Goal: Task Accomplishment & Management: Use online tool/utility

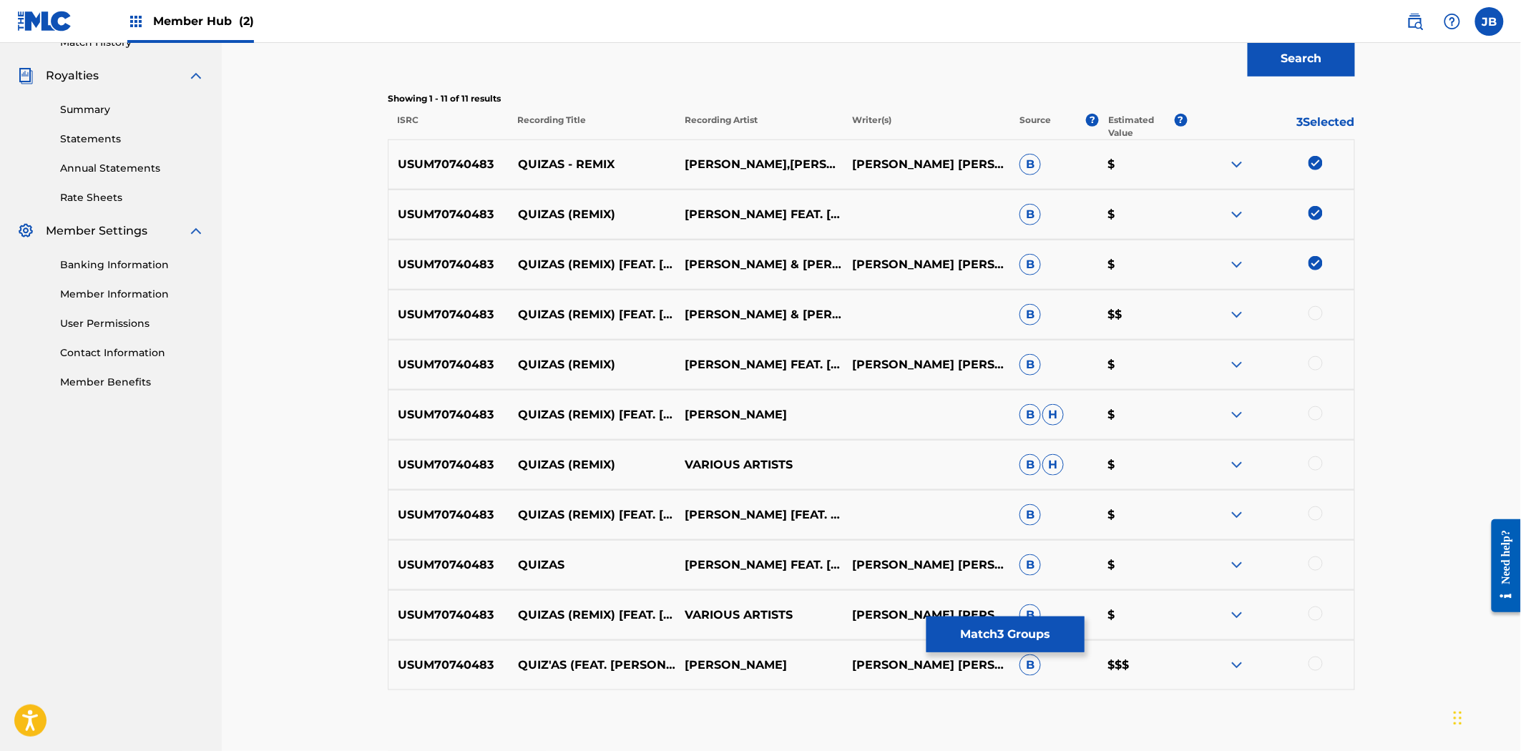
click at [1321, 165] on img at bounding box center [1315, 163] width 14 height 14
click at [1314, 212] on img at bounding box center [1315, 213] width 14 height 14
click at [1312, 268] on img at bounding box center [1315, 263] width 14 height 14
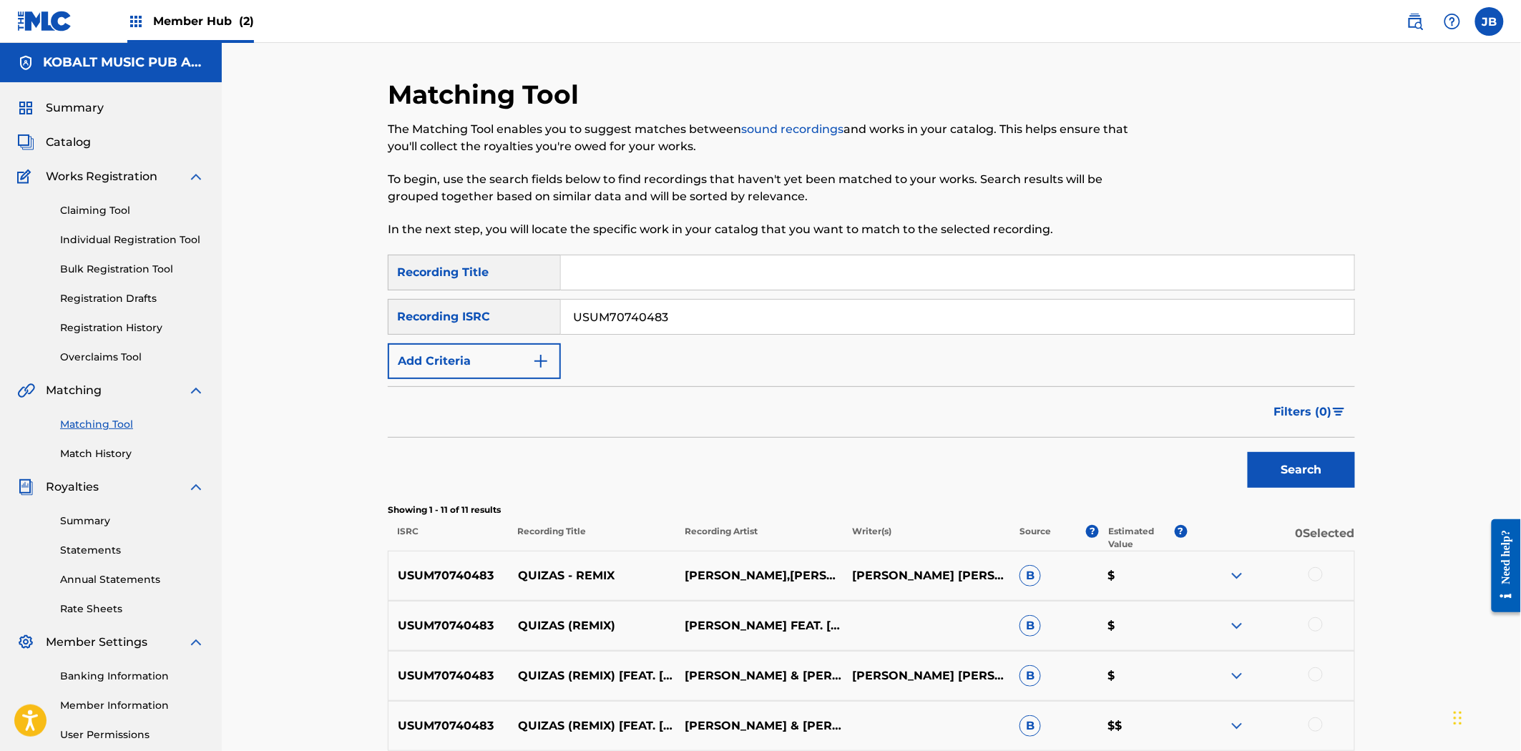
drag, startPoint x: 660, startPoint y: 313, endPoint x: 525, endPoint y: 292, distance: 136.2
click at [525, 292] on div "SearchWithCriteriaa77f41f6-4b97-4446-8d1c-a9fe1d119c66 Recording Title SearchWi…" at bounding box center [871, 317] width 967 height 124
paste input "GBPS81528715"
type input "GBPS81528715"
click at [1279, 455] on button "Search" at bounding box center [1301, 470] width 107 height 36
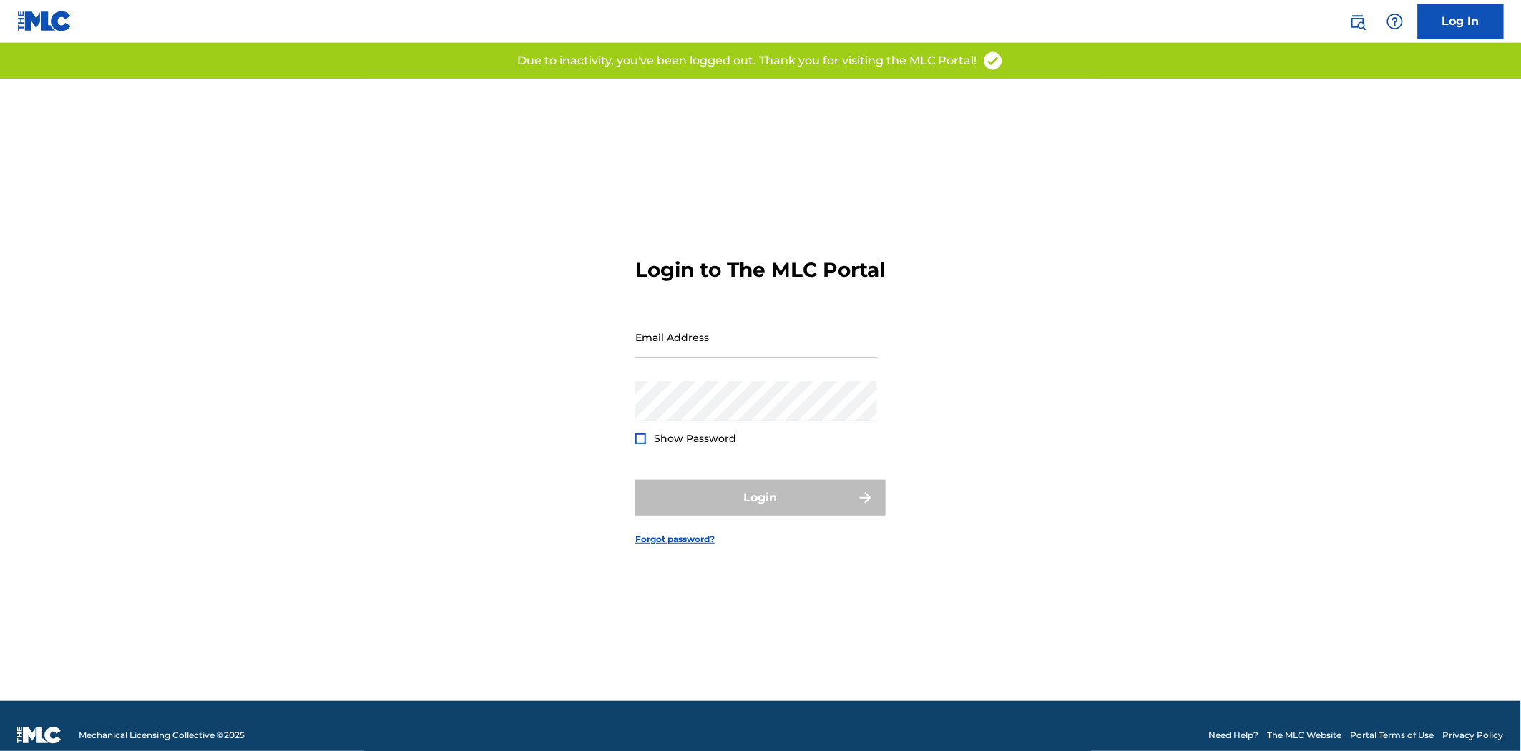
type input "[PERSON_NAME][EMAIL_ADDRESS][DOMAIN_NAME]"
drag, startPoint x: 813, startPoint y: 502, endPoint x: 803, endPoint y: 513, distance: 14.2
click at [812, 504] on div "Login" at bounding box center [760, 498] width 250 height 36
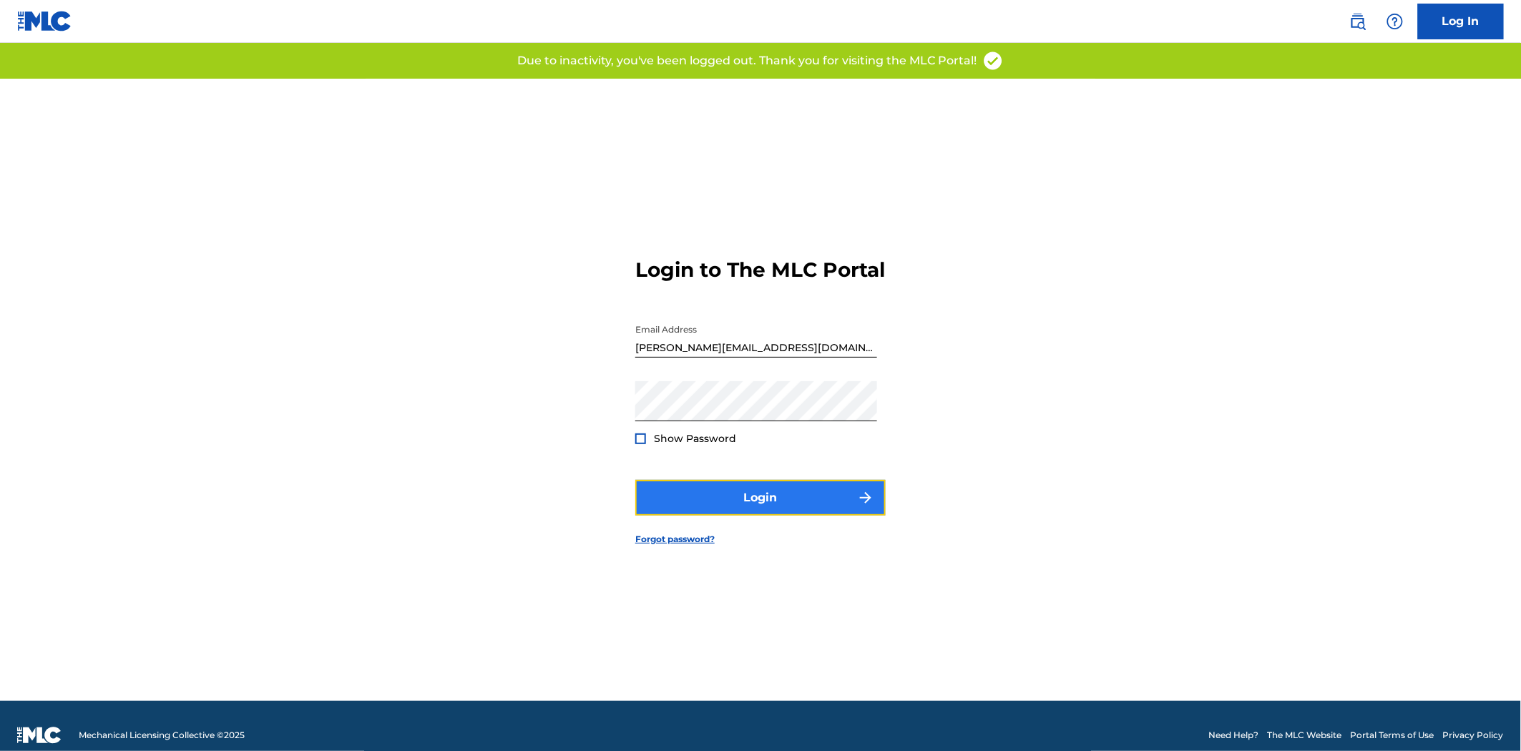
click at [803, 513] on button "Login" at bounding box center [760, 498] width 250 height 36
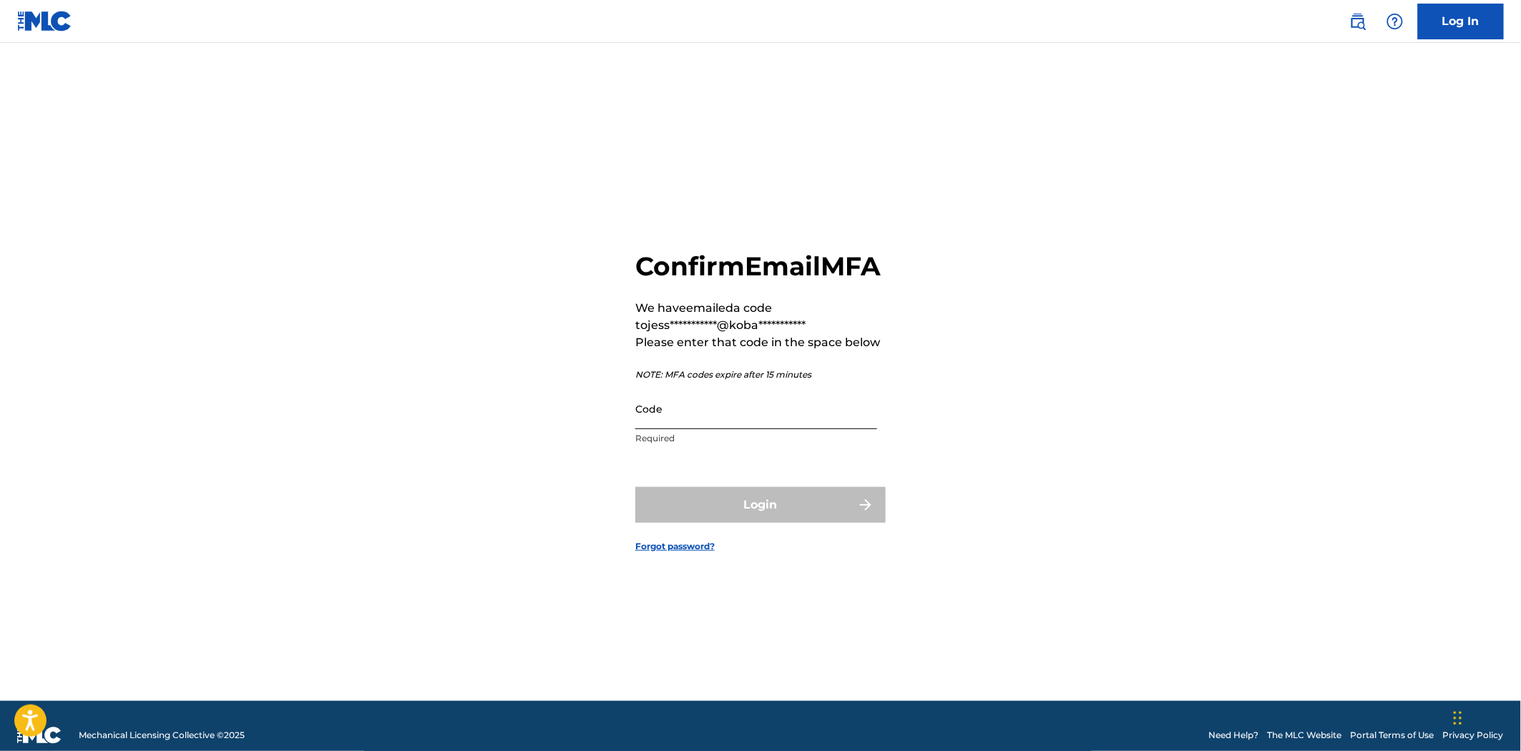
click at [656, 429] on input "Code" at bounding box center [756, 408] width 242 height 41
paste input "222194"
type input "222194"
click at [776, 523] on button "Login" at bounding box center [760, 505] width 250 height 36
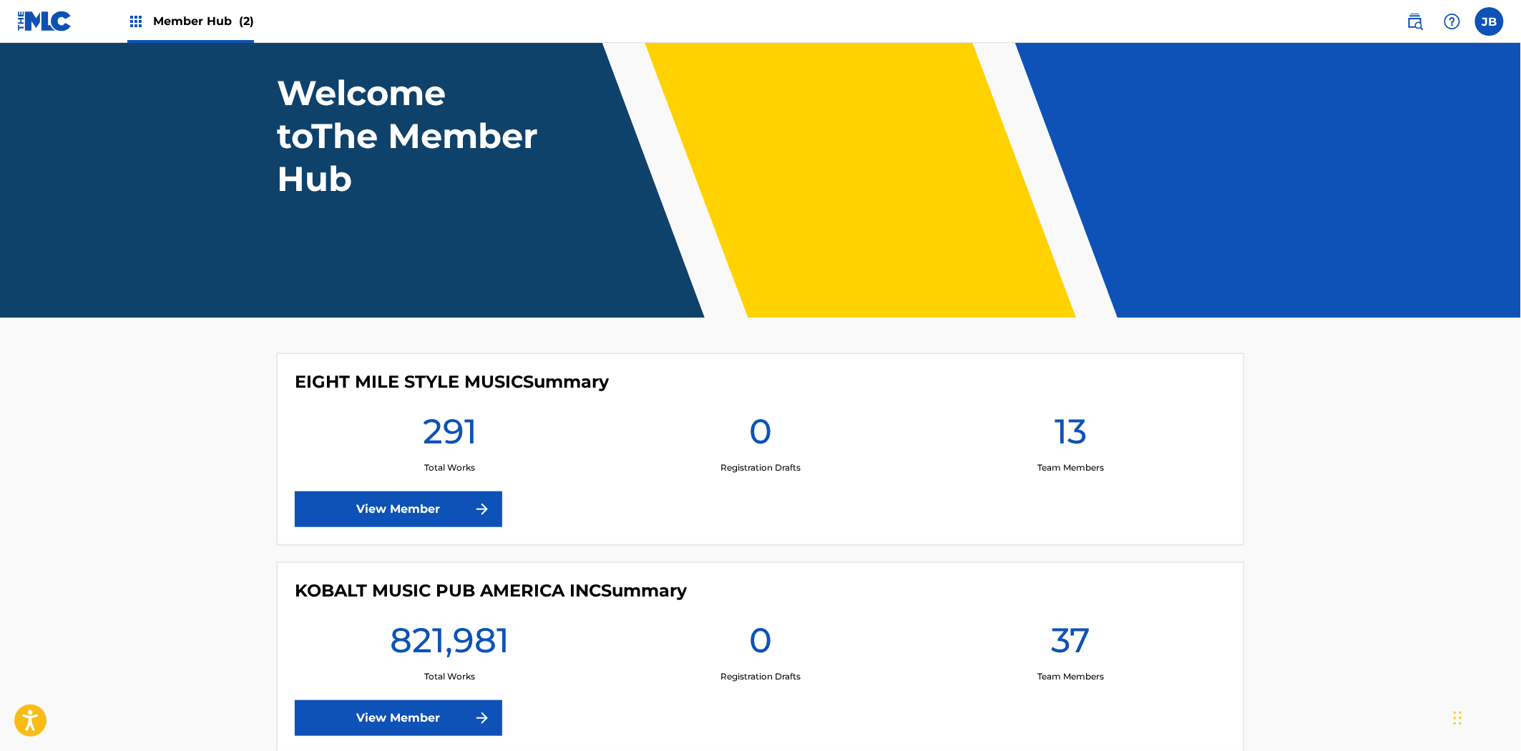
scroll to position [165, 0]
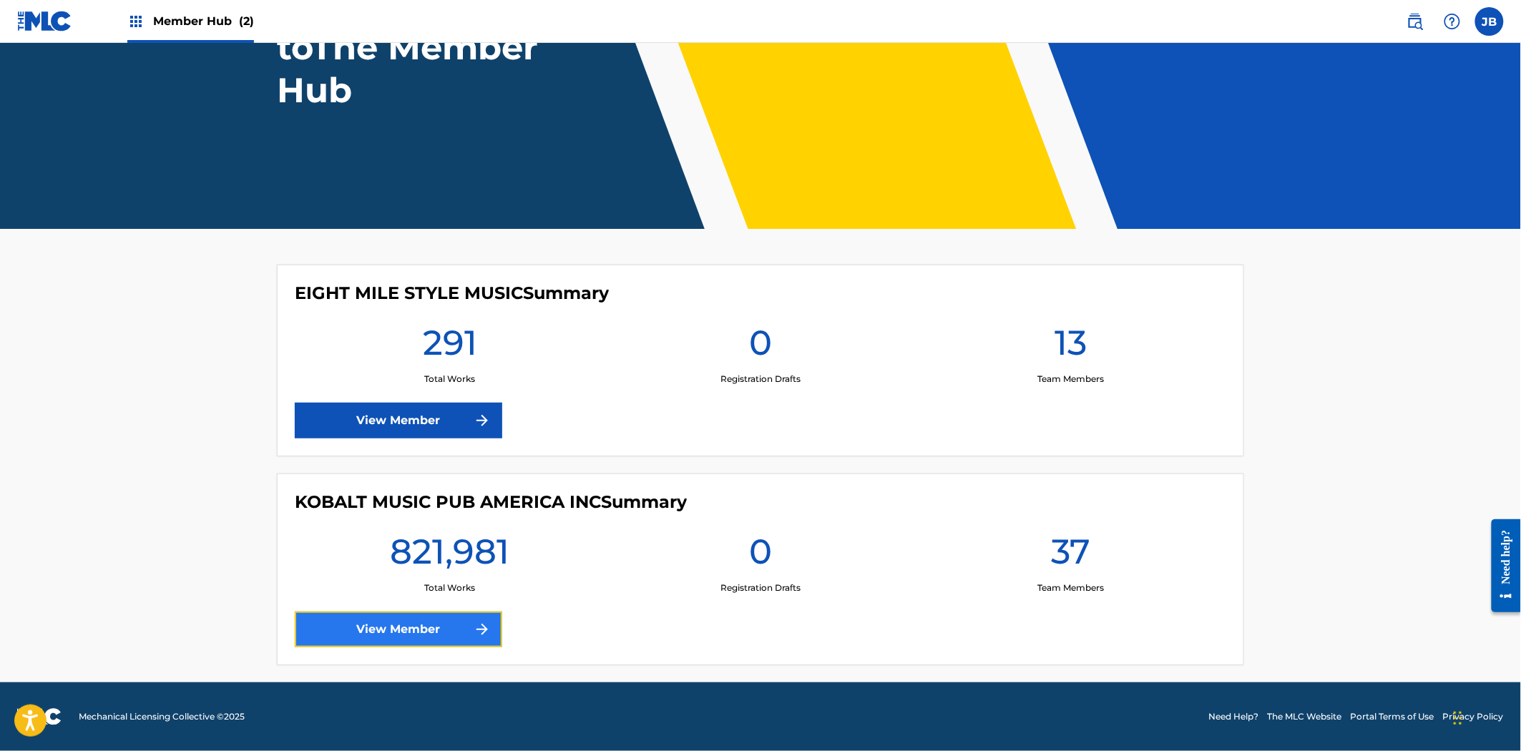
click at [436, 630] on link "View Member" at bounding box center [398, 630] width 207 height 36
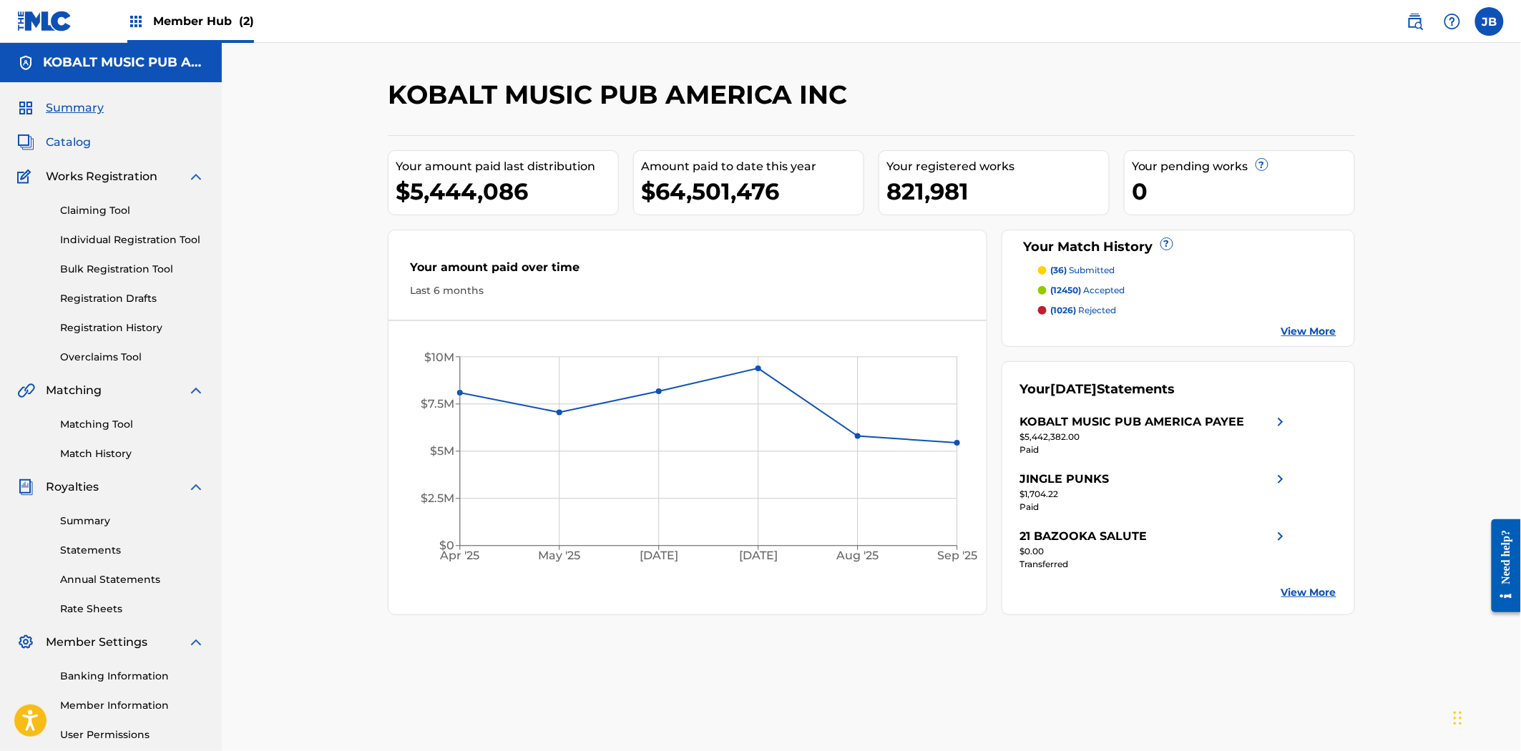
click at [68, 146] on span "Catalog" at bounding box center [68, 142] width 45 height 17
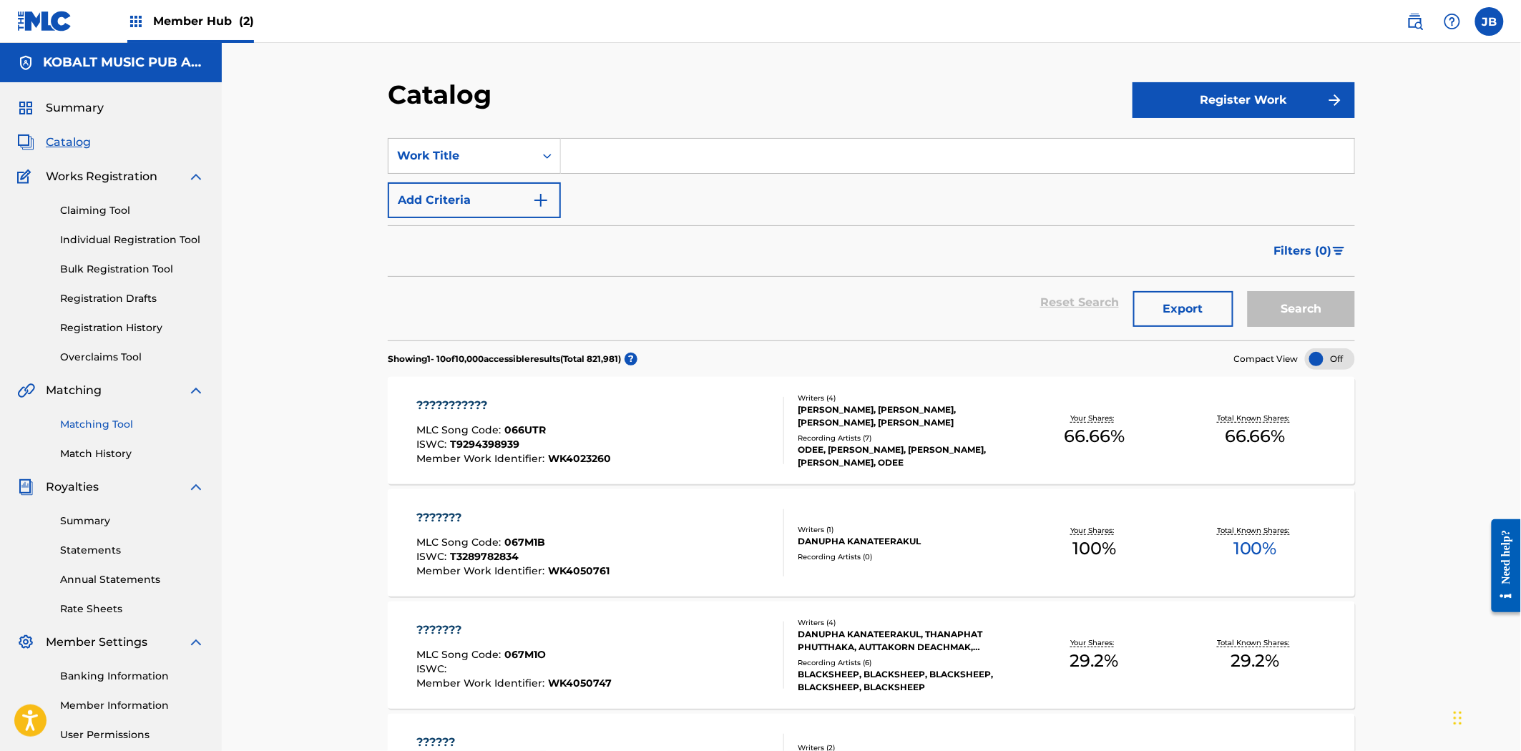
click at [127, 427] on link "Matching Tool" at bounding box center [132, 424] width 145 height 15
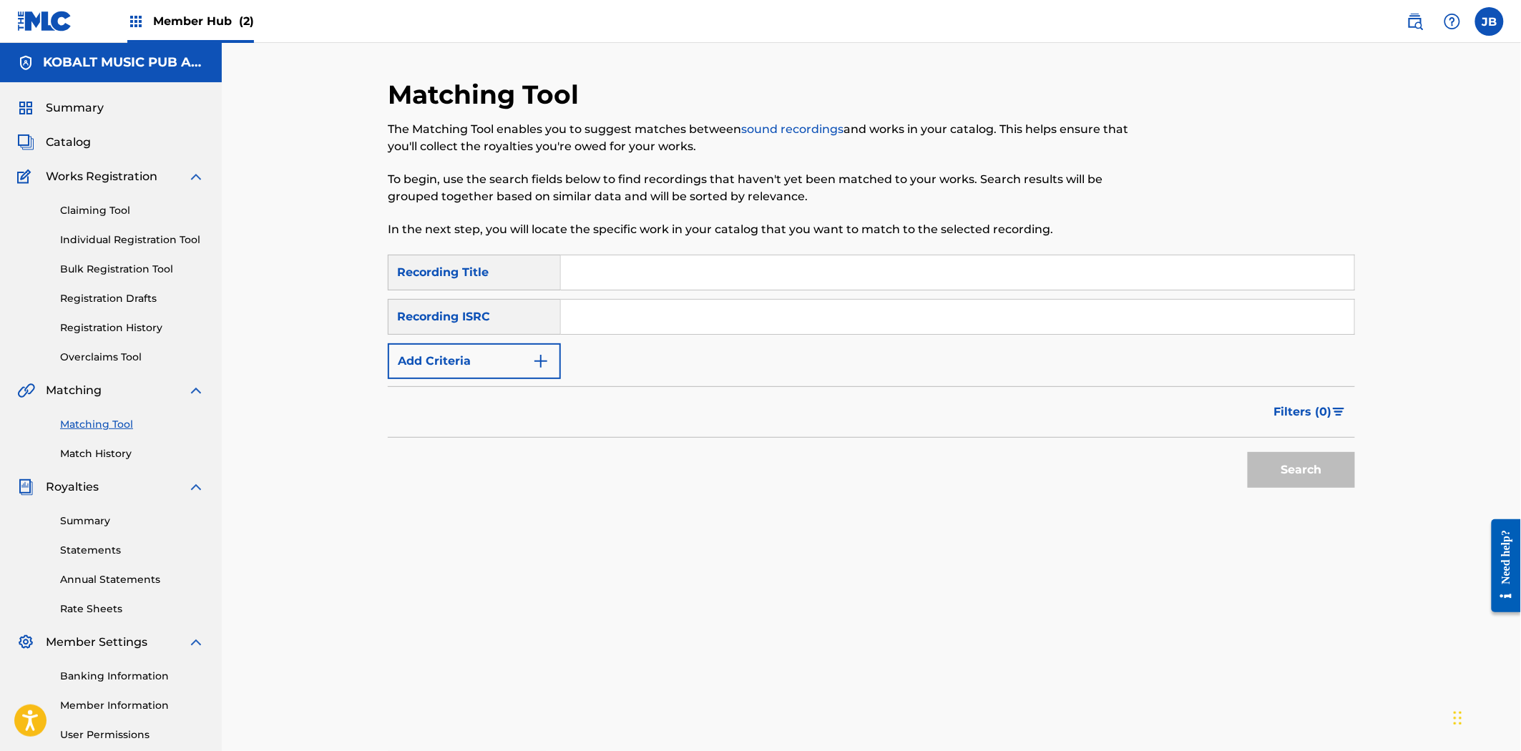
click at [728, 341] on div "SearchWithCriteria2ffc0640-39e0-4c85-b904-0ae3bf0119f7 Recording Title SearchWi…" at bounding box center [871, 317] width 967 height 124
click at [713, 325] on input "Search Form" at bounding box center [957, 317] width 793 height 34
paste input "222194"
drag, startPoint x: 635, startPoint y: 319, endPoint x: 448, endPoint y: 291, distance: 188.8
click at [448, 291] on div "SearchWithCriteria2ffc0640-39e0-4c85-b904-0ae3bf0119f7 Recording Title SearchWi…" at bounding box center [871, 317] width 967 height 124
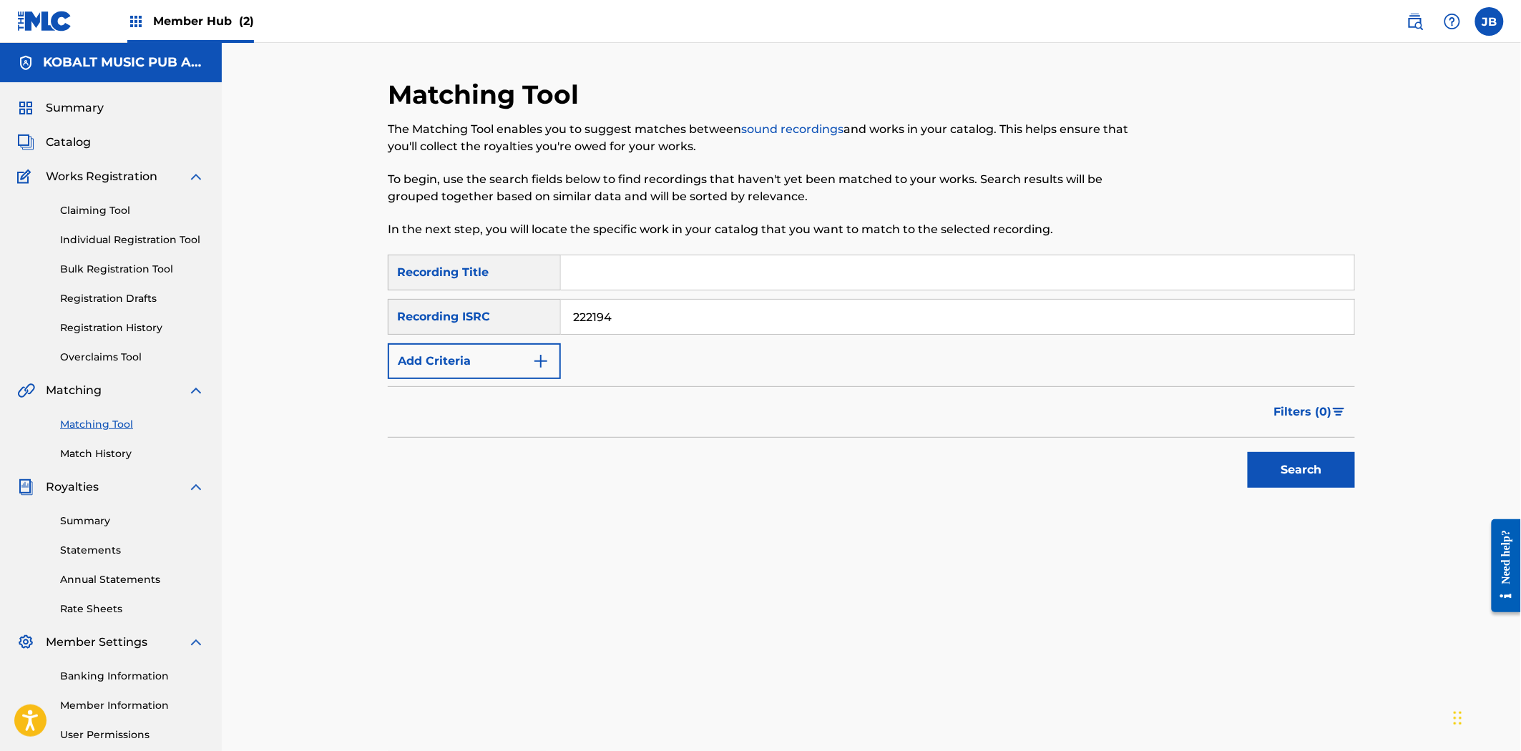
paste input "GBPS81528715"
type input "GBPS81528715"
click at [1279, 475] on button "Search" at bounding box center [1301, 470] width 107 height 36
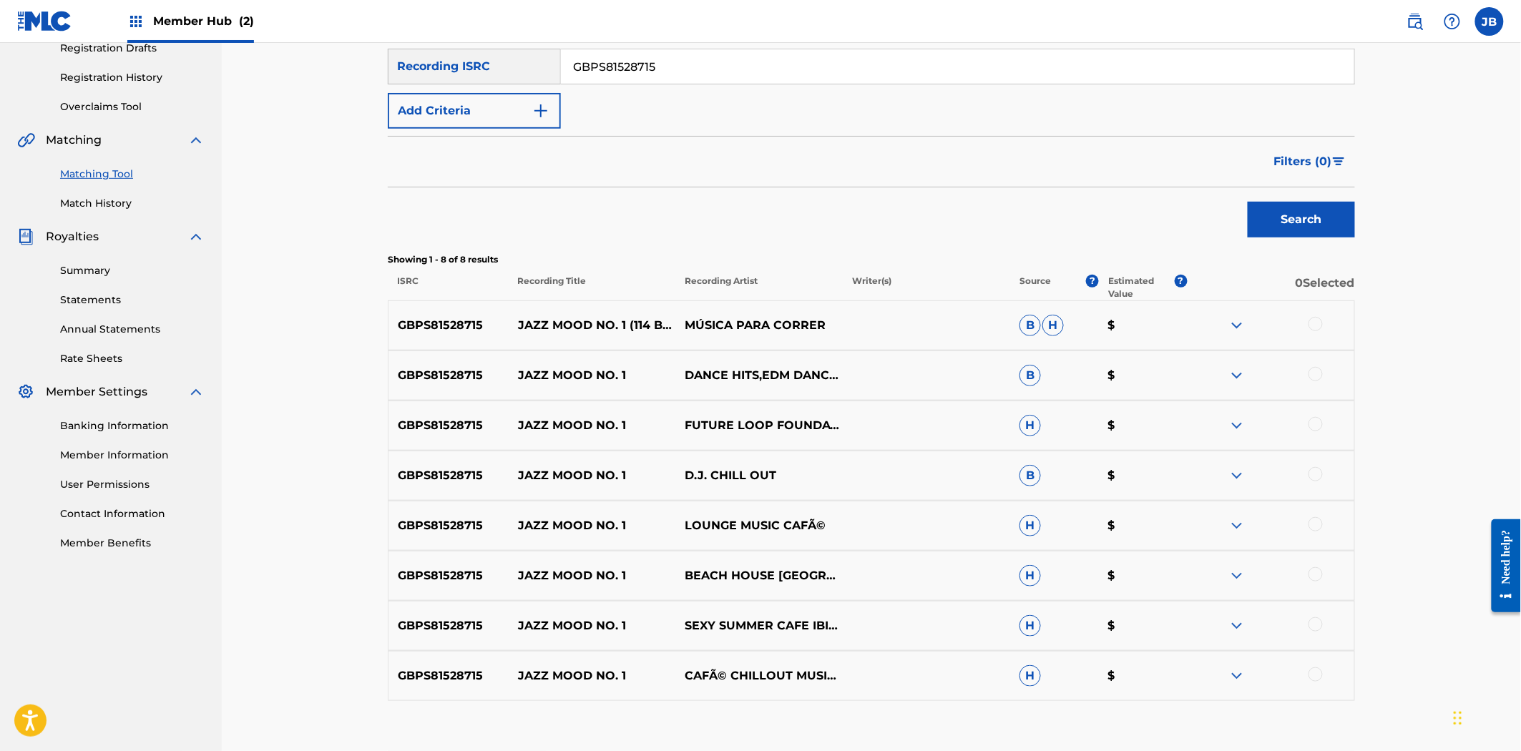
scroll to position [341, 0]
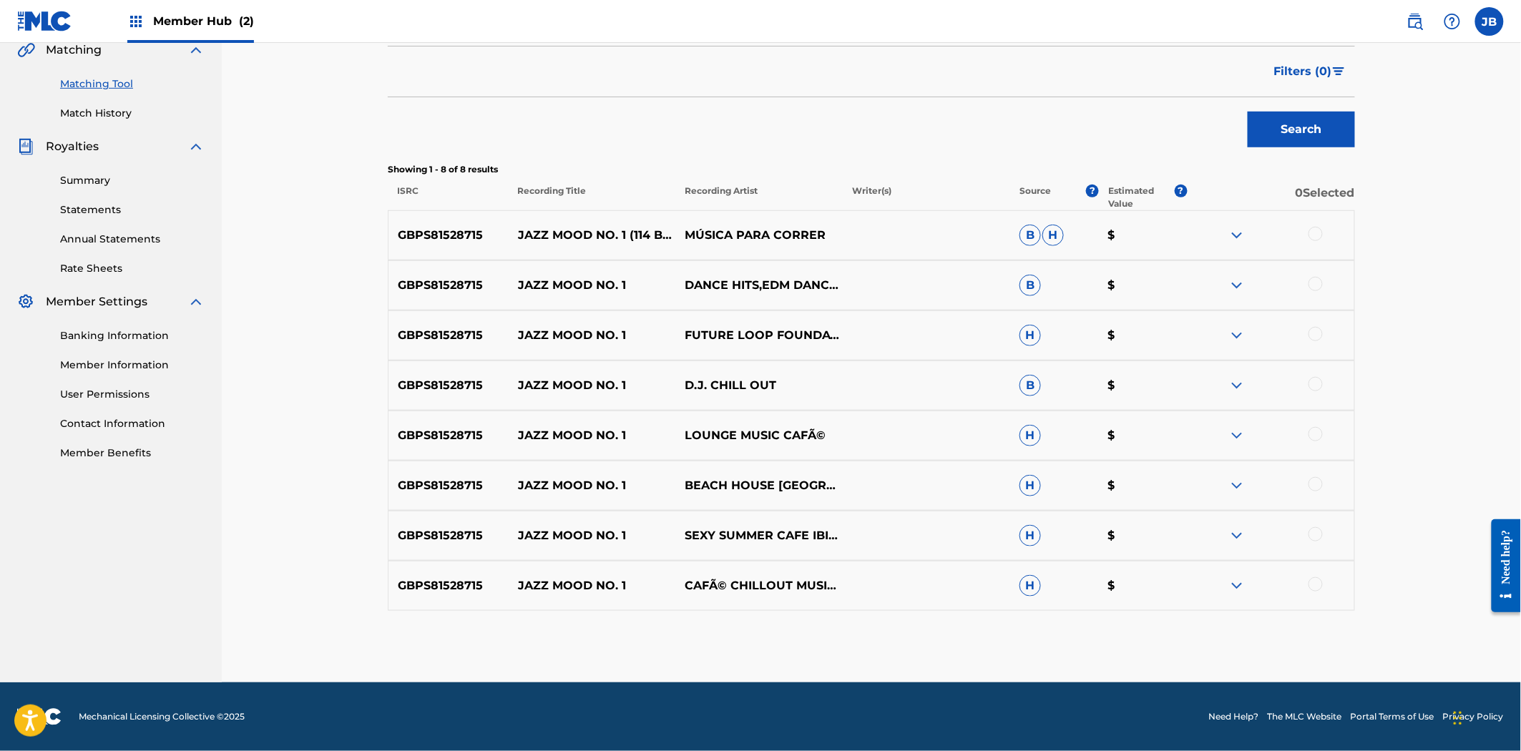
click at [1320, 233] on div at bounding box center [1315, 234] width 14 height 14
click at [1312, 290] on div at bounding box center [1315, 284] width 14 height 14
click at [1316, 331] on div at bounding box center [1315, 334] width 14 height 14
click at [1313, 377] on div at bounding box center [1315, 384] width 14 height 14
click at [1314, 438] on div at bounding box center [1315, 434] width 14 height 14
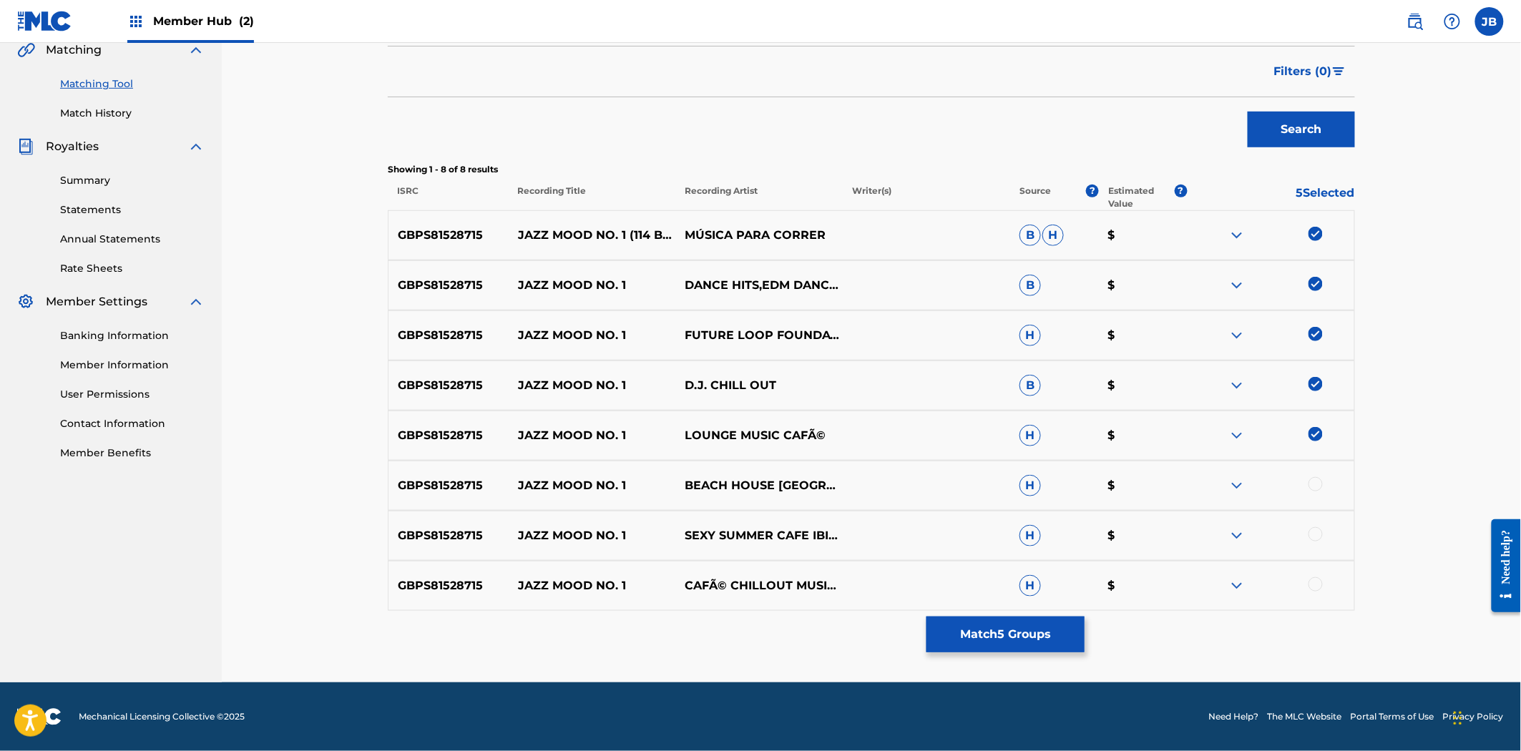
click at [1317, 485] on div at bounding box center [1315, 484] width 14 height 14
click at [1310, 532] on div at bounding box center [1315, 534] width 14 height 14
click at [1316, 589] on div at bounding box center [1315, 584] width 14 height 14
click at [1024, 644] on button "Match 8 Groups" at bounding box center [1005, 635] width 158 height 36
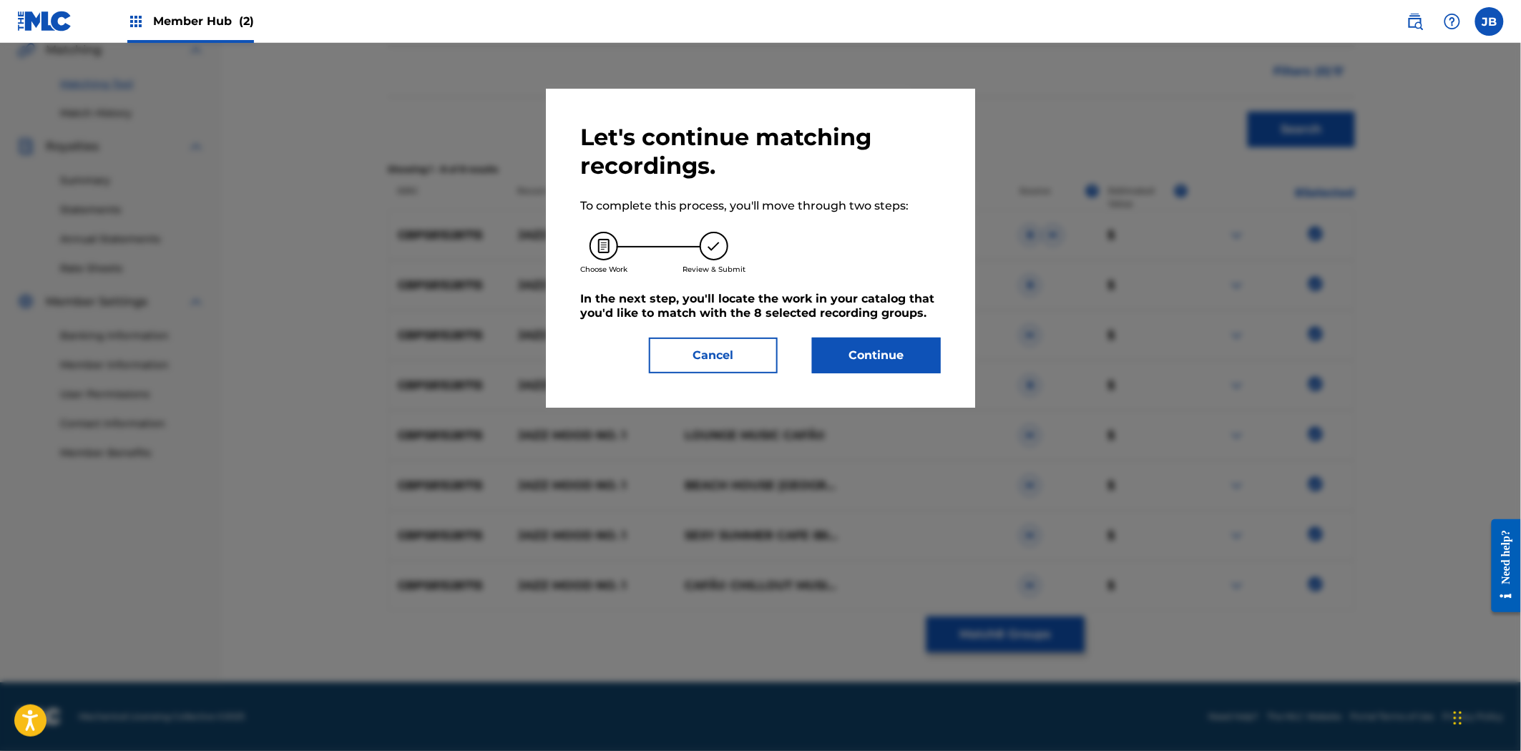
click at [884, 328] on div "Let's continue matching recordings. To complete this process, you'll move throu…" at bounding box center [760, 248] width 361 height 250
click at [875, 341] on button "Continue" at bounding box center [876, 356] width 129 height 36
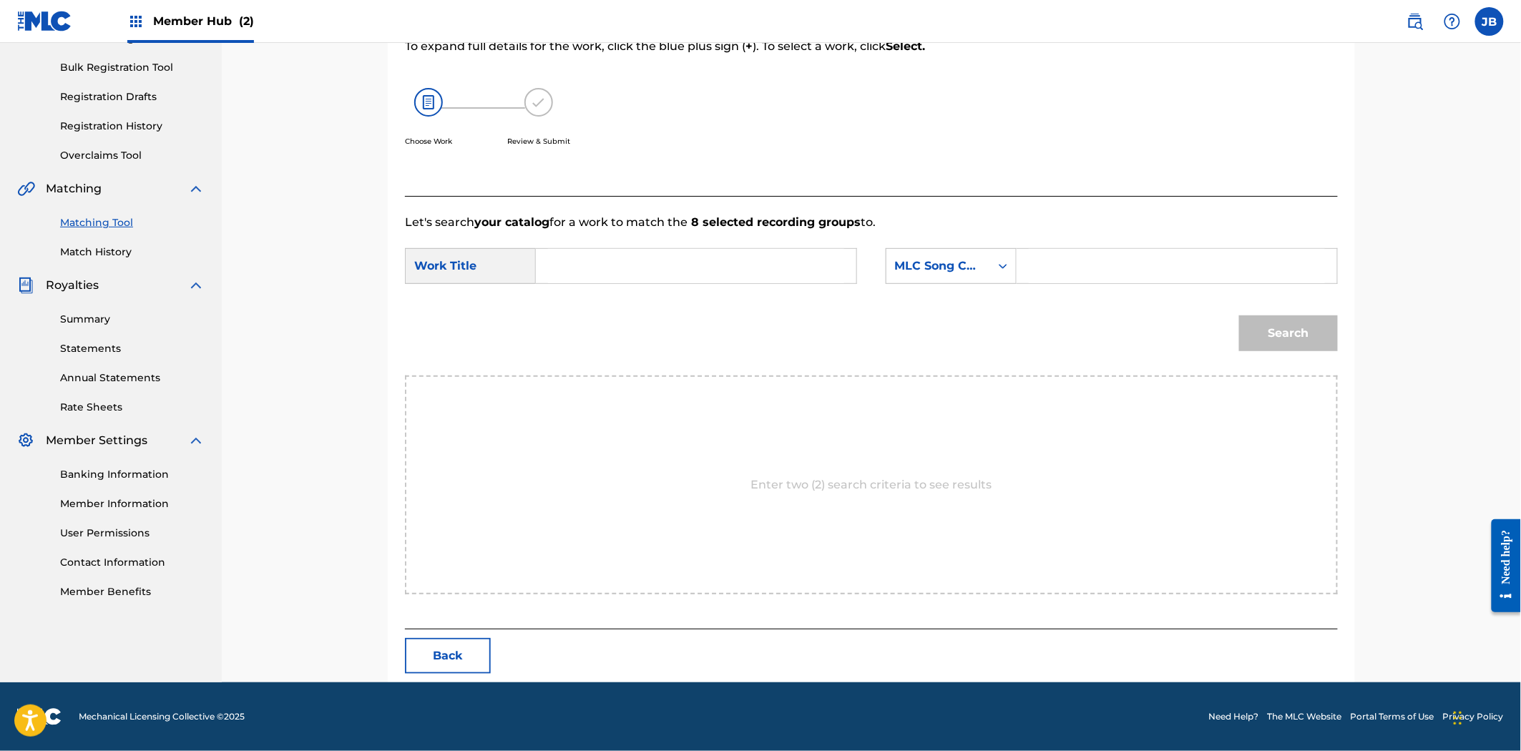
click at [1185, 261] on input "Search Form" at bounding box center [1177, 266] width 296 height 34
paste input "J20150"
type input "J20150"
click at [741, 275] on input "Search Form" at bounding box center [696, 266] width 296 height 34
type input "jazz"
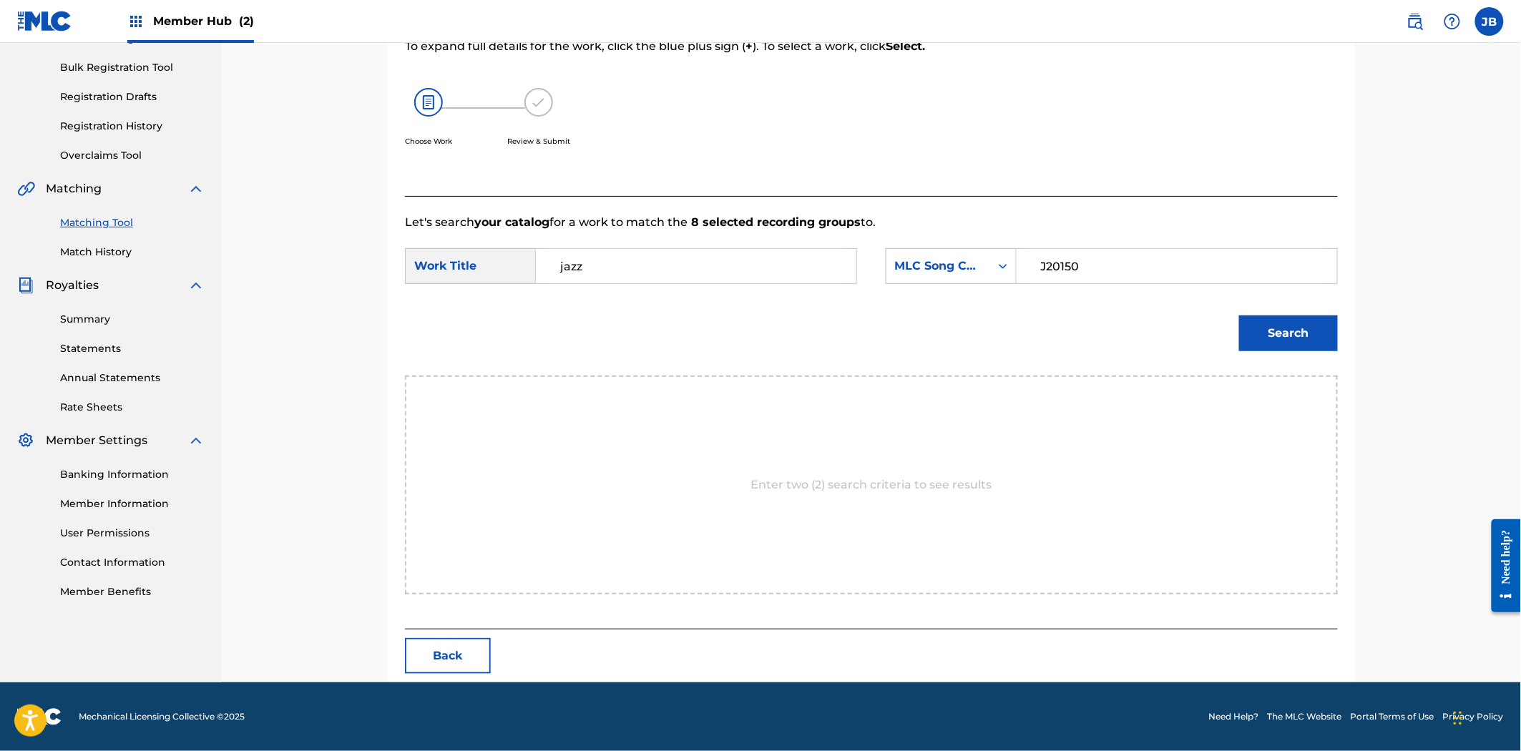
click at [1239, 315] on button "Search" at bounding box center [1288, 333] width 99 height 36
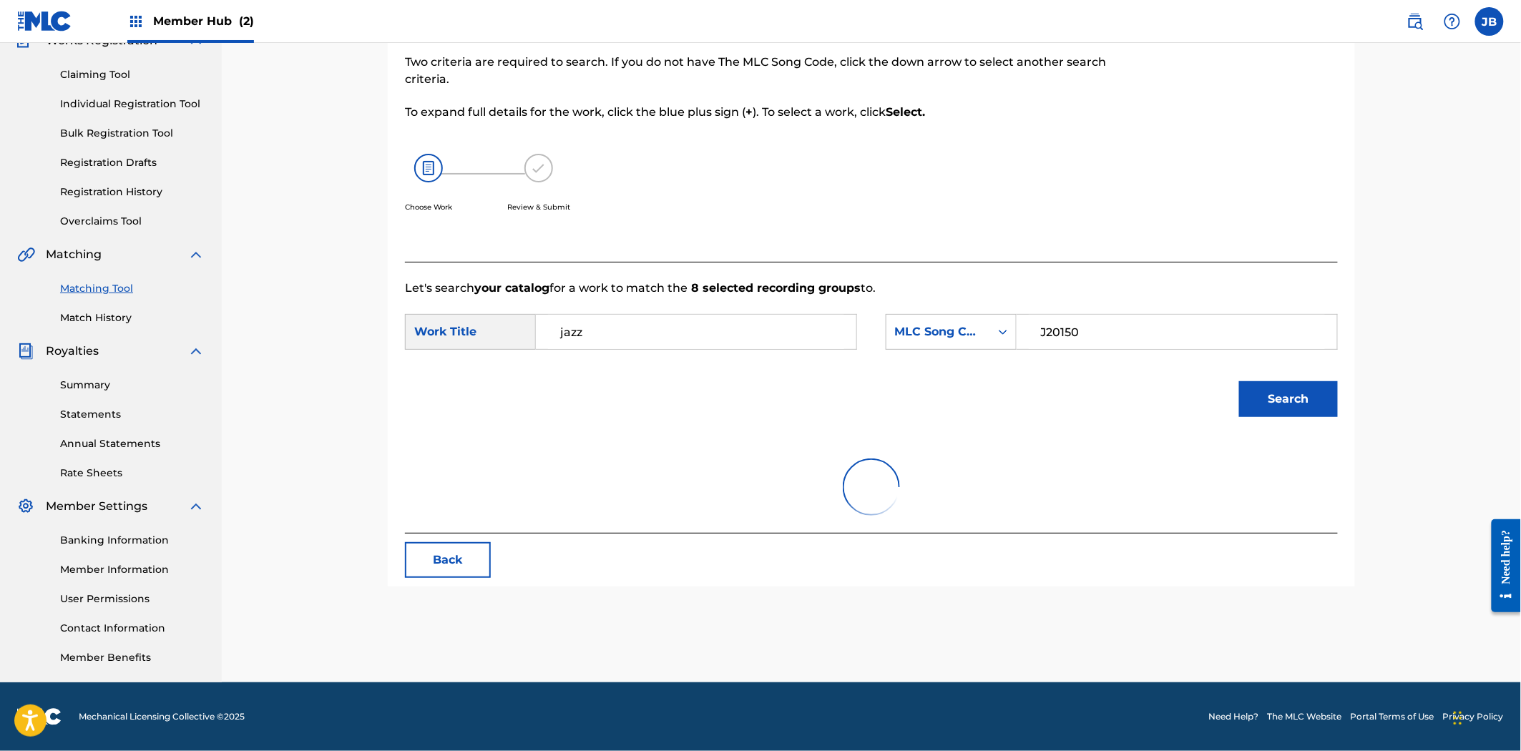
scroll to position [136, 0]
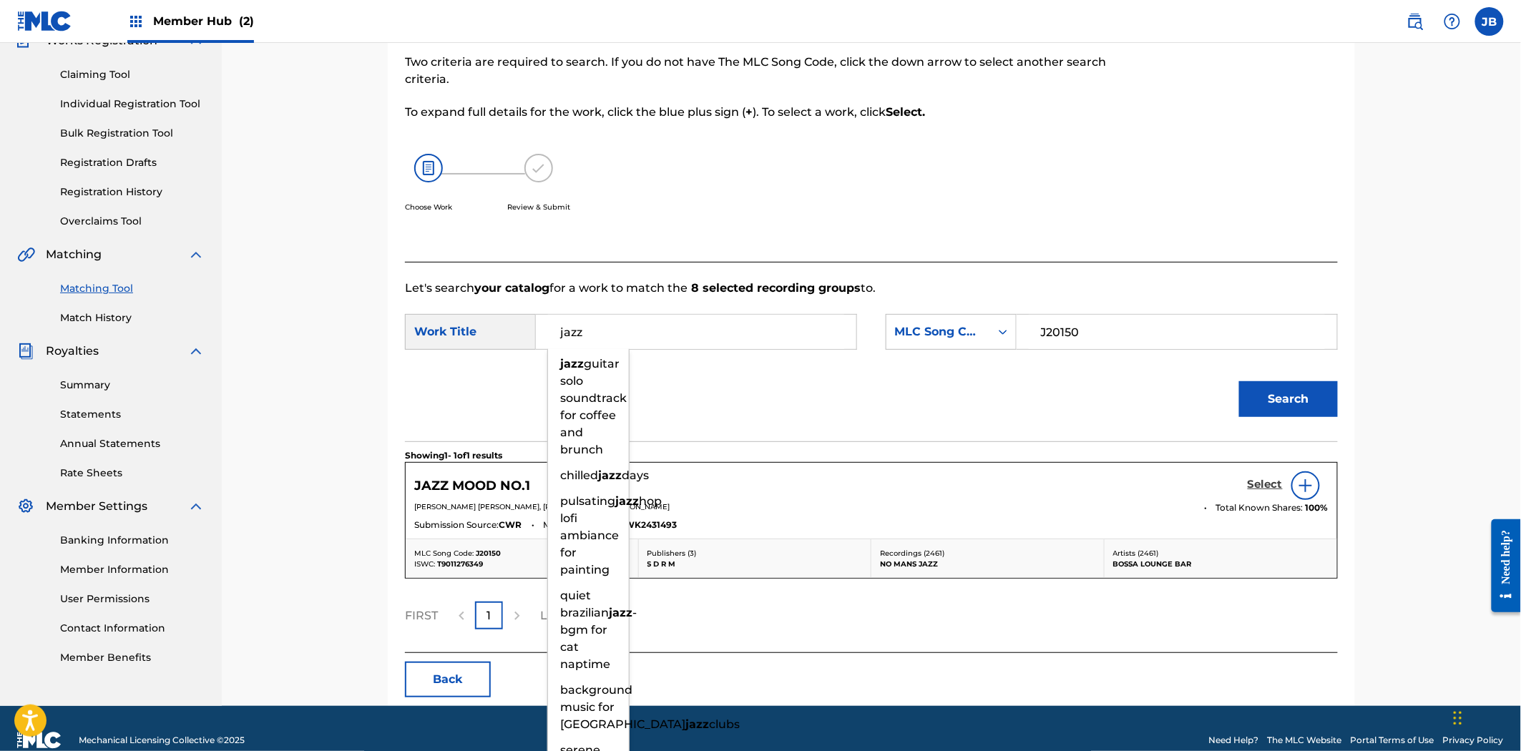
click at [1252, 487] on h5 "Select" at bounding box center [1265, 485] width 35 height 14
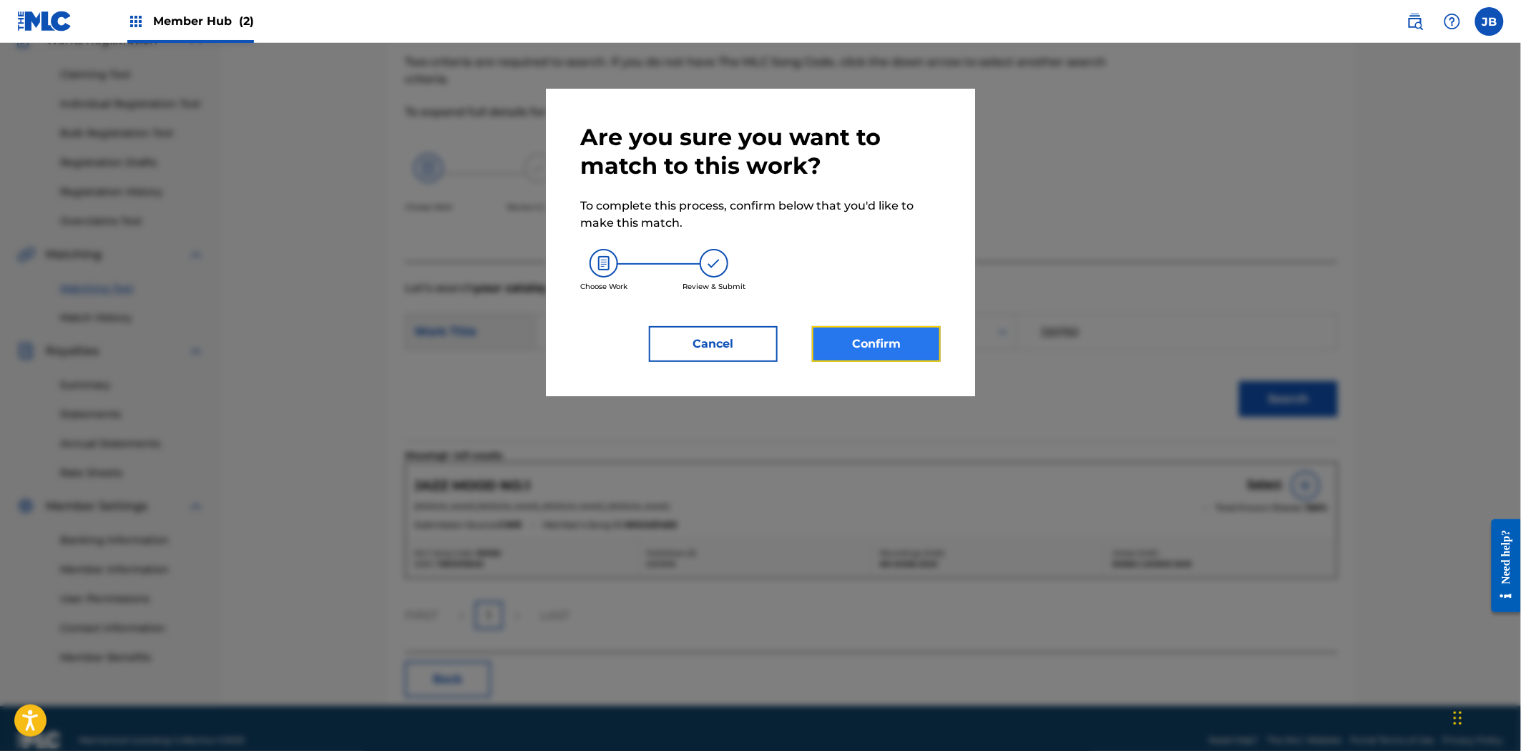
click at [834, 333] on button "Confirm" at bounding box center [876, 344] width 129 height 36
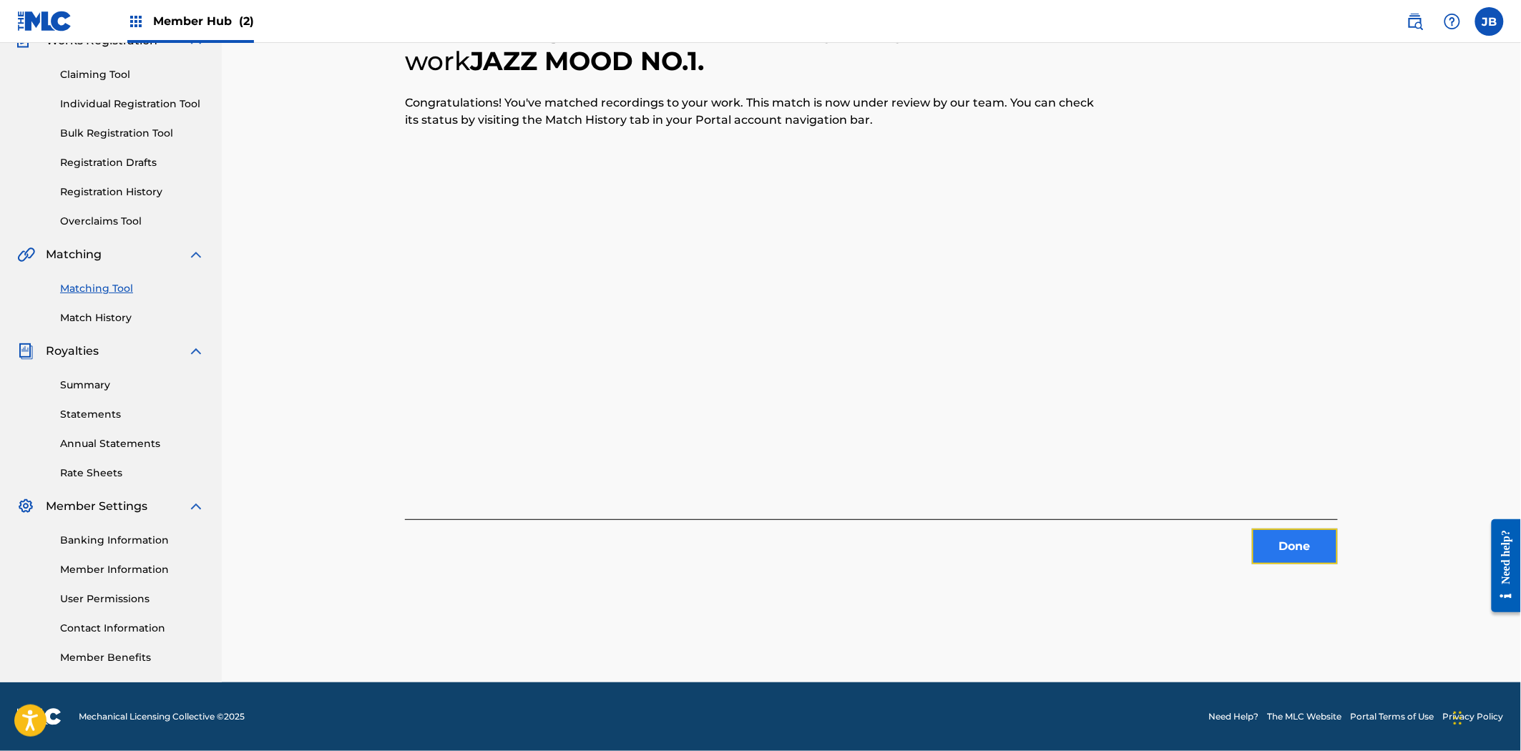
click at [1299, 532] on button "Done" at bounding box center [1295, 547] width 86 height 36
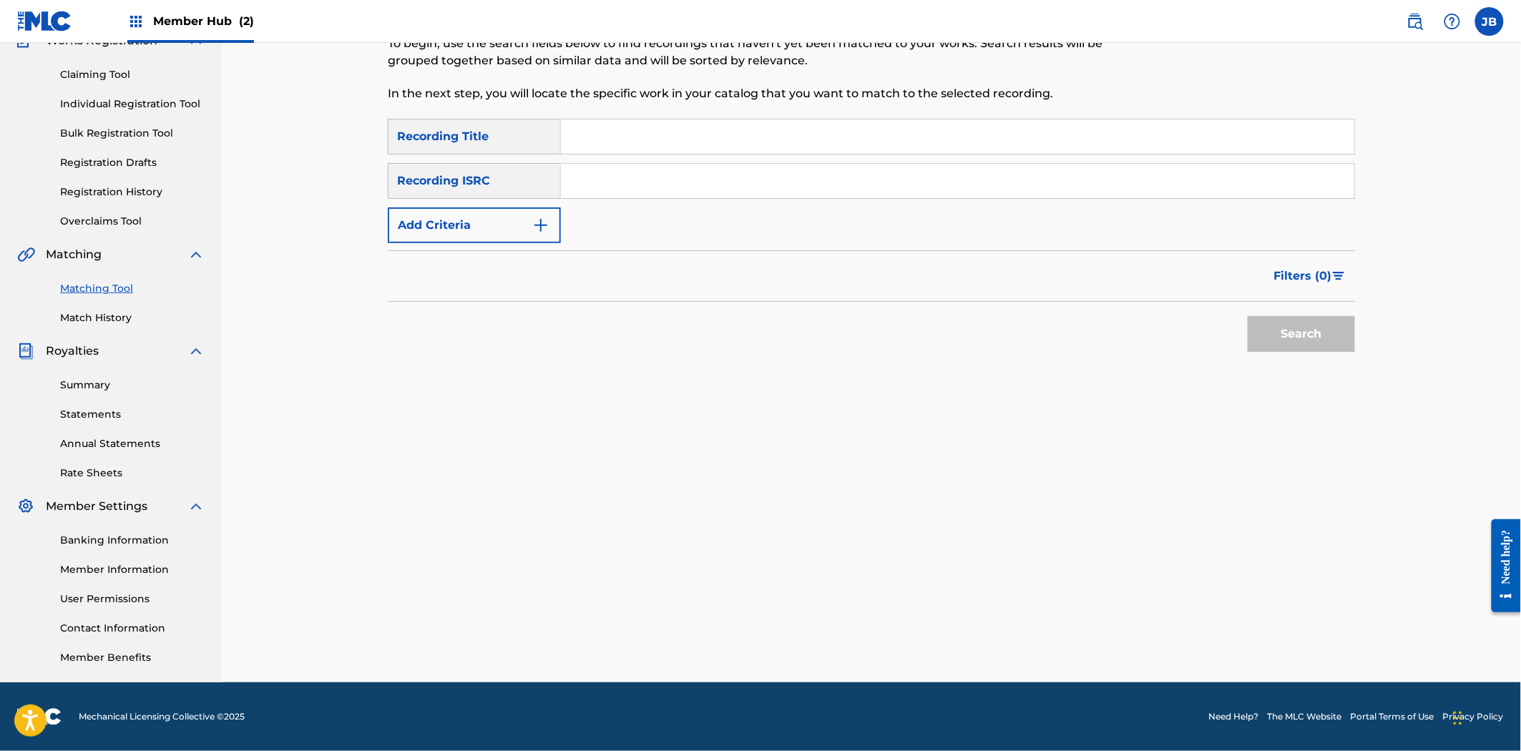
click at [599, 174] on input "Search Form" at bounding box center [957, 181] width 793 height 34
paste input "USAT21500672"
type input "USAT21500672"
click at [1340, 327] on button "Search" at bounding box center [1301, 334] width 107 height 36
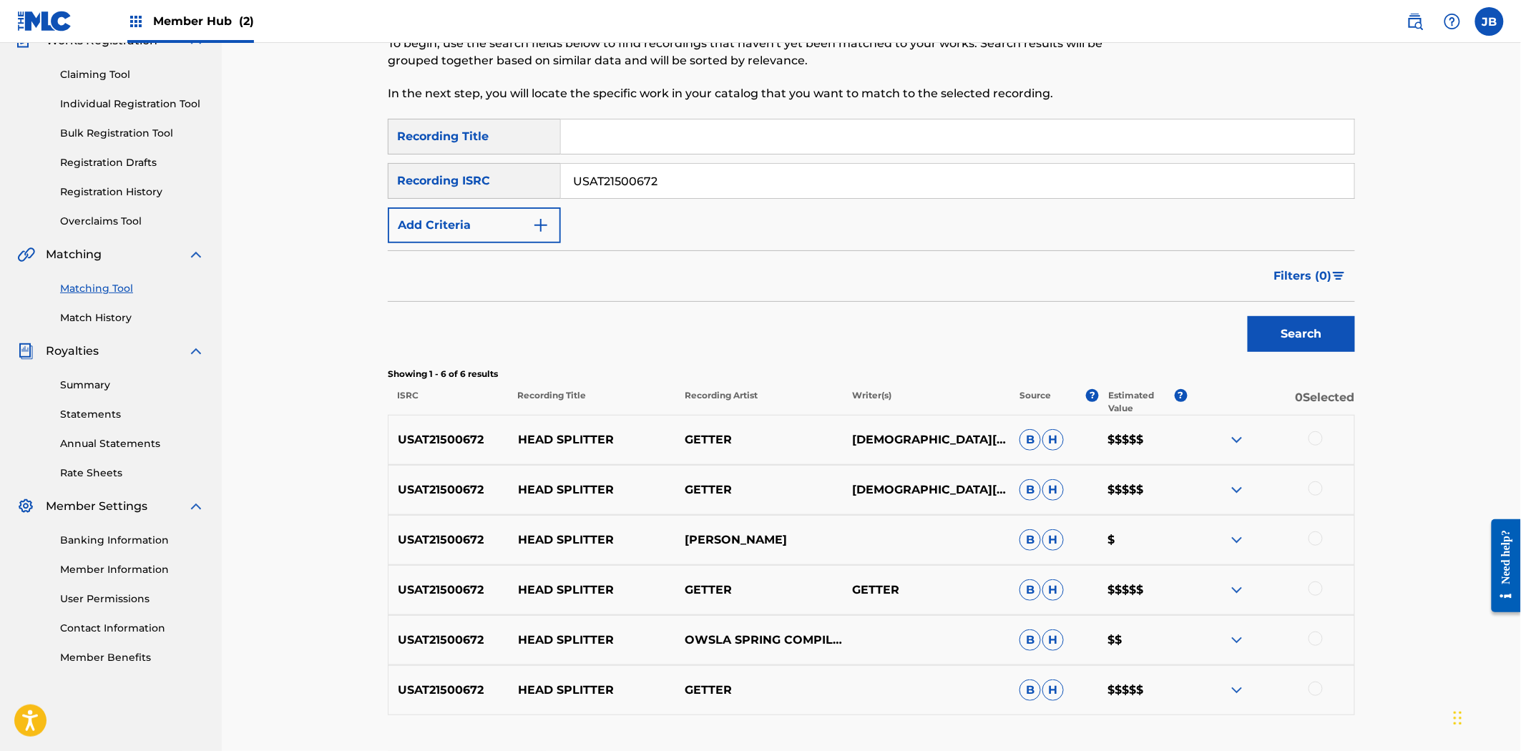
click at [1313, 439] on div at bounding box center [1315, 438] width 14 height 14
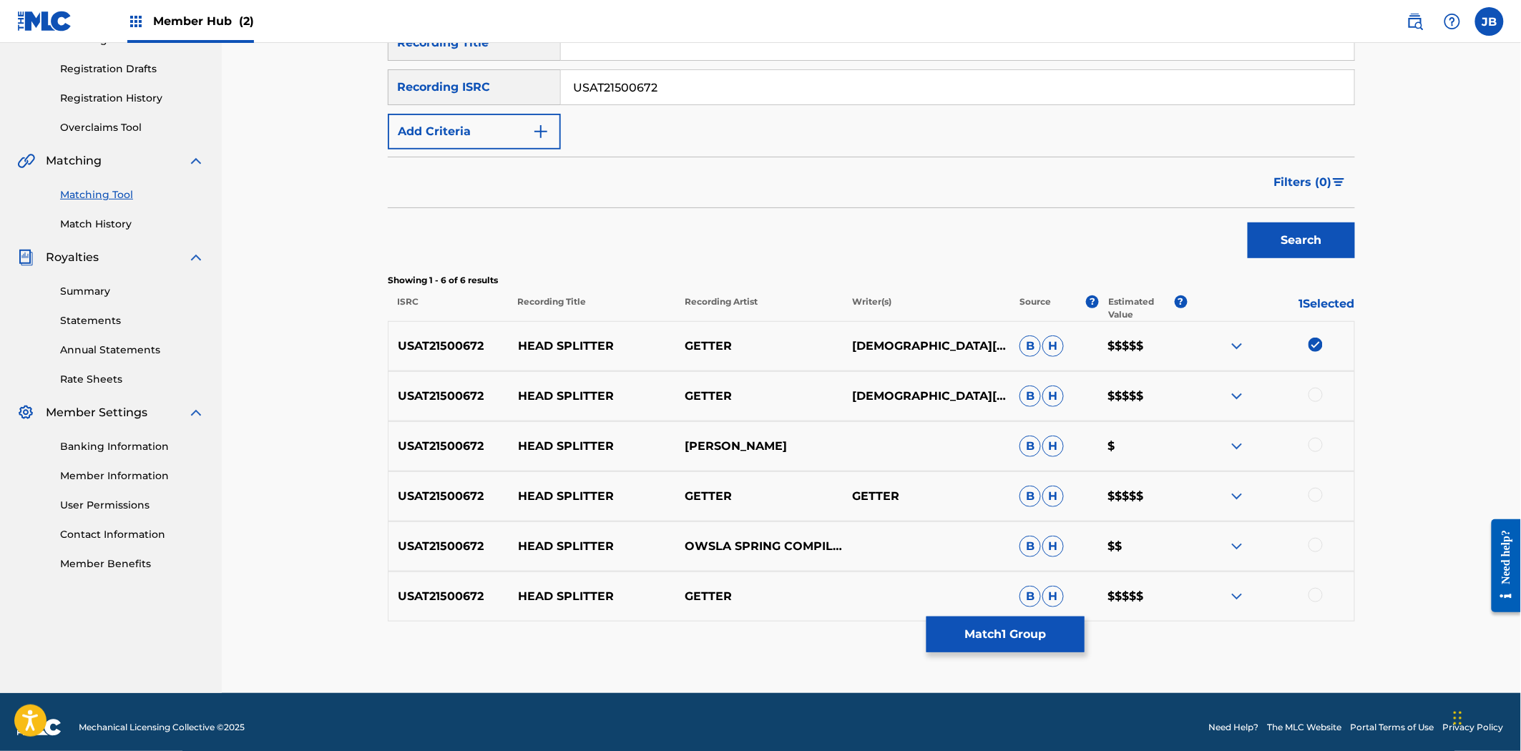
scroll to position [240, 0]
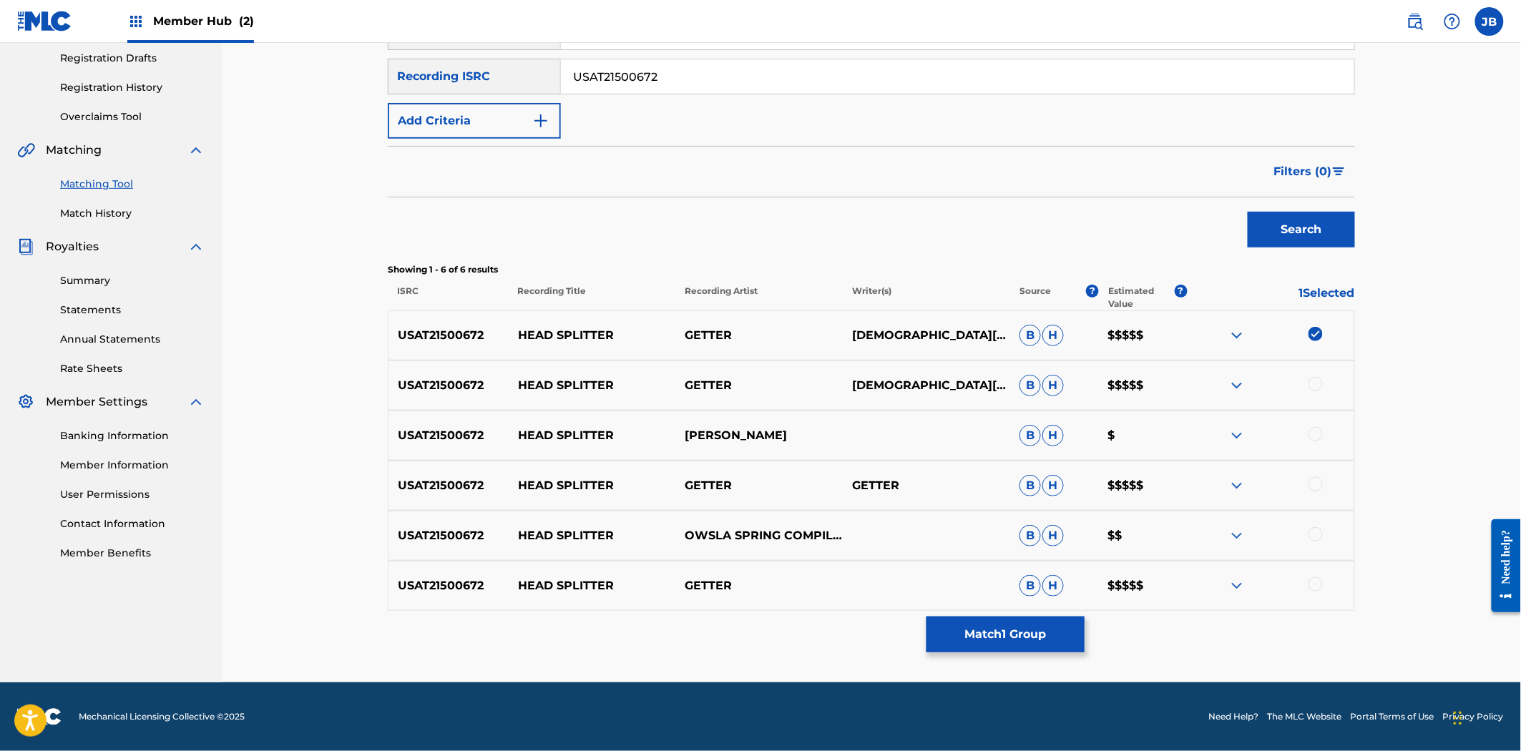
click at [1313, 392] on div at bounding box center [1270, 385] width 167 height 17
click at [1321, 385] on div at bounding box center [1315, 384] width 14 height 14
click at [1317, 432] on div at bounding box center [1315, 434] width 14 height 14
click at [1309, 487] on div at bounding box center [1315, 484] width 14 height 14
click at [1306, 523] on div "USAT21500672 HEAD SPLITTER OWSLA SPRING COMPILATION 2015 B H $$" at bounding box center [871, 536] width 967 height 50
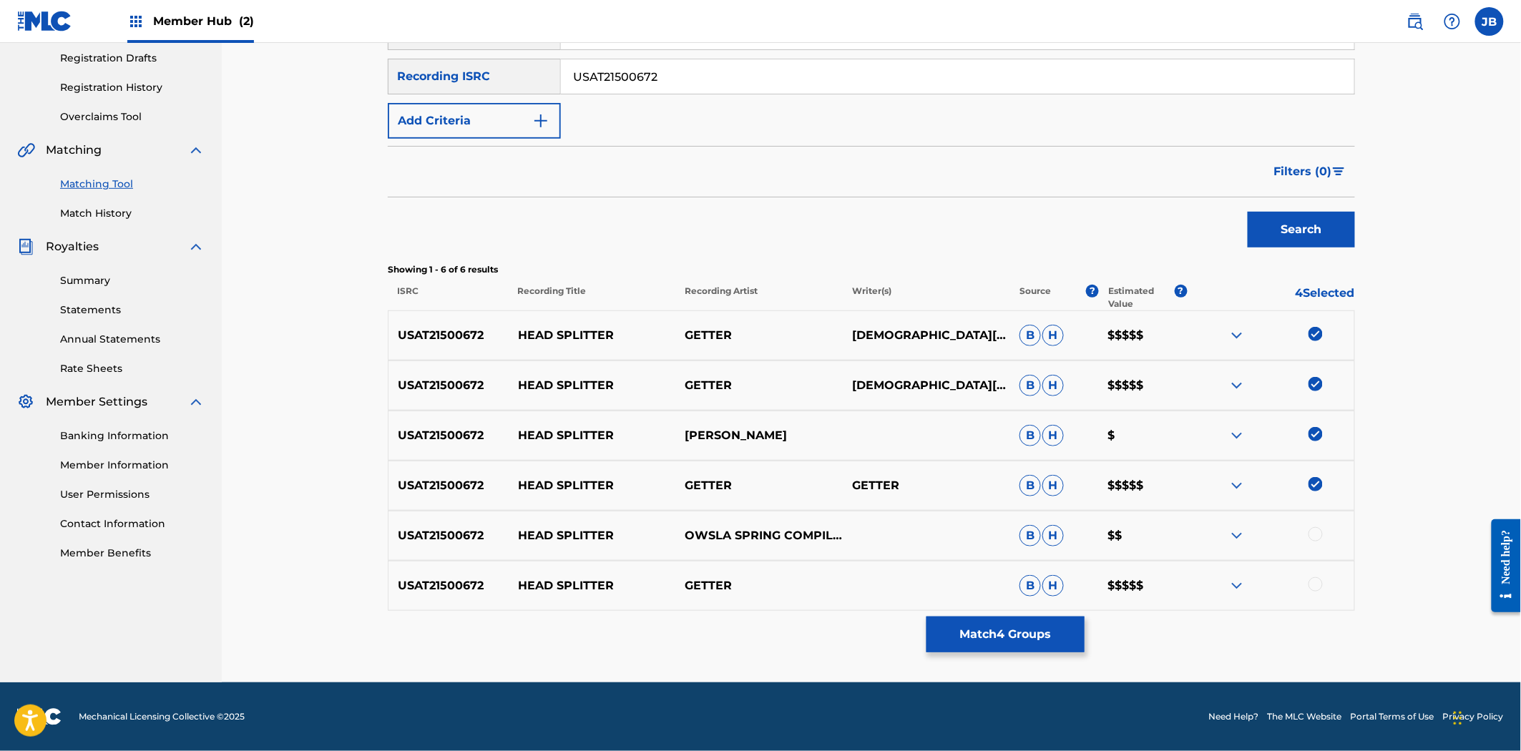
click at [1313, 530] on div at bounding box center [1315, 534] width 14 height 14
click at [1318, 584] on div at bounding box center [1315, 584] width 14 height 14
click at [1007, 638] on button "Match 6 Groups" at bounding box center [1005, 635] width 158 height 36
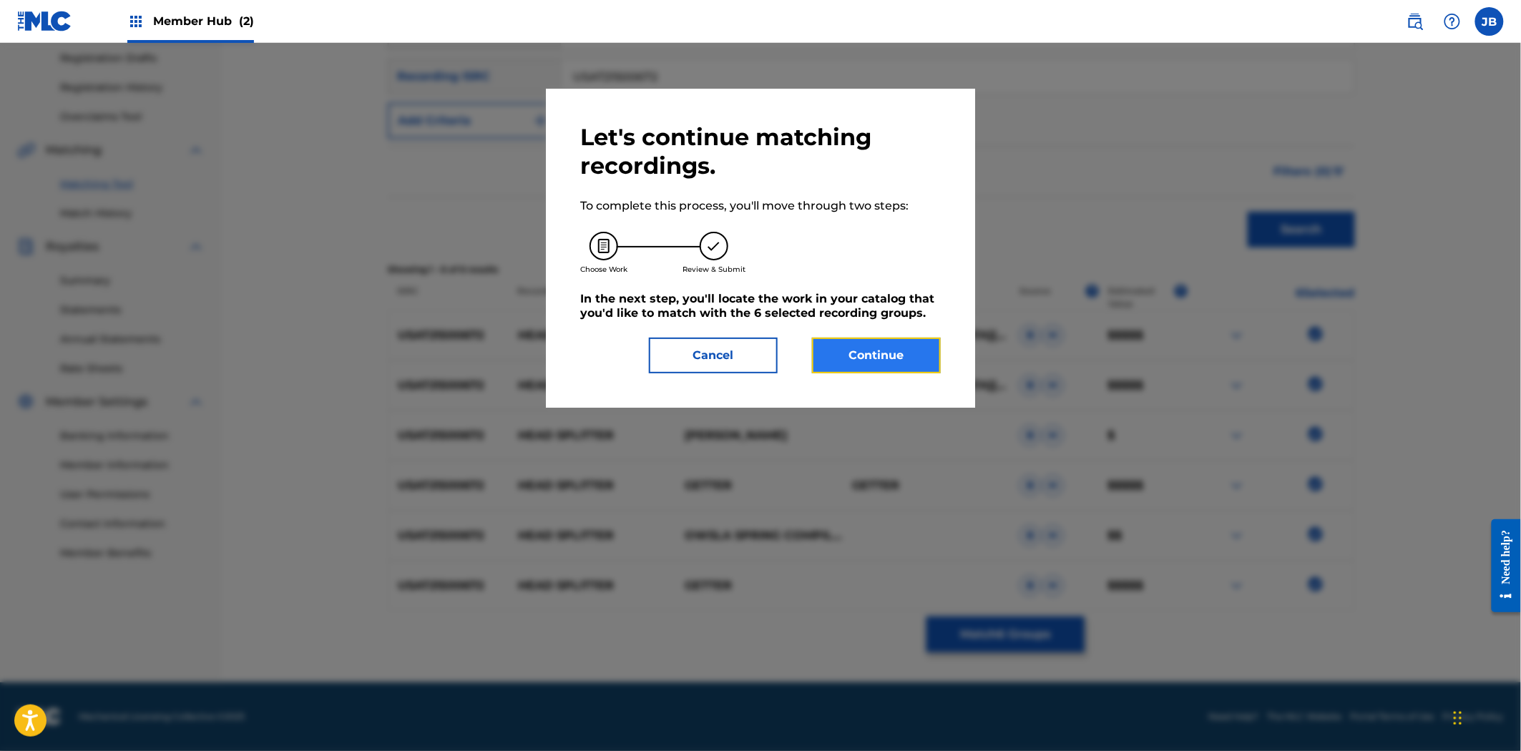
click at [868, 362] on button "Continue" at bounding box center [876, 356] width 129 height 36
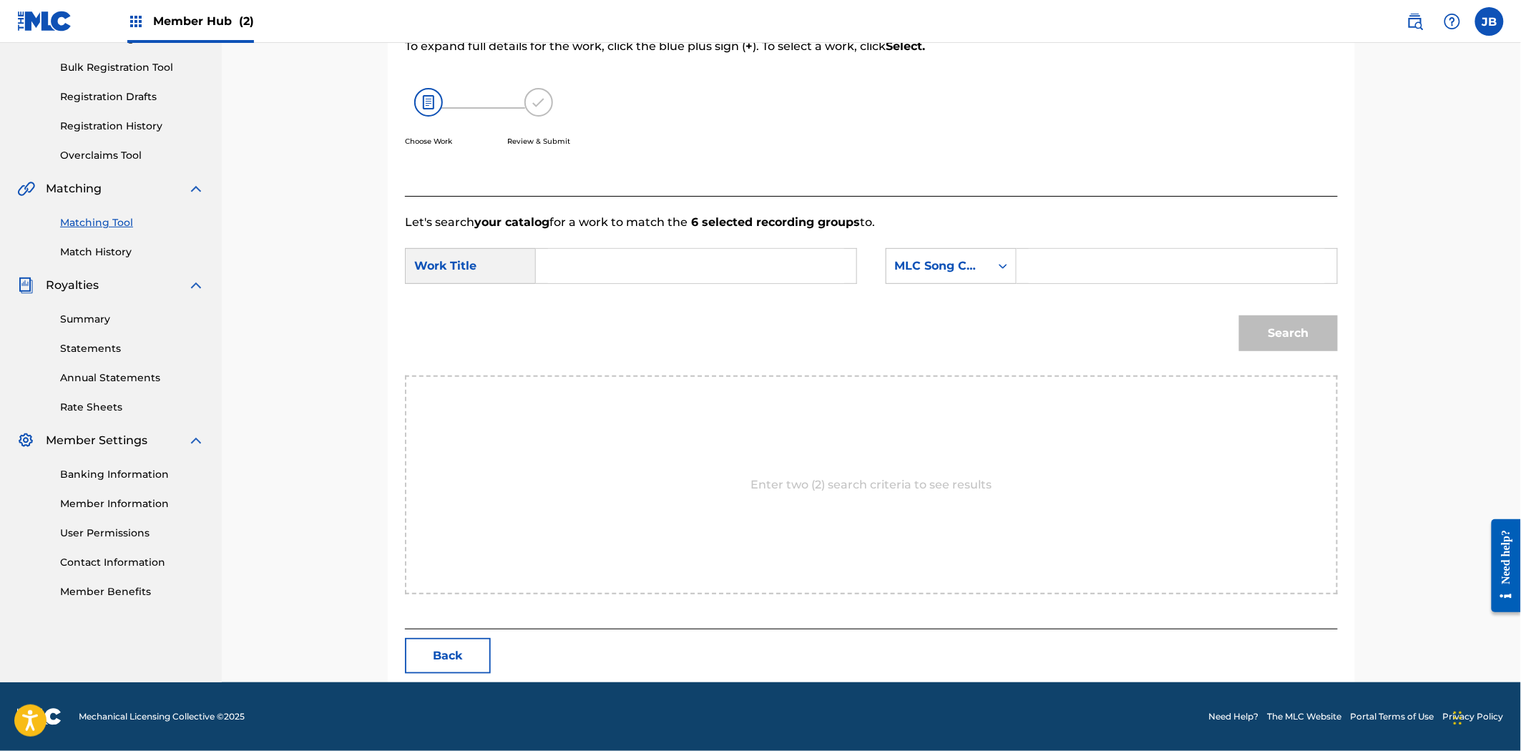
click at [1042, 266] on input "Search Form" at bounding box center [1177, 266] width 296 height 34
paste input "HP5BDE"
type input "HP5BDE"
click at [673, 265] on input "Search Form" at bounding box center [696, 266] width 296 height 34
click at [1239, 315] on button "Search" at bounding box center [1288, 333] width 99 height 36
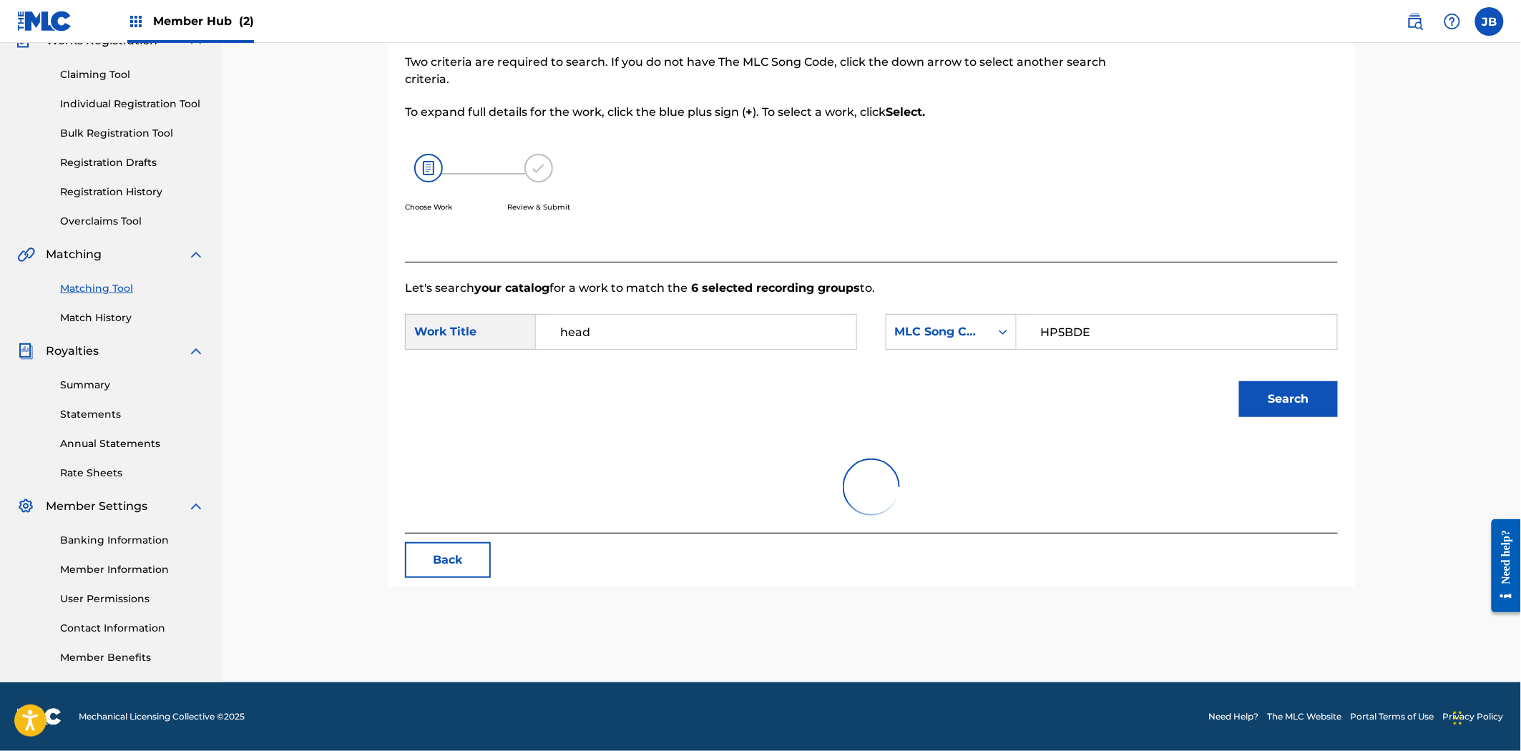
scroll to position [136, 0]
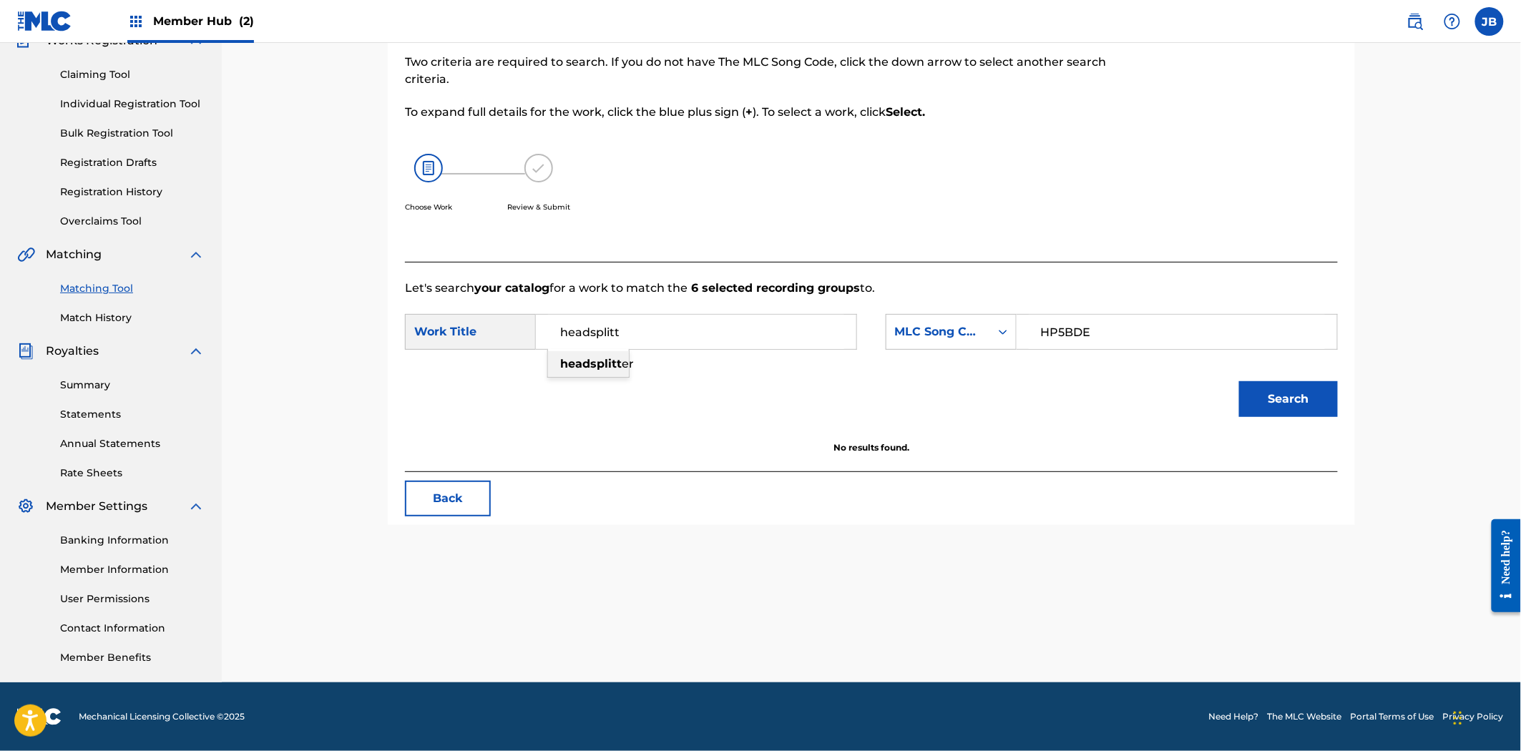
click at [610, 362] on strong "headsplitt" at bounding box center [591, 364] width 62 height 14
type input "headsplitter"
click at [1285, 402] on button "Search" at bounding box center [1288, 399] width 99 height 36
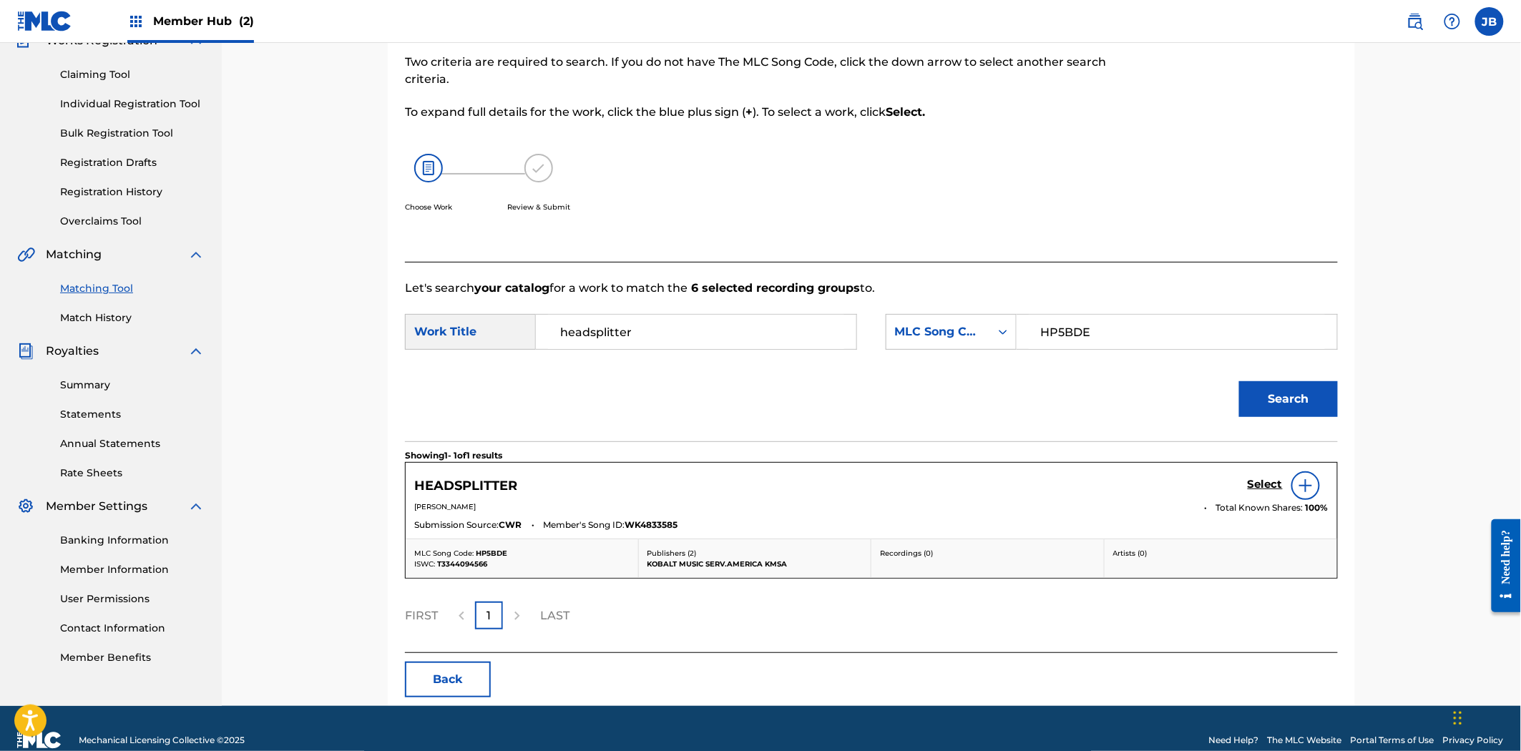
click at [1297, 481] on img at bounding box center [1305, 485] width 17 height 17
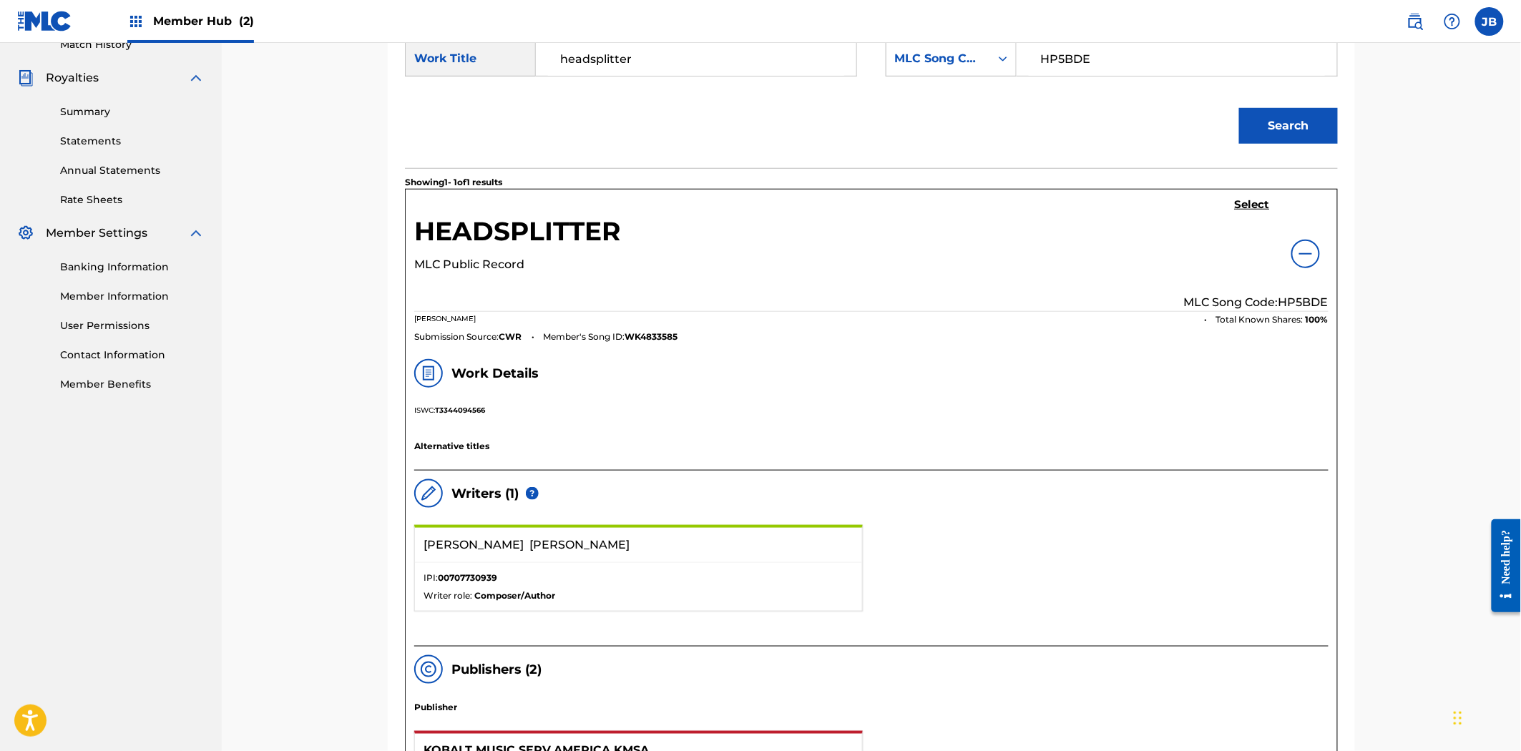
scroll to position [295, 0]
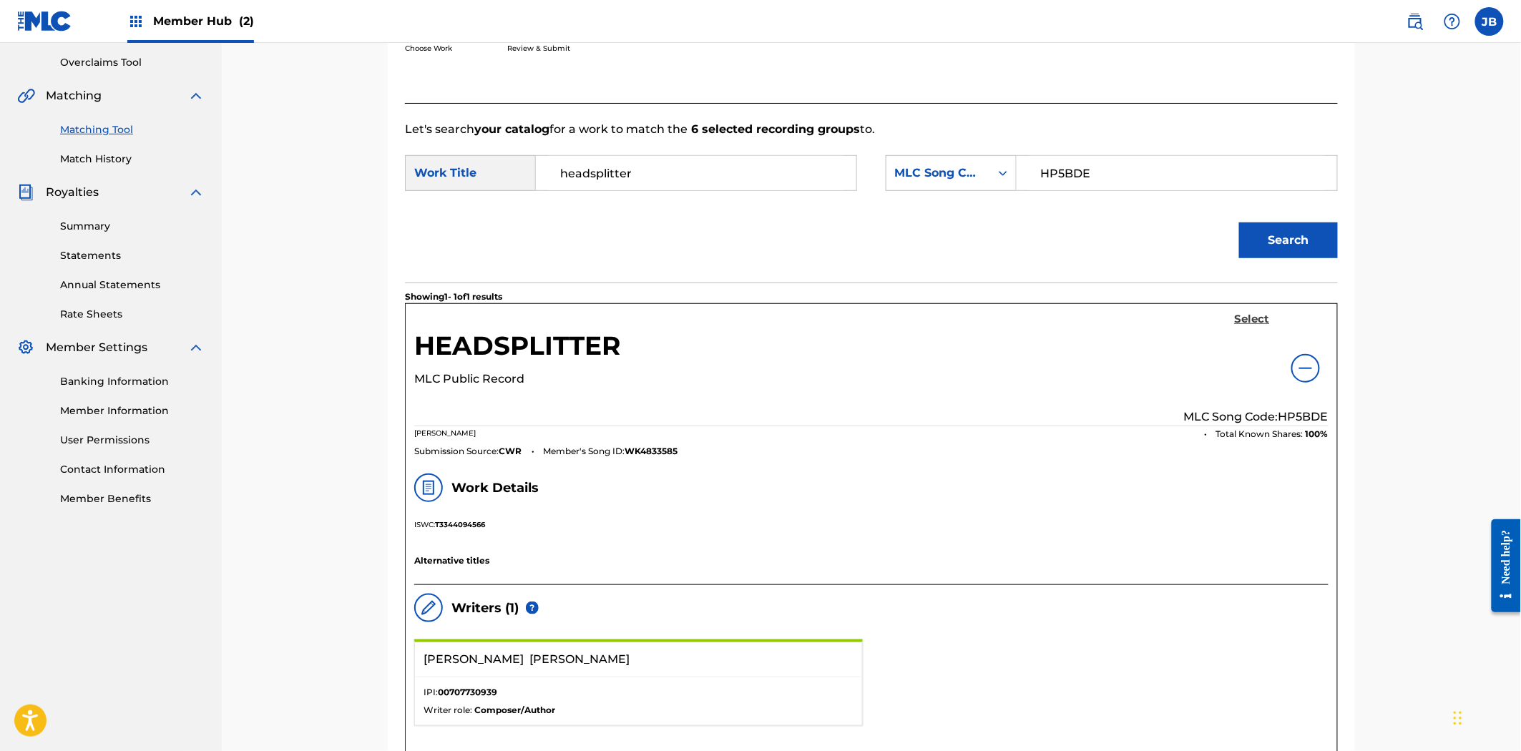
click at [1243, 313] on h5 "Select" at bounding box center [1252, 320] width 35 height 14
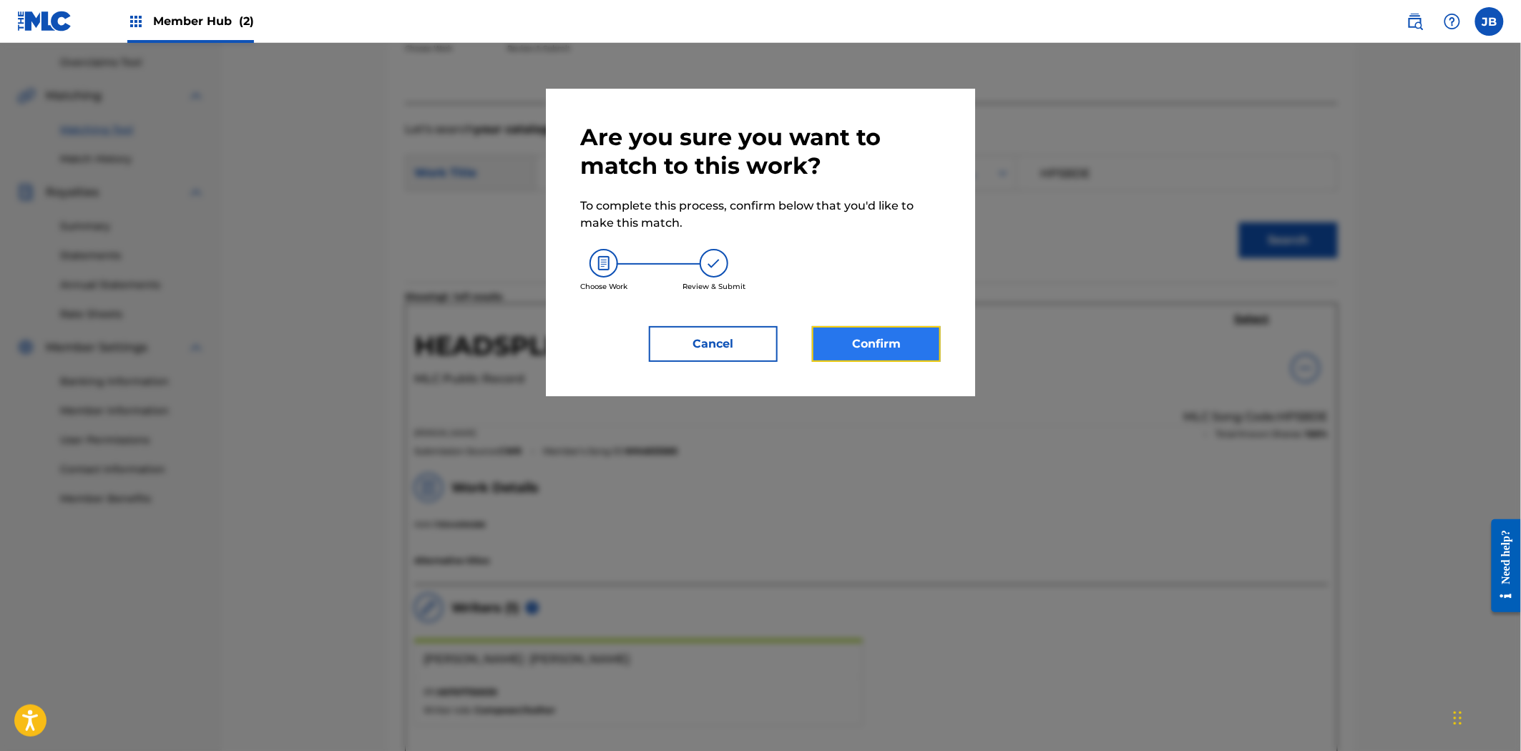
click at [919, 341] on button "Confirm" at bounding box center [876, 344] width 129 height 36
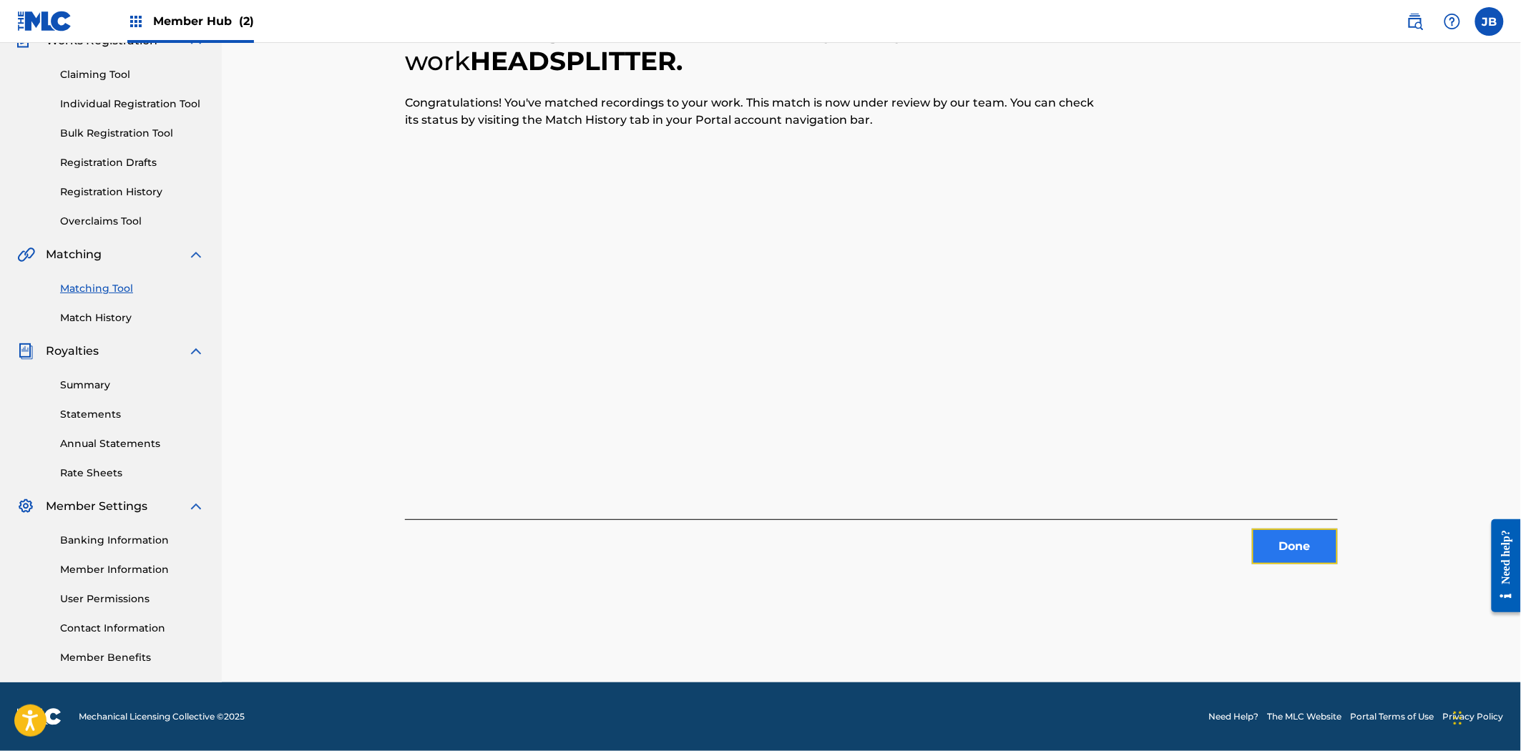
click at [1283, 547] on button "Done" at bounding box center [1295, 547] width 86 height 36
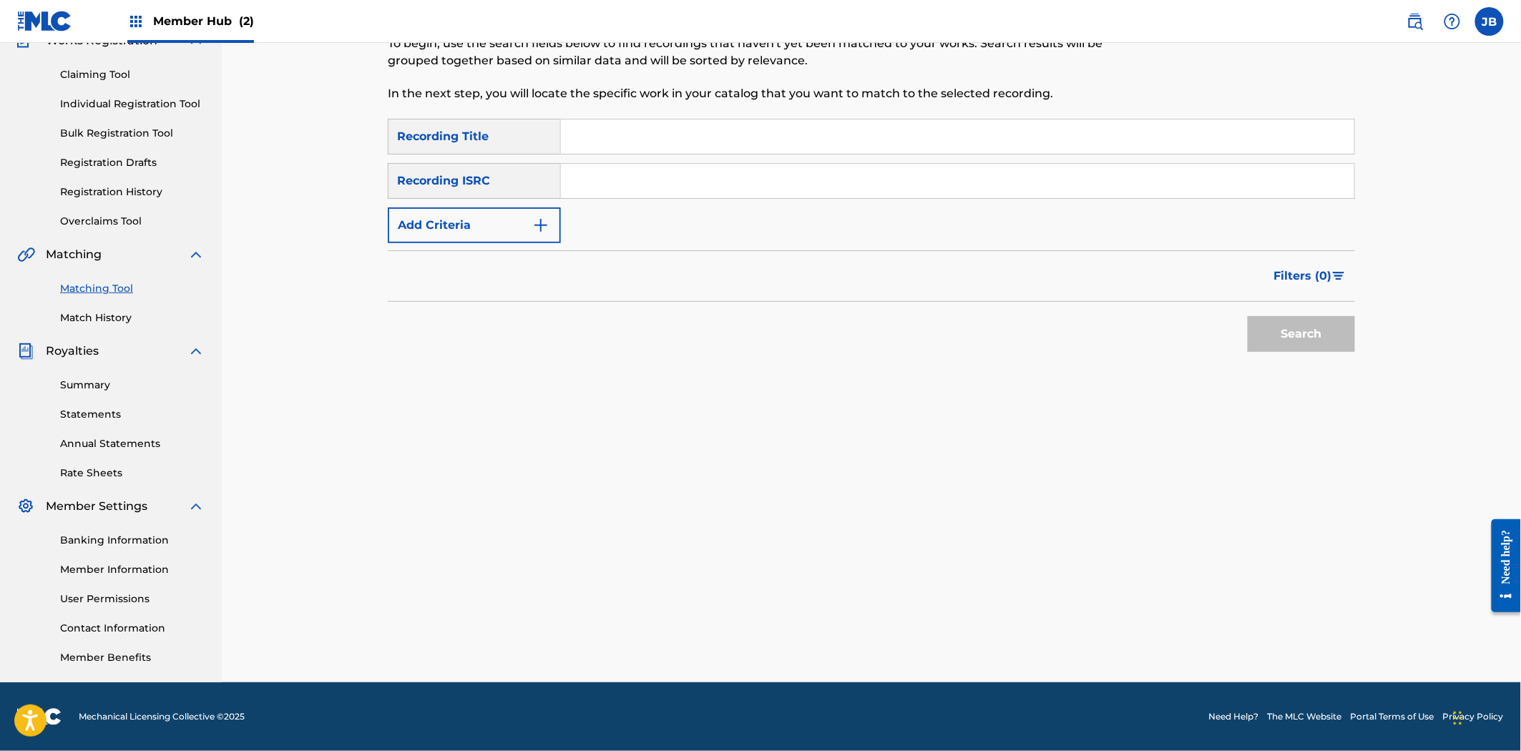
click at [694, 179] on input "Search Form" at bounding box center [957, 181] width 793 height 34
paste input "GBPS81520157"
type input "GBPS81520157"
click at [1289, 326] on button "Search" at bounding box center [1301, 334] width 107 height 36
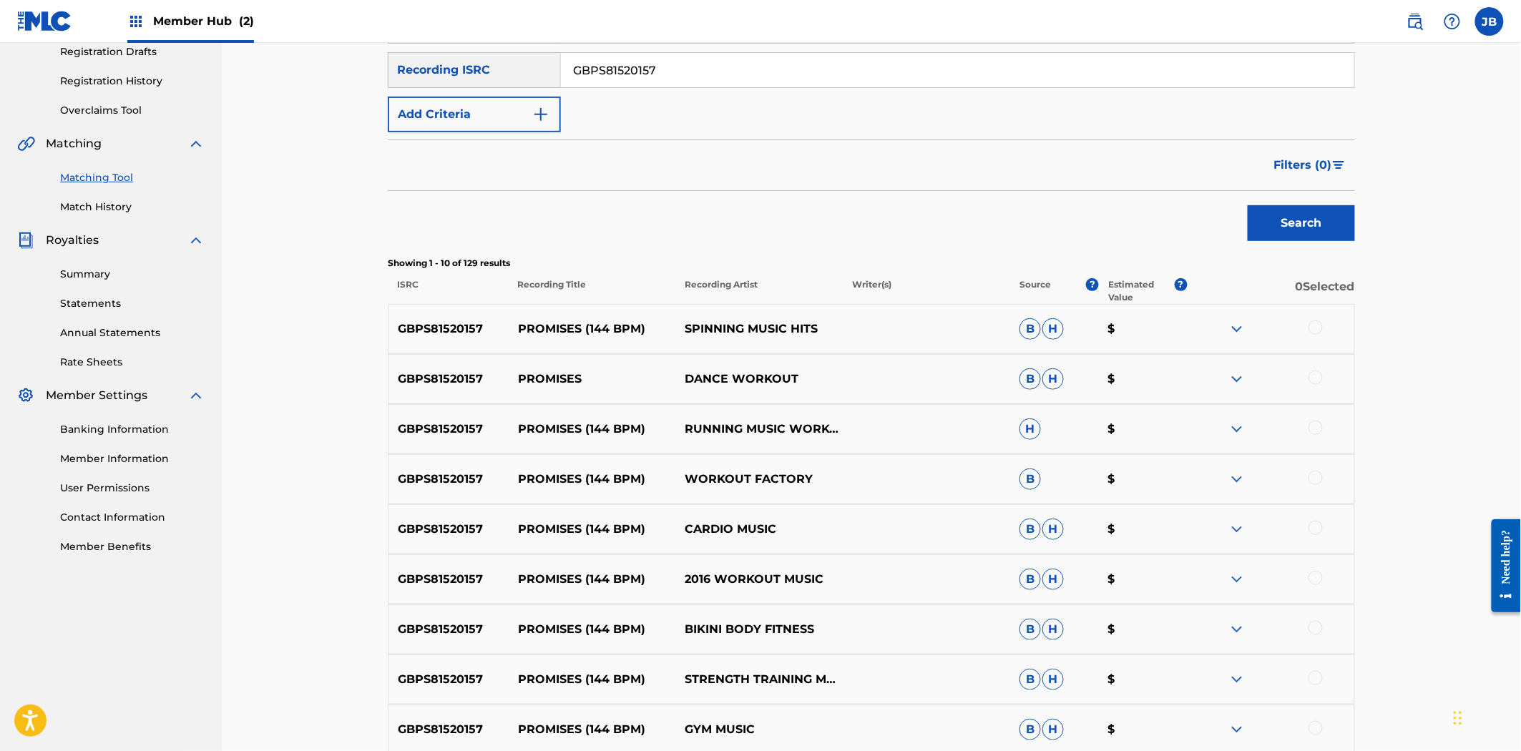
scroll to position [476, 0]
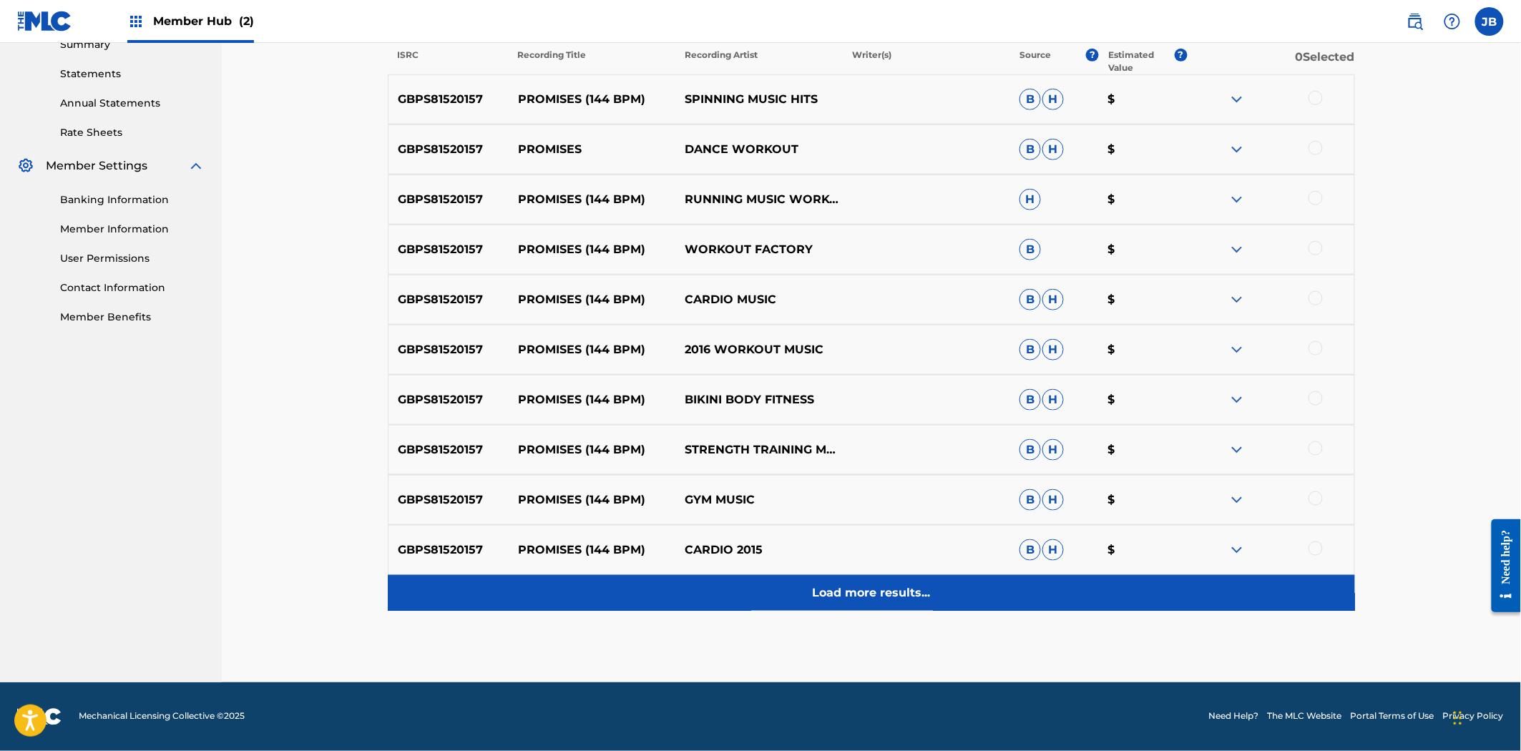
click at [904, 599] on p "Load more results..." at bounding box center [872, 592] width 118 height 17
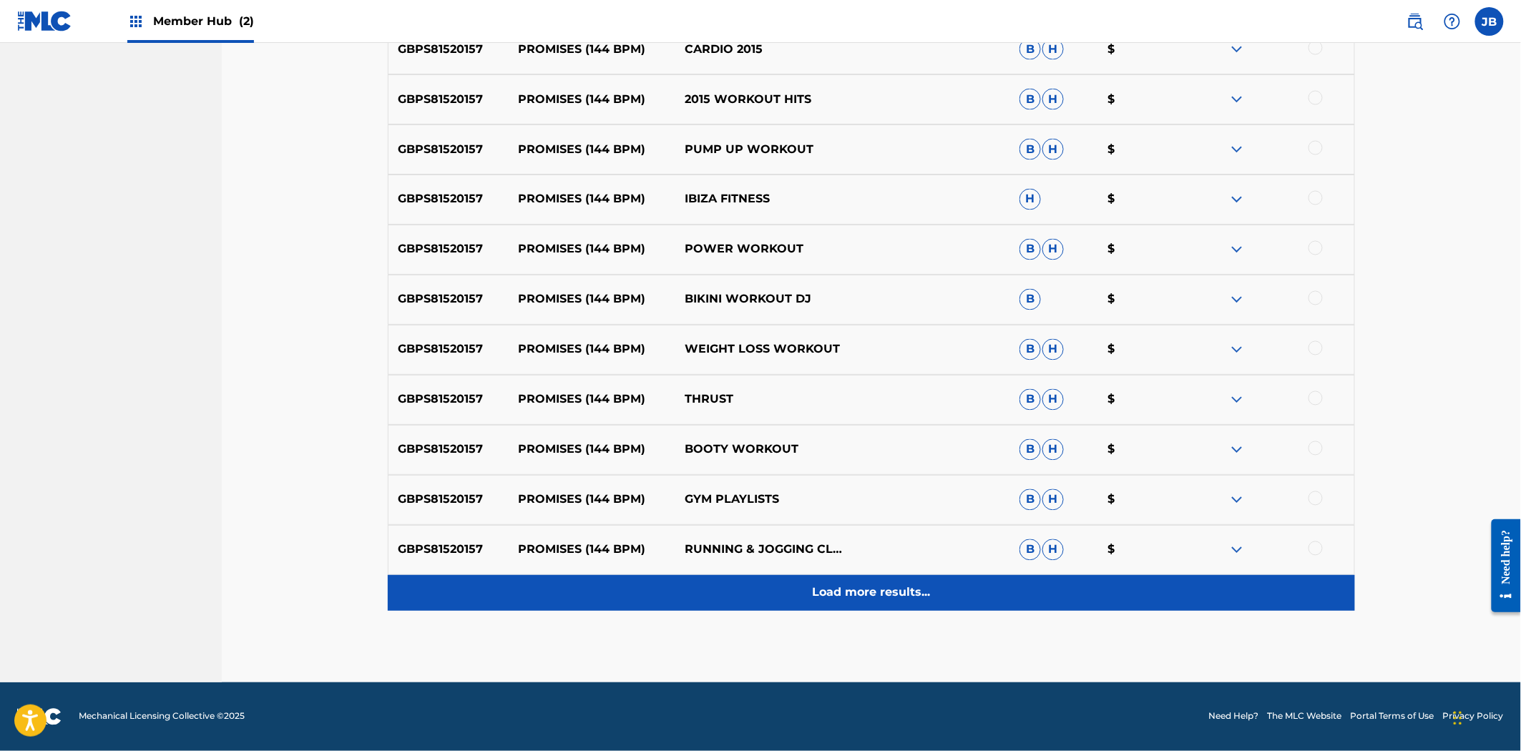
click at [914, 598] on p "Load more results..." at bounding box center [872, 592] width 118 height 17
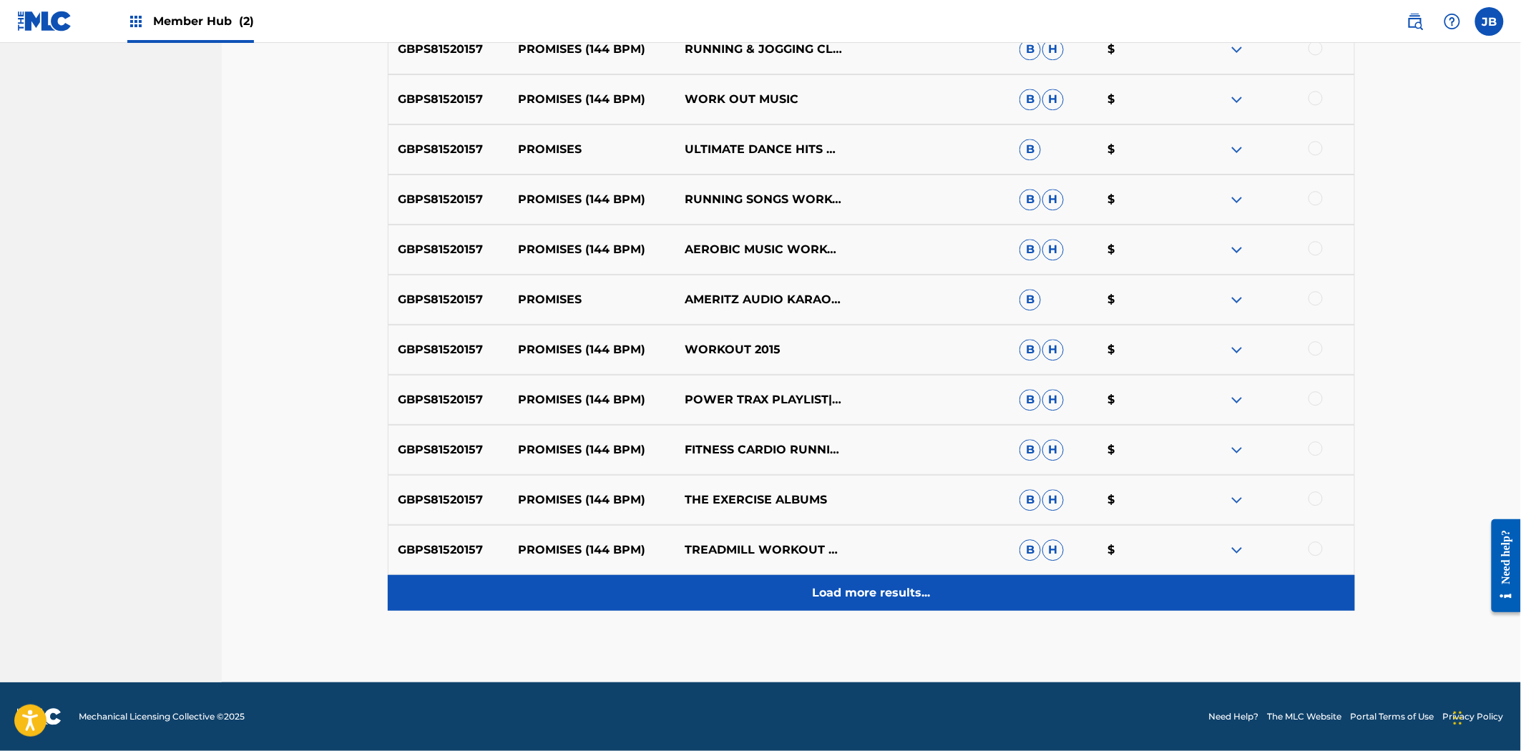
click at [852, 594] on p "Load more results..." at bounding box center [872, 592] width 118 height 17
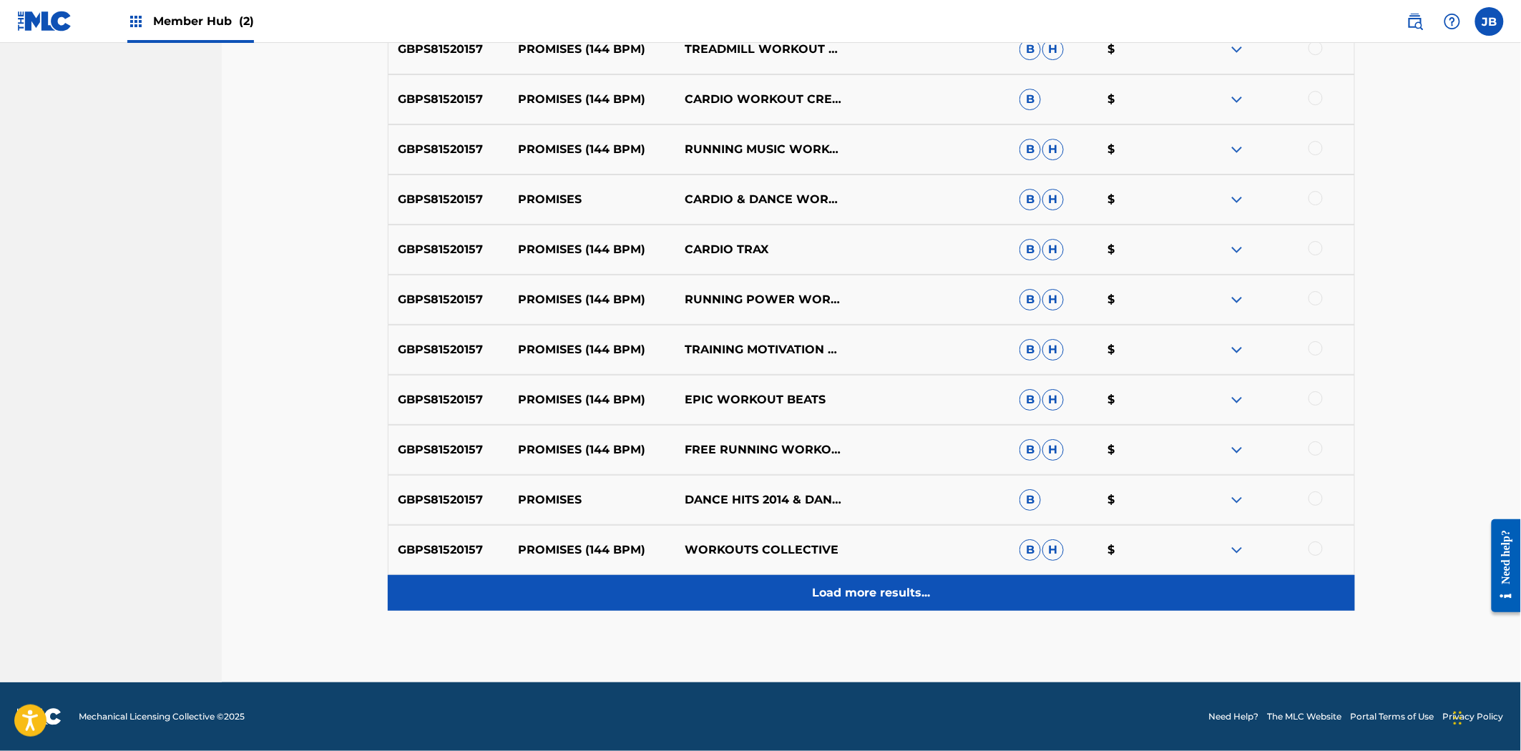
click at [877, 606] on div "Load more results..." at bounding box center [871, 593] width 967 height 36
click at [883, 589] on p "Load more results..." at bounding box center [872, 592] width 118 height 17
click at [853, 591] on p "Load more results..." at bounding box center [872, 592] width 118 height 17
click at [876, 605] on div "Load more results..." at bounding box center [871, 593] width 967 height 36
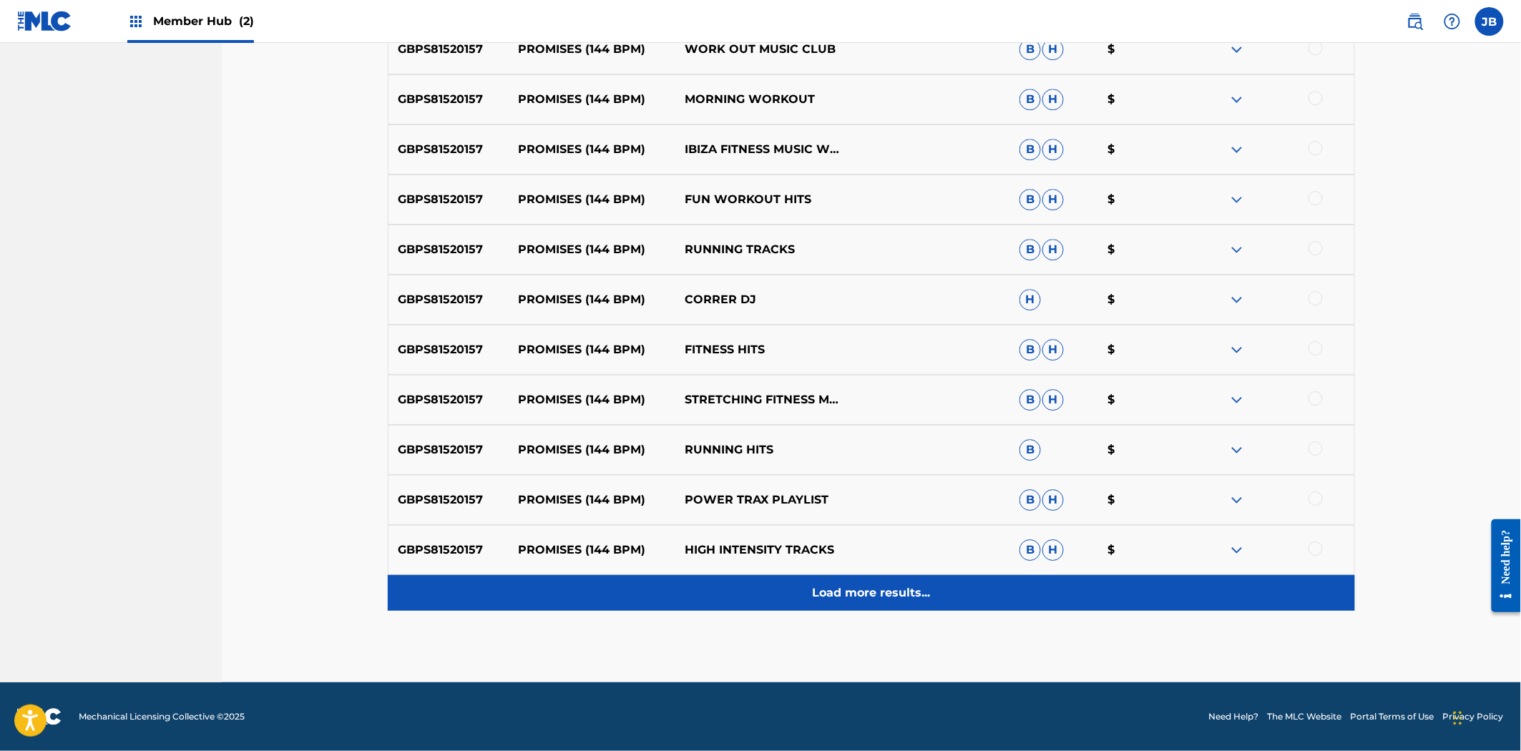
click at [883, 601] on p "Load more results..." at bounding box center [872, 592] width 118 height 17
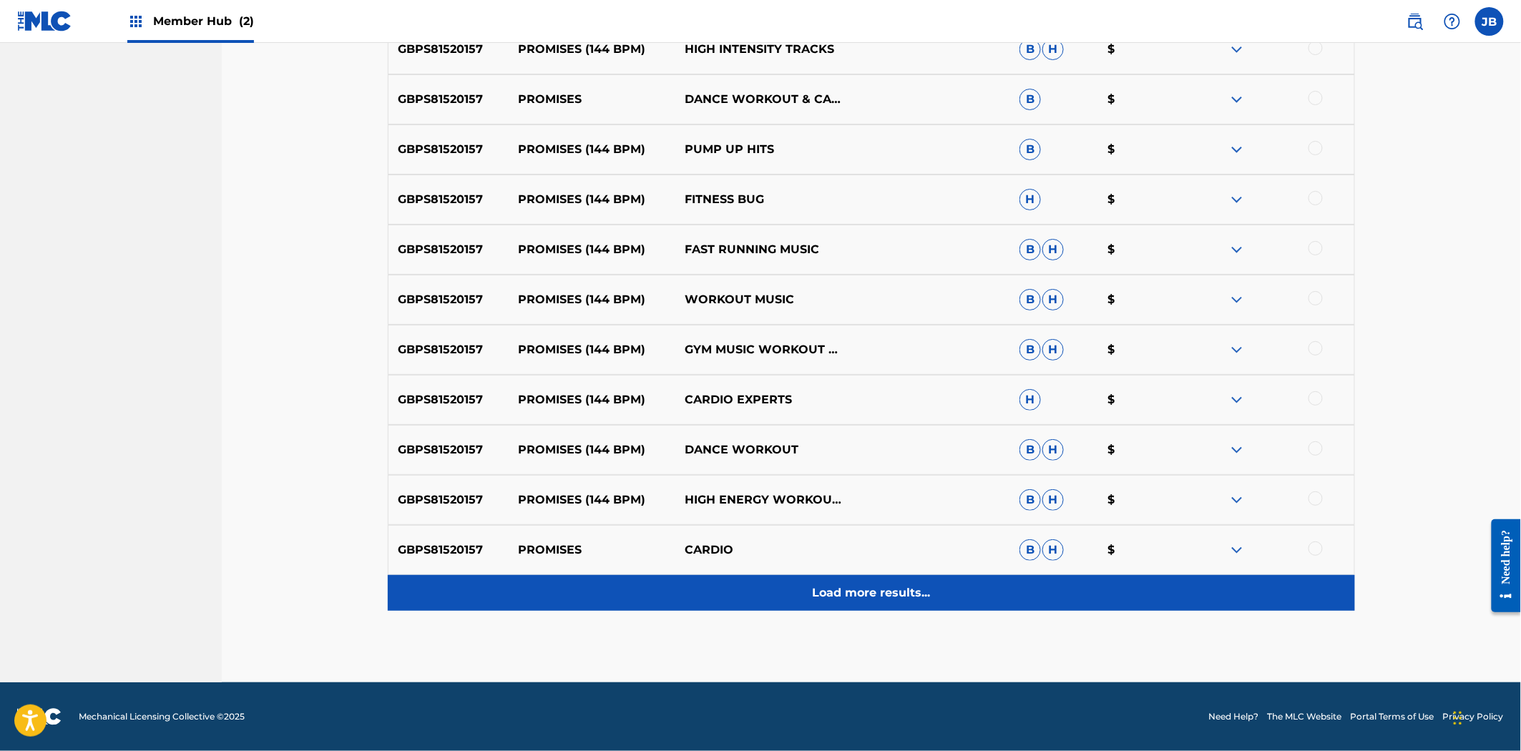
click at [885, 587] on p "Load more results..." at bounding box center [872, 592] width 118 height 17
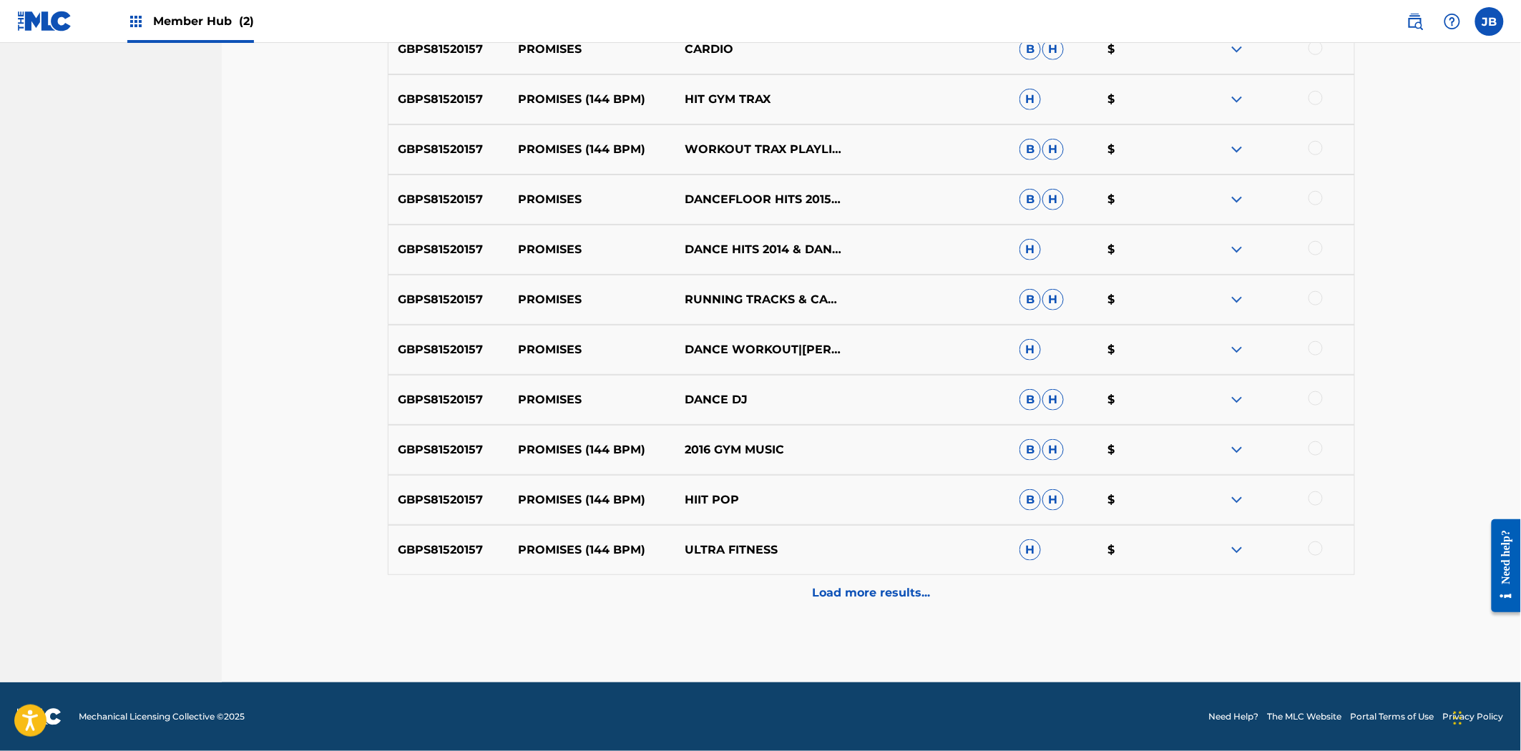
click at [885, 587] on p "Load more results..." at bounding box center [872, 592] width 118 height 17
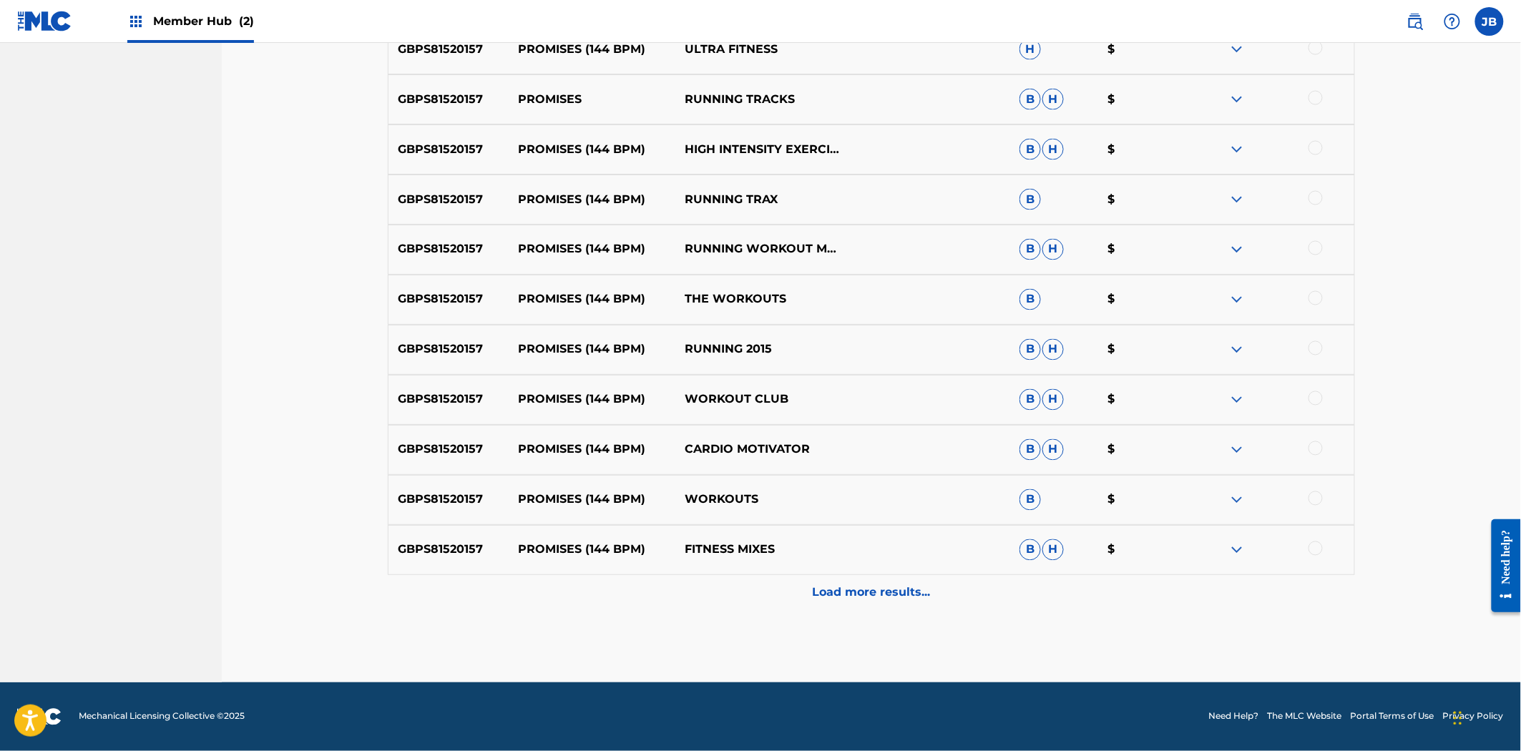
click at [885, 587] on p "Load more results..." at bounding box center [872, 592] width 118 height 17
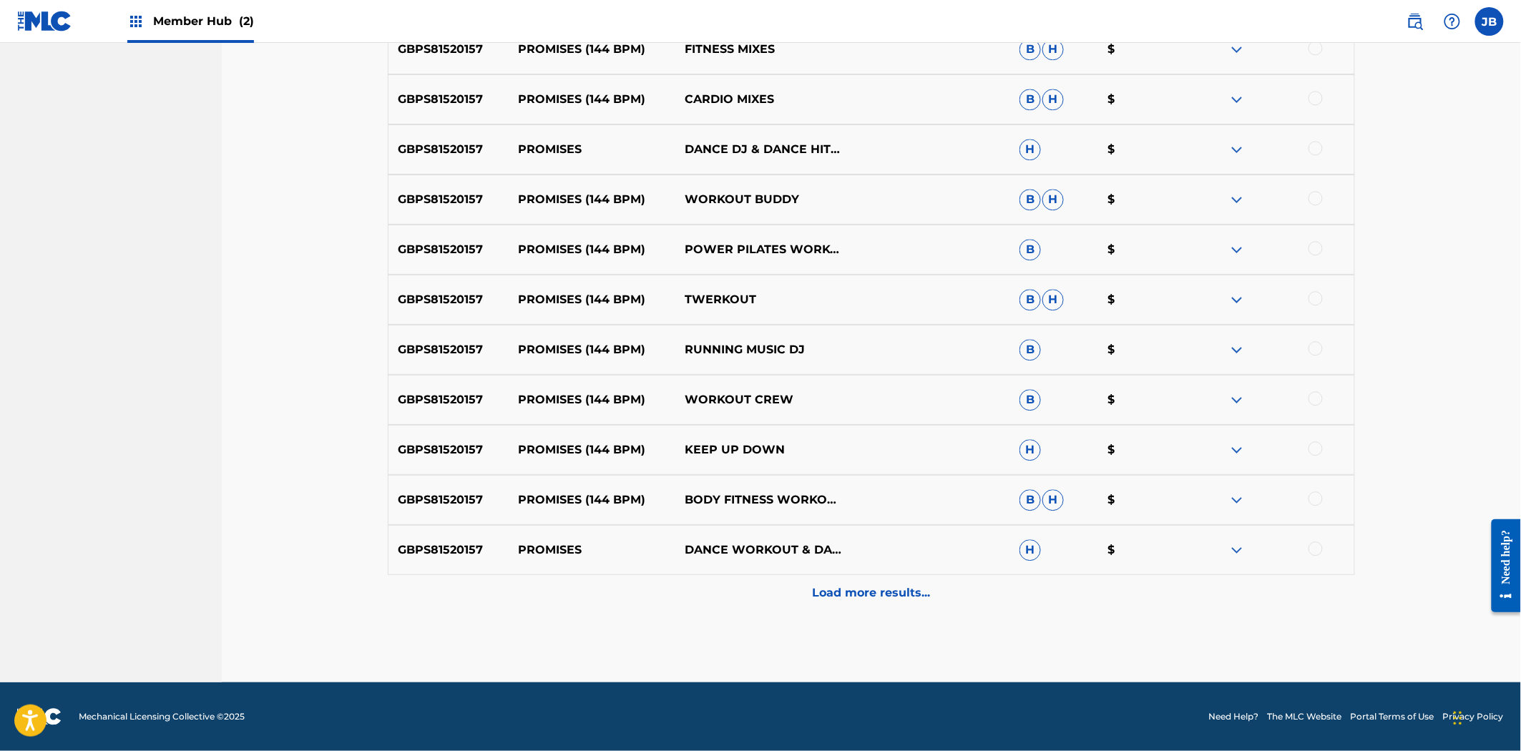
click at [885, 587] on p "Load more results..." at bounding box center [872, 592] width 118 height 17
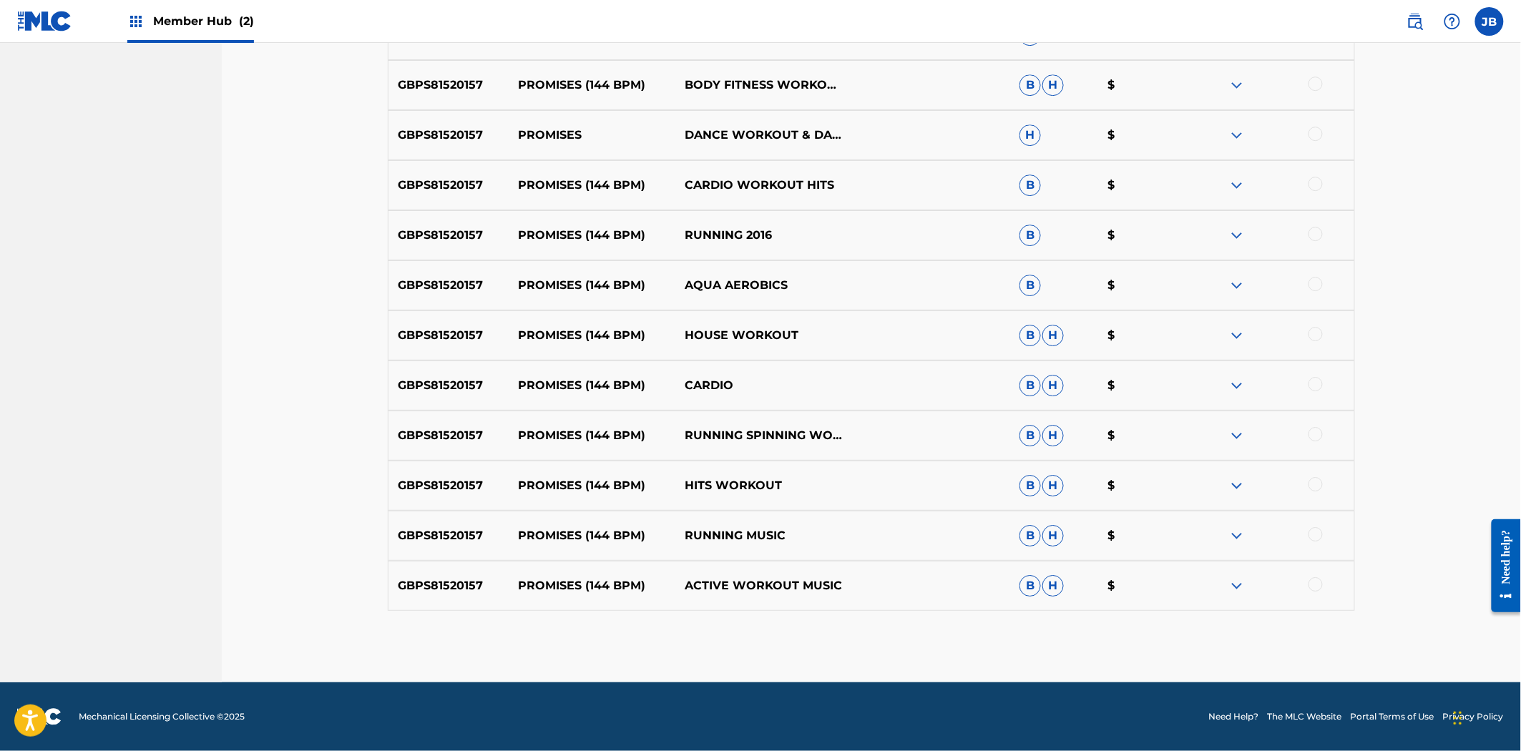
click at [885, 587] on div "GBPS81520157 PROMISES (144 BPM) ACTIVE WORKOUT MUSIC B H $" at bounding box center [871, 586] width 967 height 50
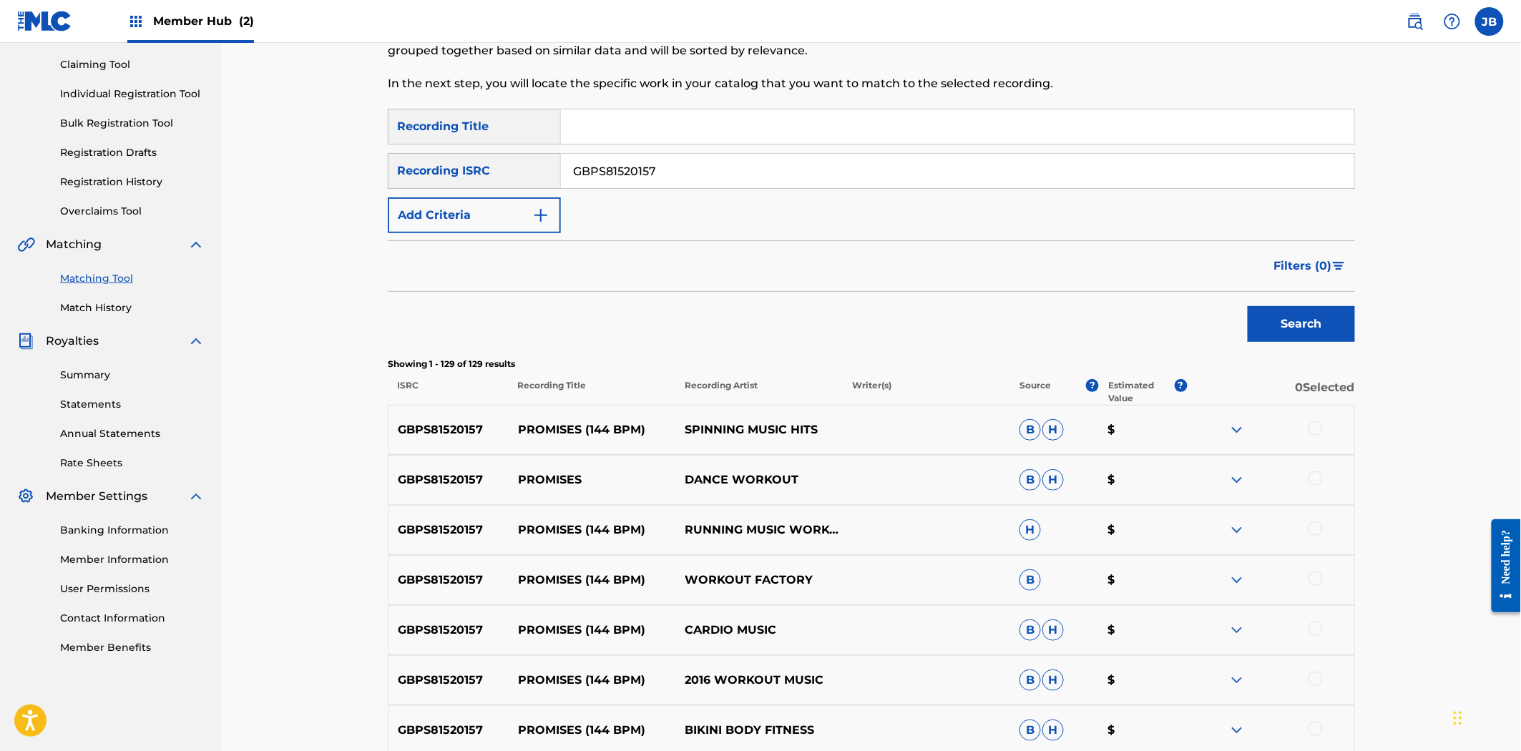
scroll to position [0, 0]
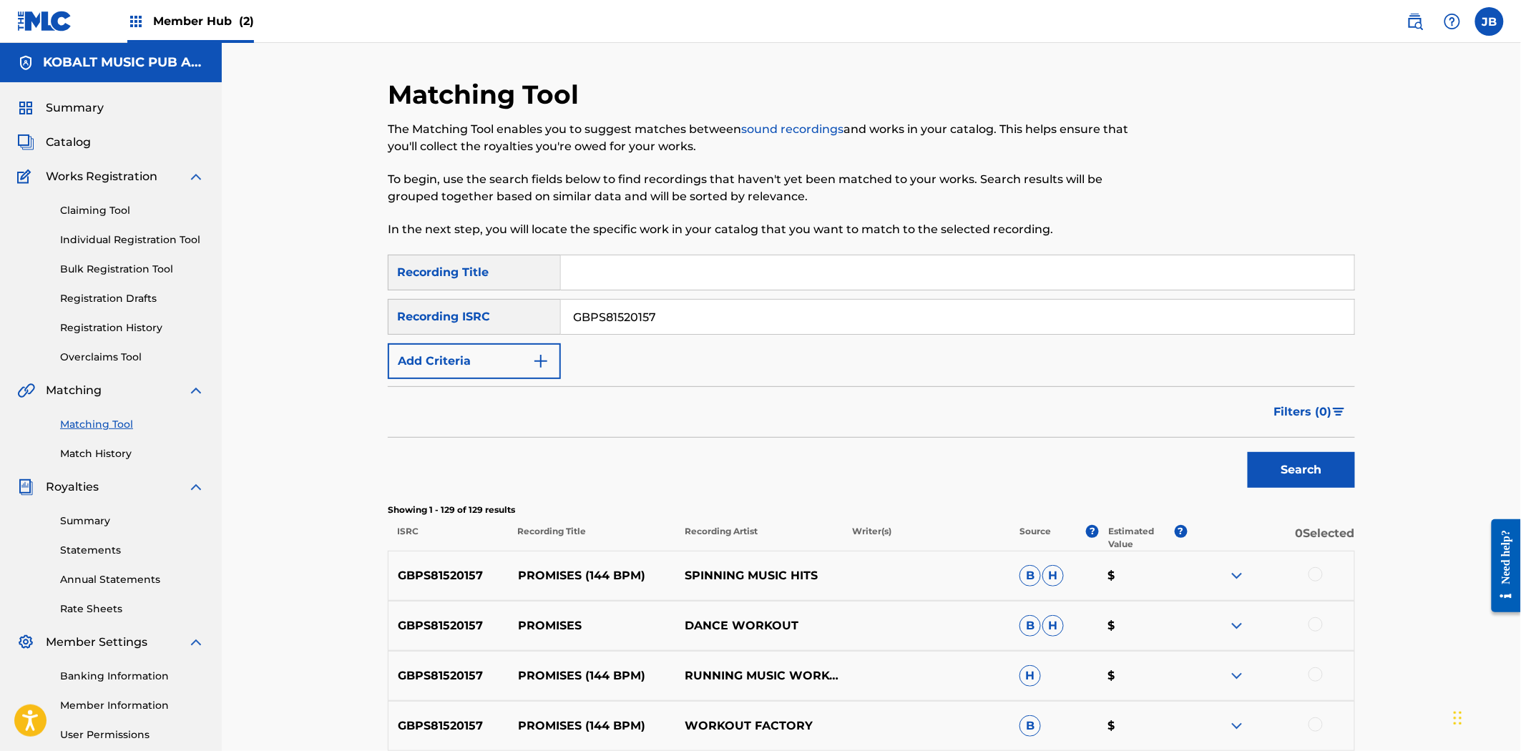
click at [1318, 578] on div at bounding box center [1315, 574] width 14 height 14
click at [1313, 625] on div at bounding box center [1315, 624] width 14 height 14
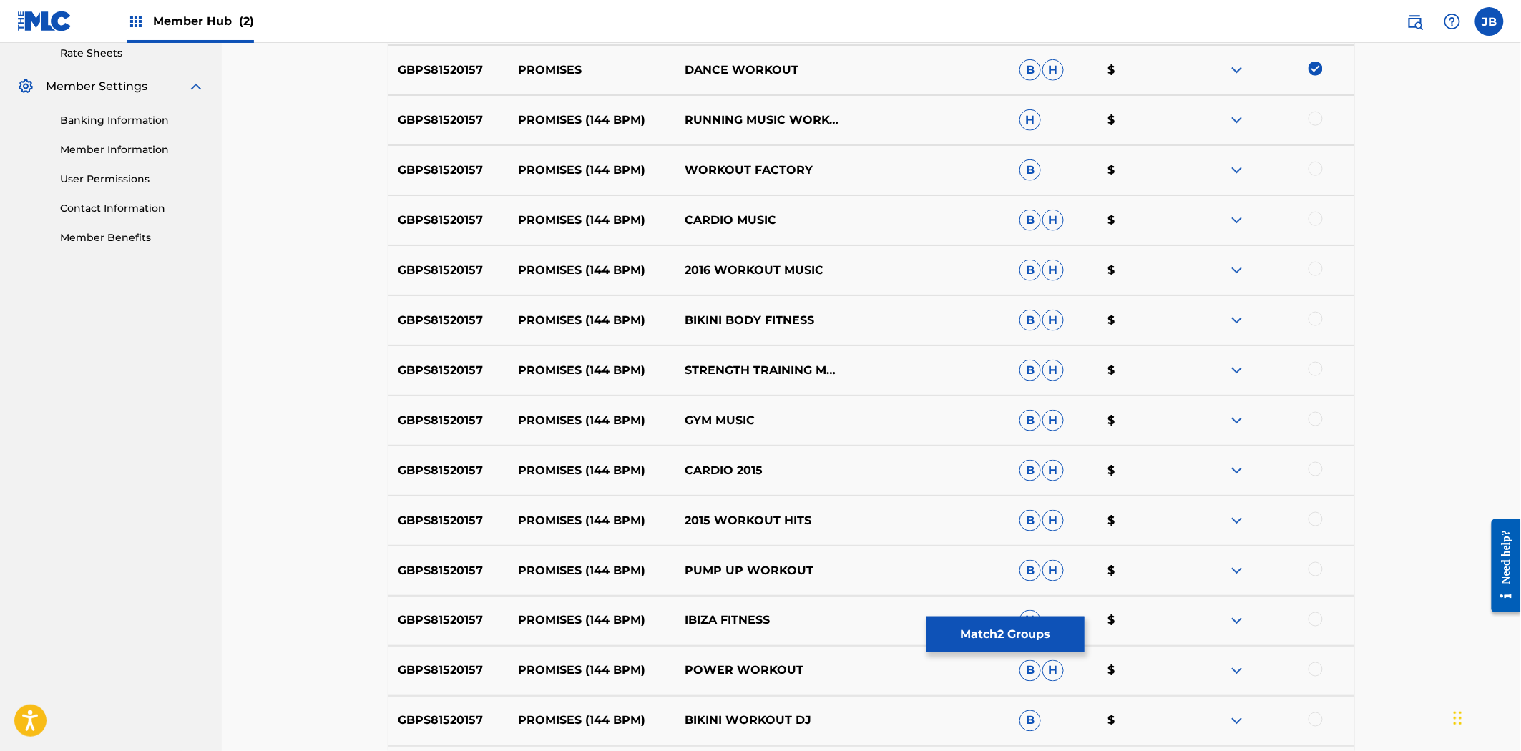
click at [1314, 117] on div at bounding box center [1315, 119] width 14 height 14
click at [1317, 163] on div at bounding box center [1315, 169] width 14 height 14
click at [1316, 213] on div at bounding box center [1315, 219] width 14 height 14
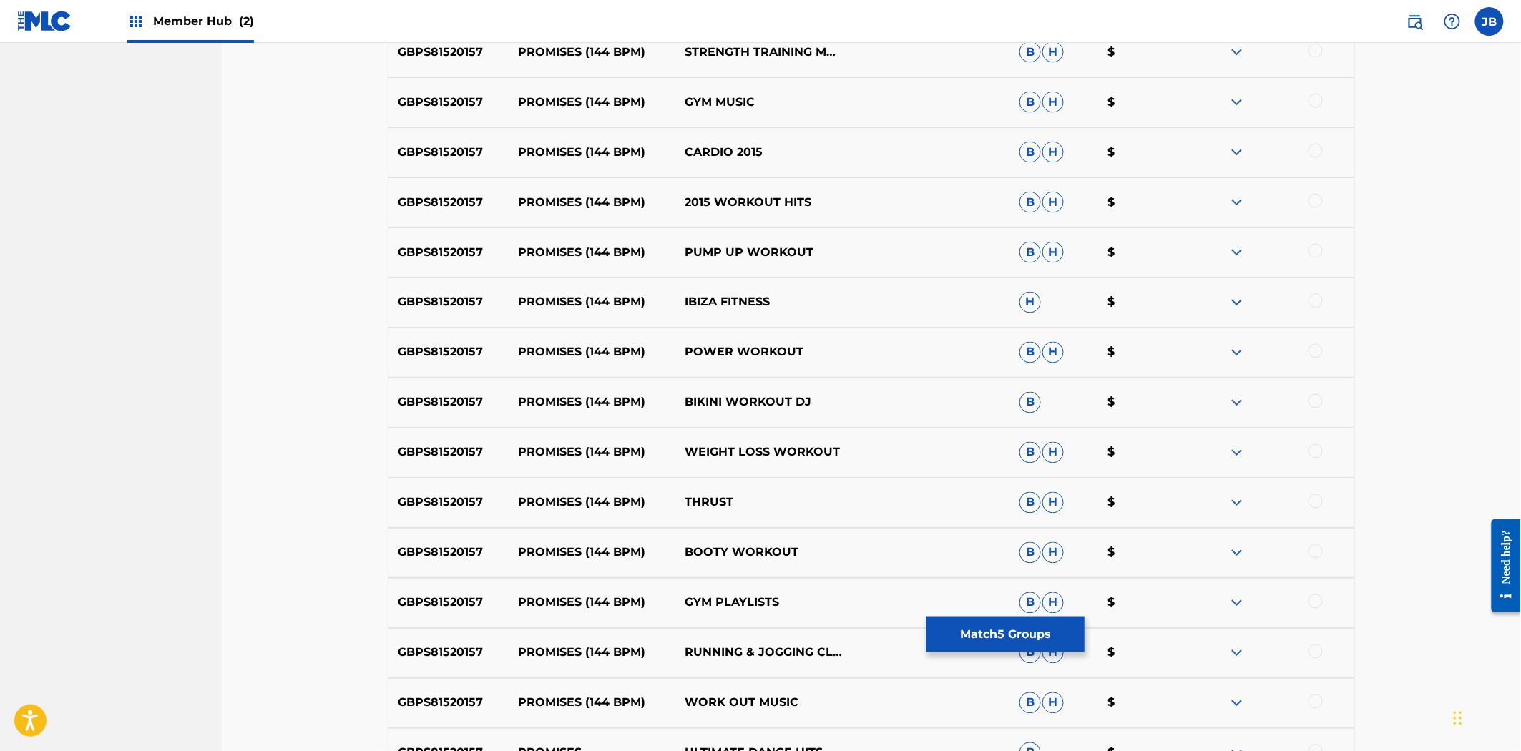
scroll to position [715, 0]
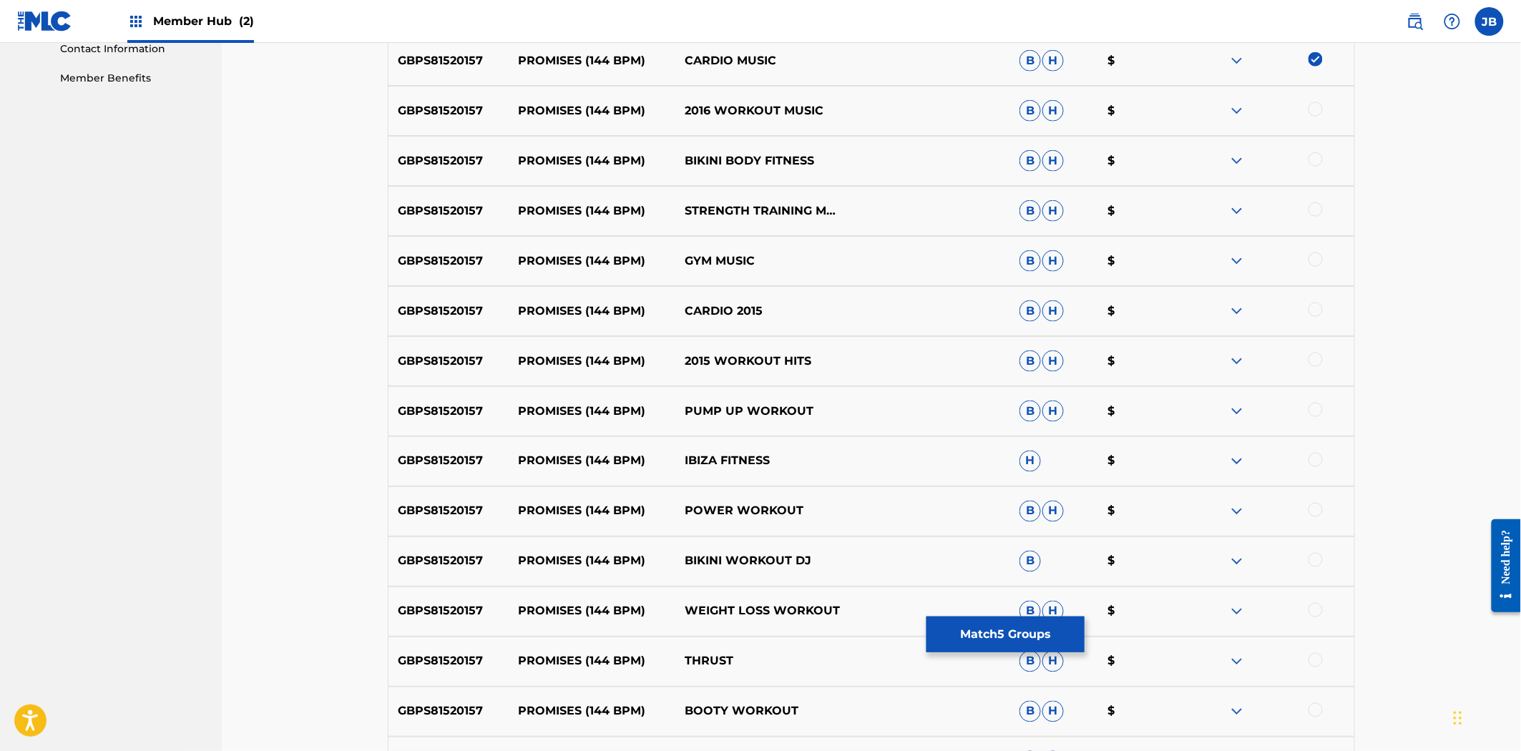
click at [1309, 117] on div at bounding box center [1270, 110] width 167 height 17
click at [1313, 109] on div at bounding box center [1315, 109] width 14 height 14
click at [1316, 160] on div at bounding box center [1315, 159] width 14 height 14
click at [1321, 199] on div "GBPS81520157 PROMISES (144 BPM) STRENGTH TRAINING MUSIC B H $" at bounding box center [871, 211] width 967 height 50
click at [1317, 210] on div at bounding box center [1315, 209] width 14 height 14
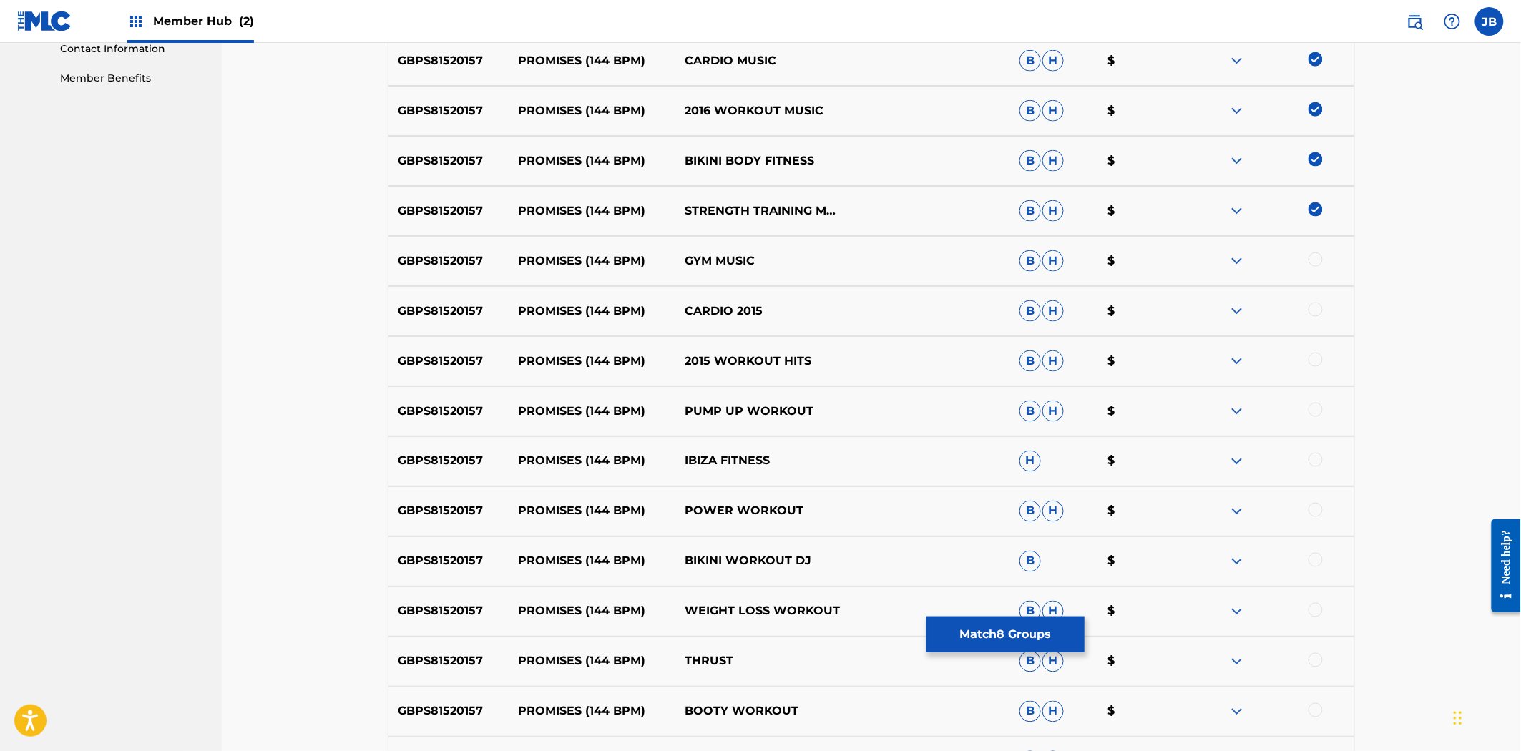
click at [1318, 260] on div at bounding box center [1315, 260] width 14 height 14
click at [1318, 304] on div at bounding box center [1315, 310] width 14 height 14
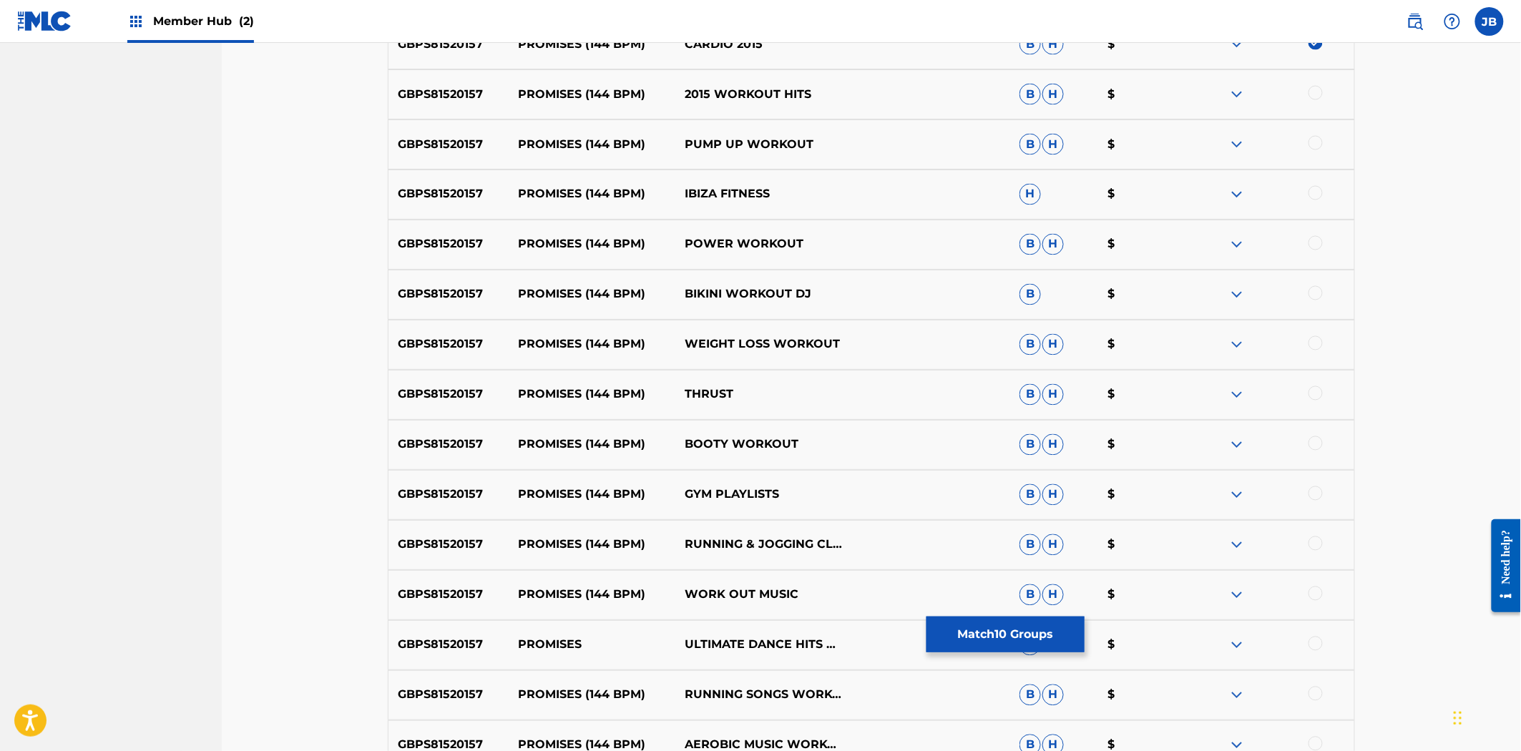
scroll to position [954, 0]
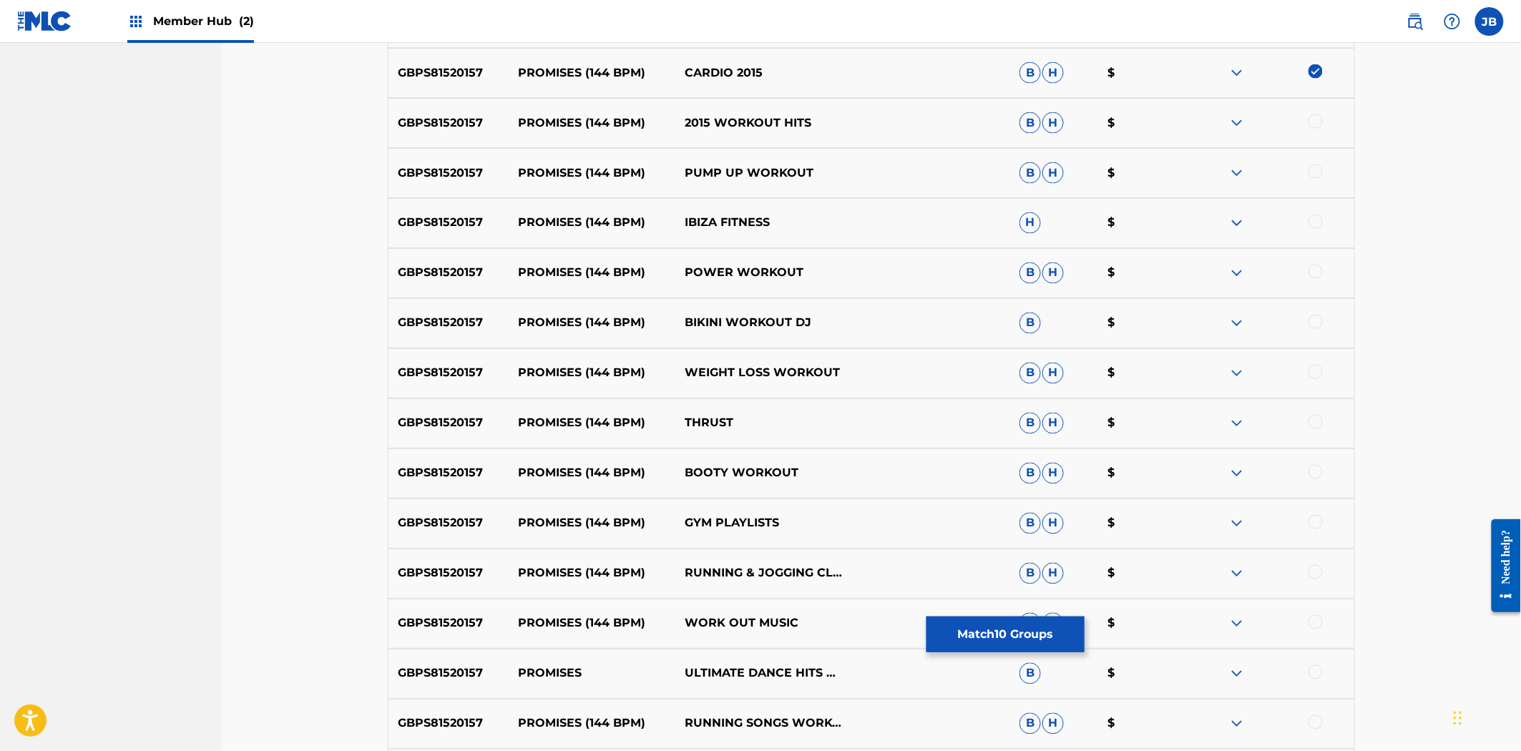
click at [1314, 120] on div at bounding box center [1315, 121] width 14 height 14
drag, startPoint x: 1313, startPoint y: 162, endPoint x: 1314, endPoint y: 175, distance: 12.9
click at [1313, 165] on div "GBPS81520157 PROMISES (144 BPM) PUMP UP WORKOUT B H $" at bounding box center [871, 173] width 967 height 50
click at [1314, 176] on div at bounding box center [1315, 172] width 14 height 14
click at [1321, 223] on div at bounding box center [1315, 222] width 14 height 14
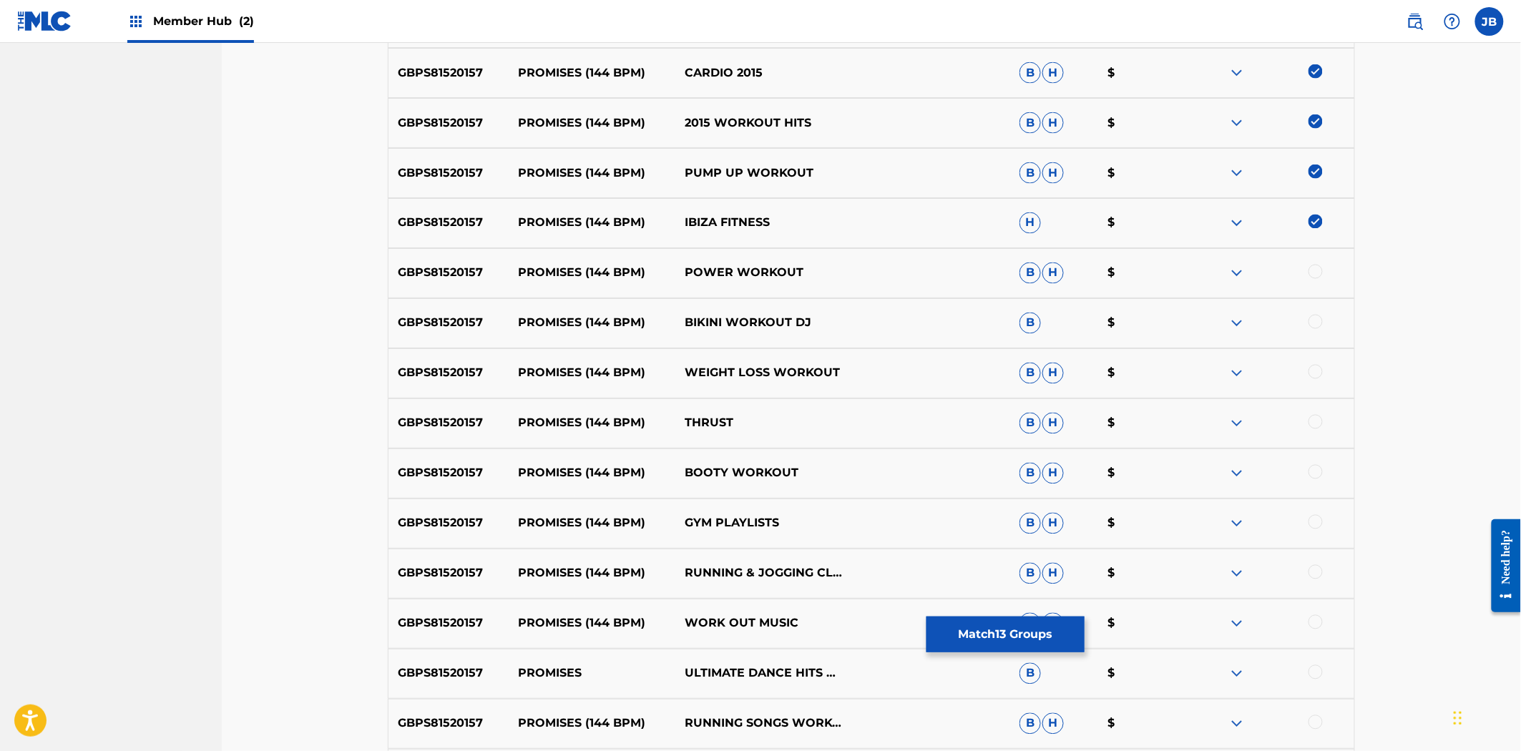
click at [1314, 275] on div at bounding box center [1315, 272] width 14 height 14
click at [1314, 330] on div at bounding box center [1270, 323] width 167 height 17
click at [1311, 316] on div at bounding box center [1315, 322] width 14 height 14
click at [1313, 376] on div at bounding box center [1315, 372] width 14 height 14
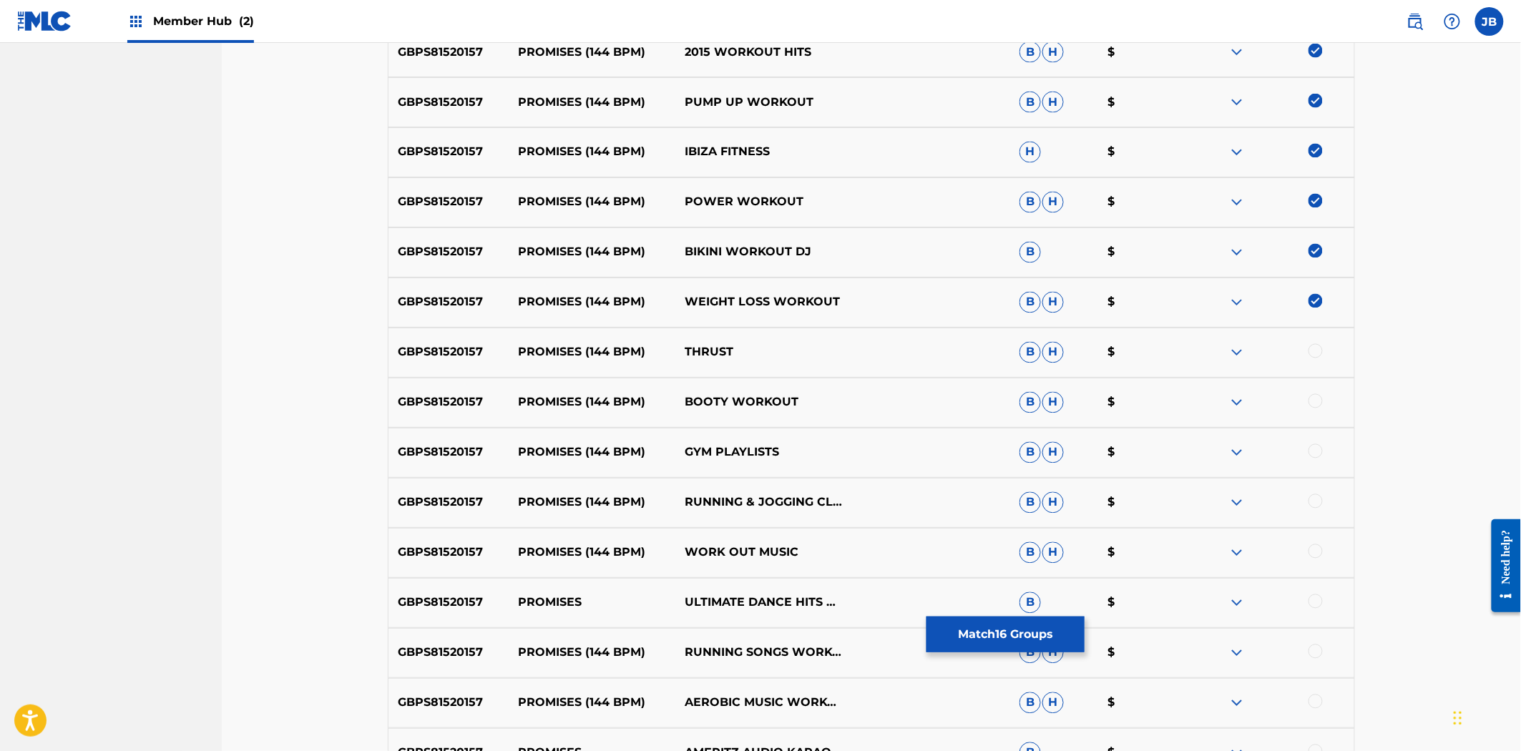
scroll to position [1112, 0]
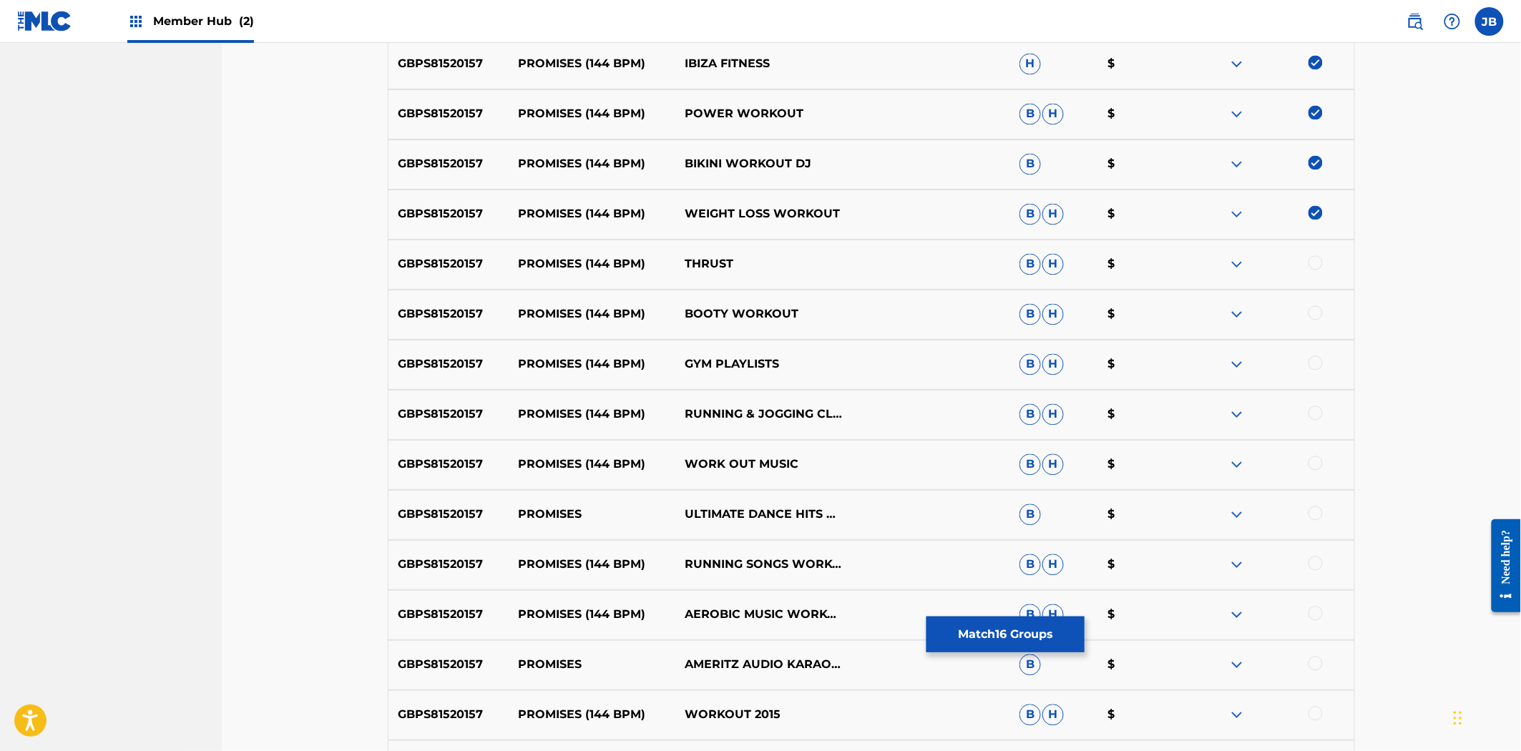
click at [1312, 258] on div at bounding box center [1315, 263] width 14 height 14
drag, startPoint x: 1306, startPoint y: 305, endPoint x: 1313, endPoint y: 310, distance: 9.2
click at [1306, 306] on div at bounding box center [1270, 314] width 167 height 17
click at [1313, 310] on div at bounding box center [1315, 313] width 14 height 14
click at [1318, 366] on div at bounding box center [1315, 363] width 14 height 14
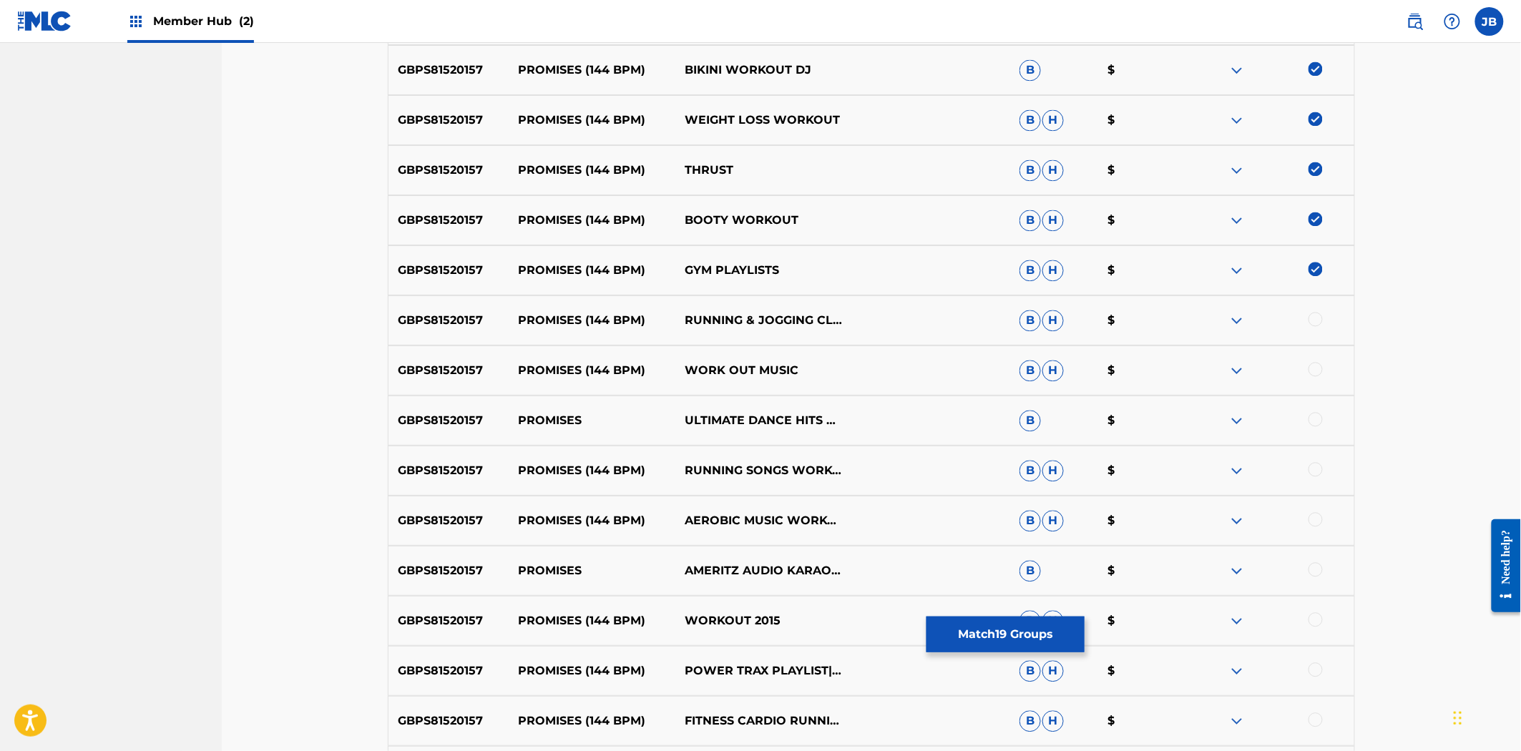
scroll to position [1351, 0]
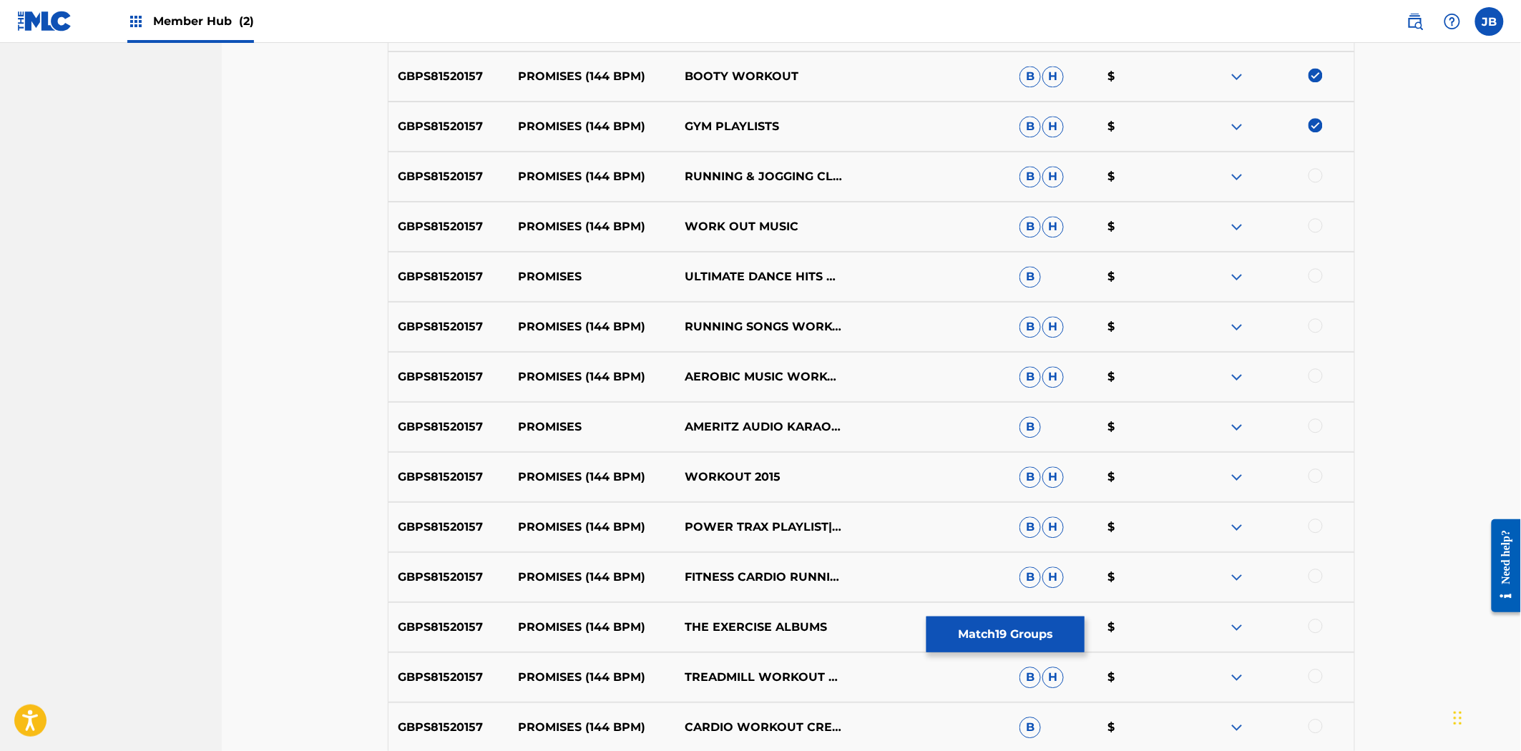
click at [1315, 177] on div at bounding box center [1315, 175] width 14 height 14
click at [1316, 222] on div at bounding box center [1315, 225] width 14 height 14
click at [1313, 275] on div at bounding box center [1315, 275] width 14 height 14
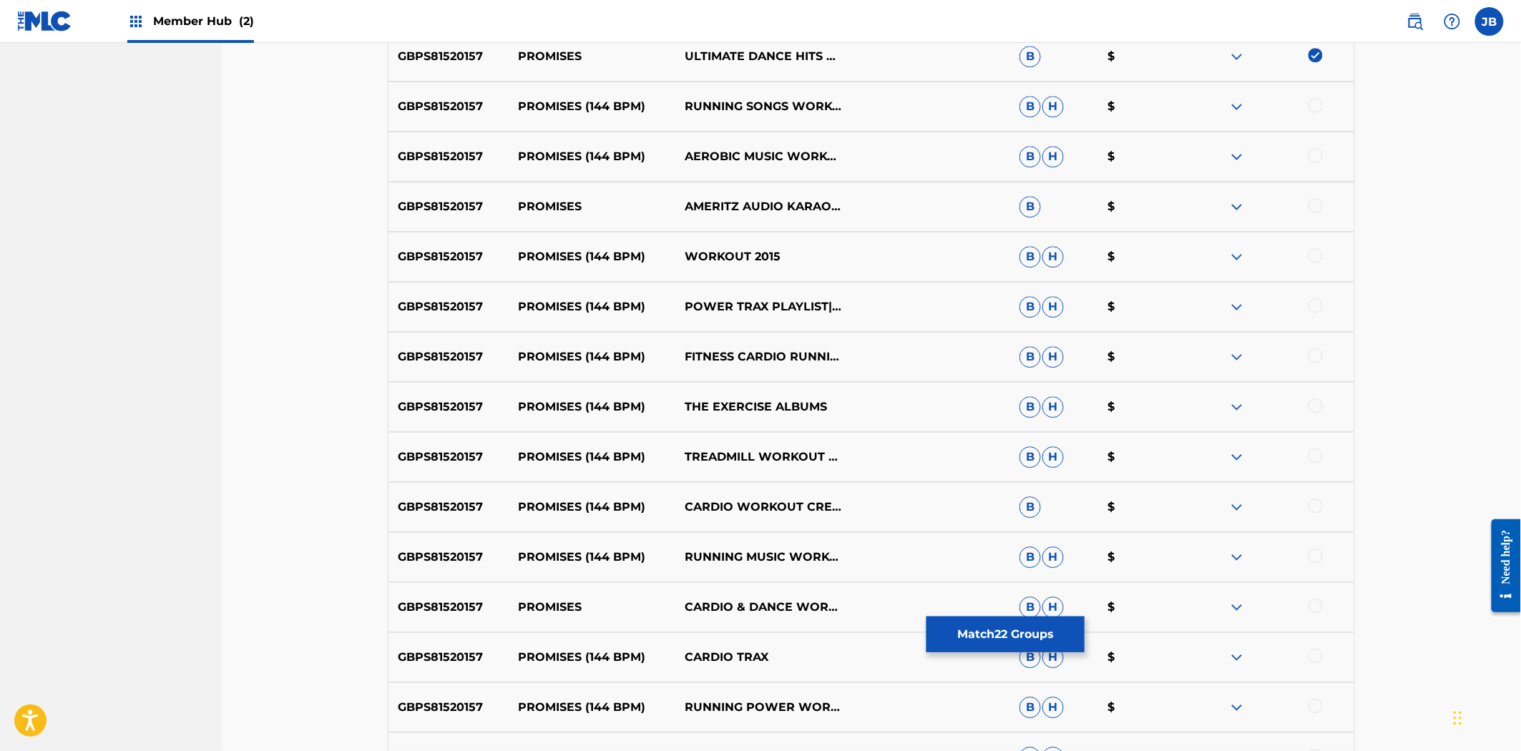
scroll to position [1590, 0]
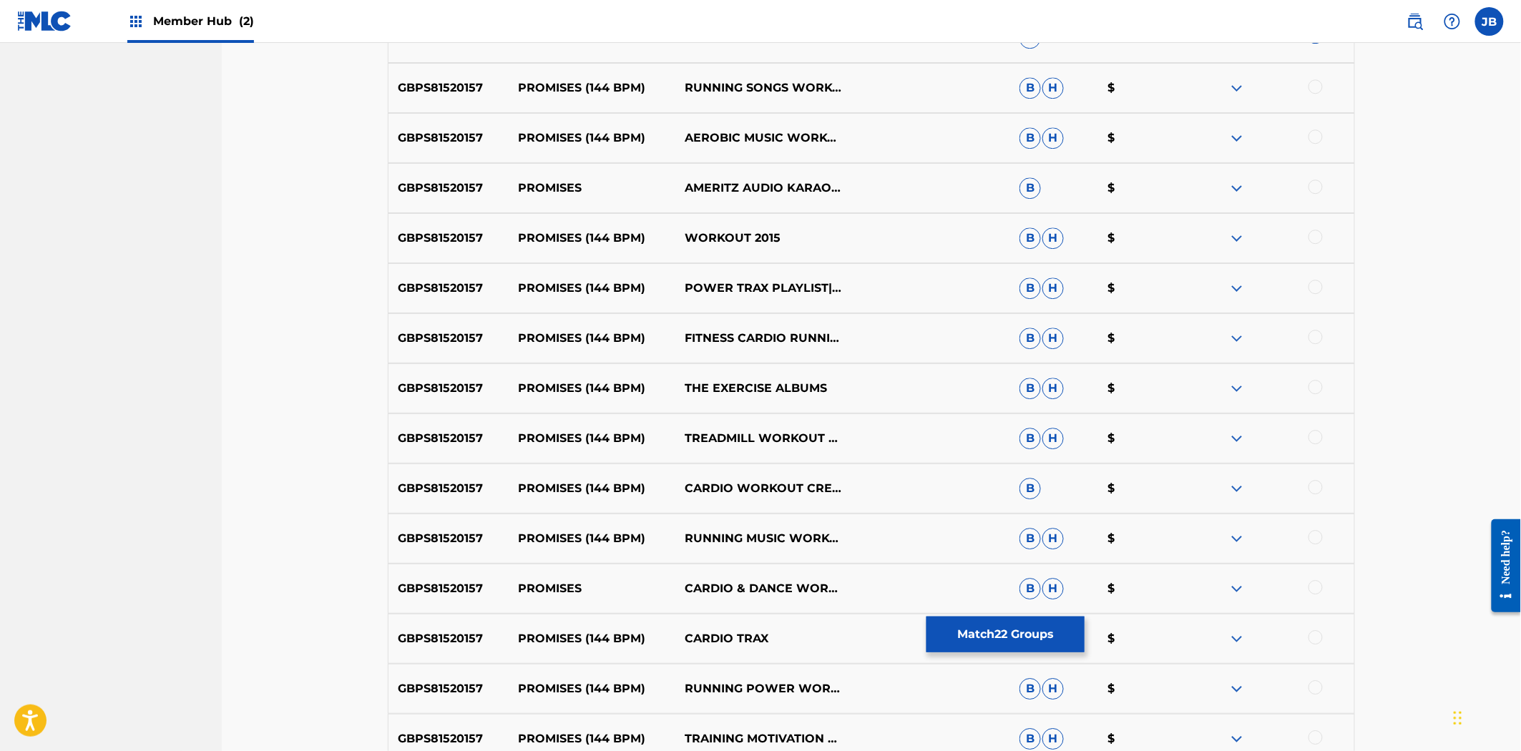
click at [1315, 94] on div at bounding box center [1270, 87] width 167 height 17
click at [1318, 87] on div at bounding box center [1315, 86] width 14 height 14
click at [1313, 131] on div at bounding box center [1315, 136] width 14 height 14
click at [1314, 190] on div at bounding box center [1315, 187] width 14 height 14
click at [1321, 231] on div at bounding box center [1270, 238] width 167 height 17
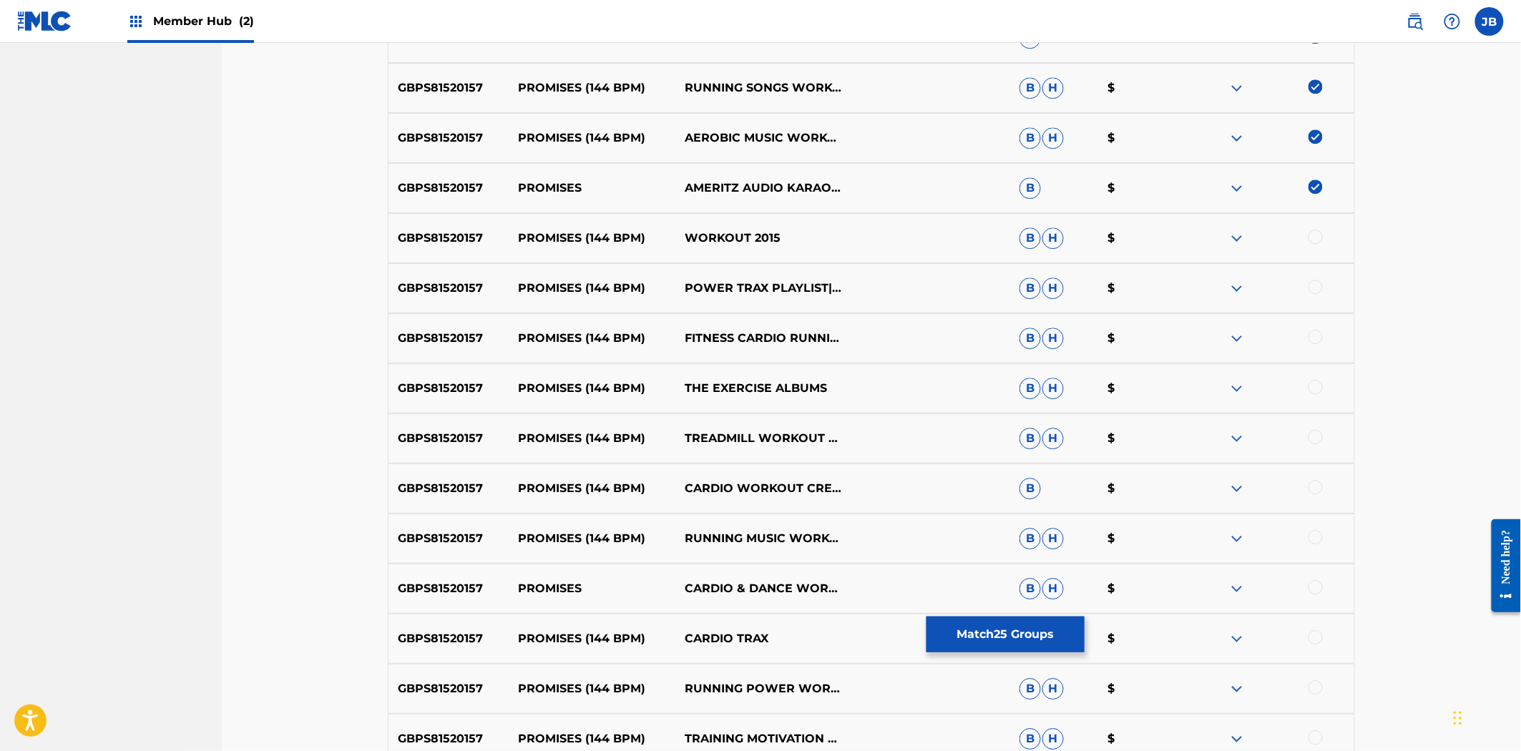
click at [1321, 225] on div "GBPS81520157 PROMISES (144 BPM) WORKOUT 2015 B H $" at bounding box center [871, 238] width 967 height 50
click at [1317, 239] on div at bounding box center [1315, 237] width 14 height 14
click at [1318, 284] on div at bounding box center [1315, 287] width 14 height 14
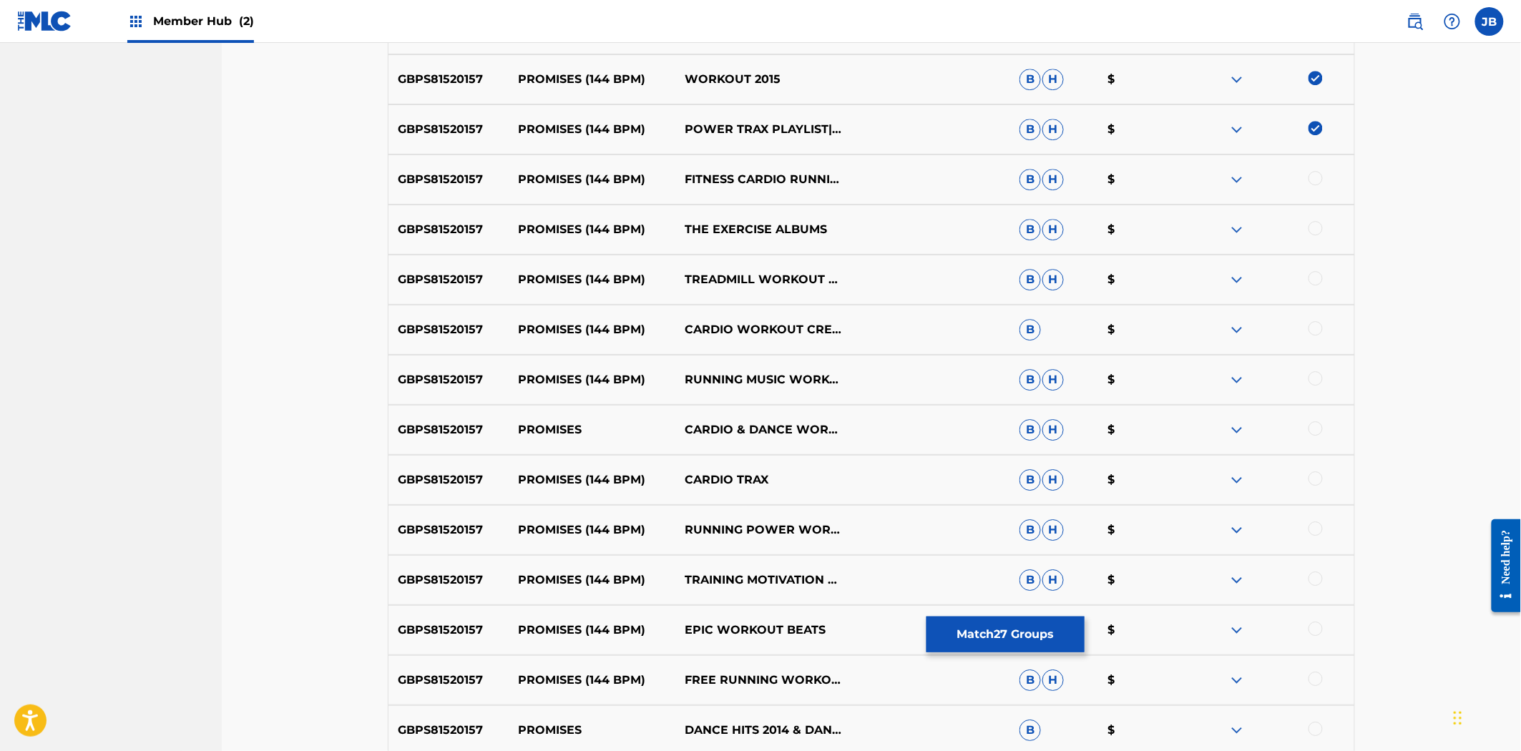
click at [1316, 177] on div at bounding box center [1315, 178] width 14 height 14
click at [1317, 230] on div at bounding box center [1315, 228] width 14 height 14
click at [1314, 275] on div at bounding box center [1315, 278] width 14 height 14
click at [1311, 333] on div at bounding box center [1315, 328] width 14 height 14
click at [1311, 380] on div at bounding box center [1315, 378] width 14 height 14
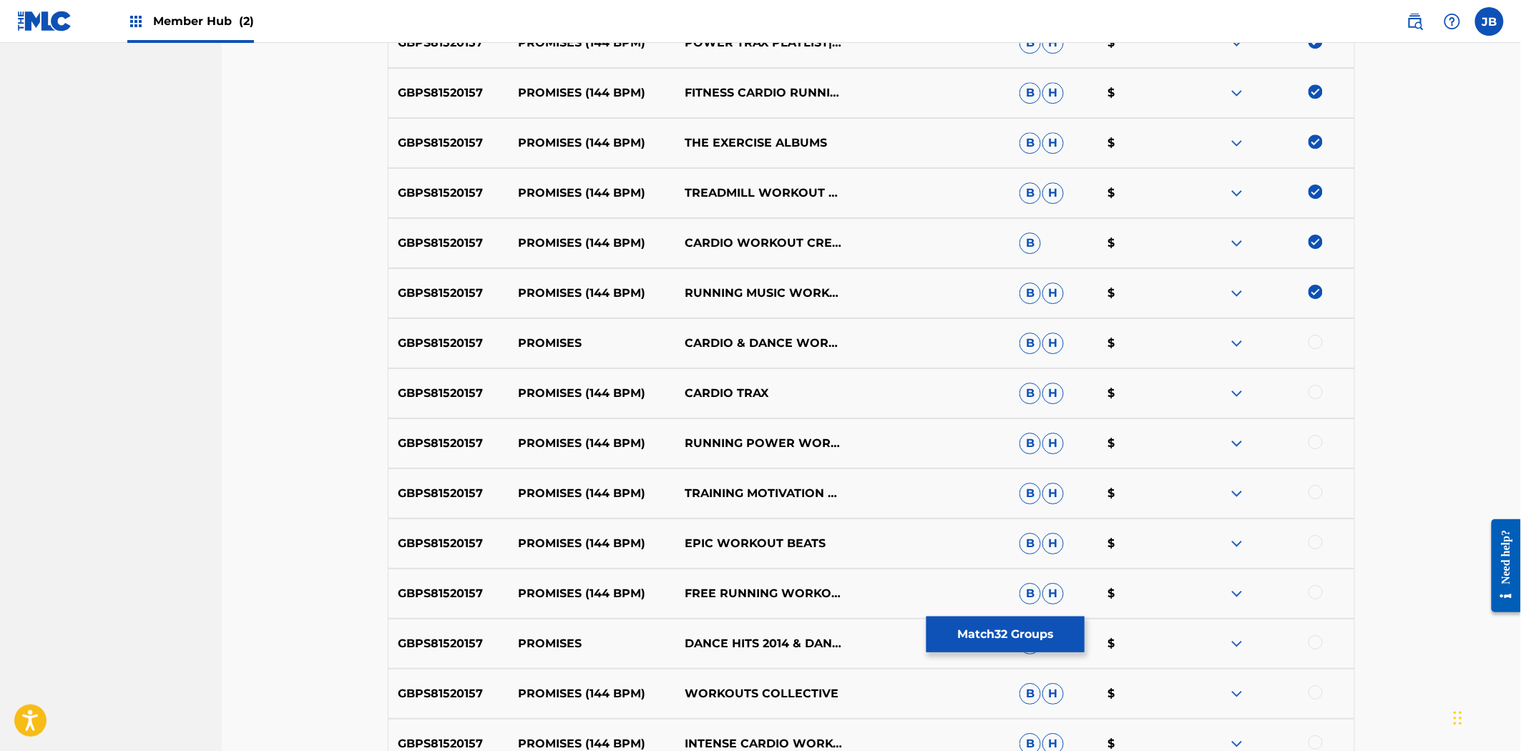
scroll to position [1987, 0]
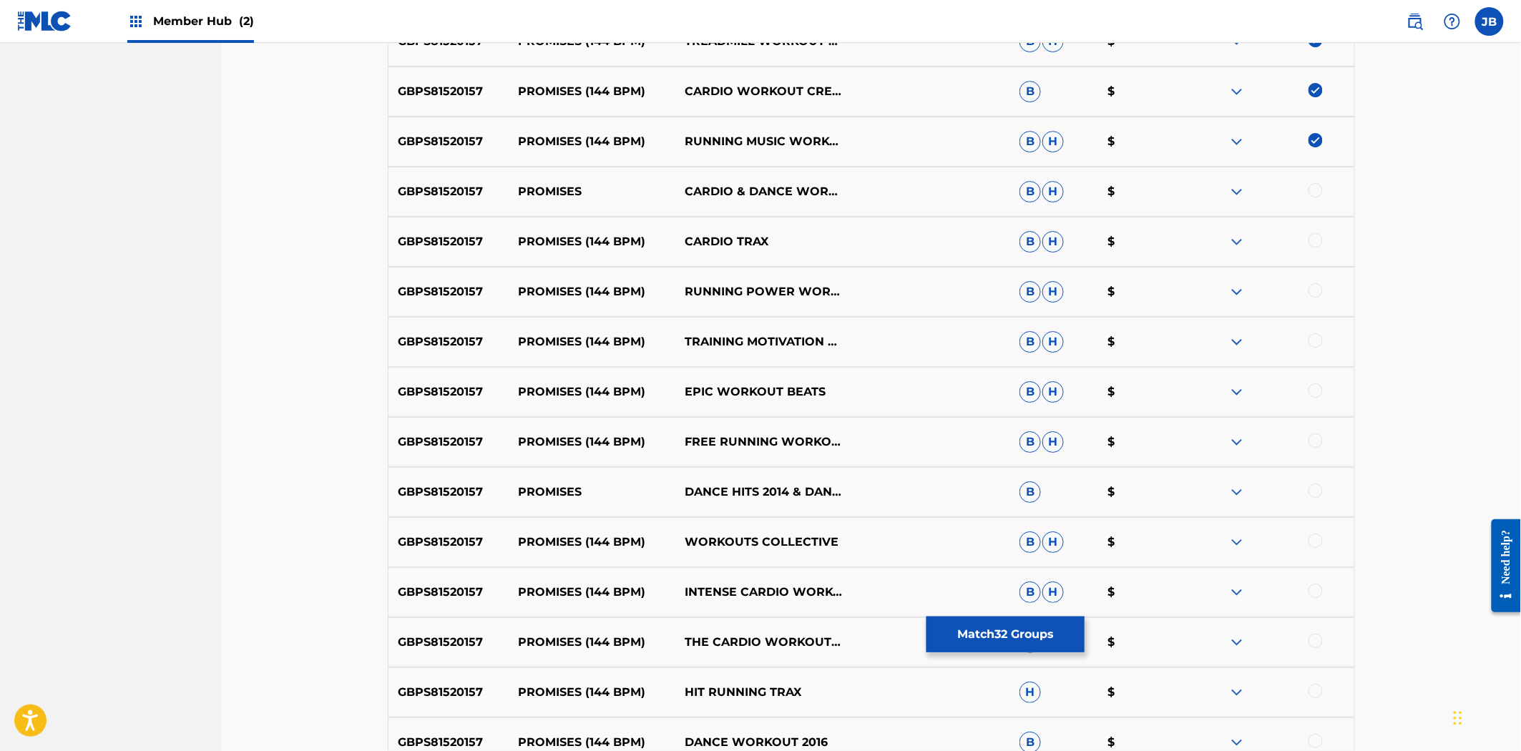
click at [1313, 202] on div "GBPS81520157 PROMISES CARDIO & DANCE WORKOUT & DANCEFLOOR HITS 2015 B H $" at bounding box center [871, 192] width 967 height 50
click at [1313, 189] on div at bounding box center [1315, 190] width 14 height 14
click at [1310, 247] on div at bounding box center [1270, 241] width 167 height 17
click at [1313, 240] on div at bounding box center [1315, 240] width 14 height 14
click at [1313, 288] on div at bounding box center [1315, 290] width 14 height 14
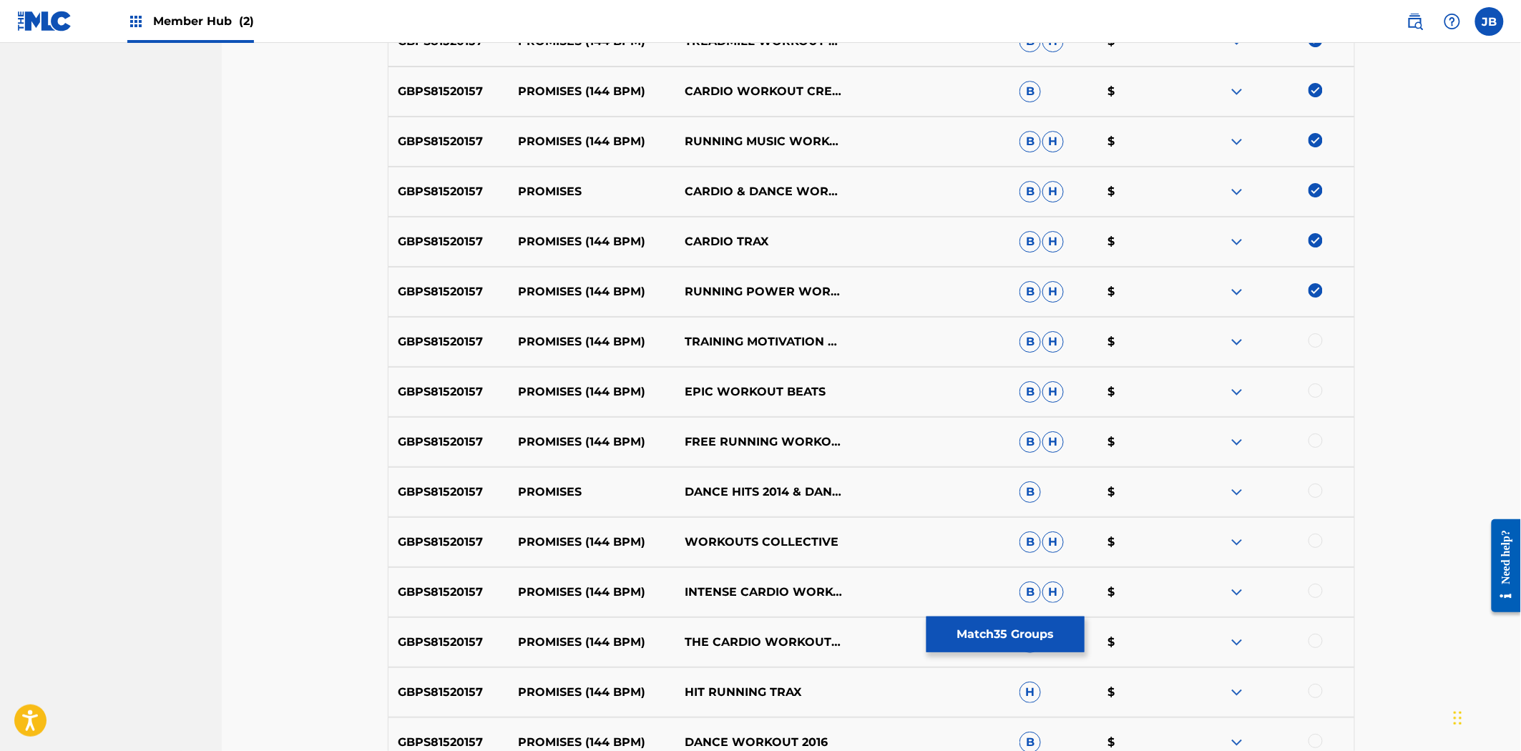
click at [1316, 345] on div at bounding box center [1315, 340] width 14 height 14
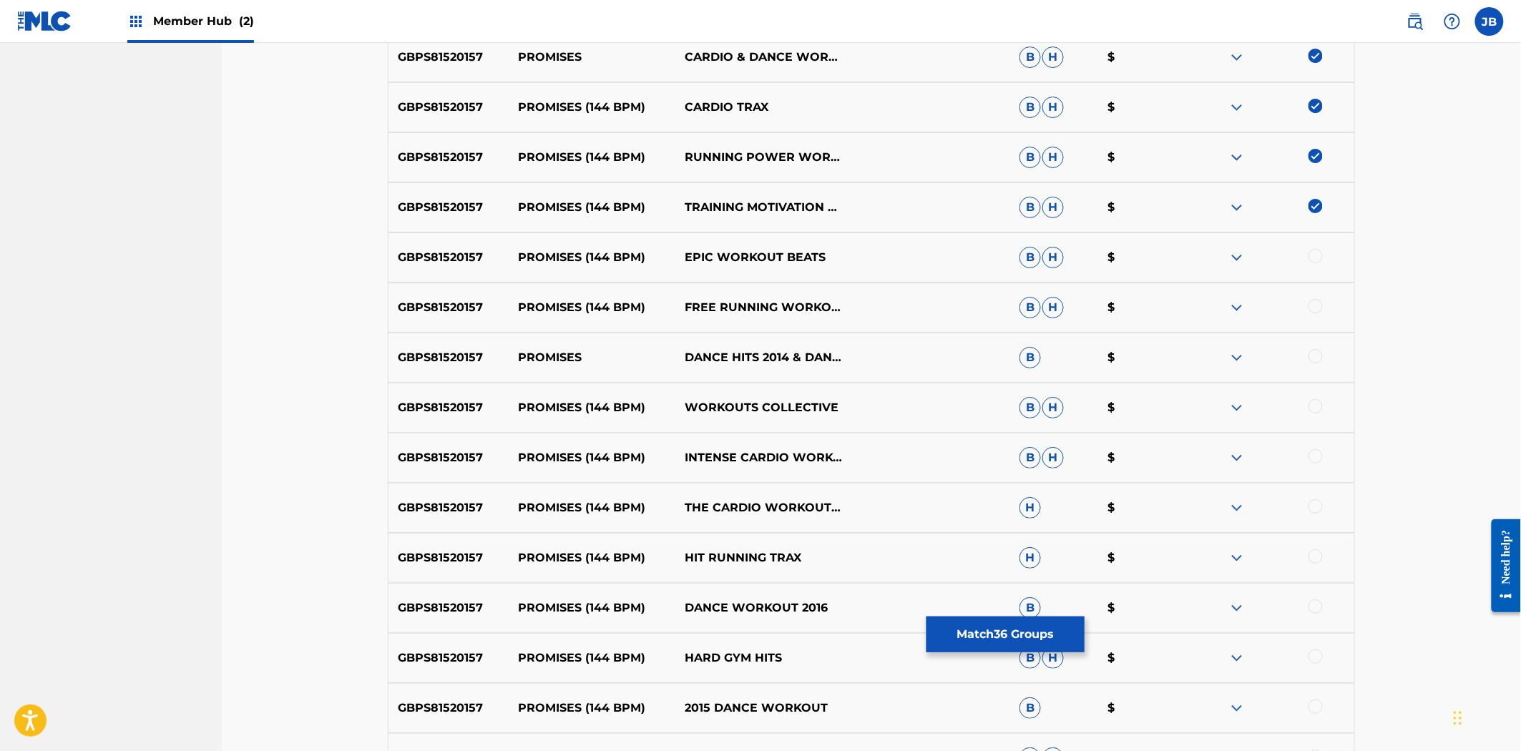
scroll to position [2226, 0]
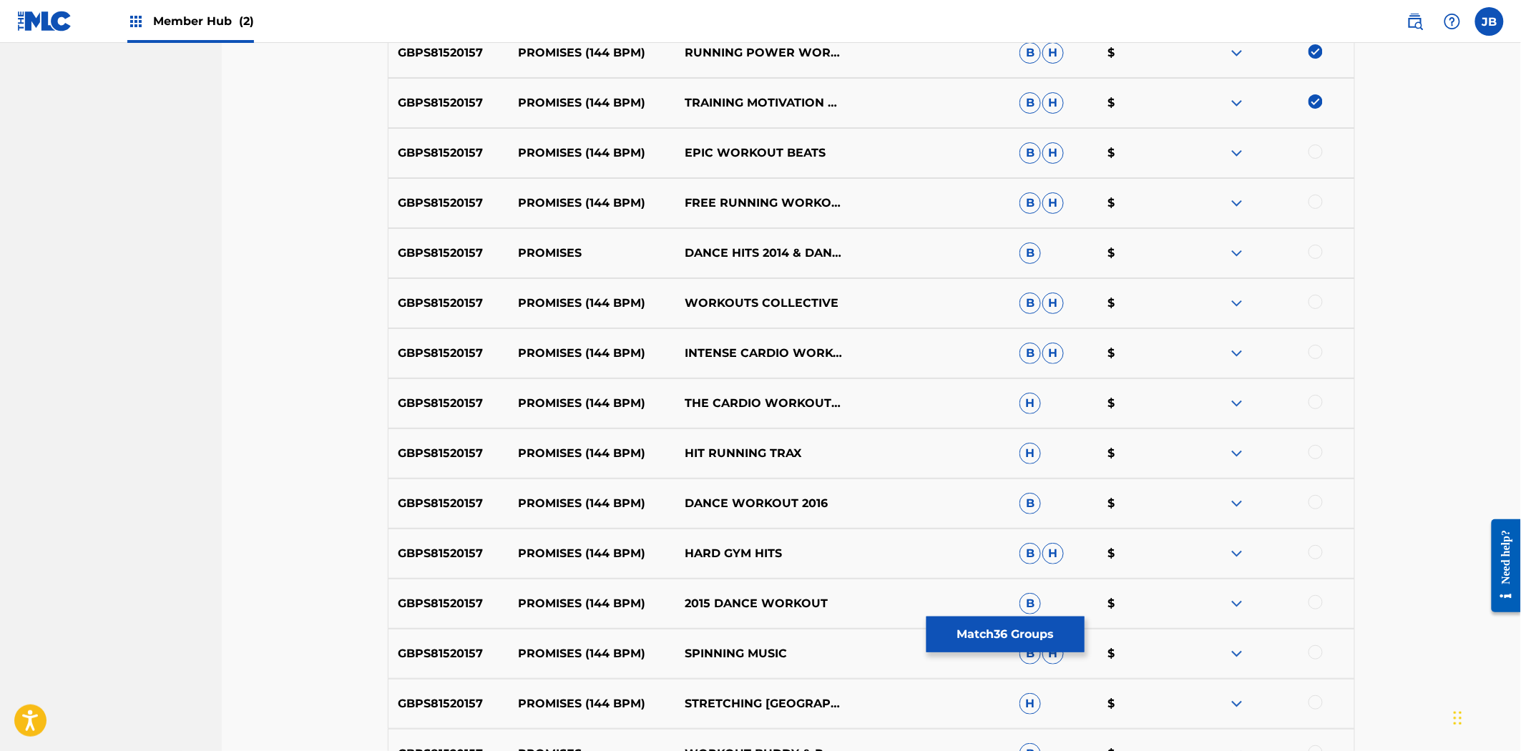
click at [1314, 149] on div at bounding box center [1315, 152] width 14 height 14
click at [1315, 201] on div at bounding box center [1315, 202] width 14 height 14
click at [1311, 248] on div at bounding box center [1315, 252] width 14 height 14
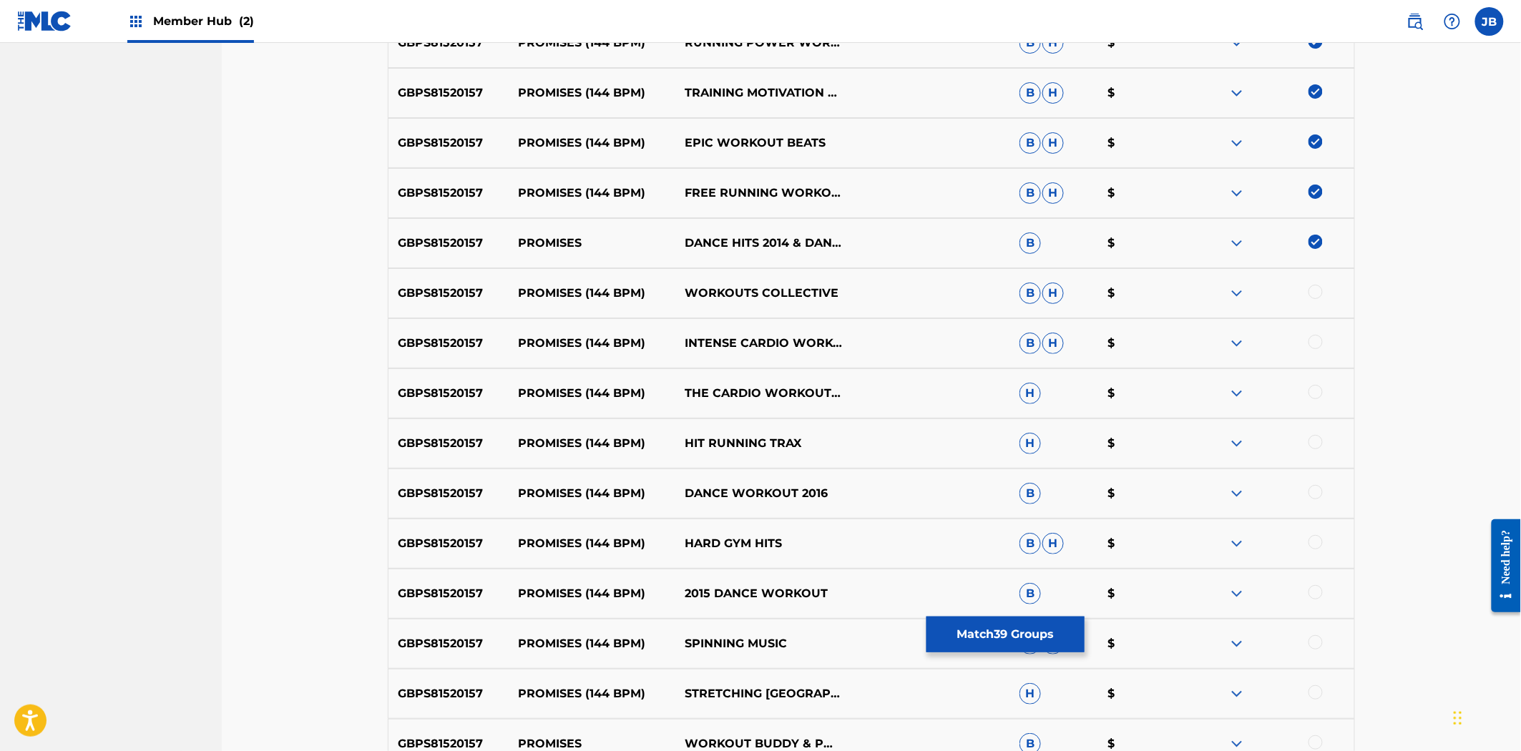
scroll to position [2305, 0]
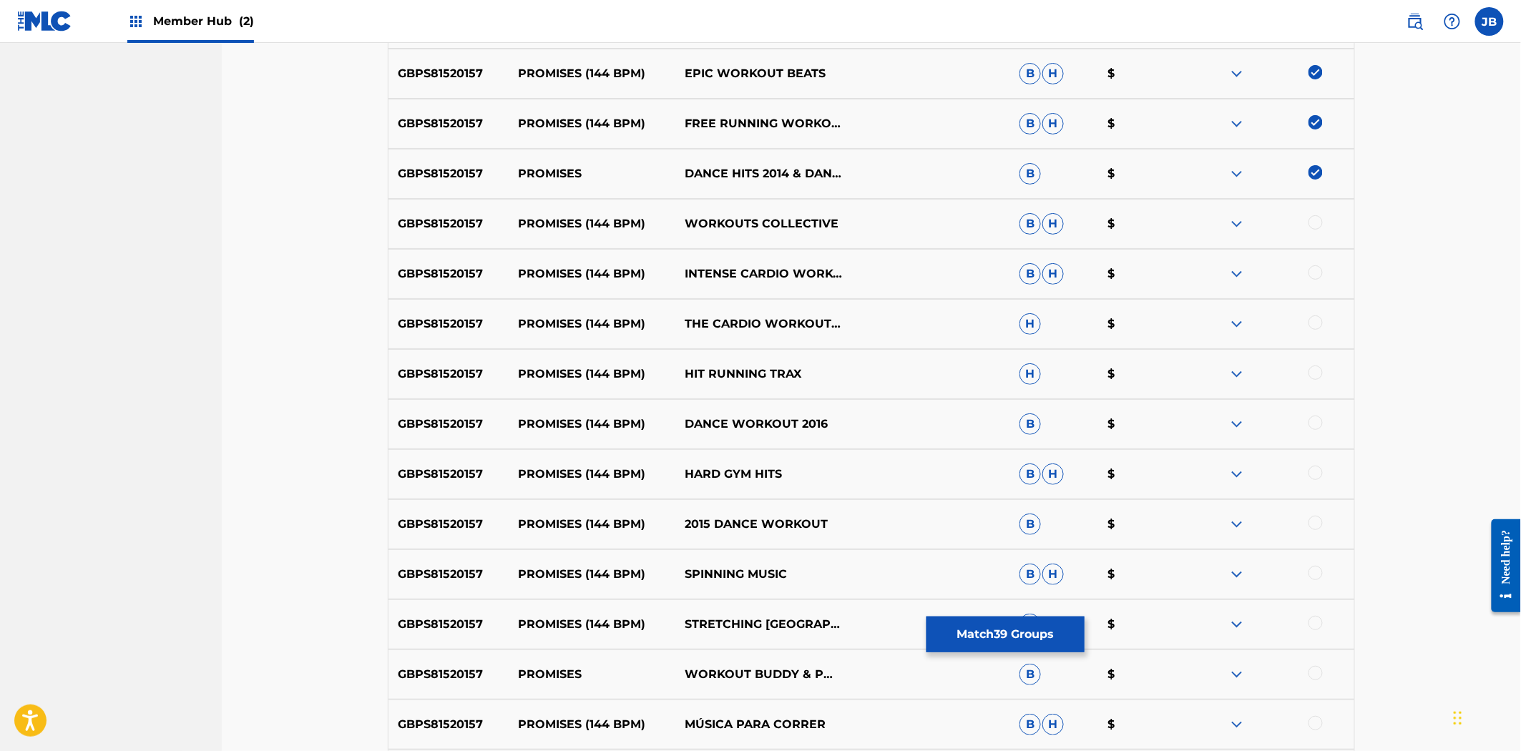
drag, startPoint x: 1318, startPoint y: 215, endPoint x: 1315, endPoint y: 224, distance: 10.0
click at [1317, 217] on div at bounding box center [1270, 223] width 167 height 17
click at [1315, 224] on div at bounding box center [1315, 222] width 14 height 14
click at [1311, 268] on div at bounding box center [1315, 272] width 14 height 14
click at [1314, 318] on div at bounding box center [1315, 322] width 14 height 14
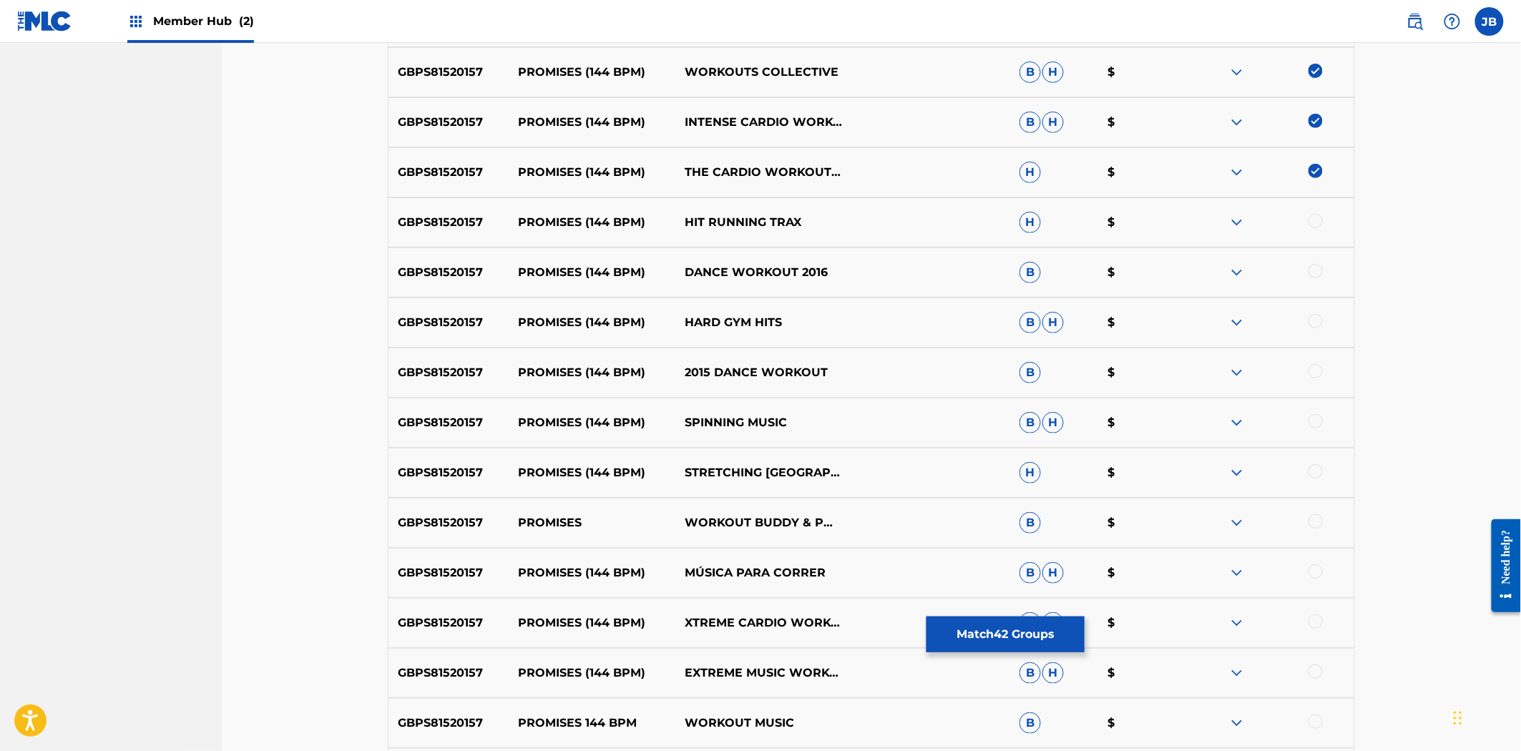
scroll to position [2464, 0]
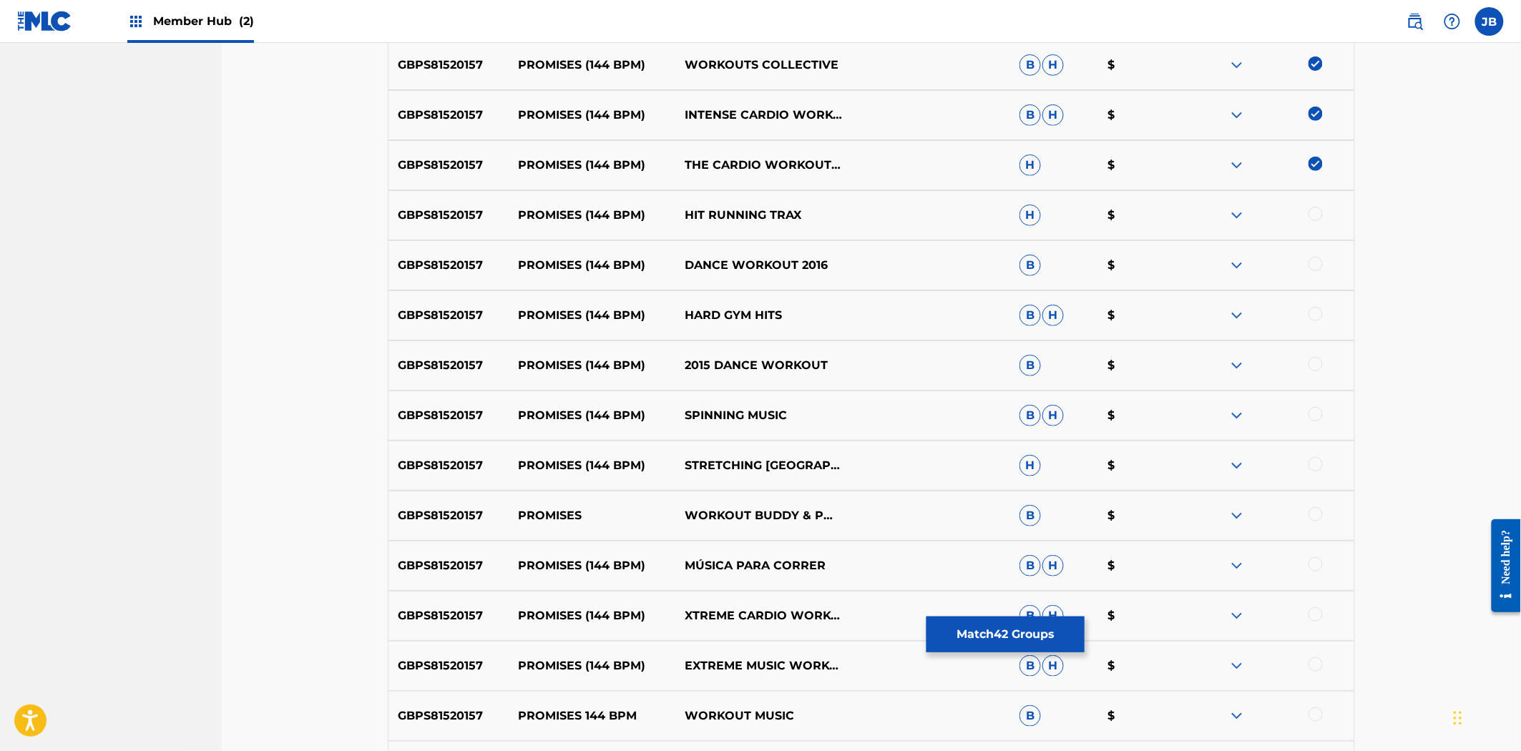
click at [1318, 212] on div at bounding box center [1315, 214] width 14 height 14
click at [1316, 265] on div at bounding box center [1315, 264] width 14 height 14
click at [1312, 315] on div at bounding box center [1315, 314] width 14 height 14
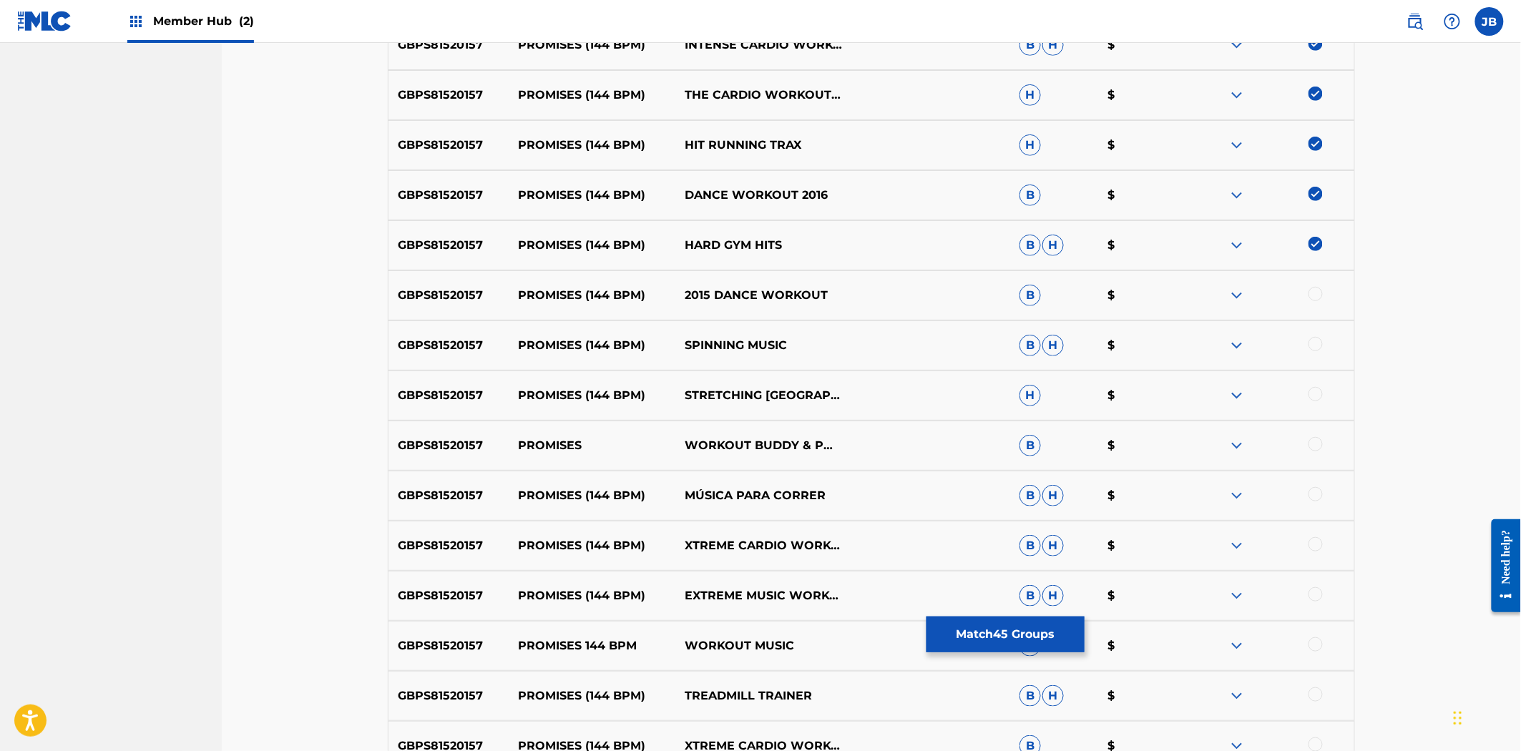
scroll to position [2623, 0]
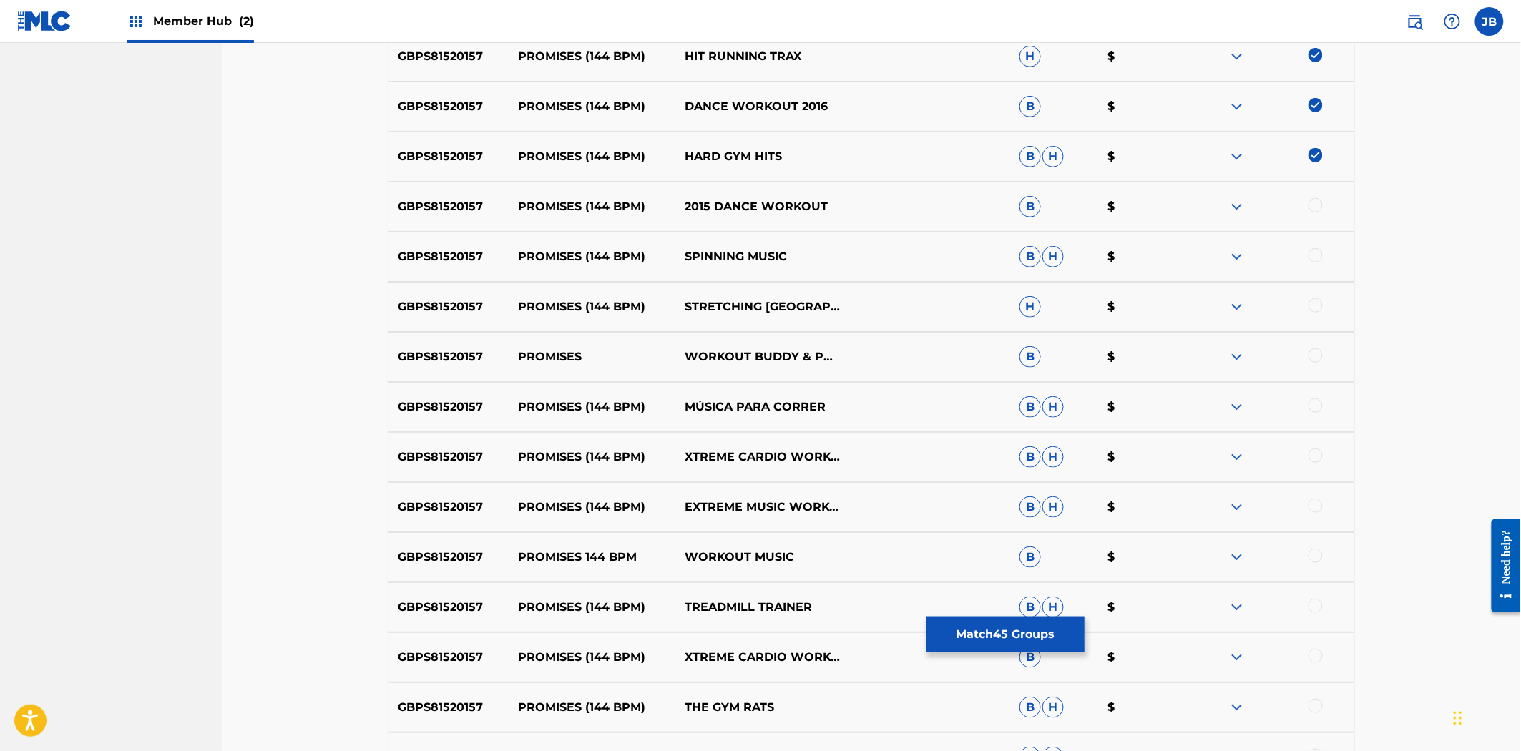
click at [1316, 202] on div at bounding box center [1315, 205] width 14 height 14
click at [1315, 260] on div at bounding box center [1315, 255] width 14 height 14
click at [1315, 310] on div at bounding box center [1315, 305] width 14 height 14
click at [1315, 344] on div "GBPS81520157 PROMISES WORKOUT BUDDY & POWER WORKOUT & ULTIMATE FITNESS PLAYLIST…" at bounding box center [871, 357] width 967 height 50
click at [1318, 351] on div at bounding box center [1315, 355] width 14 height 14
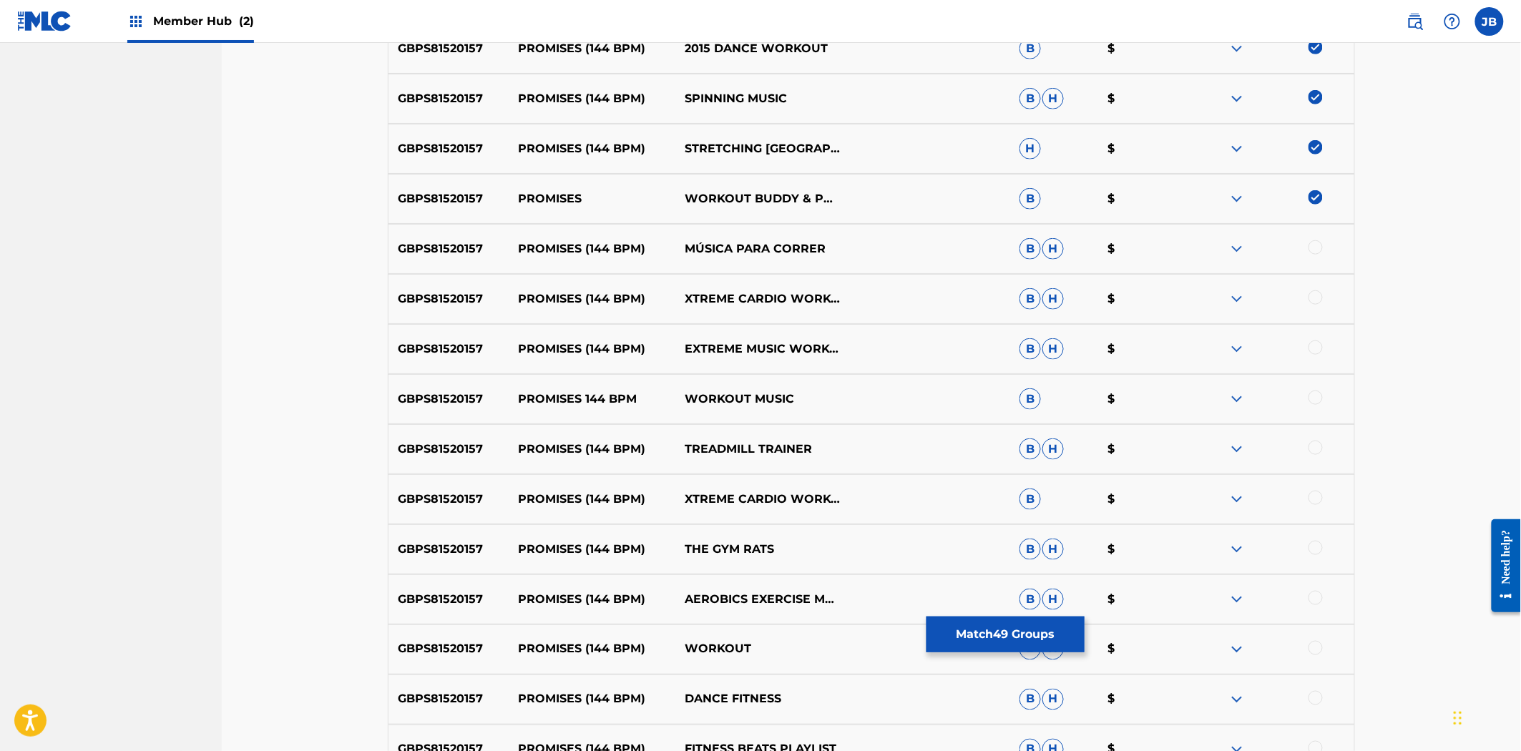
scroll to position [2781, 0]
click at [1318, 252] on div at bounding box center [1315, 247] width 14 height 14
click at [1313, 282] on div "GBPS81520157 PROMISES (144 BPM) XTREME CARDIO WORKOUT MUSIC B H $" at bounding box center [871, 298] width 967 height 50
click at [1313, 302] on div at bounding box center [1315, 297] width 14 height 14
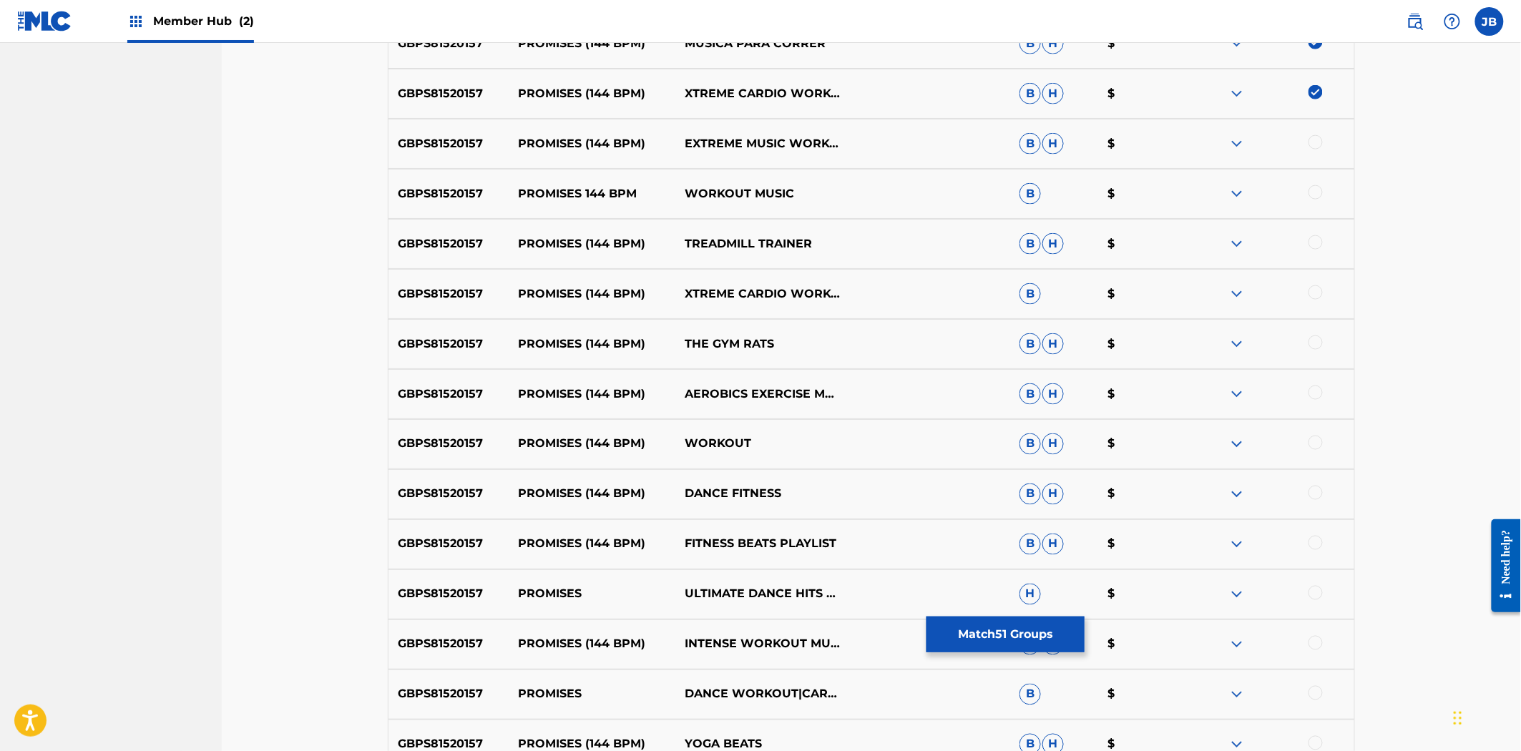
scroll to position [3020, 0]
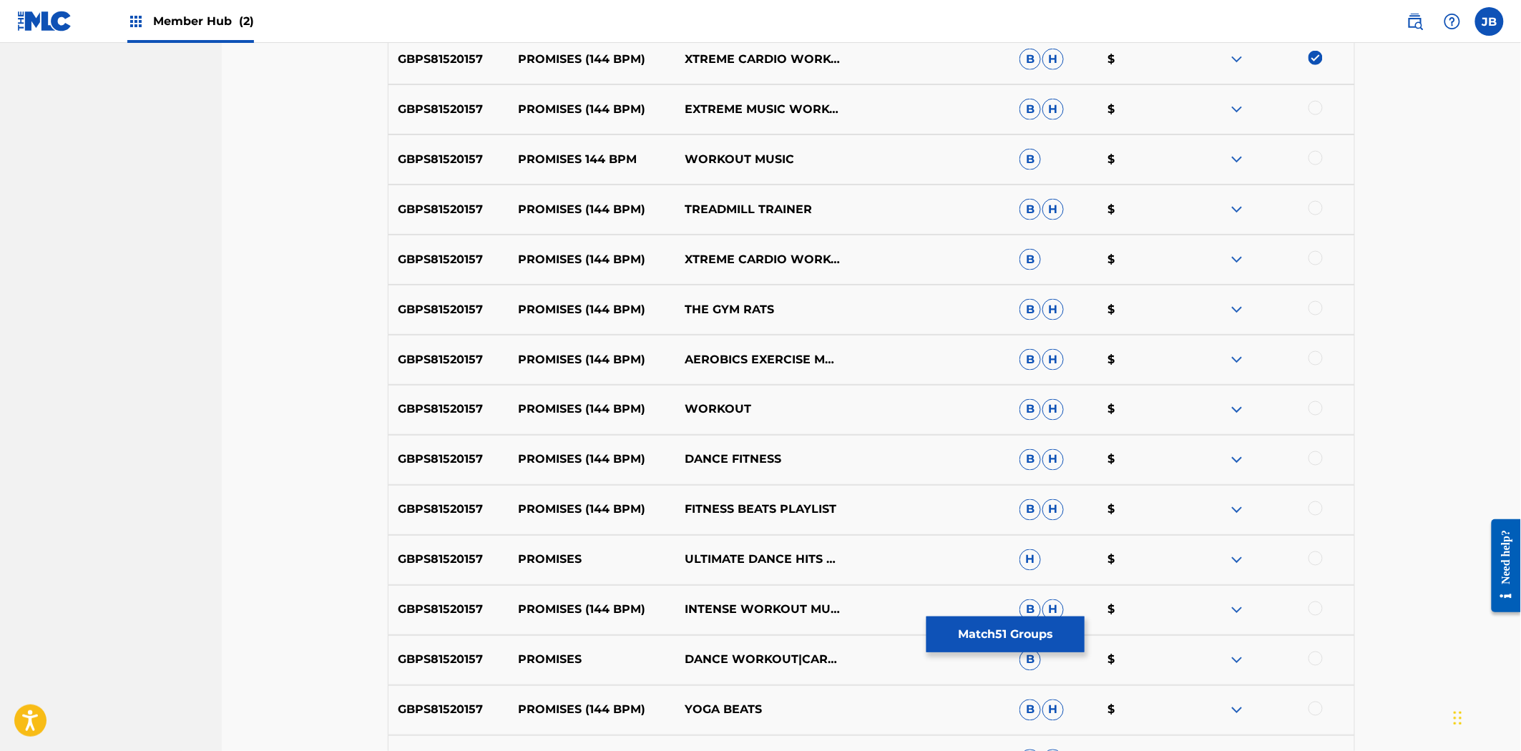
click at [1316, 109] on div at bounding box center [1315, 108] width 14 height 14
click at [1317, 162] on div at bounding box center [1315, 158] width 14 height 14
click at [1315, 210] on div at bounding box center [1315, 208] width 14 height 14
click at [1320, 265] on div at bounding box center [1270, 259] width 167 height 17
click at [1311, 254] on div at bounding box center [1315, 258] width 14 height 14
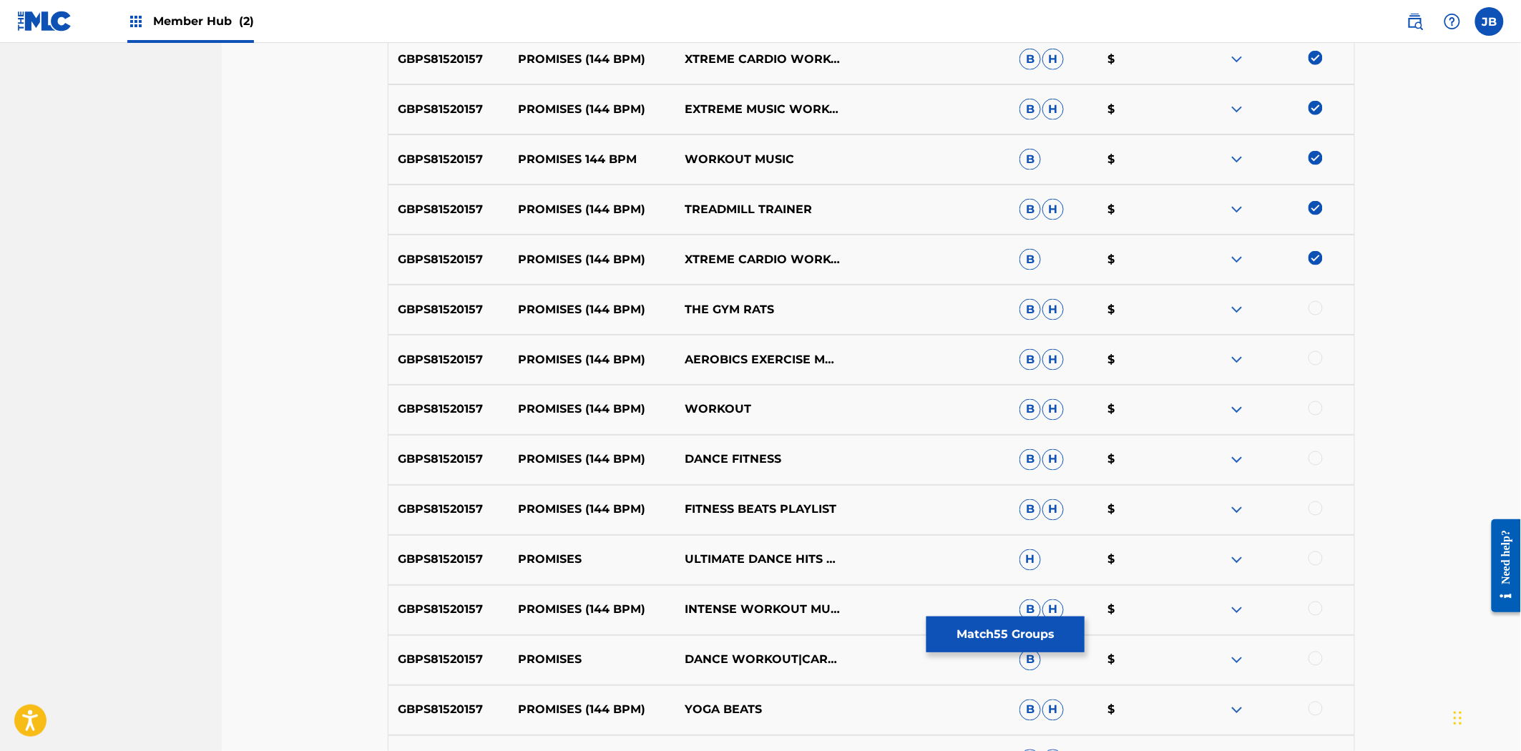
click at [1318, 296] on div "GBPS81520157 PROMISES (144 BPM) THE GYM RATS B H $" at bounding box center [871, 310] width 967 height 50
click at [1313, 308] on div at bounding box center [1315, 308] width 14 height 14
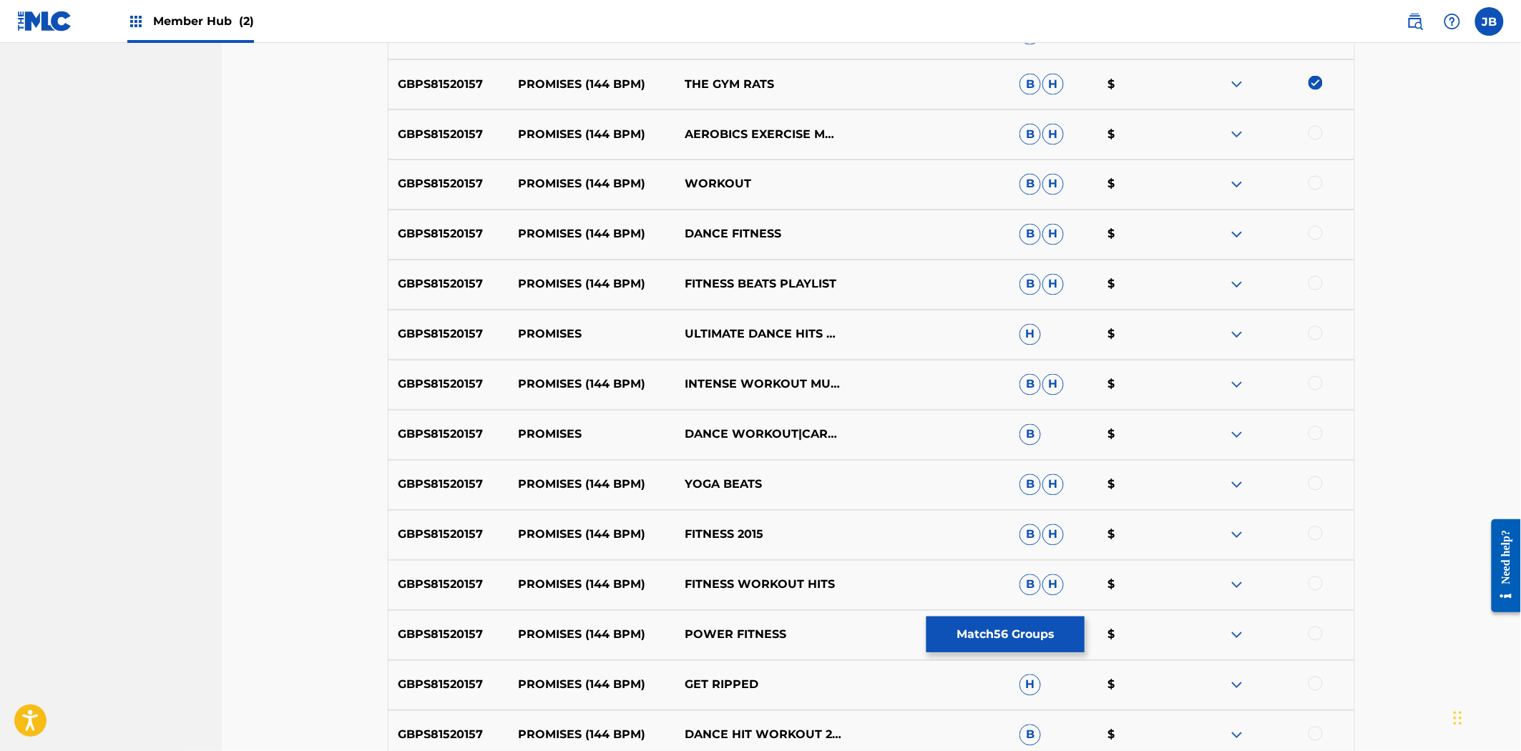
scroll to position [3259, 0]
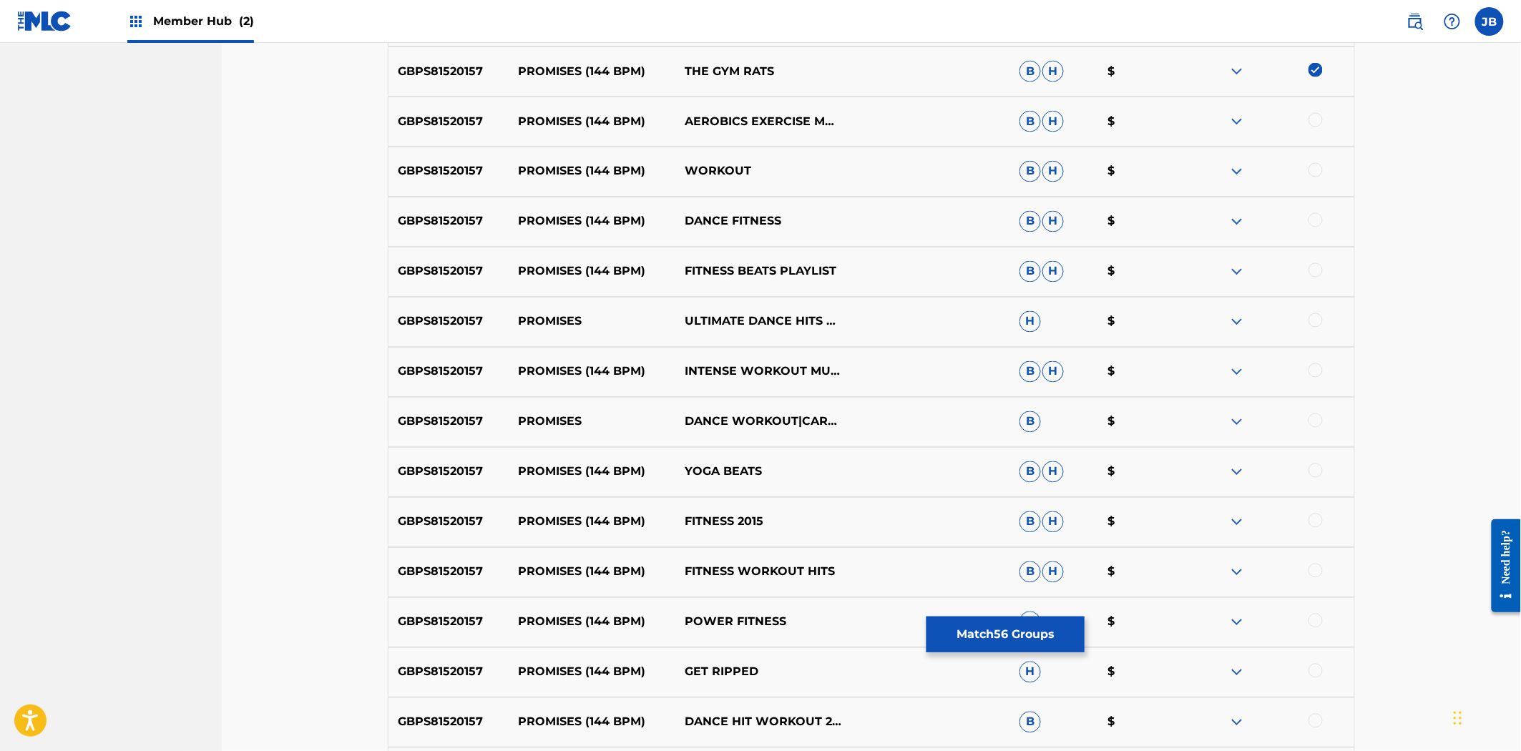
click at [1314, 122] on div at bounding box center [1315, 120] width 14 height 14
click at [1318, 170] on div at bounding box center [1315, 170] width 14 height 14
click at [1313, 225] on div at bounding box center [1315, 220] width 14 height 14
click at [1316, 266] on div at bounding box center [1315, 270] width 14 height 14
click at [1319, 335] on div "GBPS81520157 PROMISES ULTIMATE DANCE HITS & DANCEFLOOR HITS 2015 & RUNNING MUSI…" at bounding box center [871, 322] width 967 height 50
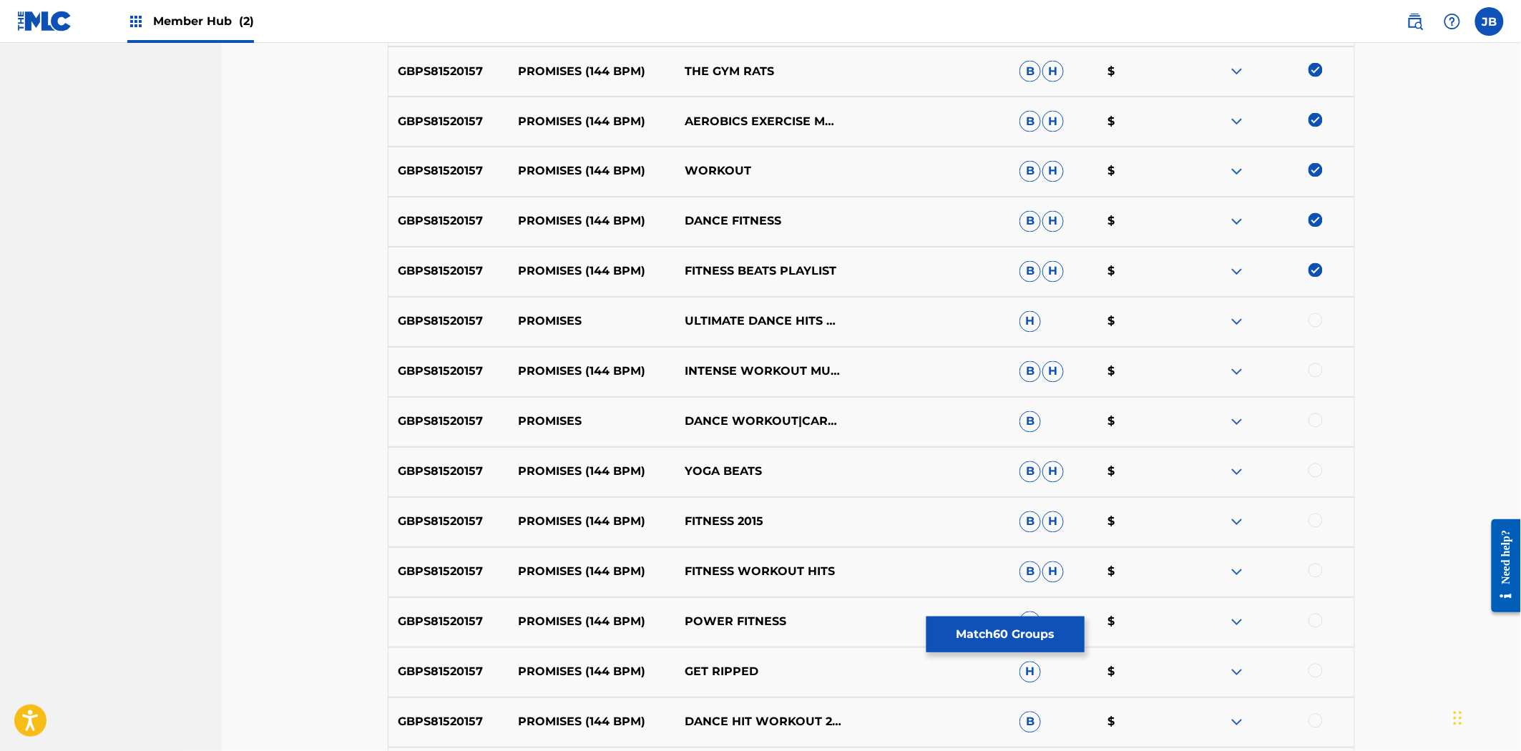
click at [1320, 315] on div at bounding box center [1315, 320] width 14 height 14
click at [1321, 366] on div at bounding box center [1315, 370] width 14 height 14
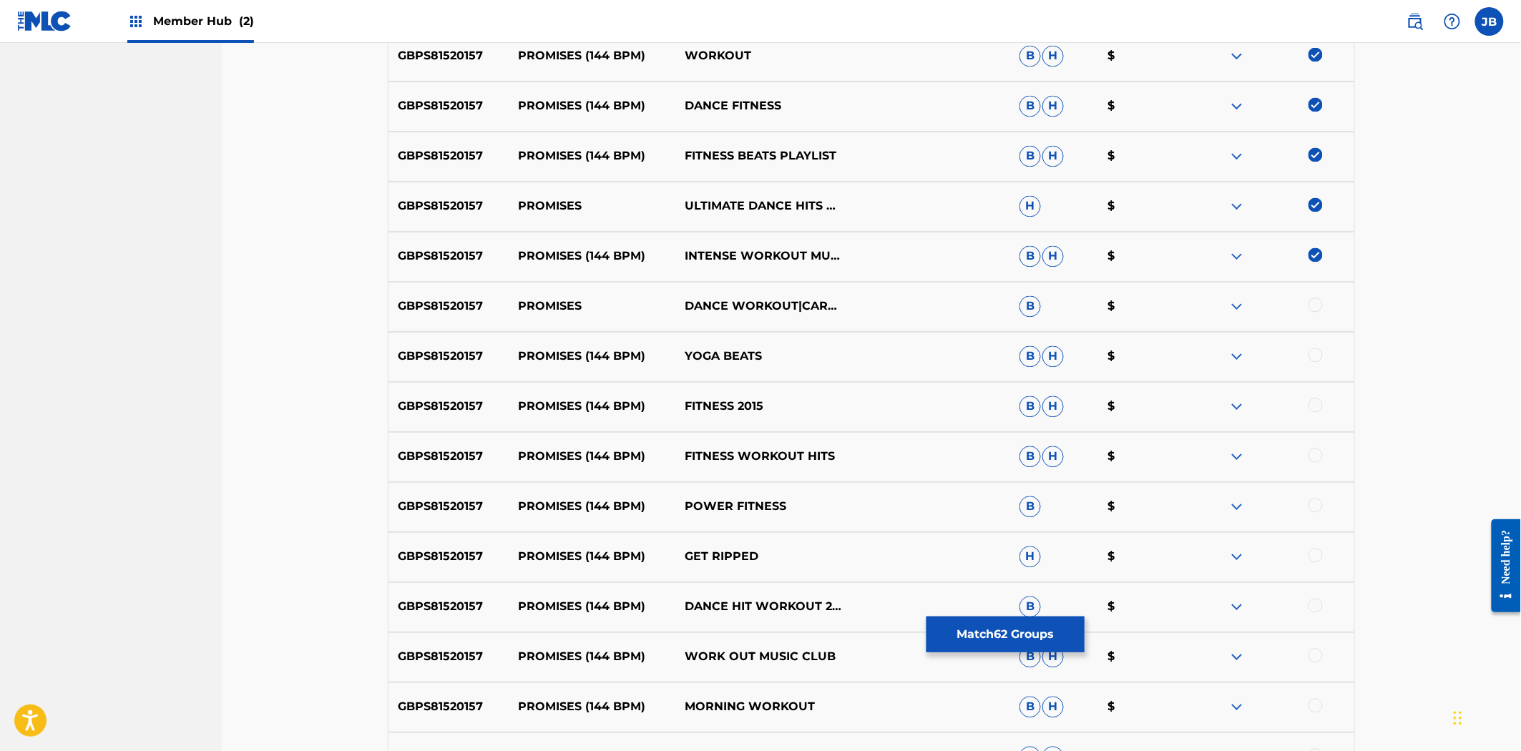
scroll to position [3417, 0]
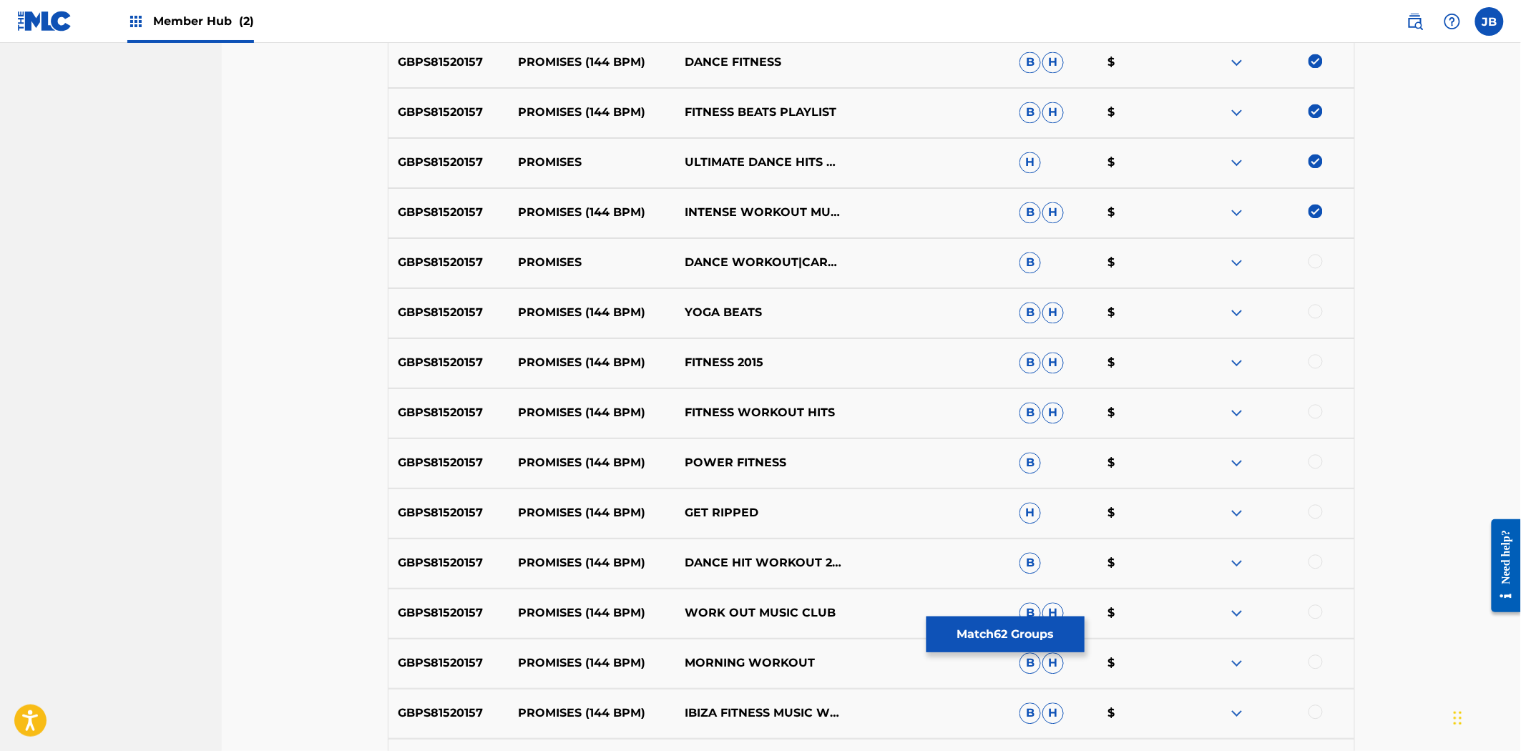
click at [1315, 267] on div at bounding box center [1315, 262] width 14 height 14
click at [1315, 310] on div at bounding box center [1315, 312] width 14 height 14
click at [1311, 360] on div at bounding box center [1315, 362] width 14 height 14
click at [1315, 408] on div at bounding box center [1315, 412] width 14 height 14
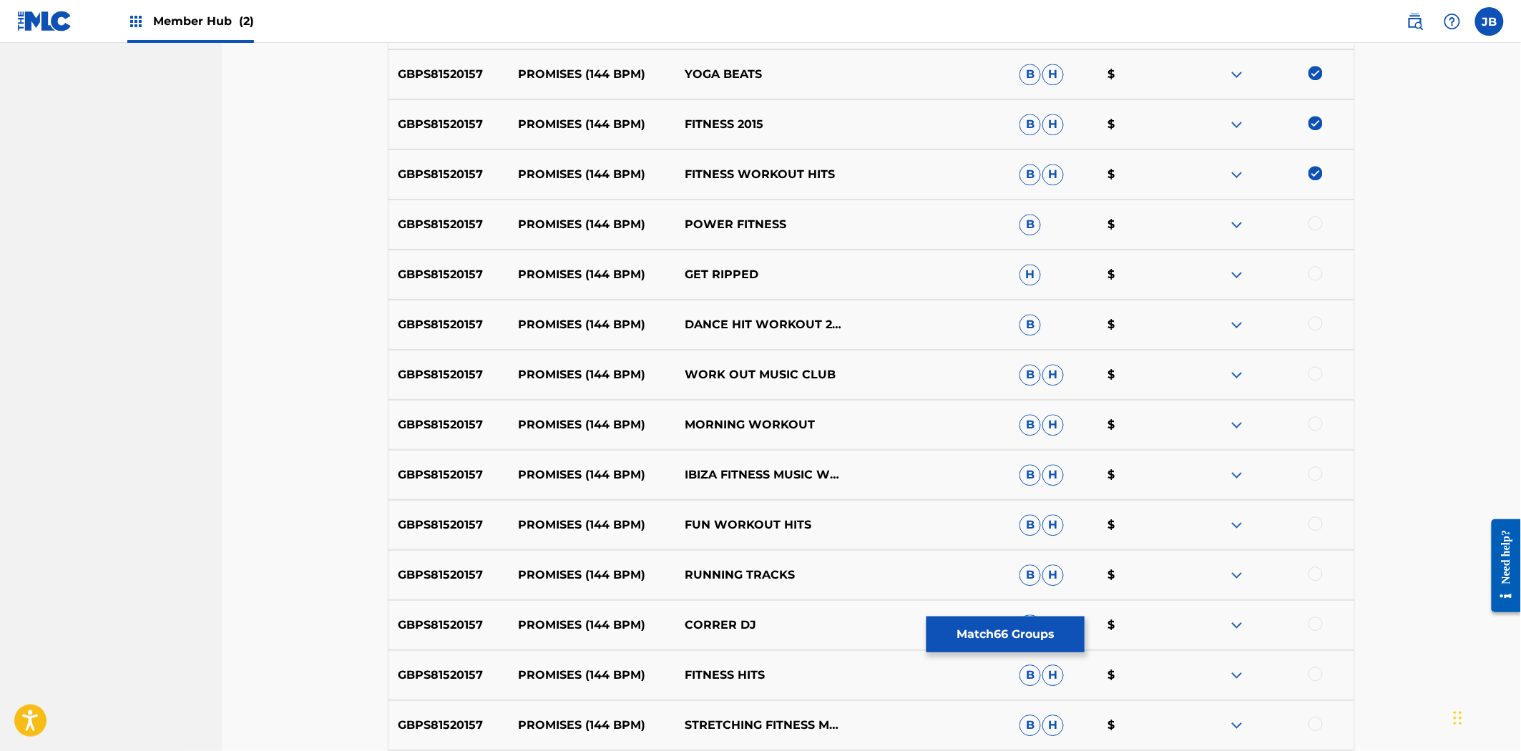
click at [1316, 223] on div at bounding box center [1315, 223] width 14 height 14
click at [1315, 268] on div at bounding box center [1315, 273] width 14 height 14
click at [1312, 320] on div at bounding box center [1315, 323] width 14 height 14
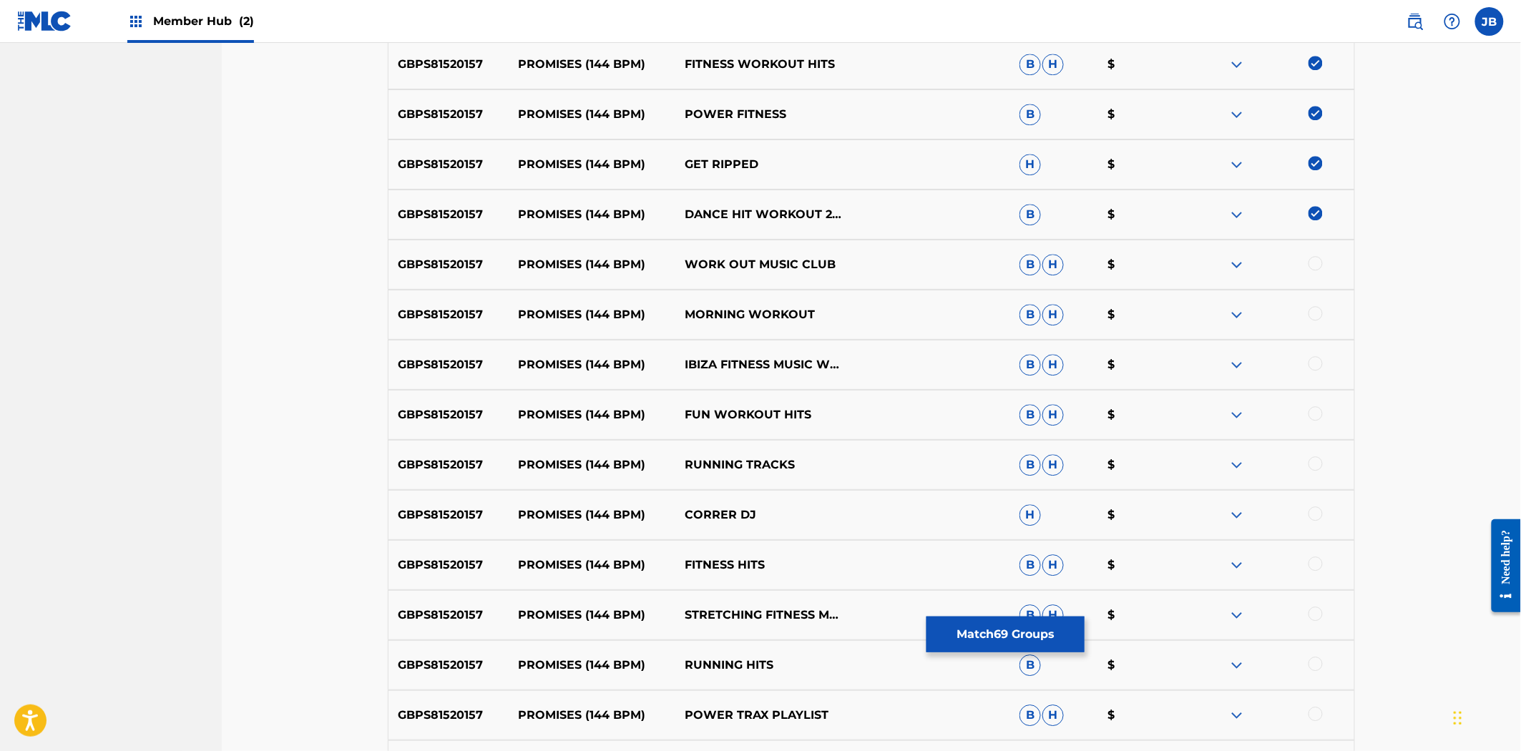
scroll to position [3895, 0]
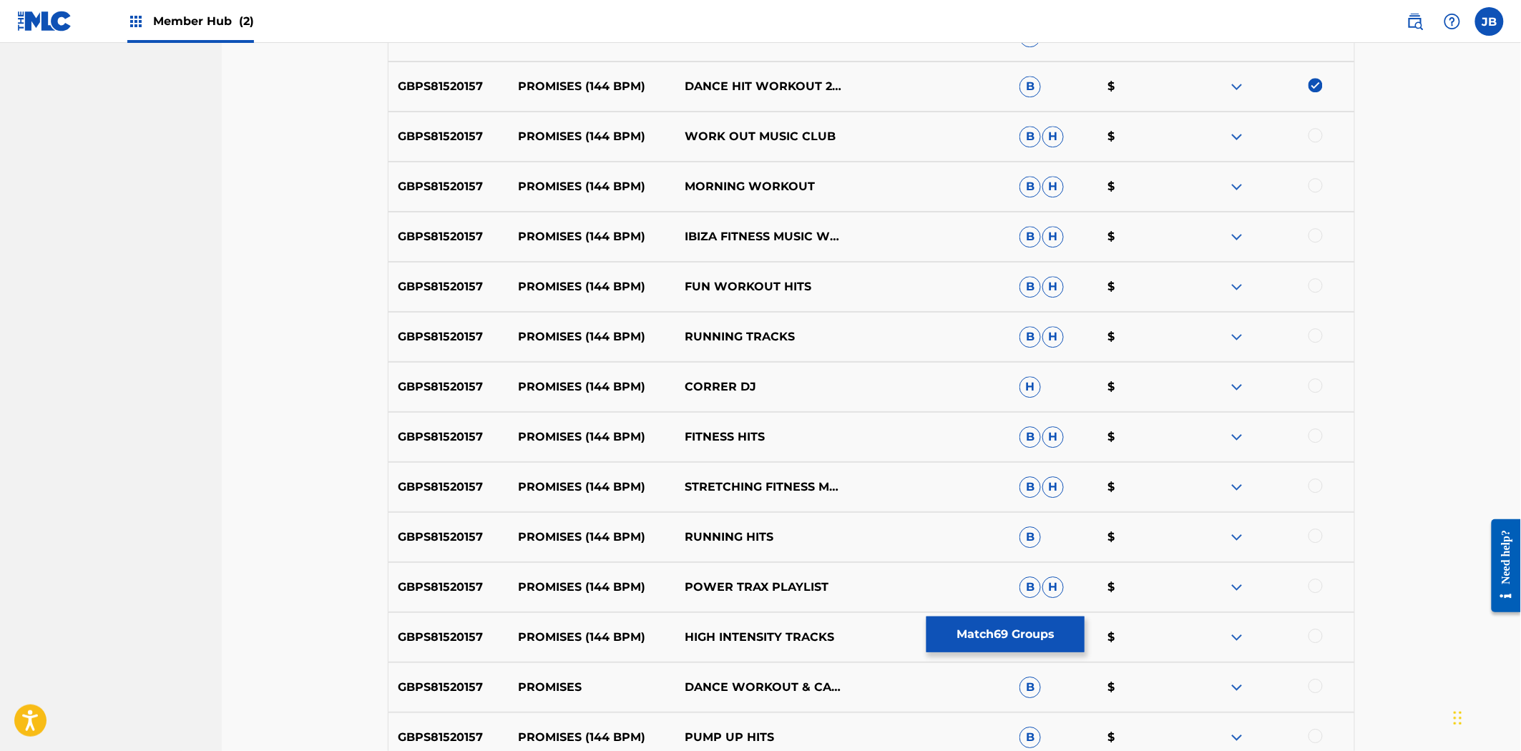
drag, startPoint x: 1311, startPoint y: 151, endPoint x: 1311, endPoint y: 134, distance: 16.5
click at [1311, 137] on div "GBPS81520157 PROMISES (144 BPM) WORK OUT MUSIC CLUB B H $" at bounding box center [871, 137] width 967 height 50
click at [1311, 134] on div at bounding box center [1315, 135] width 14 height 14
click at [1319, 180] on div at bounding box center [1315, 185] width 14 height 14
click at [1315, 236] on div at bounding box center [1315, 235] width 14 height 14
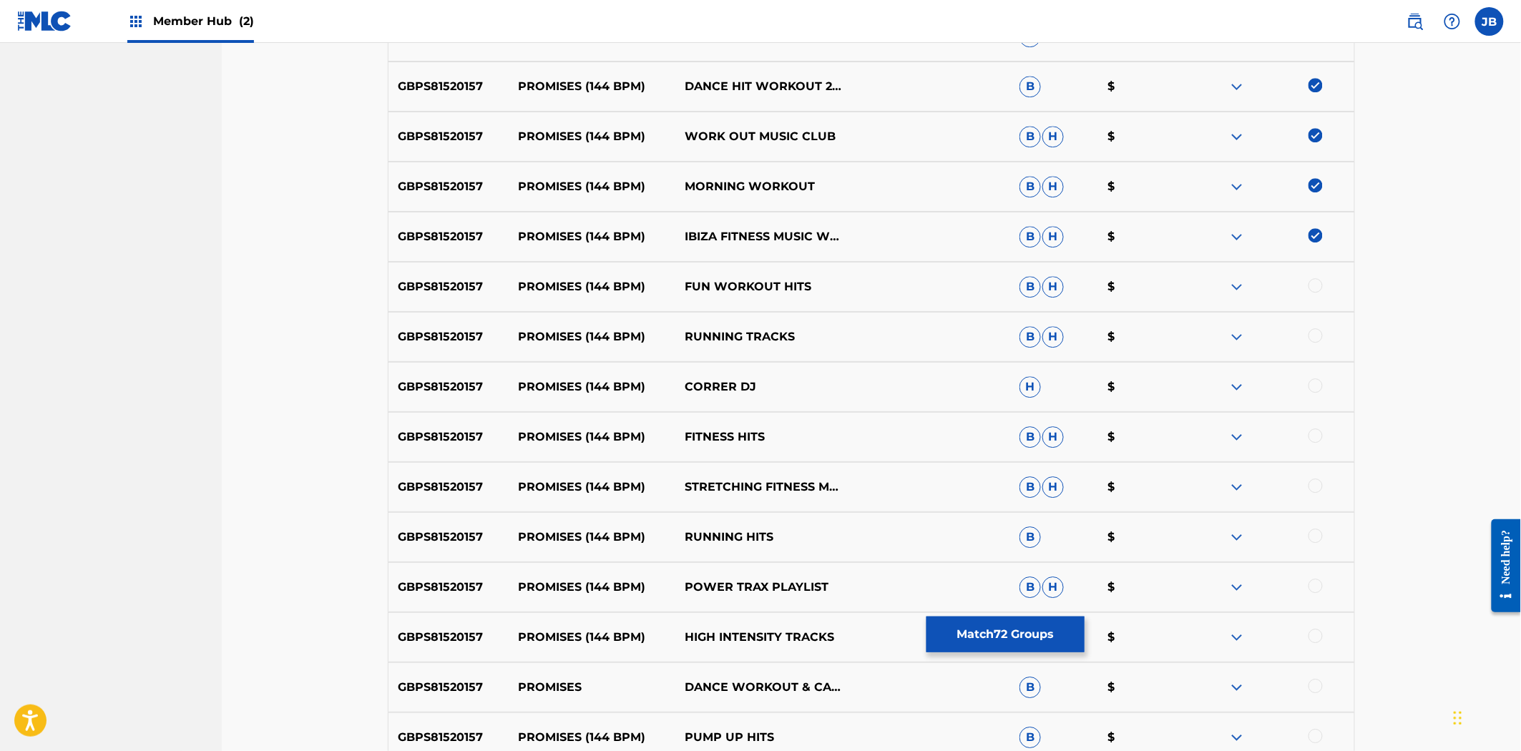
click at [1320, 270] on div "GBPS81520157 PROMISES (144 BPM) FUN WORKOUT HITS B H $" at bounding box center [871, 287] width 967 height 50
click at [1321, 278] on div at bounding box center [1270, 286] width 167 height 17
click at [1313, 290] on div at bounding box center [1315, 285] width 14 height 14
click at [1318, 332] on div at bounding box center [1270, 336] width 167 height 17
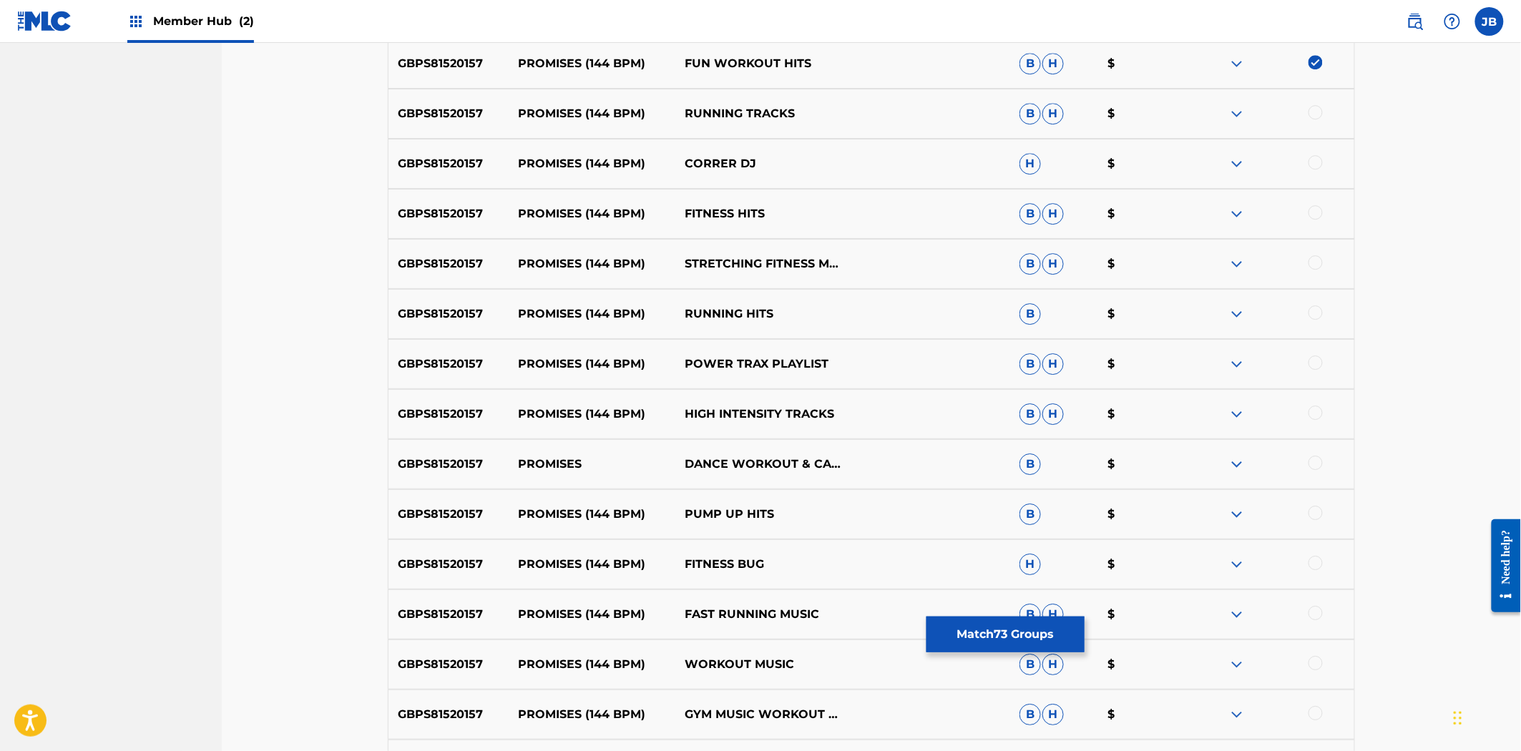
scroll to position [4133, 0]
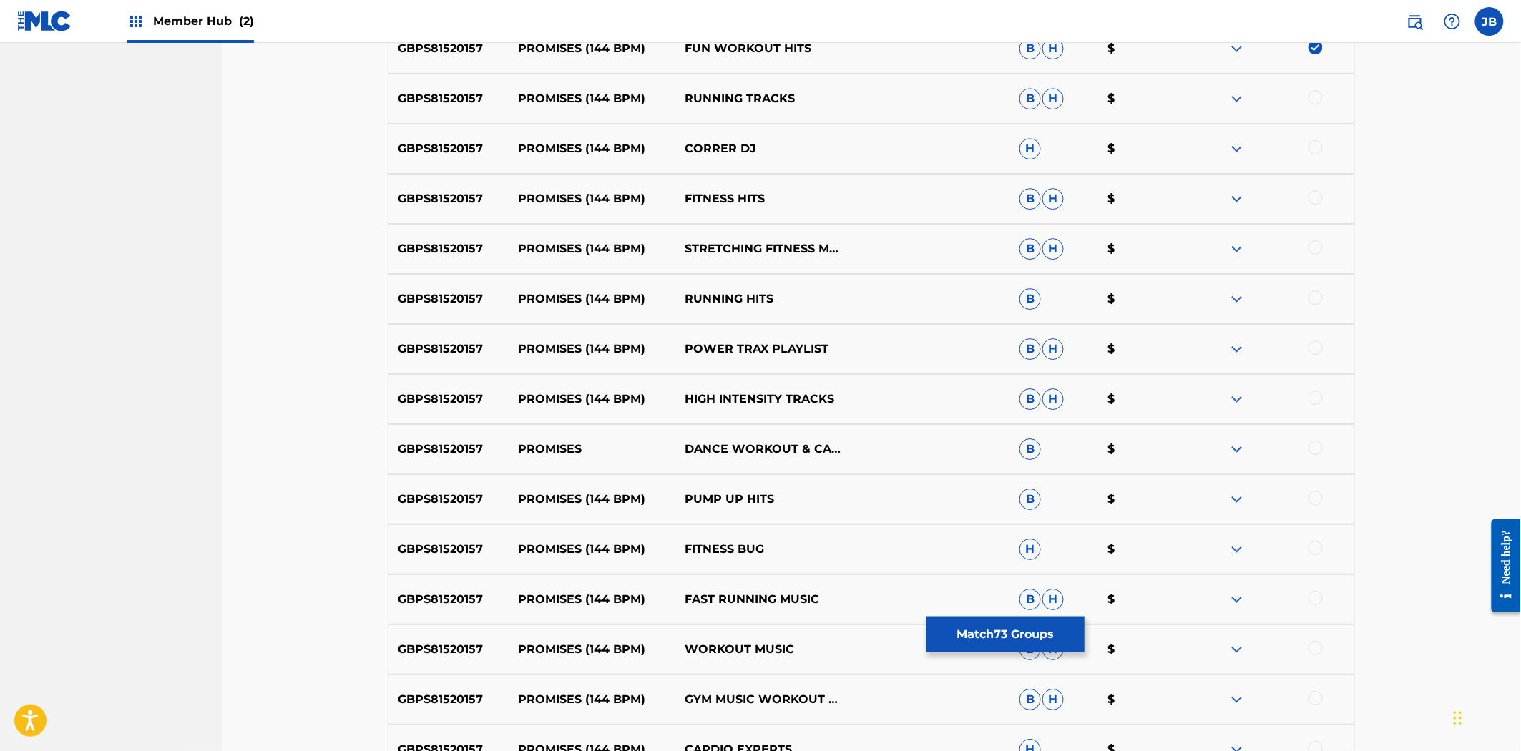
click at [1315, 94] on div at bounding box center [1315, 97] width 14 height 14
click at [1314, 142] on div at bounding box center [1315, 147] width 14 height 14
click at [1314, 201] on div at bounding box center [1315, 197] width 14 height 14
click at [1321, 246] on div at bounding box center [1315, 247] width 14 height 14
click at [1316, 297] on div at bounding box center [1315, 297] width 14 height 14
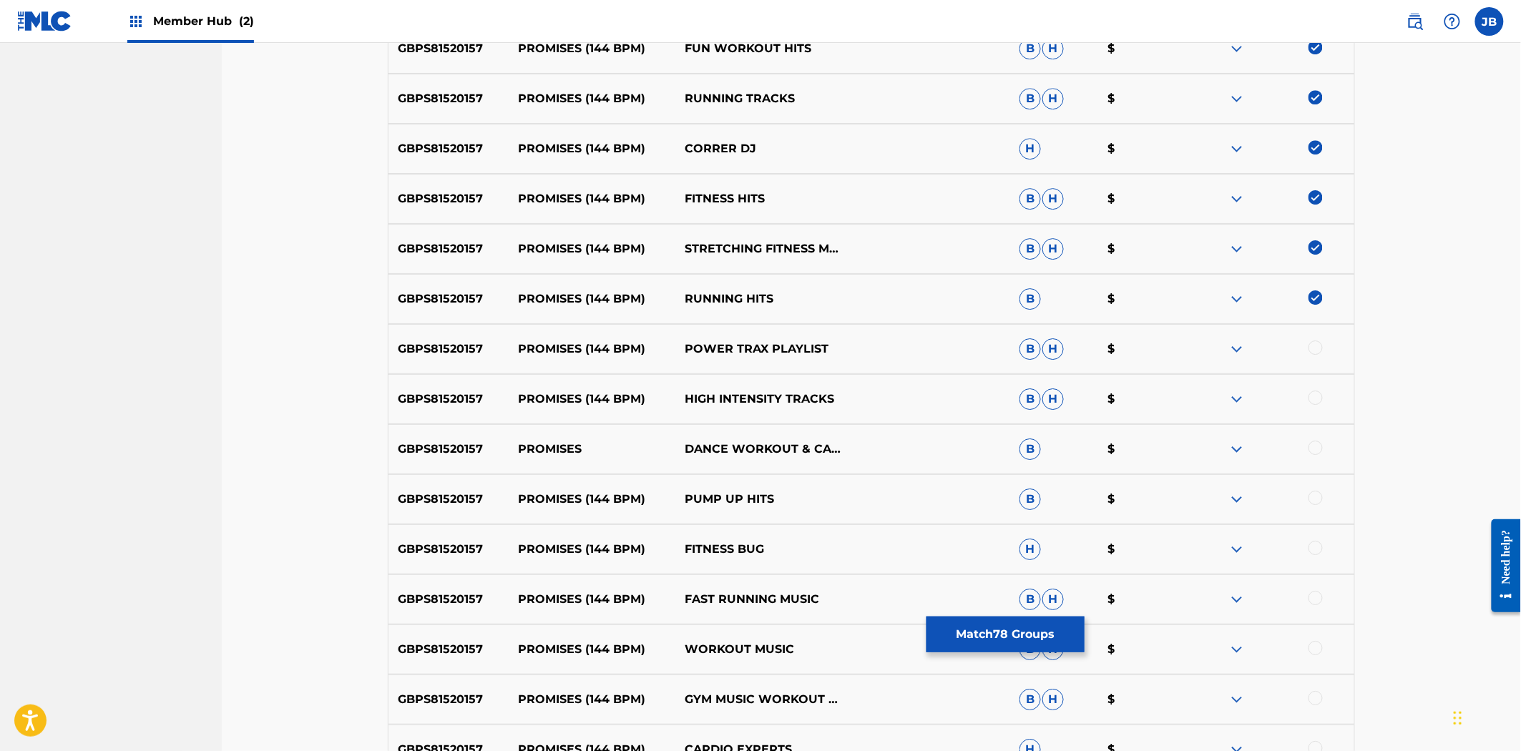
click at [1310, 341] on div at bounding box center [1270, 349] width 167 height 17
click at [1315, 347] on div at bounding box center [1315, 348] width 14 height 14
click at [1317, 391] on div at bounding box center [1315, 398] width 14 height 14
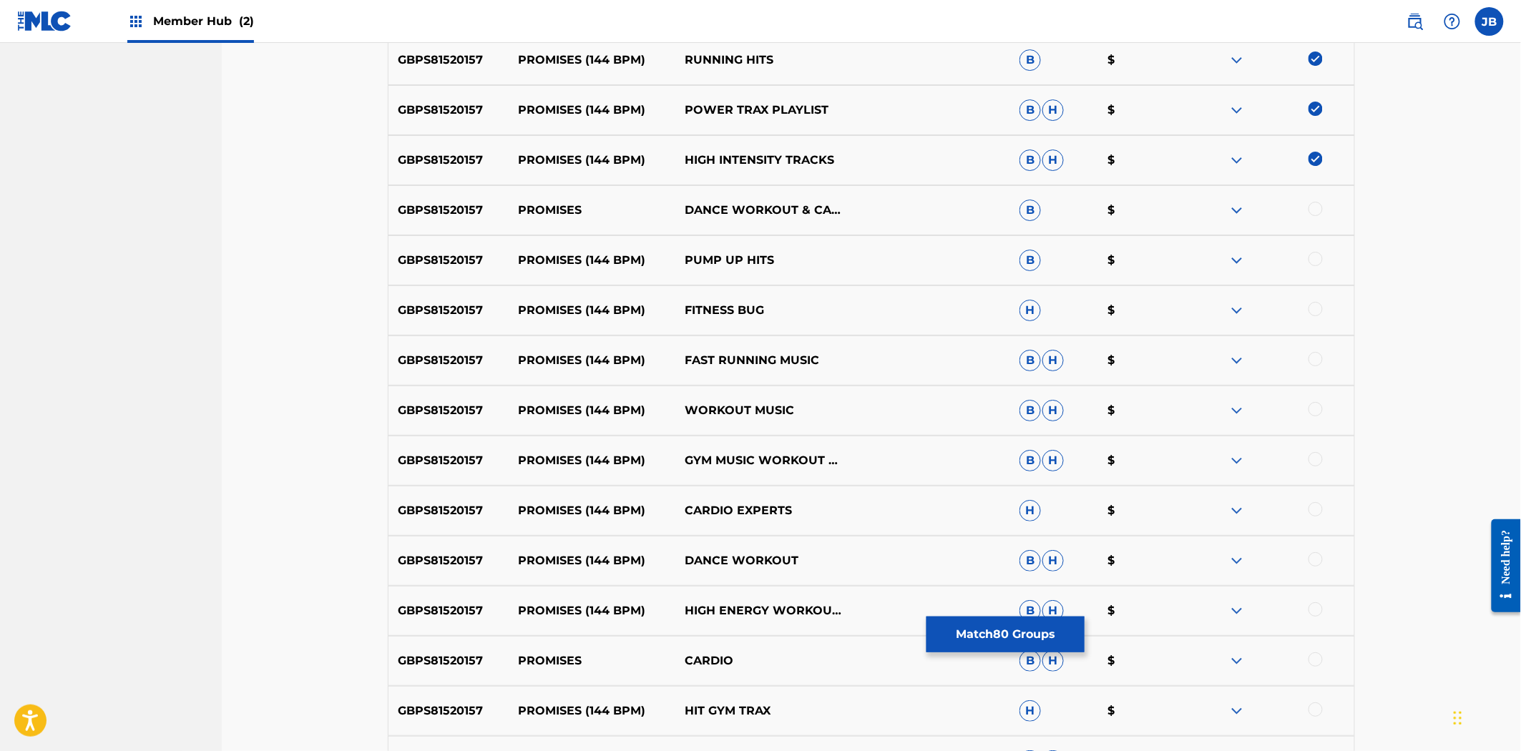
drag, startPoint x: 1321, startPoint y: 212, endPoint x: 1311, endPoint y: 207, distance: 10.2
click at [1311, 207] on div at bounding box center [1315, 209] width 14 height 14
click at [1311, 260] on div at bounding box center [1315, 259] width 14 height 14
click at [1313, 305] on div at bounding box center [1315, 309] width 14 height 14
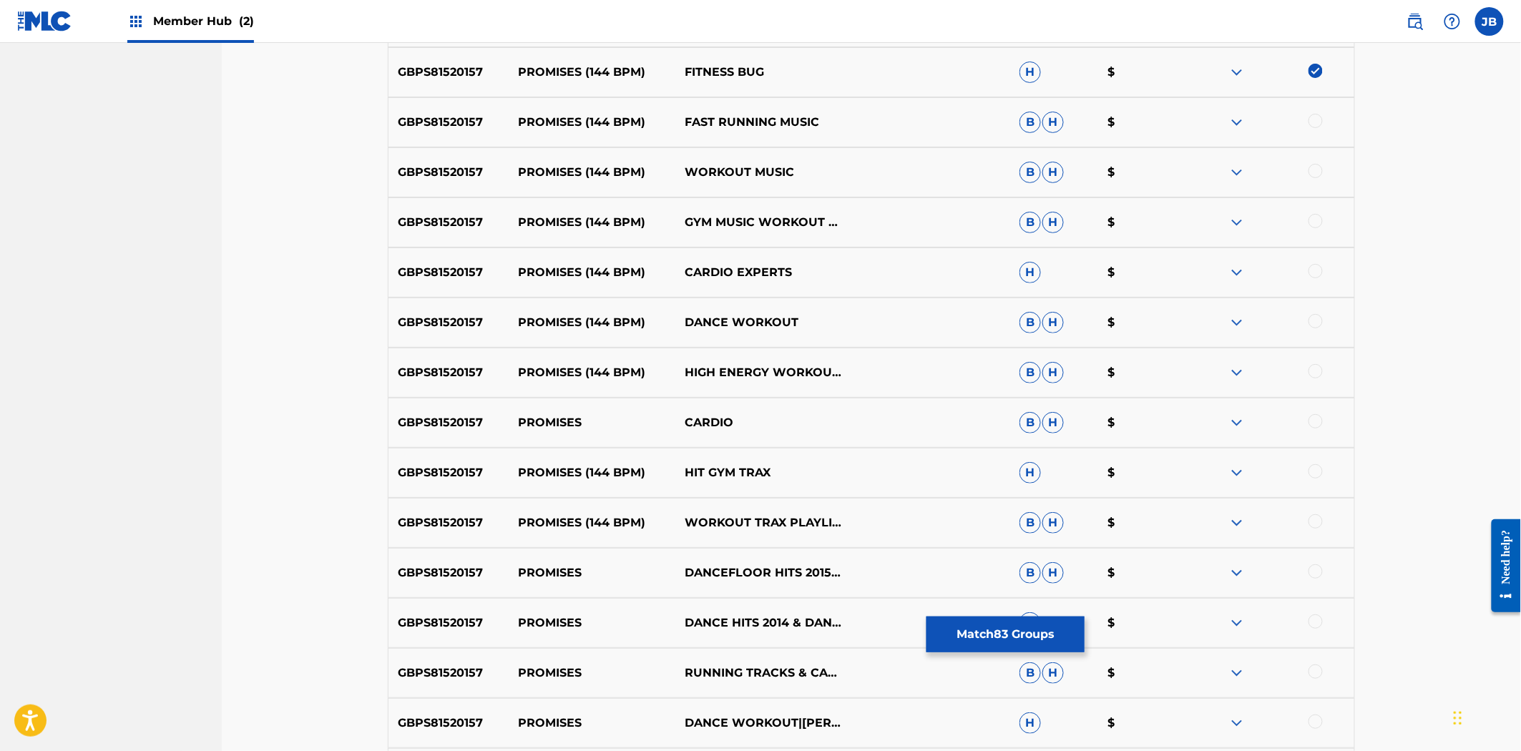
click at [1313, 116] on div at bounding box center [1315, 121] width 14 height 14
click at [1313, 175] on div at bounding box center [1315, 171] width 14 height 14
click at [1315, 220] on div at bounding box center [1315, 221] width 14 height 14
click at [1319, 264] on div at bounding box center [1270, 272] width 167 height 17
click at [1318, 276] on div at bounding box center [1315, 271] width 14 height 14
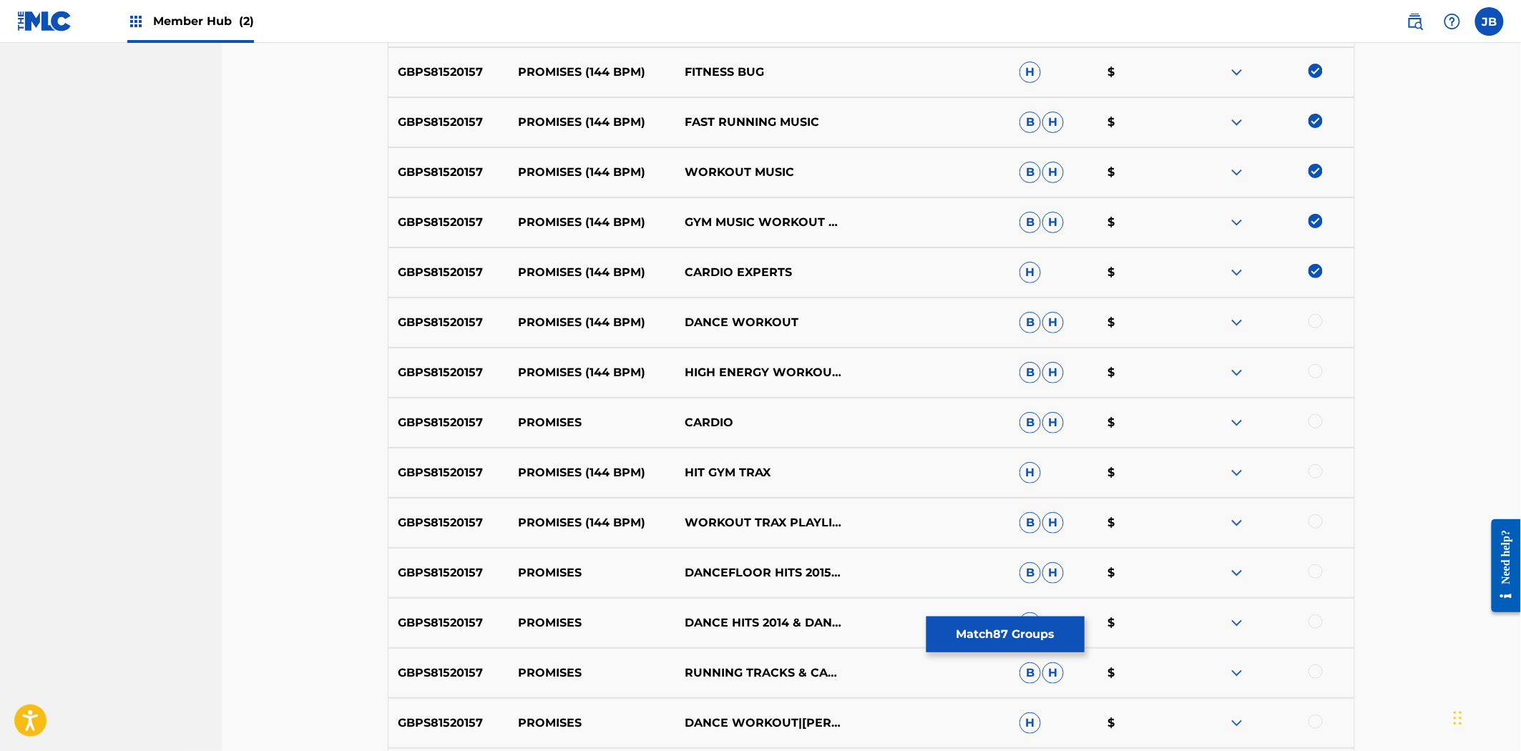
click at [1311, 314] on div at bounding box center [1270, 322] width 167 height 17
click at [1313, 318] on div at bounding box center [1315, 321] width 14 height 14
click at [1324, 368] on div at bounding box center [1270, 372] width 167 height 17
click at [1321, 368] on div at bounding box center [1315, 371] width 14 height 14
click at [1311, 420] on div at bounding box center [1315, 421] width 14 height 14
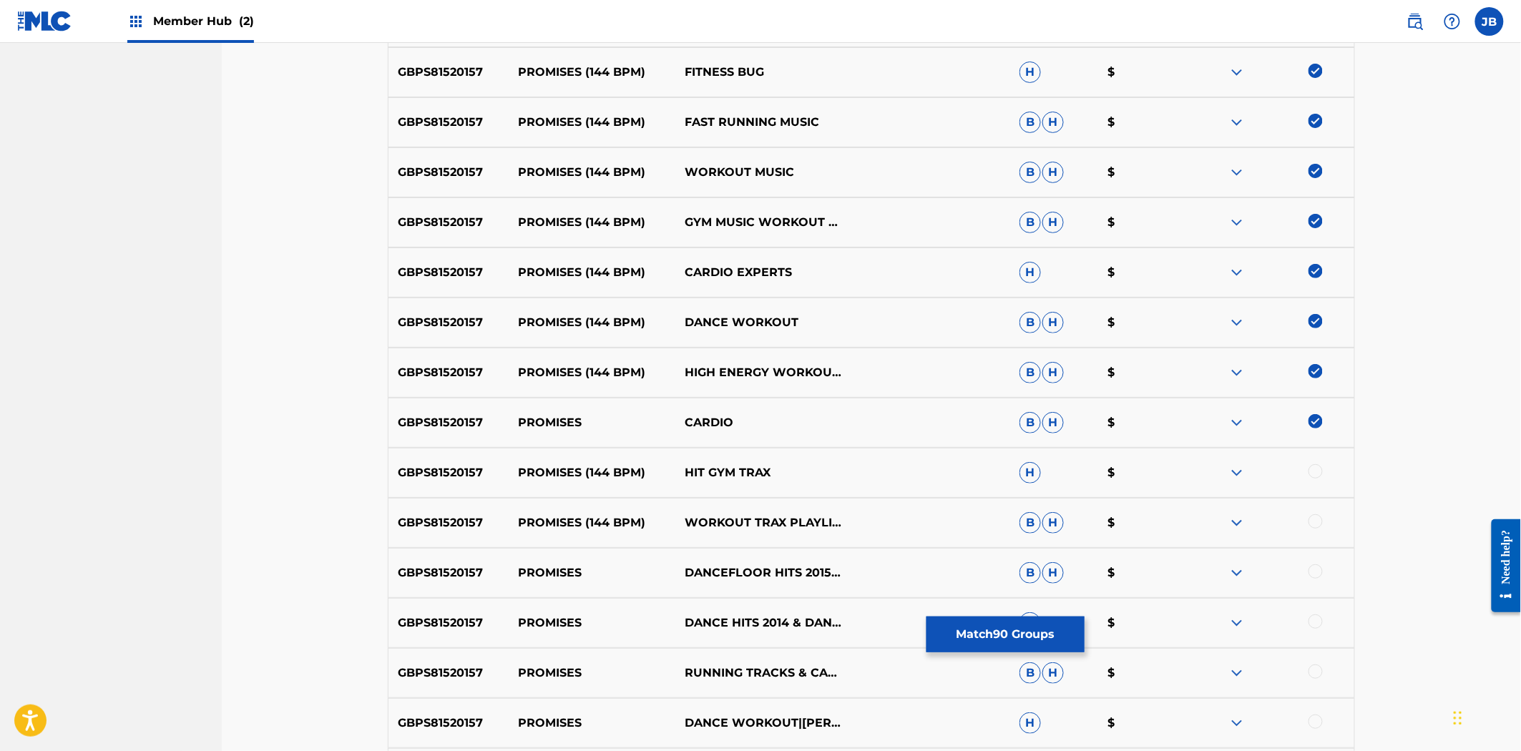
click at [1316, 478] on div at bounding box center [1270, 472] width 167 height 17
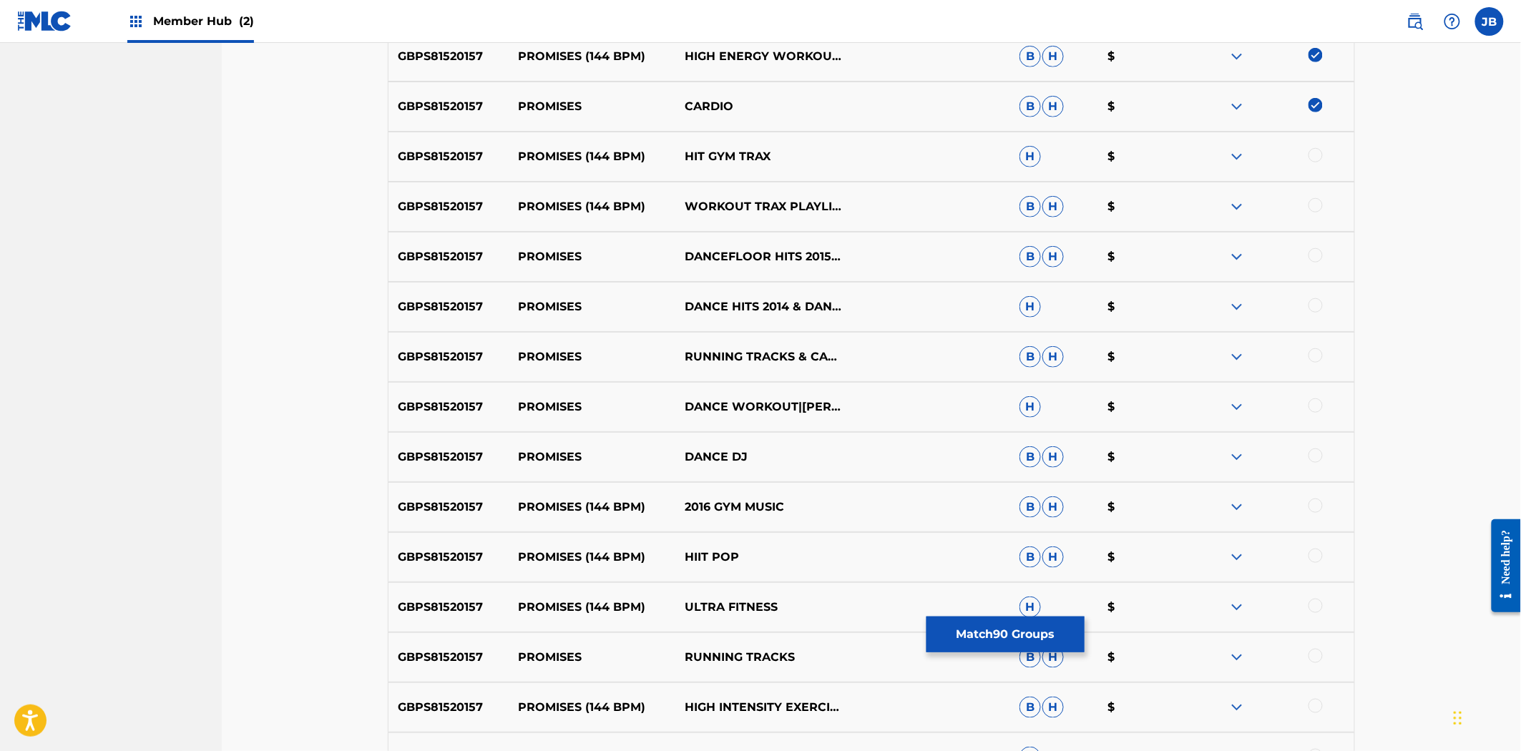
scroll to position [4928, 0]
click at [1314, 151] on div at bounding box center [1315, 154] width 14 height 14
drag, startPoint x: 1315, startPoint y: 196, endPoint x: 1321, endPoint y: 219, distance: 23.6
click at [1315, 197] on div at bounding box center [1315, 204] width 14 height 14
click at [1313, 253] on div at bounding box center [1315, 254] width 14 height 14
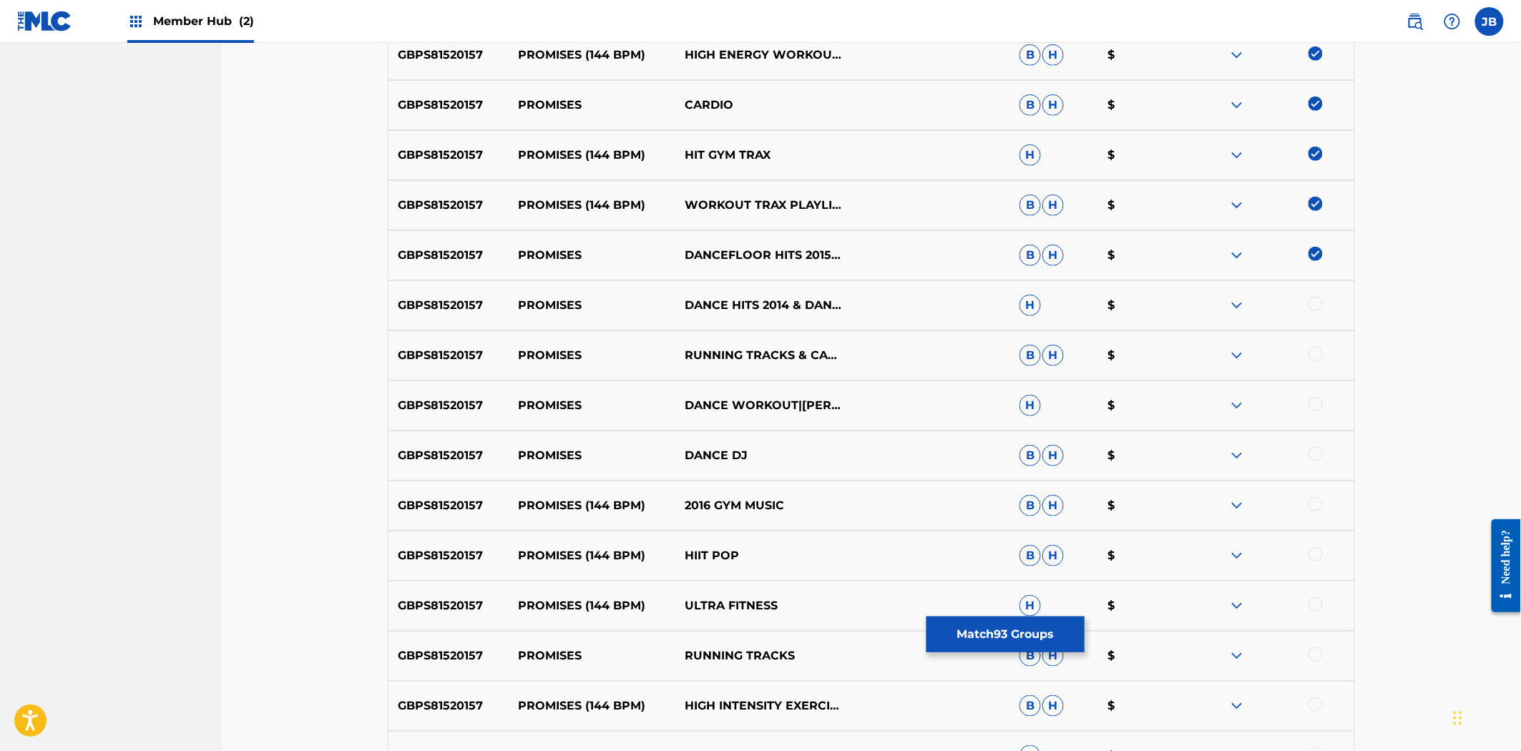
click at [1315, 299] on div at bounding box center [1315, 304] width 14 height 14
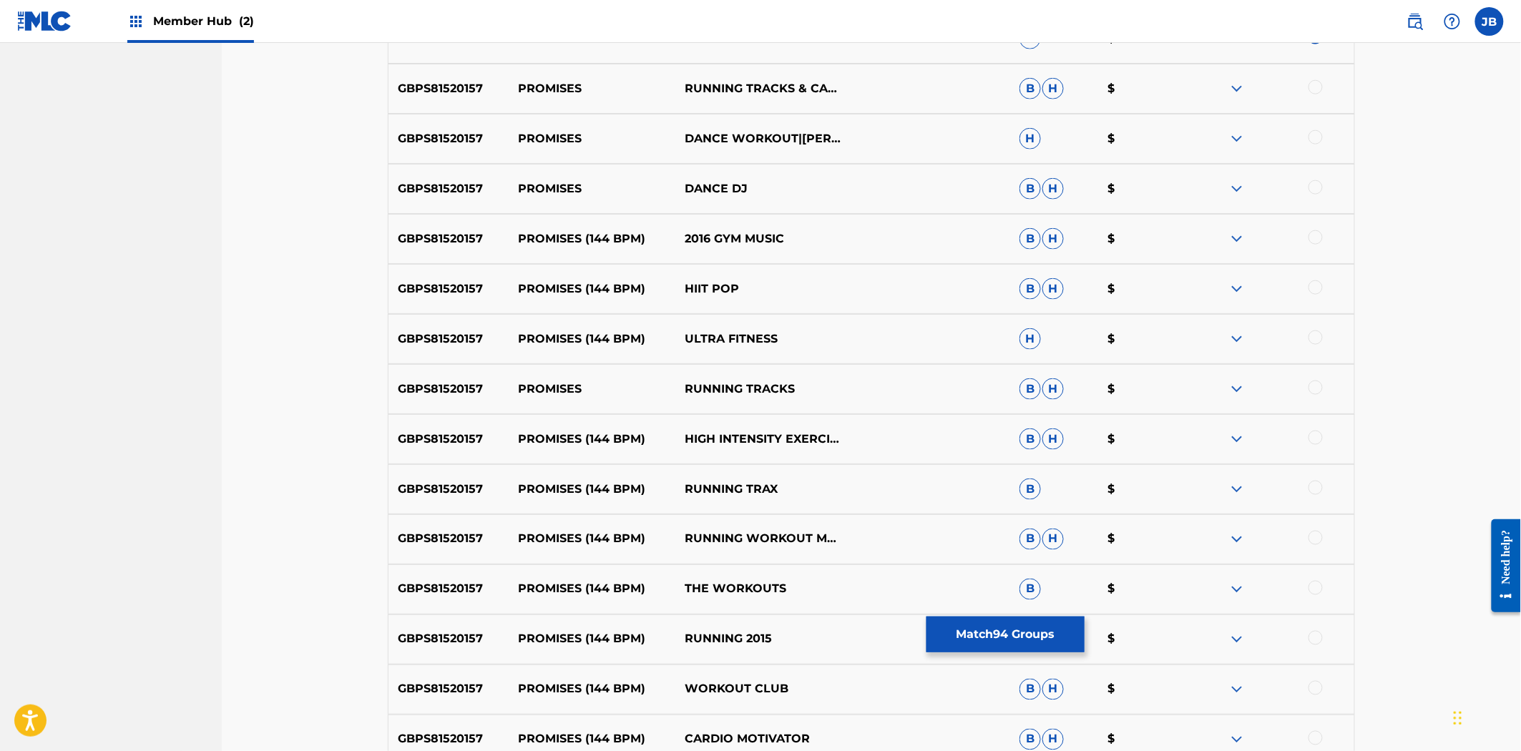
scroll to position [5167, 0]
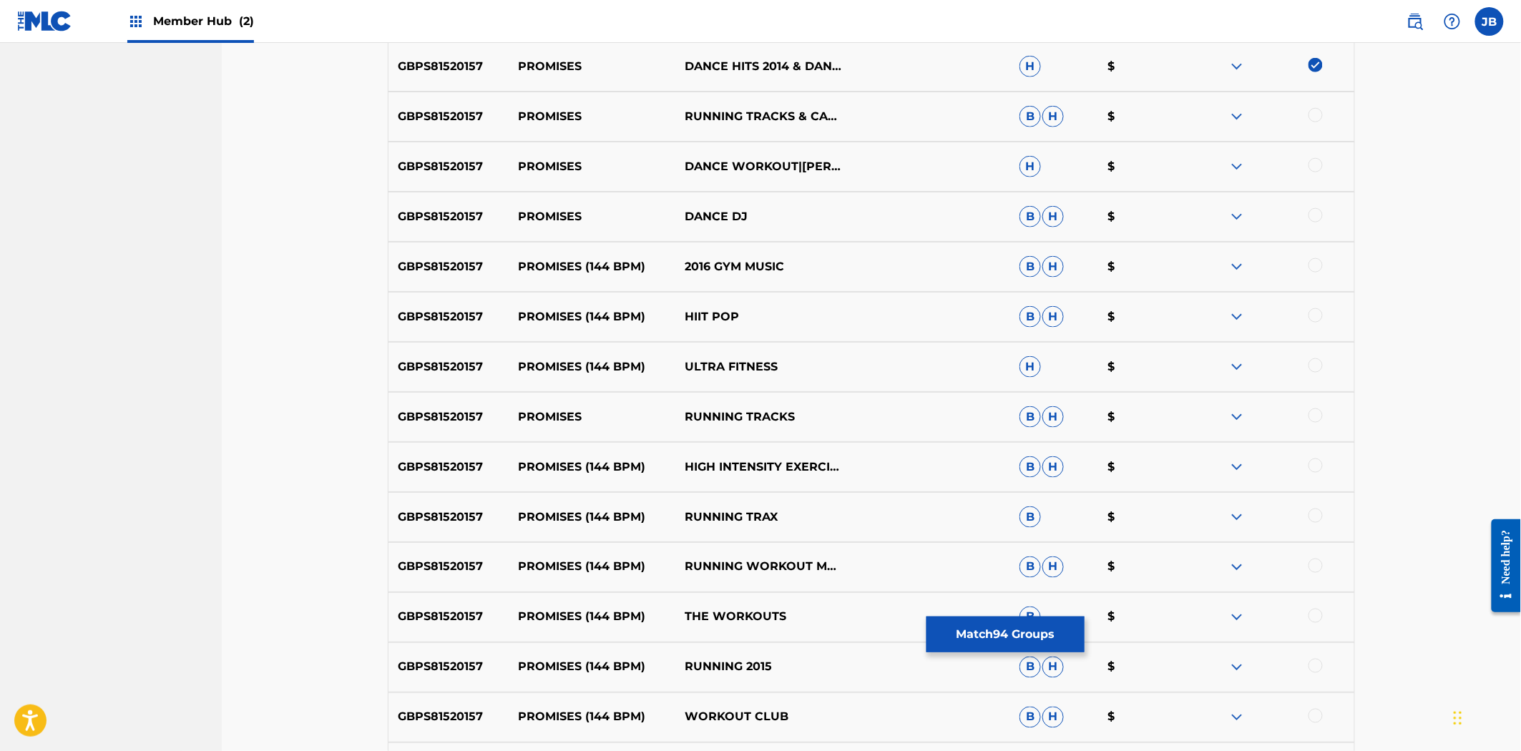
click at [1315, 120] on div at bounding box center [1315, 115] width 14 height 14
click at [1320, 162] on div at bounding box center [1315, 165] width 14 height 14
click at [1311, 208] on div at bounding box center [1270, 216] width 167 height 17
click at [1315, 222] on div at bounding box center [1270, 216] width 167 height 17
click at [1318, 212] on div at bounding box center [1315, 215] width 14 height 14
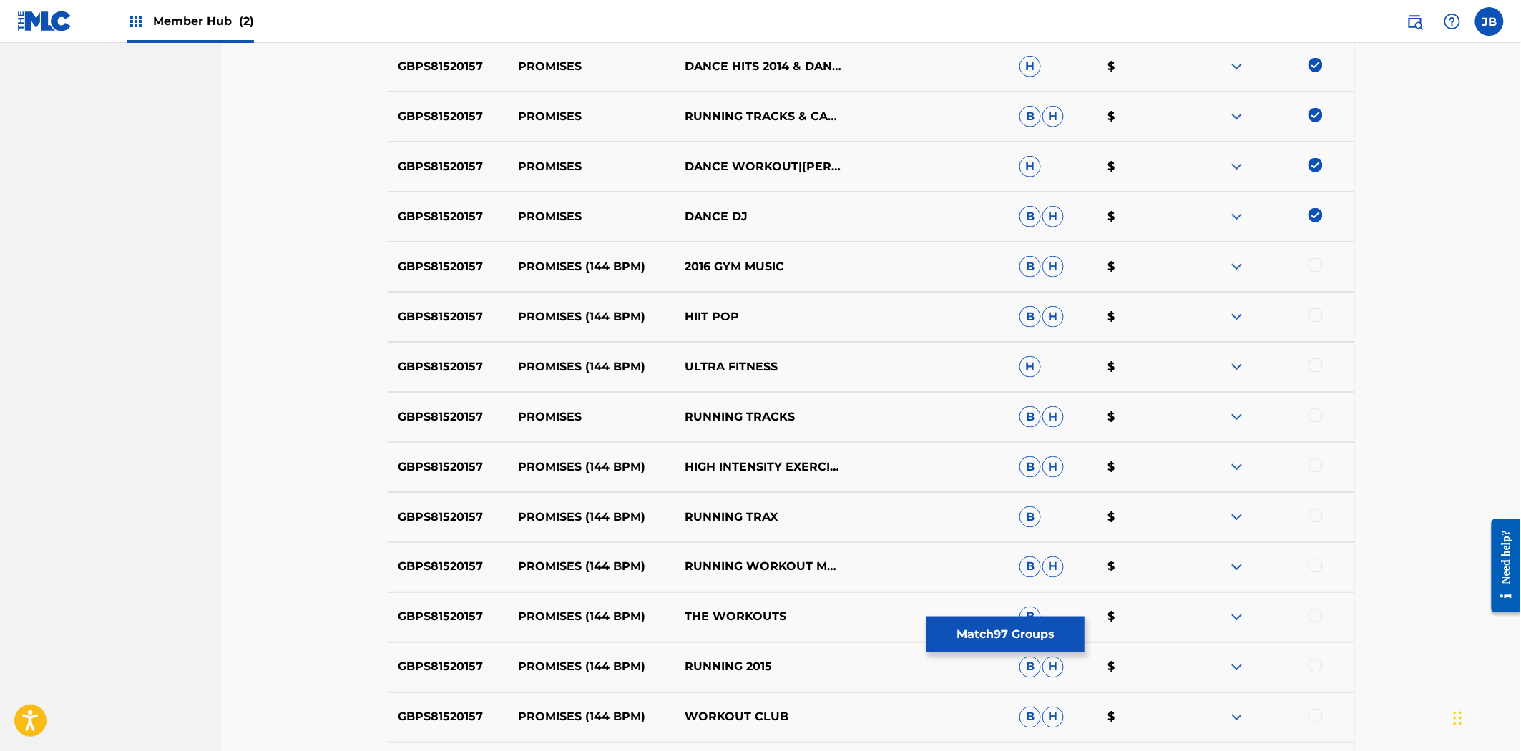
click at [1319, 267] on div at bounding box center [1315, 265] width 14 height 14
click at [1314, 306] on div "GBPS81520157 PROMISES (144 BPM) HIIT POP B H $" at bounding box center [871, 317] width 967 height 50
click at [1311, 320] on div at bounding box center [1315, 315] width 14 height 14
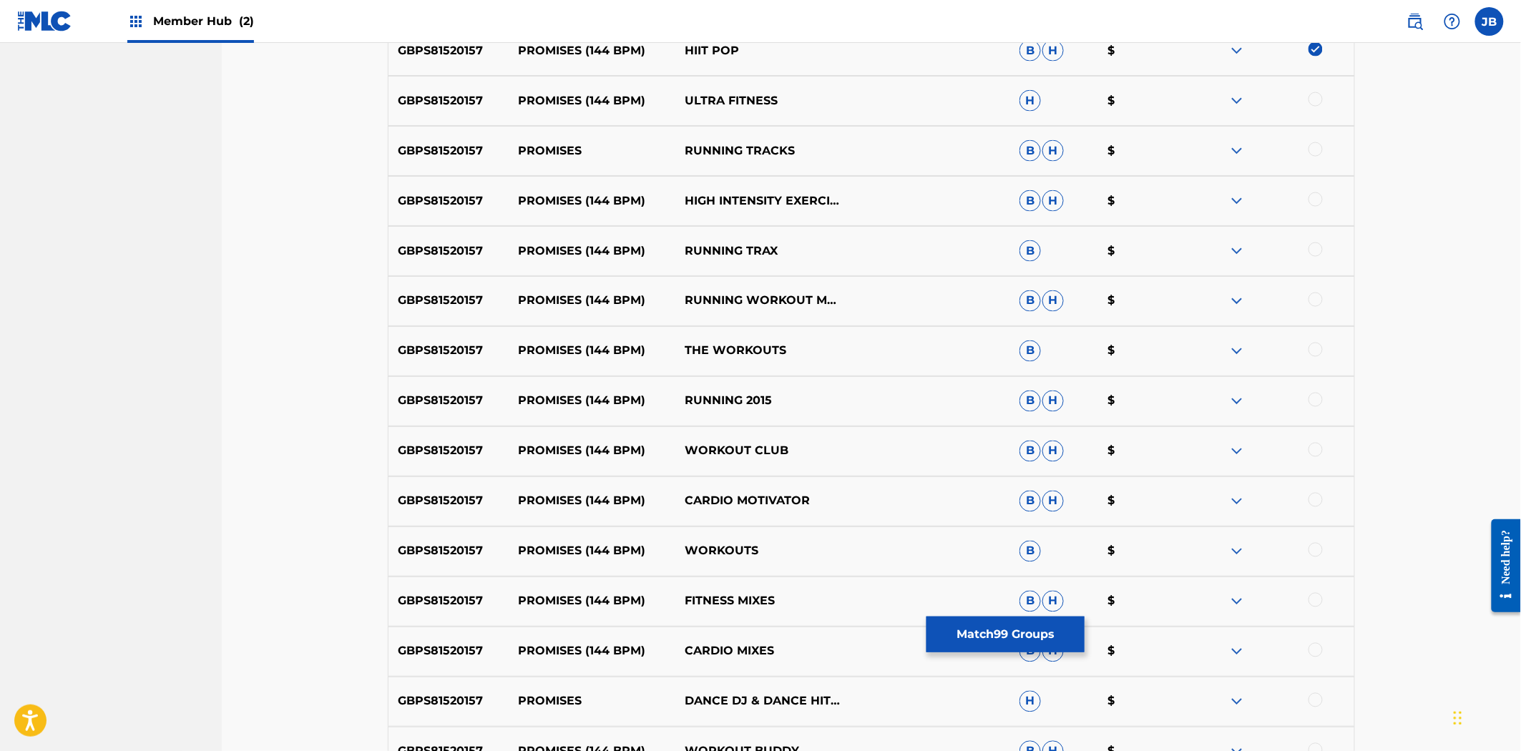
scroll to position [5405, 0]
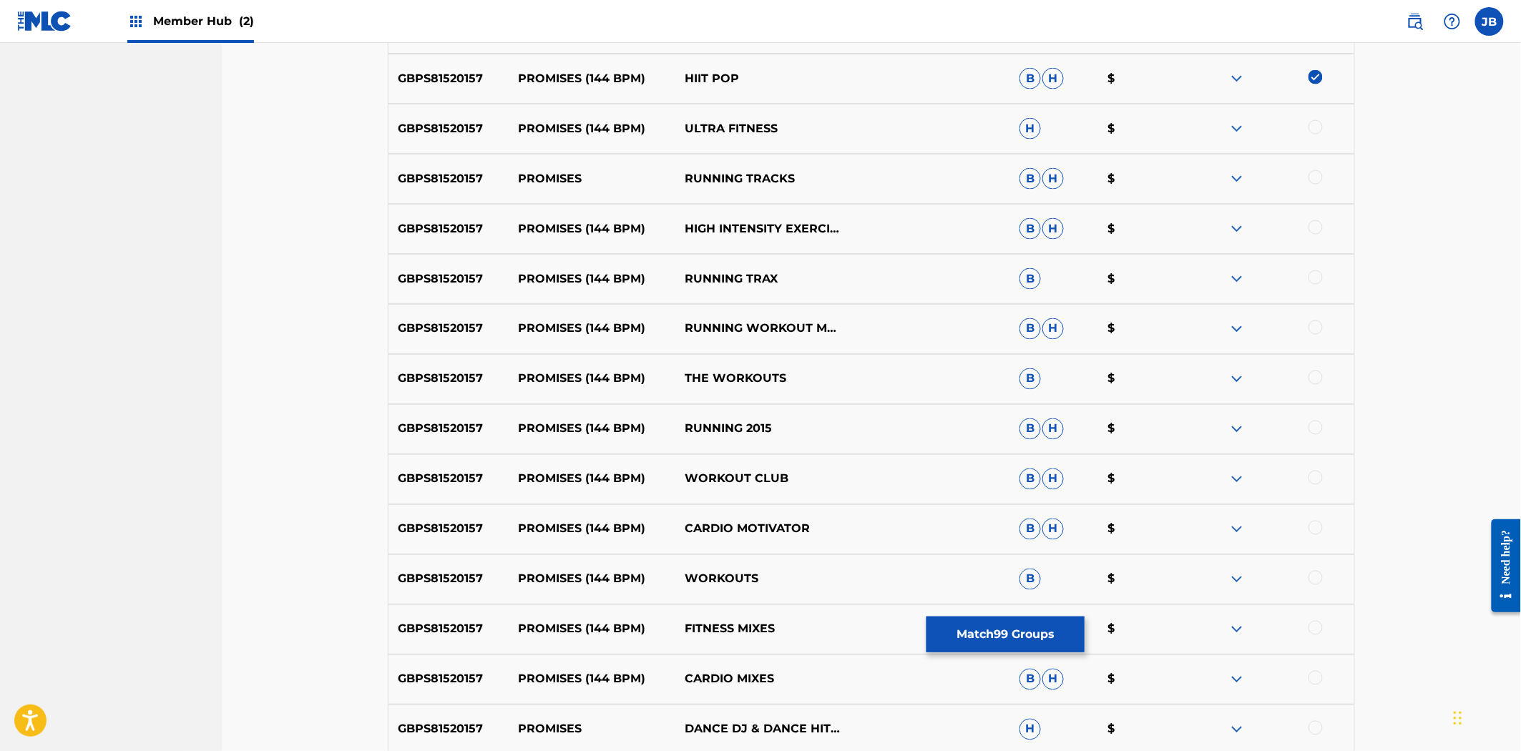
click at [1315, 123] on div at bounding box center [1315, 127] width 14 height 14
click at [1313, 180] on div at bounding box center [1315, 177] width 14 height 14
drag, startPoint x: 1319, startPoint y: 226, endPoint x: 1324, endPoint y: 252, distance: 26.2
click at [1319, 227] on div at bounding box center [1315, 227] width 14 height 14
click at [1315, 278] on div at bounding box center [1315, 277] width 14 height 14
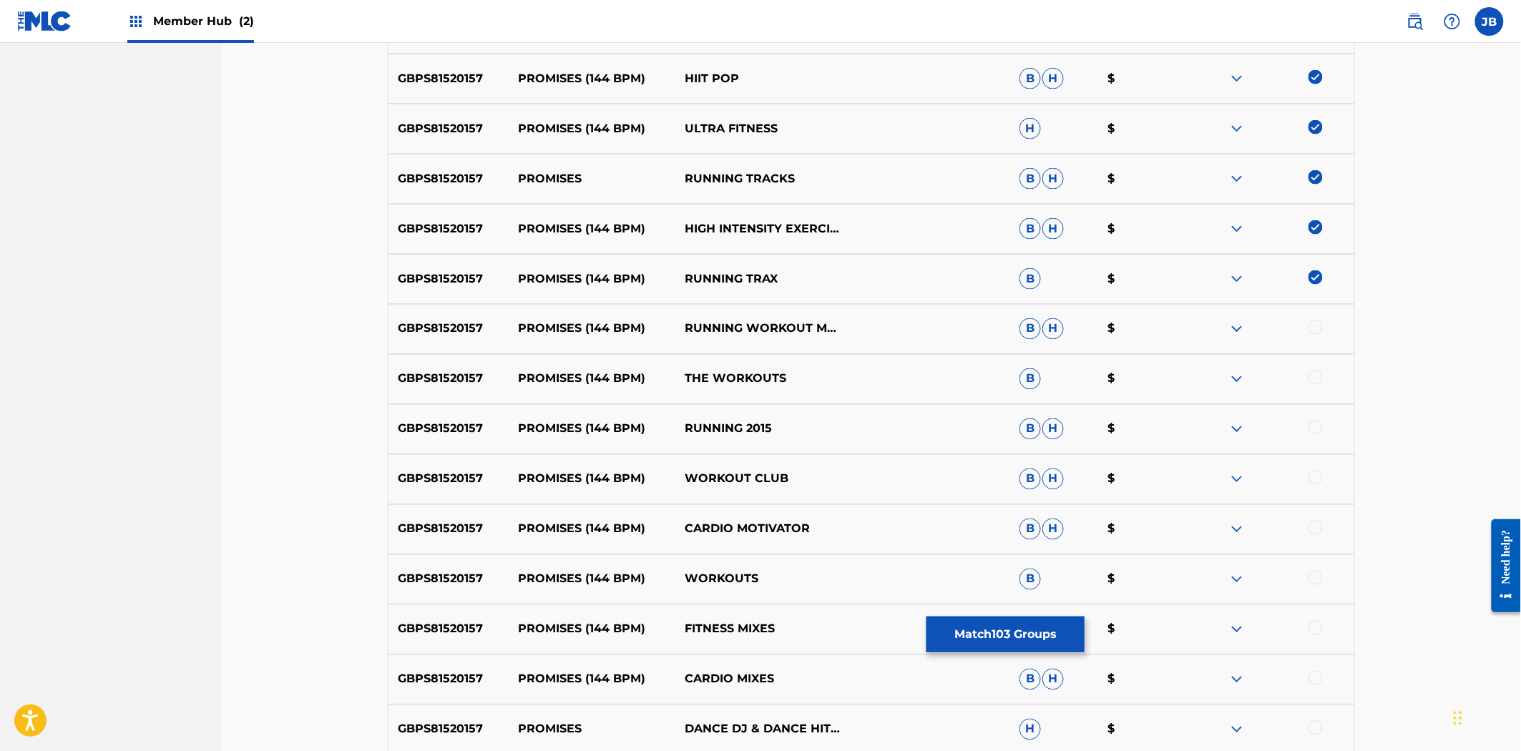
click at [1317, 336] on div at bounding box center [1270, 328] width 167 height 17
click at [1317, 327] on div at bounding box center [1315, 327] width 14 height 14
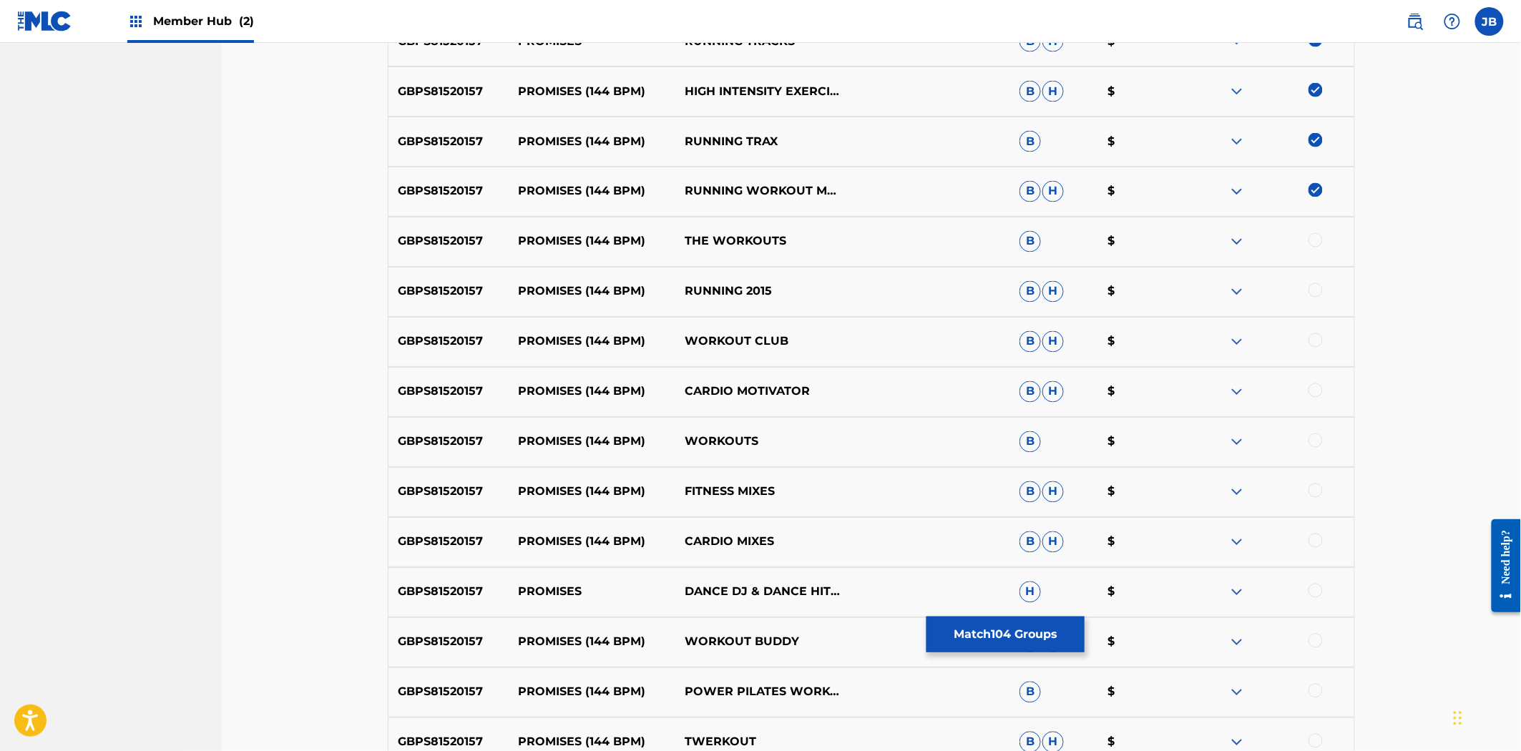
scroll to position [5564, 0]
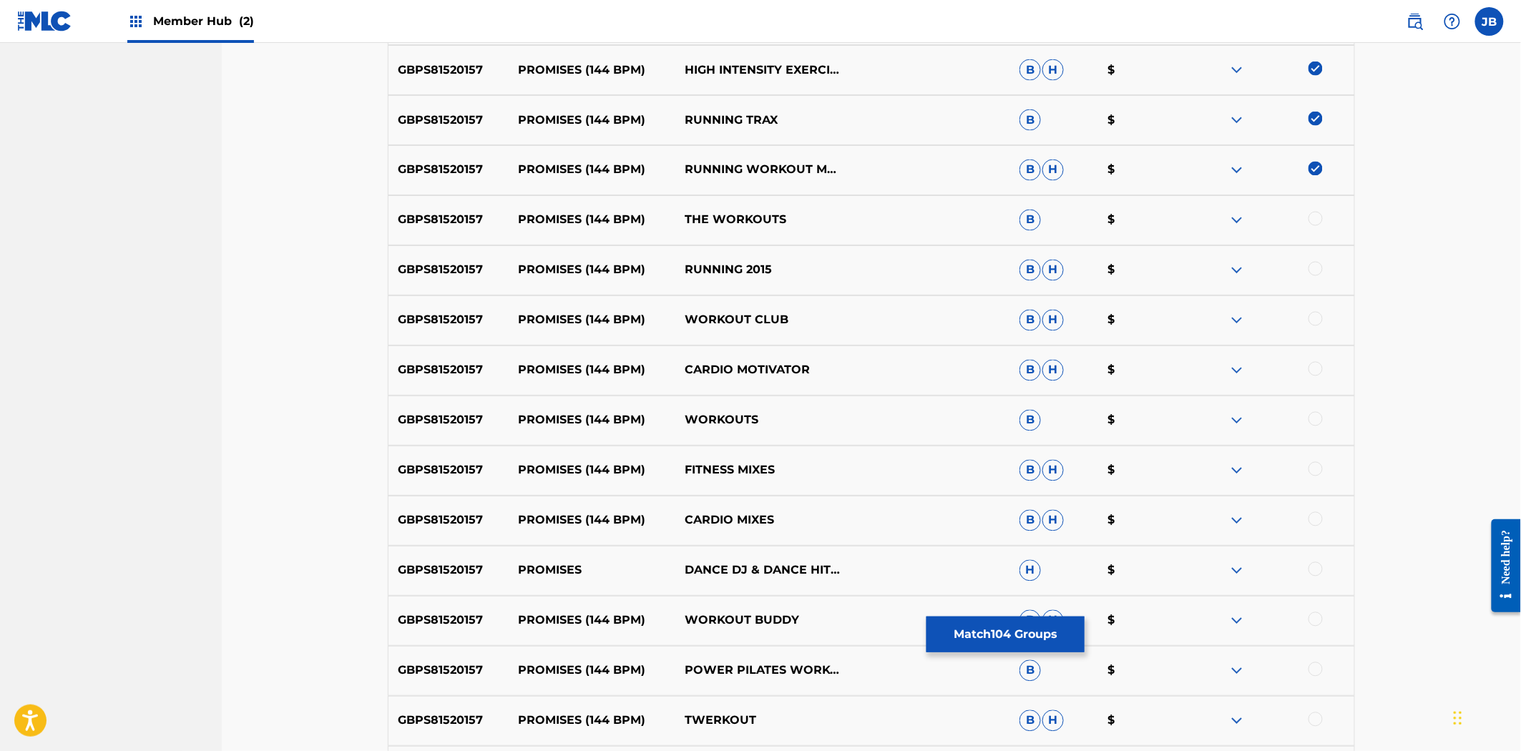
click at [1319, 219] on div at bounding box center [1315, 219] width 14 height 14
click at [1315, 273] on div at bounding box center [1315, 269] width 14 height 14
click at [1316, 323] on div at bounding box center [1315, 319] width 14 height 14
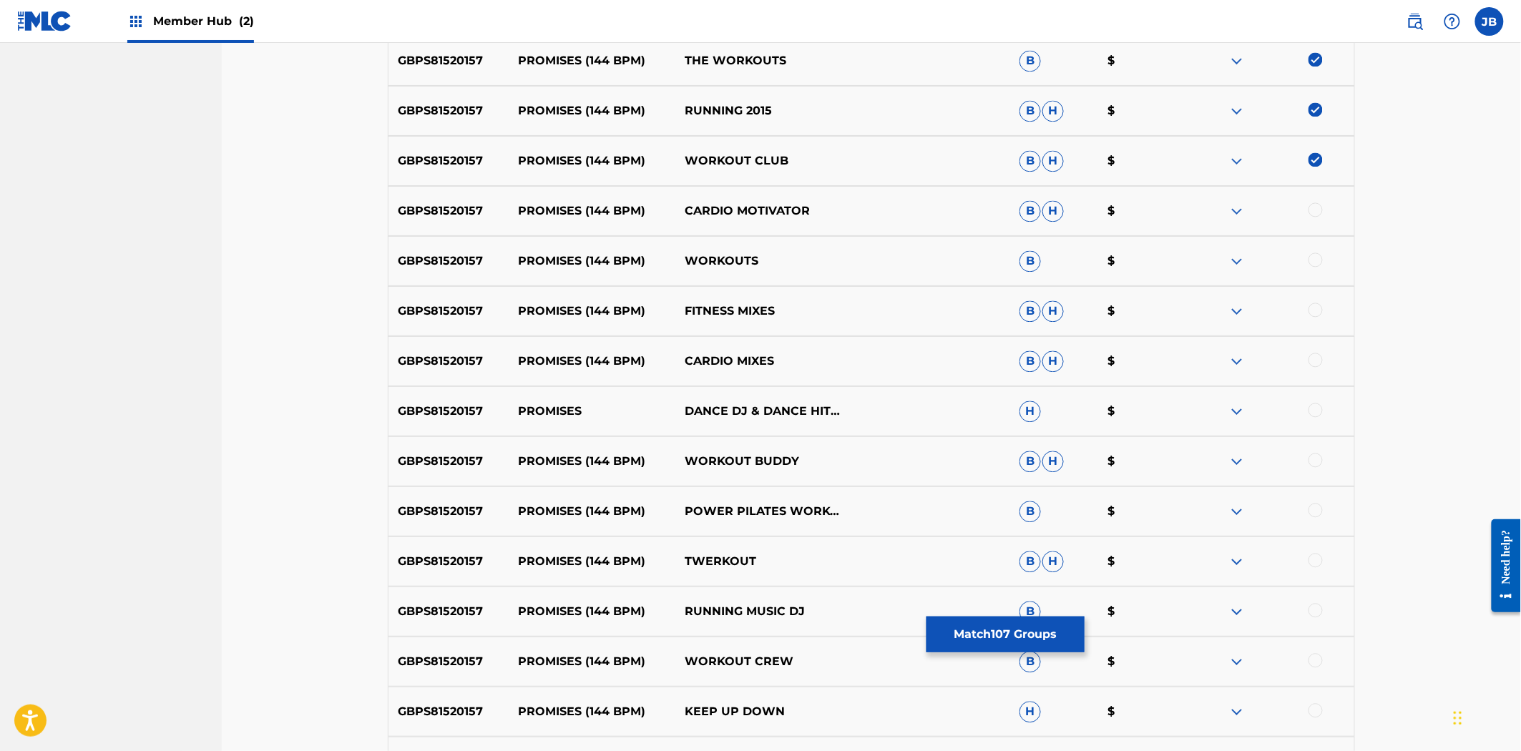
click at [1315, 208] on div at bounding box center [1315, 209] width 14 height 14
click at [1311, 260] on div at bounding box center [1315, 260] width 14 height 14
click at [1312, 304] on div "GBPS81520157 PROMISES (144 BPM) FITNESS MIXES B H $" at bounding box center [871, 311] width 967 height 50
click at [1314, 310] on div at bounding box center [1315, 310] width 14 height 14
click at [1318, 365] on div at bounding box center [1315, 360] width 14 height 14
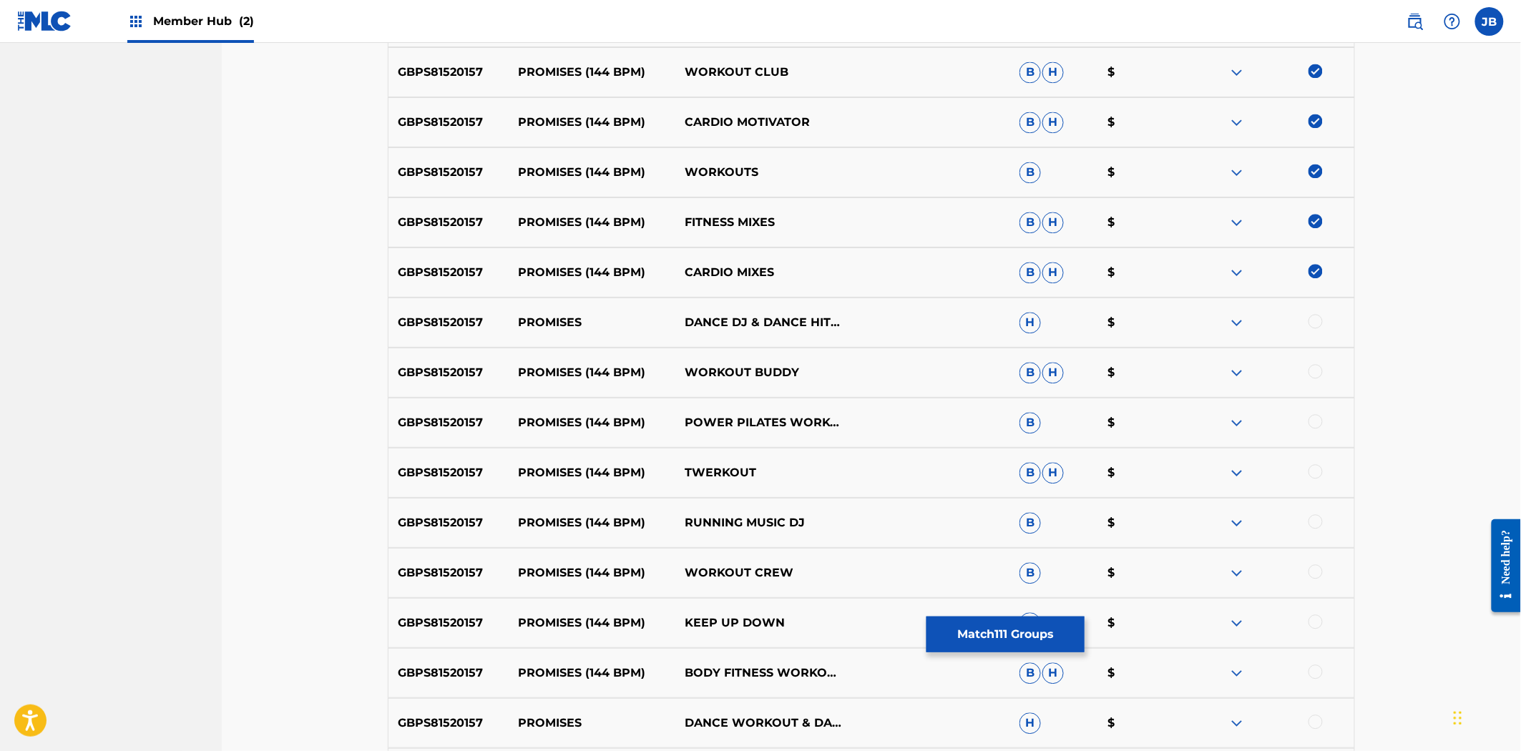
scroll to position [5961, 0]
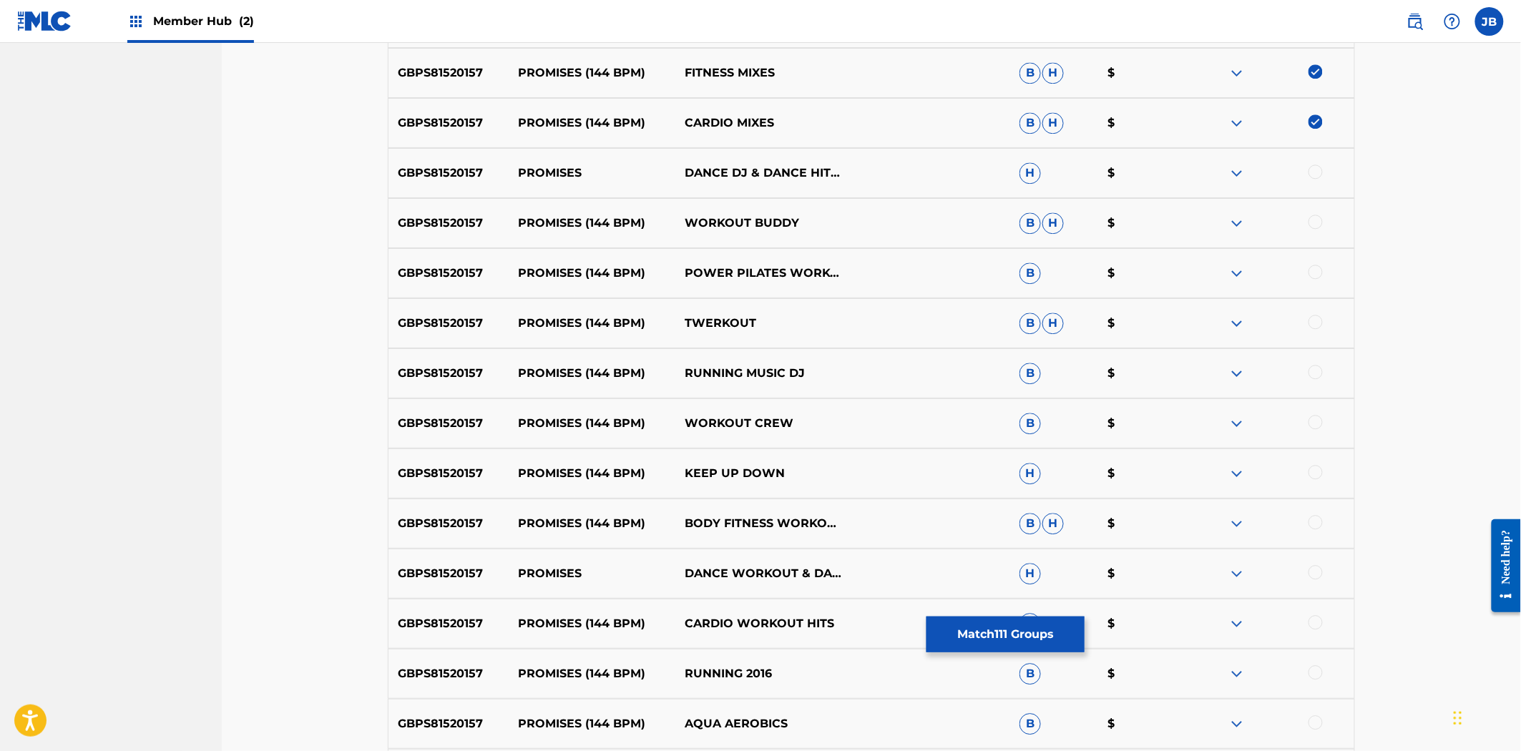
click at [1319, 177] on div at bounding box center [1315, 172] width 14 height 14
click at [1317, 226] on div at bounding box center [1315, 222] width 14 height 14
click at [1317, 272] on div at bounding box center [1315, 272] width 14 height 14
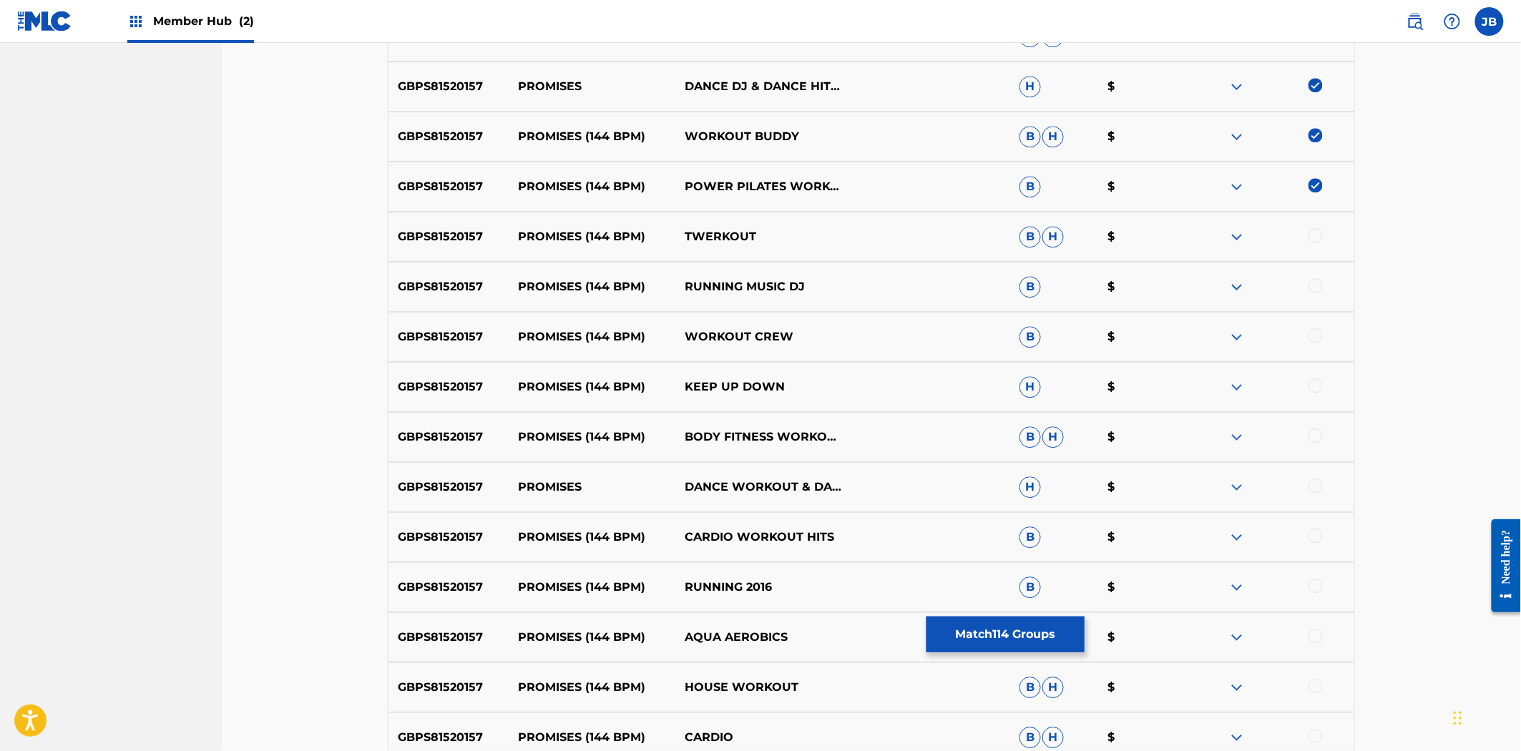
scroll to position [6120, 0]
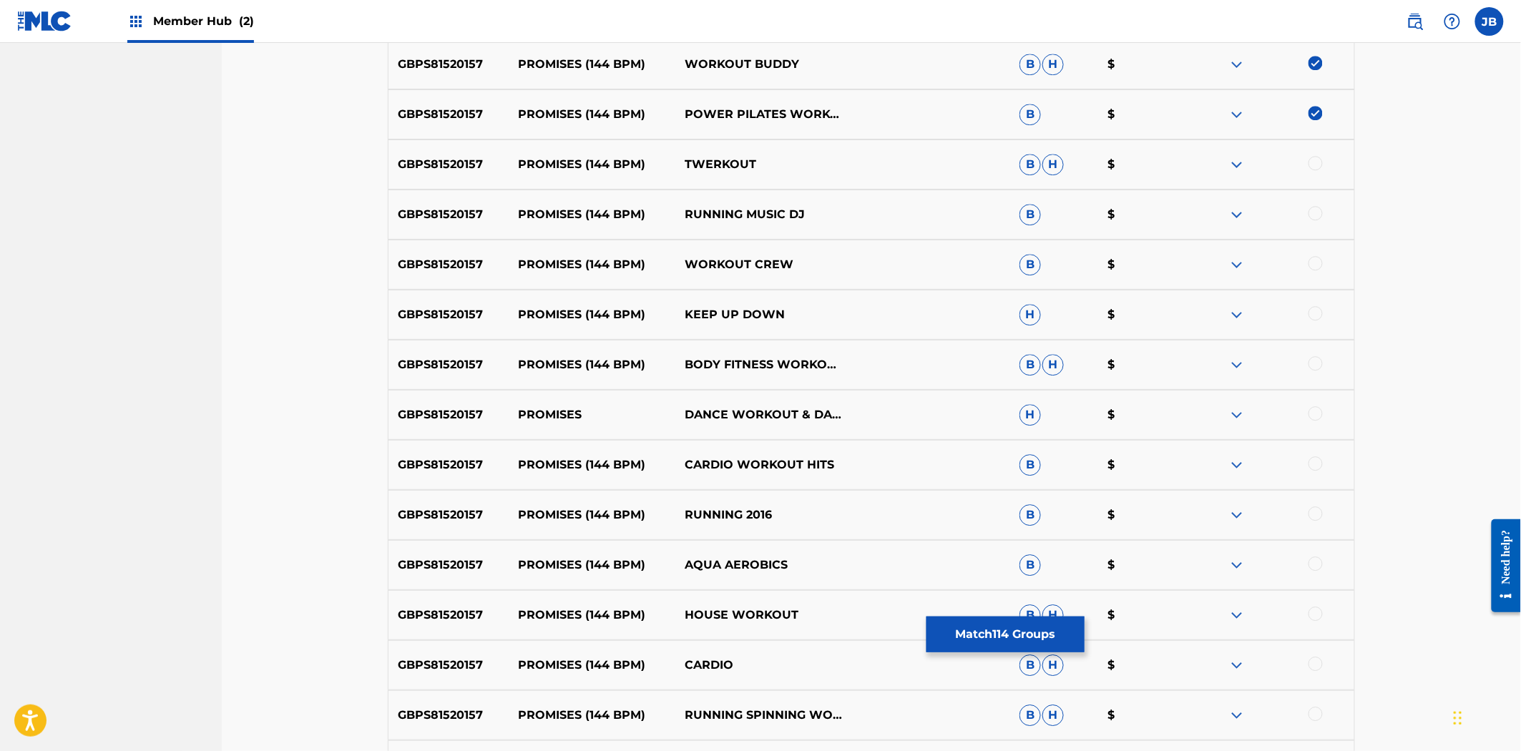
click at [1317, 169] on div at bounding box center [1315, 163] width 14 height 14
click at [1308, 217] on div at bounding box center [1270, 214] width 167 height 17
click at [1315, 212] on div at bounding box center [1315, 213] width 14 height 14
click at [1319, 261] on div at bounding box center [1315, 263] width 14 height 14
click at [1313, 331] on div "GBPS81520157 PROMISES (144 BPM) KEEP UP DOWN H $" at bounding box center [871, 315] width 967 height 50
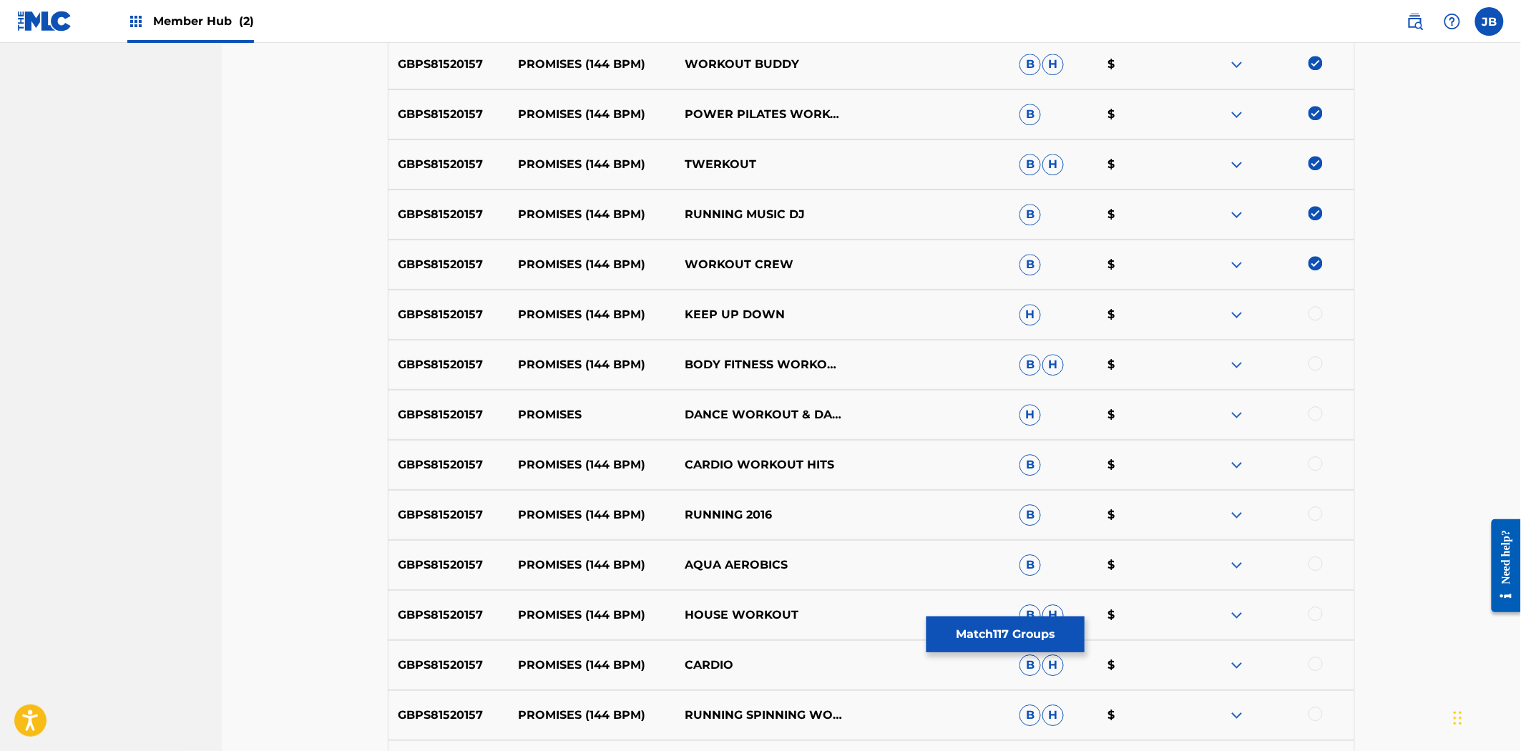
click at [1314, 315] on div at bounding box center [1315, 313] width 14 height 14
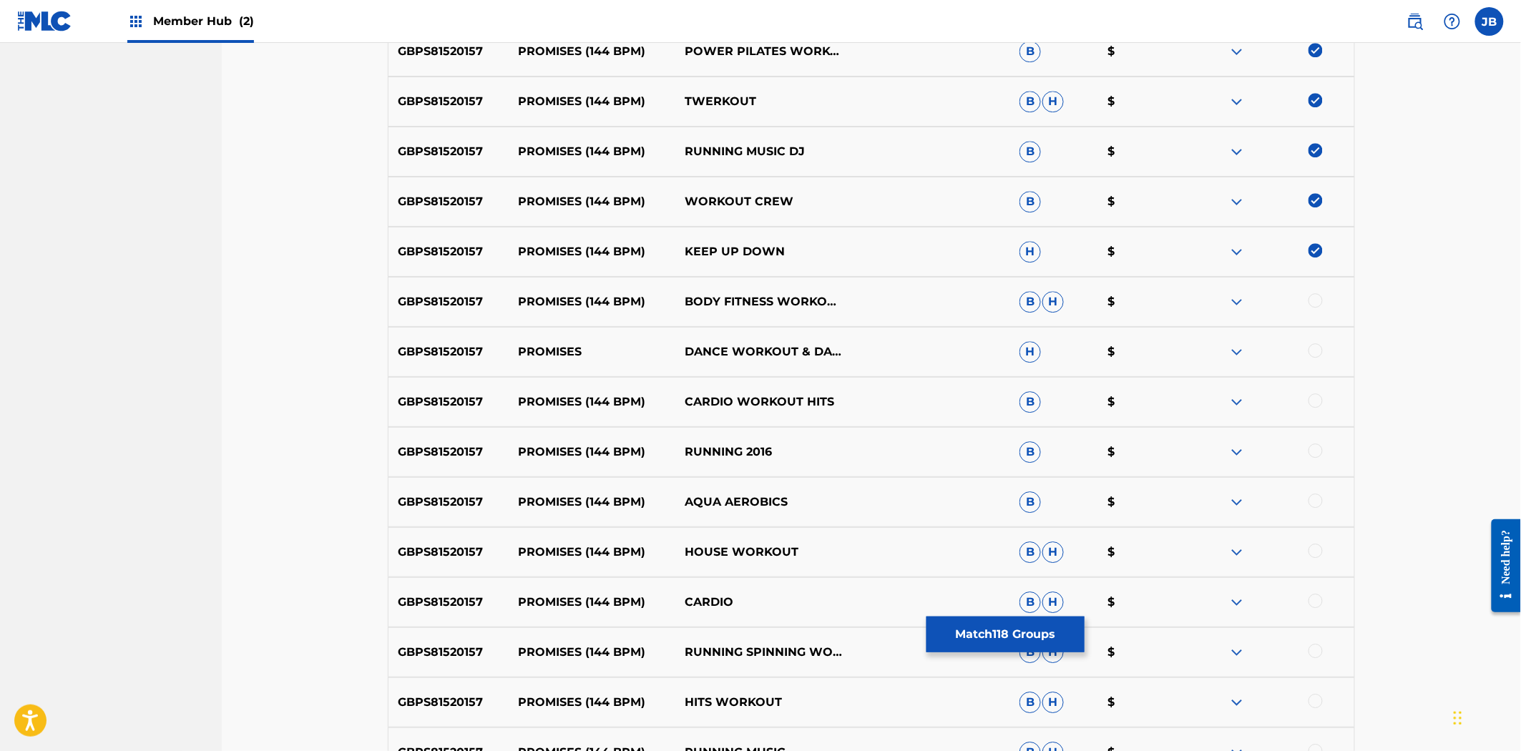
scroll to position [6279, 0]
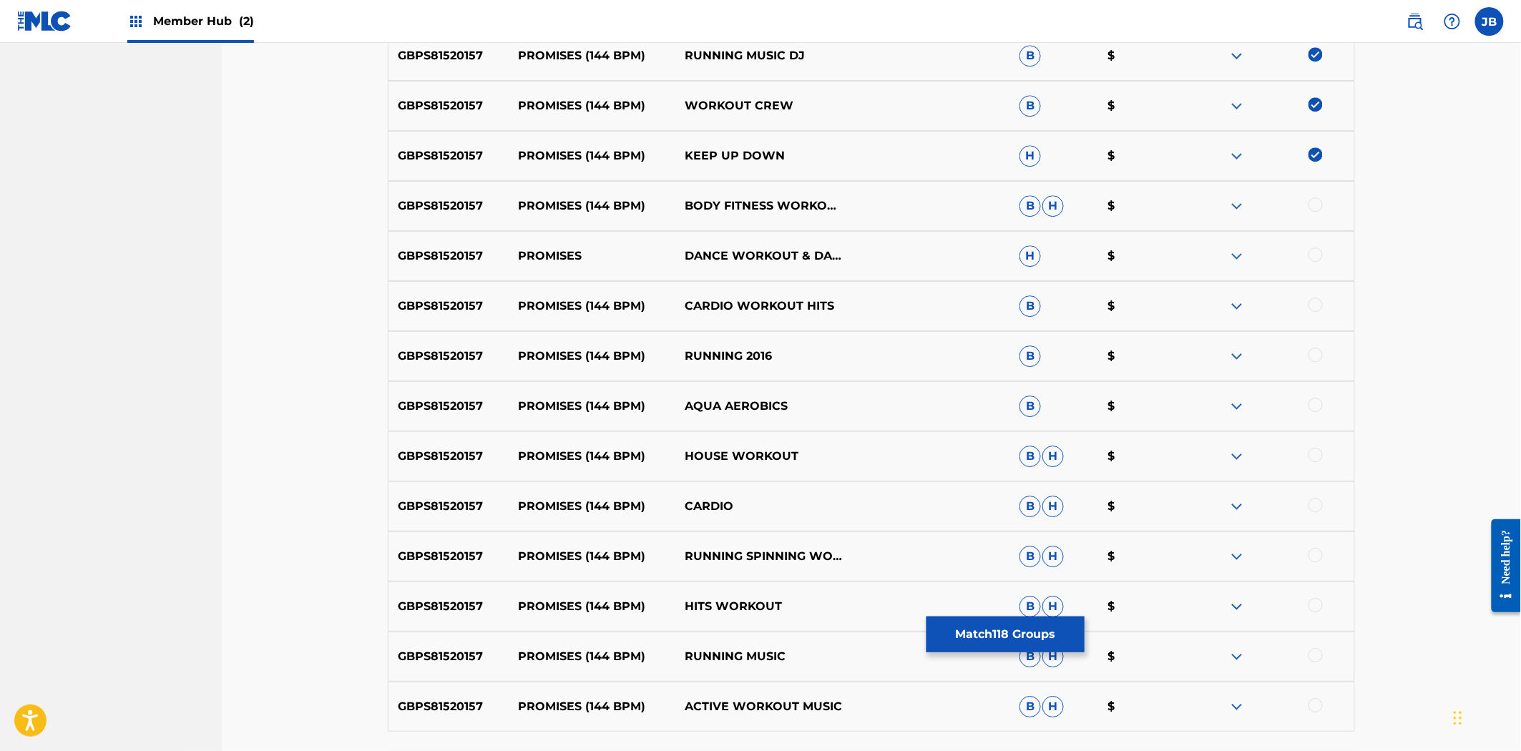
click at [1312, 200] on div at bounding box center [1315, 204] width 14 height 14
click at [1316, 259] on div at bounding box center [1315, 255] width 14 height 14
click at [1311, 301] on div at bounding box center [1315, 305] width 14 height 14
click at [1318, 355] on div at bounding box center [1315, 355] width 14 height 14
click at [1318, 408] on div at bounding box center [1315, 405] width 14 height 14
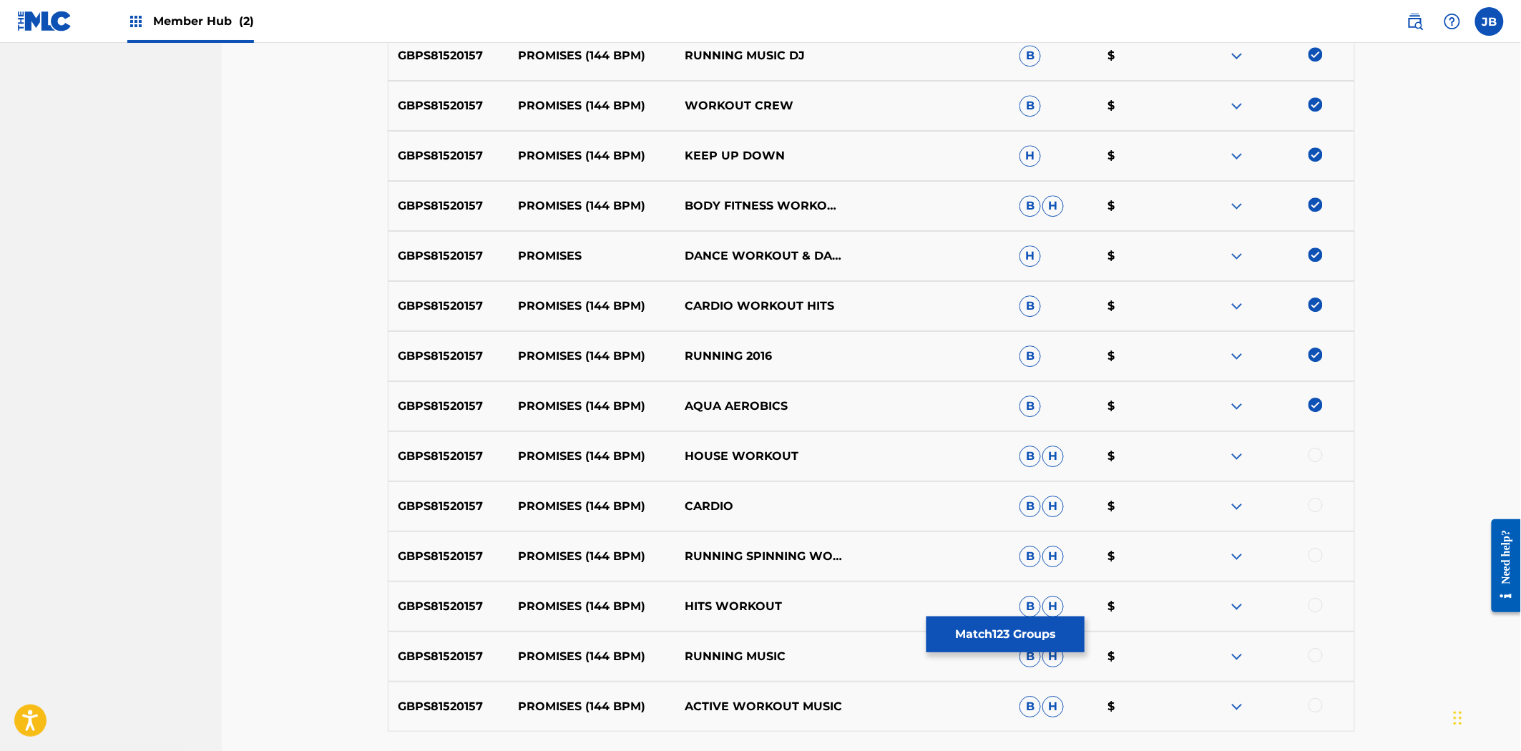
click at [1318, 449] on div at bounding box center [1315, 455] width 14 height 14
drag, startPoint x: 1319, startPoint y: 520, endPoint x: 1316, endPoint y: 513, distance: 7.7
click at [1318, 519] on div "GBPS81520157 PROMISES (144 BPM) CARDIO B H $" at bounding box center [871, 506] width 967 height 50
click at [1315, 510] on div at bounding box center [1315, 505] width 14 height 14
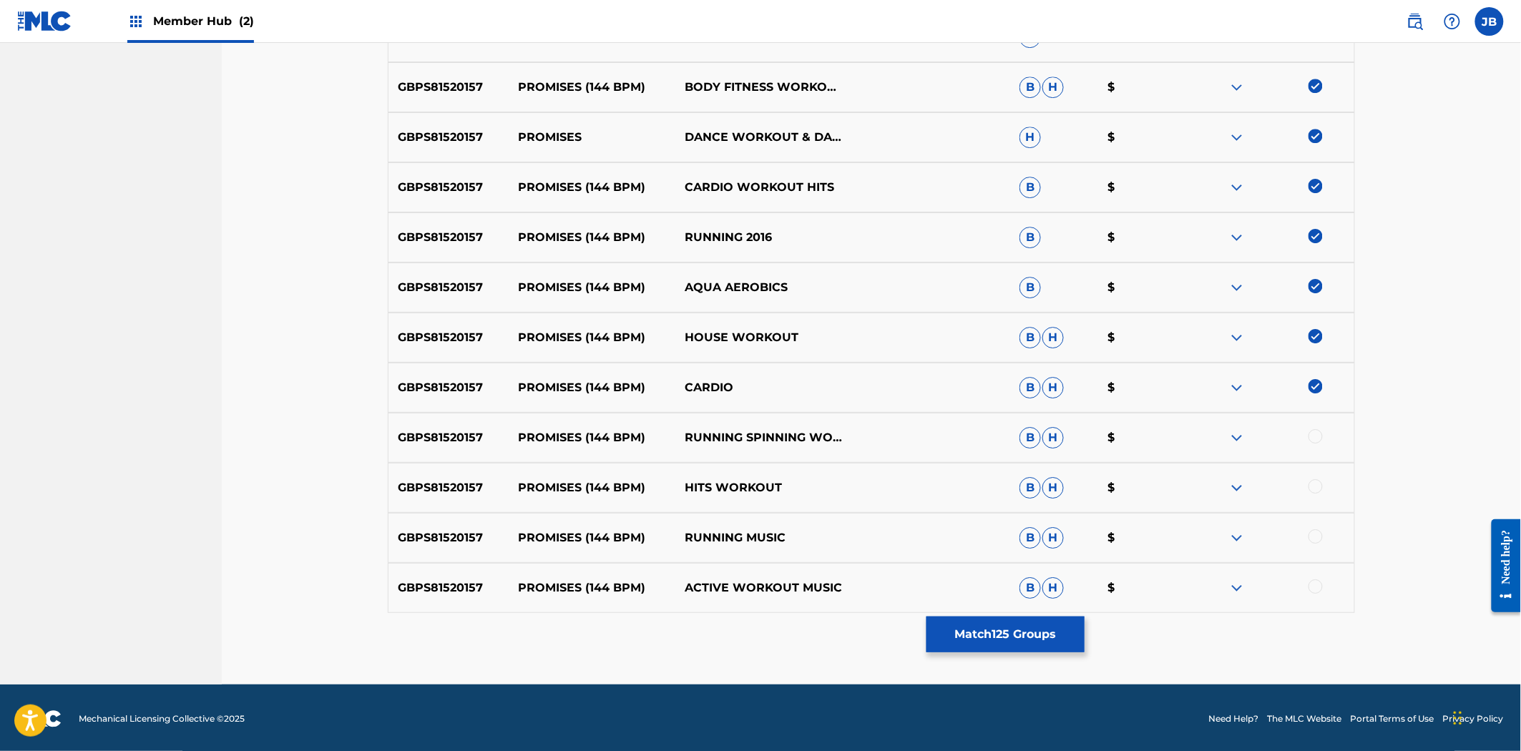
scroll to position [6400, 0]
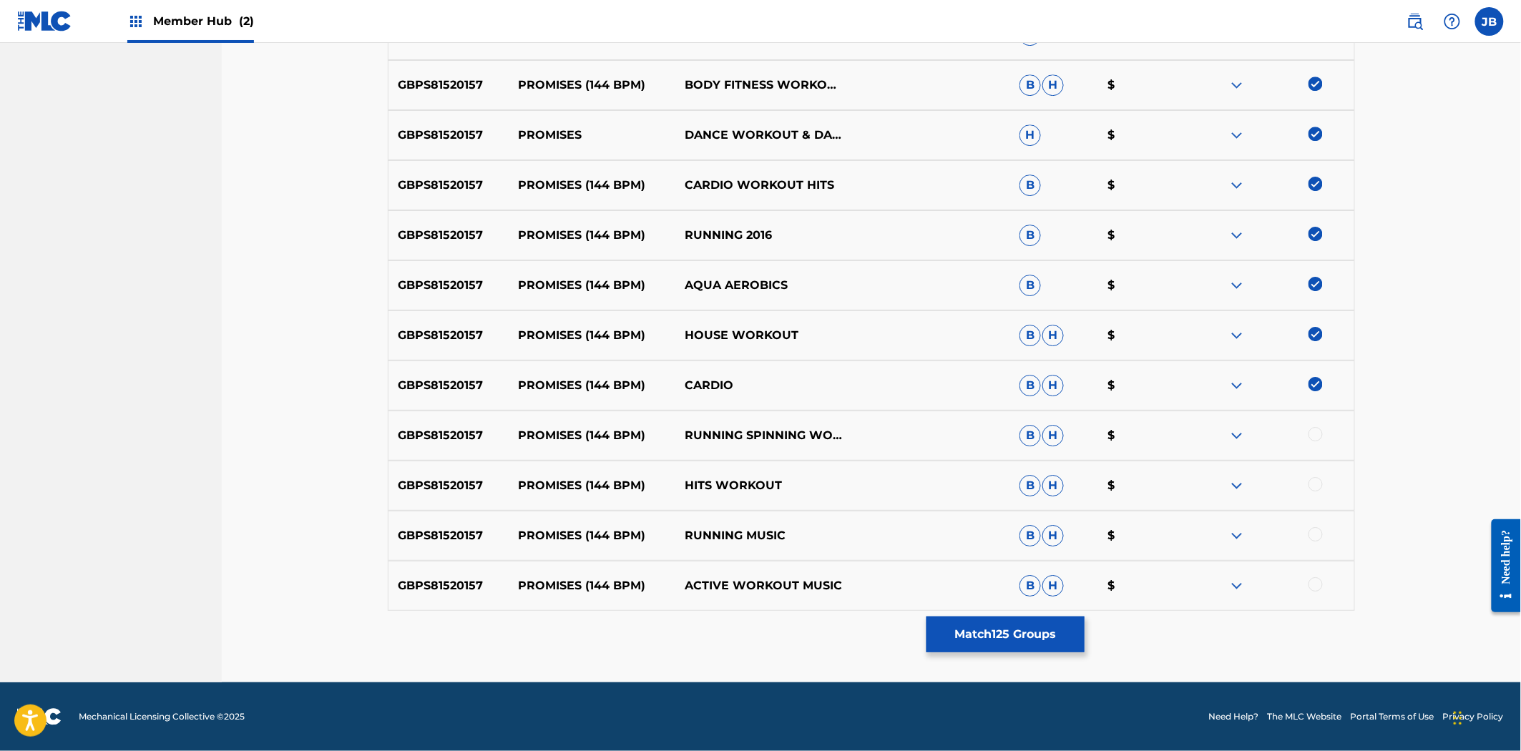
click at [1317, 432] on div at bounding box center [1315, 434] width 14 height 14
click at [1311, 491] on div at bounding box center [1270, 485] width 167 height 17
click at [1314, 485] on div at bounding box center [1315, 484] width 14 height 14
click at [1312, 529] on div at bounding box center [1315, 534] width 14 height 14
click at [1316, 582] on div at bounding box center [1315, 584] width 14 height 14
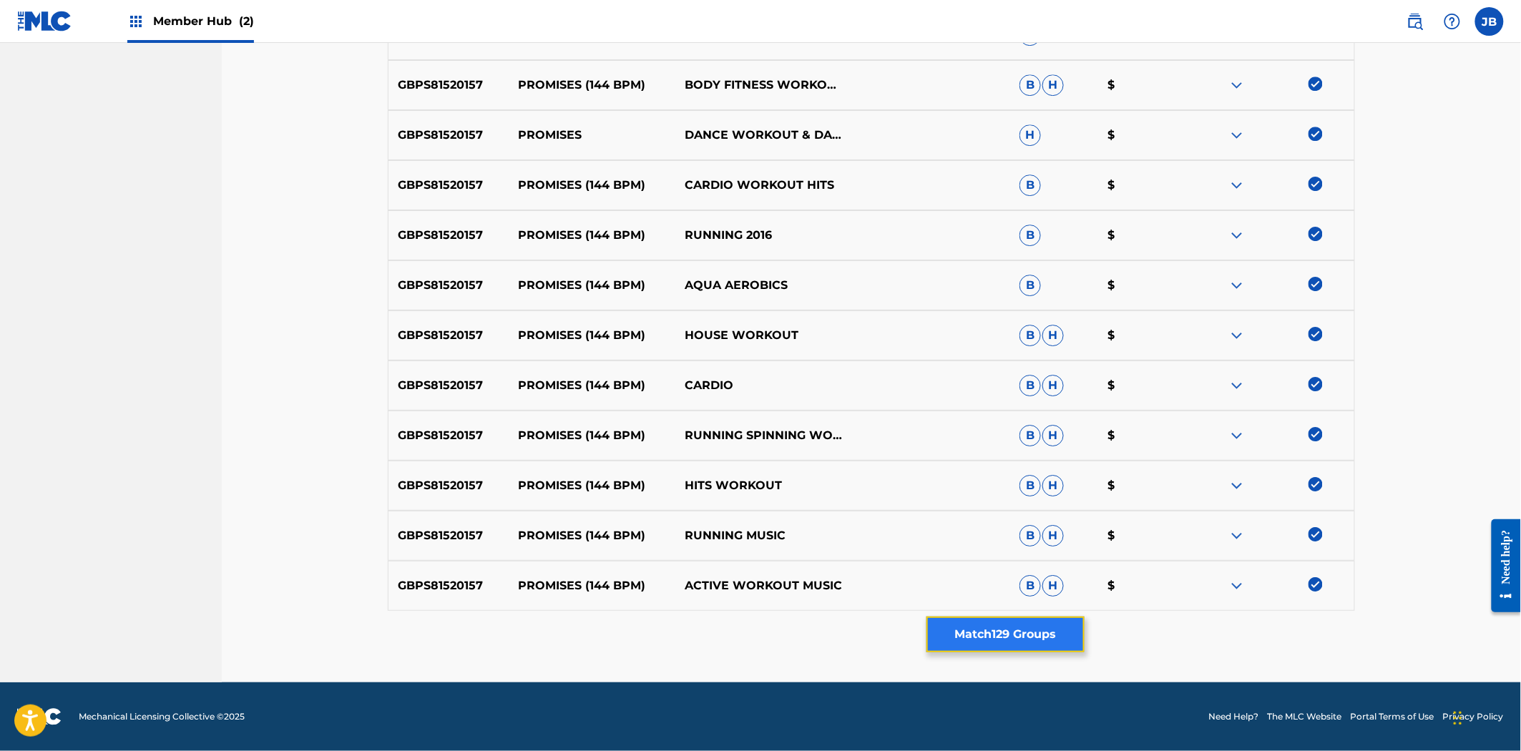
click at [1057, 634] on button "Match 129 Groups" at bounding box center [1005, 635] width 158 height 36
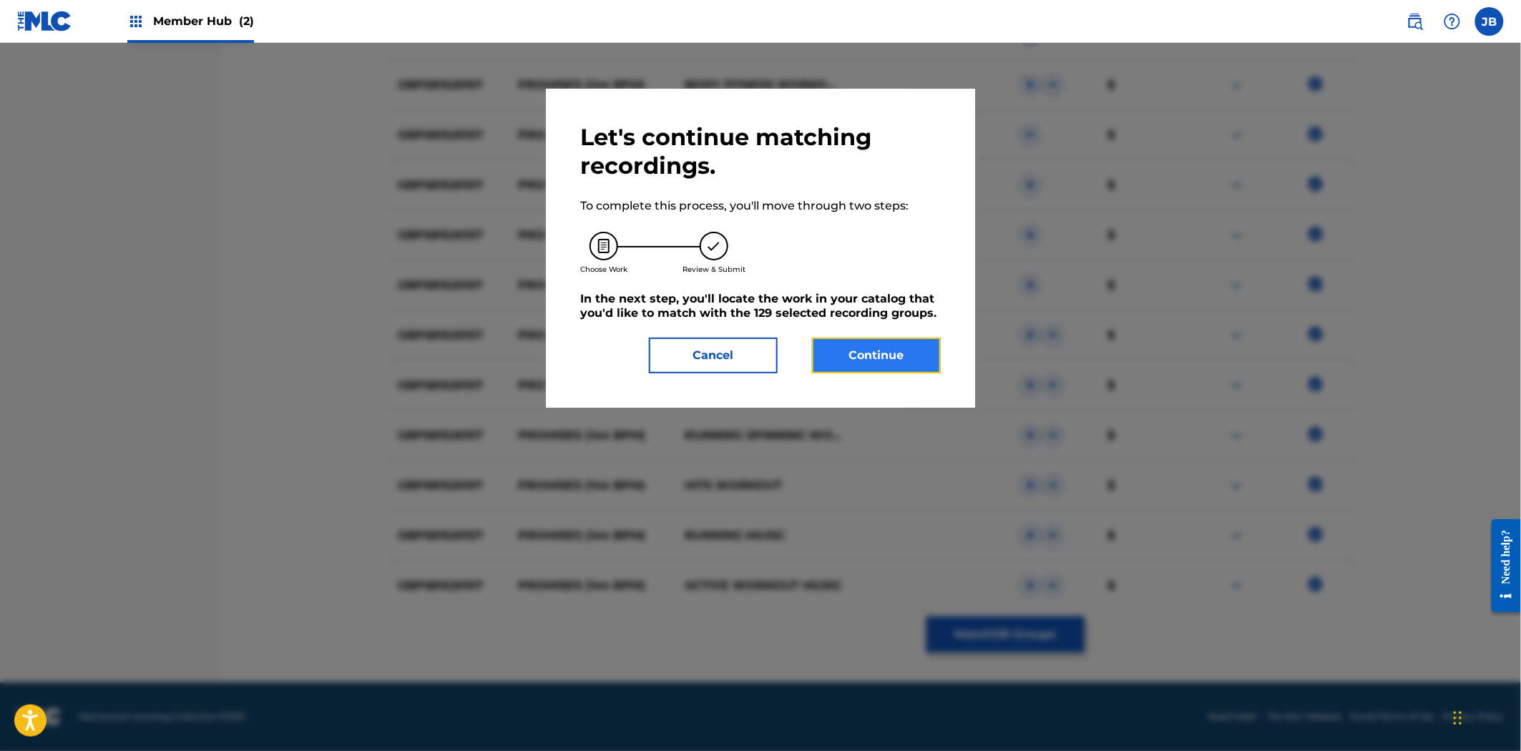
click at [920, 361] on button "Continue" at bounding box center [876, 356] width 129 height 36
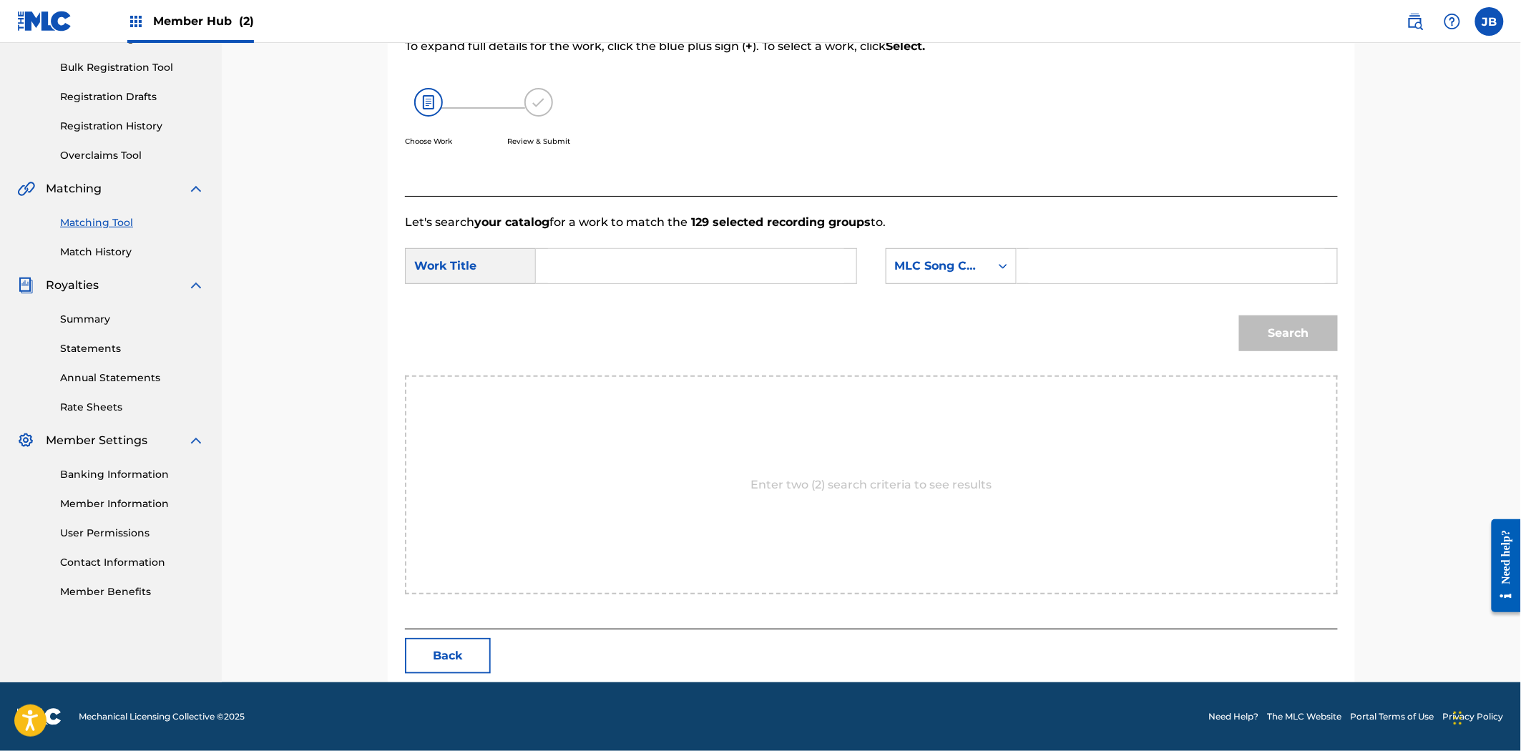
scroll to position [202, 0]
click at [461, 670] on button "Back" at bounding box center [448, 656] width 86 height 36
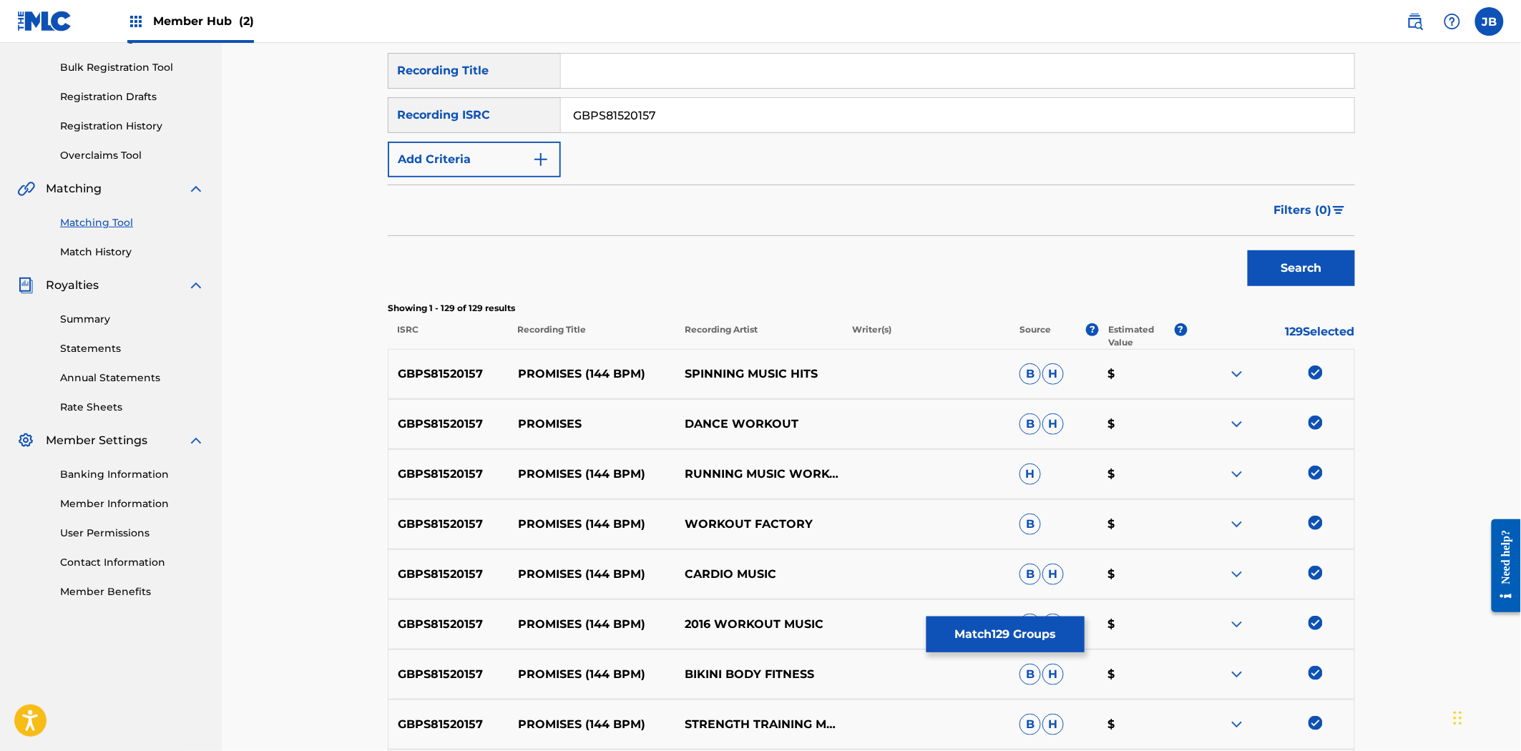
click at [1235, 375] on img at bounding box center [1236, 374] width 17 height 17
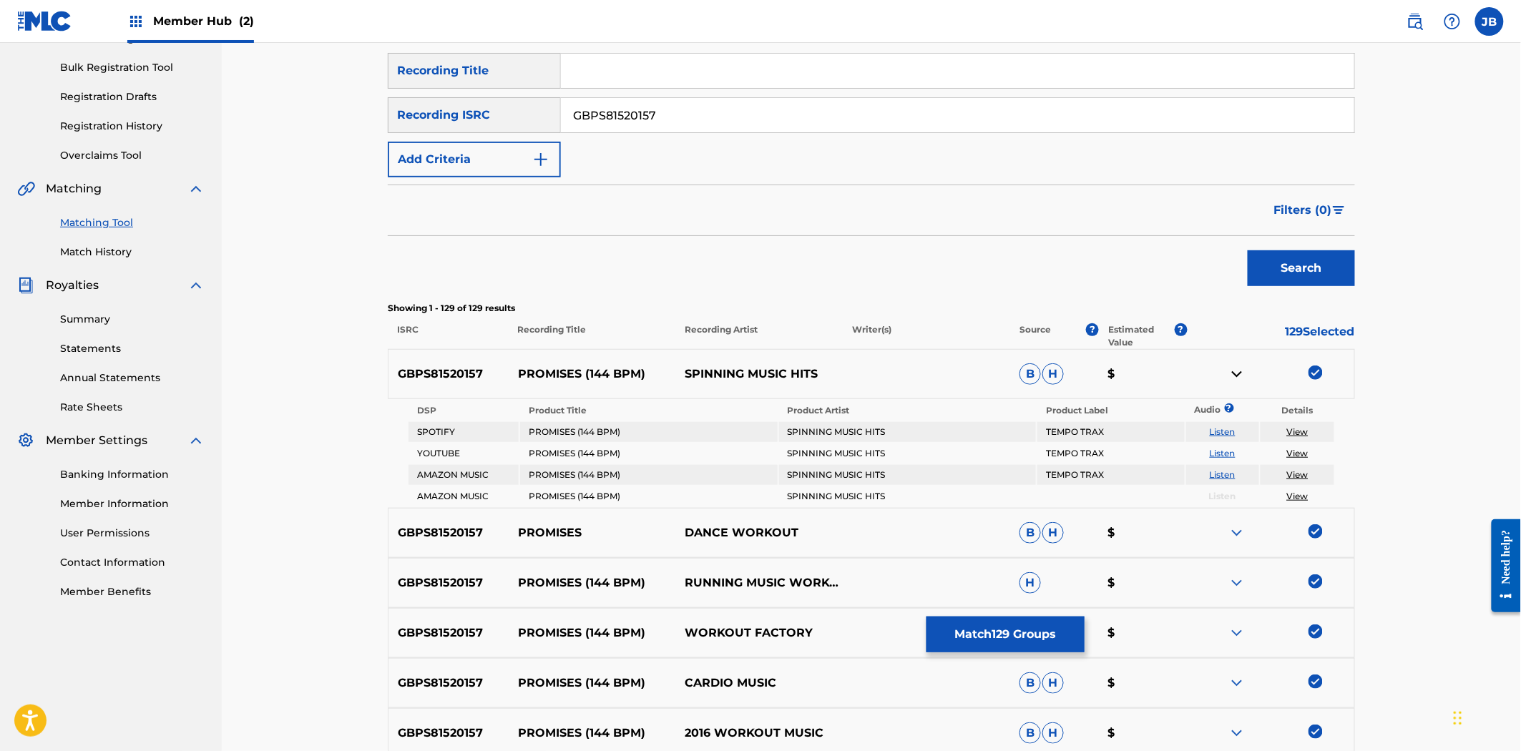
click at [1220, 424] on td "Listen" at bounding box center [1223, 432] width 74 height 20
click at [1224, 430] on link "Listen" at bounding box center [1223, 431] width 26 height 11
click at [92, 147] on div "Claiming Tool Individual Registration Tool Bulk Registration Tool Registration …" at bounding box center [110, 74] width 187 height 180
click at [93, 150] on link "Overclaims Tool" at bounding box center [132, 155] width 145 height 15
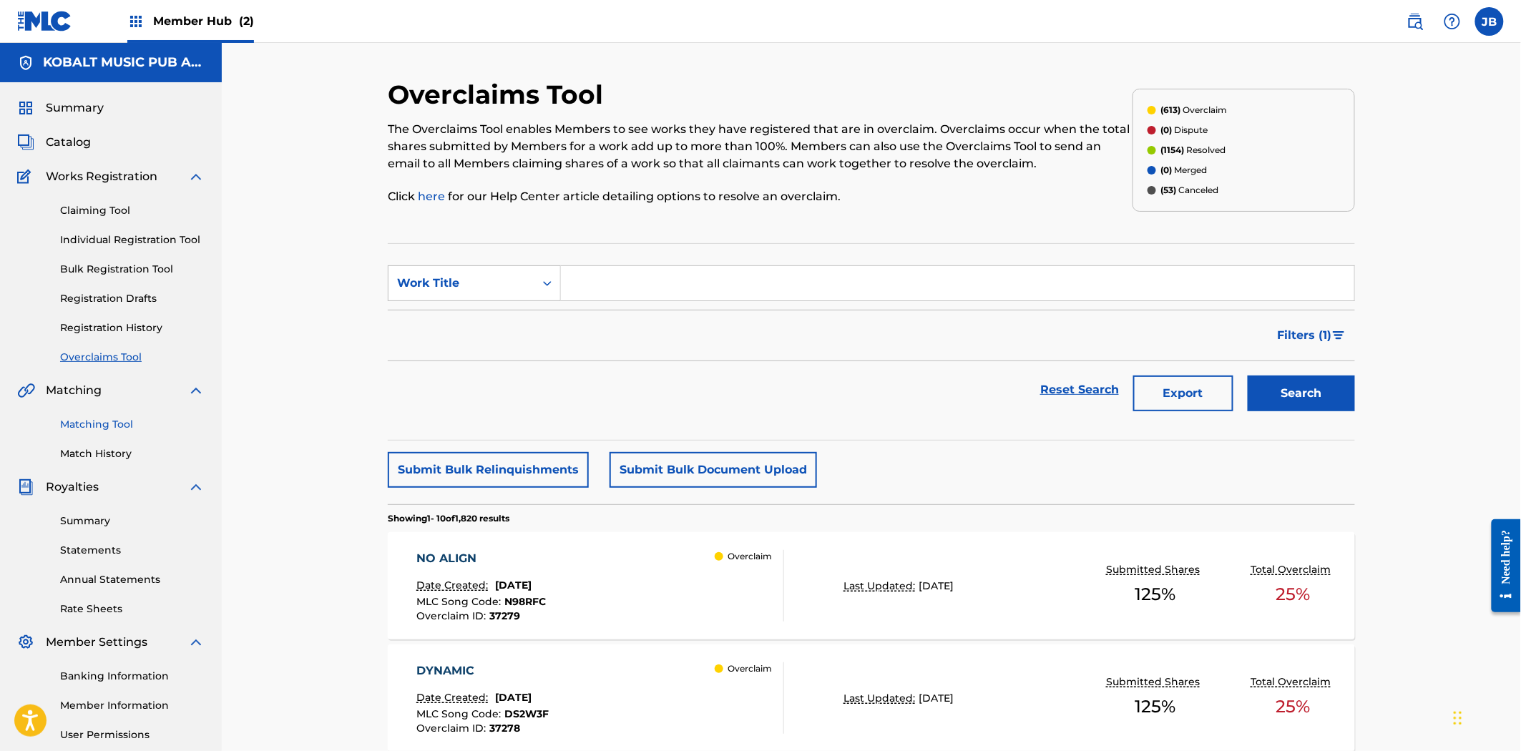
click at [109, 424] on link "Matching Tool" at bounding box center [132, 424] width 145 height 15
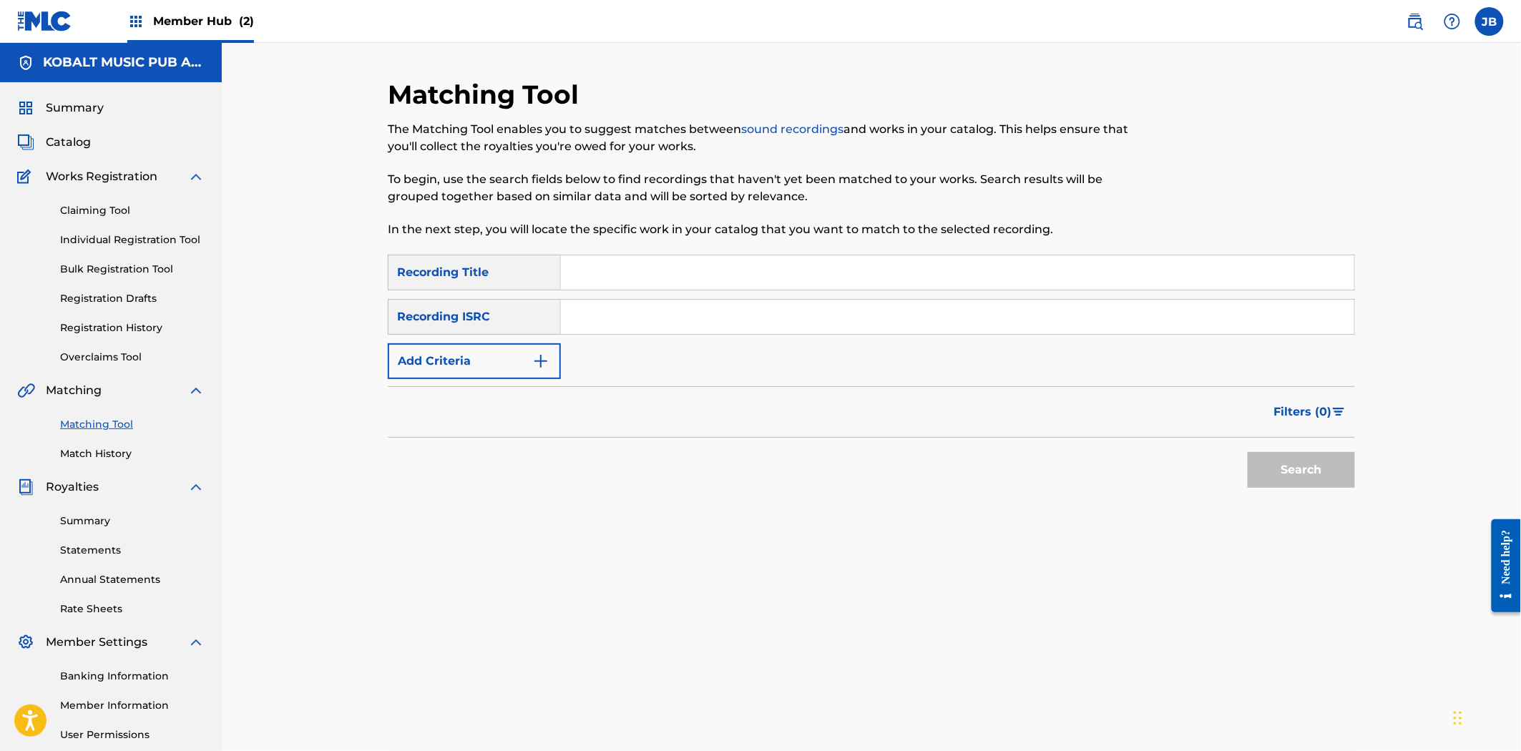
click at [647, 302] on div "SearchWithCriteria2ffc0640-39e0-4c85-b904-0ae3bf0119f7 Recording Title SearchWi…" at bounding box center [871, 317] width 967 height 124
click at [644, 310] on input "Search Form" at bounding box center [957, 317] width 793 height 34
paste input "USQX92306756"
type input "USQX92306756"
click at [1281, 459] on button "Search" at bounding box center [1301, 470] width 107 height 36
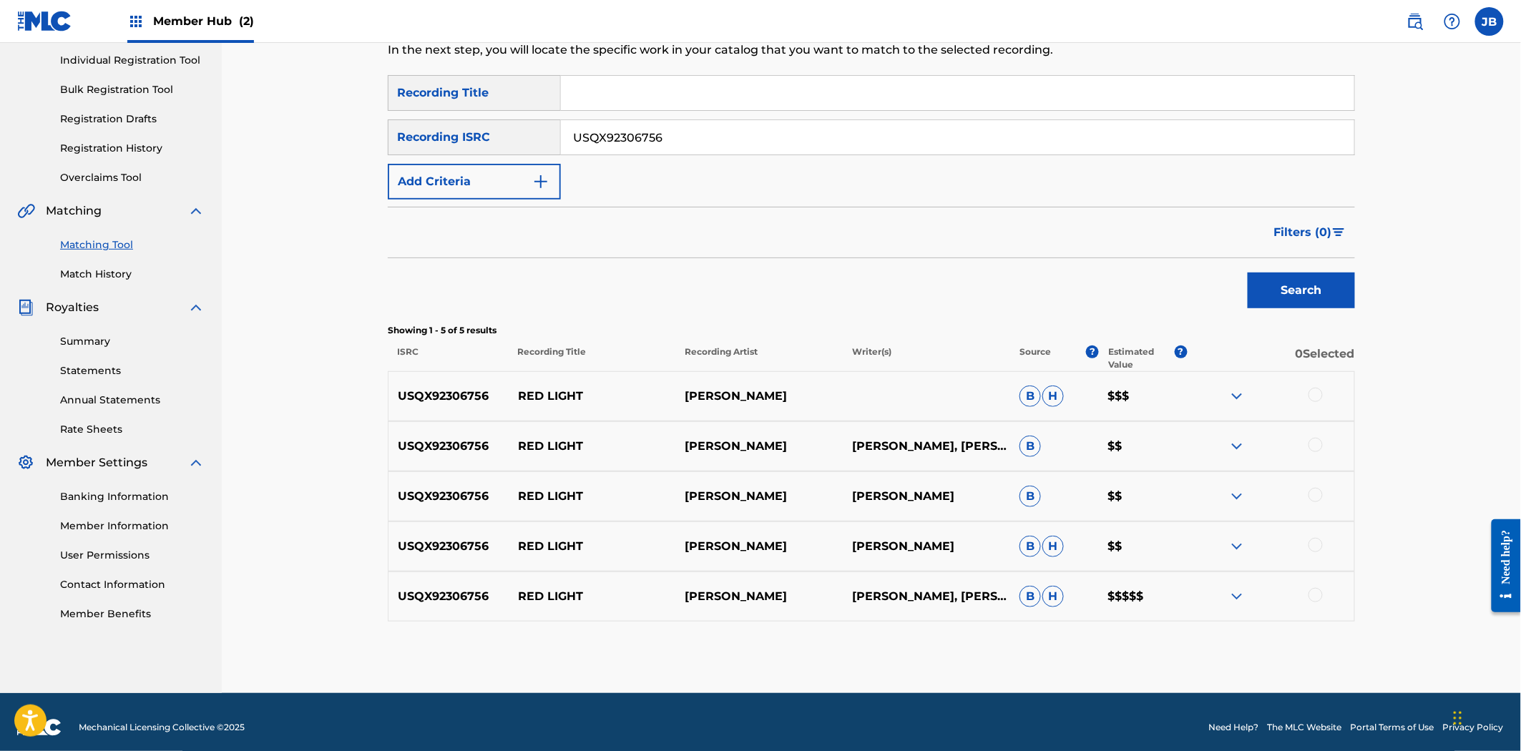
scroll to position [190, 0]
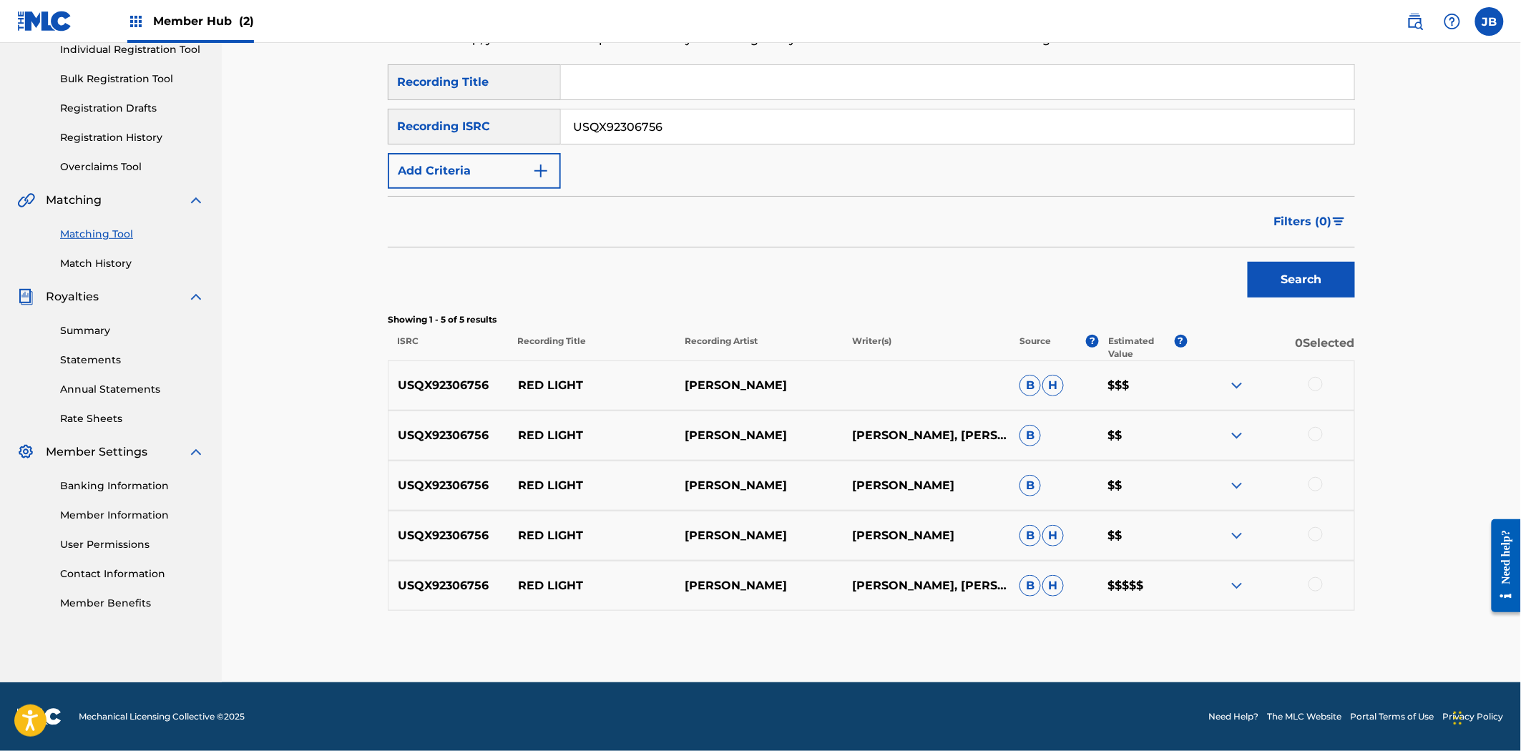
click at [1312, 387] on div at bounding box center [1315, 384] width 14 height 14
click at [1306, 432] on div at bounding box center [1270, 435] width 167 height 17
click at [1306, 433] on div at bounding box center [1270, 435] width 167 height 17
click at [1310, 435] on div at bounding box center [1315, 434] width 14 height 14
click at [1318, 486] on div at bounding box center [1315, 484] width 14 height 14
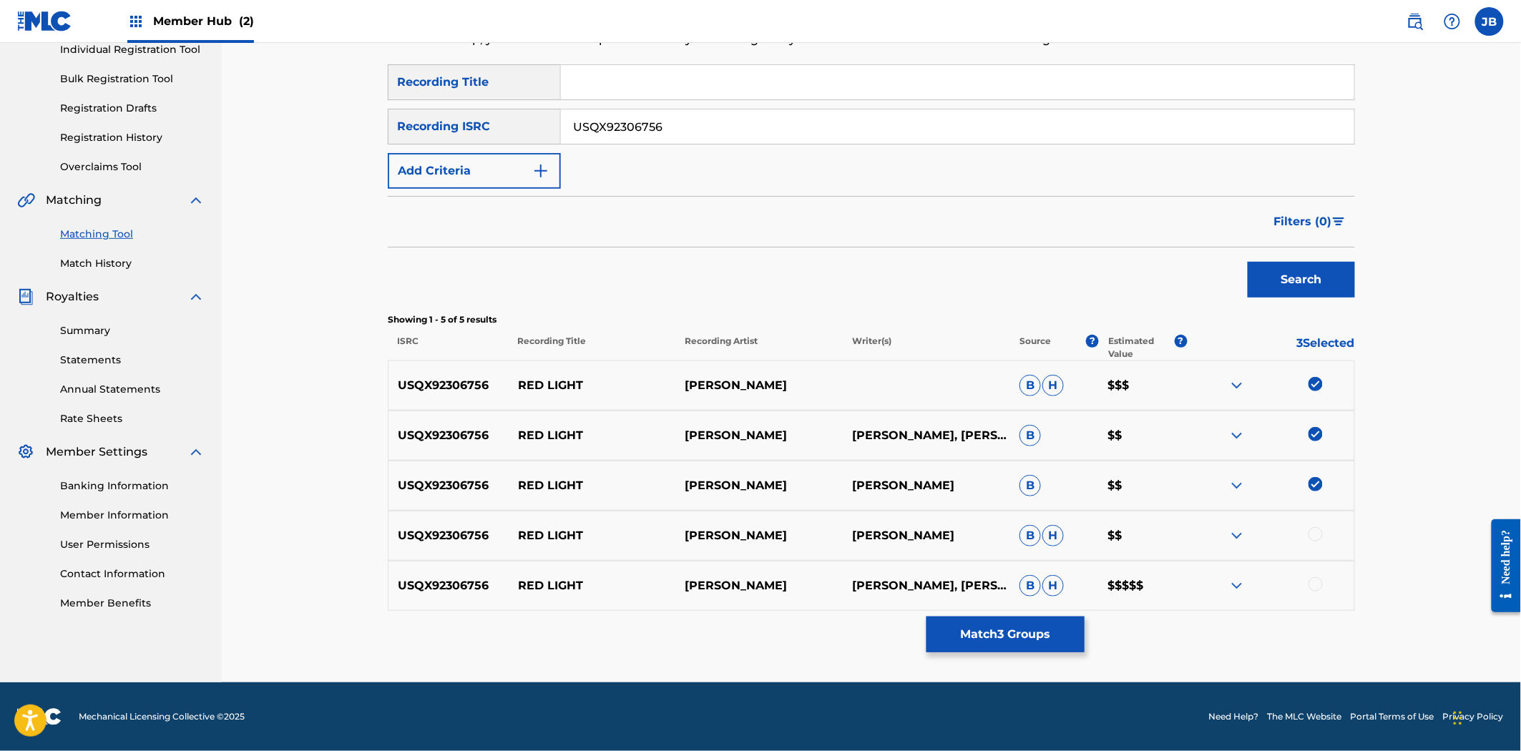
click at [1311, 538] on div at bounding box center [1315, 534] width 14 height 14
click at [1313, 582] on div at bounding box center [1315, 584] width 14 height 14
click at [1050, 627] on button "Match 5 Groups" at bounding box center [1005, 635] width 158 height 36
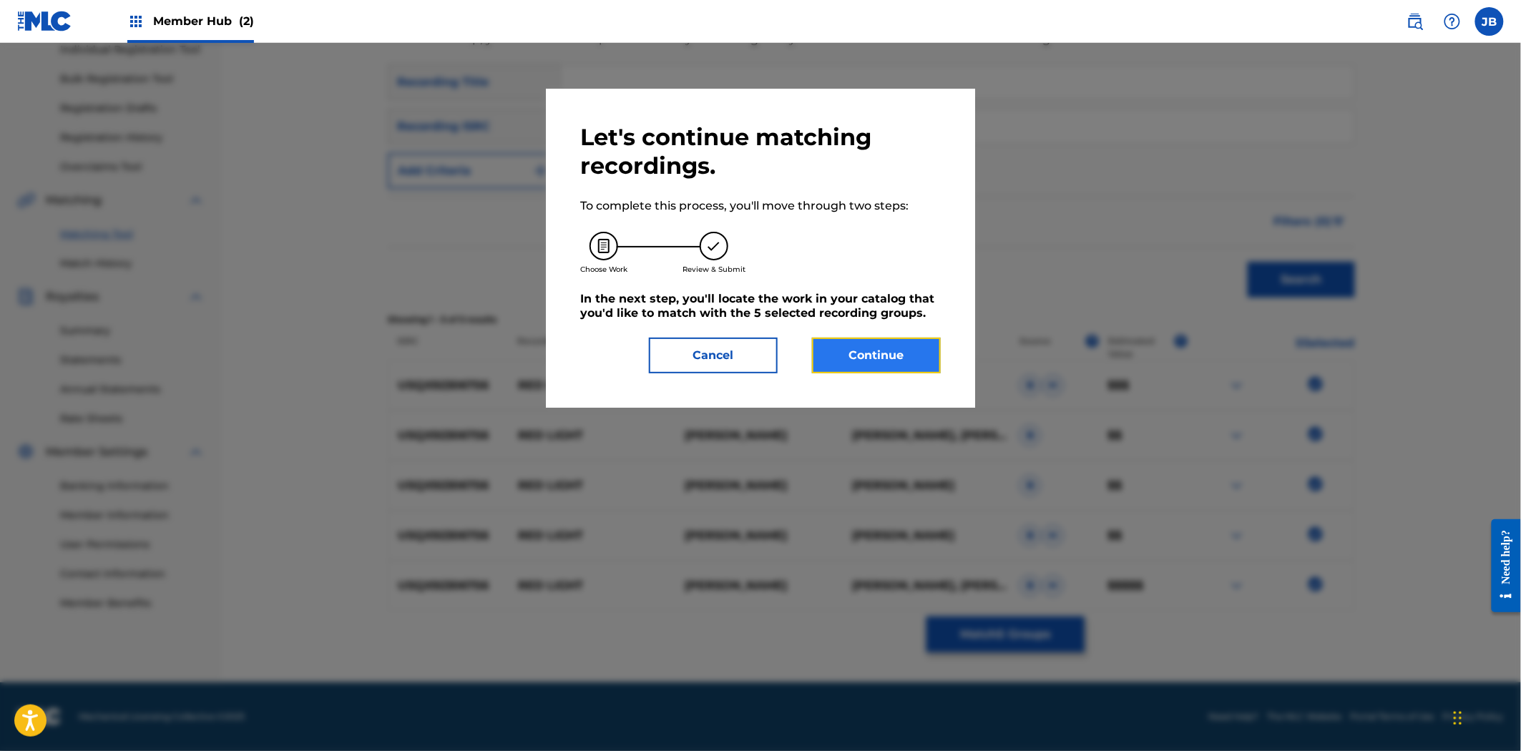
click at [889, 356] on button "Continue" at bounding box center [876, 356] width 129 height 36
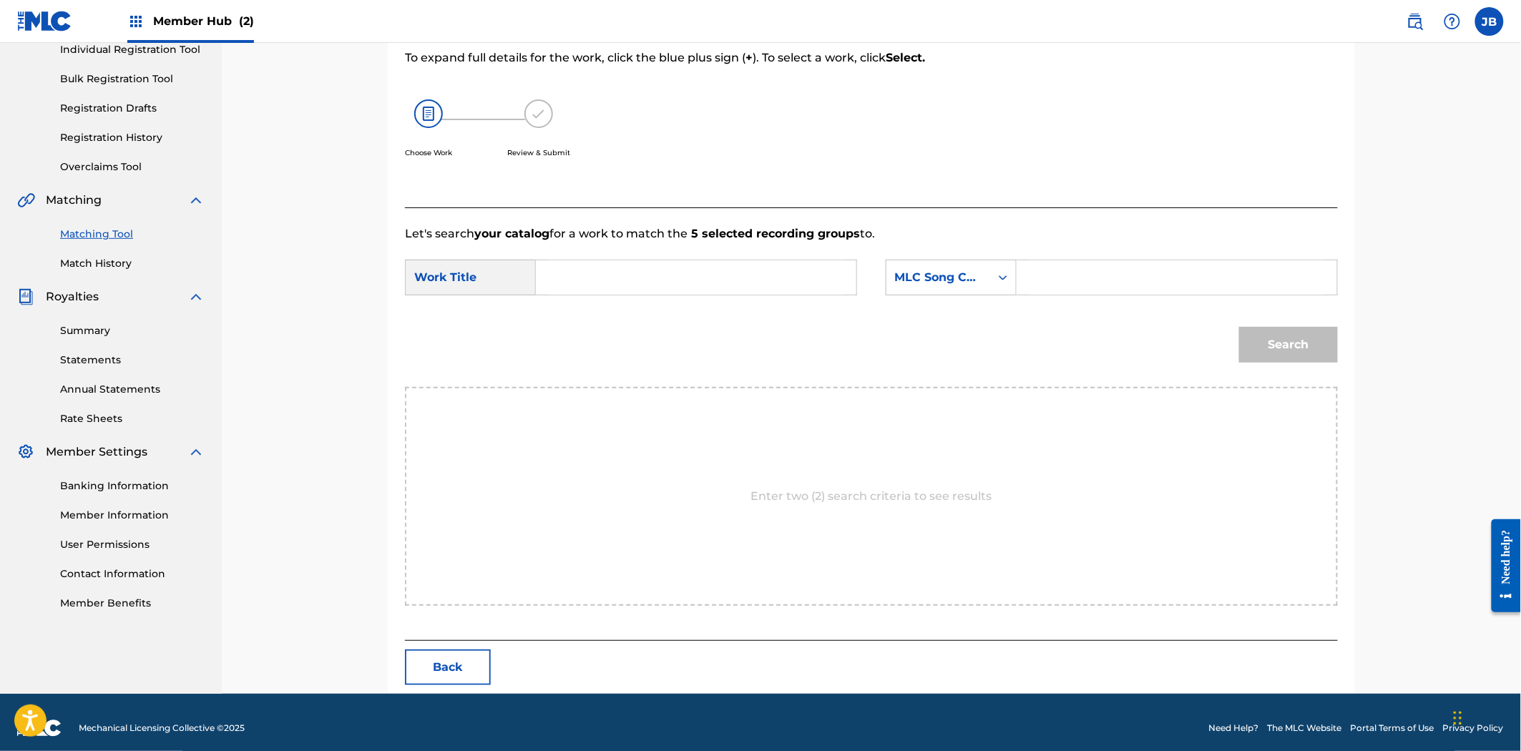
click at [1102, 277] on input "Search Form" at bounding box center [1177, 277] width 296 height 34
paste input "RO0OM5"
type input "RO0OM5"
click at [594, 273] on input "Search Form" at bounding box center [696, 277] width 296 height 34
type input "red"
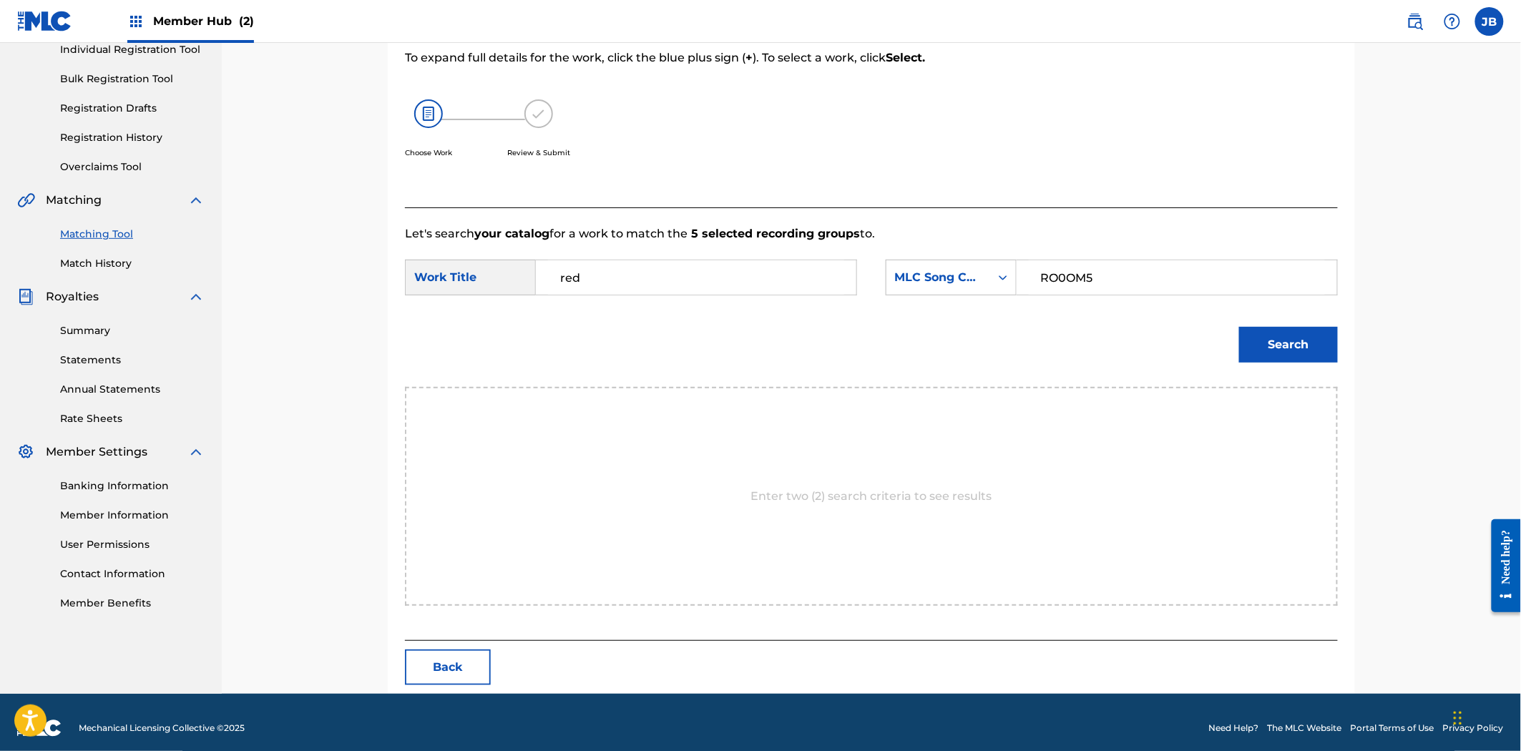
click at [1239, 327] on button "Search" at bounding box center [1288, 345] width 99 height 36
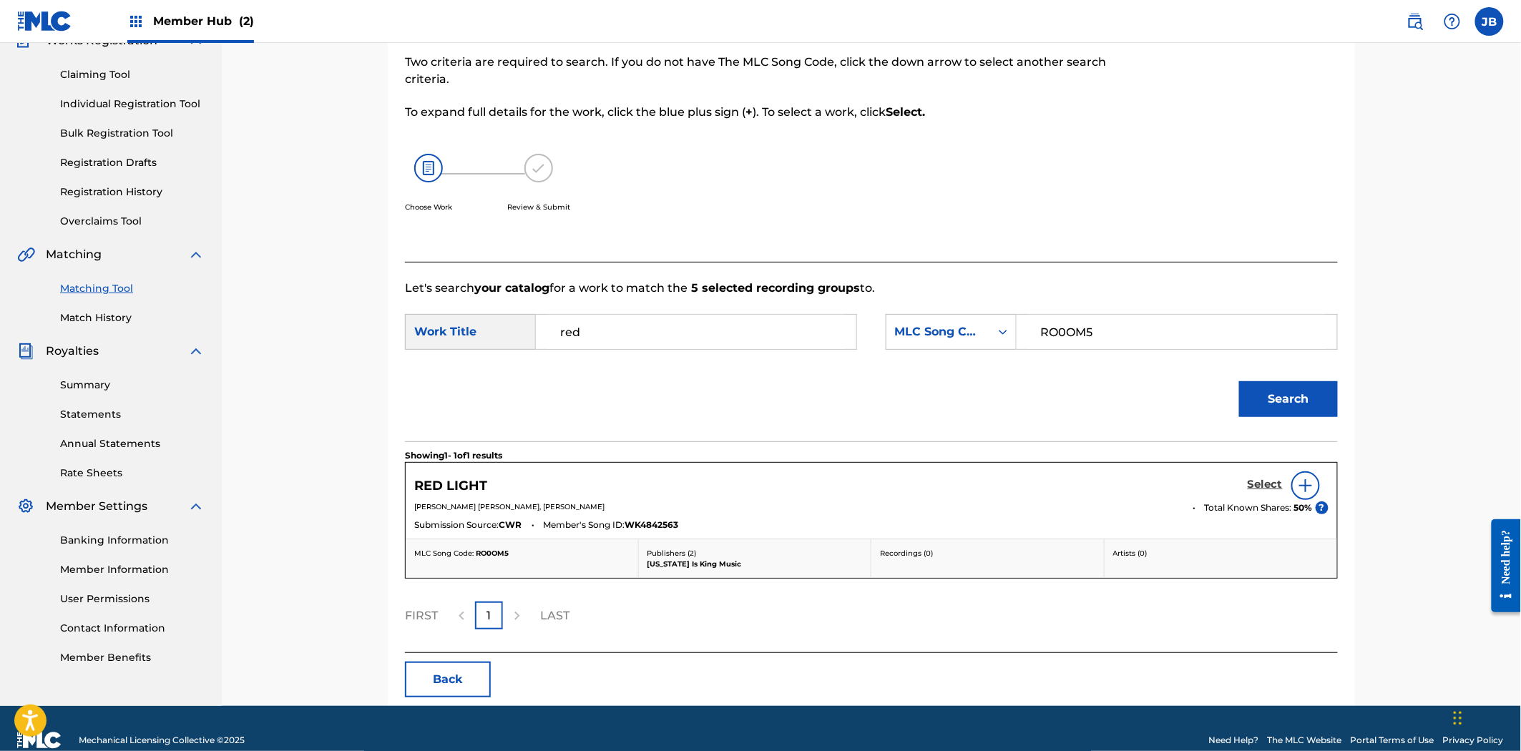
click at [1265, 480] on h5 "Select" at bounding box center [1265, 485] width 35 height 14
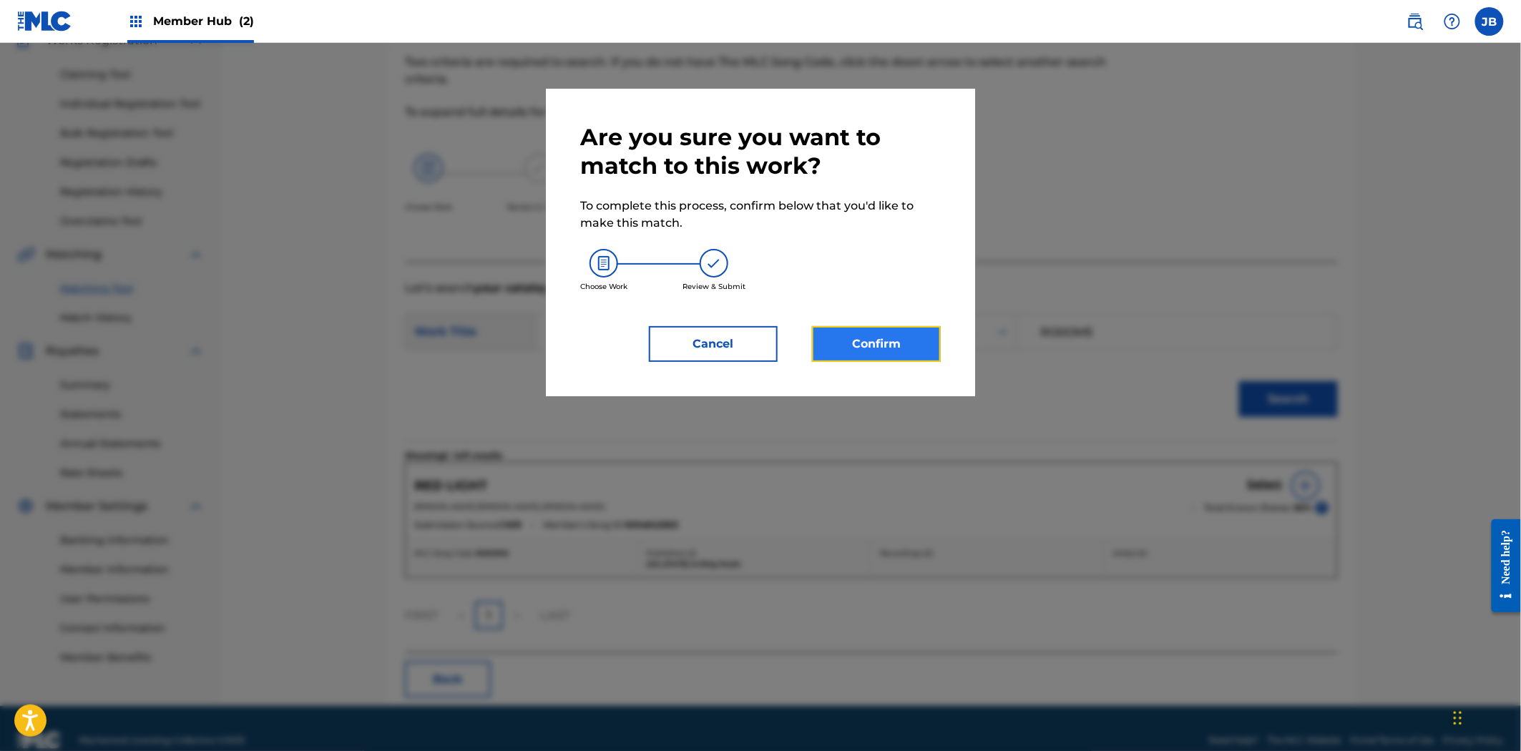
click at [901, 349] on button "Confirm" at bounding box center [876, 344] width 129 height 36
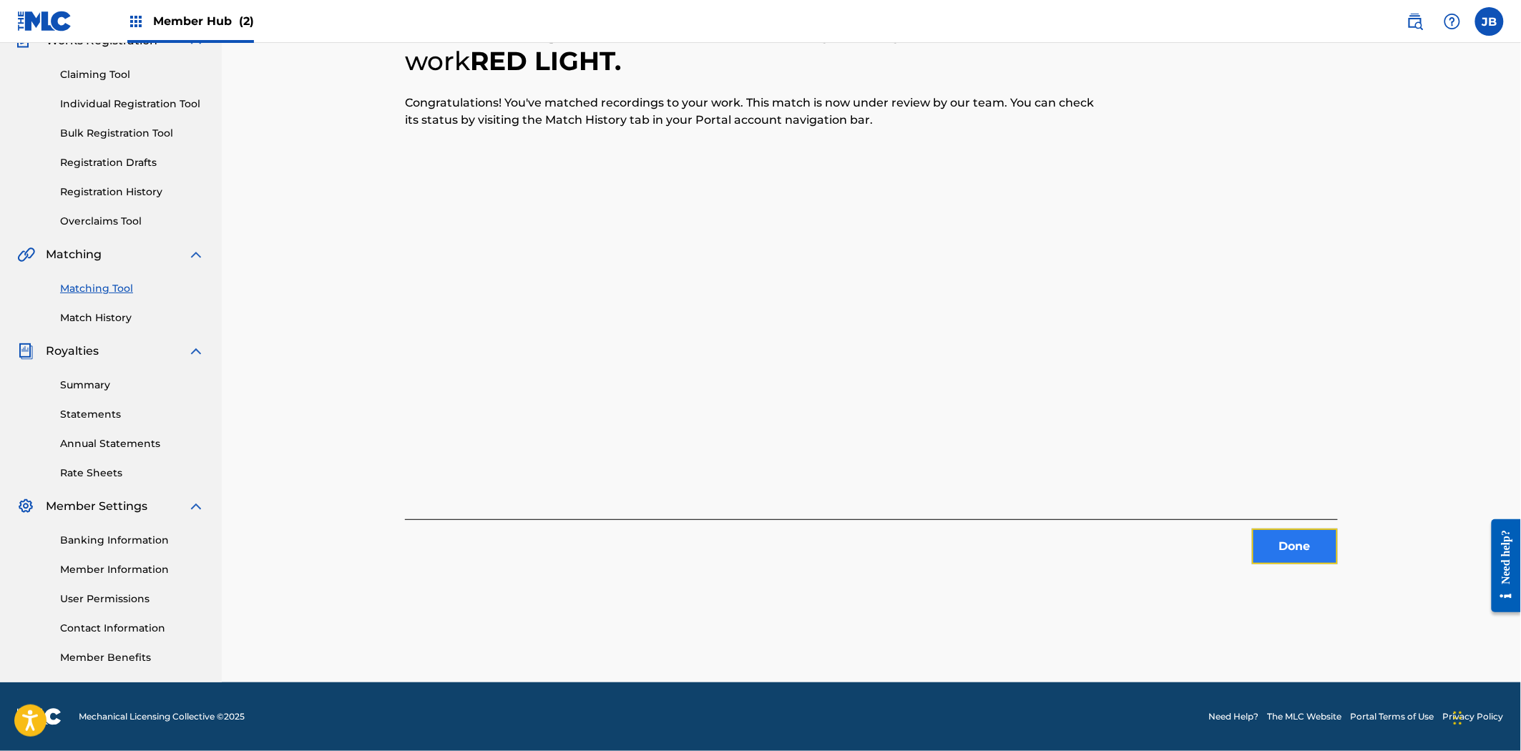
click at [1297, 546] on button "Done" at bounding box center [1295, 547] width 86 height 36
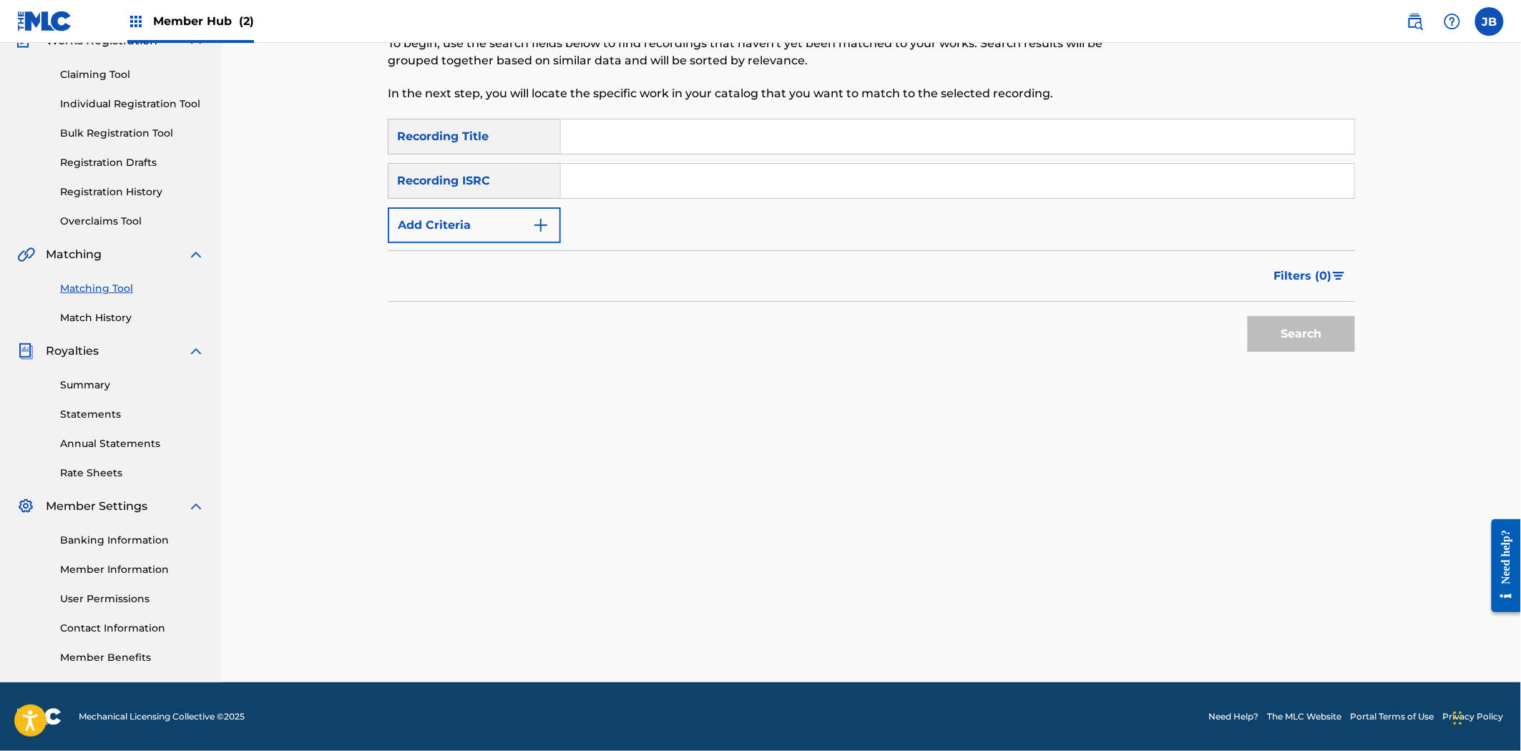
click at [603, 177] on input "Search Form" at bounding box center [957, 181] width 793 height 34
paste input "QZNWS2009885"
type input "QZNWS2009885"
click at [1265, 303] on div "Search" at bounding box center [1297, 330] width 114 height 57
click at [1278, 323] on button "Search" at bounding box center [1301, 334] width 107 height 36
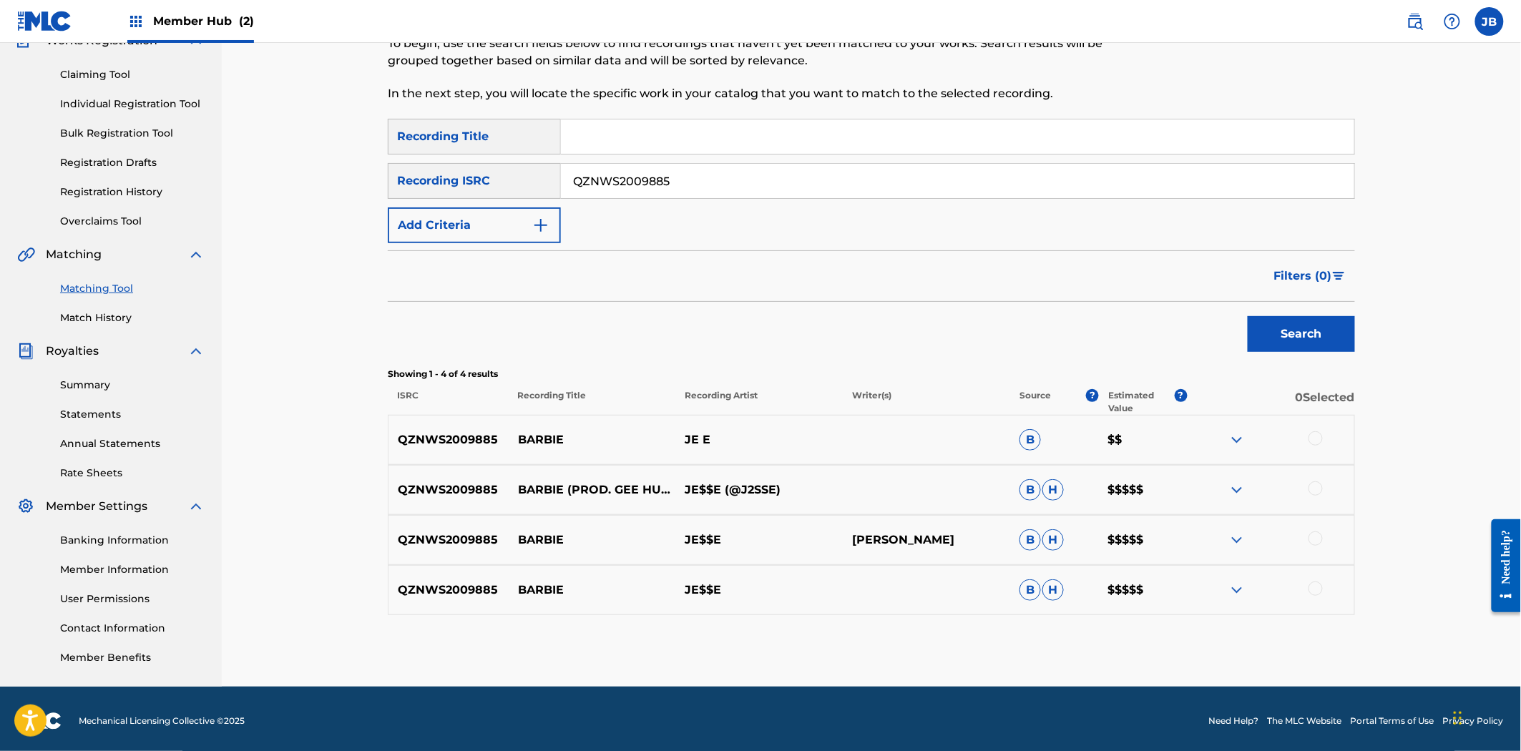
click at [1308, 437] on div at bounding box center [1315, 438] width 14 height 14
click at [1314, 484] on div at bounding box center [1315, 488] width 14 height 14
click at [1313, 541] on div at bounding box center [1315, 539] width 14 height 14
click at [1324, 582] on div at bounding box center [1270, 590] width 167 height 17
click at [1318, 592] on div at bounding box center [1315, 589] width 14 height 14
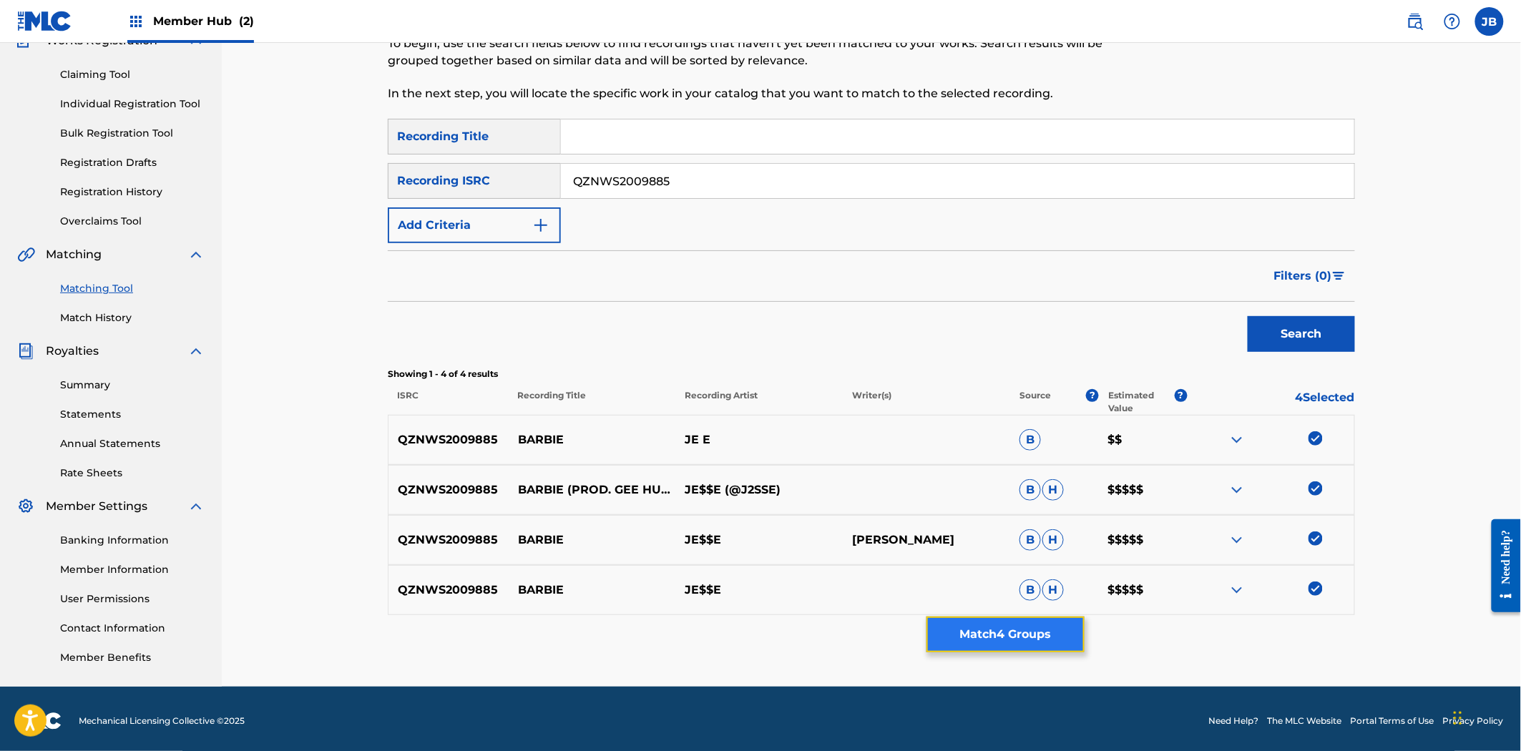
click at [1042, 645] on button "Match 4 Groups" at bounding box center [1005, 635] width 158 height 36
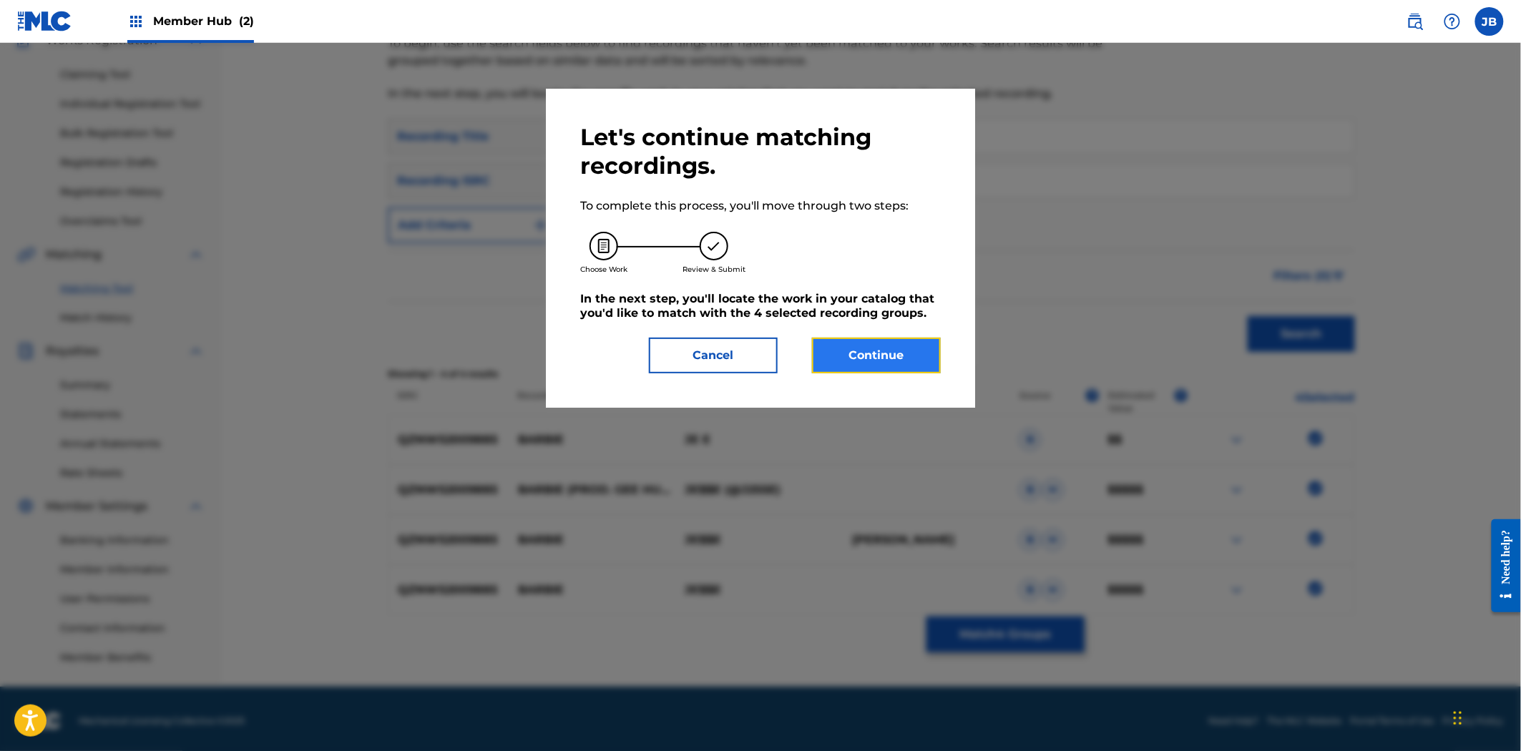
click at [873, 348] on button "Continue" at bounding box center [876, 356] width 129 height 36
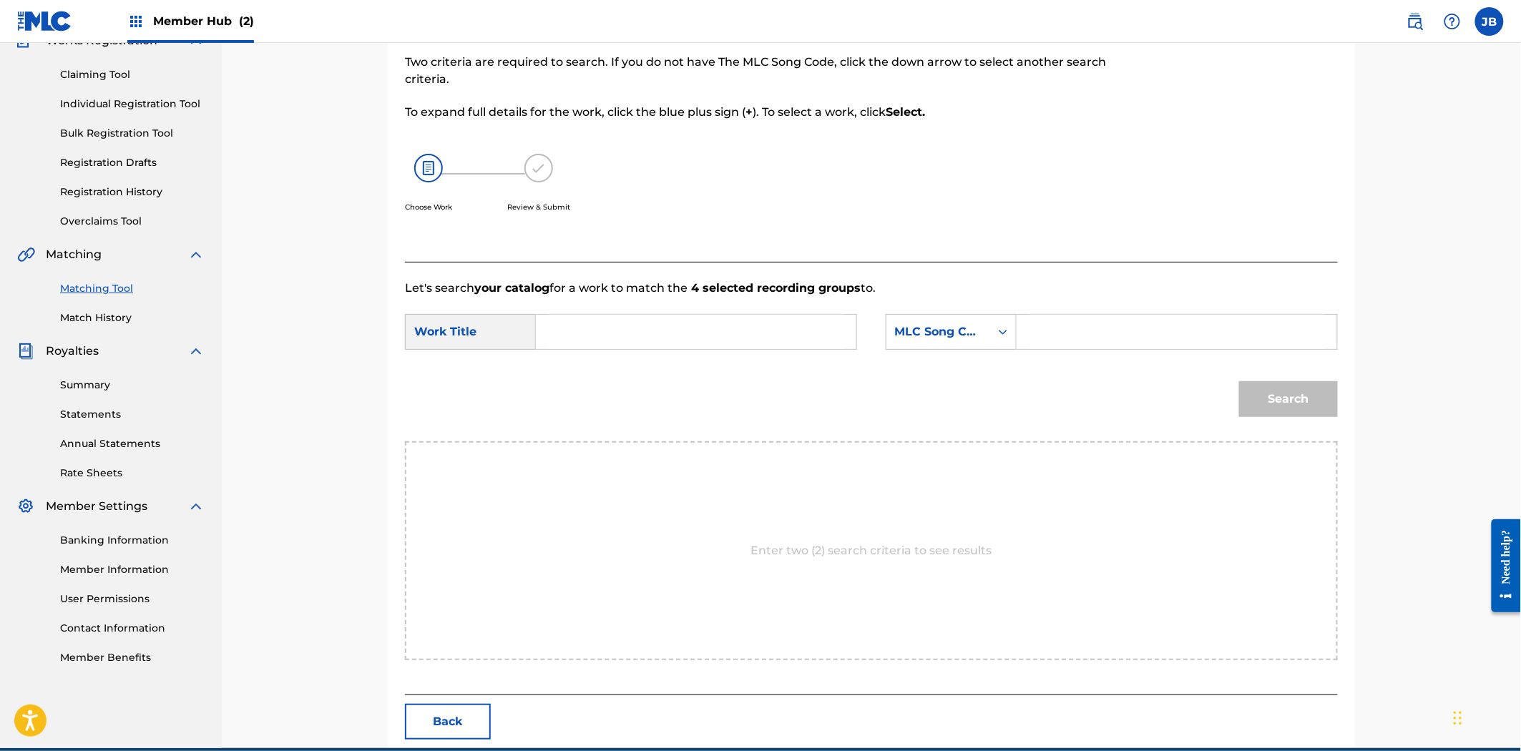
click at [1037, 317] on input "Search Form" at bounding box center [1177, 332] width 296 height 34
paste input "BE1ZT2"
type input "BE1ZT2"
click at [607, 332] on input "Search Form" at bounding box center [696, 332] width 296 height 34
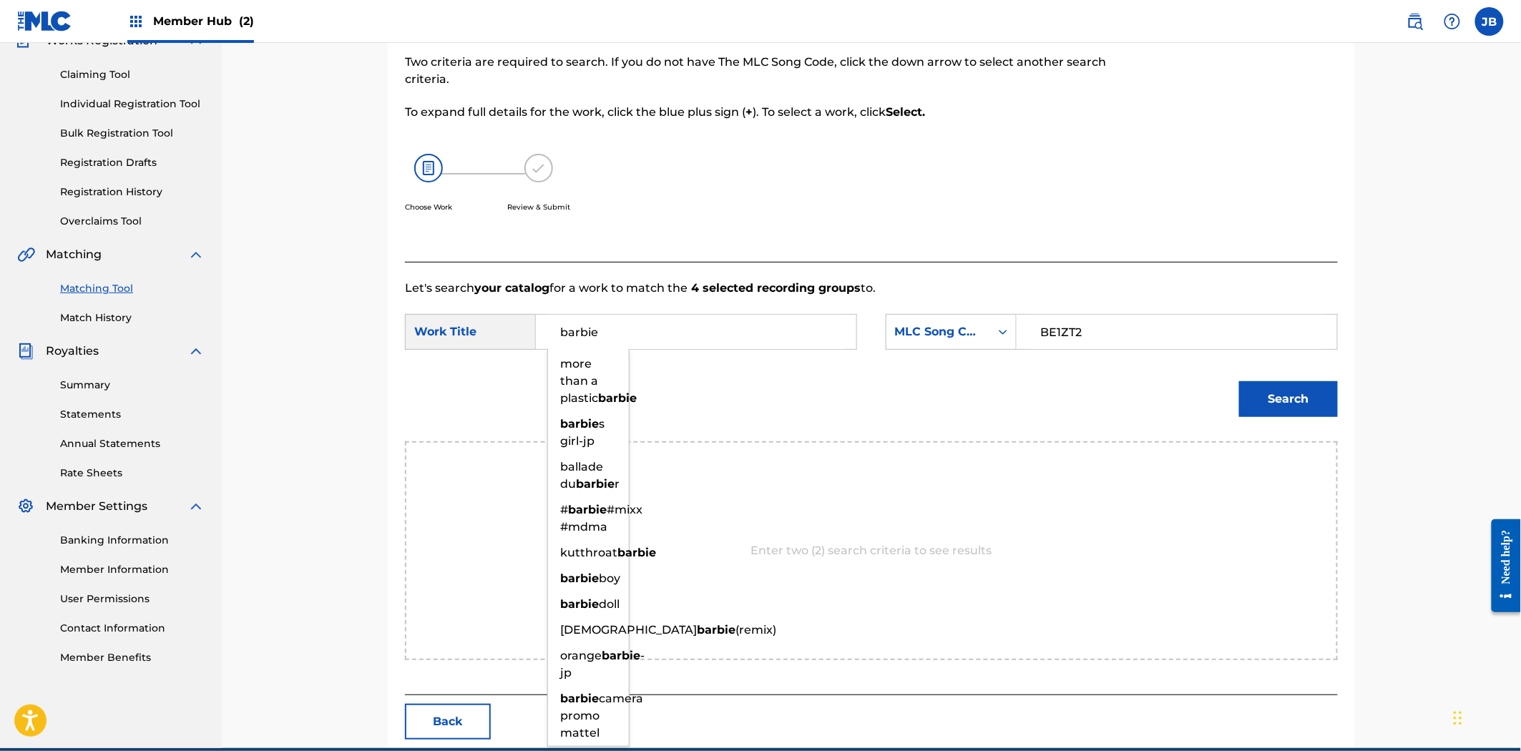
type input "barbie"
click at [1239, 381] on button "Search" at bounding box center [1288, 399] width 99 height 36
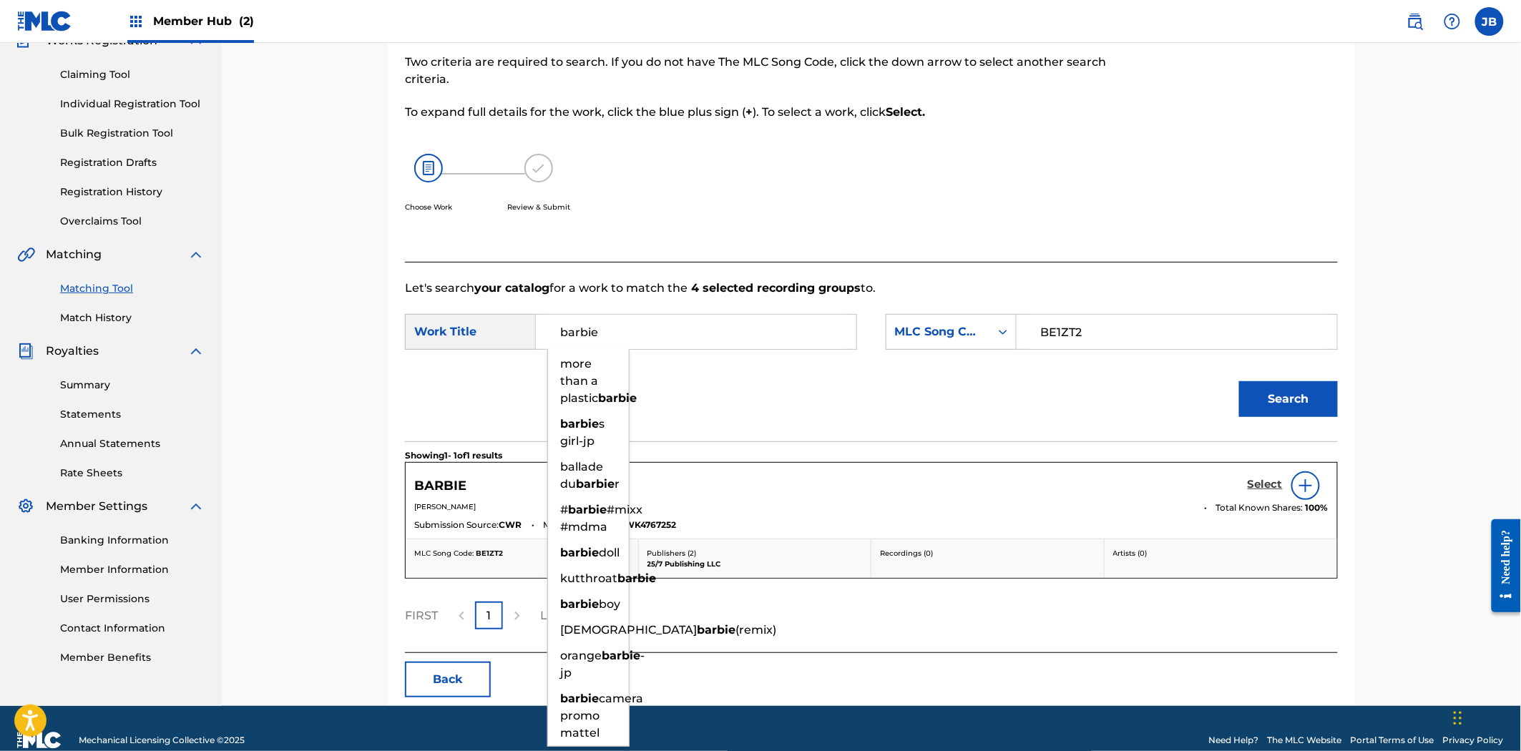
click at [1276, 481] on h5 "Select" at bounding box center [1265, 485] width 35 height 14
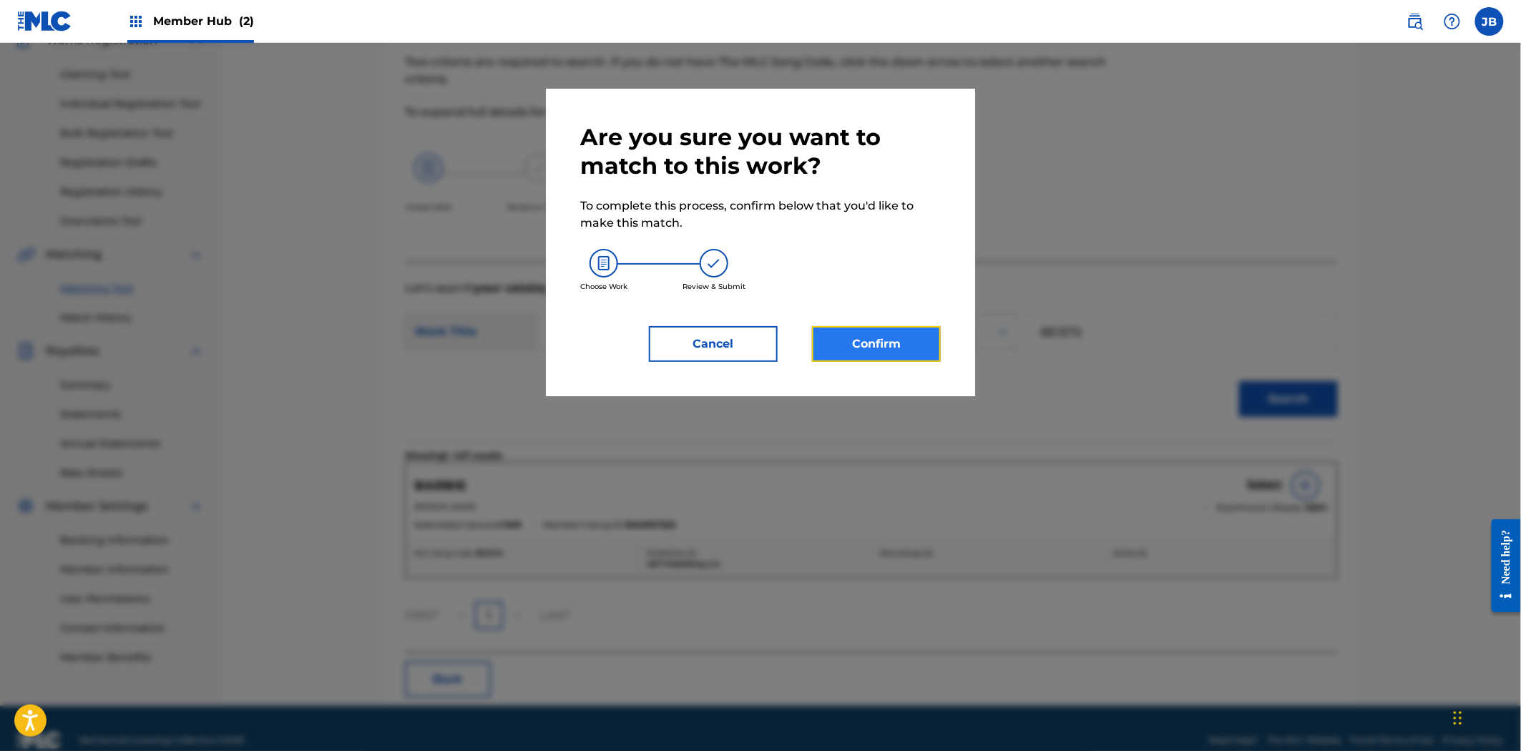
click at [884, 342] on button "Confirm" at bounding box center [876, 344] width 129 height 36
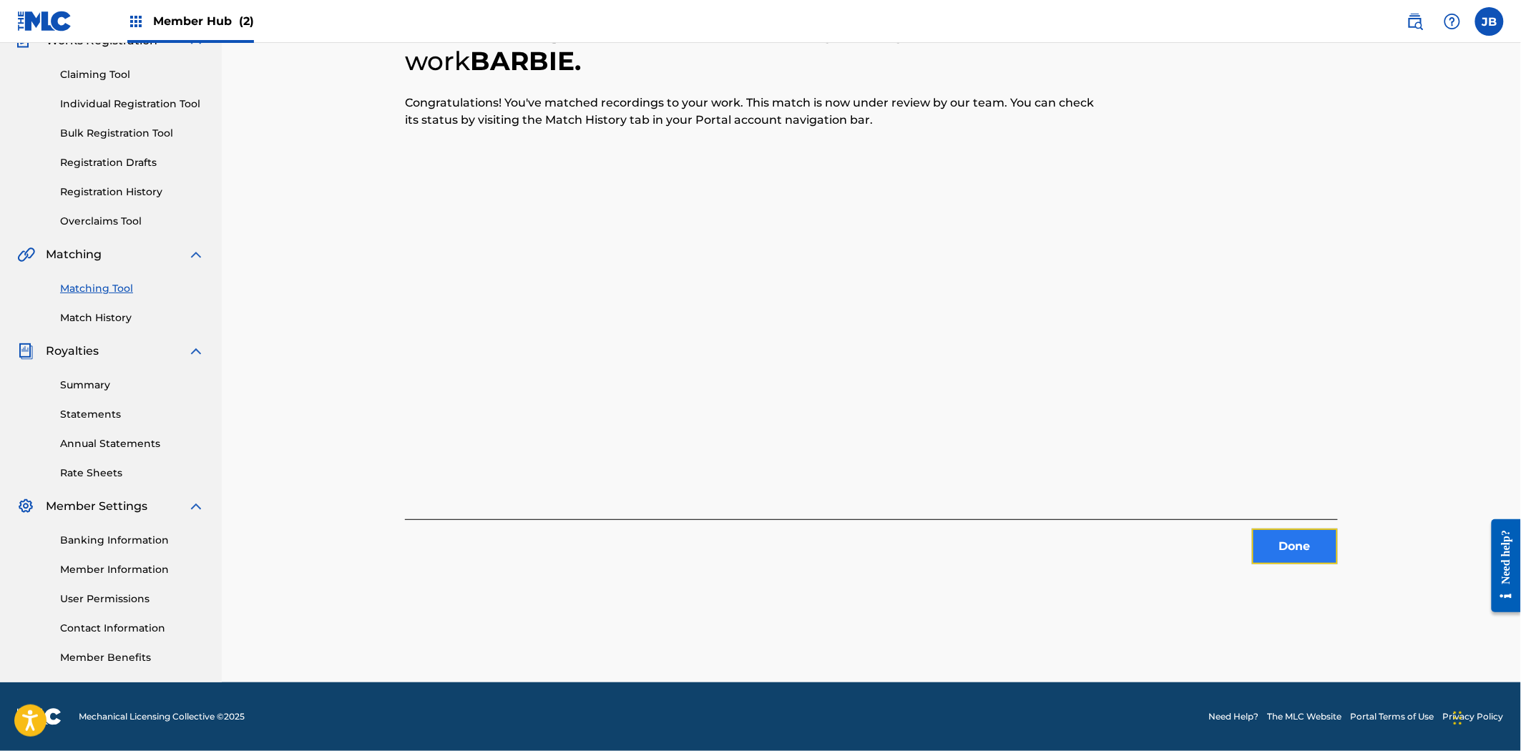
click at [1321, 544] on button "Done" at bounding box center [1295, 547] width 86 height 36
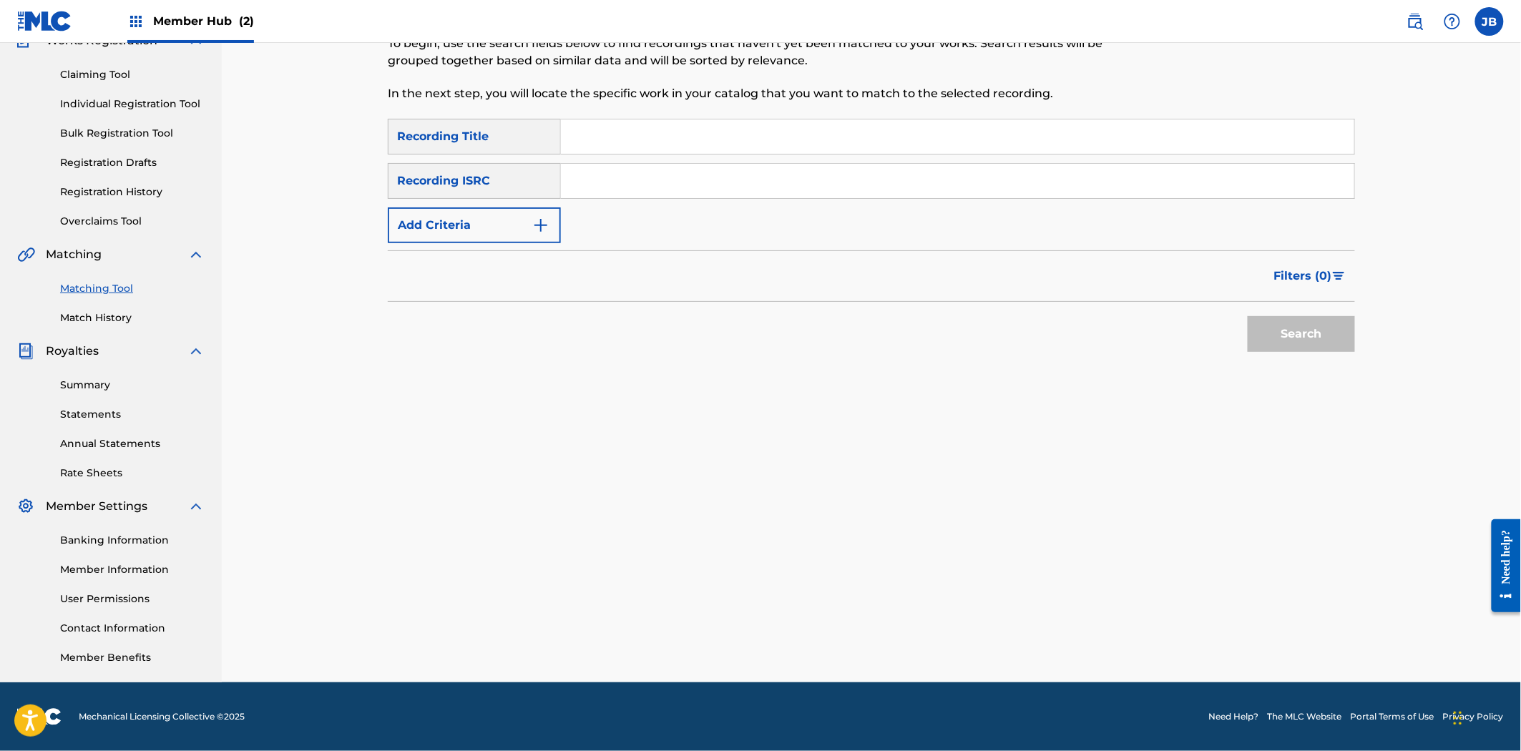
click at [668, 176] on input "Search Form" at bounding box center [957, 181] width 793 height 34
paste input "GBPS81516916"
type input "GBPS81516916"
click at [1300, 346] on button "Search" at bounding box center [1301, 334] width 107 height 36
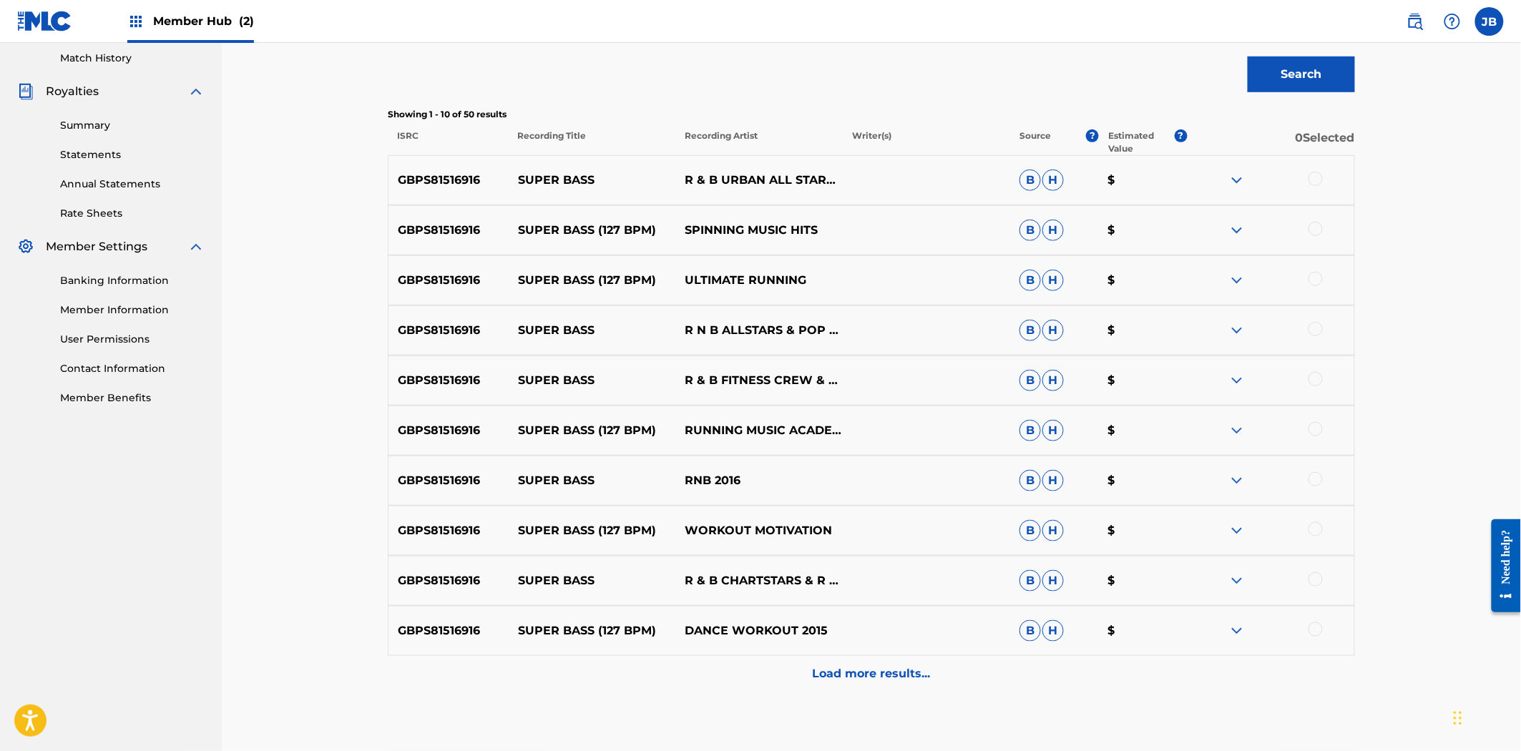
scroll to position [454, 0]
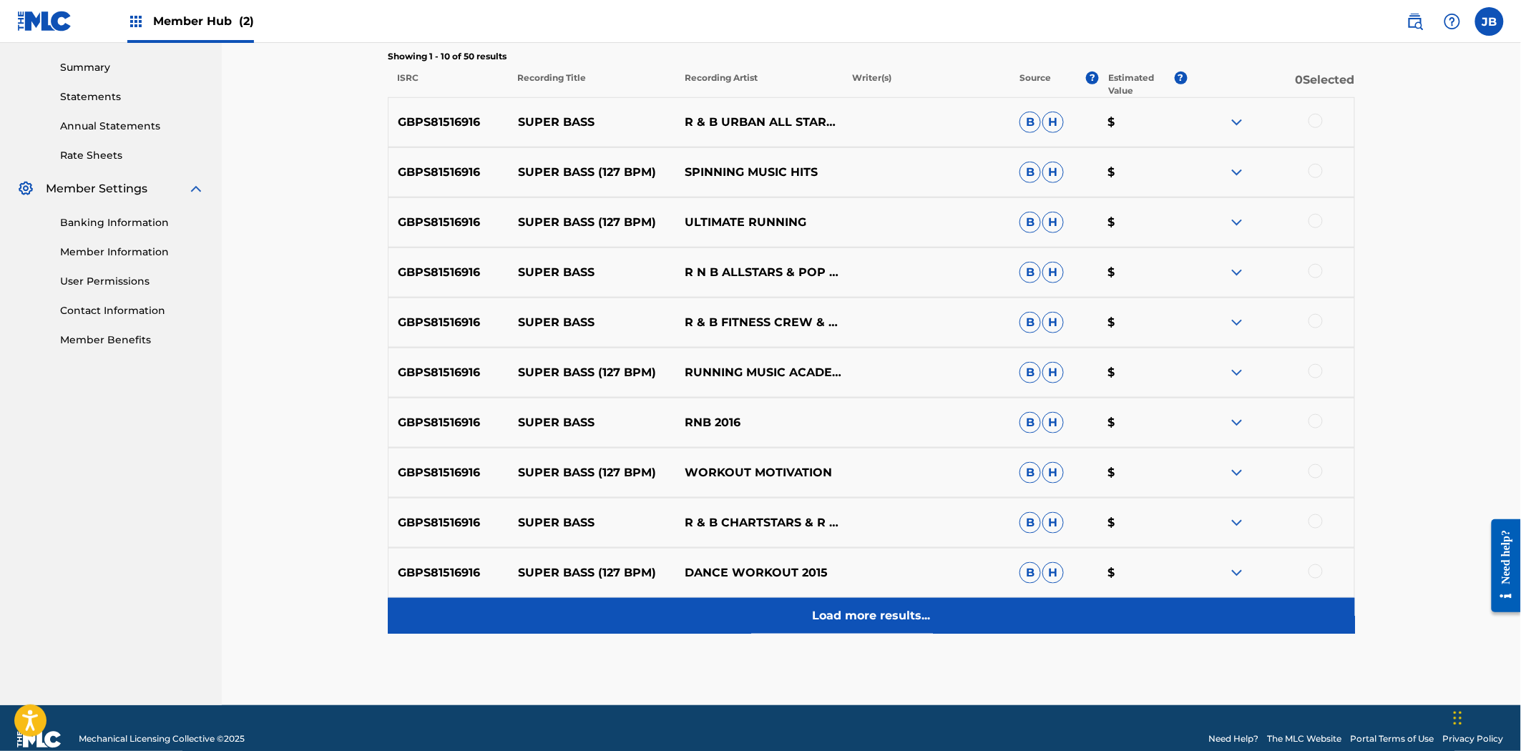
click at [884, 617] on p "Load more results..." at bounding box center [872, 615] width 118 height 17
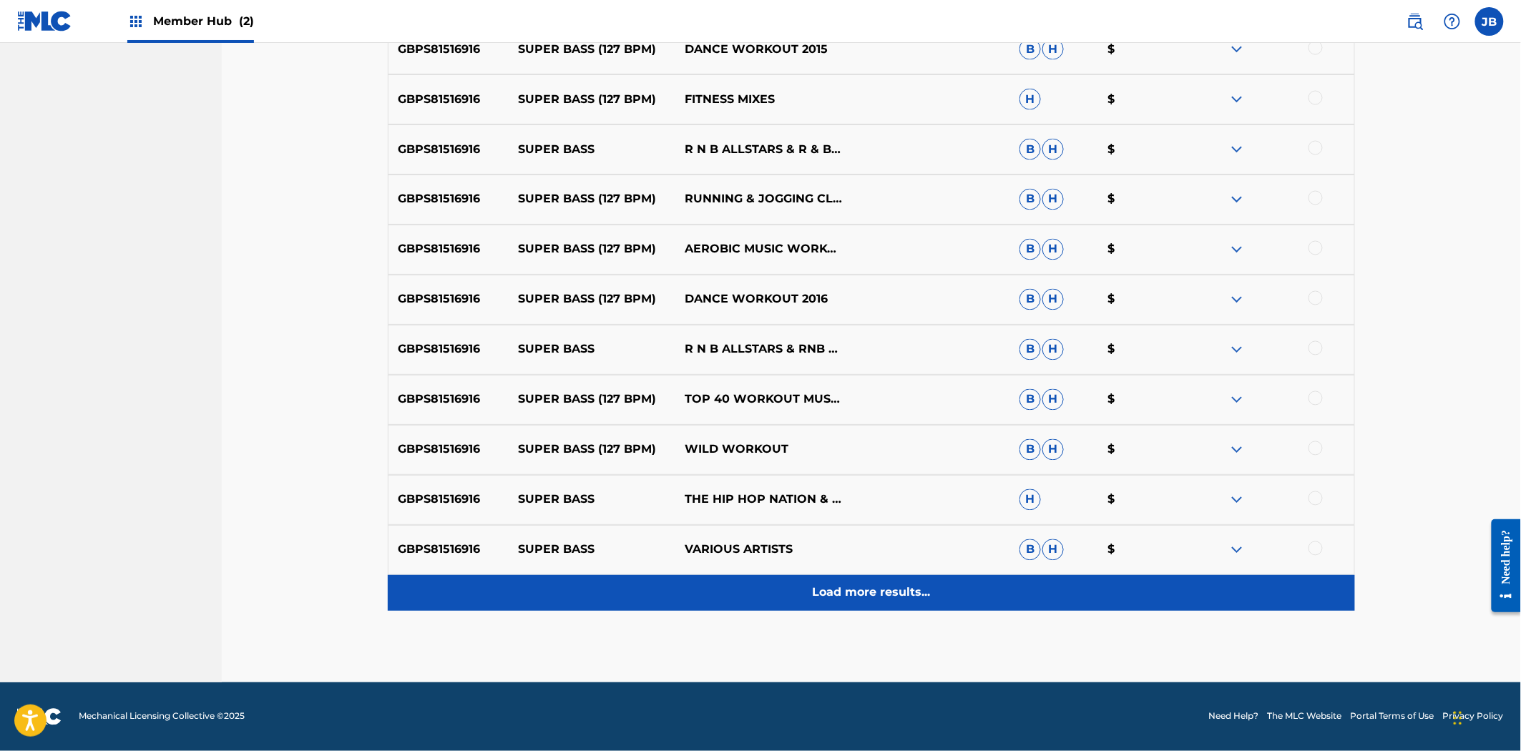
click at [896, 584] on p "Load more results..." at bounding box center [872, 592] width 118 height 17
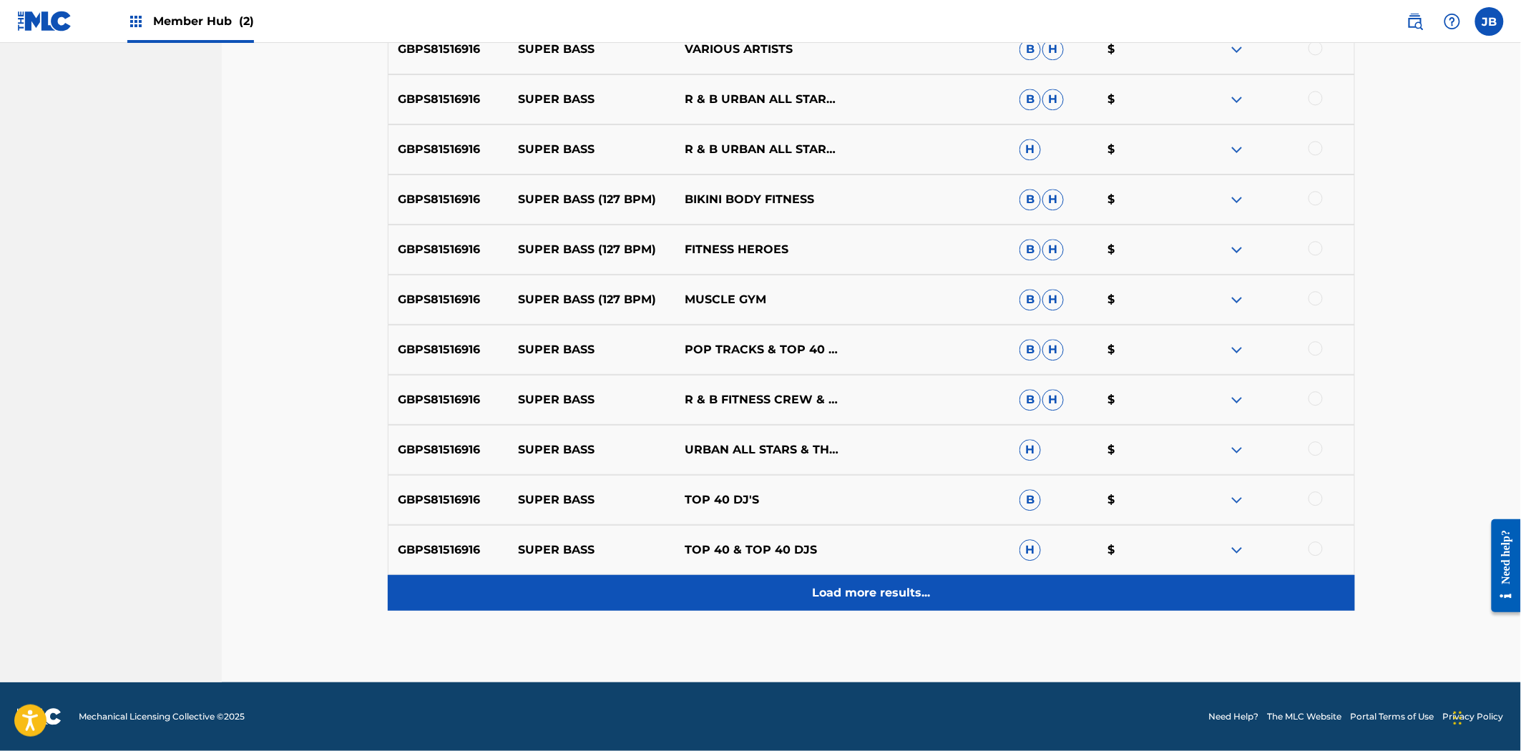
click at [874, 594] on p "Load more results..." at bounding box center [872, 592] width 118 height 17
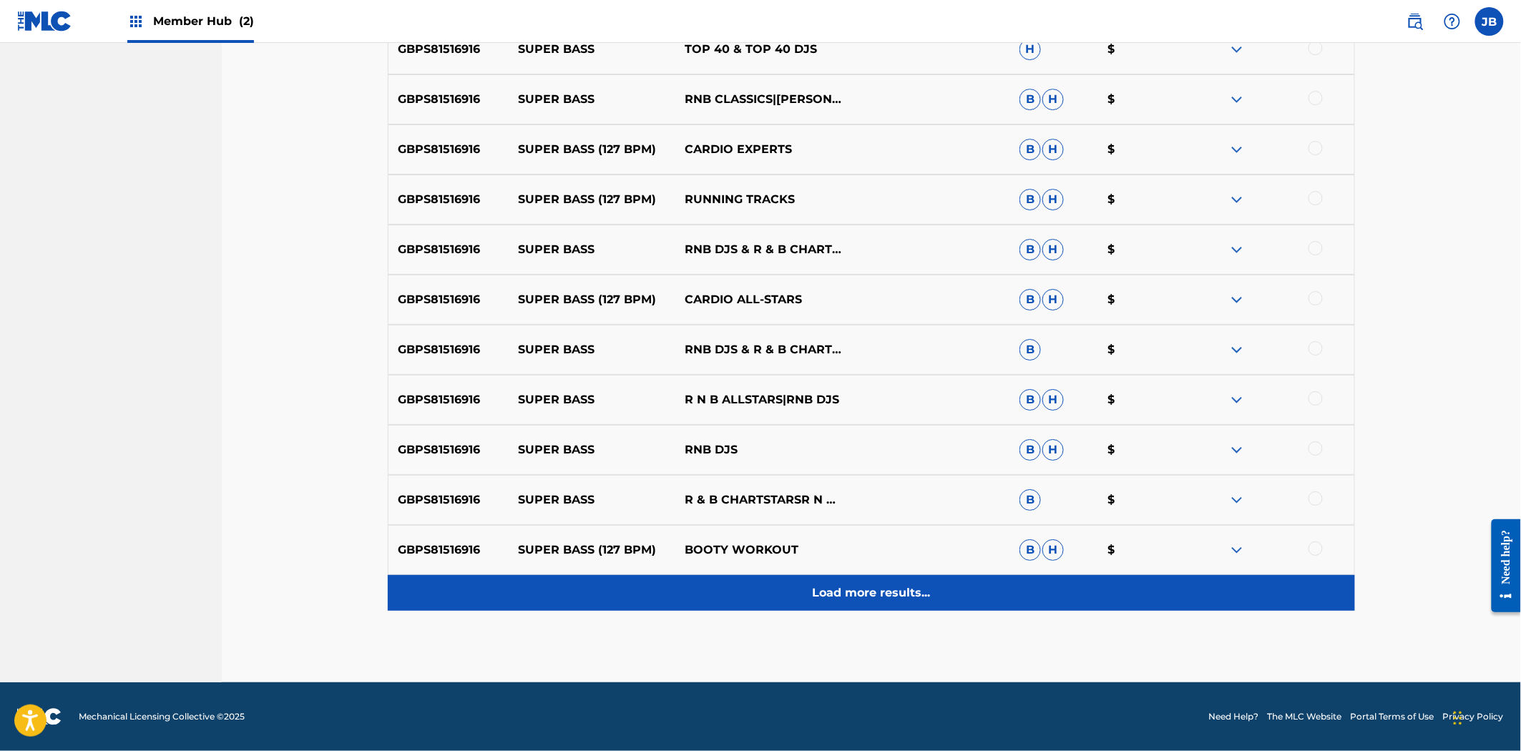
click at [862, 597] on p "Load more results..." at bounding box center [872, 592] width 118 height 17
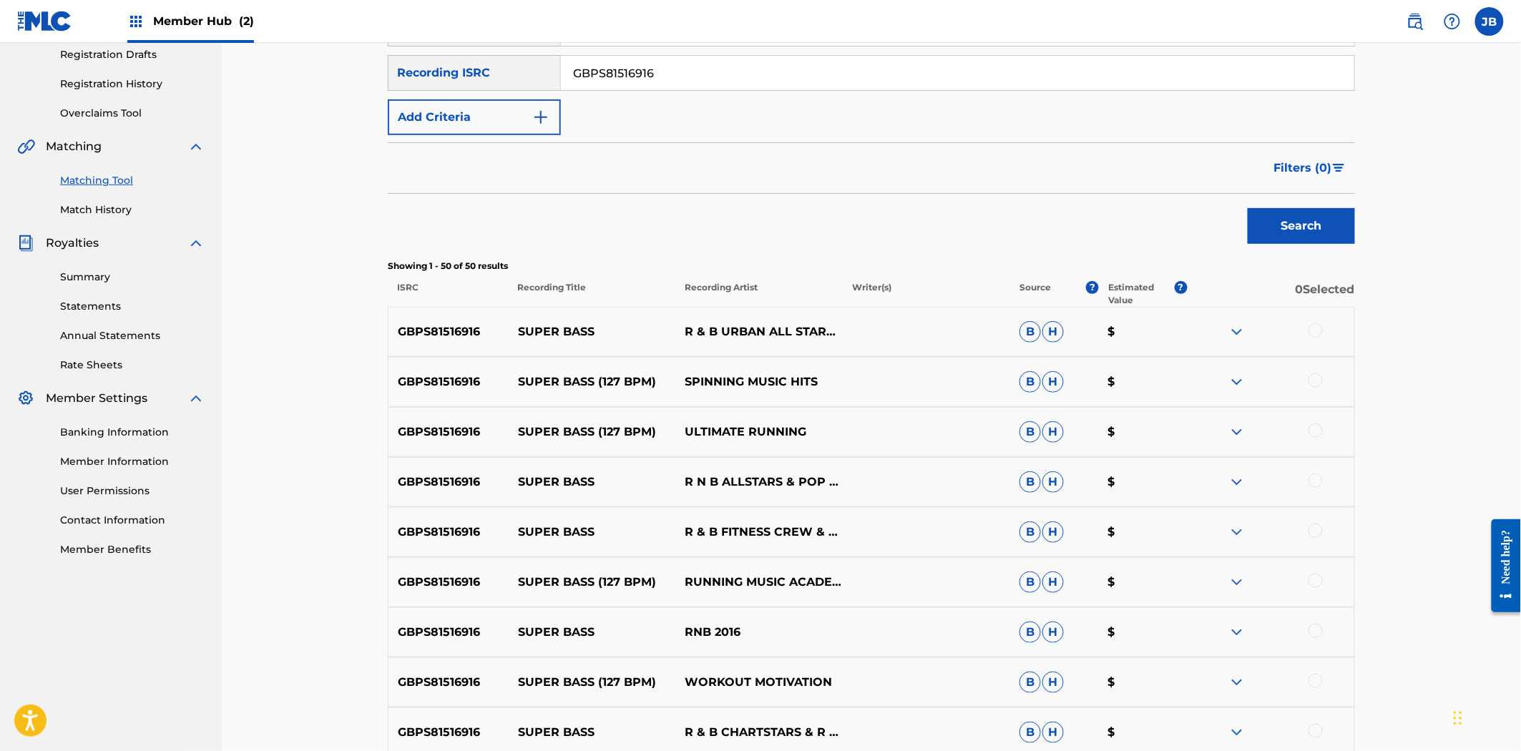
scroll to position [397, 0]
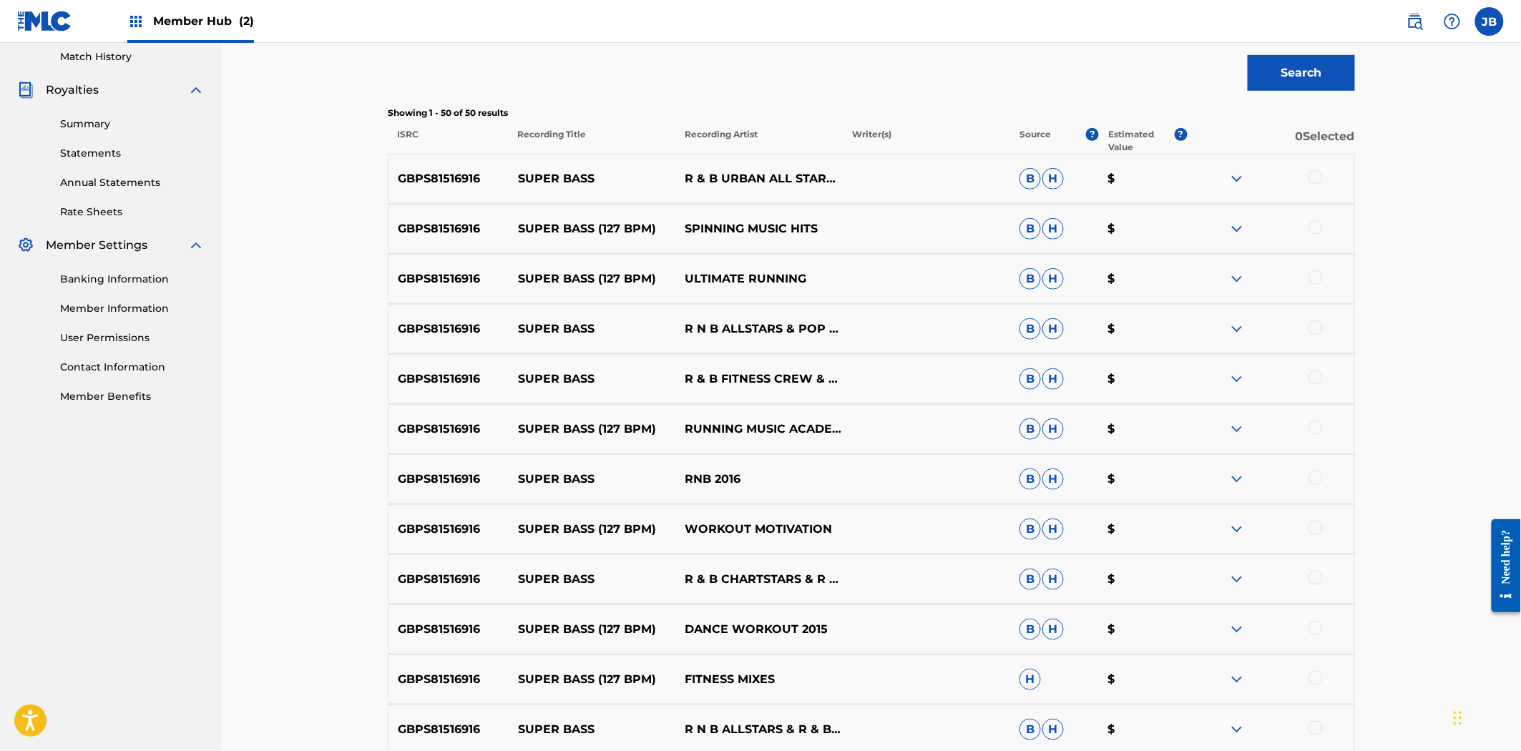
click at [1318, 179] on div at bounding box center [1315, 177] width 14 height 14
click at [1318, 231] on div at bounding box center [1315, 227] width 14 height 14
click at [1318, 272] on div at bounding box center [1315, 277] width 14 height 14
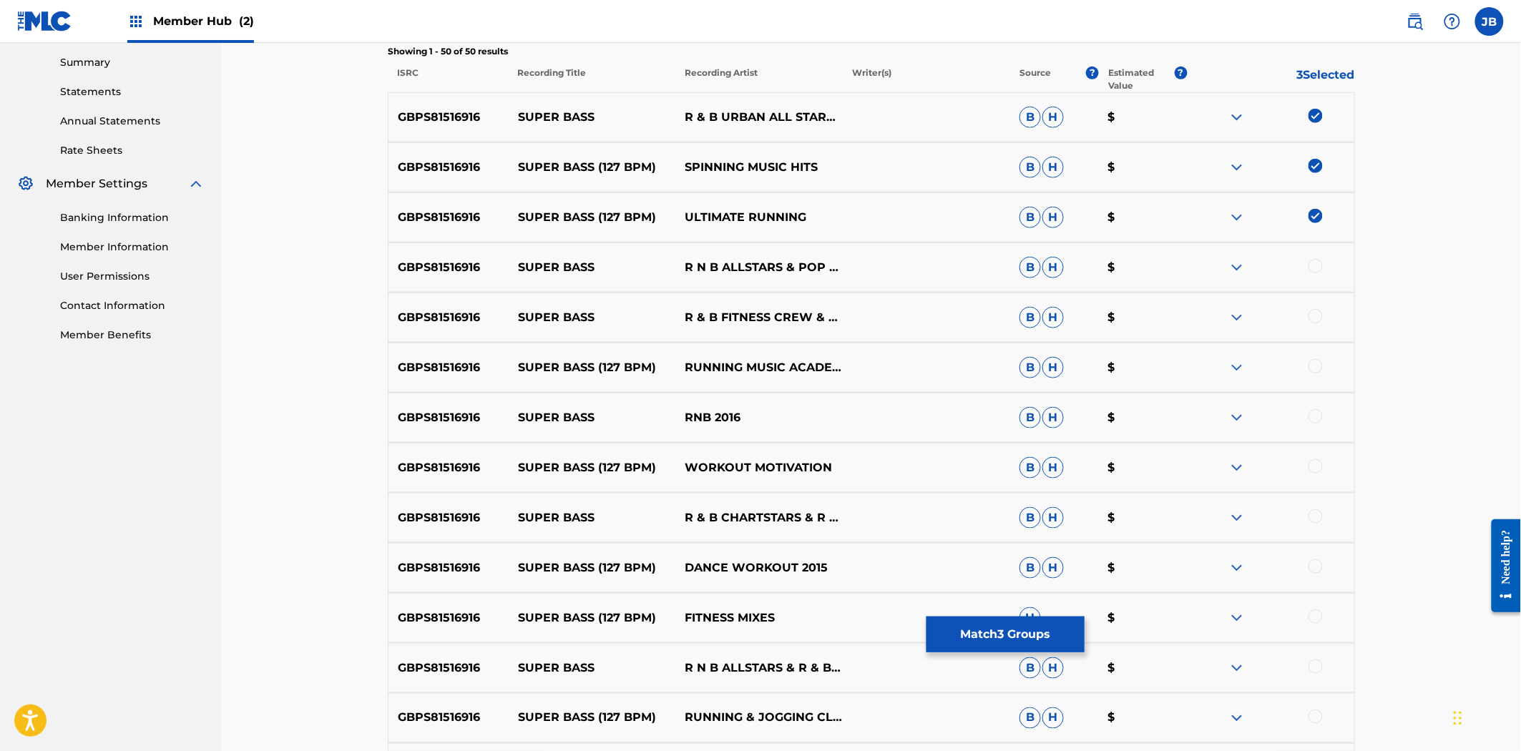
scroll to position [556, 0]
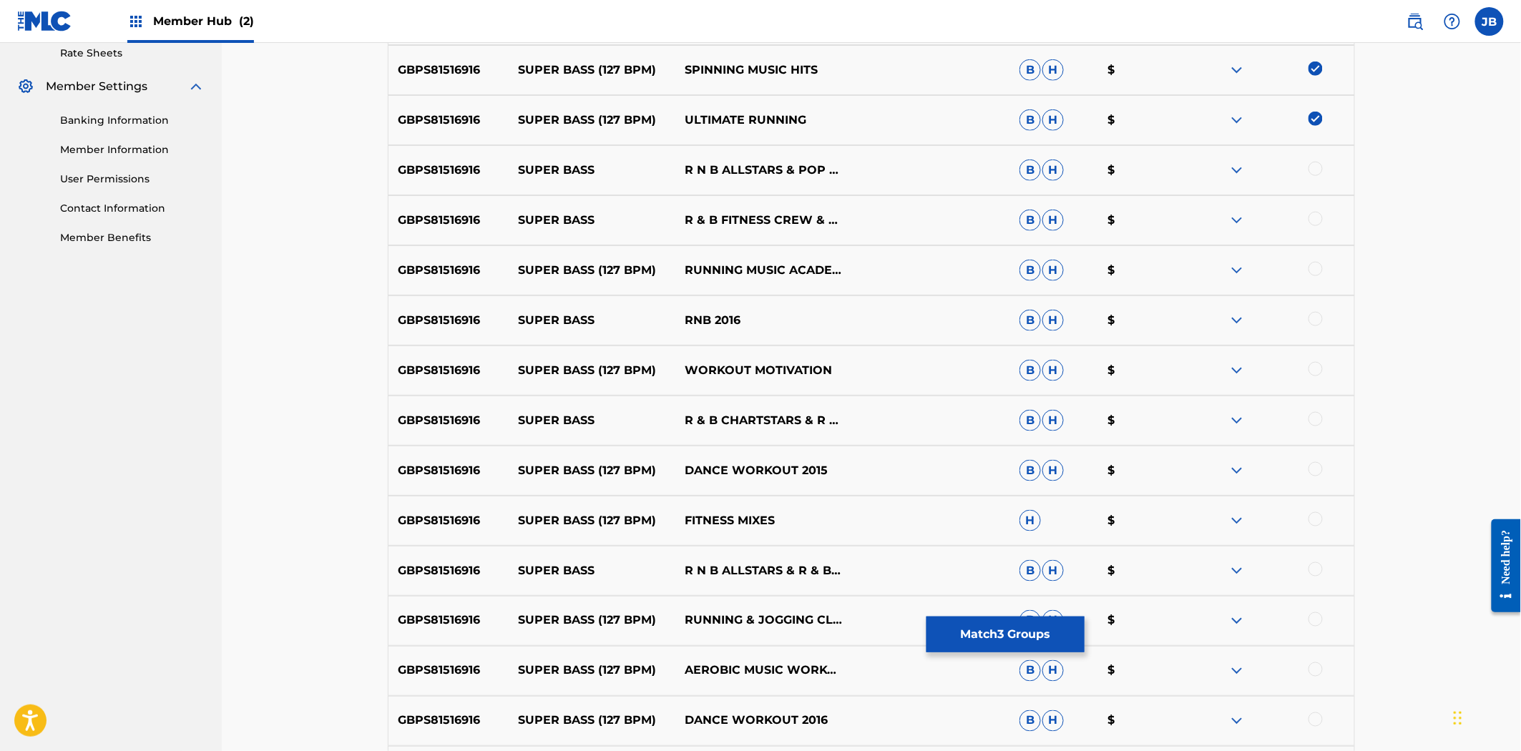
click at [1313, 170] on div at bounding box center [1315, 169] width 14 height 14
click at [1313, 210] on div "GBPS81516916 SUPER BASS R & B FITNESS CREW & R & B URBAN ALL STARS & R N B ALLS…" at bounding box center [871, 220] width 967 height 50
click at [1314, 224] on div at bounding box center [1315, 219] width 14 height 14
click at [1315, 267] on div at bounding box center [1315, 269] width 14 height 14
click at [1313, 318] on div at bounding box center [1315, 319] width 14 height 14
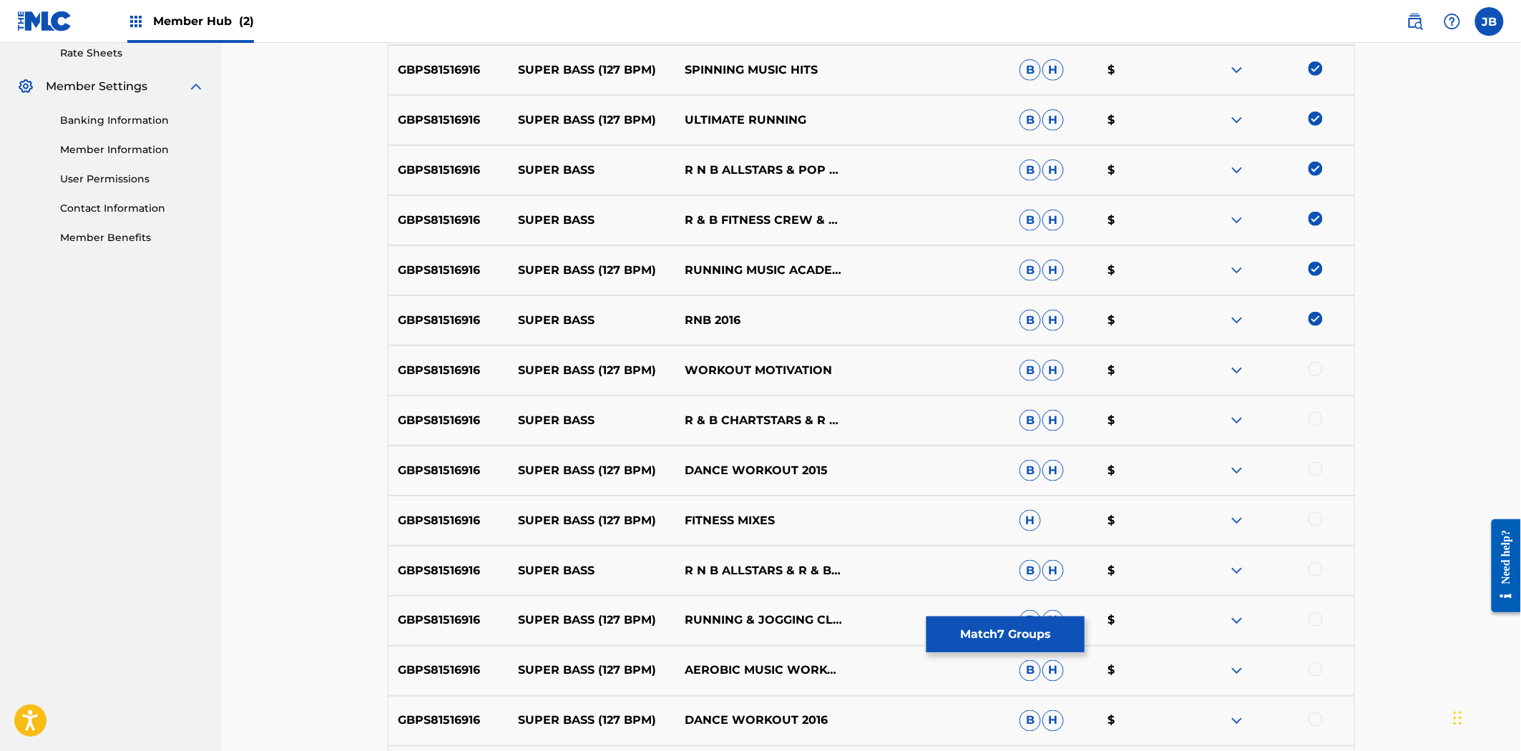
click at [1317, 380] on div "GBPS81516916 SUPER BASS (127 BPM) WORKOUT MOTIVATION B H $" at bounding box center [871, 371] width 967 height 50
click at [1311, 365] on div at bounding box center [1315, 369] width 14 height 14
click at [1317, 420] on div at bounding box center [1315, 419] width 14 height 14
click at [1313, 462] on div at bounding box center [1315, 469] width 14 height 14
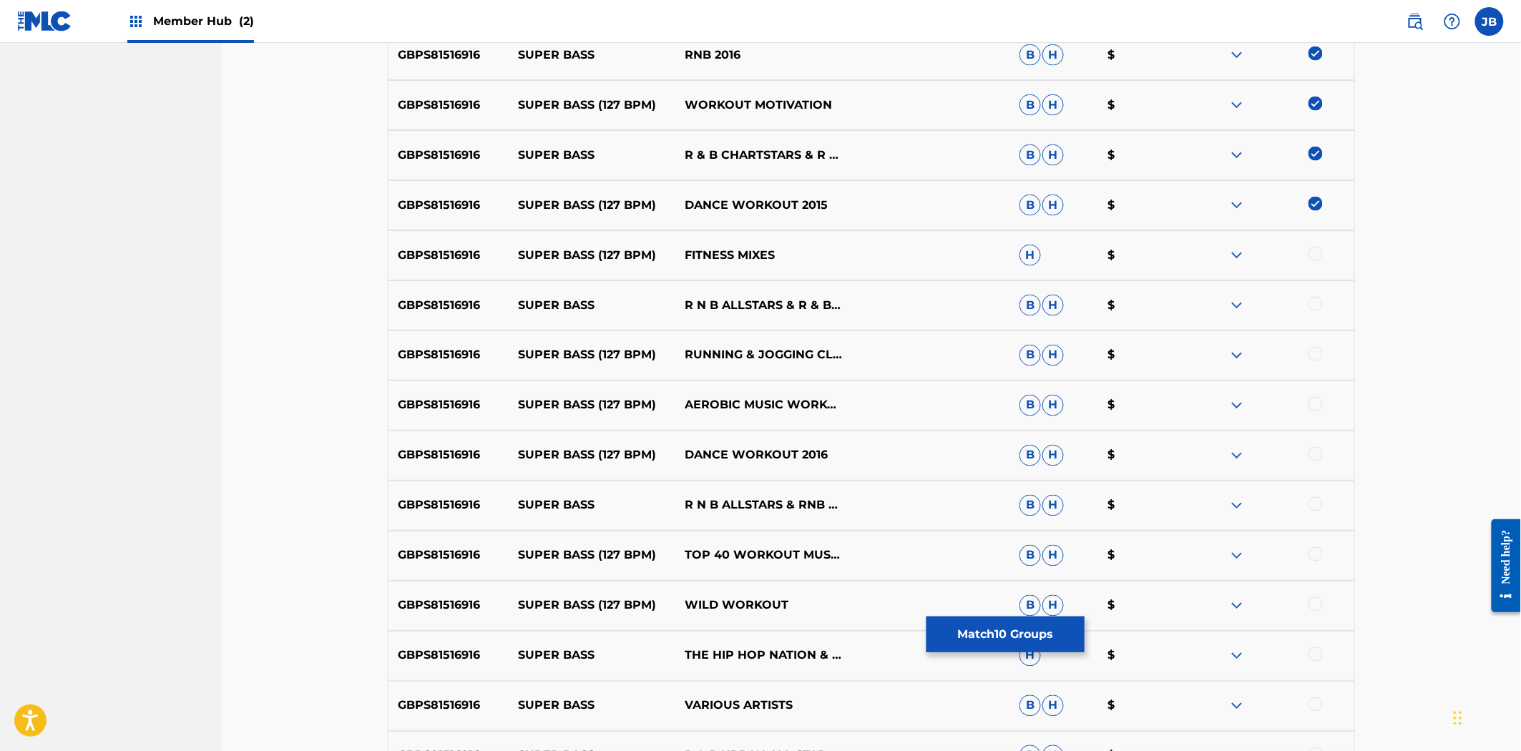
scroll to position [954, 0]
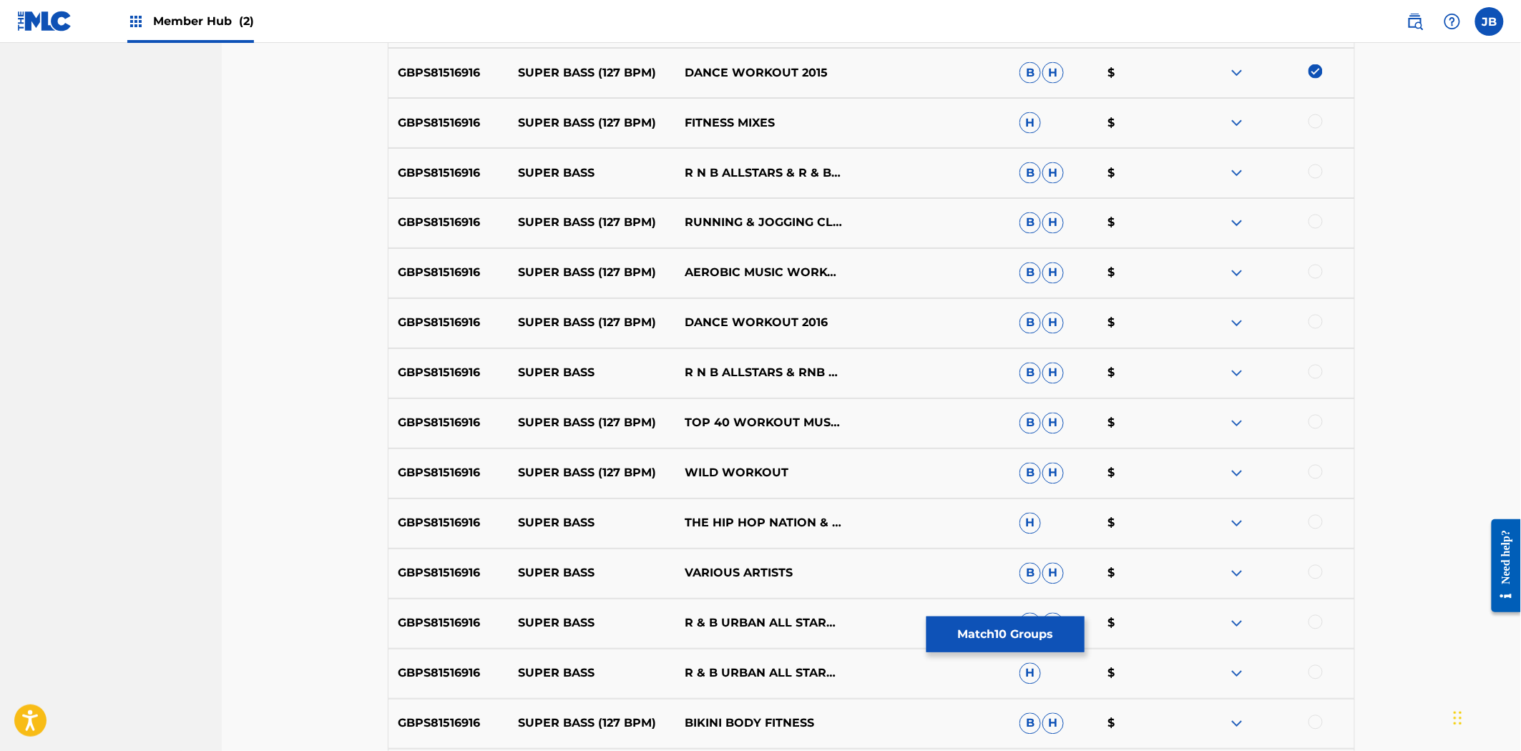
click at [1311, 125] on div at bounding box center [1315, 121] width 14 height 14
click at [1316, 172] on div at bounding box center [1315, 172] width 14 height 14
click at [1312, 217] on div at bounding box center [1315, 222] width 14 height 14
click at [1319, 270] on div at bounding box center [1315, 272] width 14 height 14
click at [1317, 324] on div at bounding box center [1315, 322] width 14 height 14
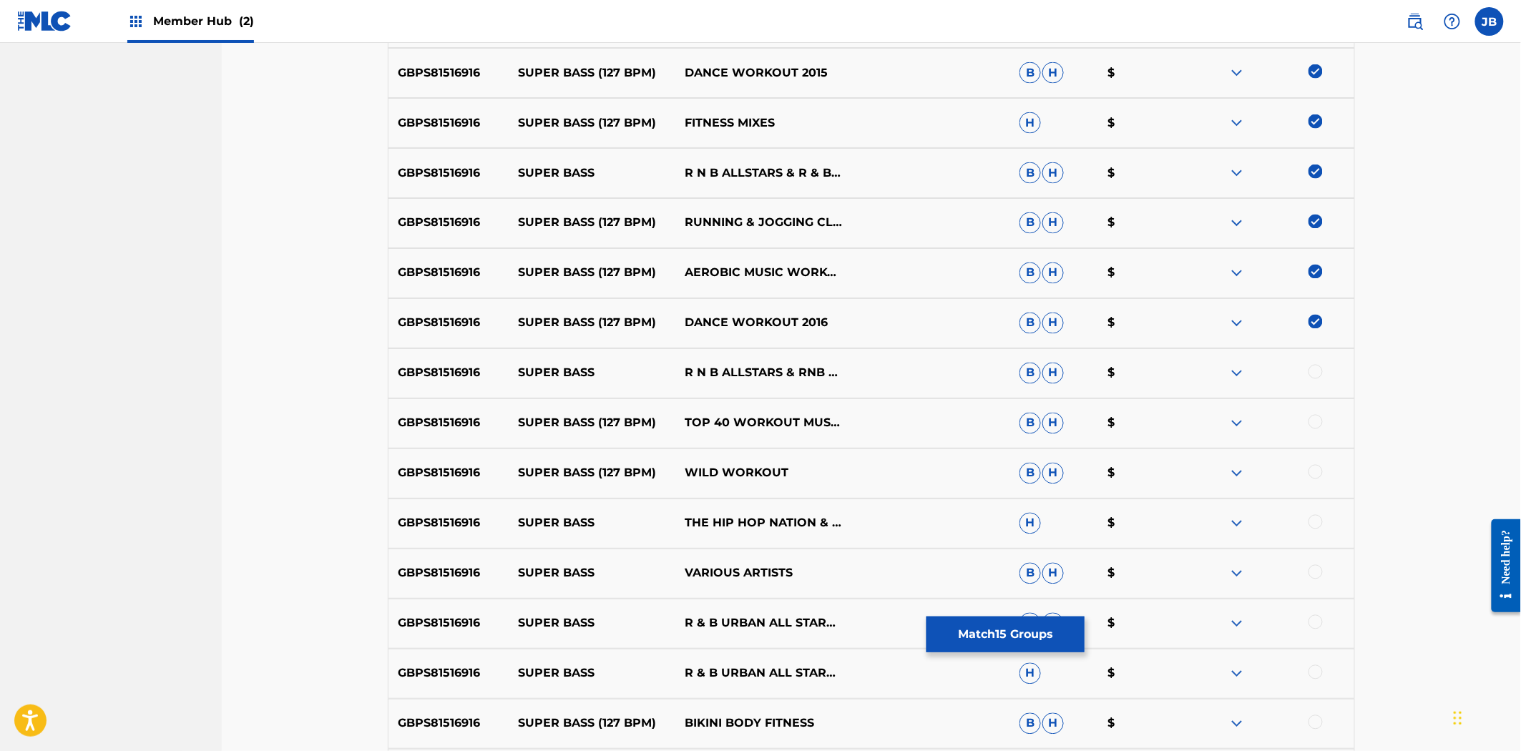
click at [1317, 375] on div at bounding box center [1315, 372] width 14 height 14
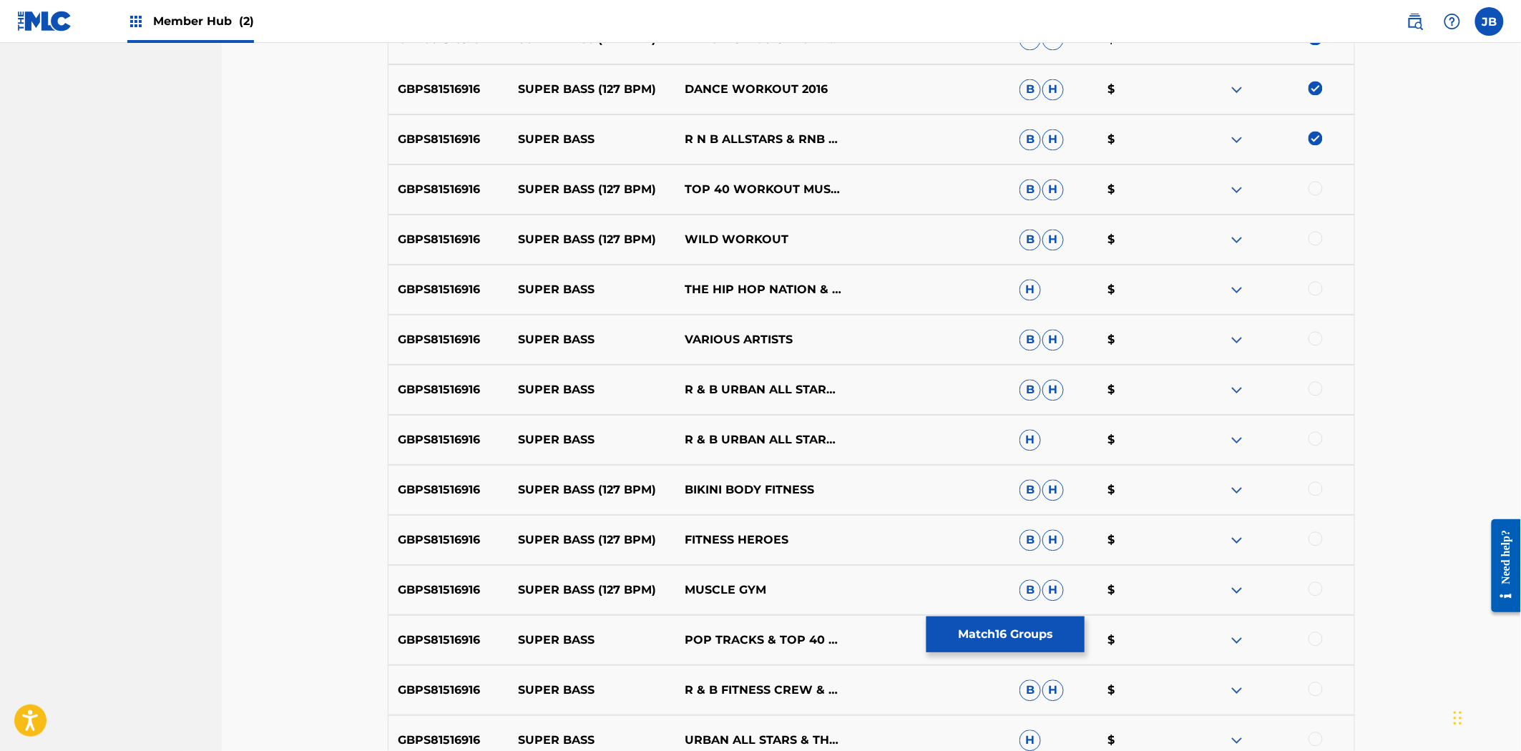
scroll to position [1192, 0]
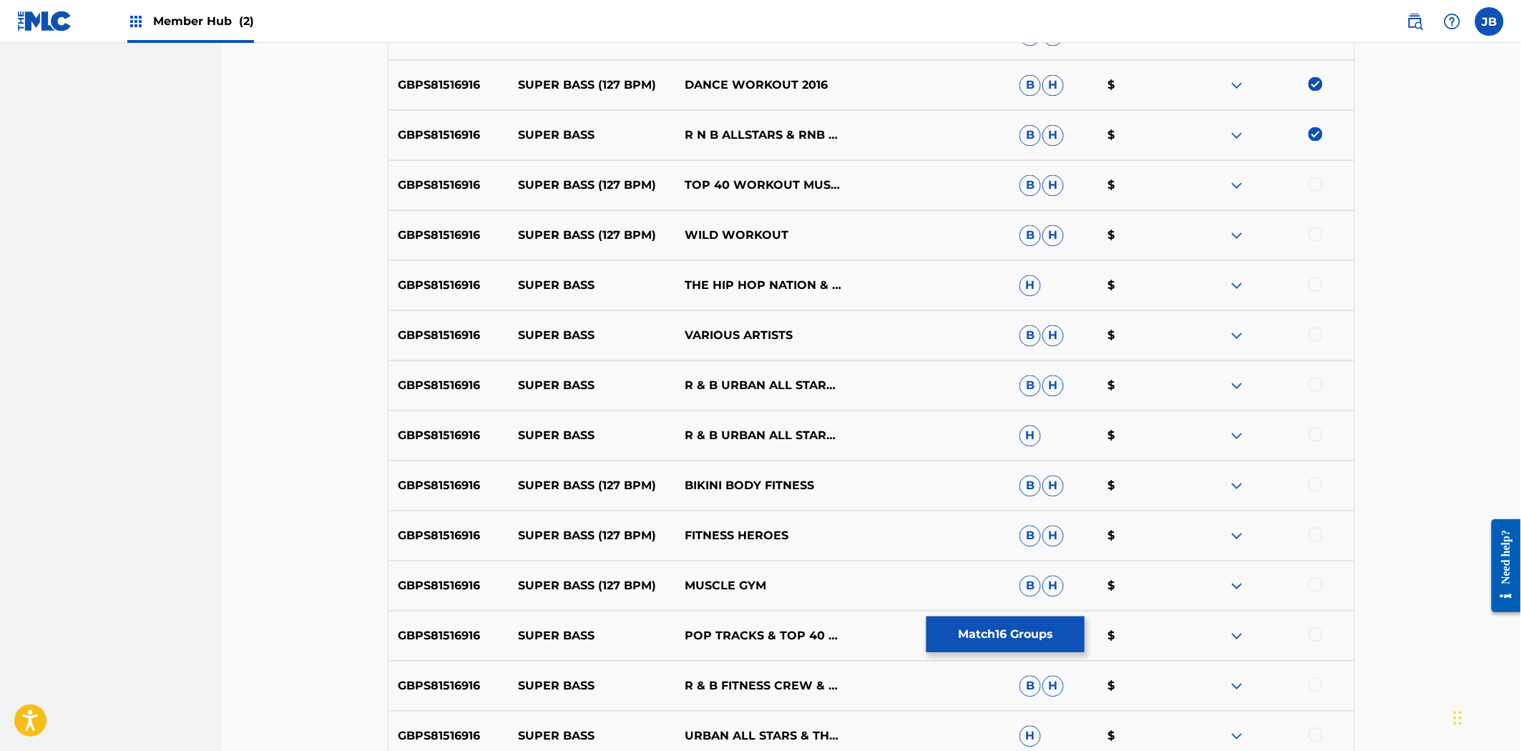
click at [1318, 185] on div at bounding box center [1315, 184] width 14 height 14
click at [1321, 233] on div at bounding box center [1315, 234] width 14 height 14
click at [1318, 285] on div at bounding box center [1315, 284] width 14 height 14
click at [1308, 333] on div at bounding box center [1315, 334] width 14 height 14
click at [1312, 388] on div at bounding box center [1315, 384] width 14 height 14
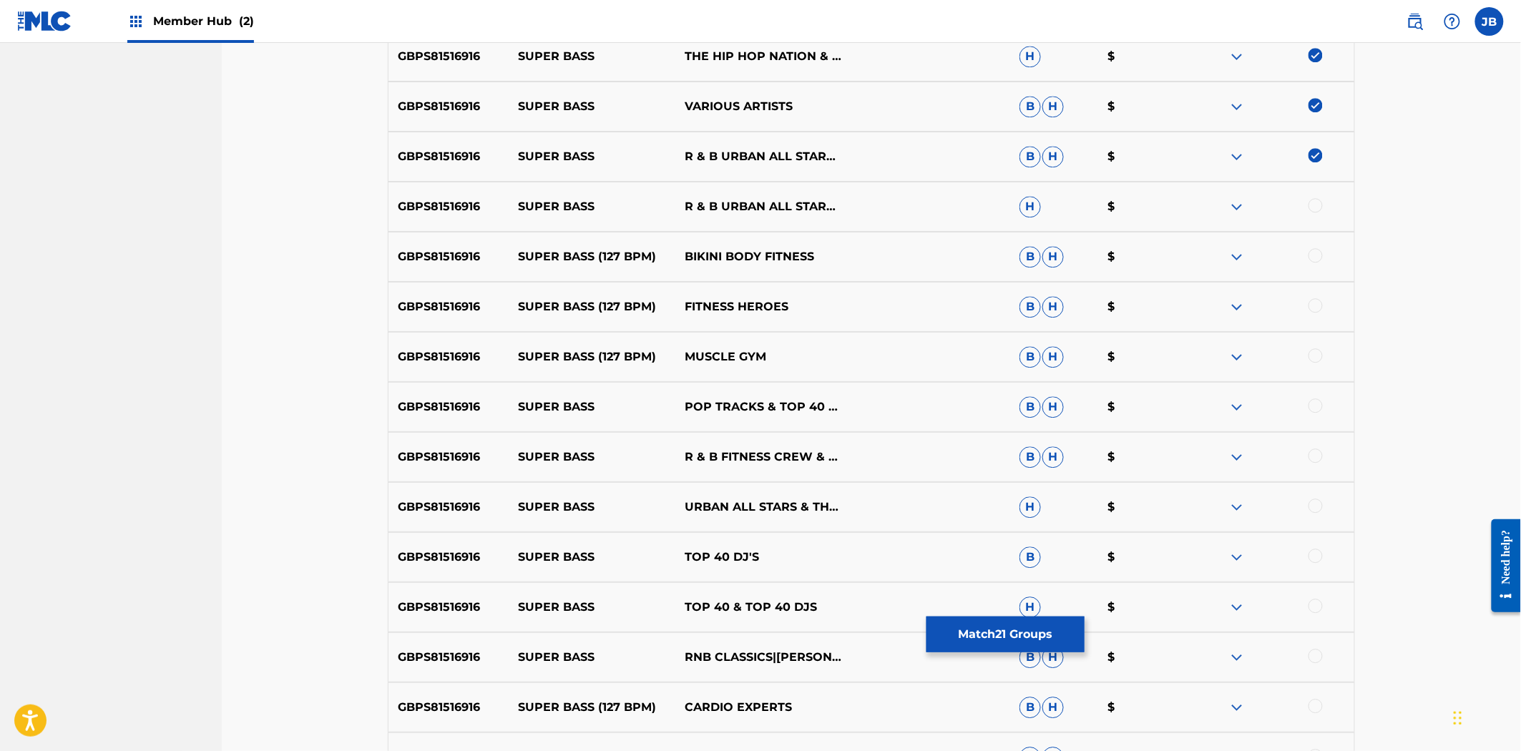
scroll to position [1431, 0]
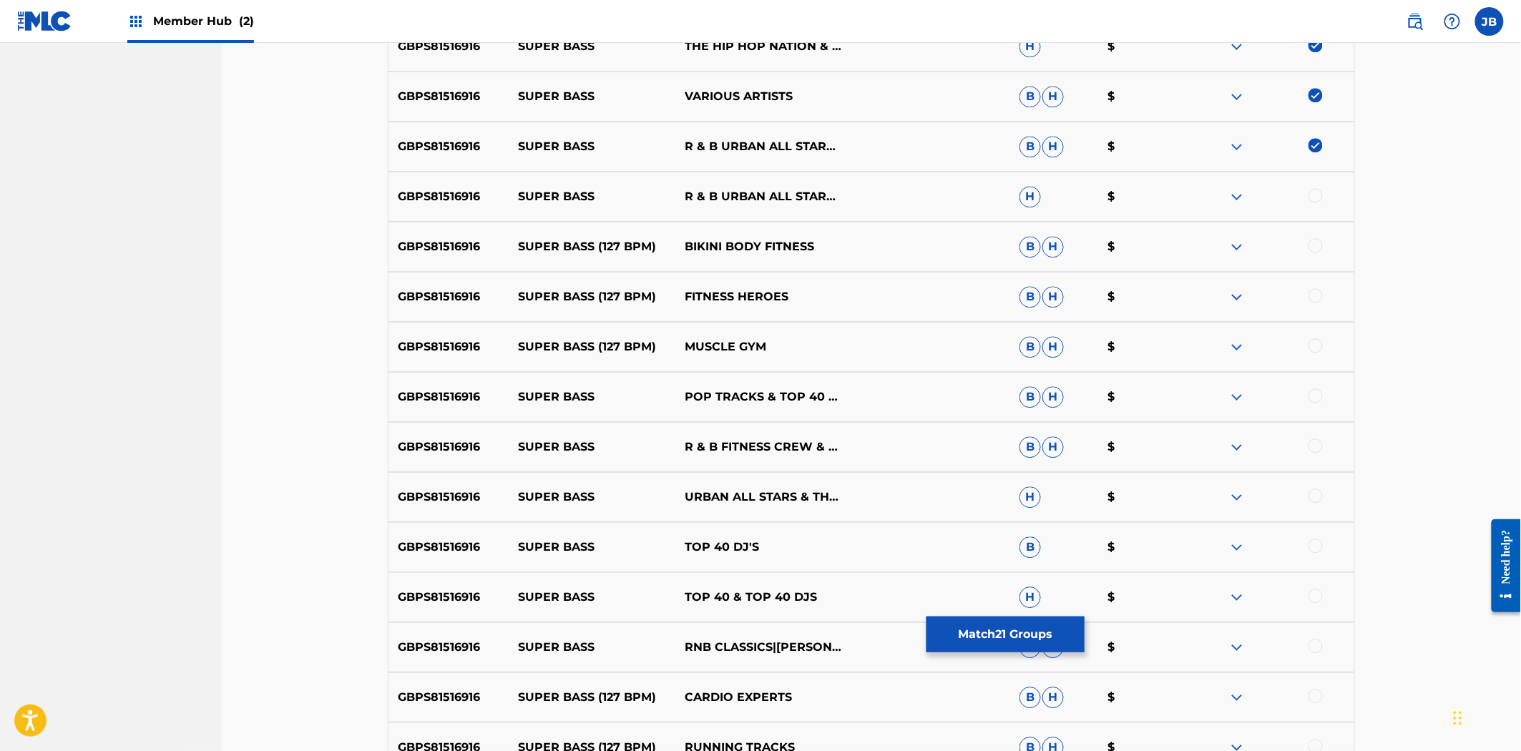
click at [1317, 197] on div at bounding box center [1315, 195] width 14 height 14
click at [1313, 244] on div at bounding box center [1315, 245] width 14 height 14
click at [1320, 299] on div at bounding box center [1315, 295] width 14 height 14
click at [1313, 344] on div at bounding box center [1315, 345] width 14 height 14
click at [1310, 398] on div at bounding box center [1315, 395] width 14 height 14
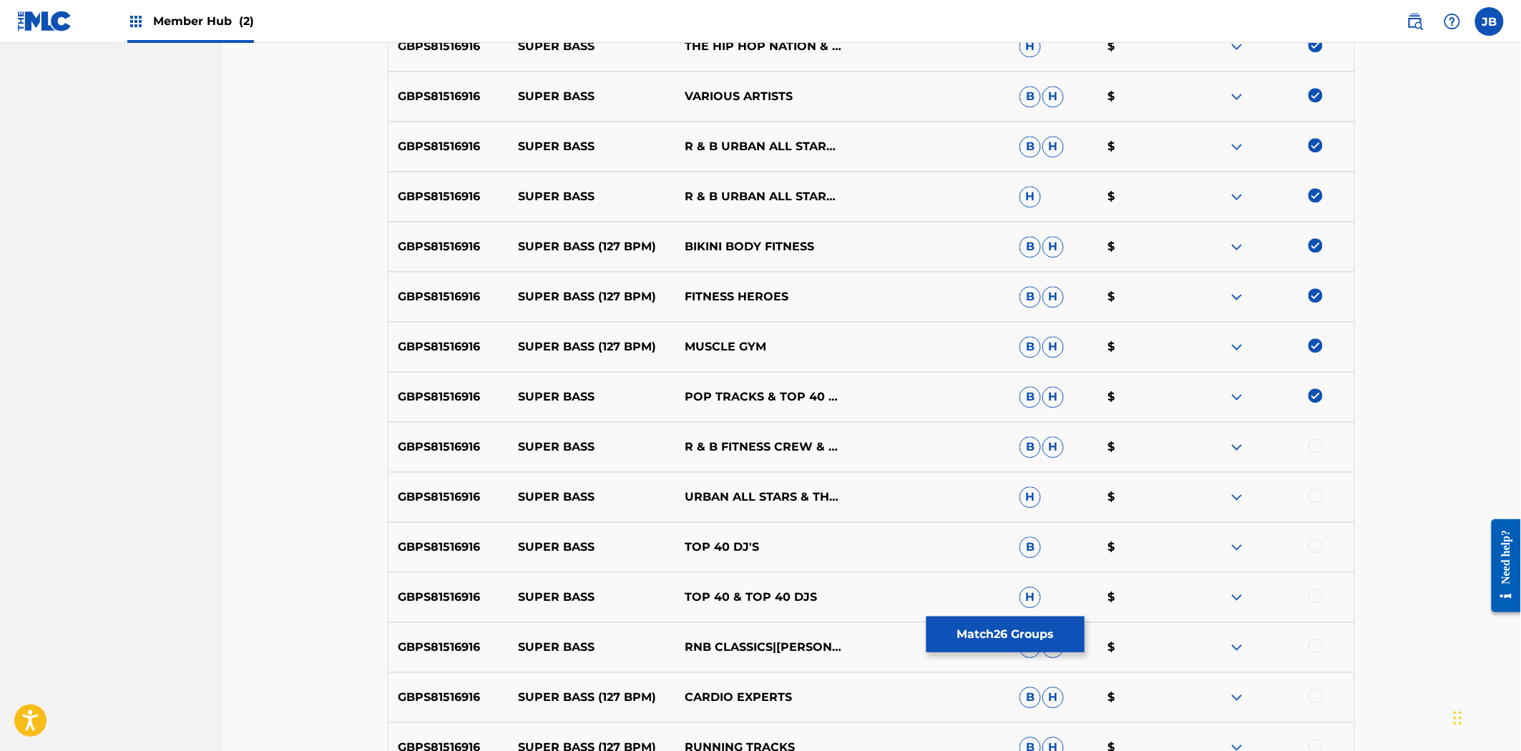
scroll to position [1669, 0]
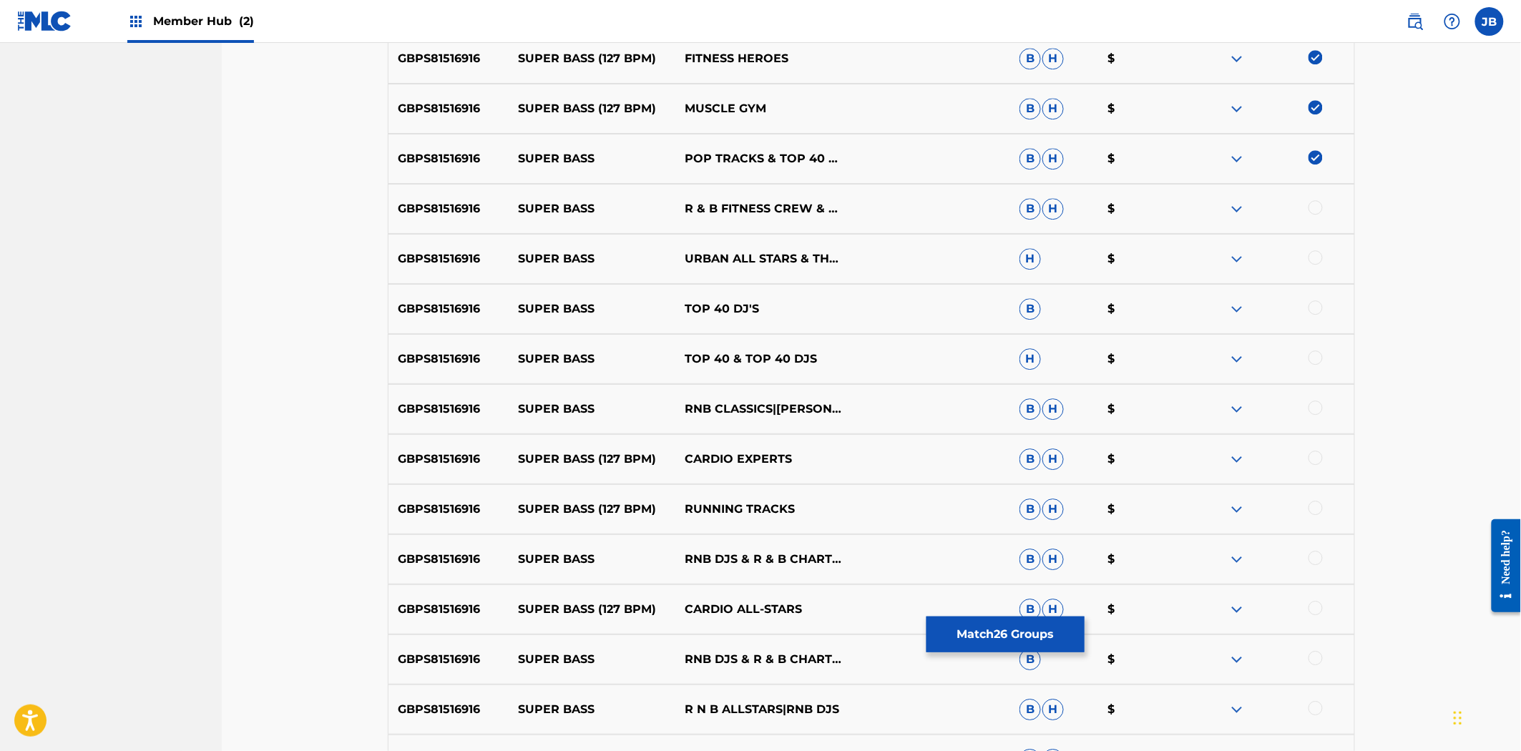
click at [1316, 209] on div at bounding box center [1315, 207] width 14 height 14
click at [1313, 258] on div at bounding box center [1315, 257] width 14 height 14
click at [1314, 304] on div at bounding box center [1315, 307] width 14 height 14
click at [1313, 361] on div at bounding box center [1315, 358] width 14 height 14
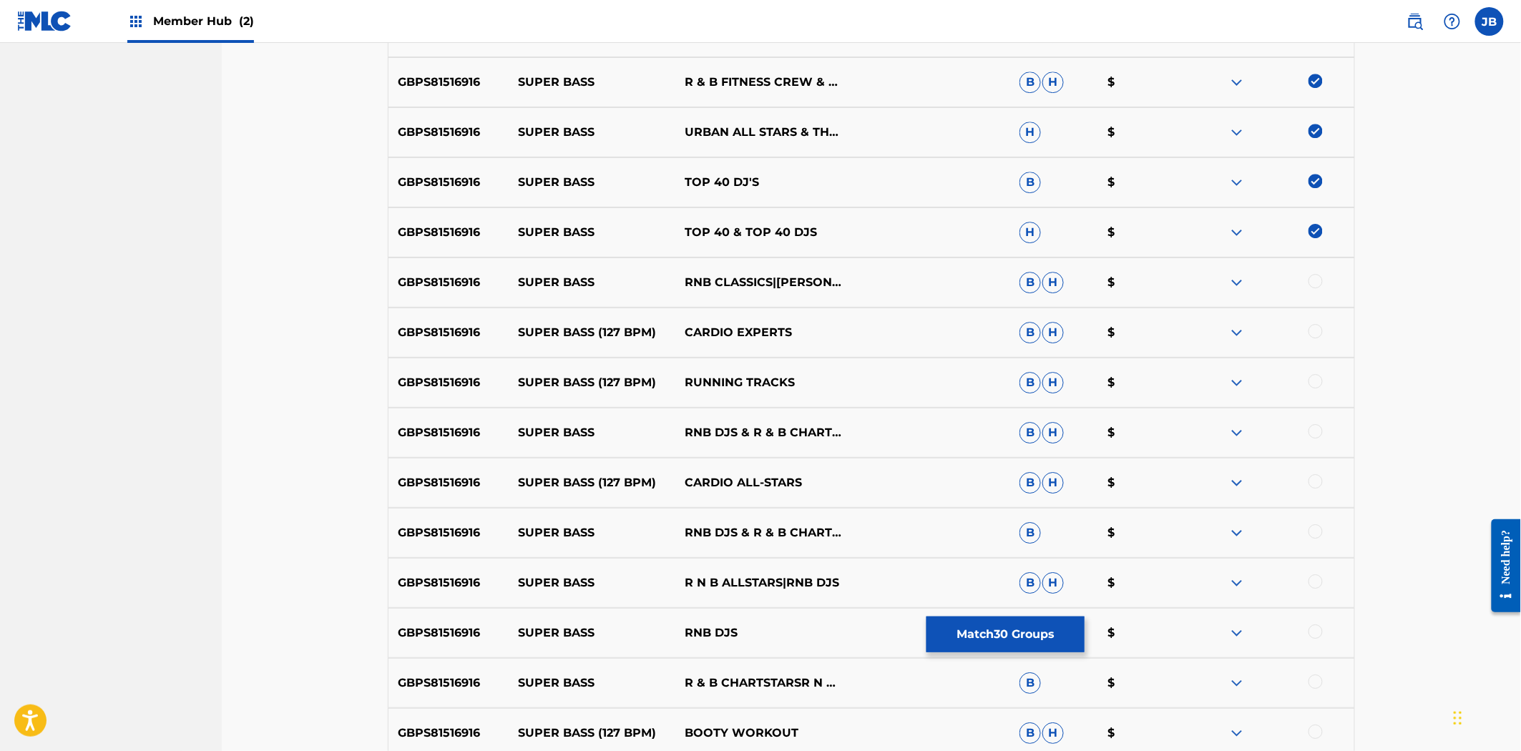
scroll to position [1907, 0]
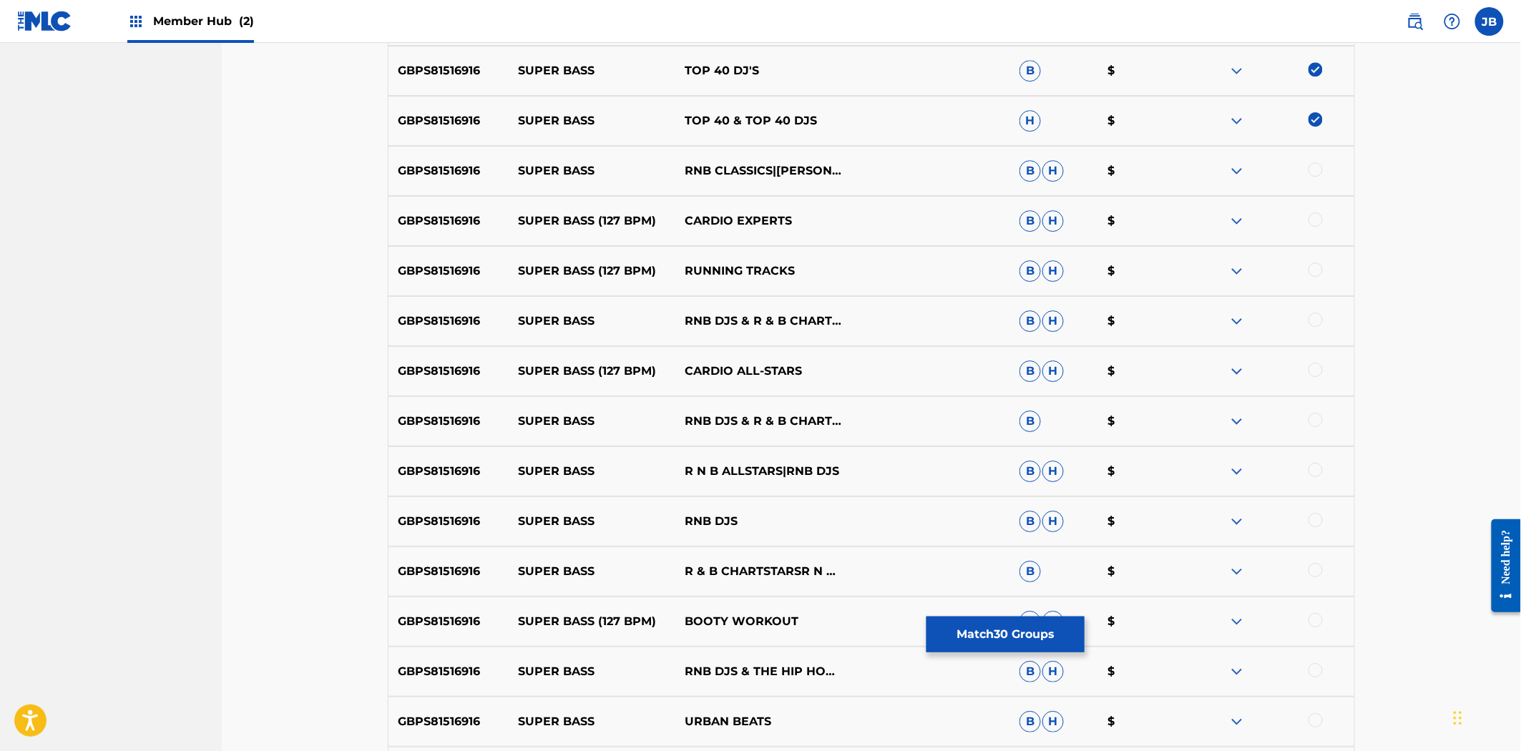
click at [1316, 172] on div at bounding box center [1315, 169] width 14 height 14
click at [1317, 222] on div at bounding box center [1315, 219] width 14 height 14
click at [1313, 273] on div at bounding box center [1315, 270] width 14 height 14
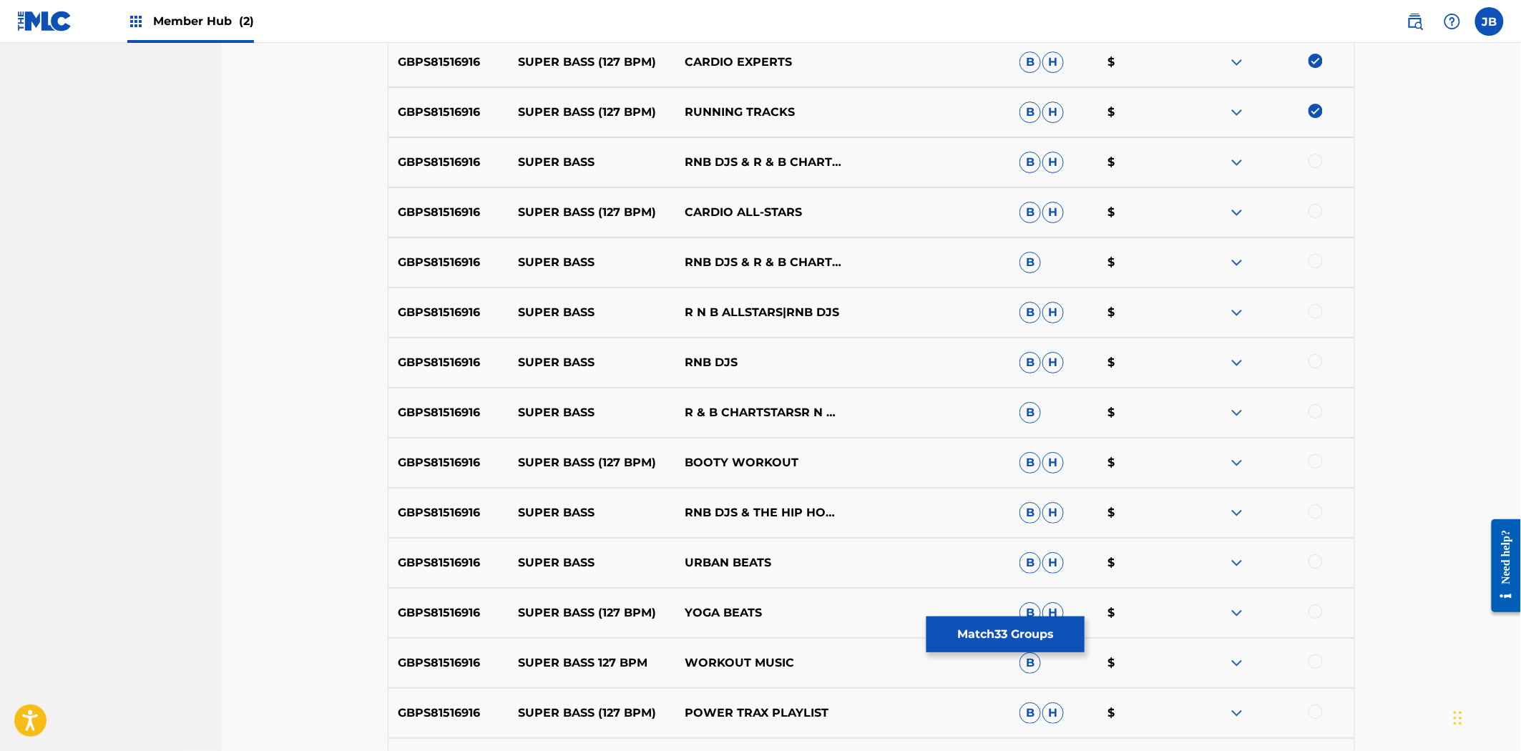
click at [1313, 160] on div at bounding box center [1315, 161] width 14 height 14
click at [1318, 217] on div at bounding box center [1270, 212] width 167 height 17
click at [1313, 212] on div at bounding box center [1315, 211] width 14 height 14
click at [1313, 254] on div at bounding box center [1315, 261] width 14 height 14
click at [1316, 308] on div at bounding box center [1315, 311] width 14 height 14
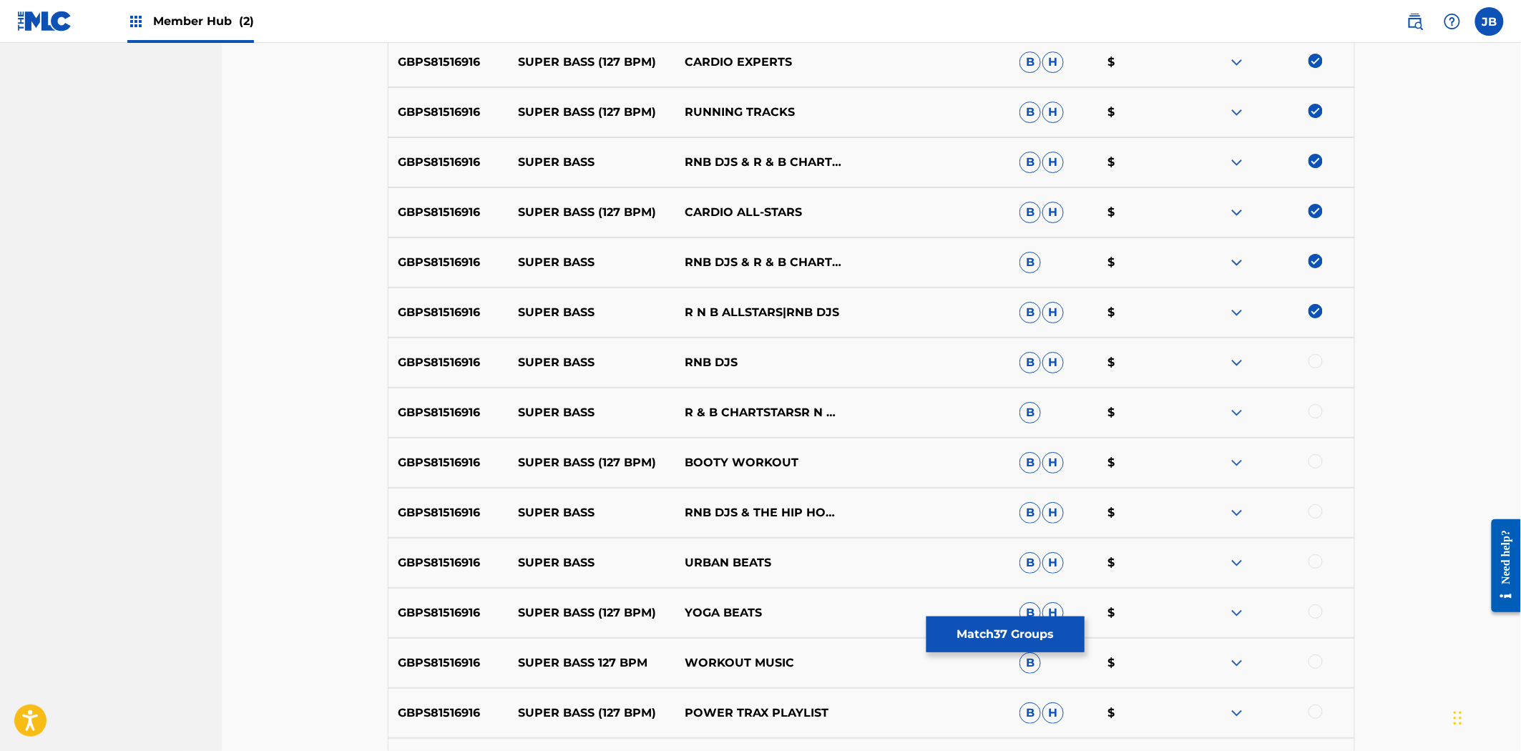
scroll to position [2226, 0]
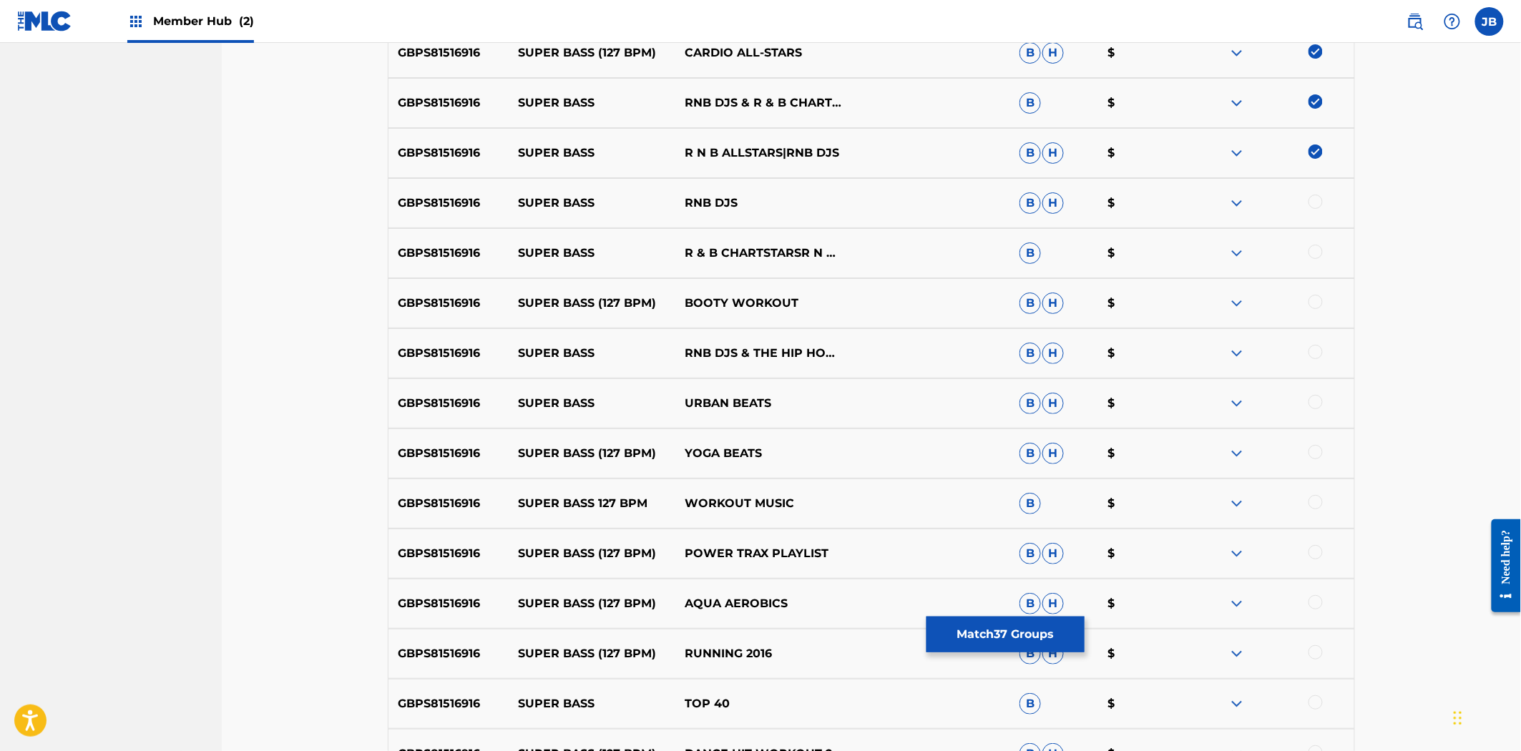
click at [1306, 200] on div at bounding box center [1270, 203] width 167 height 17
click at [1313, 201] on div at bounding box center [1315, 202] width 14 height 14
click at [1319, 252] on div at bounding box center [1315, 252] width 14 height 14
click at [1314, 293] on div "GBPS81516916 SUPER BASS (127 BPM) BOOTY WORKOUT B H $" at bounding box center [871, 303] width 967 height 50
click at [1314, 296] on div at bounding box center [1315, 302] width 14 height 14
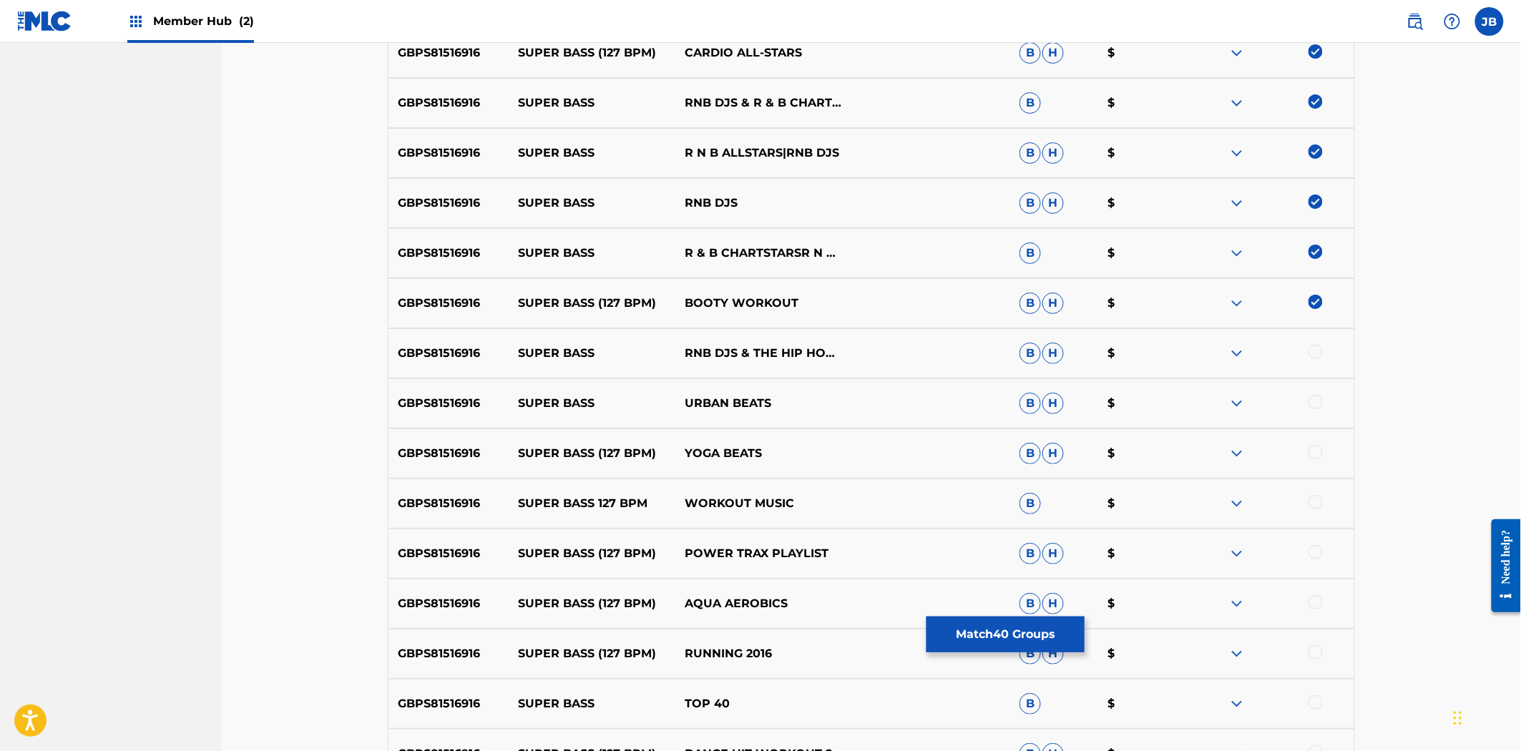
click at [1315, 355] on div at bounding box center [1315, 352] width 14 height 14
click at [1315, 401] on div at bounding box center [1315, 402] width 14 height 14
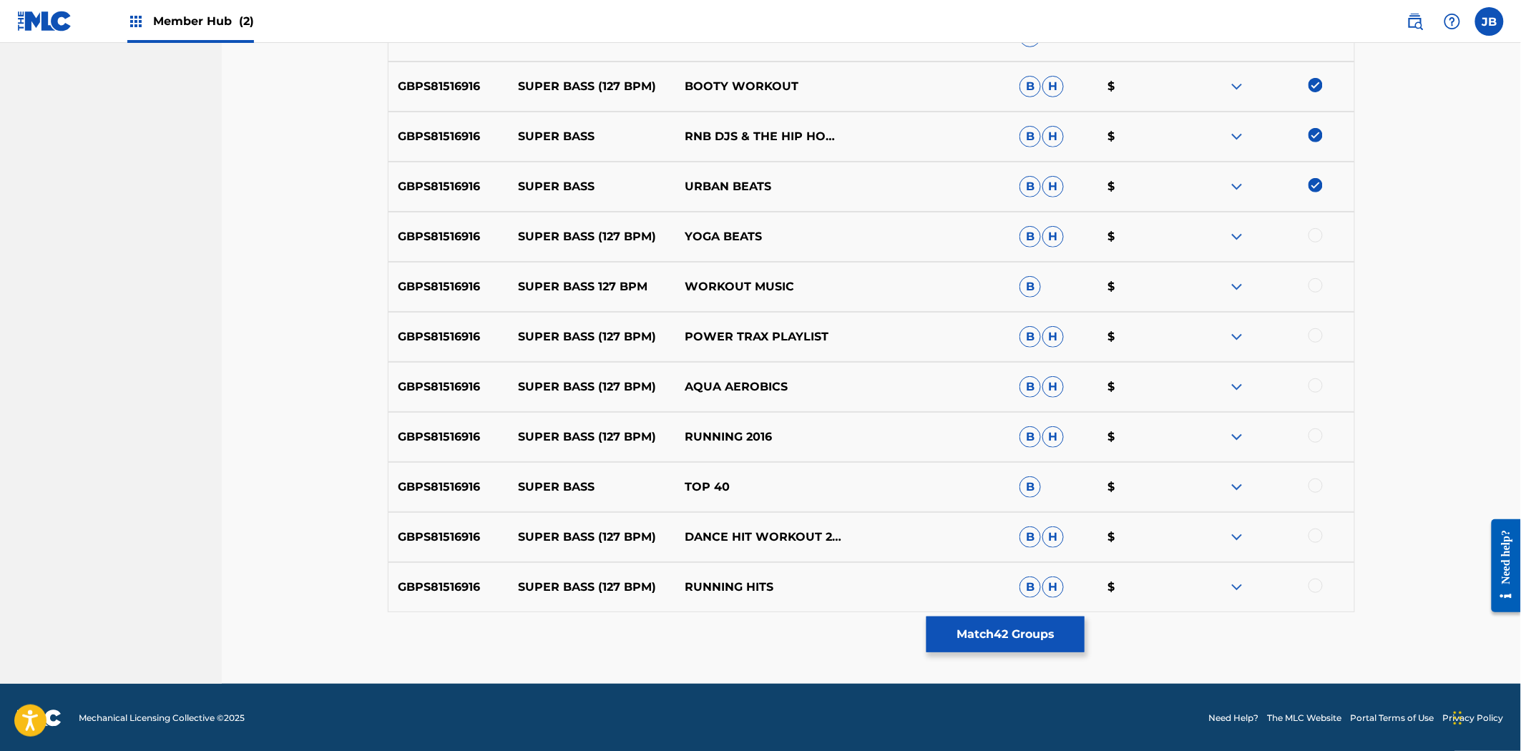
scroll to position [2444, 0]
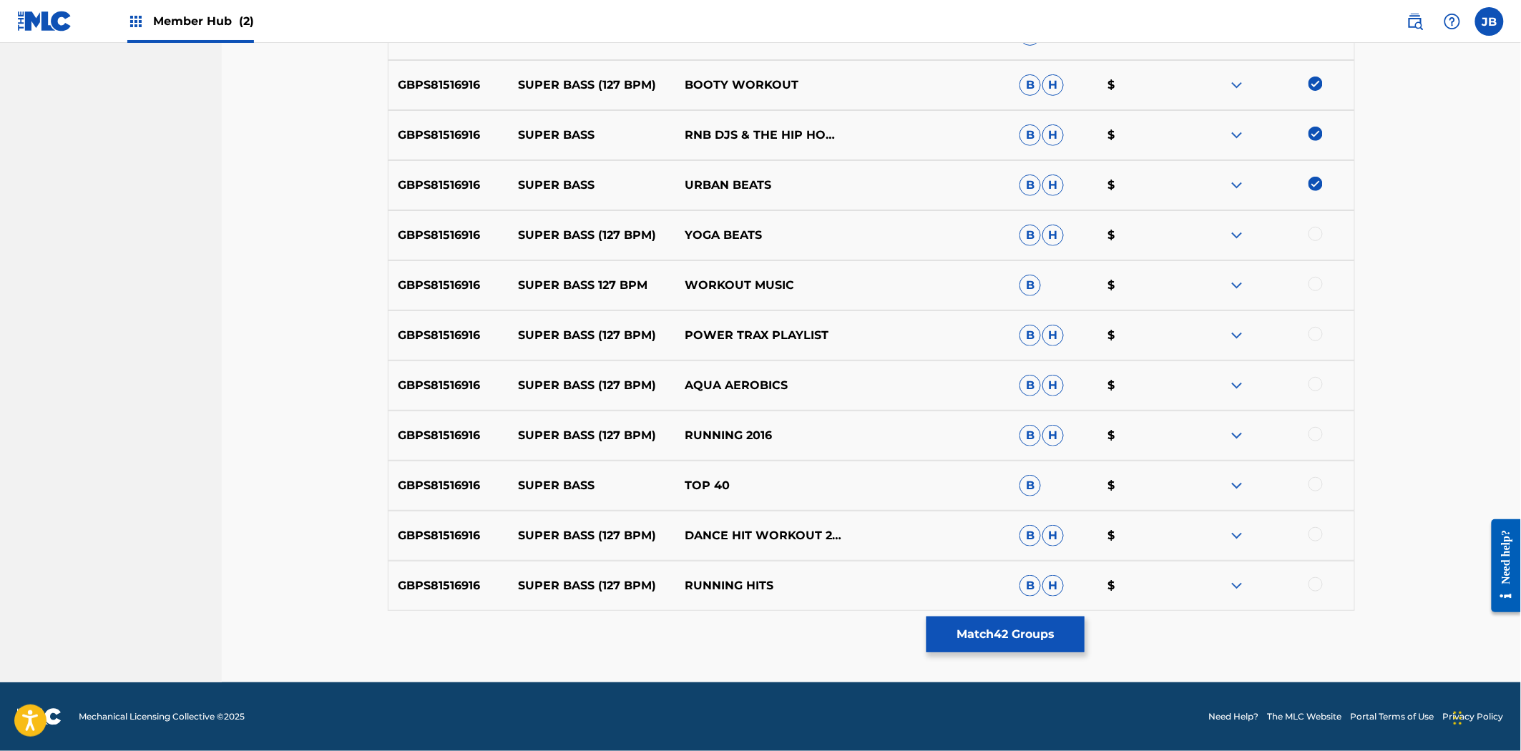
click at [1314, 233] on div at bounding box center [1315, 234] width 14 height 14
click at [1314, 281] on div at bounding box center [1315, 284] width 14 height 14
click at [1312, 335] on div at bounding box center [1315, 334] width 14 height 14
click at [1311, 381] on div at bounding box center [1315, 384] width 14 height 14
click at [1311, 439] on div at bounding box center [1315, 434] width 14 height 14
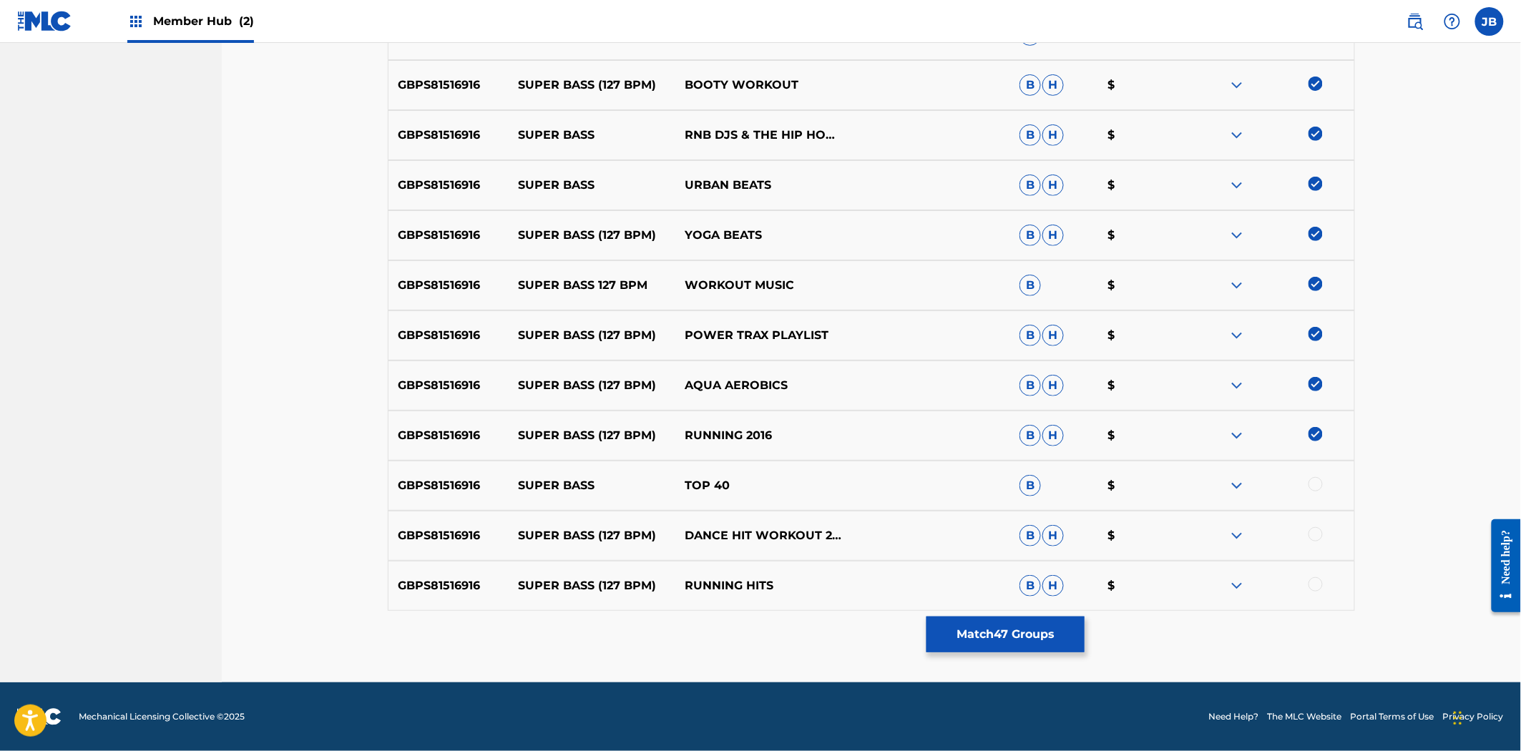
click at [1322, 485] on div at bounding box center [1270, 485] width 167 height 17
click at [1312, 483] on div at bounding box center [1315, 484] width 14 height 14
click at [1311, 541] on div at bounding box center [1270, 535] width 167 height 17
click at [1318, 530] on div at bounding box center [1315, 534] width 14 height 14
click at [1306, 585] on div at bounding box center [1270, 585] width 167 height 17
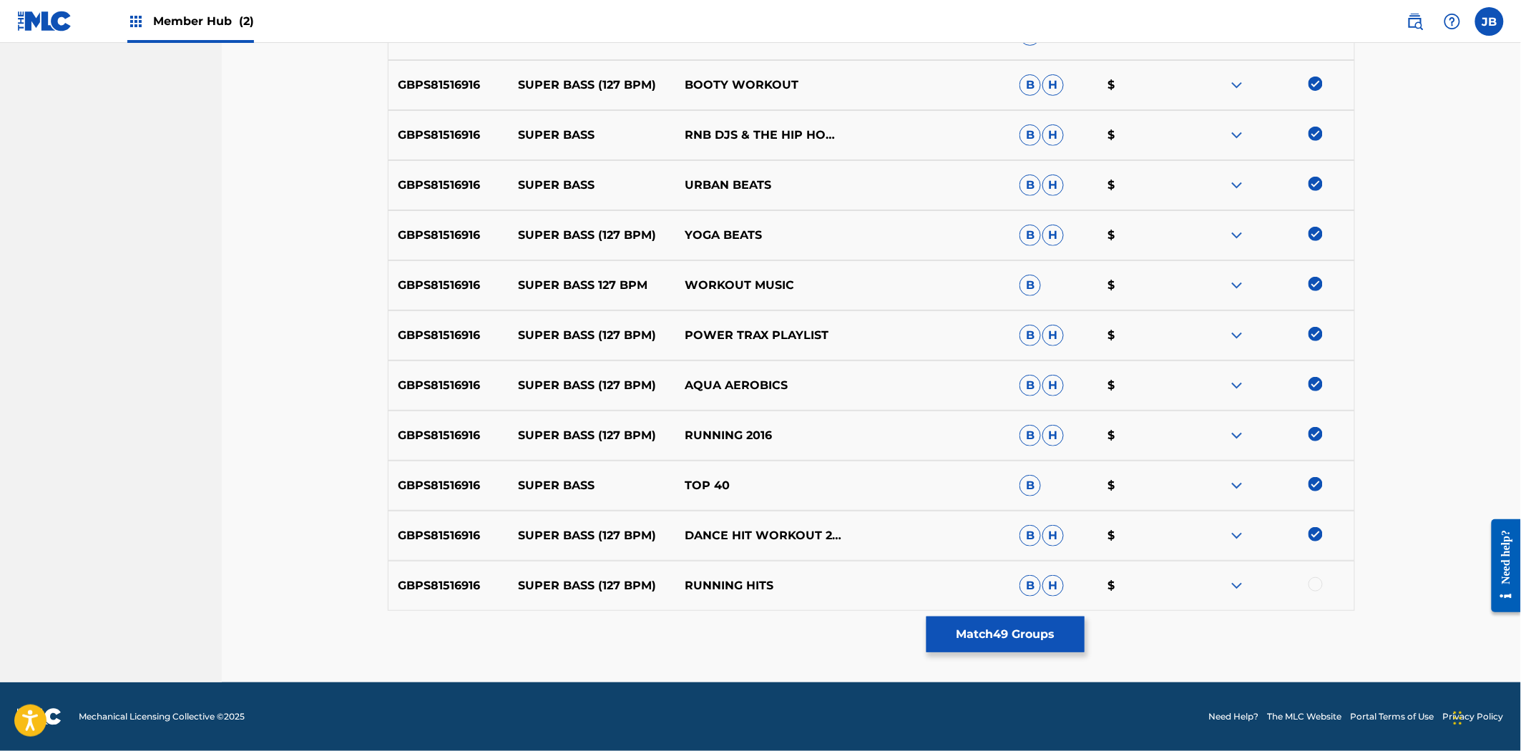
click at [1314, 580] on div at bounding box center [1315, 584] width 14 height 14
click at [1049, 635] on button "Match 50 Groups" at bounding box center [1005, 635] width 158 height 36
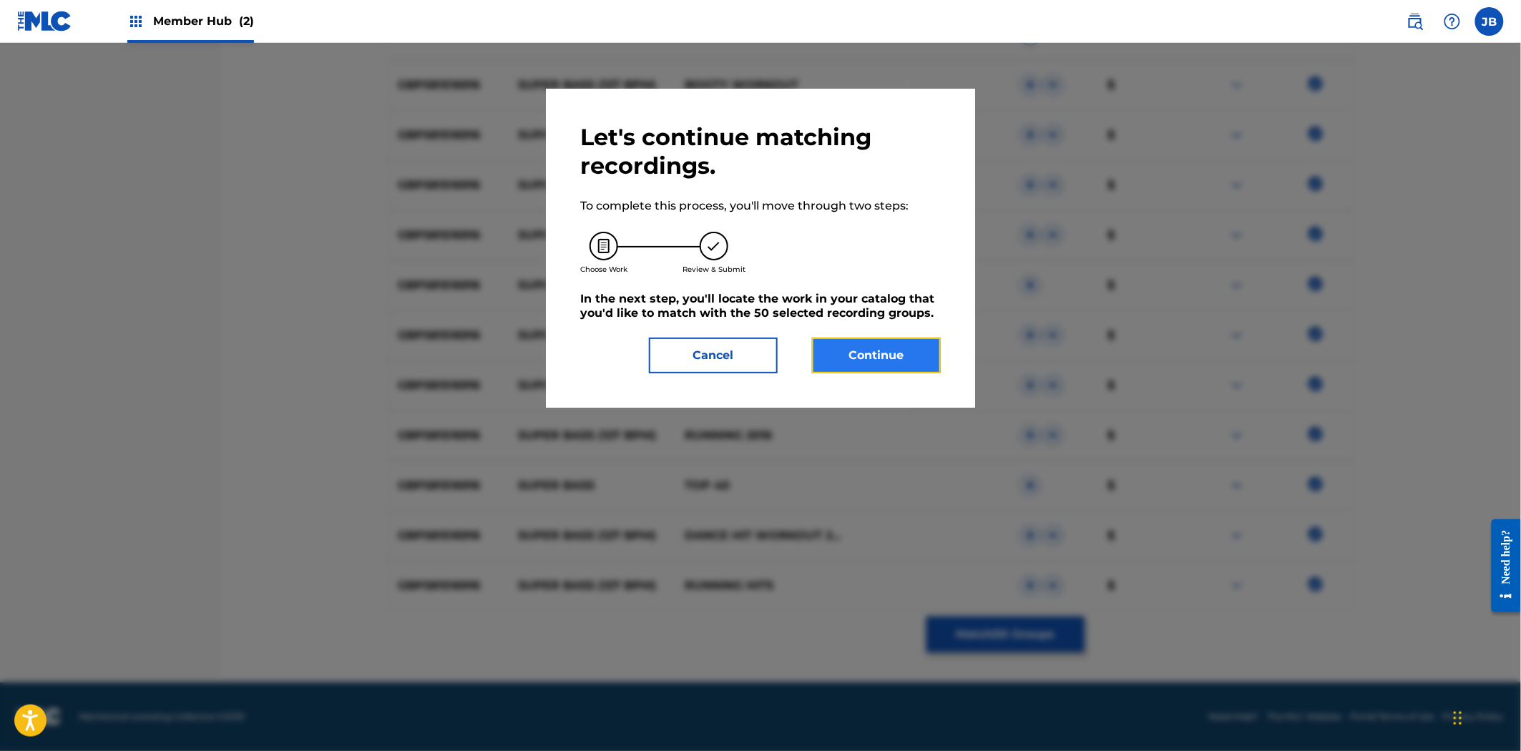
click at [893, 348] on button "Continue" at bounding box center [876, 356] width 129 height 36
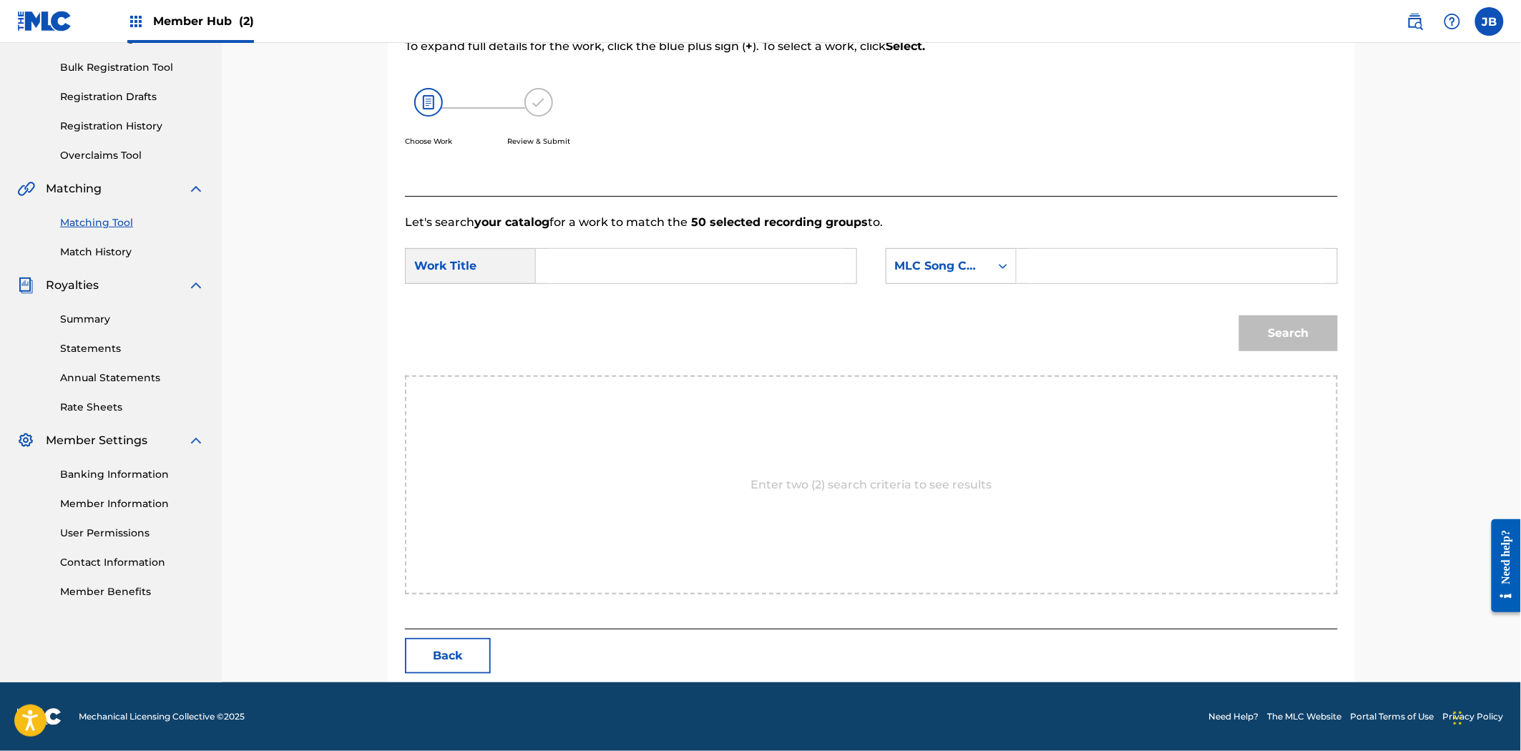
click at [1046, 260] on input "Search Form" at bounding box center [1177, 266] width 296 height 34
paste input "X1087N"
type input "X1087N"
click at [703, 248] on div "Search Form" at bounding box center [696, 266] width 321 height 36
click at [703, 265] on input "Search Form" at bounding box center [696, 266] width 296 height 34
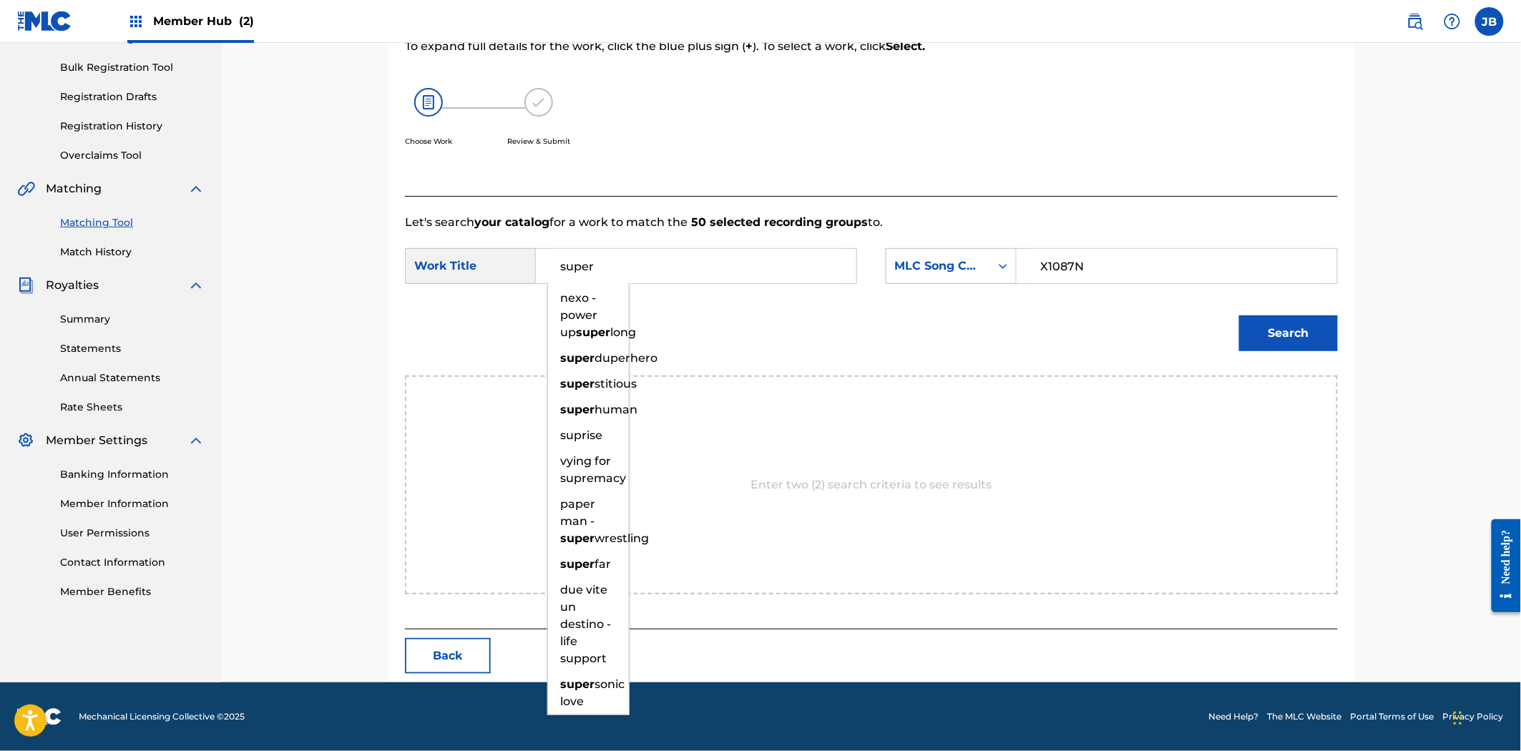
type input "super"
click at [1239, 315] on button "Search" at bounding box center [1288, 333] width 99 height 36
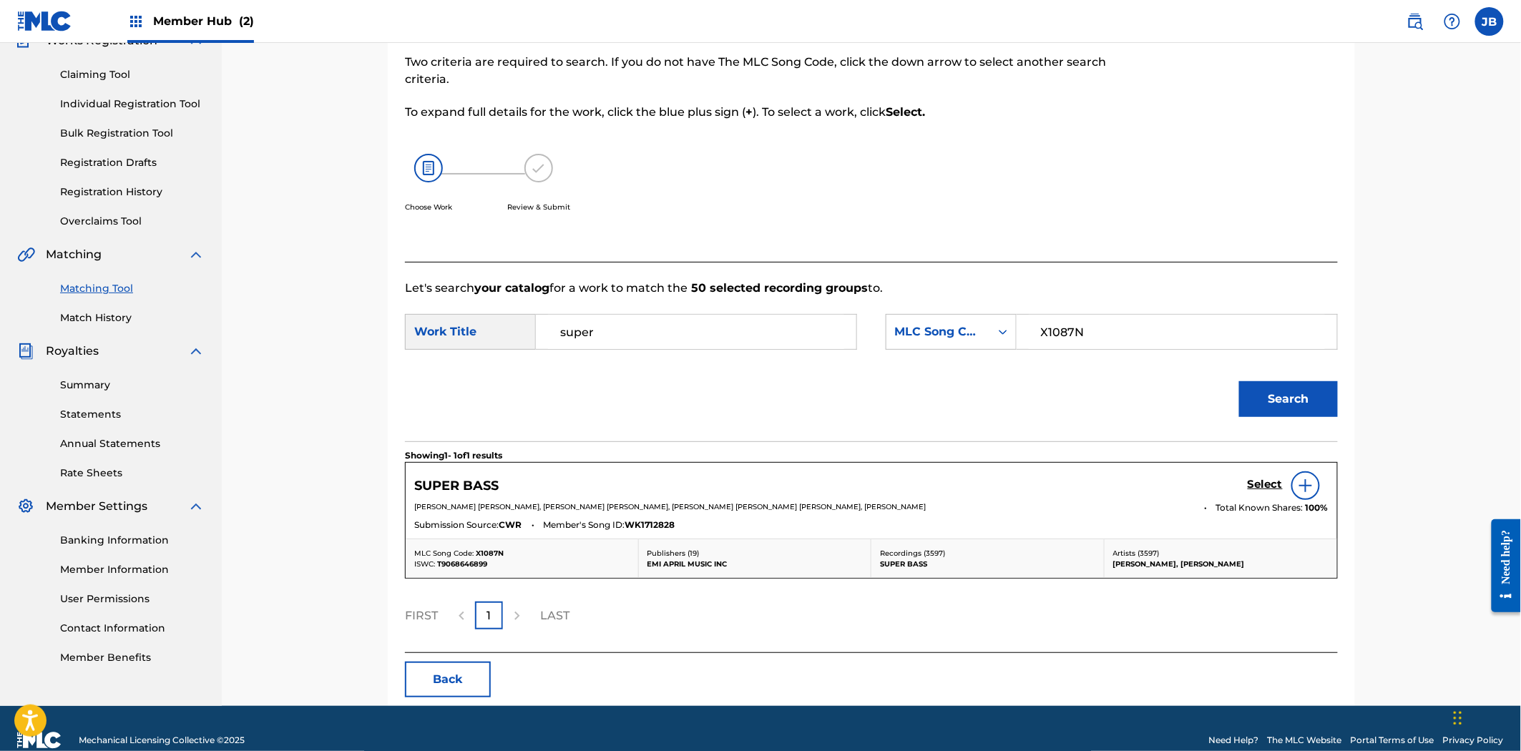
scroll to position [160, 0]
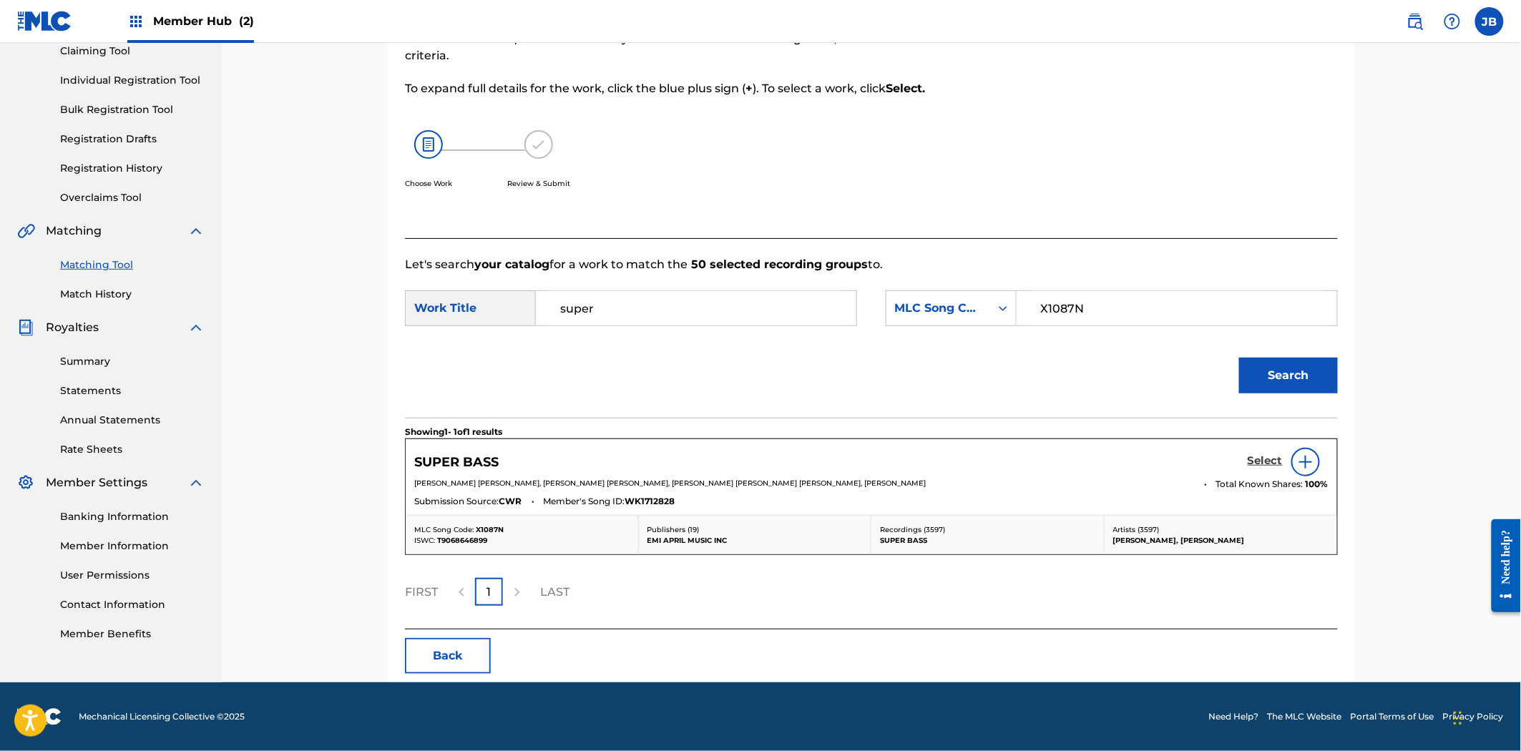
click at [1257, 466] on h5 "Select" at bounding box center [1265, 461] width 35 height 14
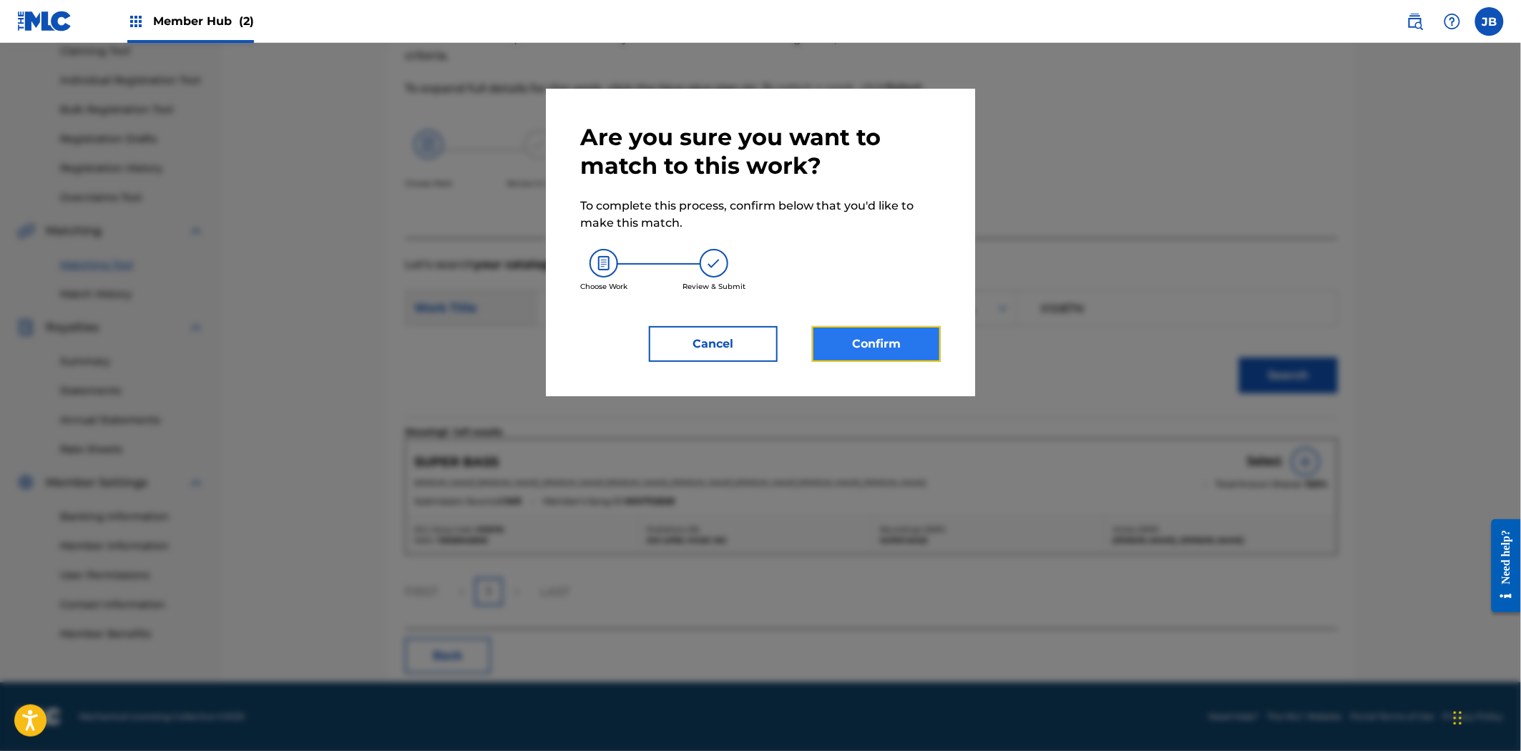
click at [899, 356] on button "Confirm" at bounding box center [876, 344] width 129 height 36
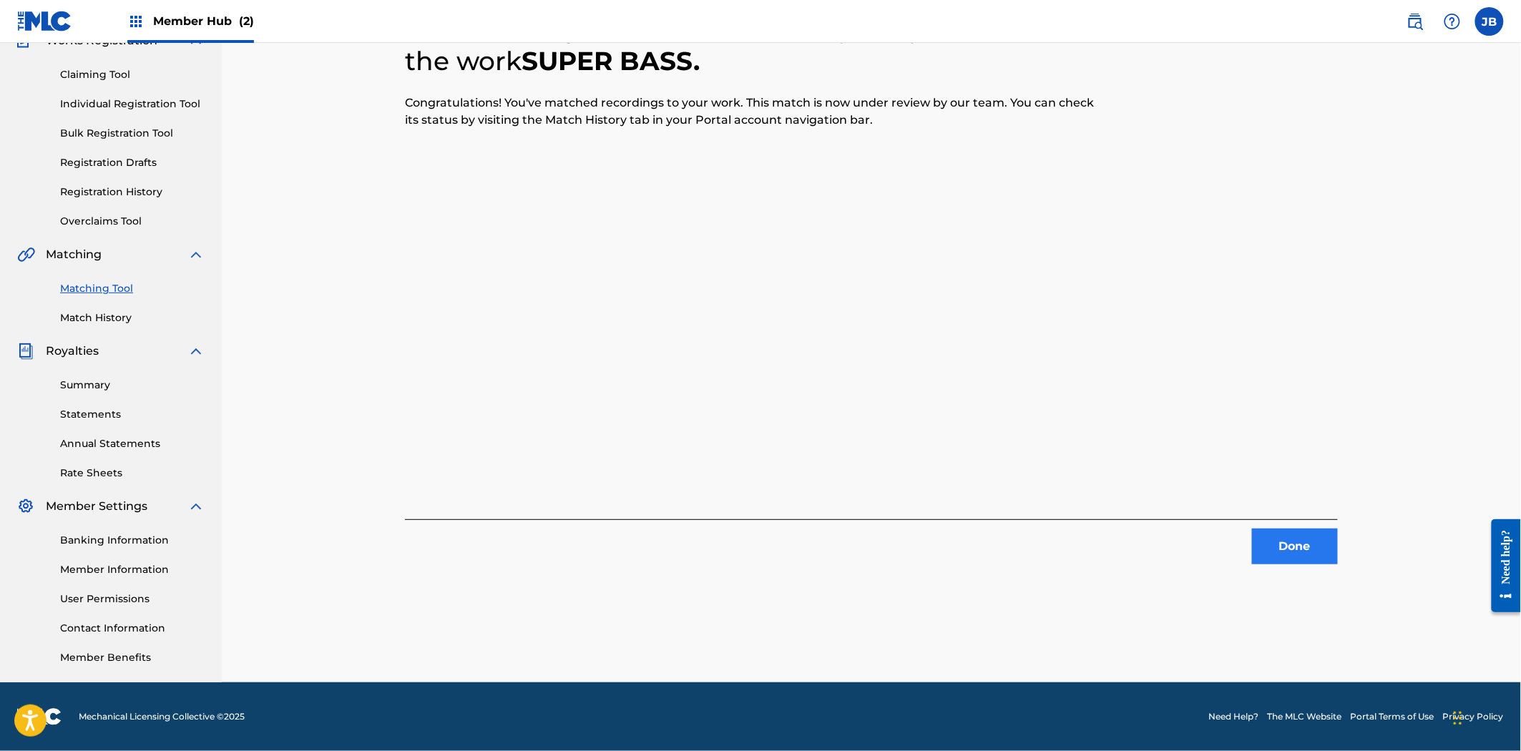
click at [1288, 528] on div "Done" at bounding box center [871, 541] width 933 height 45
click at [1283, 544] on button "Done" at bounding box center [1295, 547] width 86 height 36
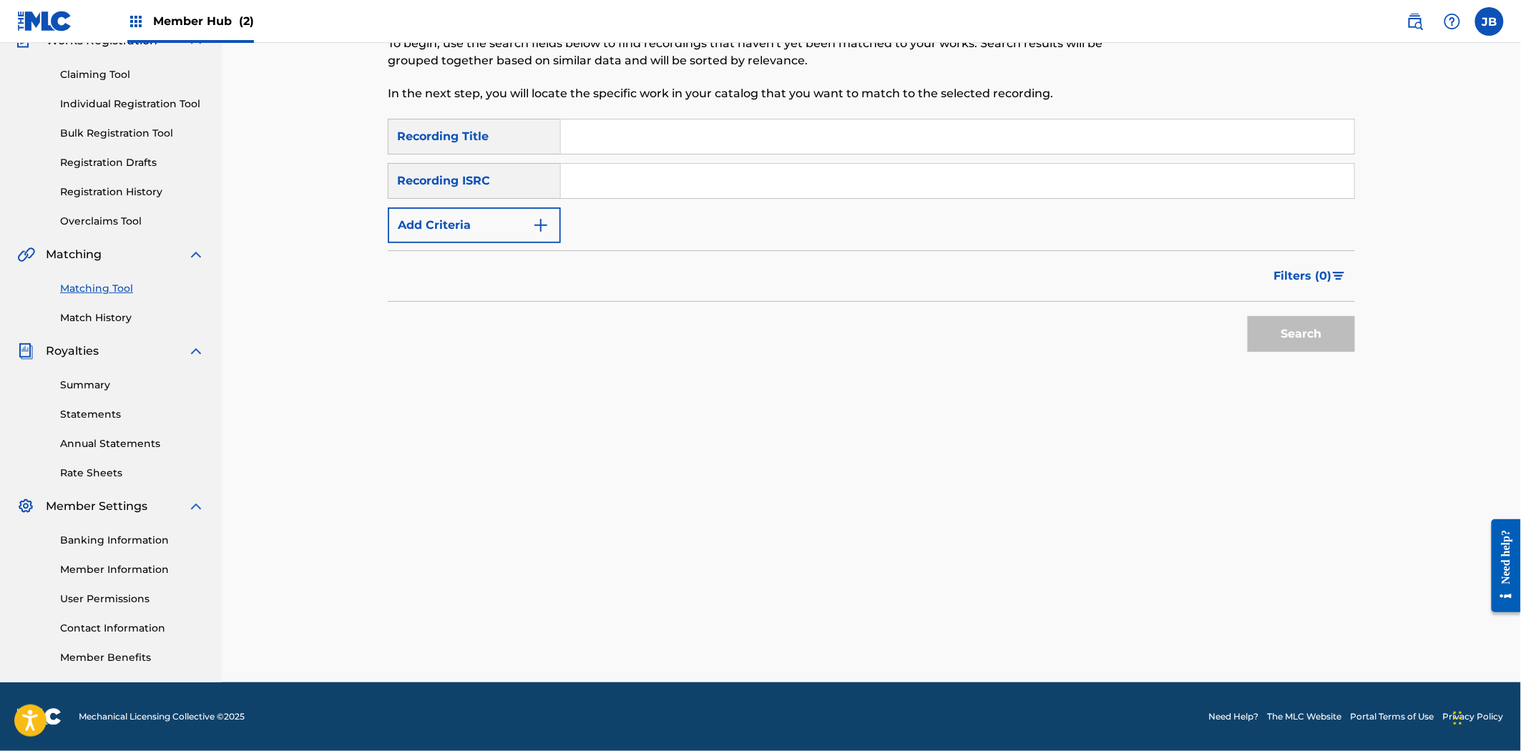
click at [687, 194] on input "Search Form" at bounding box center [957, 181] width 793 height 34
paste input "GBPS81528385"
type input "GBPS81528385"
click at [1250, 333] on button "Search" at bounding box center [1301, 334] width 107 height 36
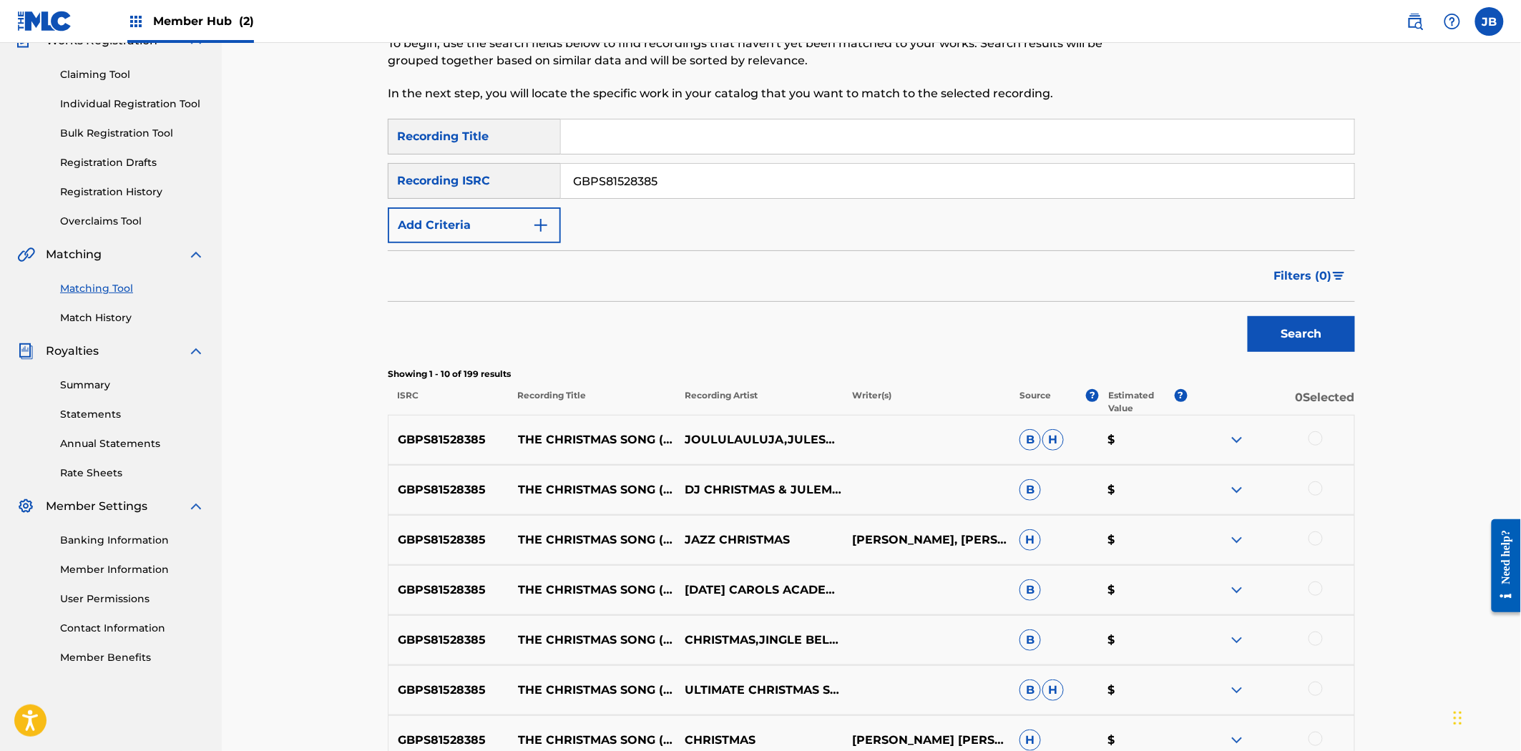
scroll to position [476, 0]
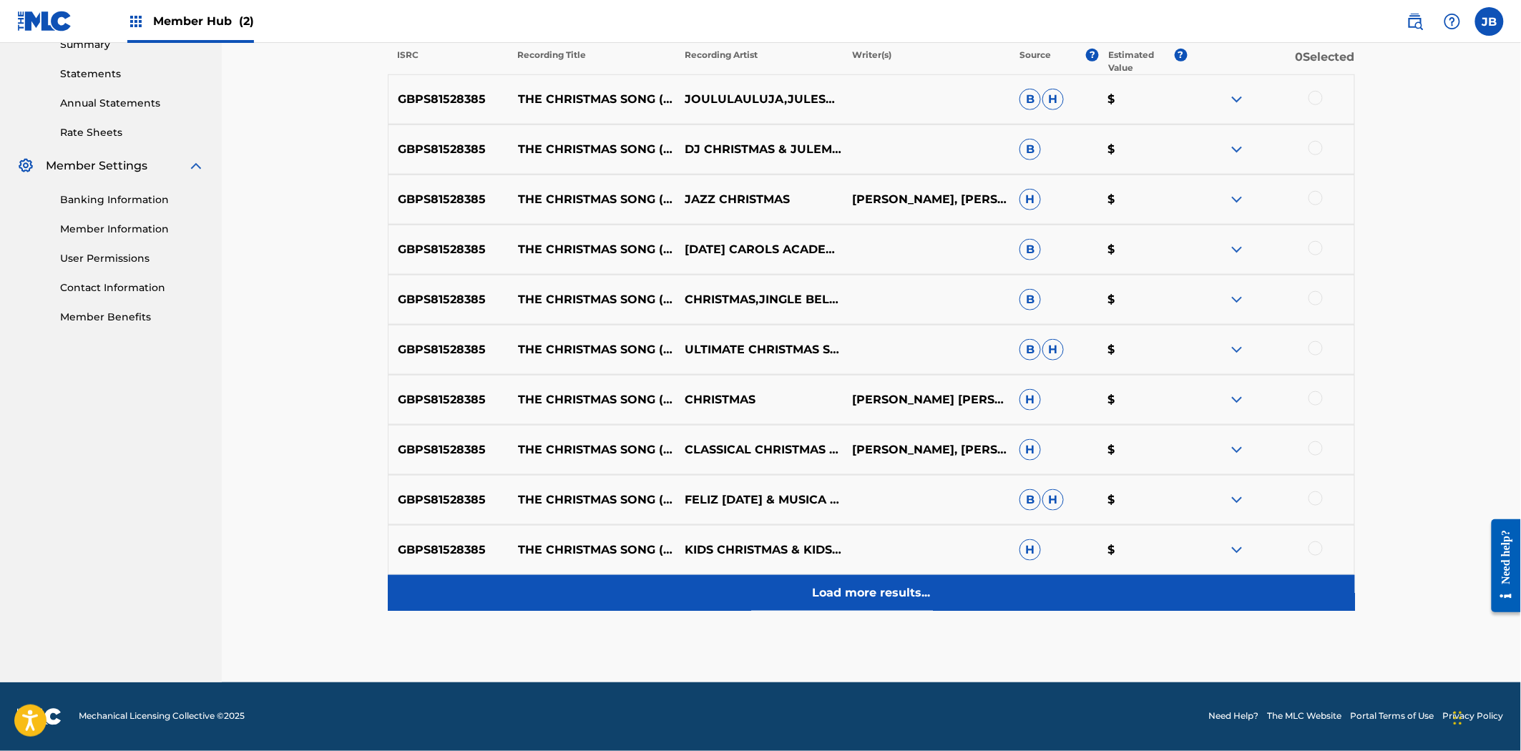
click at [873, 601] on p "Load more results..." at bounding box center [872, 592] width 118 height 17
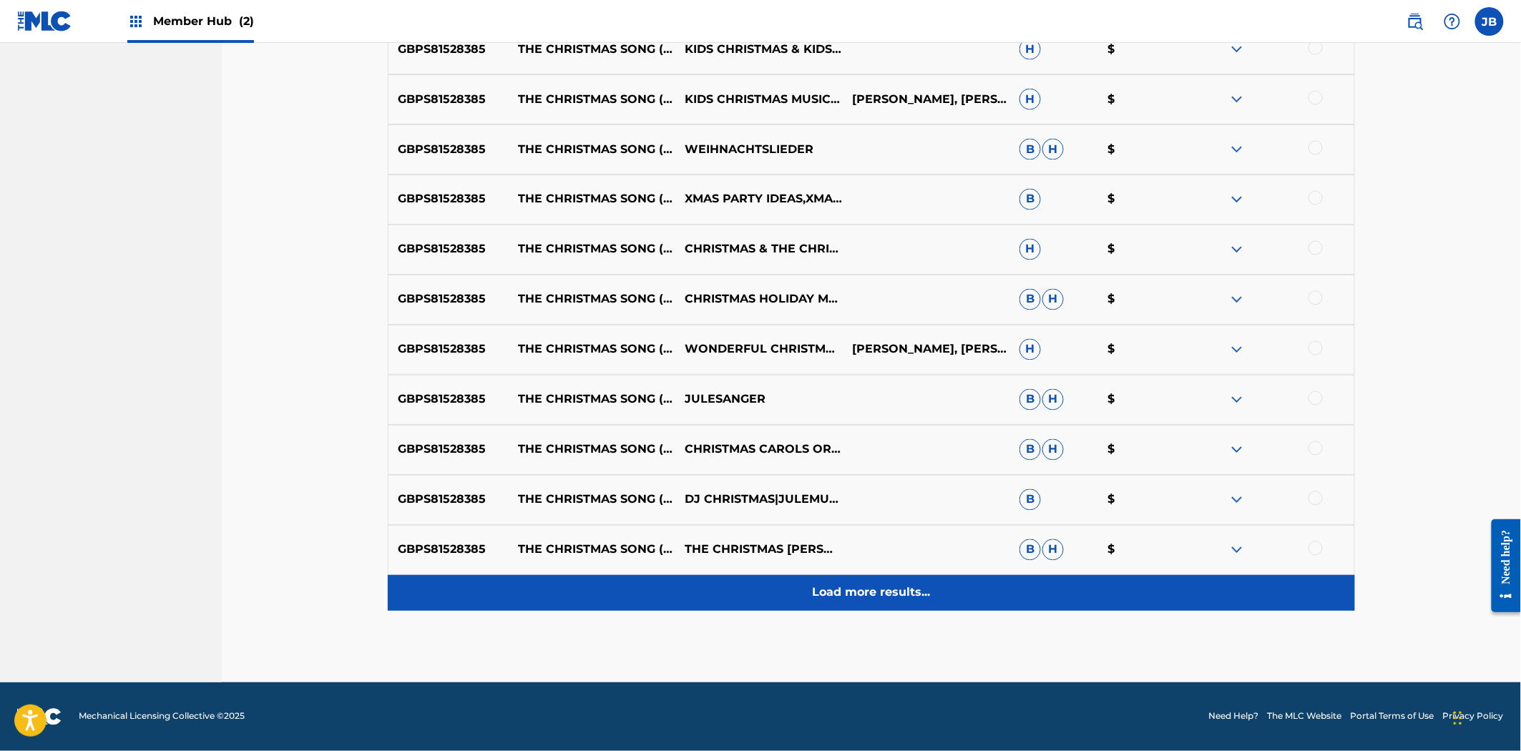
click at [884, 585] on p "Load more results..." at bounding box center [872, 592] width 118 height 17
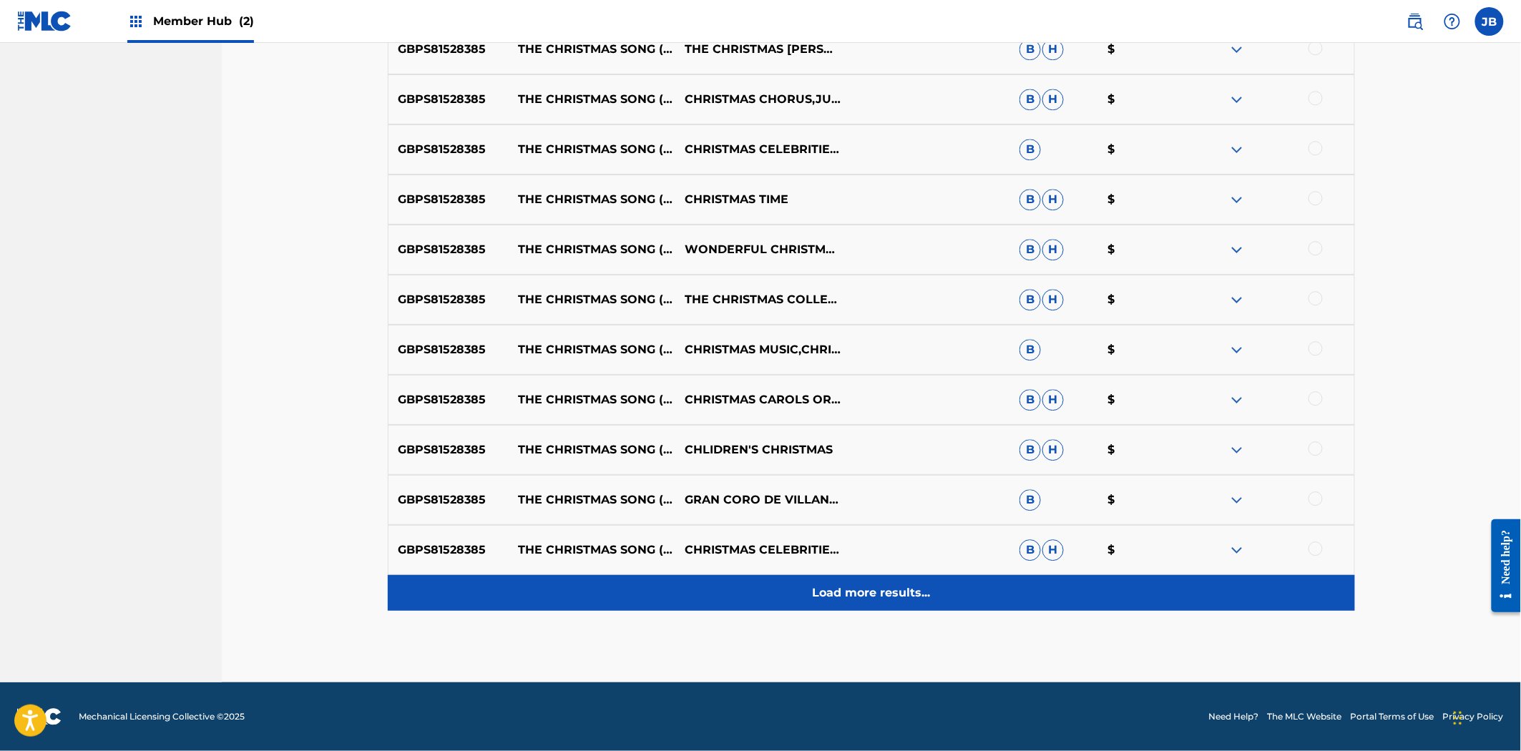
click at [895, 592] on p "Load more results..." at bounding box center [872, 592] width 118 height 17
click at [889, 589] on p "Load more results..." at bounding box center [872, 592] width 118 height 17
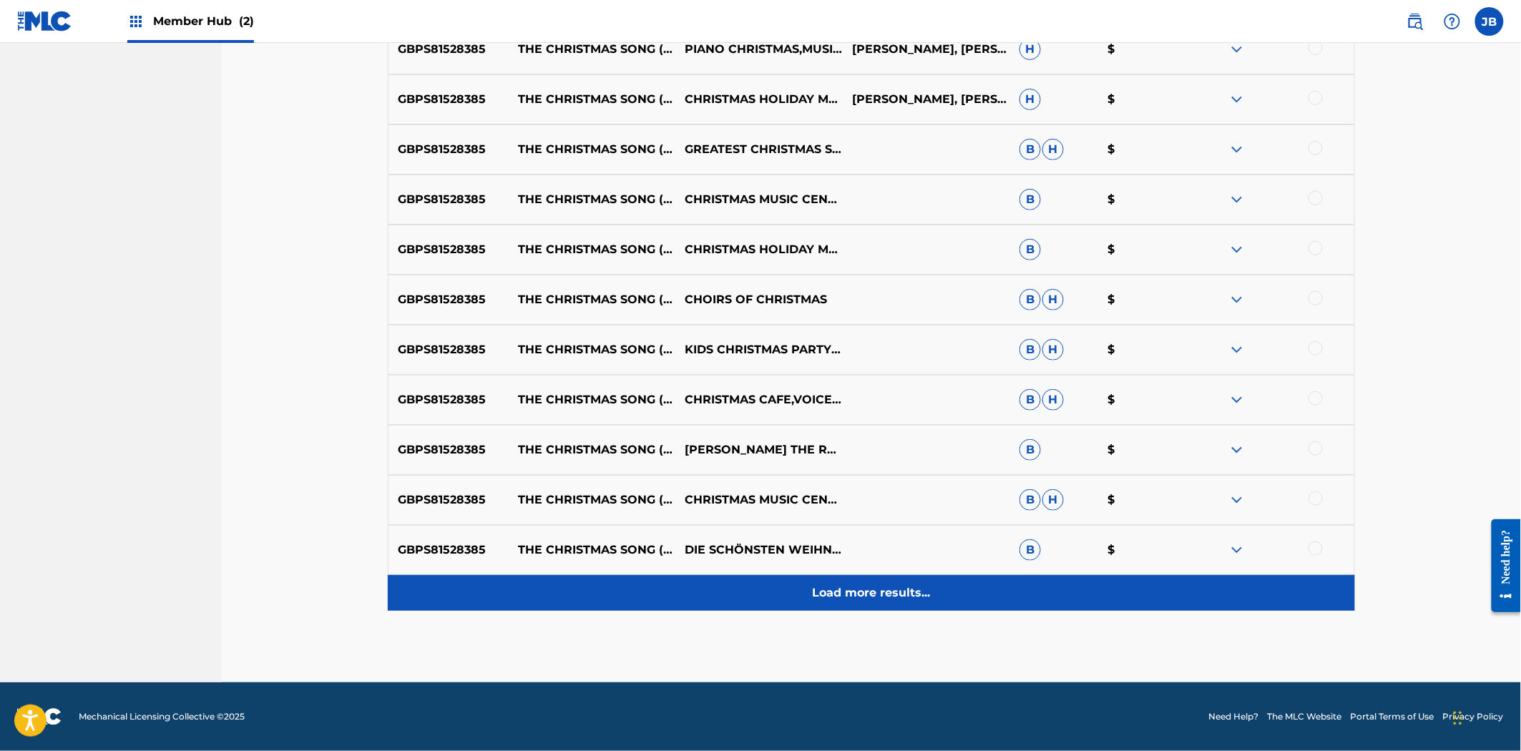
click at [896, 588] on p "Load more results..." at bounding box center [872, 592] width 118 height 17
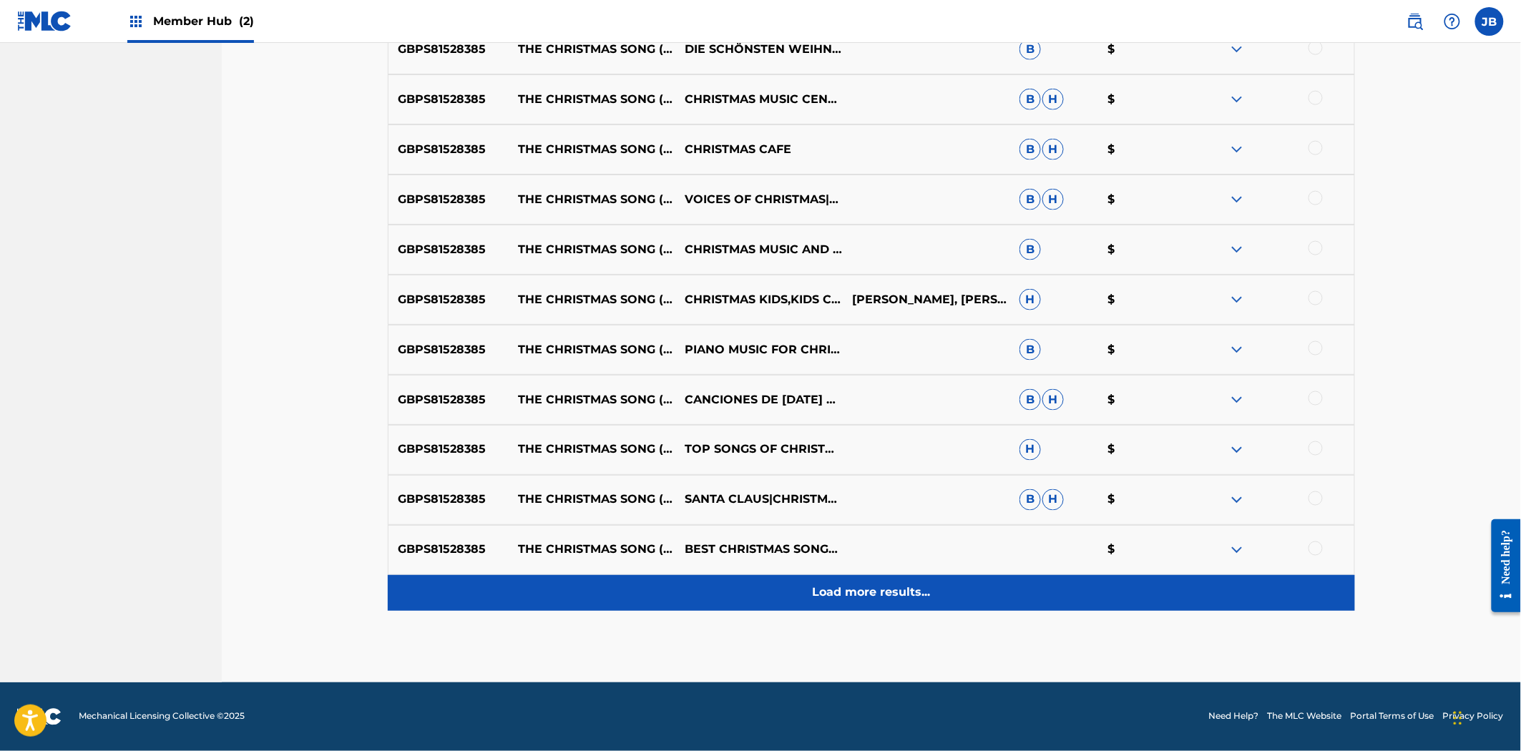
click at [893, 595] on p "Load more results..." at bounding box center [872, 592] width 118 height 17
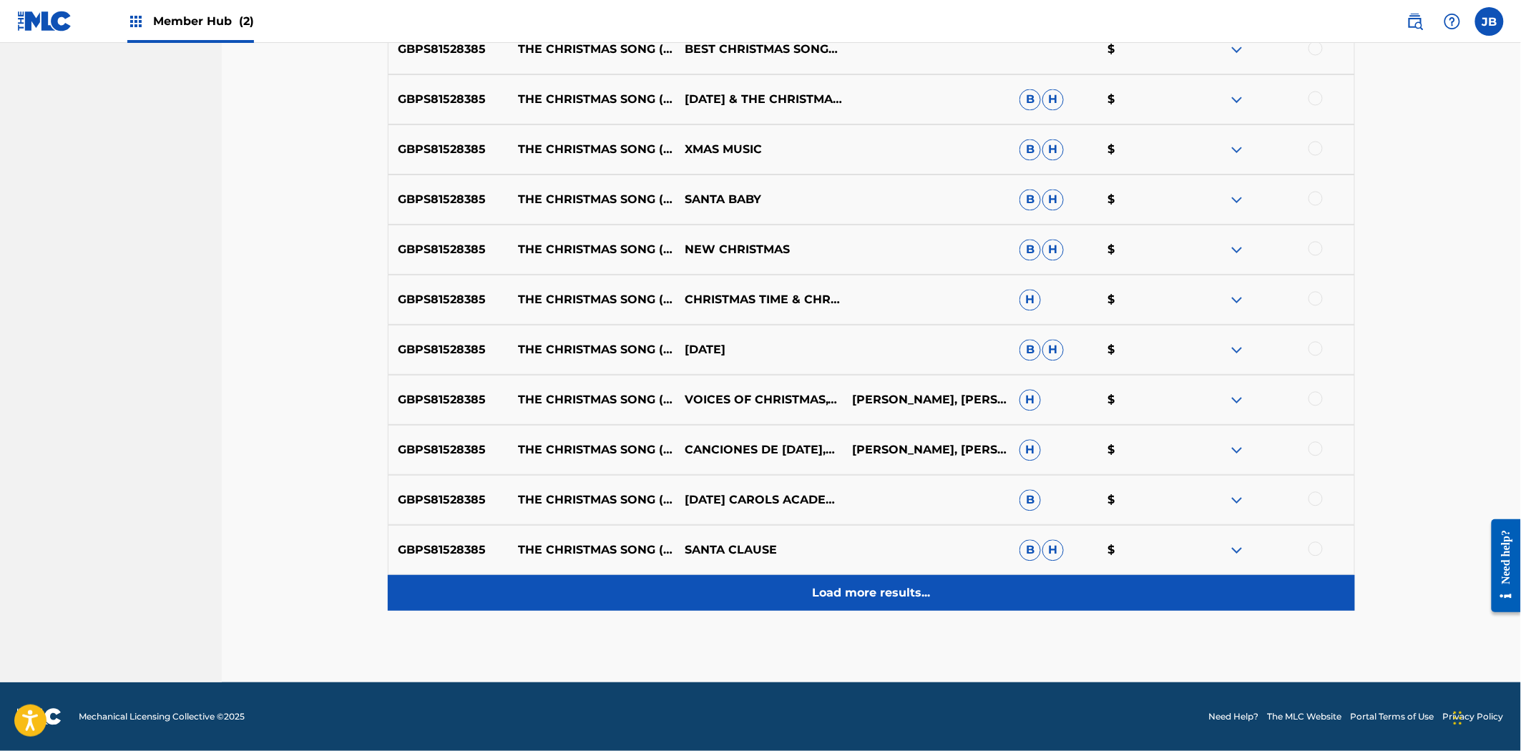
click at [896, 594] on p "Load more results..." at bounding box center [872, 592] width 118 height 17
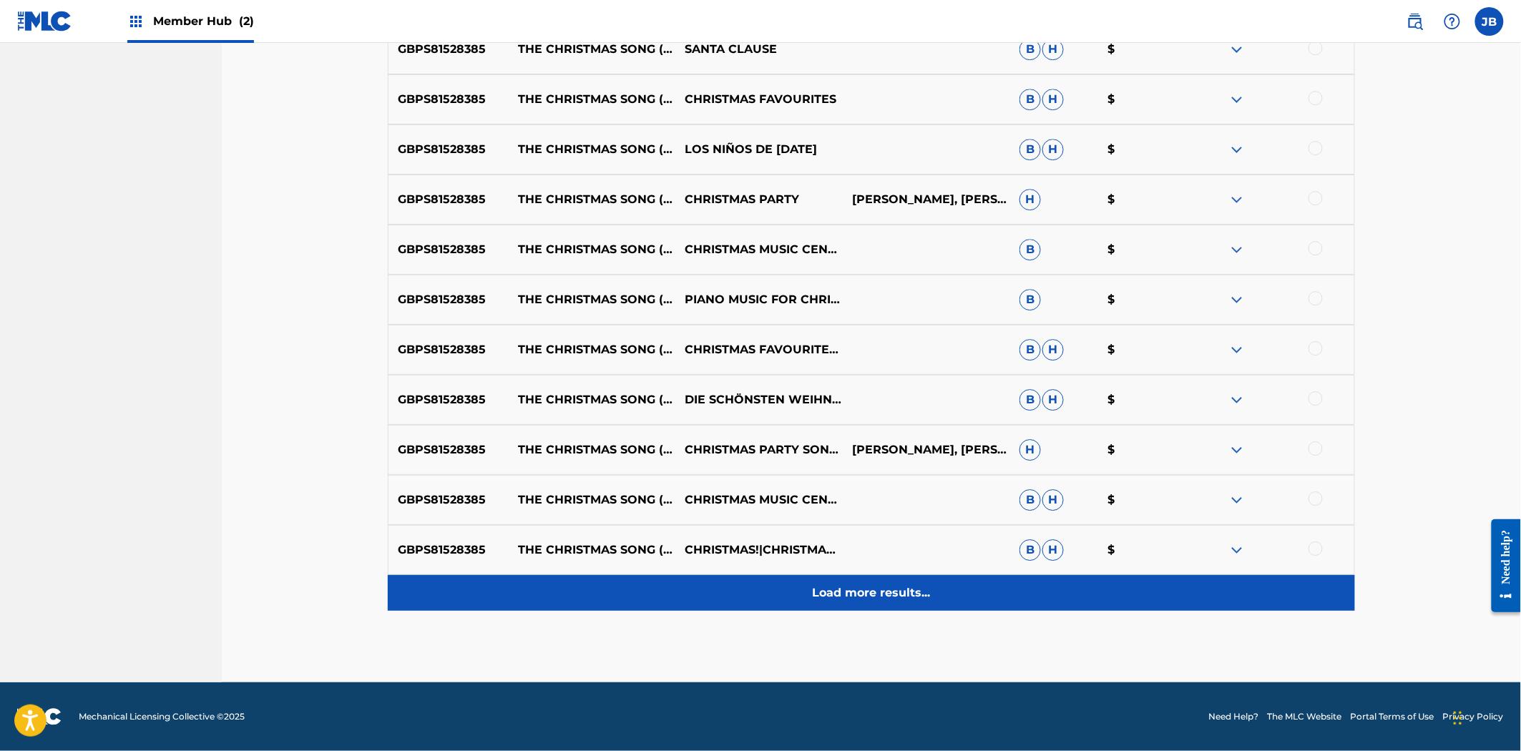
click at [888, 589] on p "Load more results..." at bounding box center [872, 592] width 118 height 17
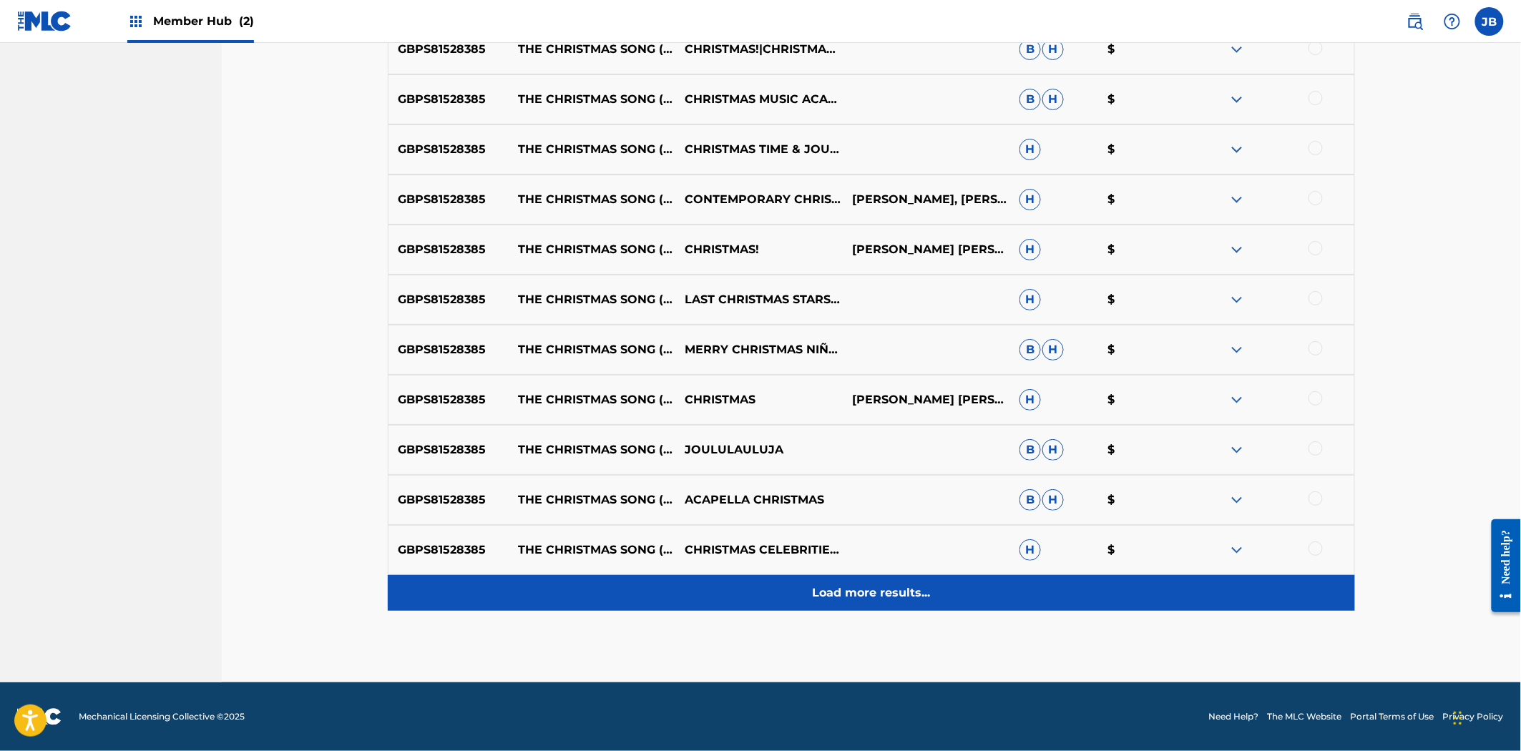
click at [898, 587] on p "Load more results..." at bounding box center [872, 592] width 118 height 17
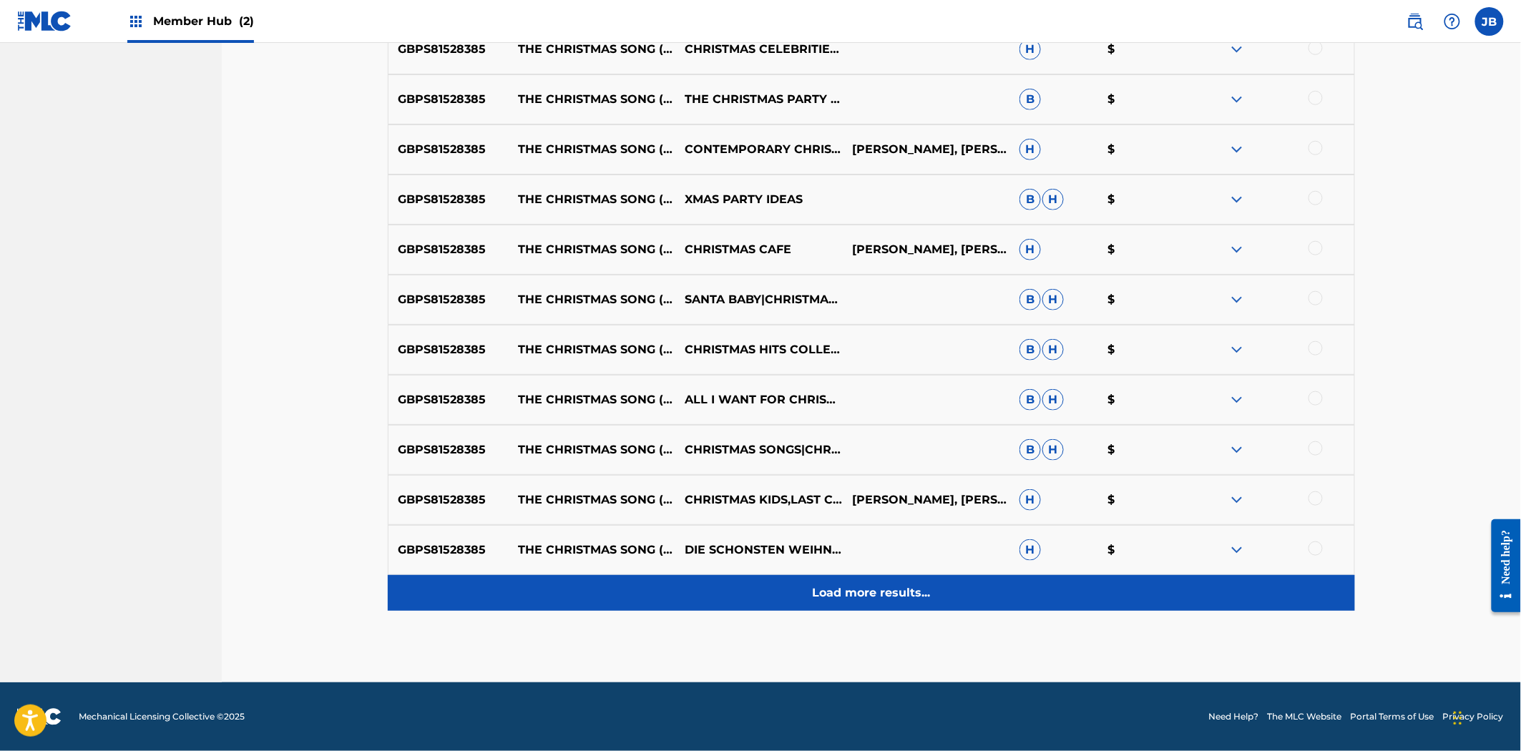
click at [887, 589] on p "Load more results..." at bounding box center [872, 592] width 118 height 17
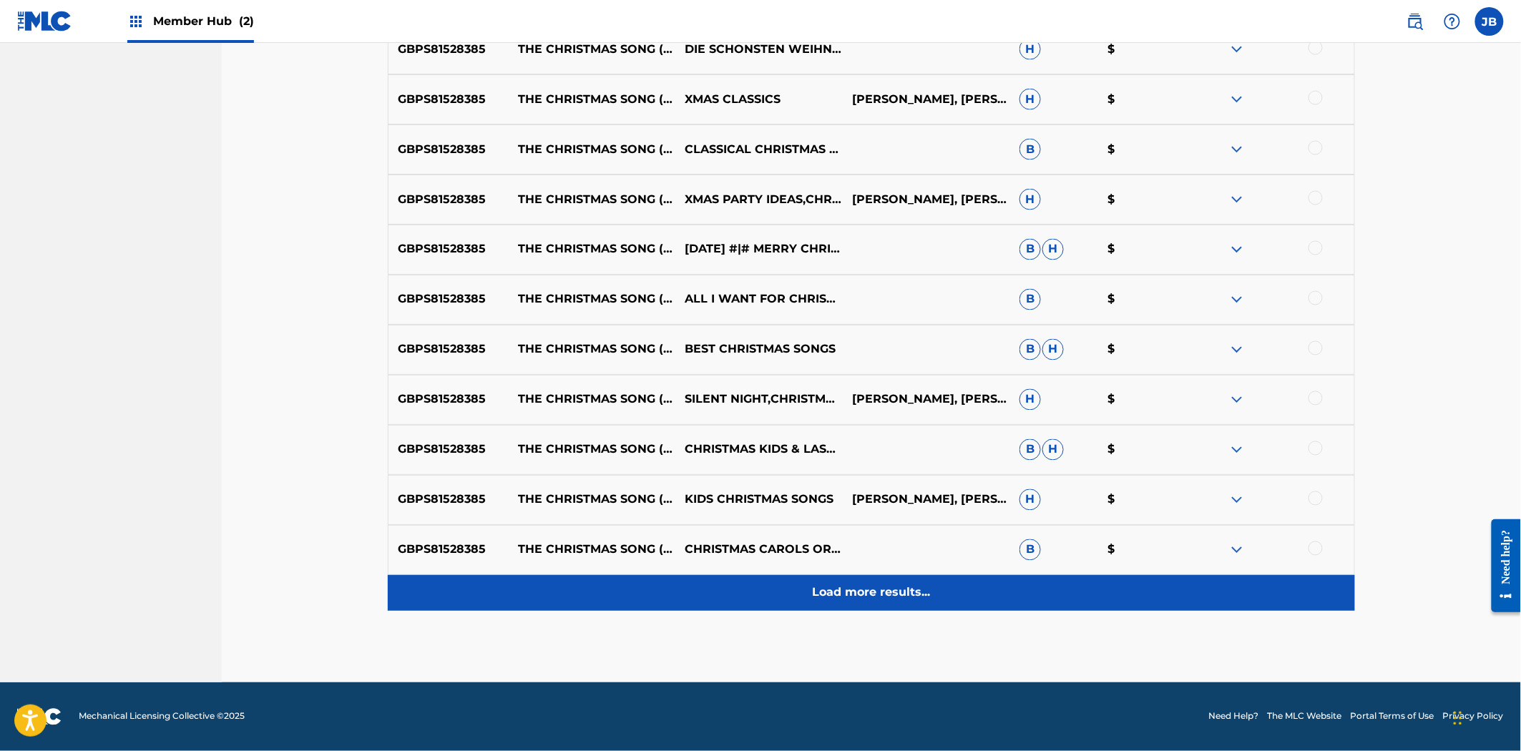
click at [876, 597] on p "Load more results..." at bounding box center [872, 592] width 118 height 17
click at [874, 599] on p "Load more results..." at bounding box center [872, 592] width 118 height 17
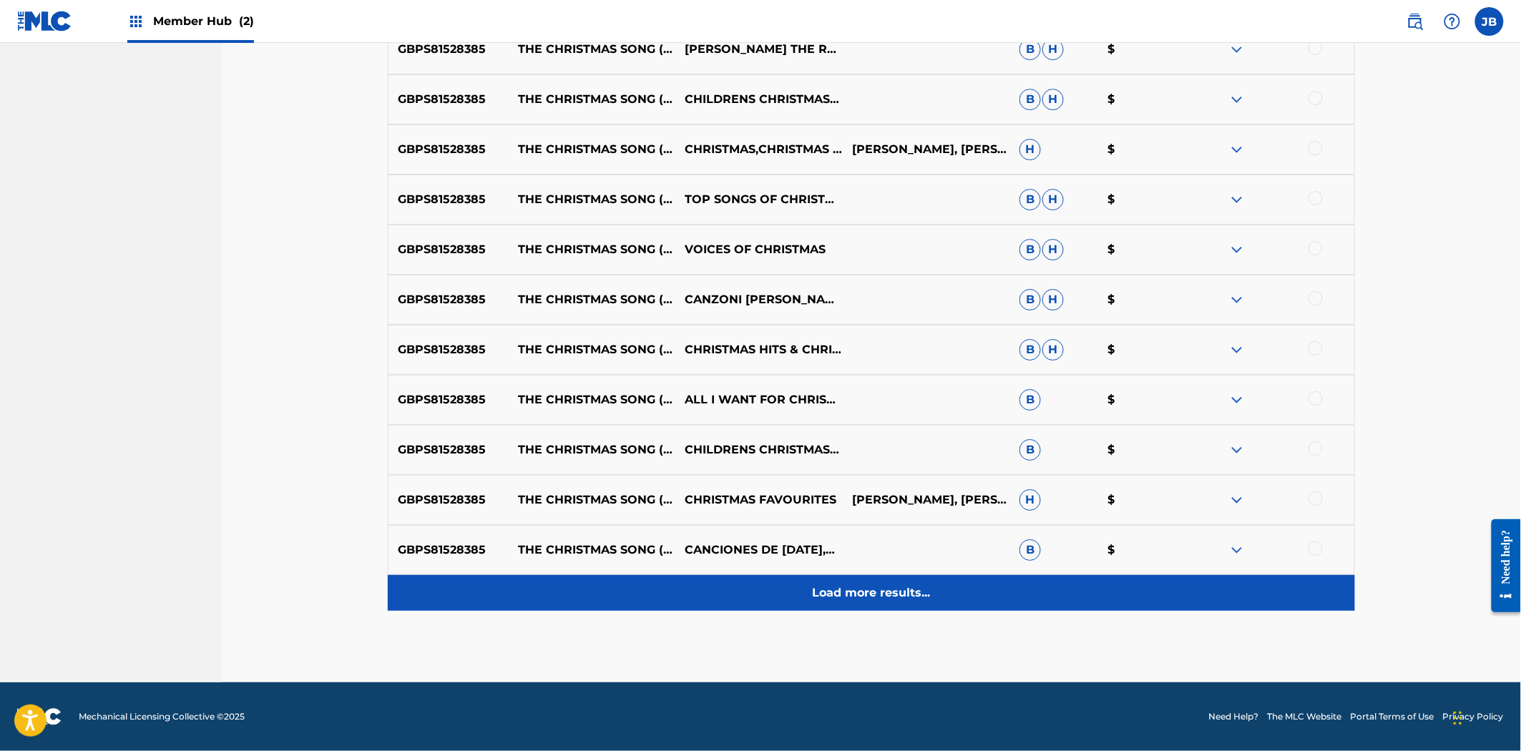
click at [884, 602] on div "Load more results..." at bounding box center [871, 593] width 967 height 36
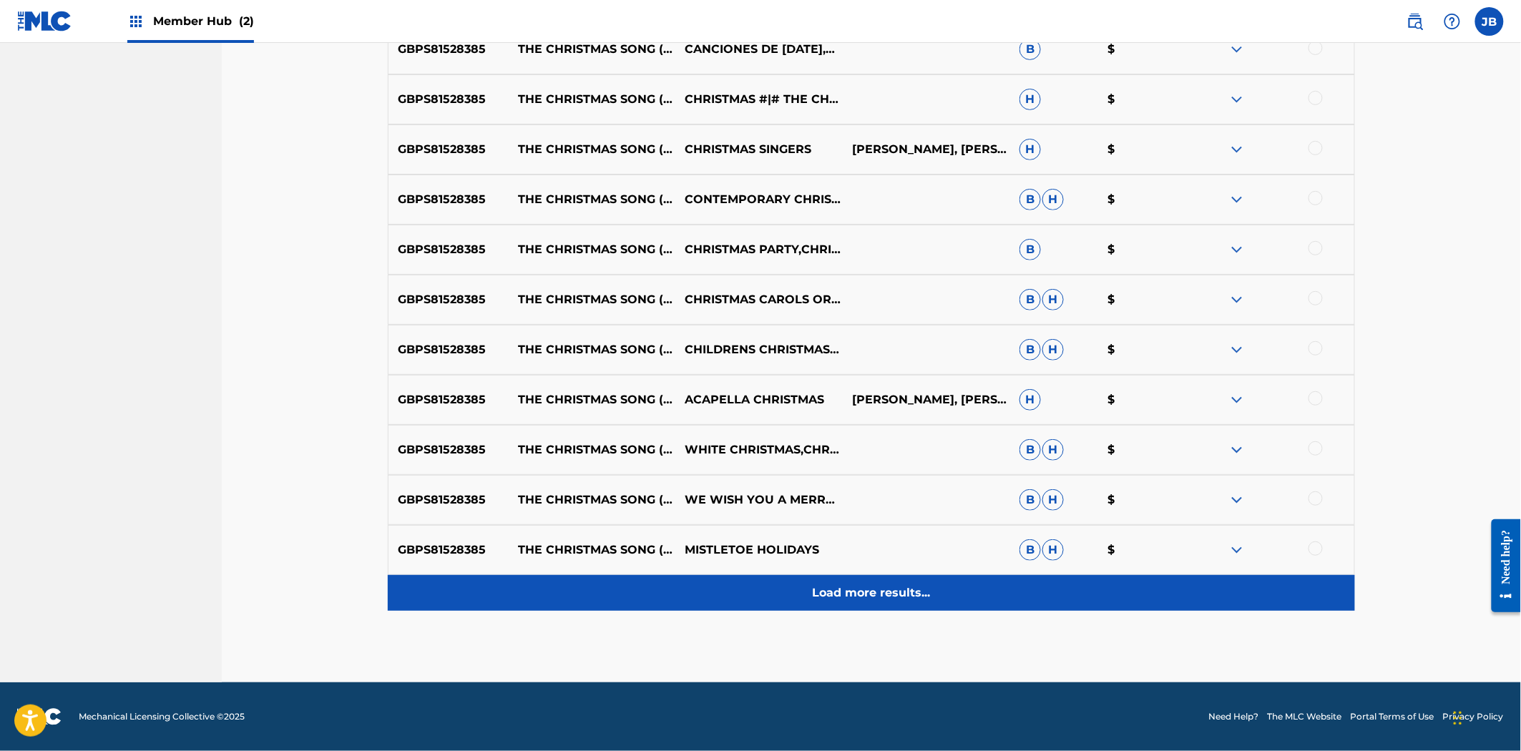
click at [876, 592] on p "Load more results..." at bounding box center [872, 592] width 118 height 17
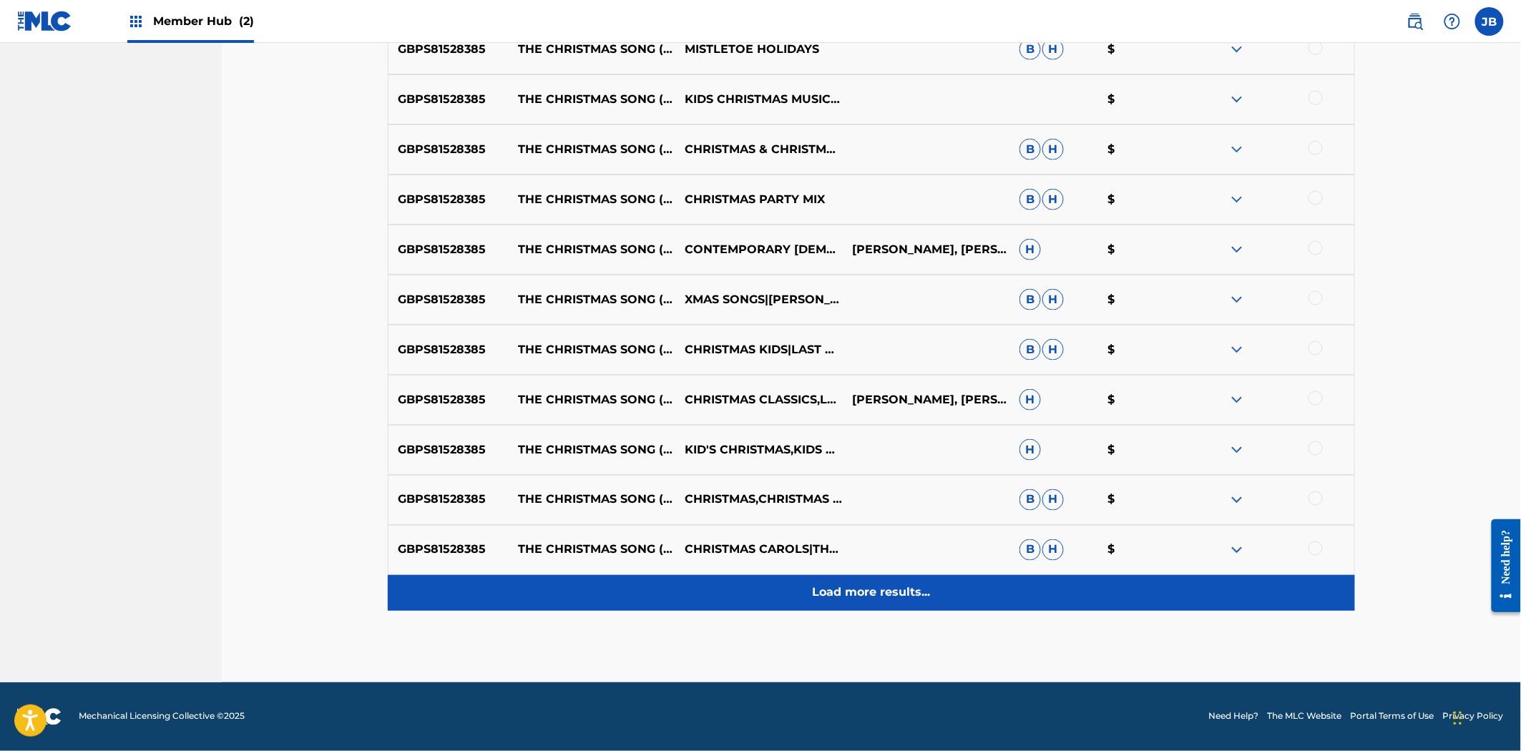
click at [879, 592] on p "Load more results..." at bounding box center [872, 592] width 118 height 17
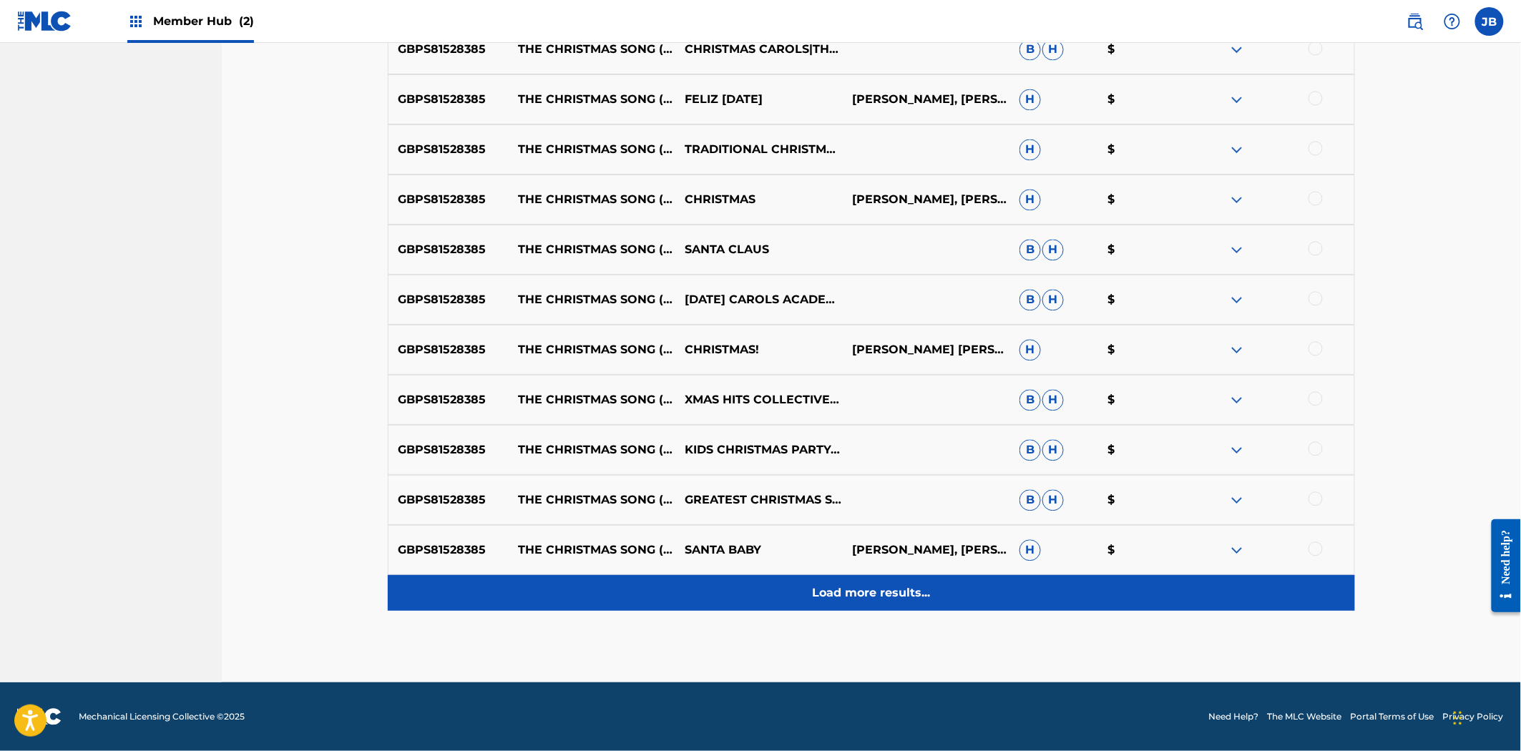
click at [880, 584] on p "Load more results..." at bounding box center [872, 592] width 118 height 17
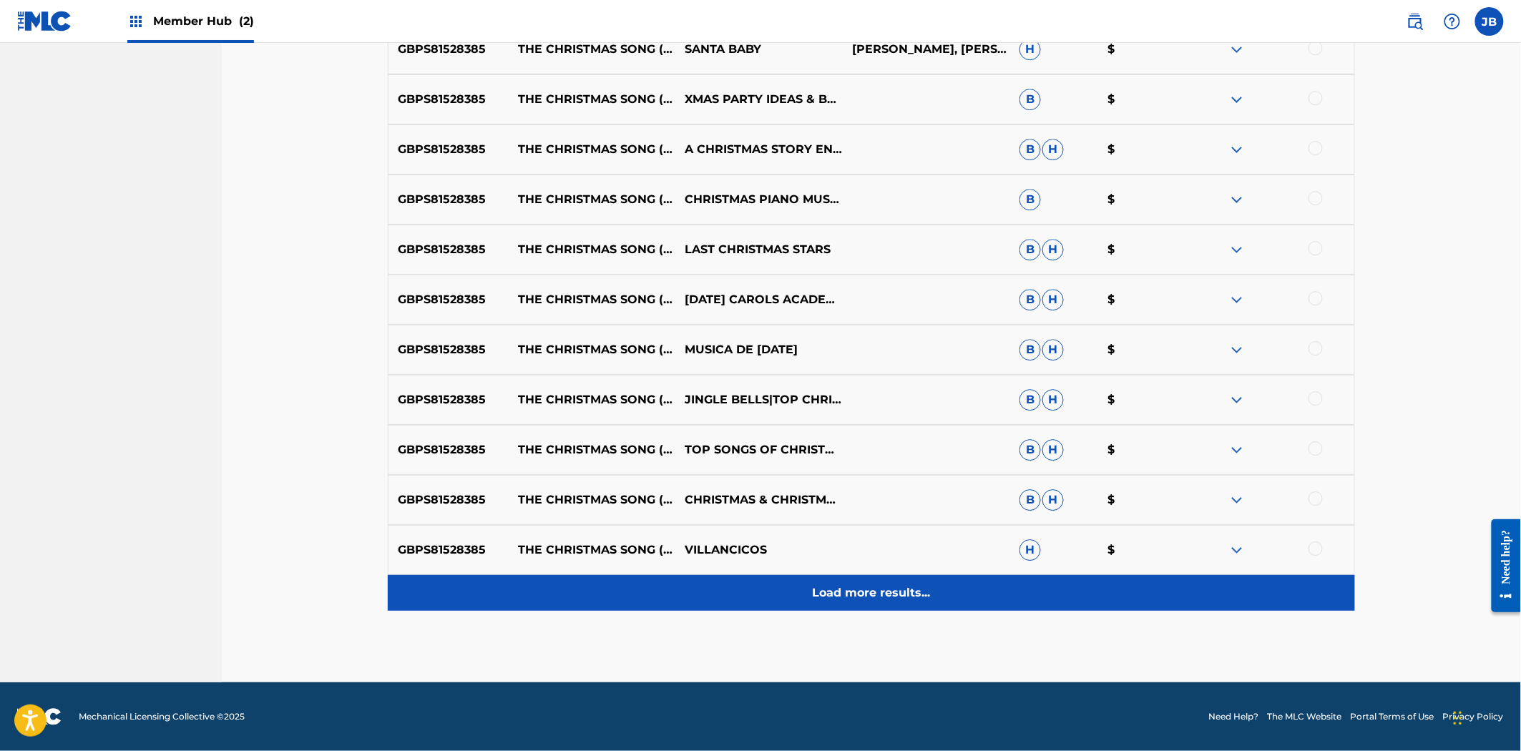
click at [879, 594] on p "Load more results..." at bounding box center [872, 592] width 118 height 17
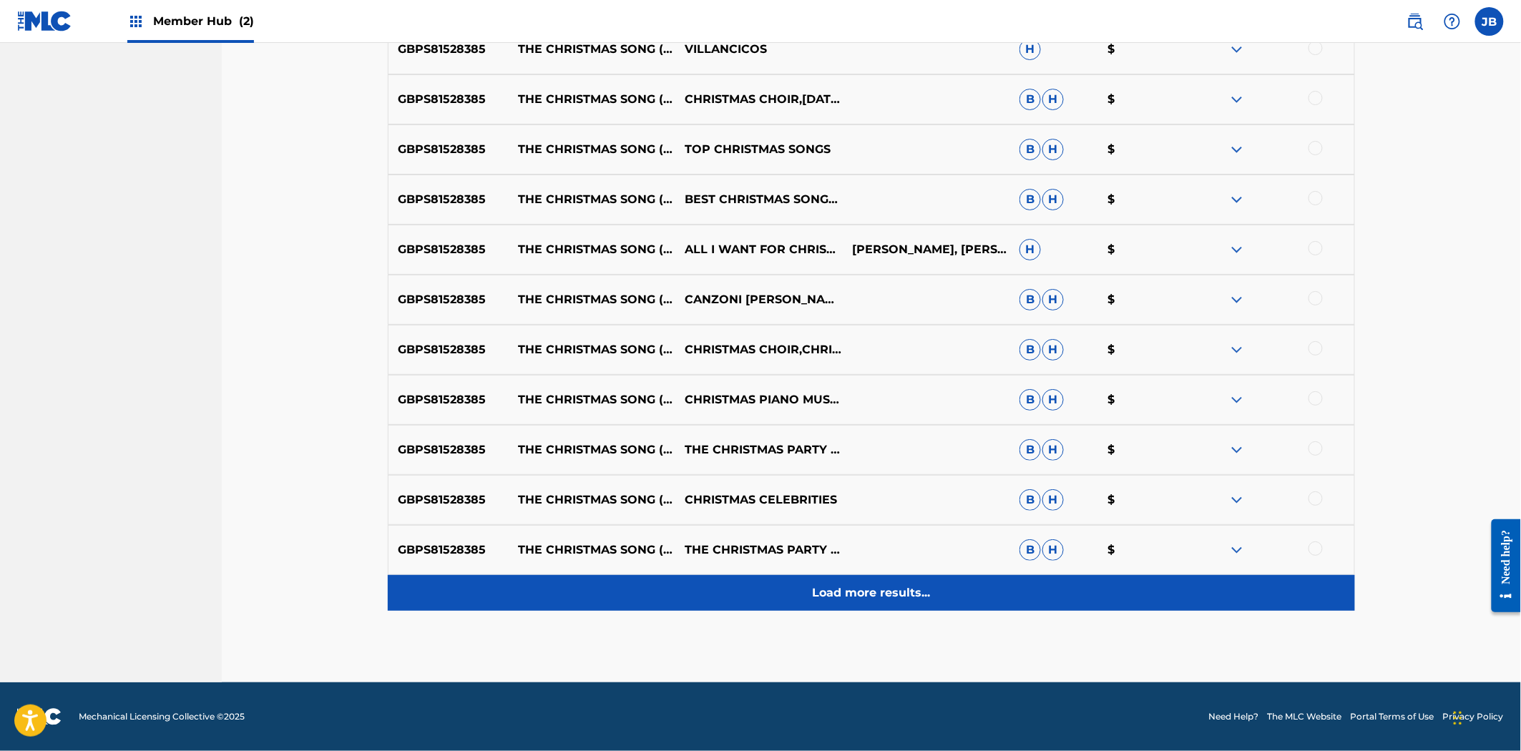
click at [857, 587] on p "Load more results..." at bounding box center [872, 592] width 118 height 17
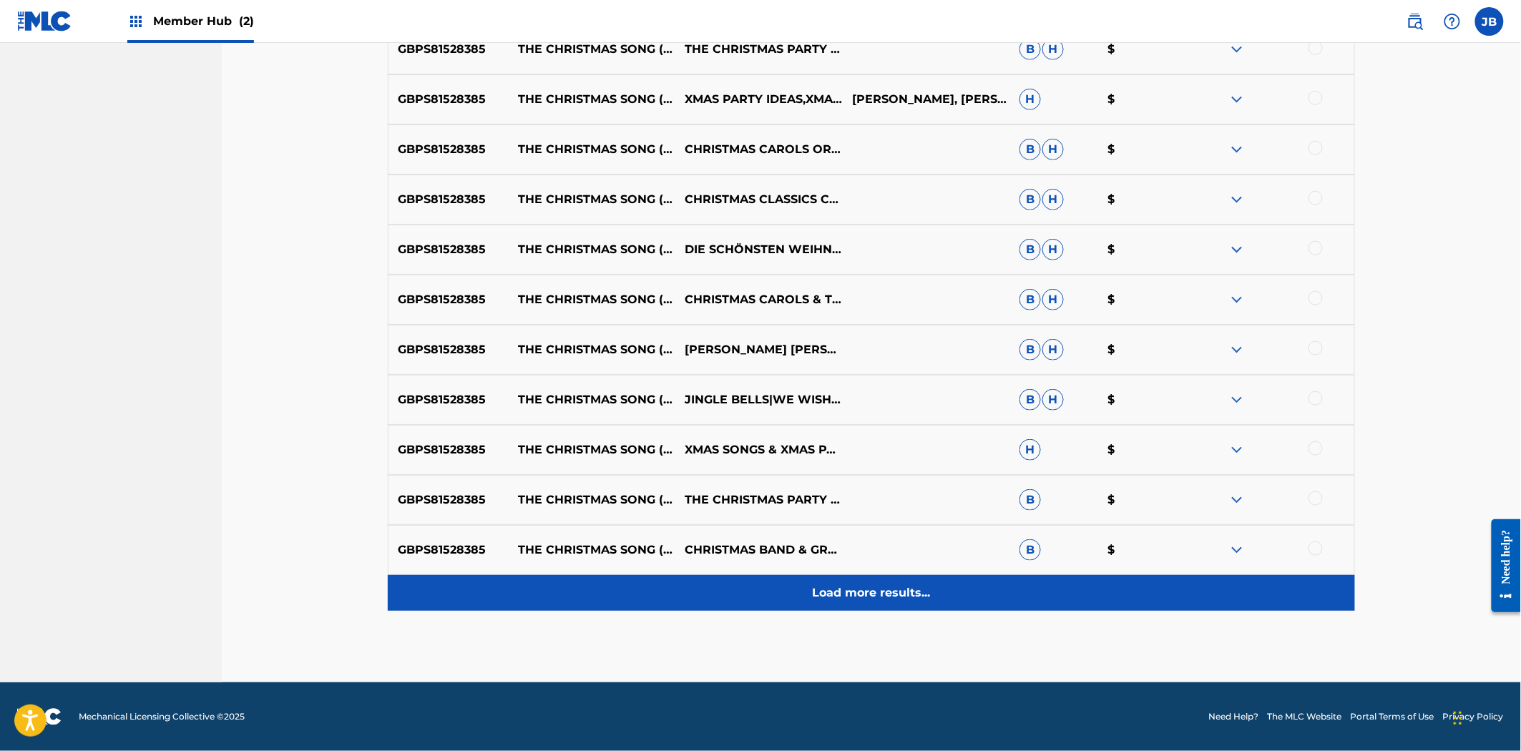
click at [881, 594] on p "Load more results..." at bounding box center [872, 592] width 118 height 17
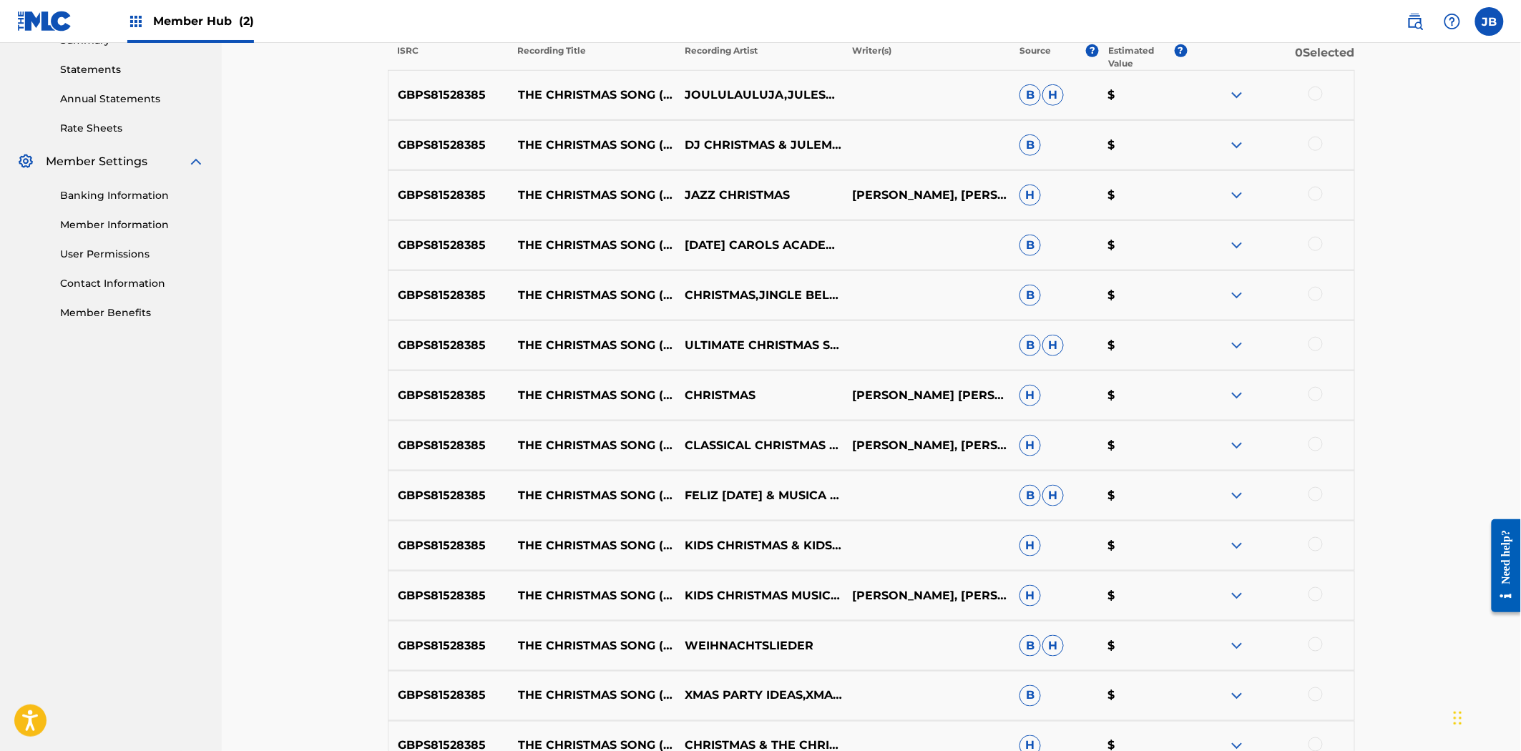
scroll to position [208, 0]
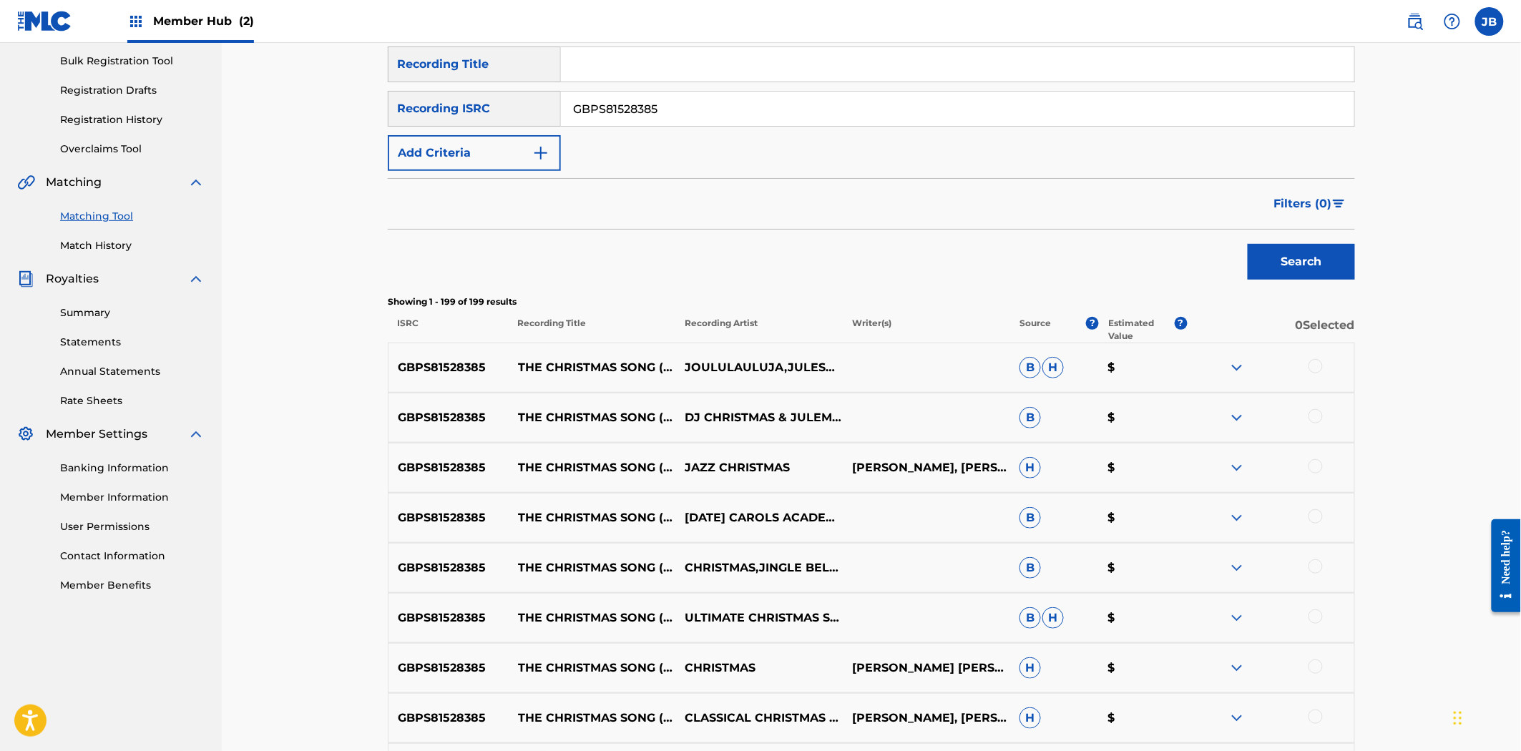
drag, startPoint x: 1318, startPoint y: 365, endPoint x: 1303, endPoint y: 375, distance: 18.7
click at [1303, 375] on div at bounding box center [1270, 367] width 167 height 17
click at [1316, 366] on div at bounding box center [1315, 366] width 14 height 14
click at [1307, 424] on div at bounding box center [1270, 417] width 167 height 17
click at [1316, 421] on div at bounding box center [1315, 416] width 14 height 14
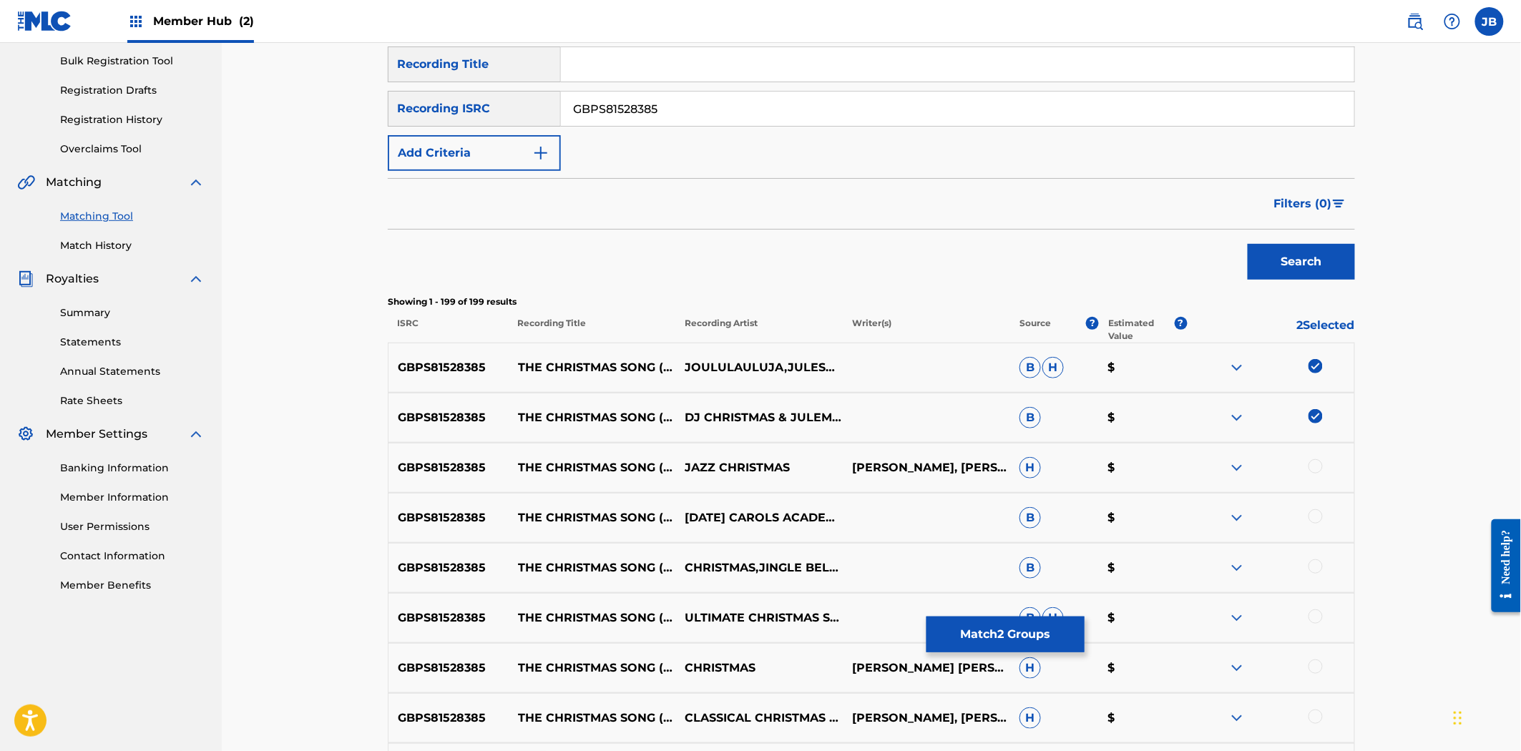
click at [1318, 472] on div at bounding box center [1315, 466] width 14 height 14
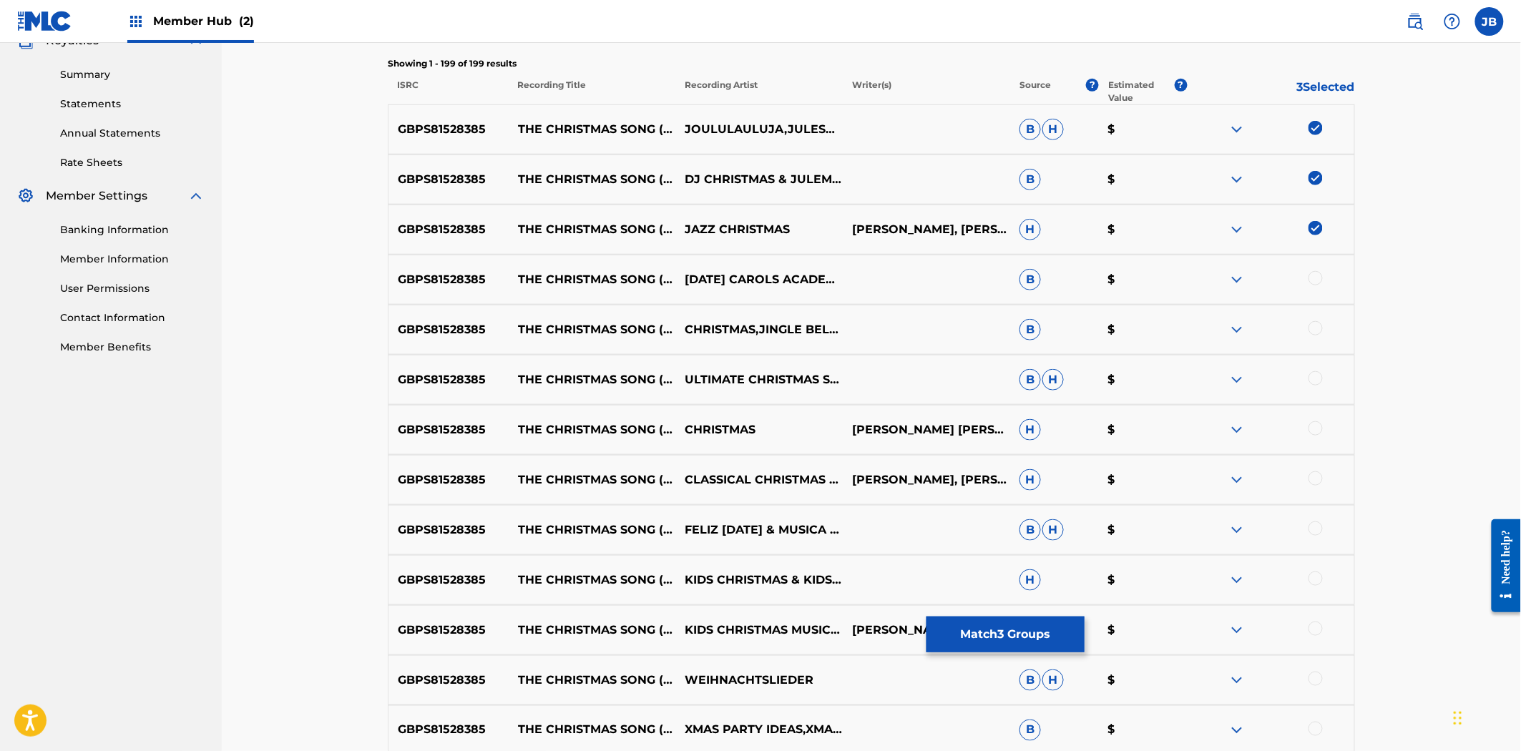
click at [1320, 275] on div at bounding box center [1315, 278] width 14 height 14
click at [1309, 317] on div "GBPS81528385 THE CHRISTMAS SONG (CHESTNUTS ROASTING ON AN OPEN FIRE) CHRISTMAS,…" at bounding box center [871, 330] width 967 height 50
click at [1317, 328] on div at bounding box center [1315, 328] width 14 height 14
click at [1317, 385] on div at bounding box center [1270, 379] width 167 height 17
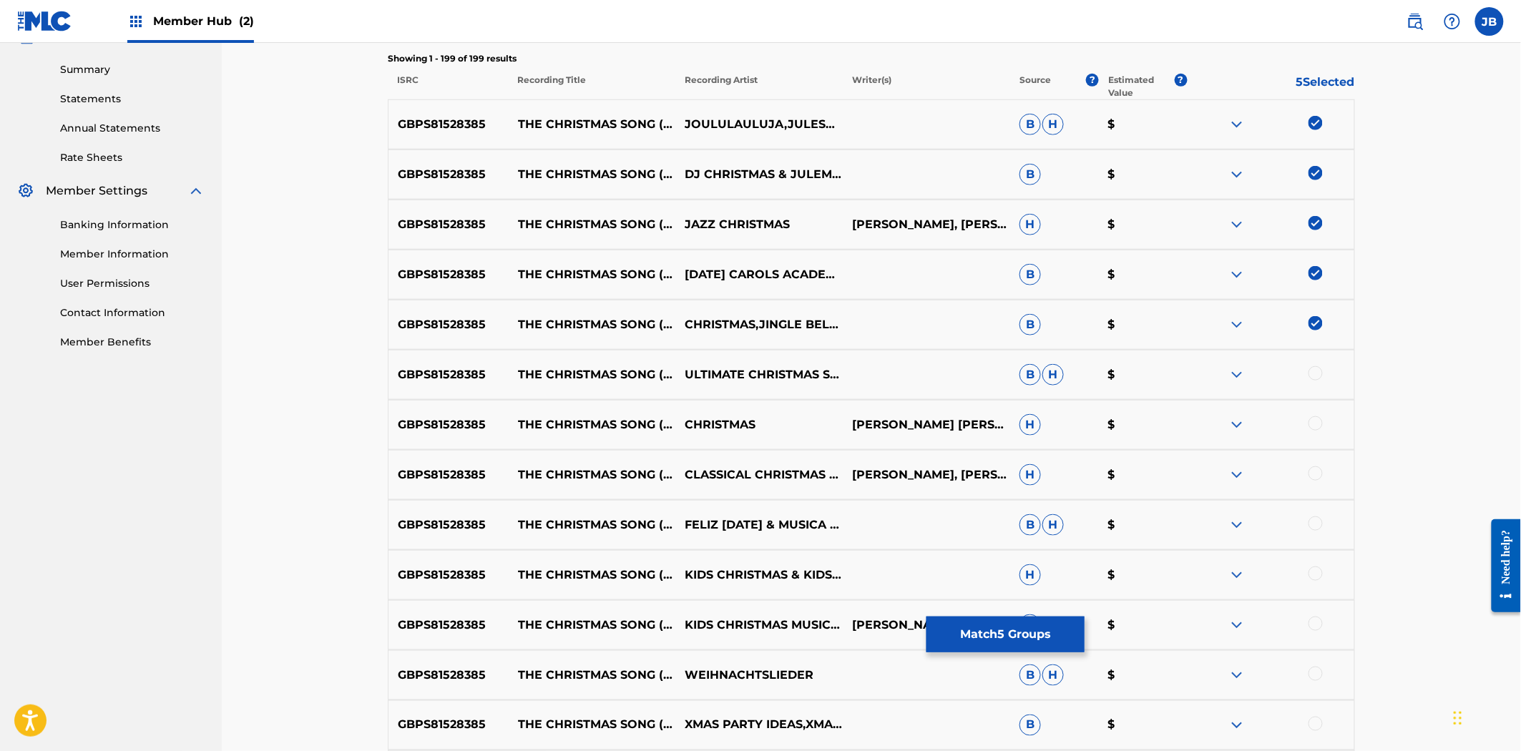
scroll to position [685, 0]
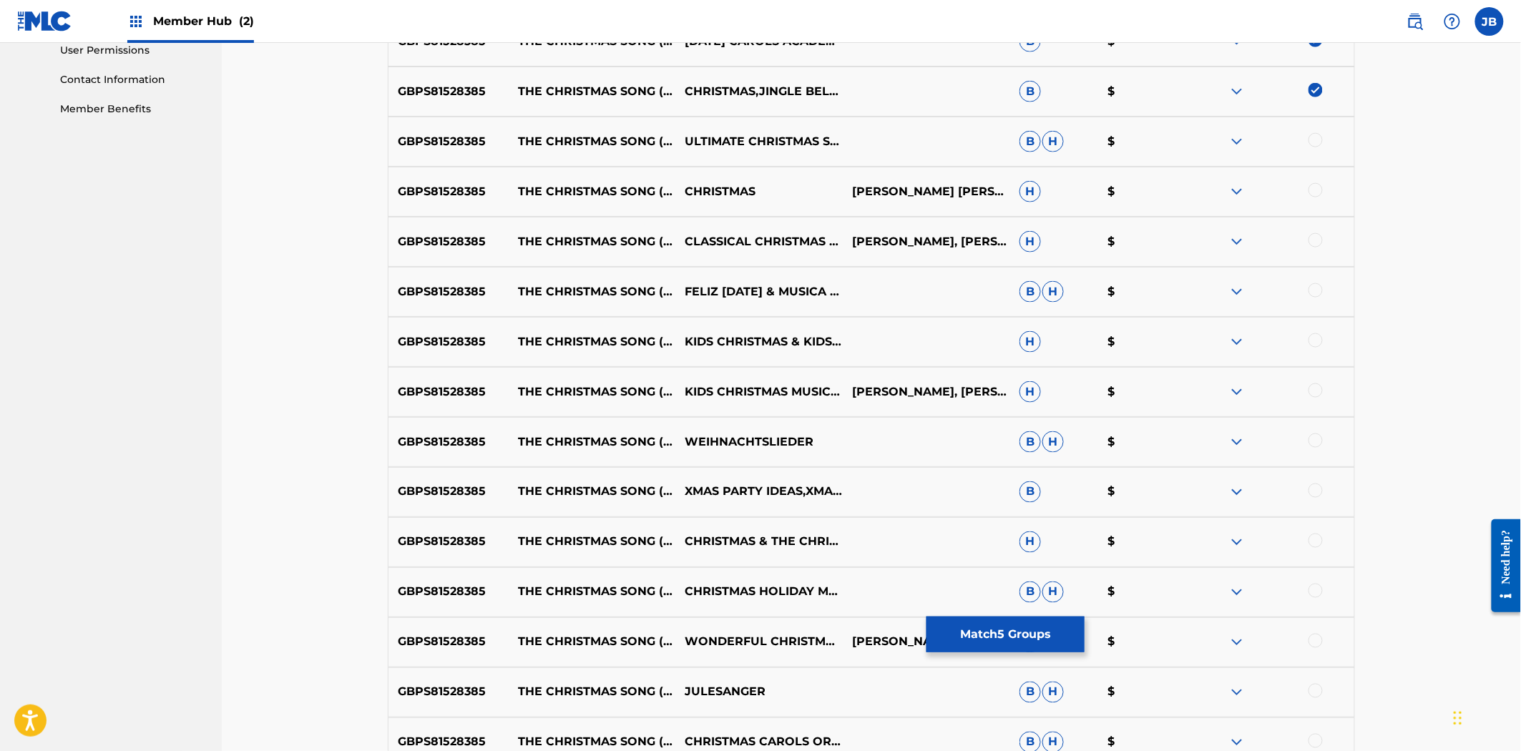
click at [1316, 138] on div at bounding box center [1315, 140] width 14 height 14
click at [1318, 189] on div at bounding box center [1315, 190] width 14 height 14
click at [1313, 242] on div at bounding box center [1315, 240] width 14 height 14
click at [1313, 283] on div at bounding box center [1315, 290] width 14 height 14
click at [1311, 341] on div at bounding box center [1315, 340] width 14 height 14
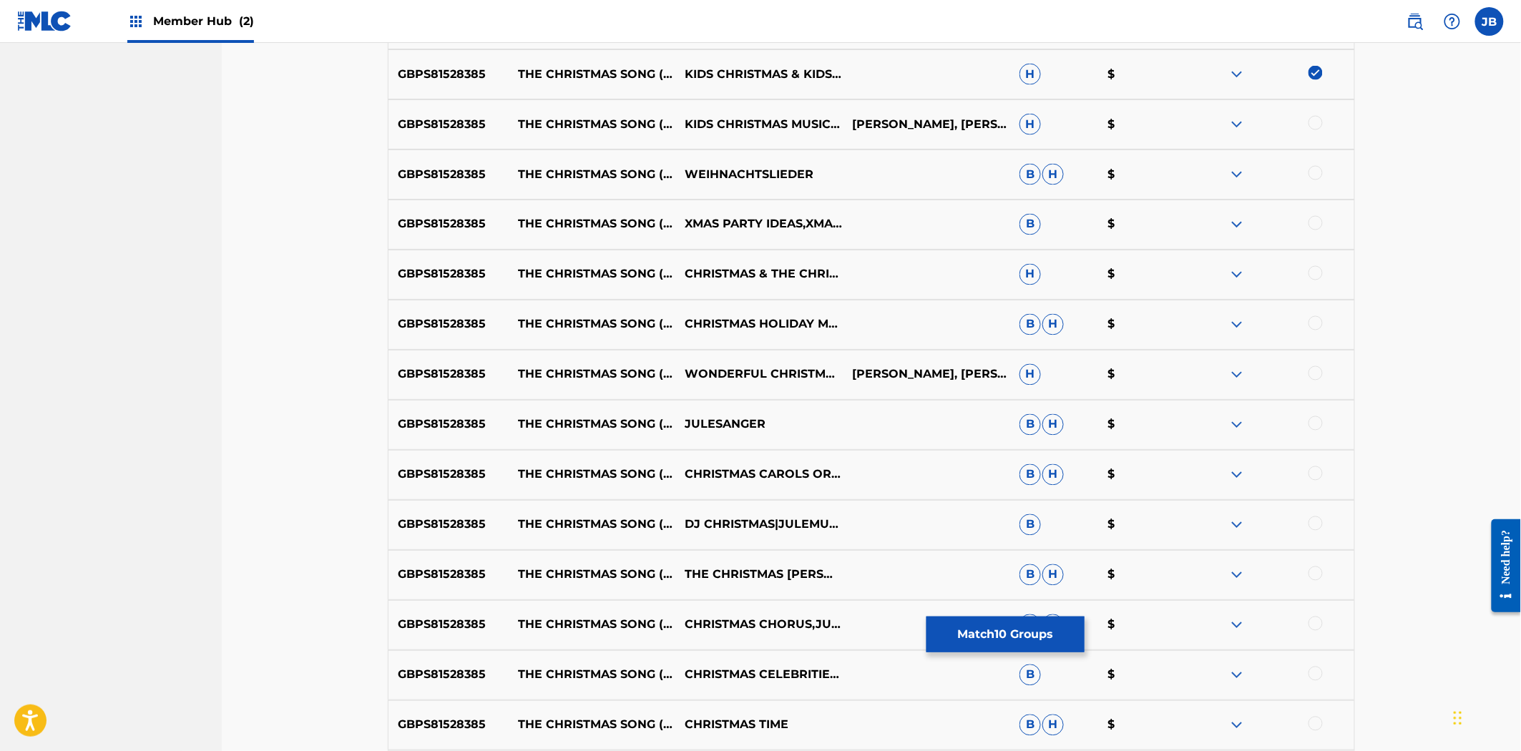
scroll to position [924, 0]
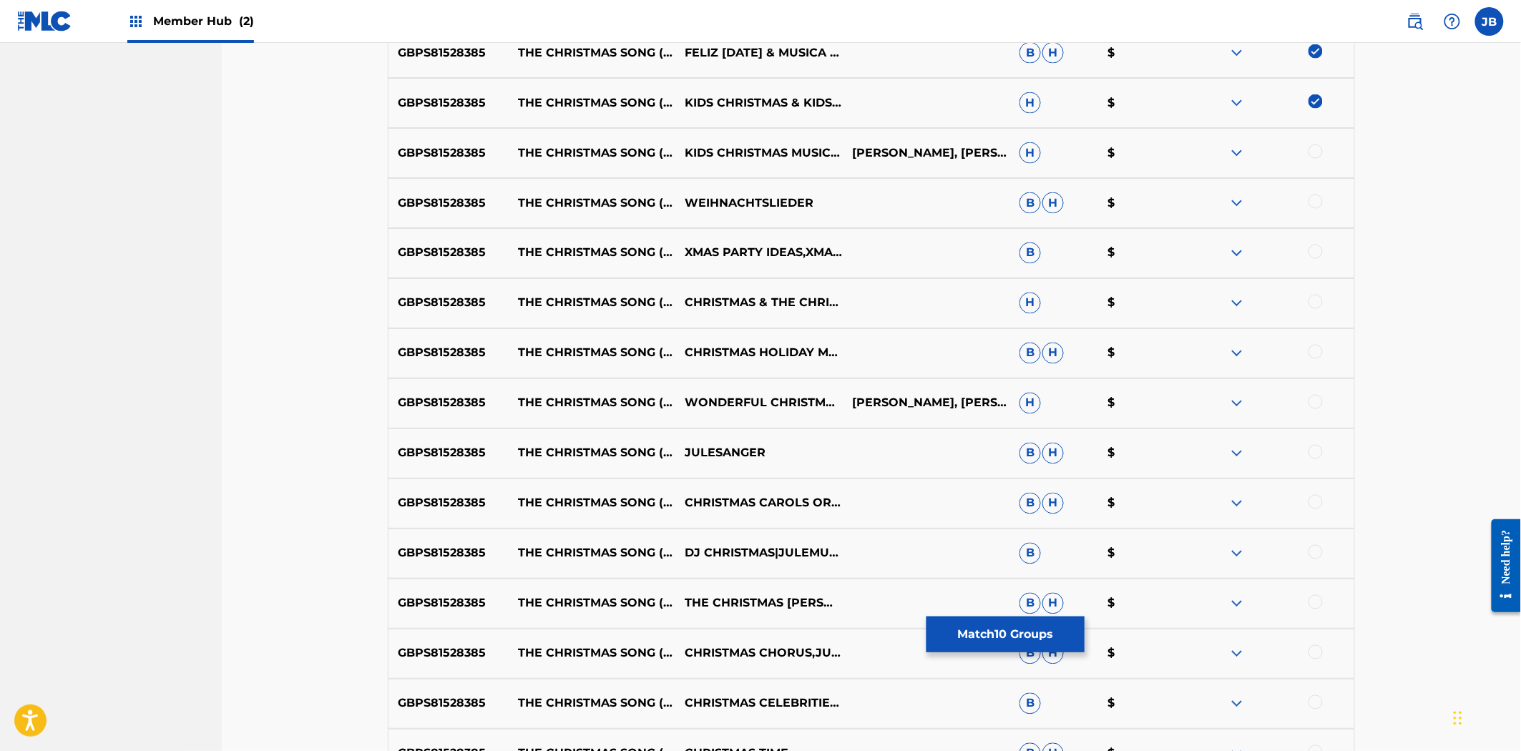
click at [1311, 150] on div at bounding box center [1315, 152] width 14 height 14
click at [1312, 205] on div at bounding box center [1315, 202] width 14 height 14
click at [1306, 241] on div "GBPS81528385 THE CHRISTMAS SONG (CHESTNUTS ROASTING ON AN OPEN FIRE) XMAS PARTY…" at bounding box center [871, 253] width 967 height 50
click at [1316, 256] on div at bounding box center [1315, 252] width 14 height 14
click at [1308, 310] on div at bounding box center [1270, 303] width 167 height 17
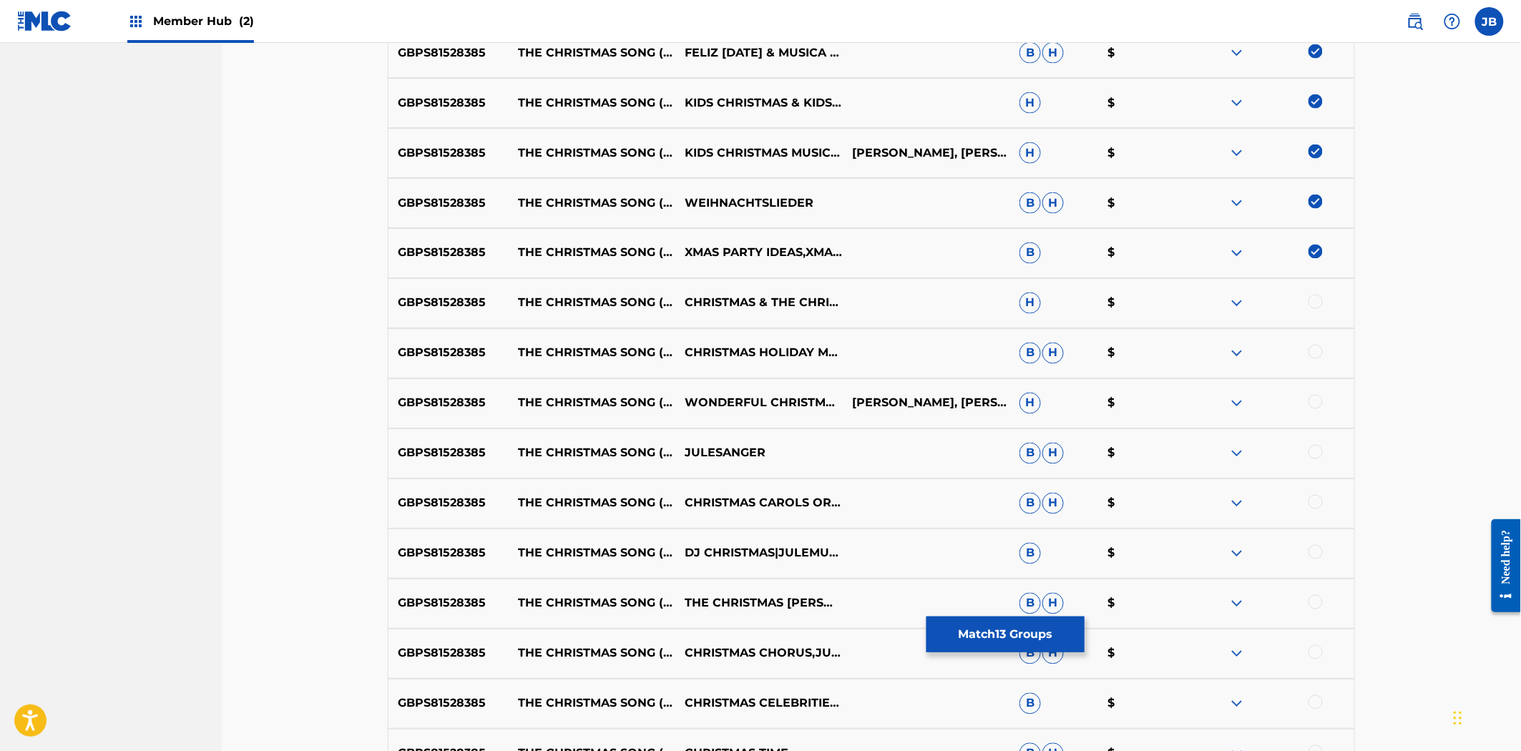
click at [1313, 300] on div at bounding box center [1315, 302] width 14 height 14
click at [1310, 356] on div at bounding box center [1315, 352] width 14 height 14
click at [1311, 404] on div at bounding box center [1315, 402] width 14 height 14
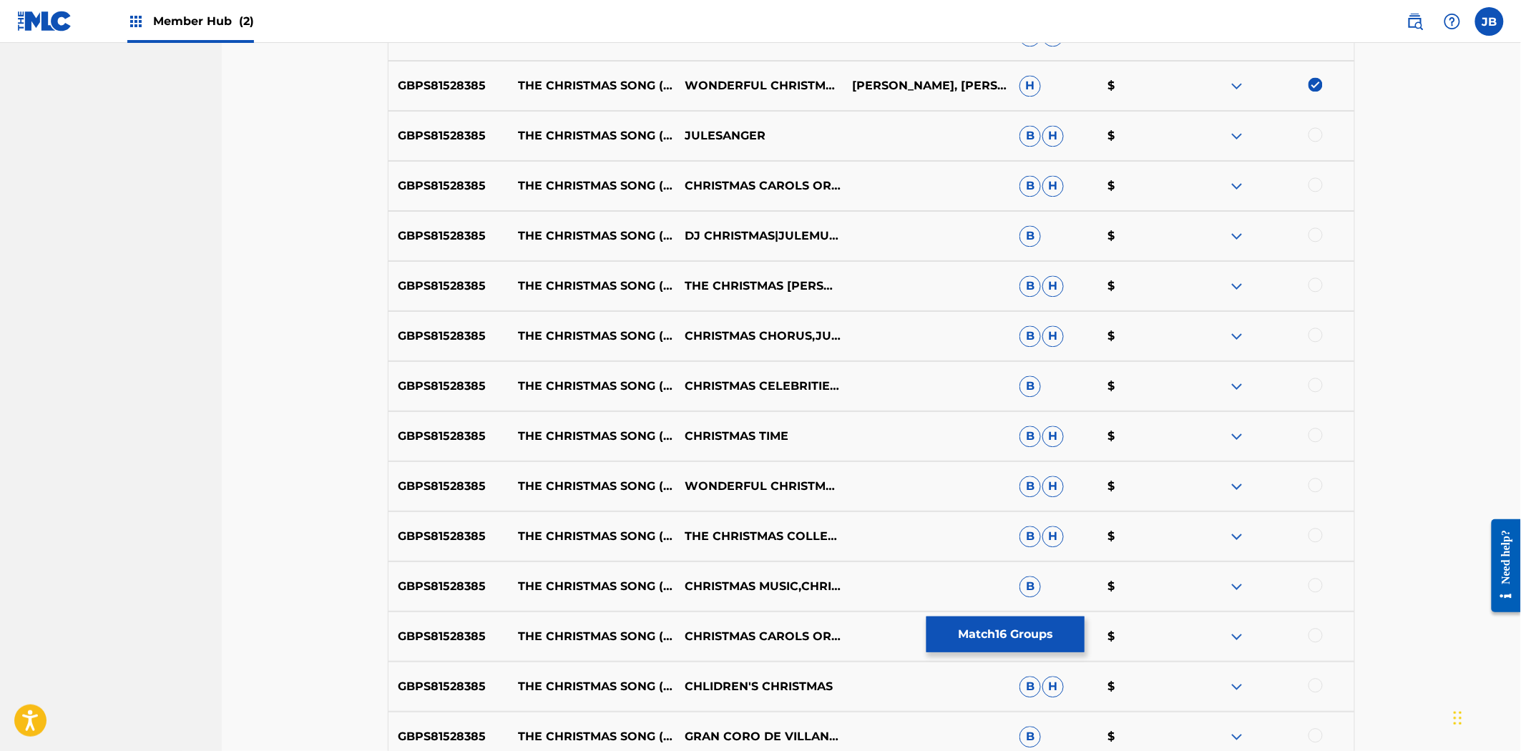
click at [1318, 134] on div at bounding box center [1315, 134] width 14 height 14
click at [1314, 192] on div at bounding box center [1270, 185] width 167 height 17
click at [1319, 177] on div at bounding box center [1315, 184] width 14 height 14
click at [1318, 232] on div at bounding box center [1315, 234] width 14 height 14
click at [1314, 289] on div at bounding box center [1315, 285] width 14 height 14
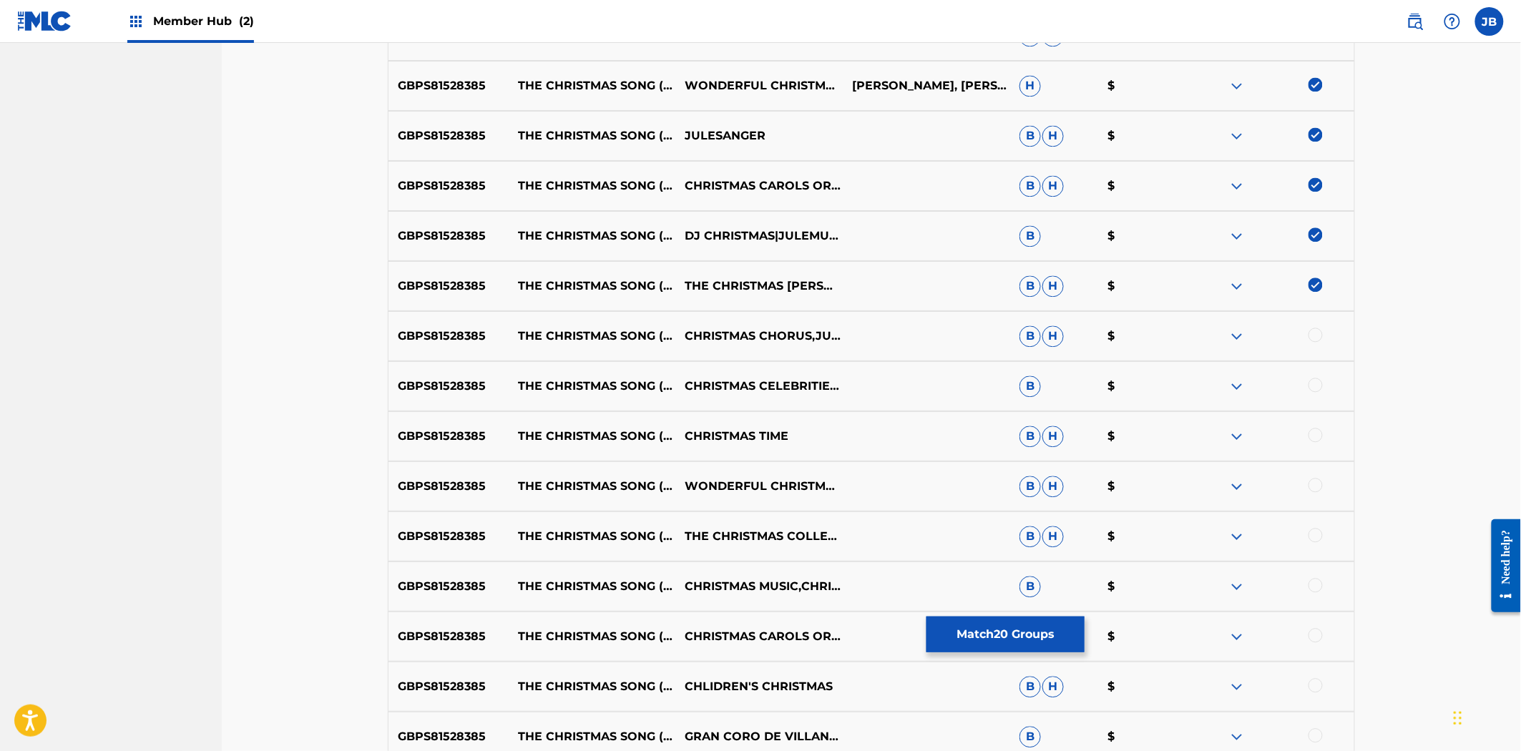
click at [1315, 336] on div at bounding box center [1315, 335] width 14 height 14
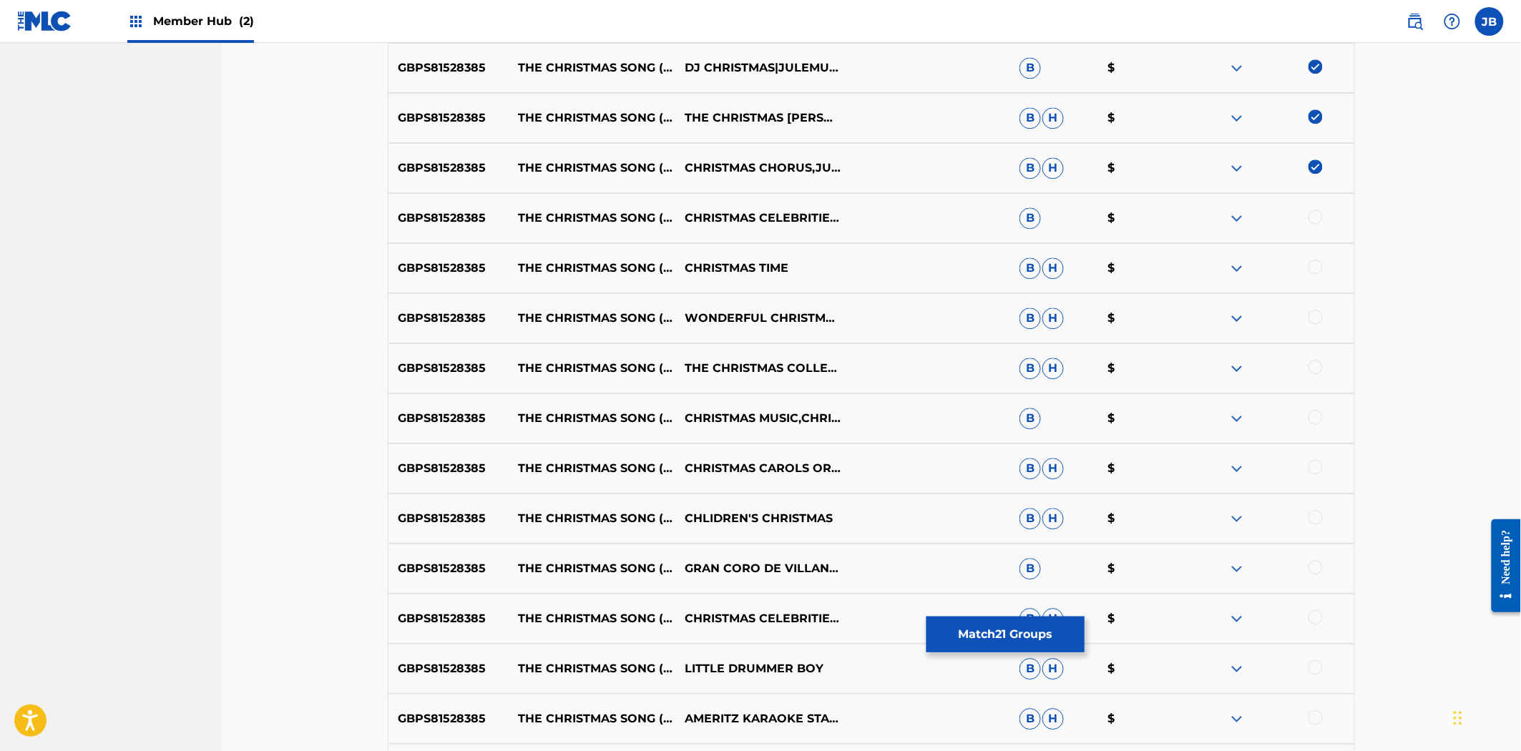
scroll to position [1479, 0]
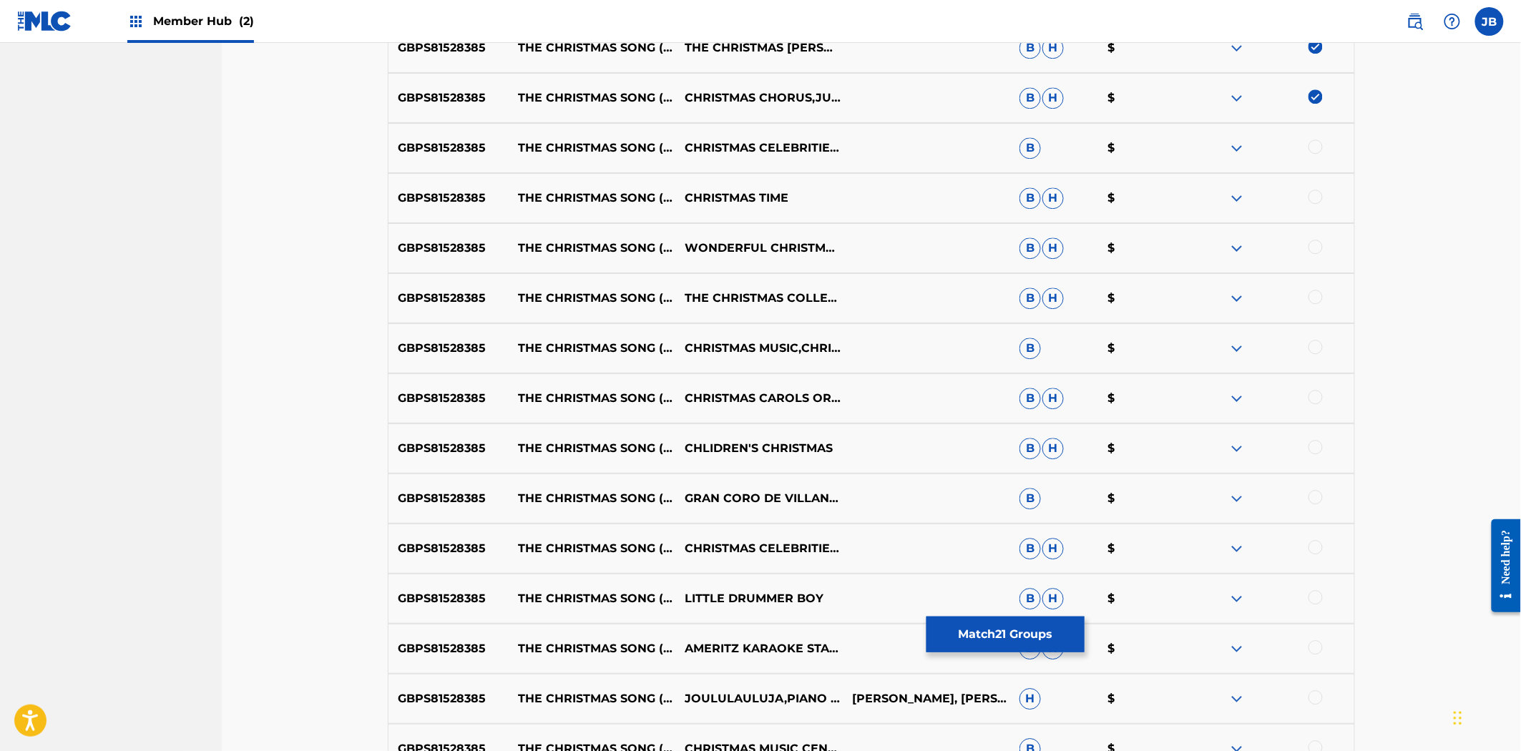
click at [1321, 149] on div at bounding box center [1315, 147] width 14 height 14
click at [1326, 201] on div at bounding box center [1270, 198] width 167 height 17
click at [1313, 191] on div at bounding box center [1315, 197] width 14 height 14
click at [1312, 248] on div at bounding box center [1315, 247] width 14 height 14
click at [1313, 290] on div at bounding box center [1315, 297] width 14 height 14
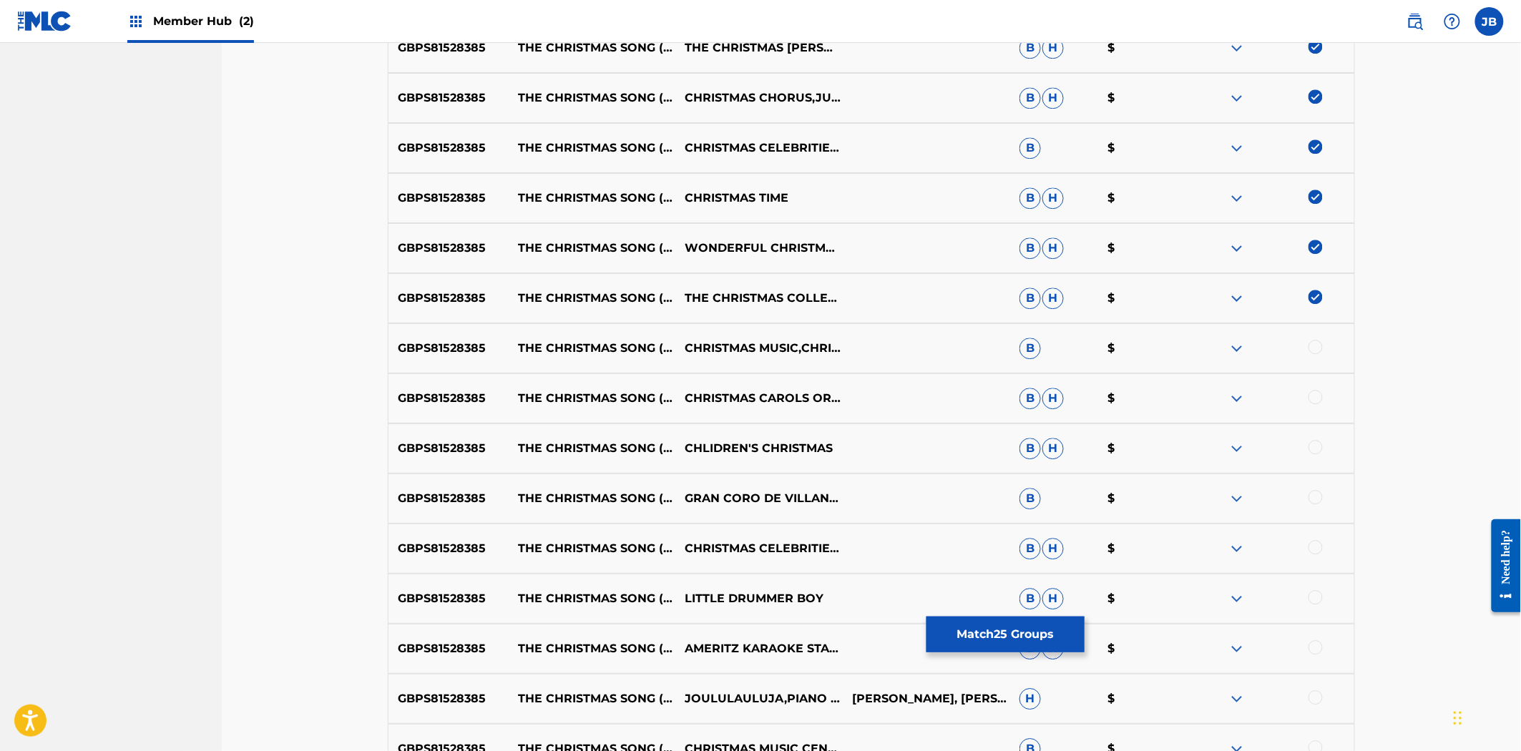
click at [1316, 346] on div at bounding box center [1315, 347] width 14 height 14
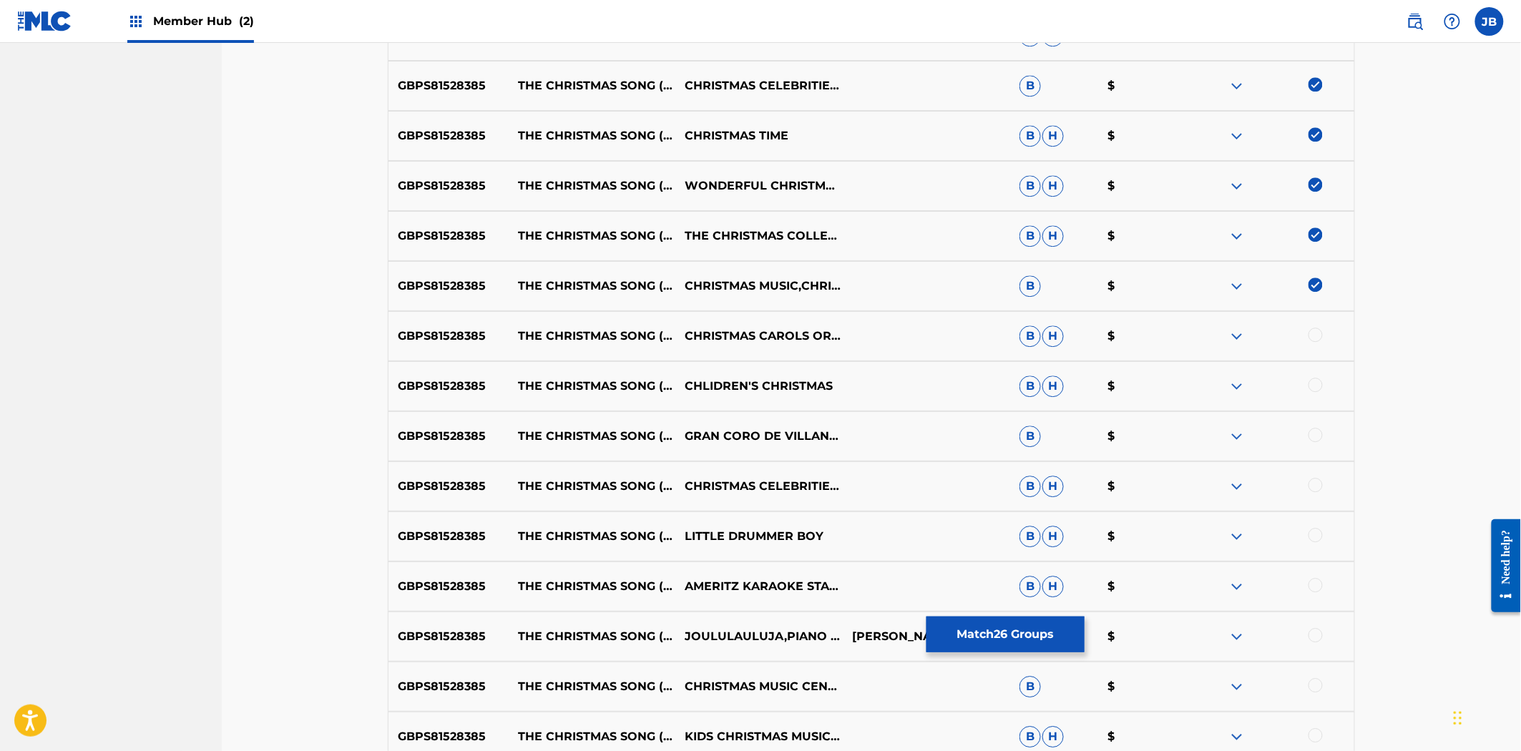
scroll to position [1639, 0]
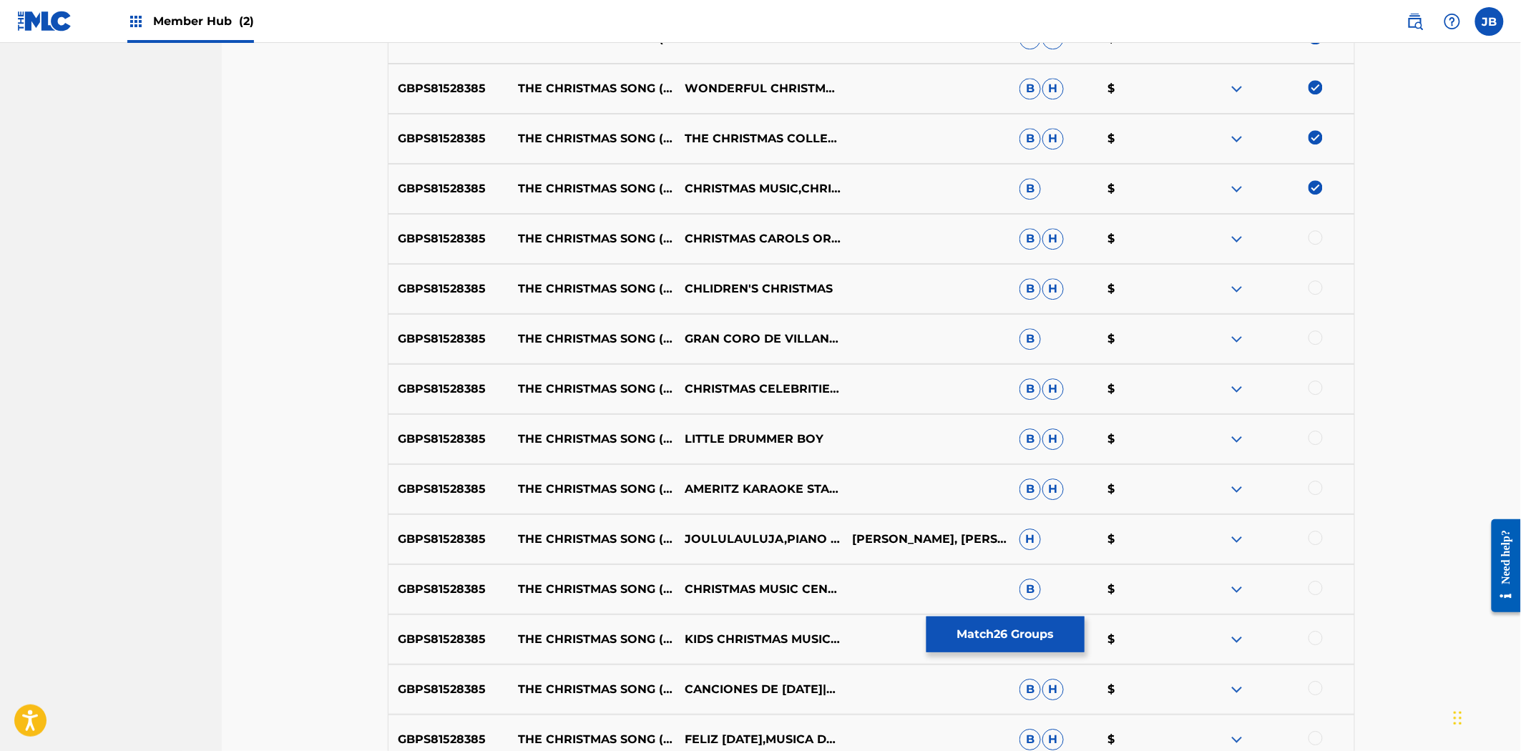
click at [1314, 236] on div at bounding box center [1315, 237] width 14 height 14
click at [1318, 290] on div at bounding box center [1315, 287] width 14 height 14
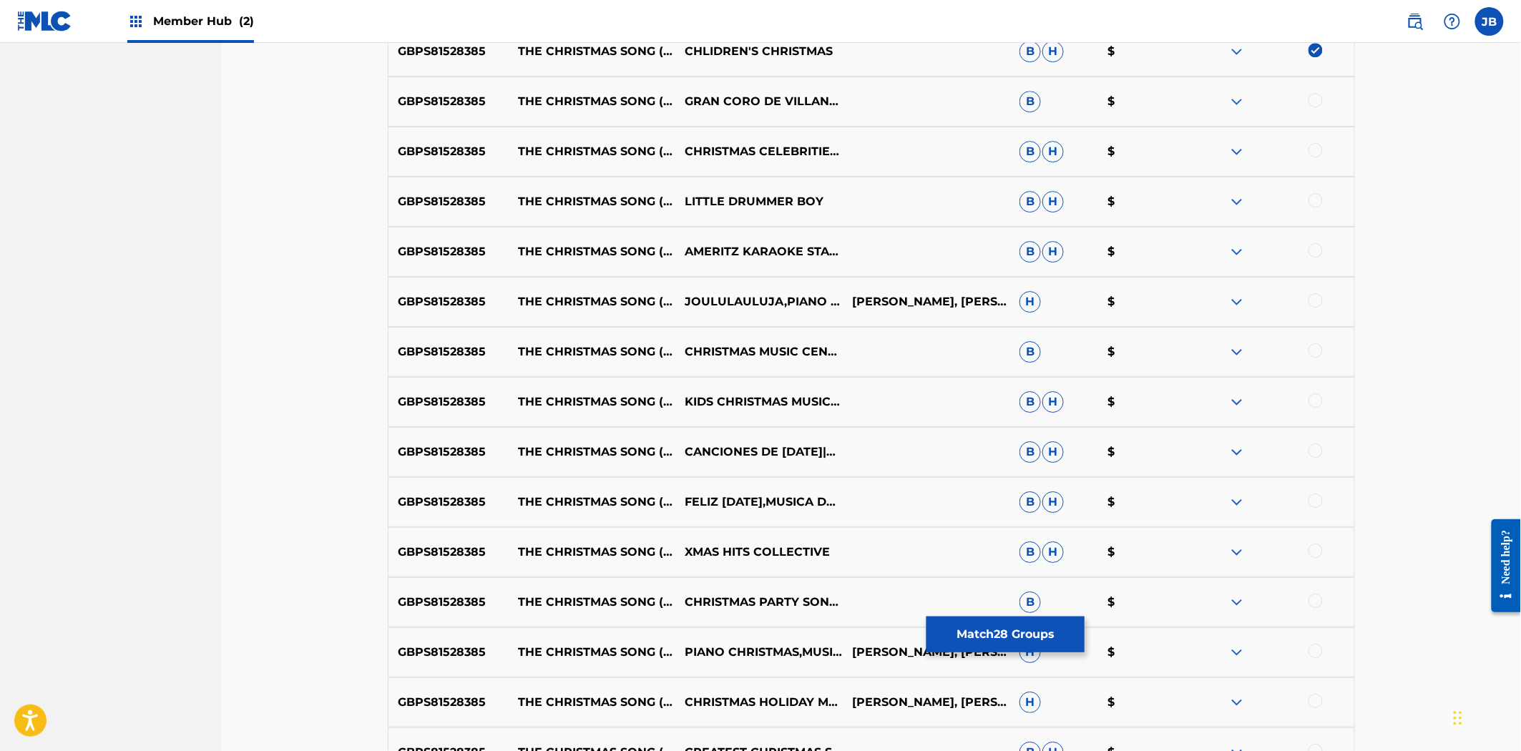
scroll to position [1877, 0]
click at [1321, 101] on div at bounding box center [1315, 99] width 14 height 14
click at [1309, 145] on div at bounding box center [1315, 149] width 14 height 14
click at [1312, 205] on div at bounding box center [1315, 199] width 14 height 14
click at [1315, 249] on div at bounding box center [1315, 250] width 14 height 14
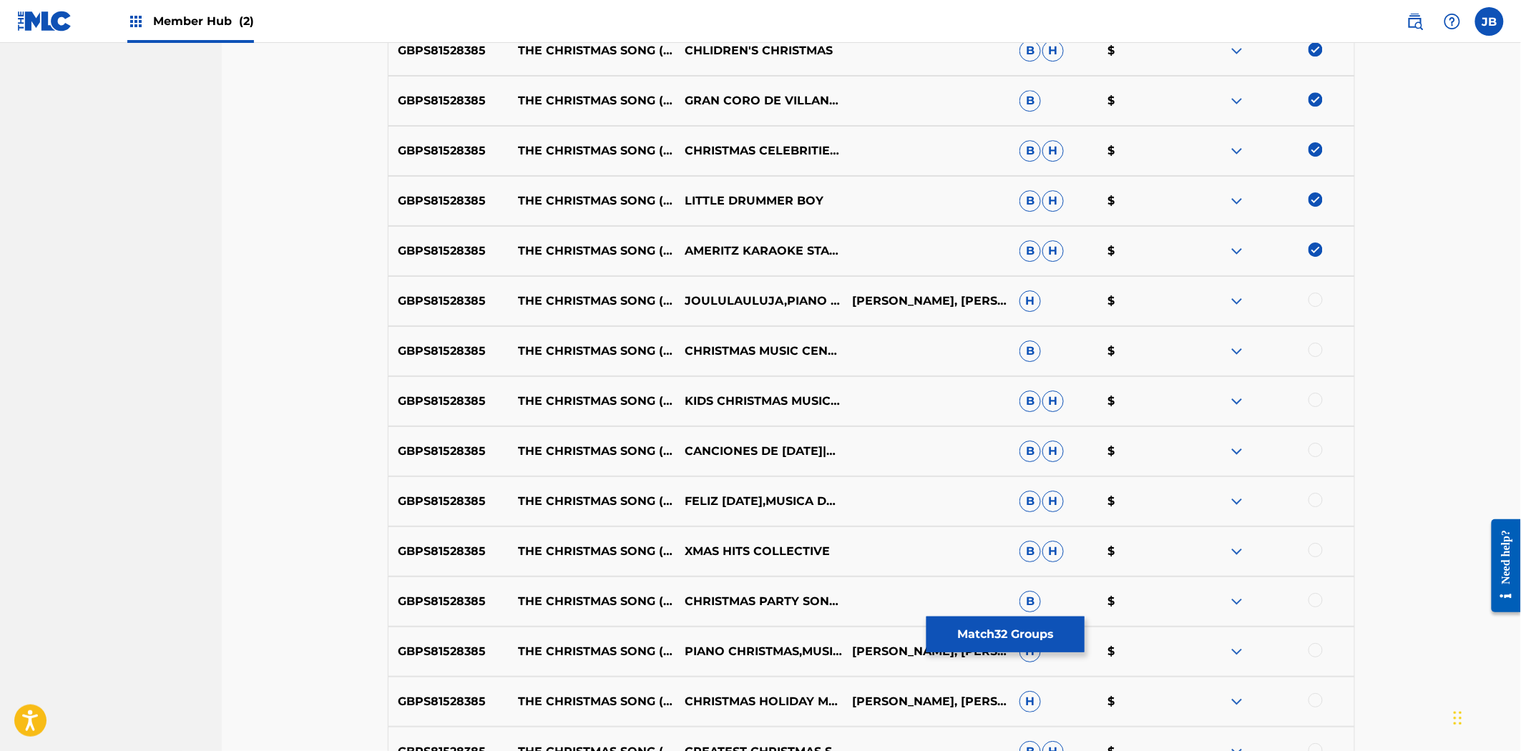
click at [1316, 290] on div "GBPS81528385 THE CHRISTMAS SONG (CHESTNUTS ROASTING ON AN OPEN FIRE) JOULULAULU…" at bounding box center [871, 301] width 967 height 50
click at [1316, 298] on div at bounding box center [1315, 300] width 14 height 14
click at [1315, 355] on div at bounding box center [1315, 350] width 14 height 14
click at [1313, 397] on div at bounding box center [1315, 400] width 14 height 14
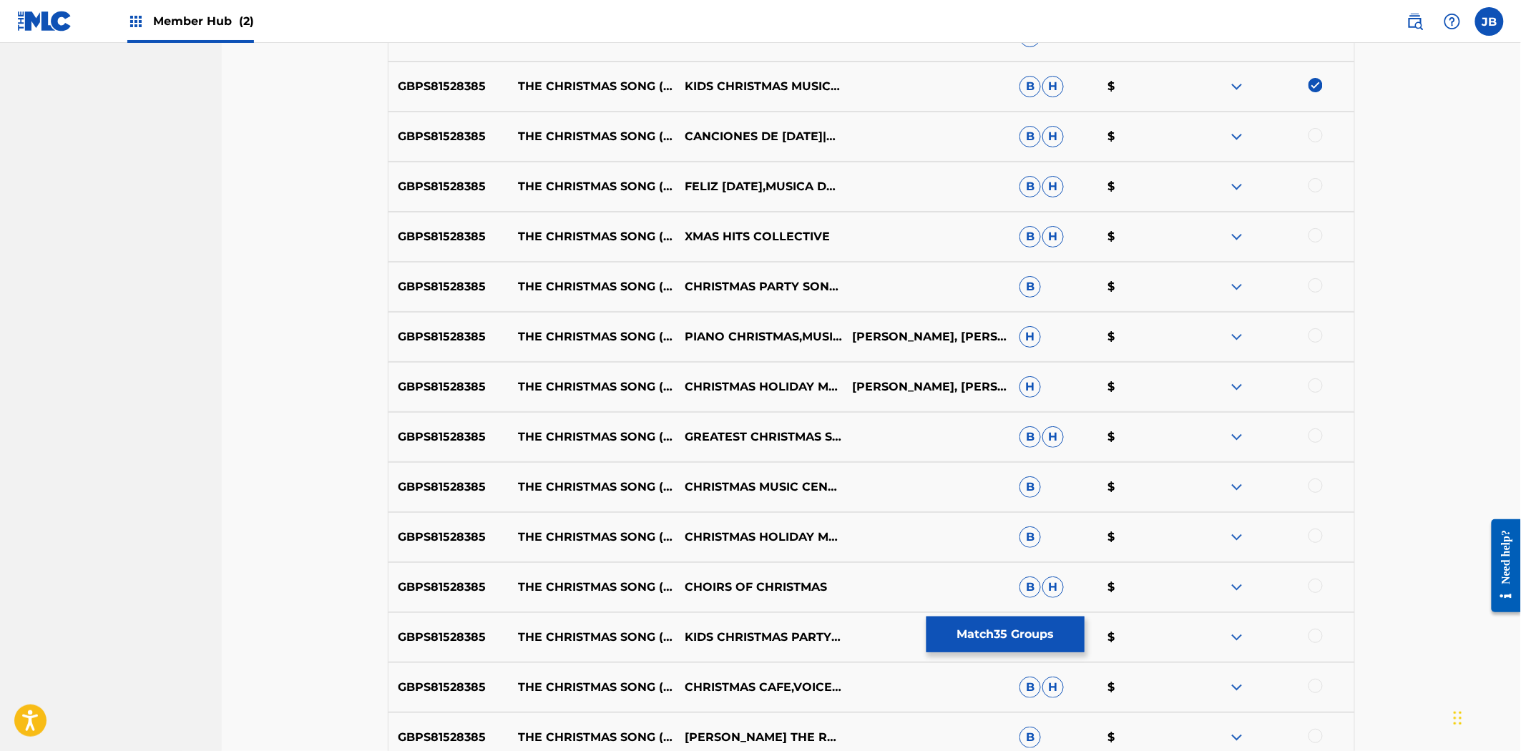
scroll to position [2115, 0]
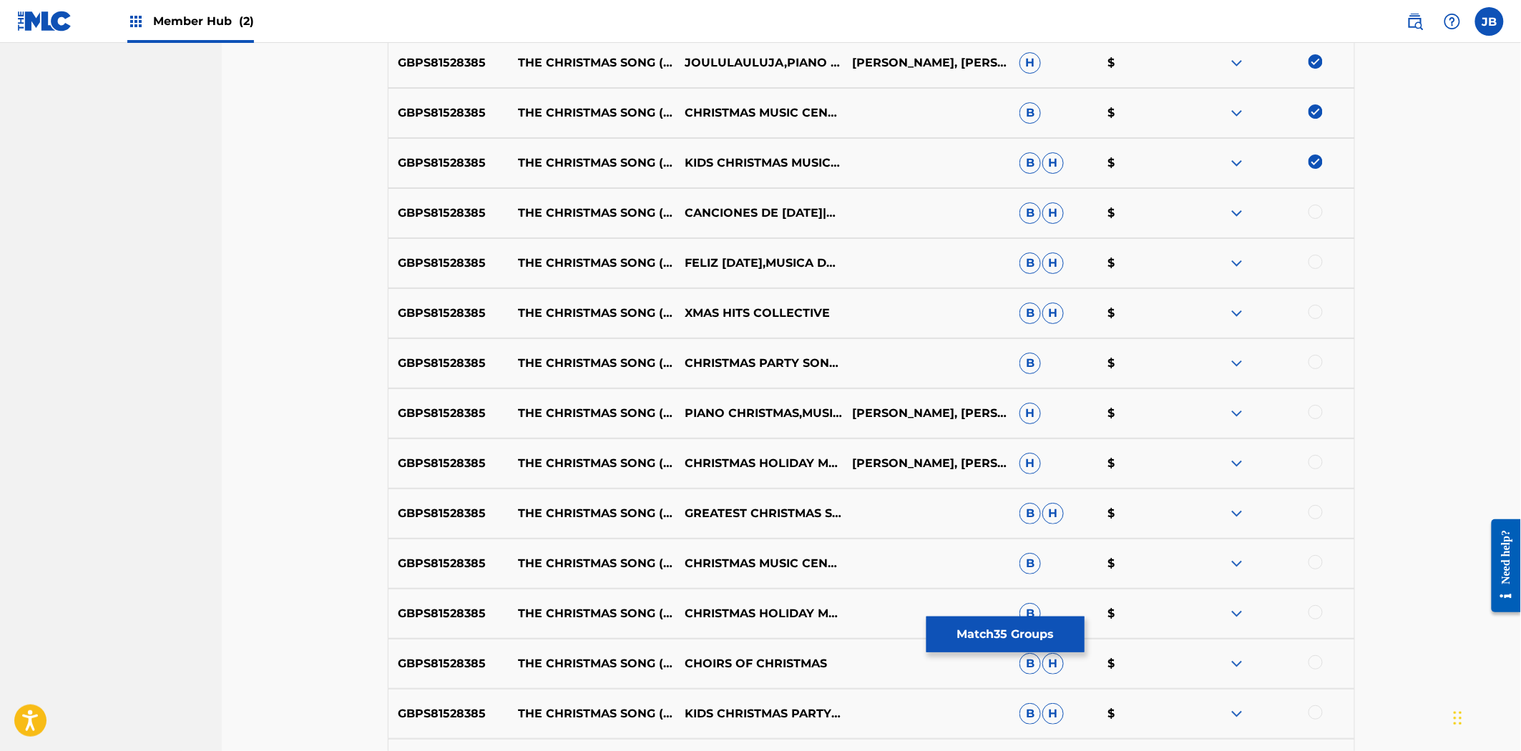
click at [1308, 218] on div at bounding box center [1270, 213] width 167 height 17
click at [1311, 212] on div at bounding box center [1315, 212] width 14 height 14
click at [1318, 263] on div at bounding box center [1315, 262] width 14 height 14
drag, startPoint x: 1314, startPoint y: 308, endPoint x: 1365, endPoint y: 308, distance: 50.8
click at [1314, 309] on div at bounding box center [1315, 312] width 14 height 14
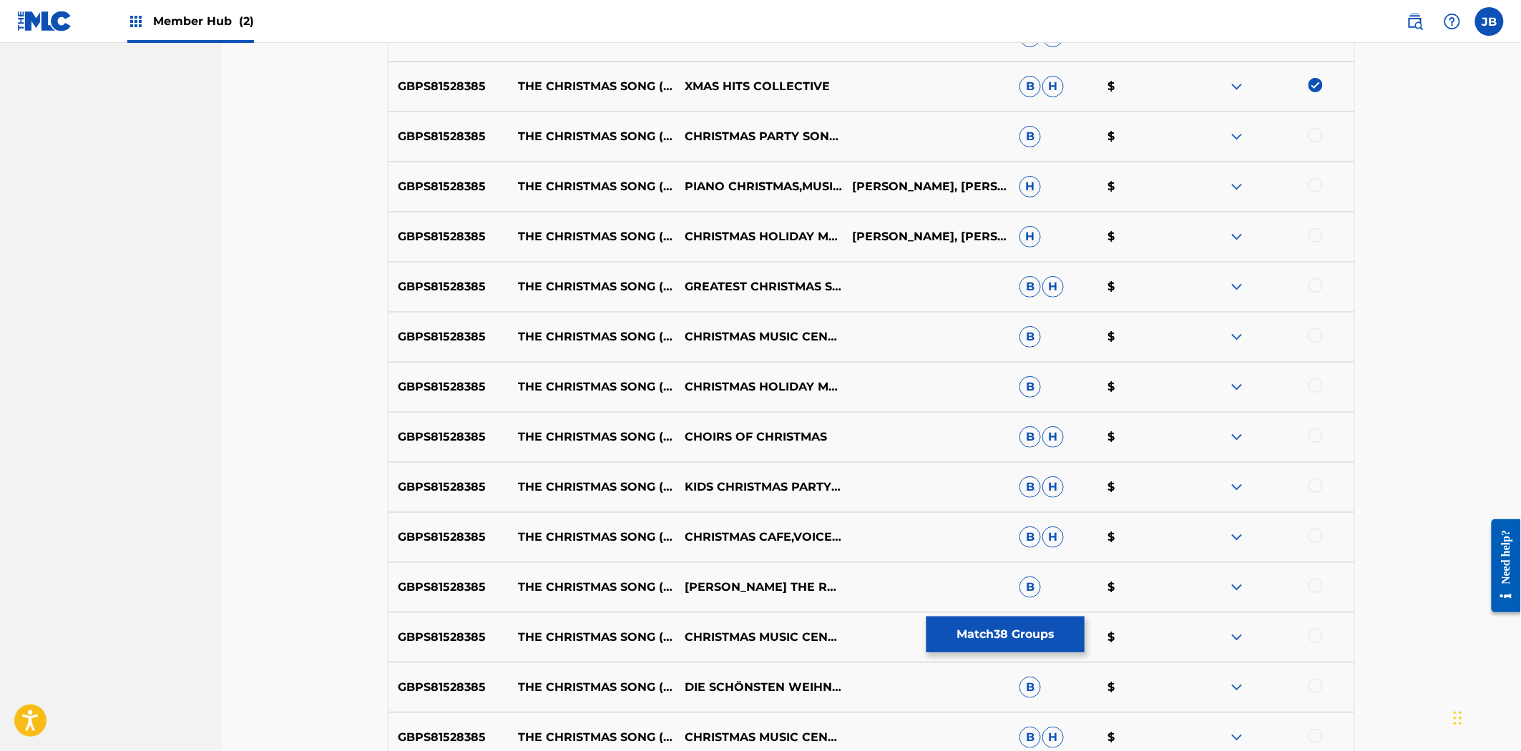
scroll to position [2354, 0]
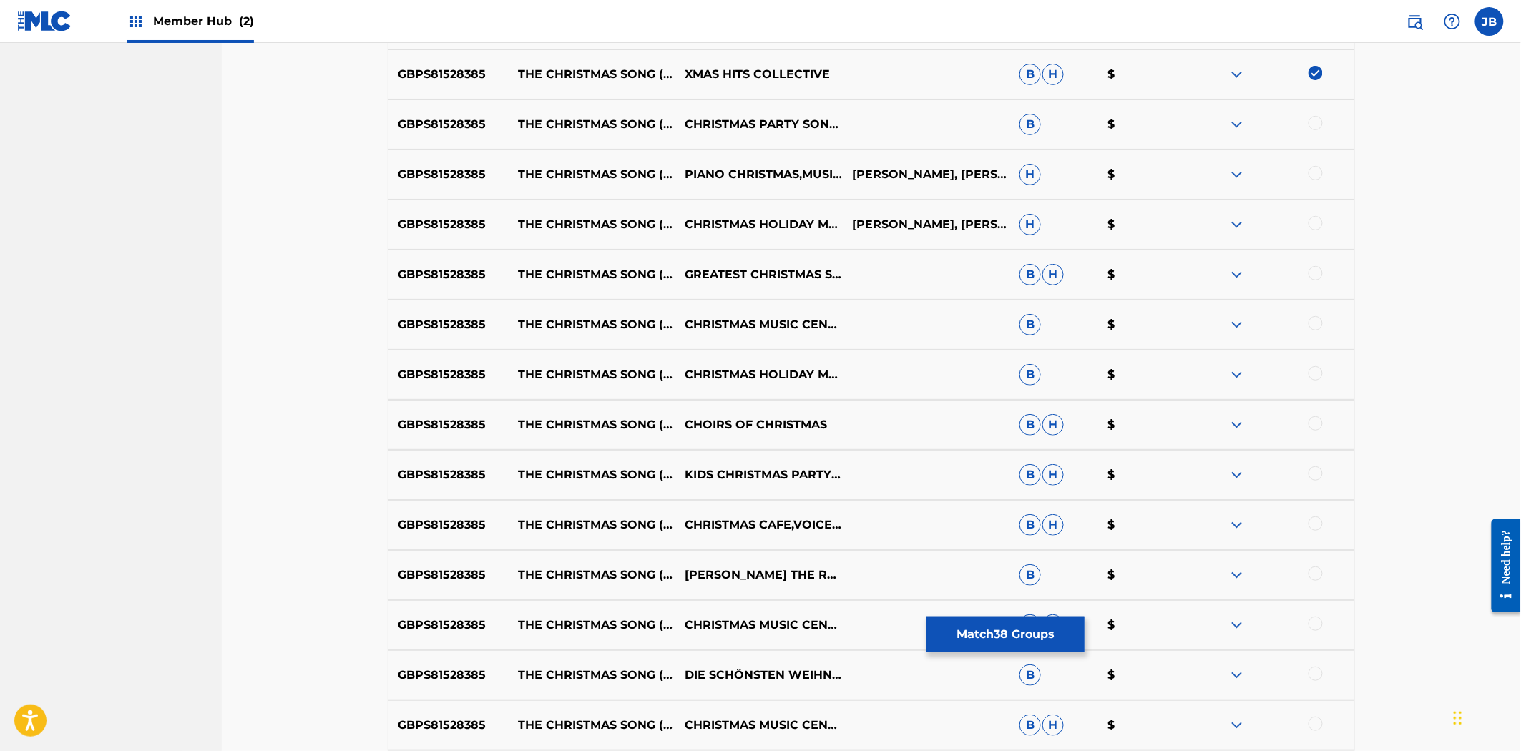
click at [1313, 122] on div at bounding box center [1315, 123] width 14 height 14
click at [1322, 180] on div at bounding box center [1270, 174] width 167 height 17
click at [1319, 176] on div at bounding box center [1315, 173] width 14 height 14
drag, startPoint x: 1310, startPoint y: 215, endPoint x: 1315, endPoint y: 225, distance: 11.2
click at [1310, 215] on div "GBPS81528385 THE CHRISTMAS SONG (CHESTNUTS ROASTING ON AN OPEN FIRE) CHRISTMAS …" at bounding box center [871, 225] width 967 height 50
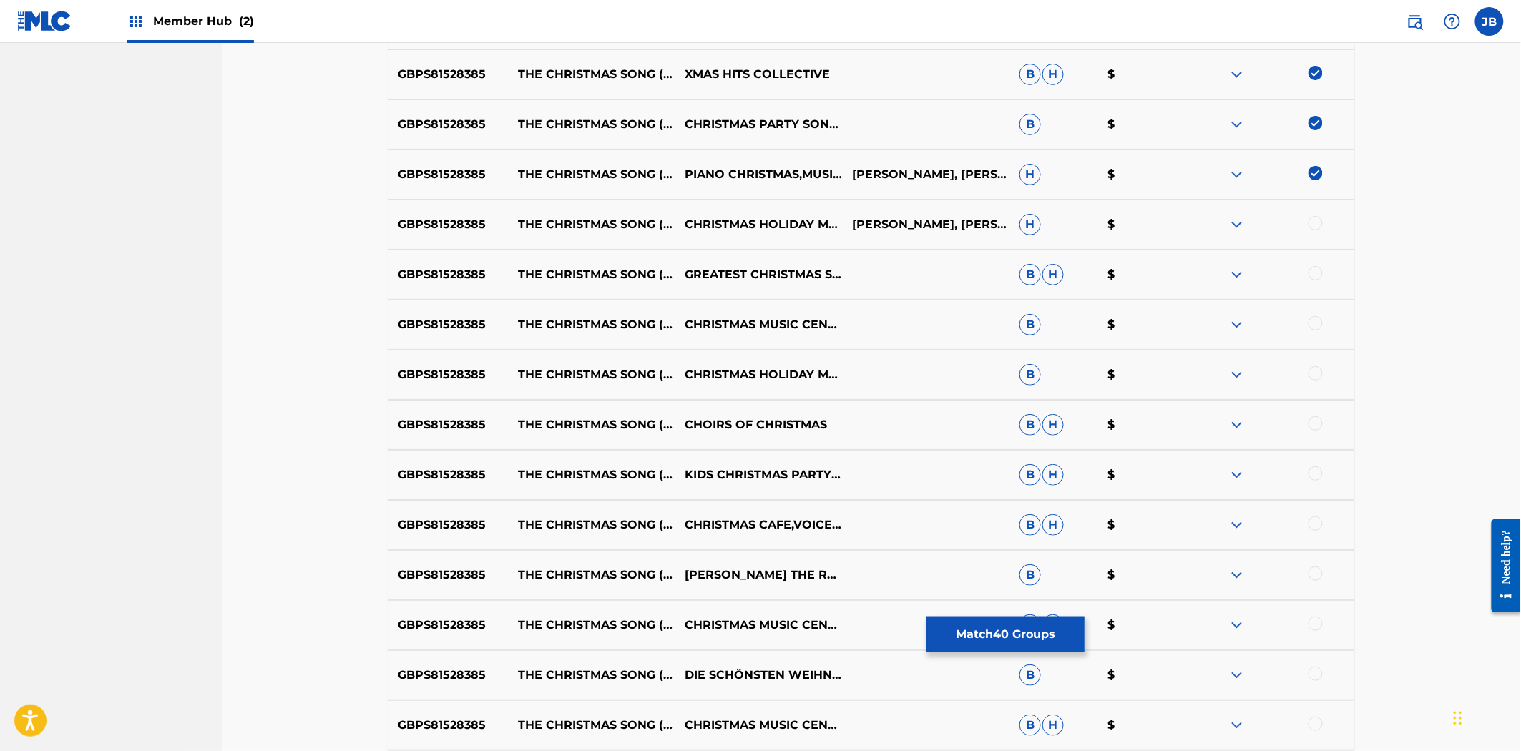
click at [1320, 233] on div at bounding box center [1270, 224] width 167 height 17
click at [1316, 226] on div at bounding box center [1315, 223] width 14 height 14
click at [1320, 278] on div at bounding box center [1315, 273] width 14 height 14
click at [1312, 320] on div at bounding box center [1315, 323] width 14 height 14
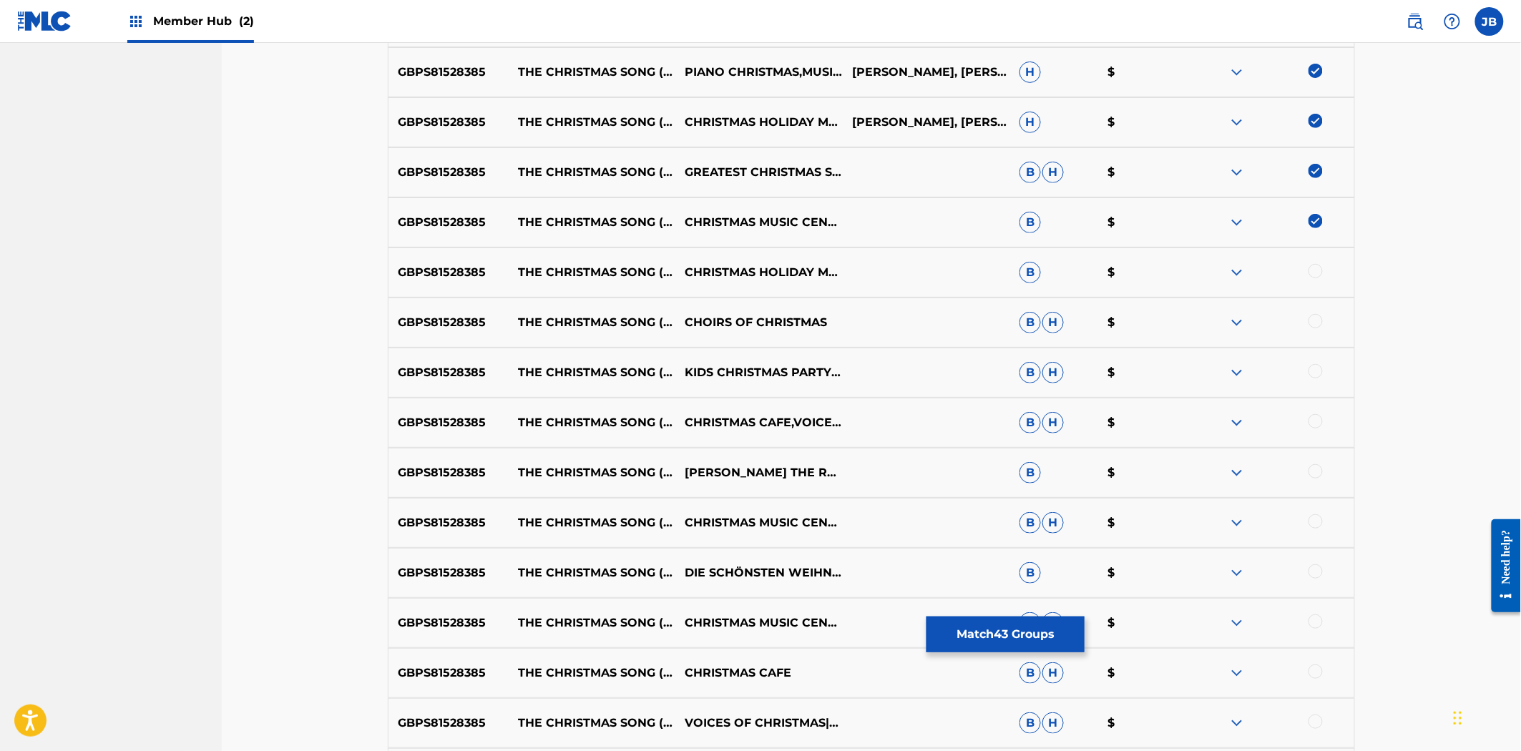
scroll to position [2593, 0]
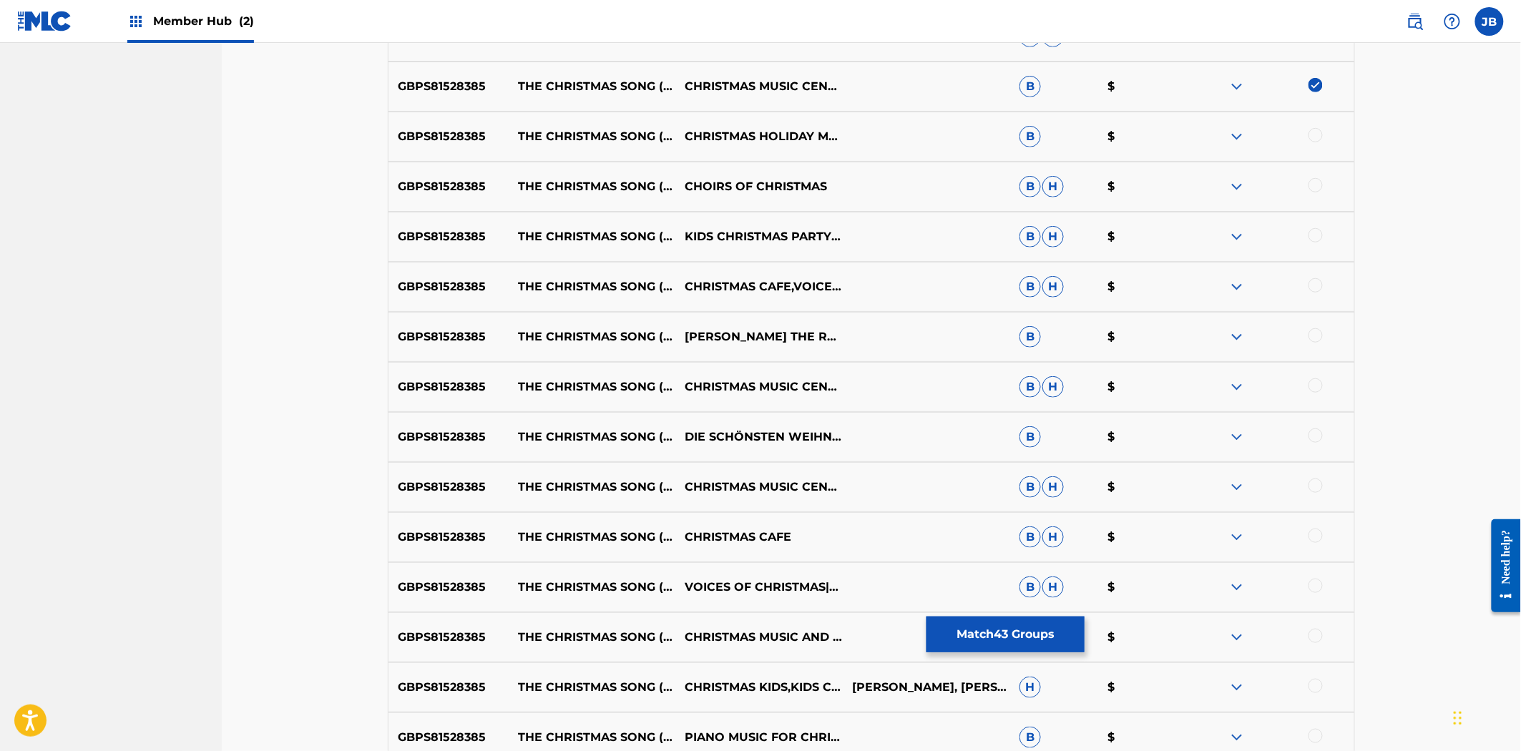
click at [1311, 132] on div at bounding box center [1315, 135] width 14 height 14
click at [1318, 192] on div at bounding box center [1270, 186] width 167 height 17
click at [1316, 188] on div at bounding box center [1315, 185] width 14 height 14
click at [1315, 236] on div at bounding box center [1315, 235] width 14 height 14
click at [1311, 283] on div at bounding box center [1315, 285] width 14 height 14
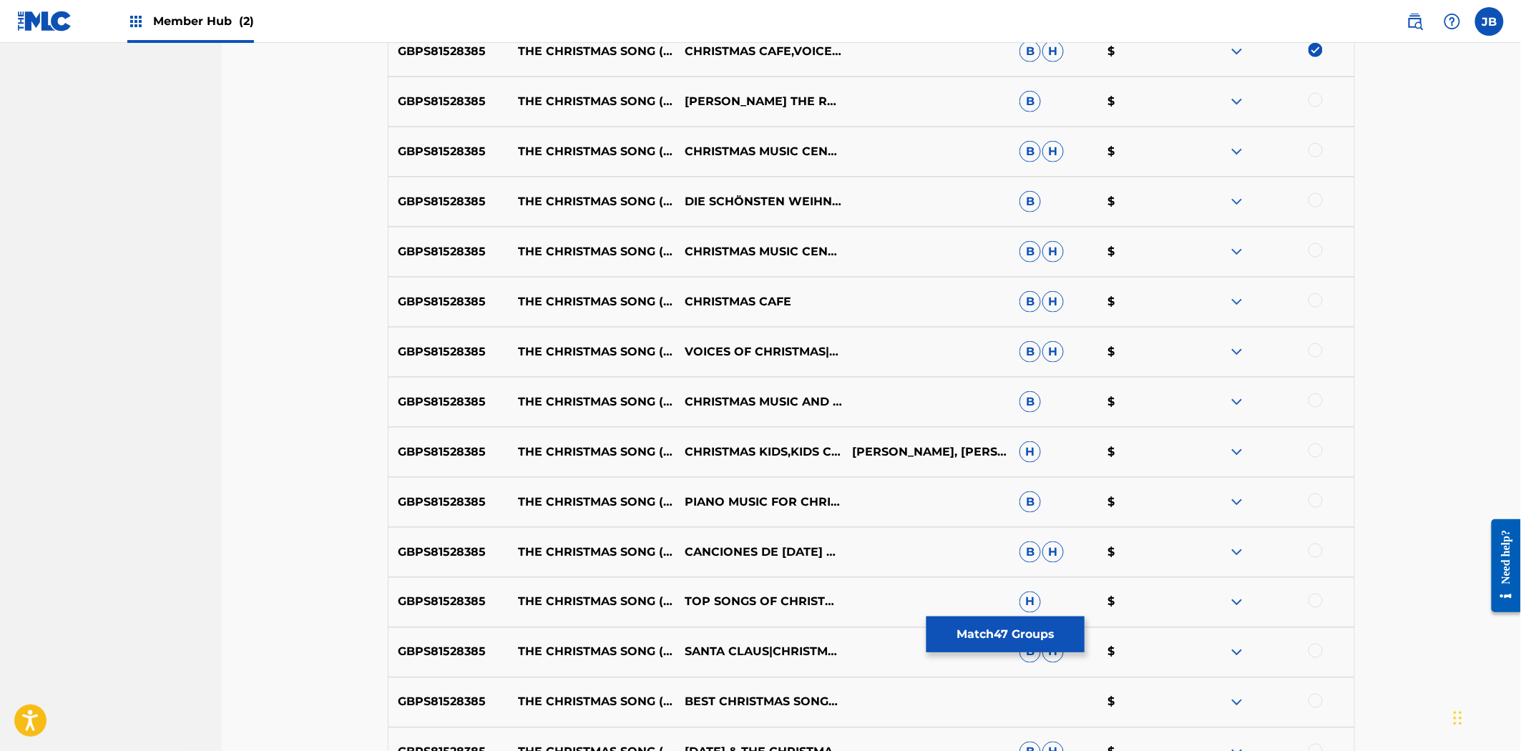
scroll to position [2831, 0]
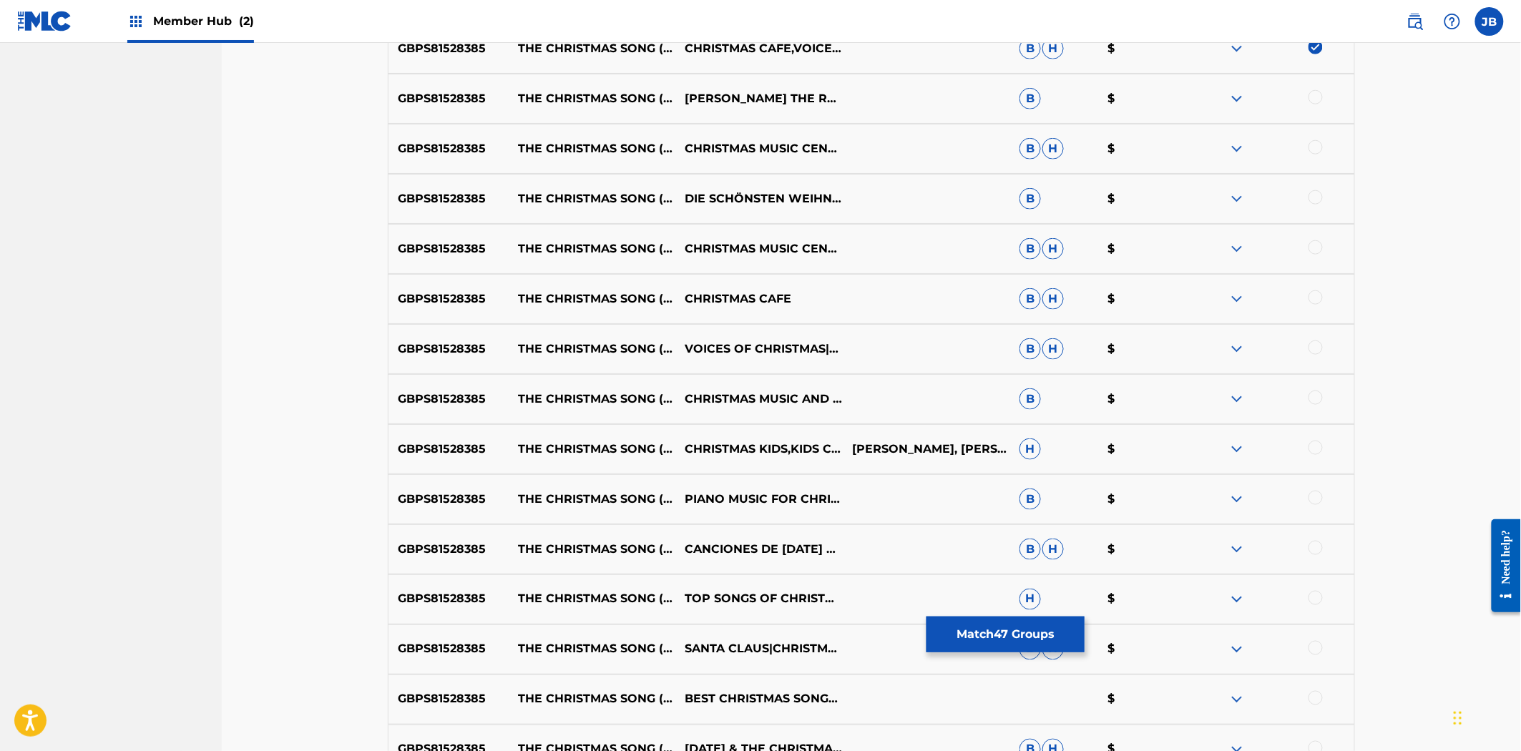
click at [1315, 92] on div at bounding box center [1315, 97] width 14 height 14
click at [1318, 147] on div at bounding box center [1315, 147] width 14 height 14
click at [1315, 199] on div at bounding box center [1315, 197] width 14 height 14
click at [1313, 249] on div at bounding box center [1315, 247] width 14 height 14
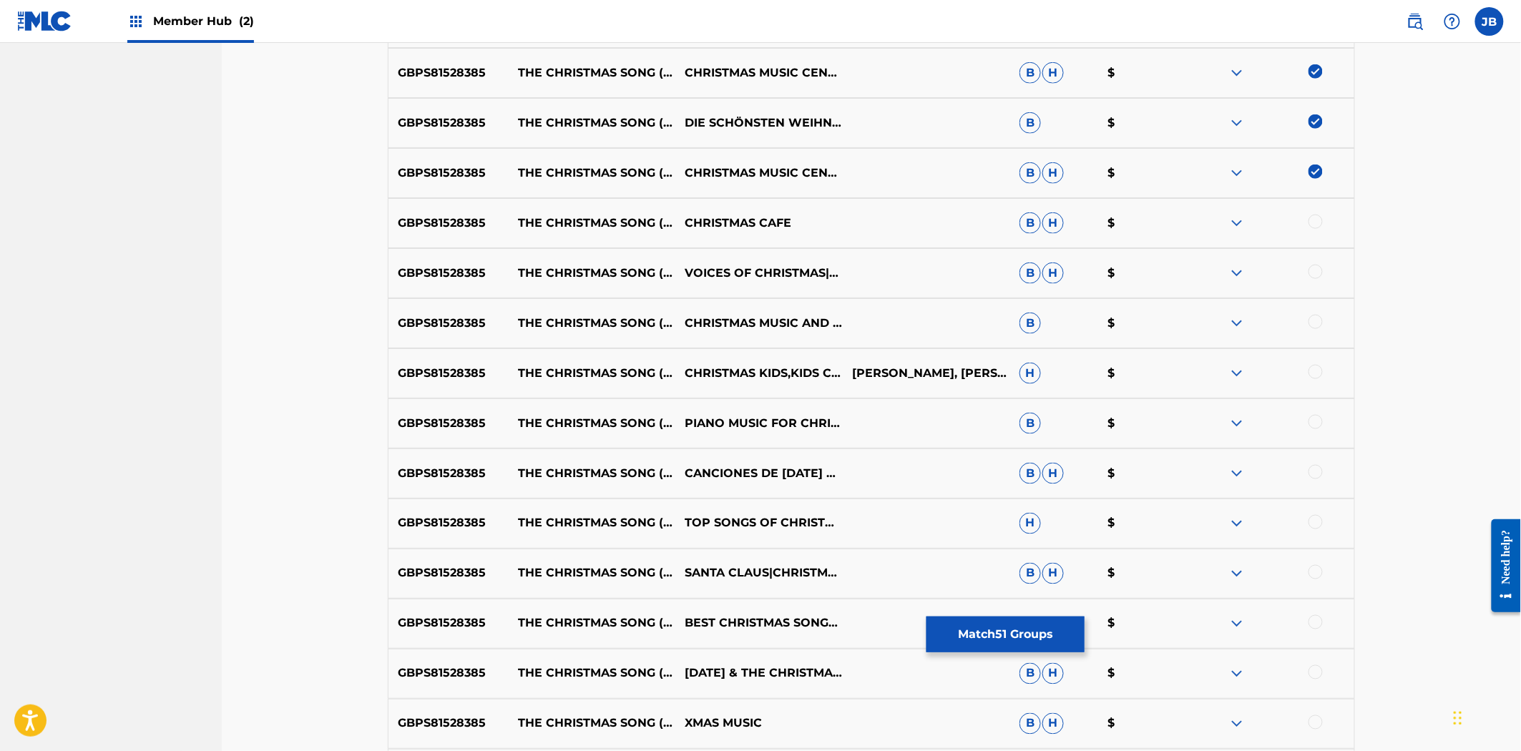
scroll to position [2990, 0]
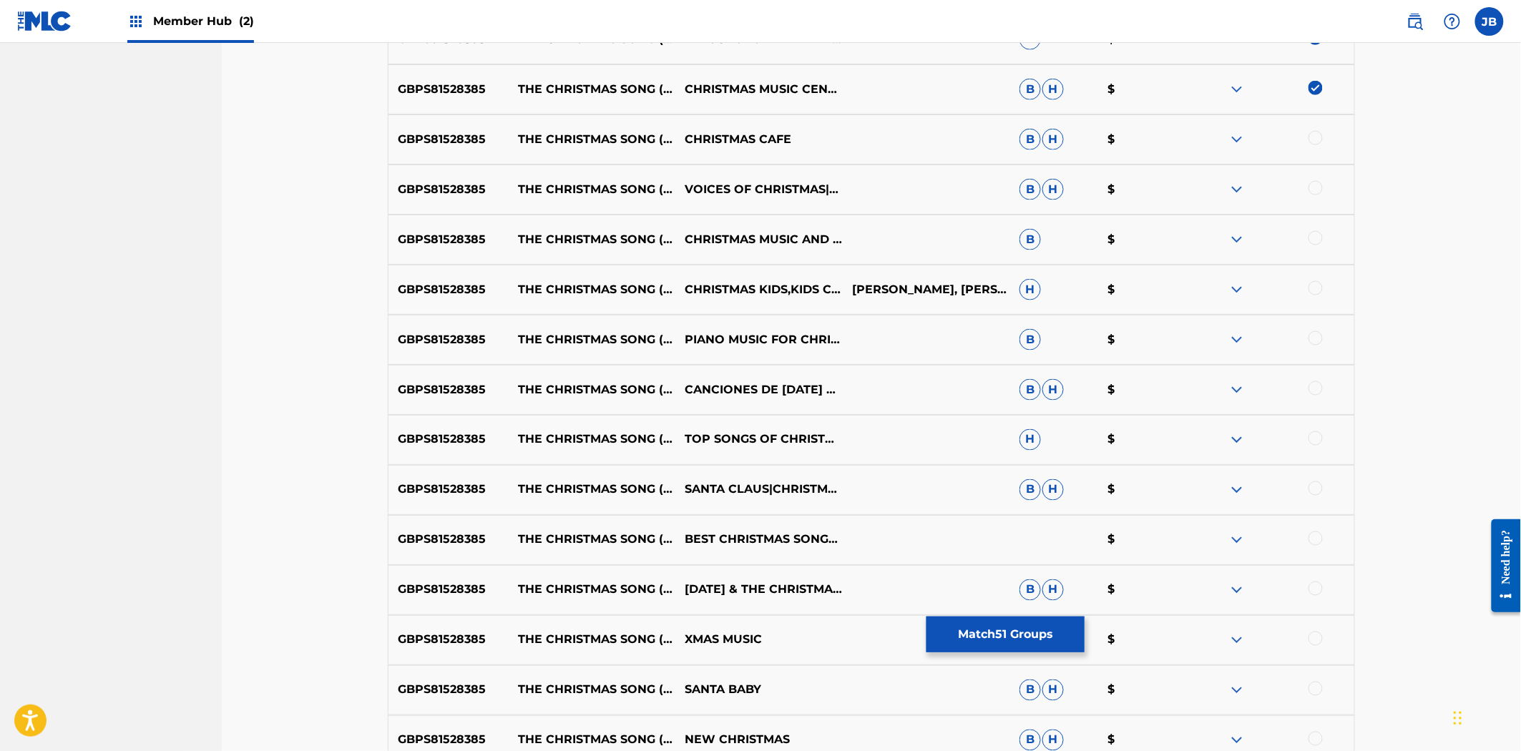
click at [1313, 137] on div at bounding box center [1315, 138] width 14 height 14
click at [1319, 191] on div at bounding box center [1315, 188] width 14 height 14
click at [1316, 233] on div at bounding box center [1315, 238] width 14 height 14
click at [1318, 288] on div at bounding box center [1315, 288] width 14 height 14
click at [1315, 338] on div at bounding box center [1315, 338] width 14 height 14
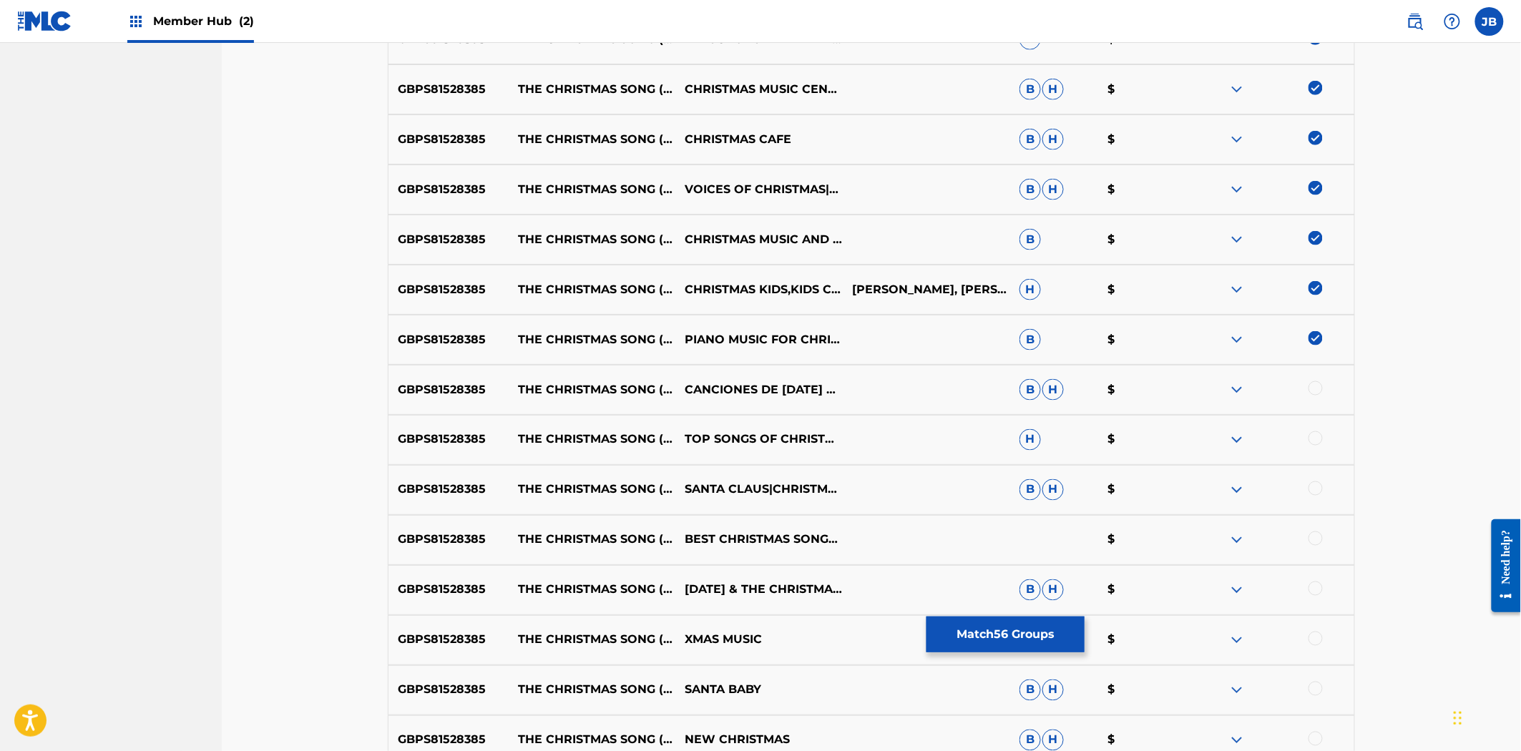
click at [1318, 383] on div at bounding box center [1315, 388] width 14 height 14
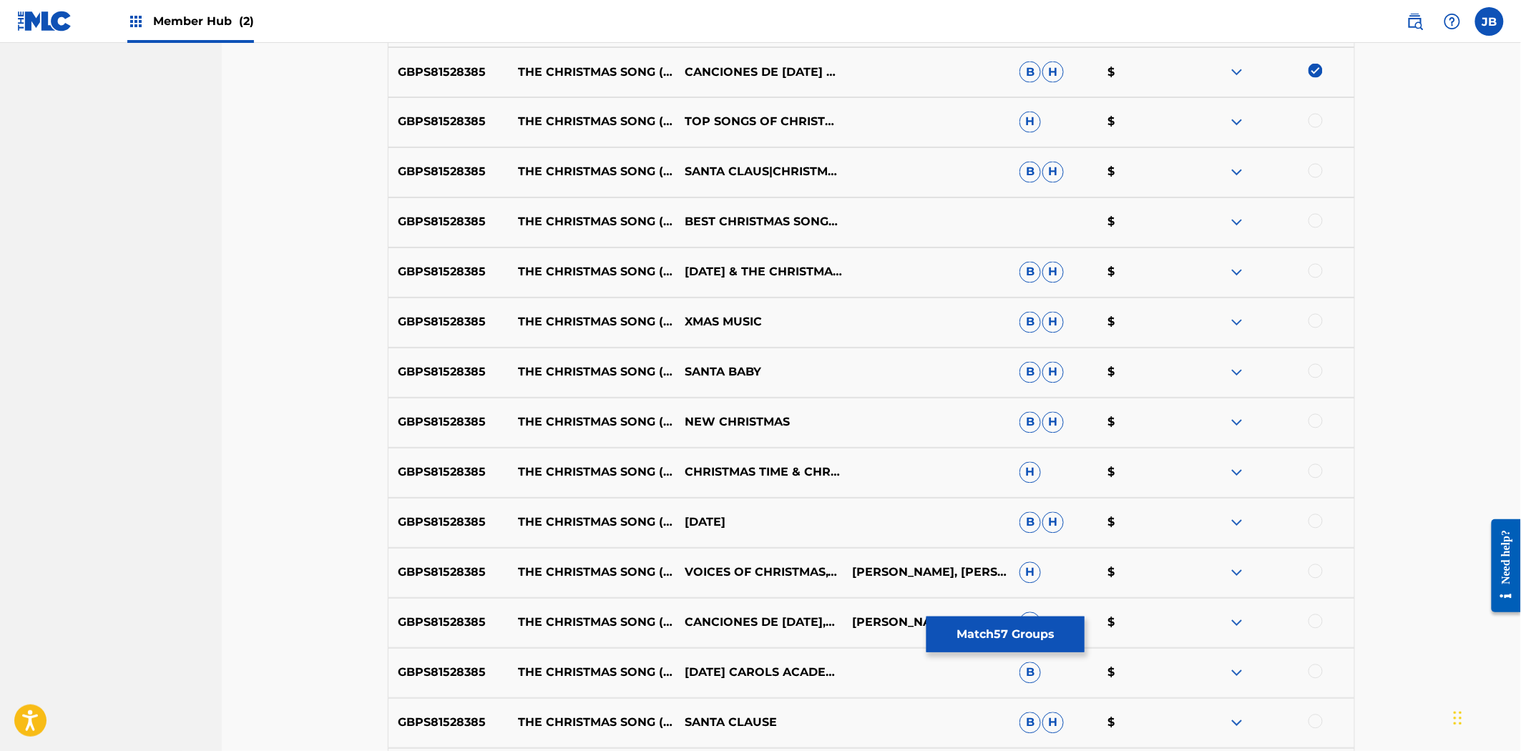
click at [1315, 127] on div at bounding box center [1270, 122] width 167 height 17
click at [1318, 129] on div at bounding box center [1270, 122] width 167 height 17
click at [1318, 120] on div at bounding box center [1315, 121] width 14 height 14
click at [1316, 169] on div at bounding box center [1315, 171] width 14 height 14
click at [1317, 227] on div at bounding box center [1315, 221] width 14 height 14
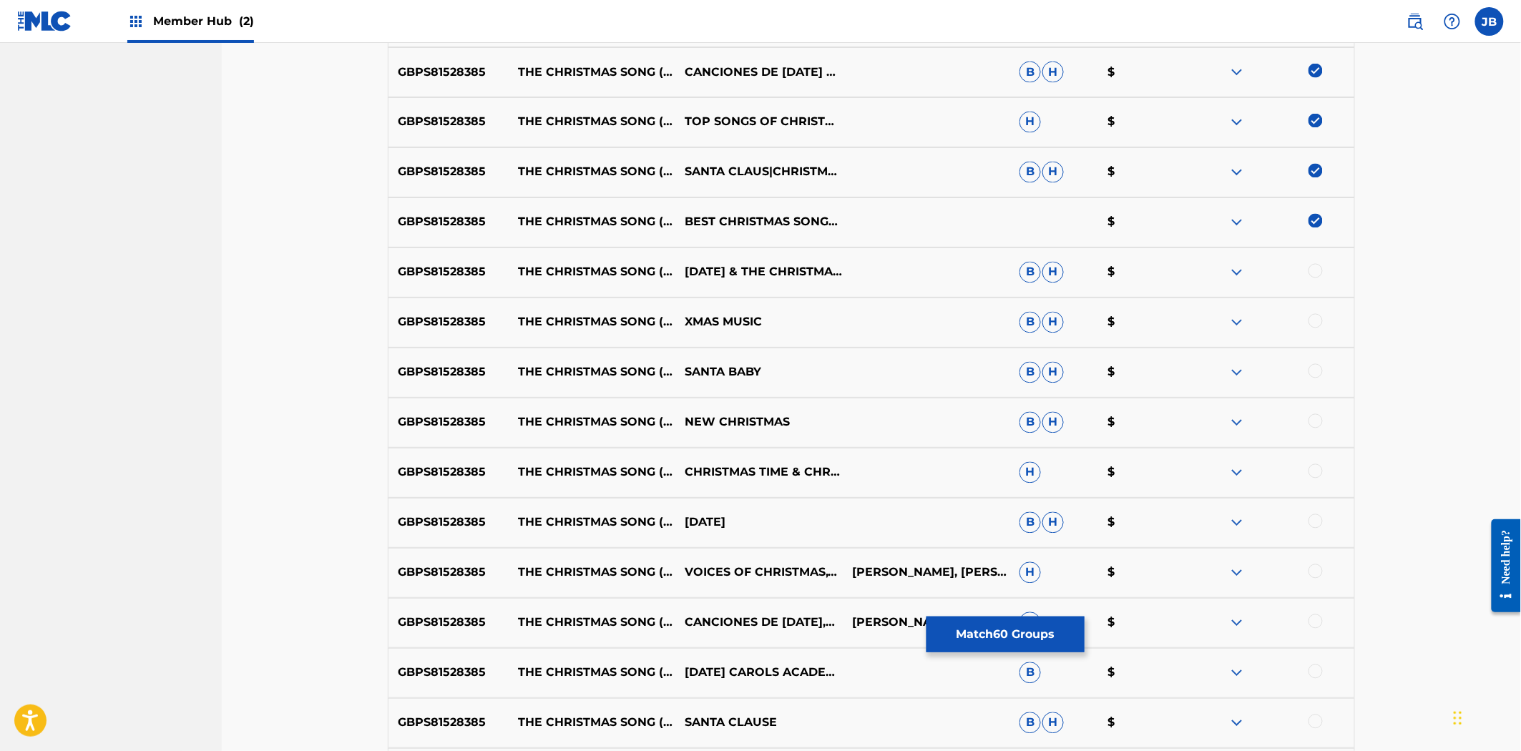
click at [1316, 278] on div at bounding box center [1270, 272] width 167 height 17
drag, startPoint x: 1315, startPoint y: 270, endPoint x: 1317, endPoint y: 280, distance: 9.5
click at [1316, 276] on div at bounding box center [1315, 271] width 14 height 14
click at [1311, 326] on div at bounding box center [1315, 321] width 14 height 14
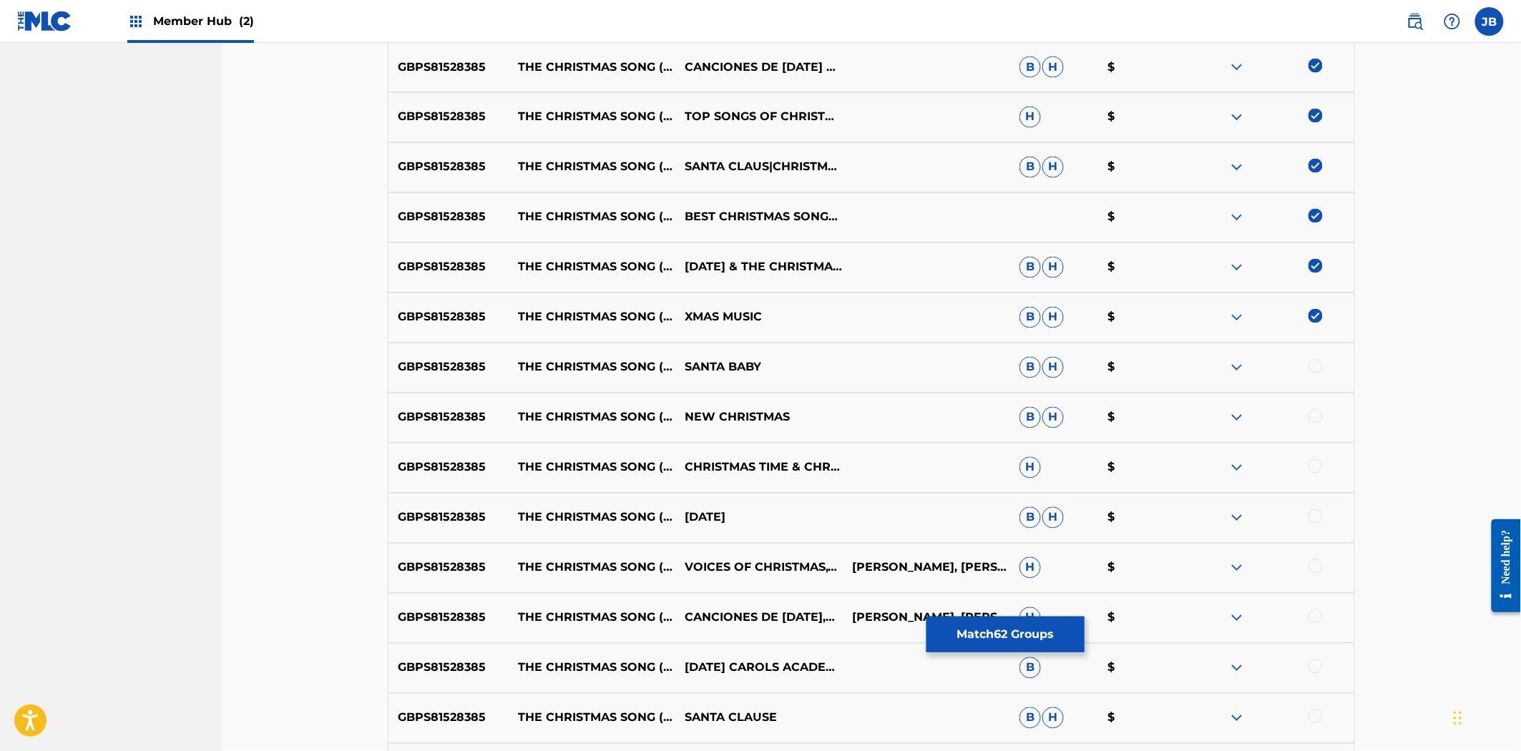
scroll to position [3546, 0]
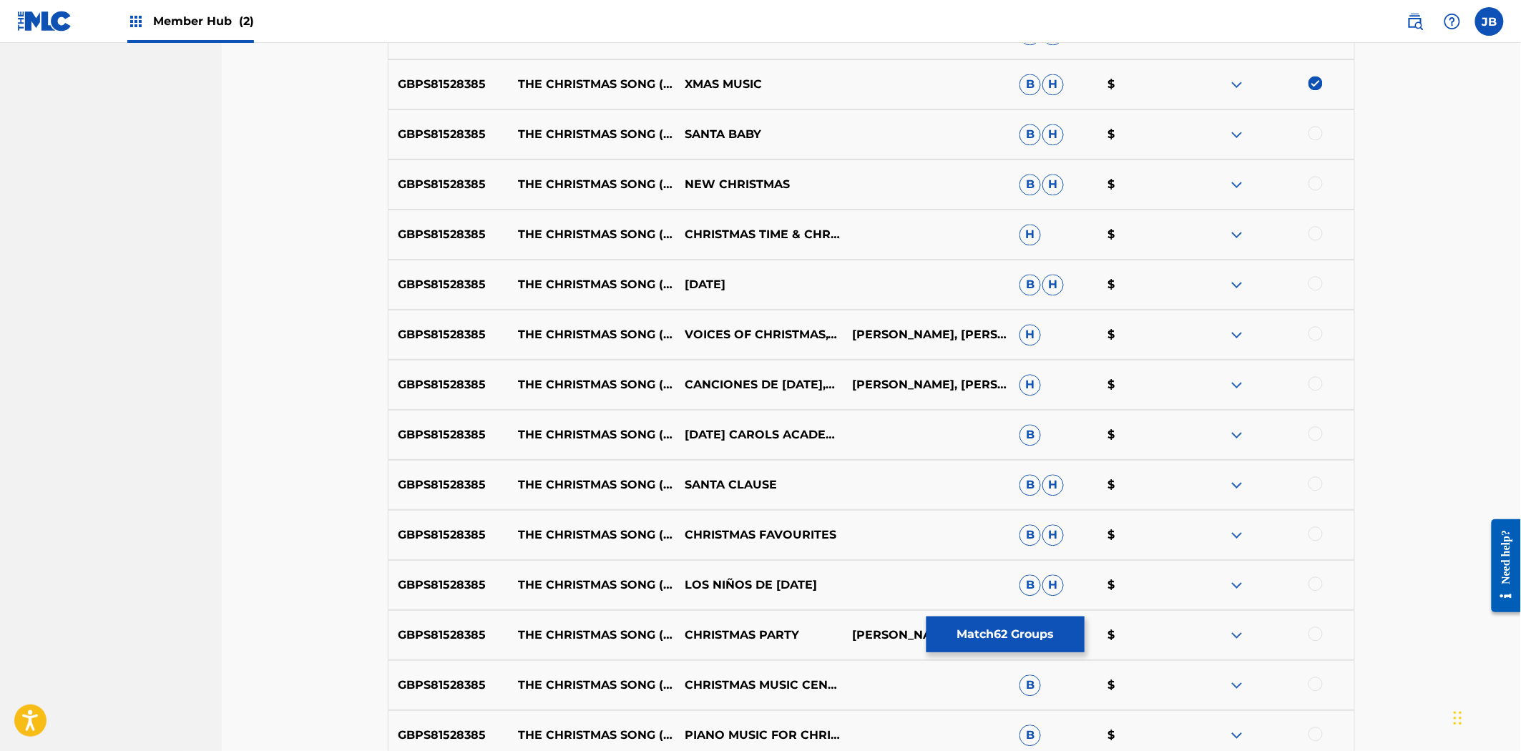
click at [1313, 136] on div at bounding box center [1315, 133] width 14 height 14
click at [1317, 176] on div at bounding box center [1315, 183] width 14 height 14
click at [1314, 233] on div at bounding box center [1315, 233] width 14 height 14
click at [1311, 287] on div at bounding box center [1315, 283] width 14 height 14
click at [1314, 332] on div at bounding box center [1315, 333] width 14 height 14
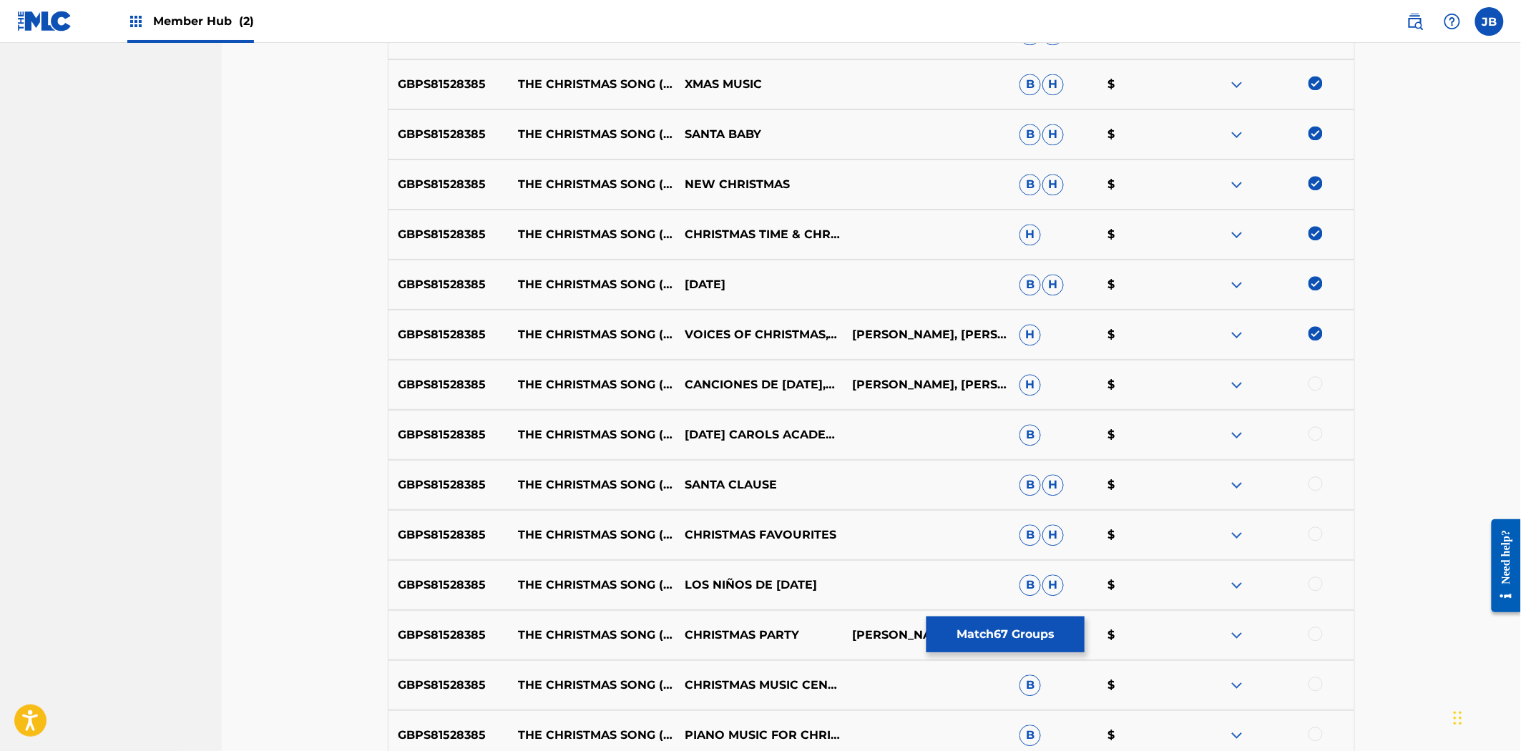
click at [1316, 381] on div at bounding box center [1315, 383] width 14 height 14
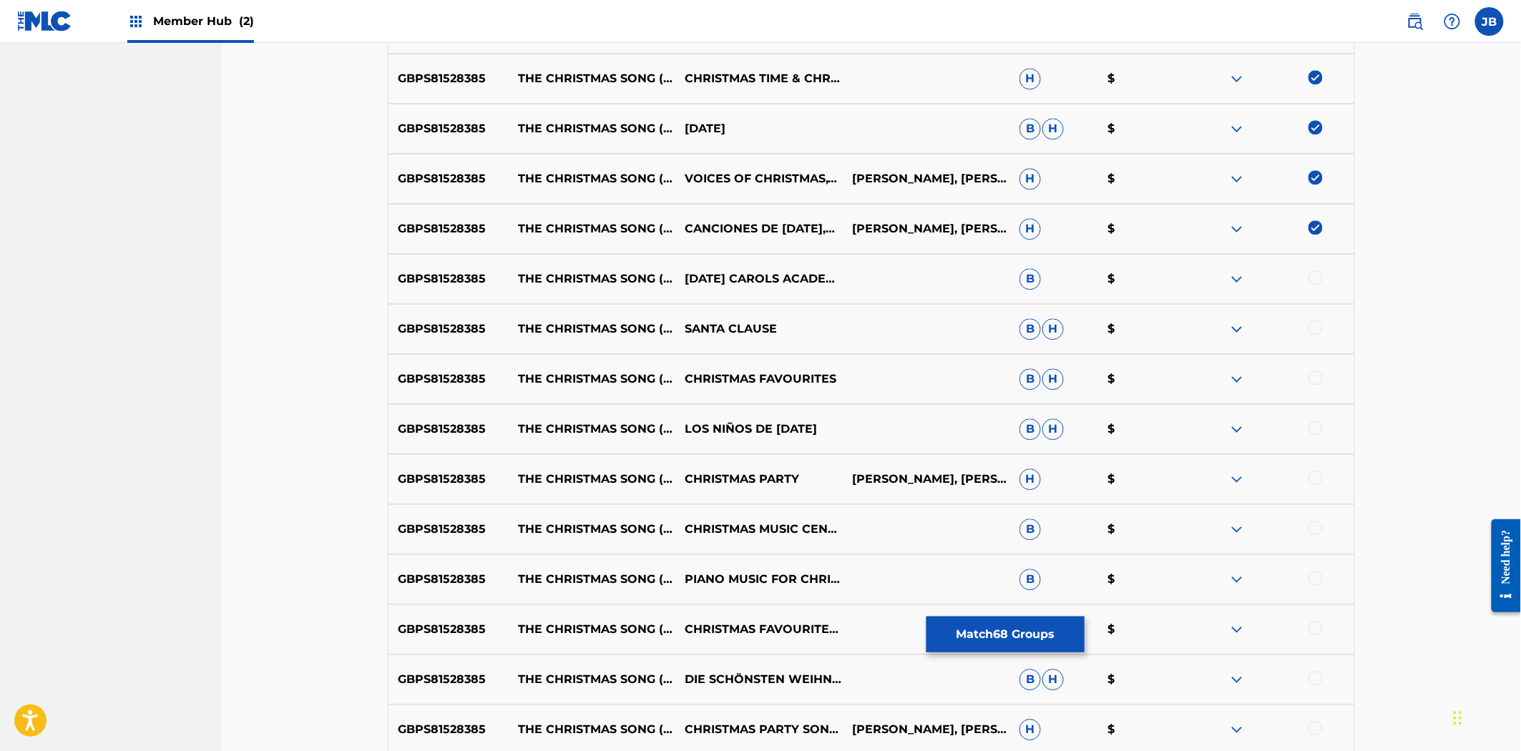
scroll to position [3706, 0]
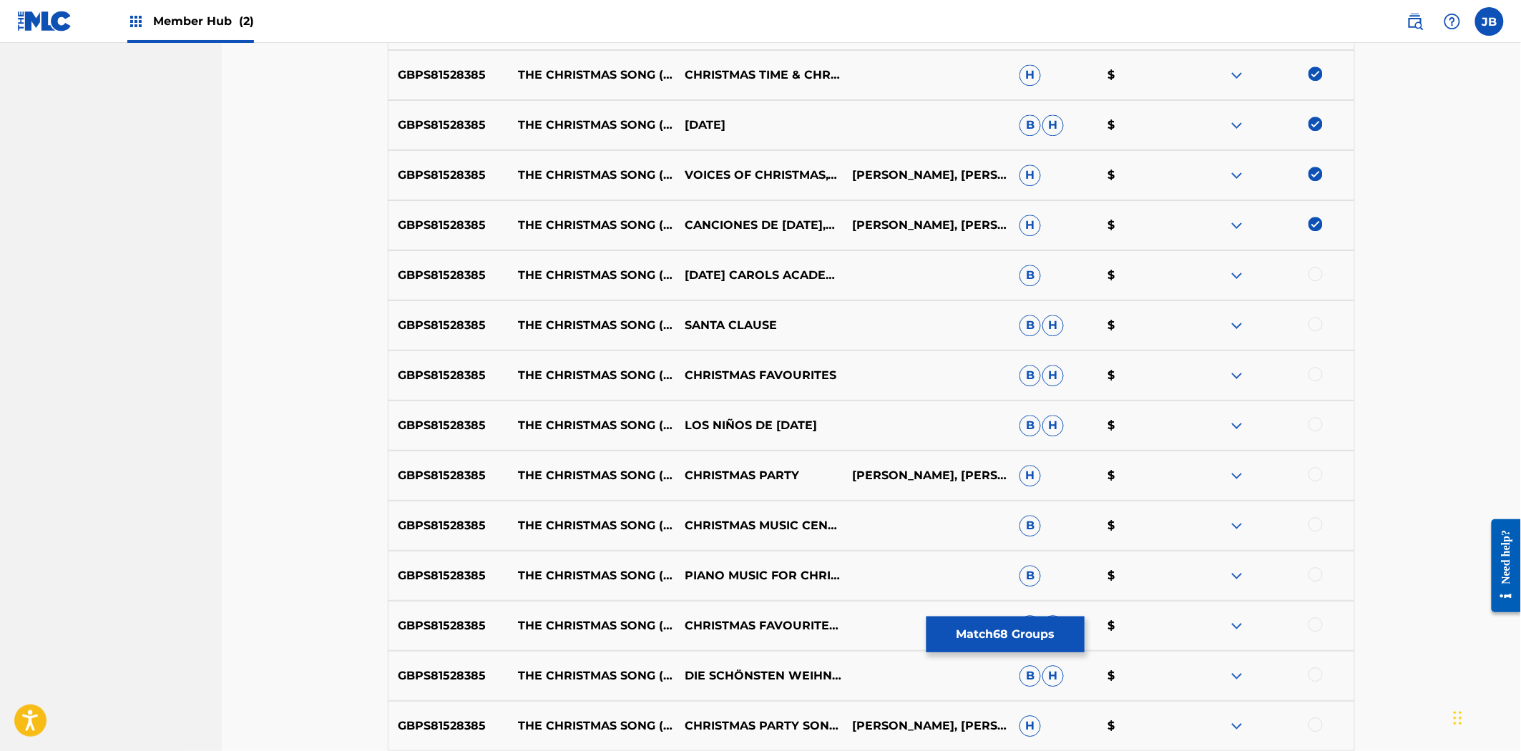
click at [1314, 279] on div at bounding box center [1315, 274] width 14 height 14
click at [1313, 323] on div at bounding box center [1315, 324] width 14 height 14
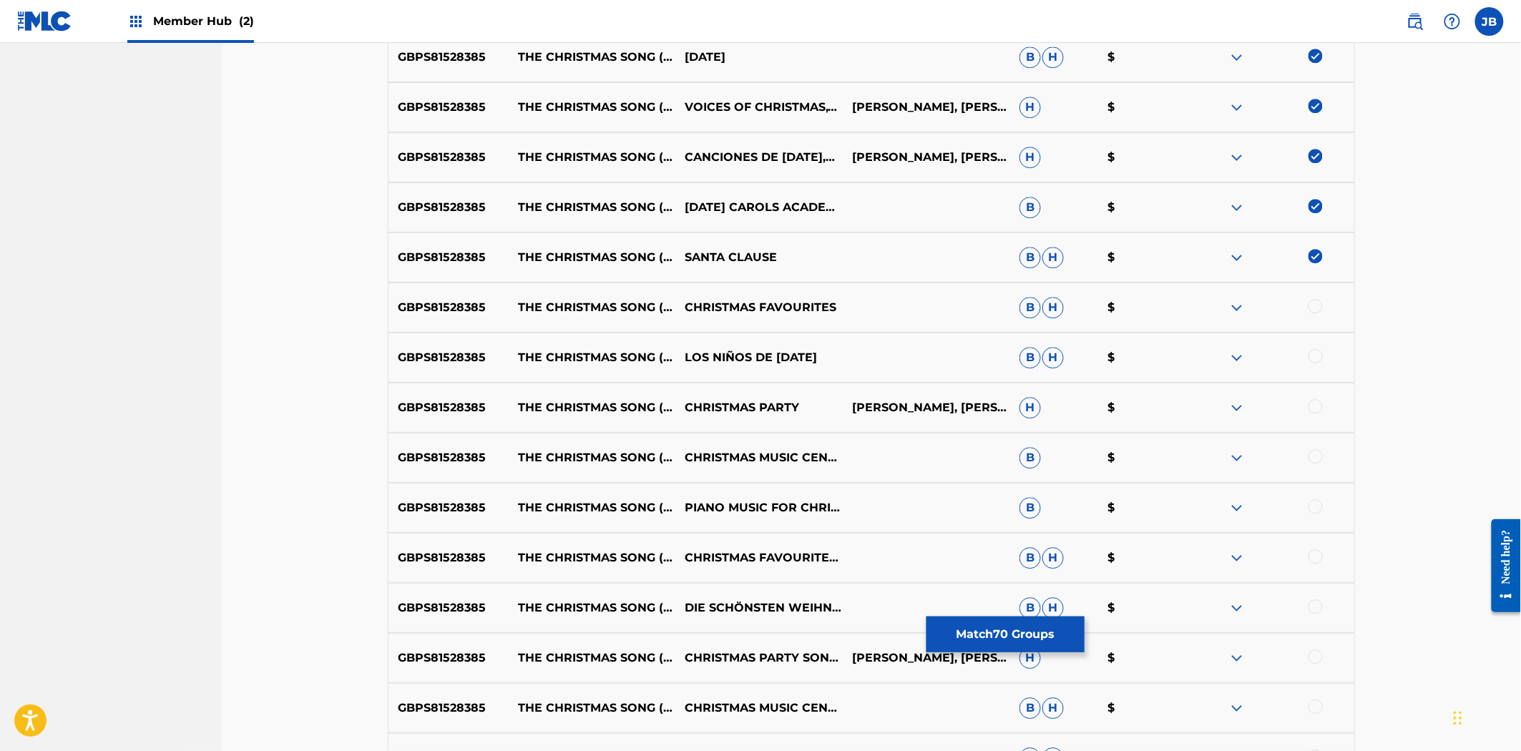
scroll to position [3865, 0]
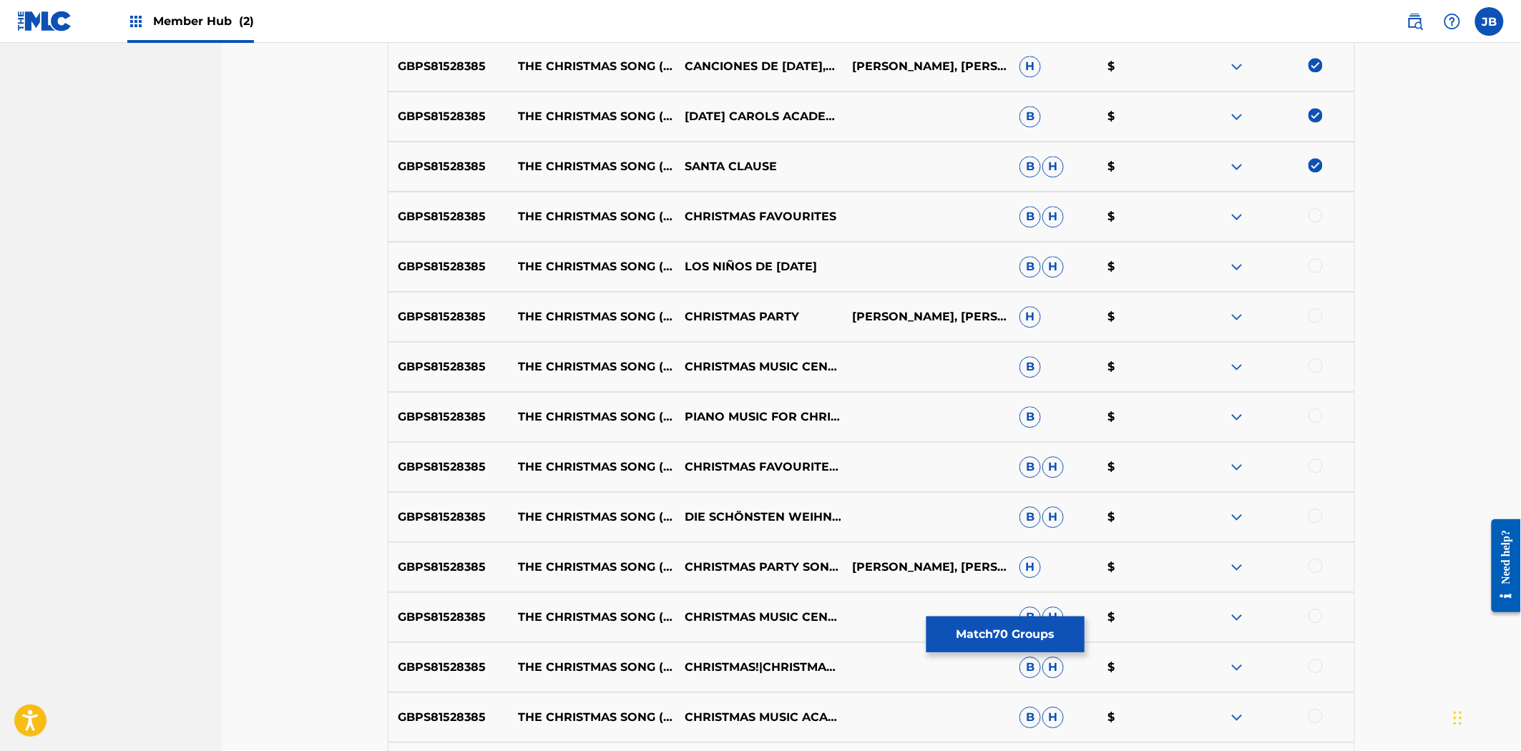
click at [1311, 220] on div at bounding box center [1315, 215] width 14 height 14
click at [1318, 273] on div at bounding box center [1270, 266] width 167 height 17
click at [1316, 265] on div at bounding box center [1315, 265] width 14 height 14
click at [1315, 308] on div at bounding box center [1315, 315] width 14 height 14
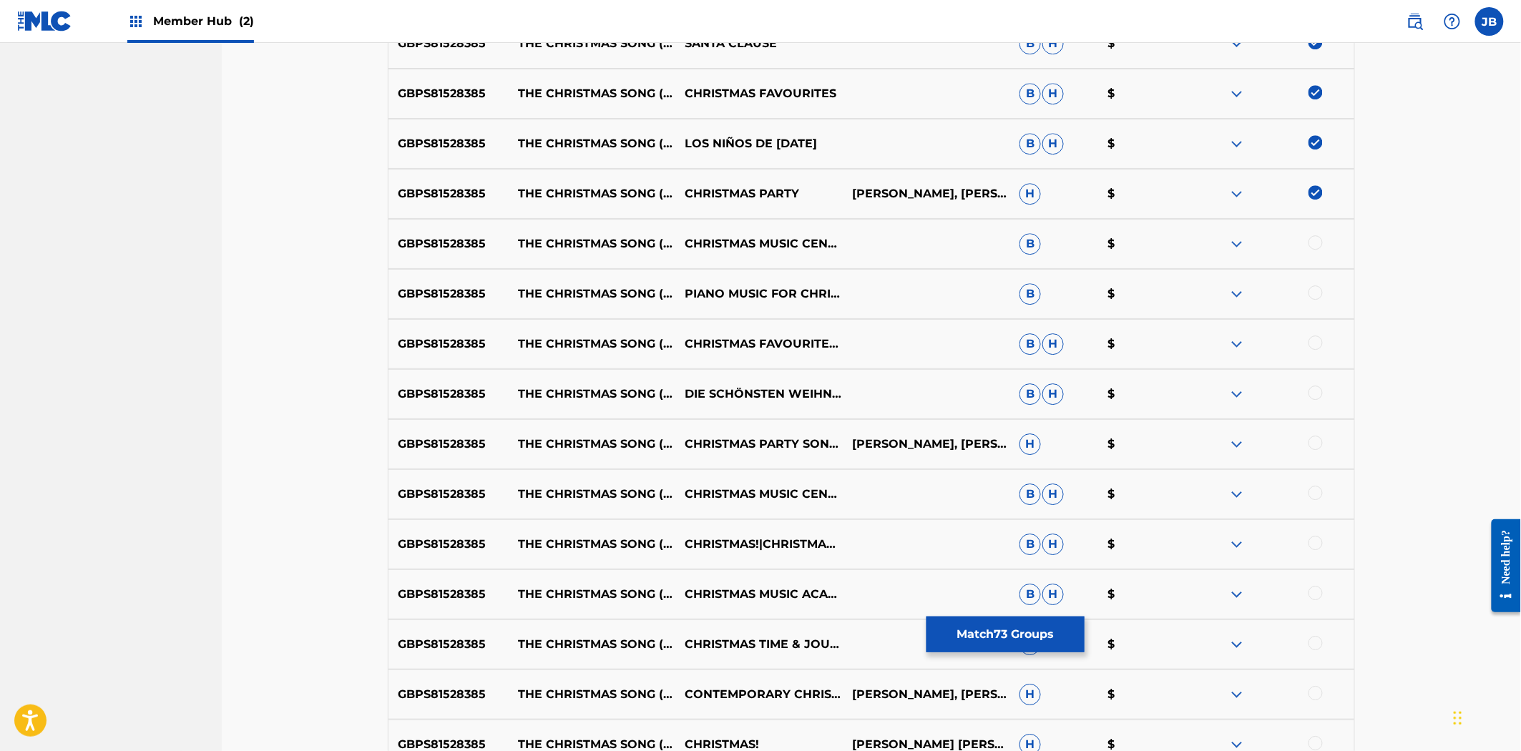
scroll to position [4103, 0]
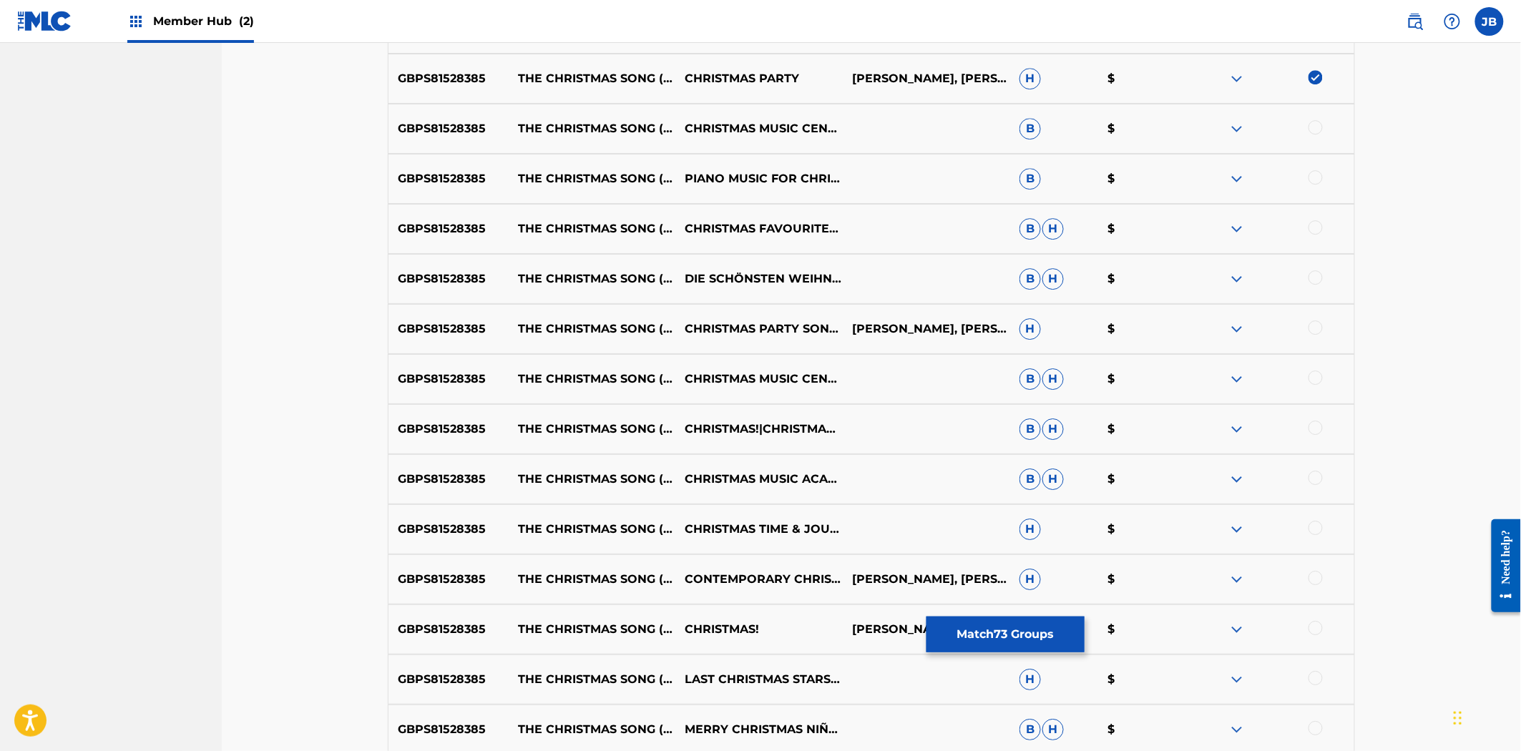
click at [1315, 127] on div at bounding box center [1315, 127] width 14 height 14
click at [1313, 182] on div at bounding box center [1315, 177] width 14 height 14
click at [1314, 227] on div at bounding box center [1315, 227] width 14 height 14
click at [1307, 281] on div at bounding box center [1270, 278] width 167 height 17
click at [1313, 277] on div at bounding box center [1315, 277] width 14 height 14
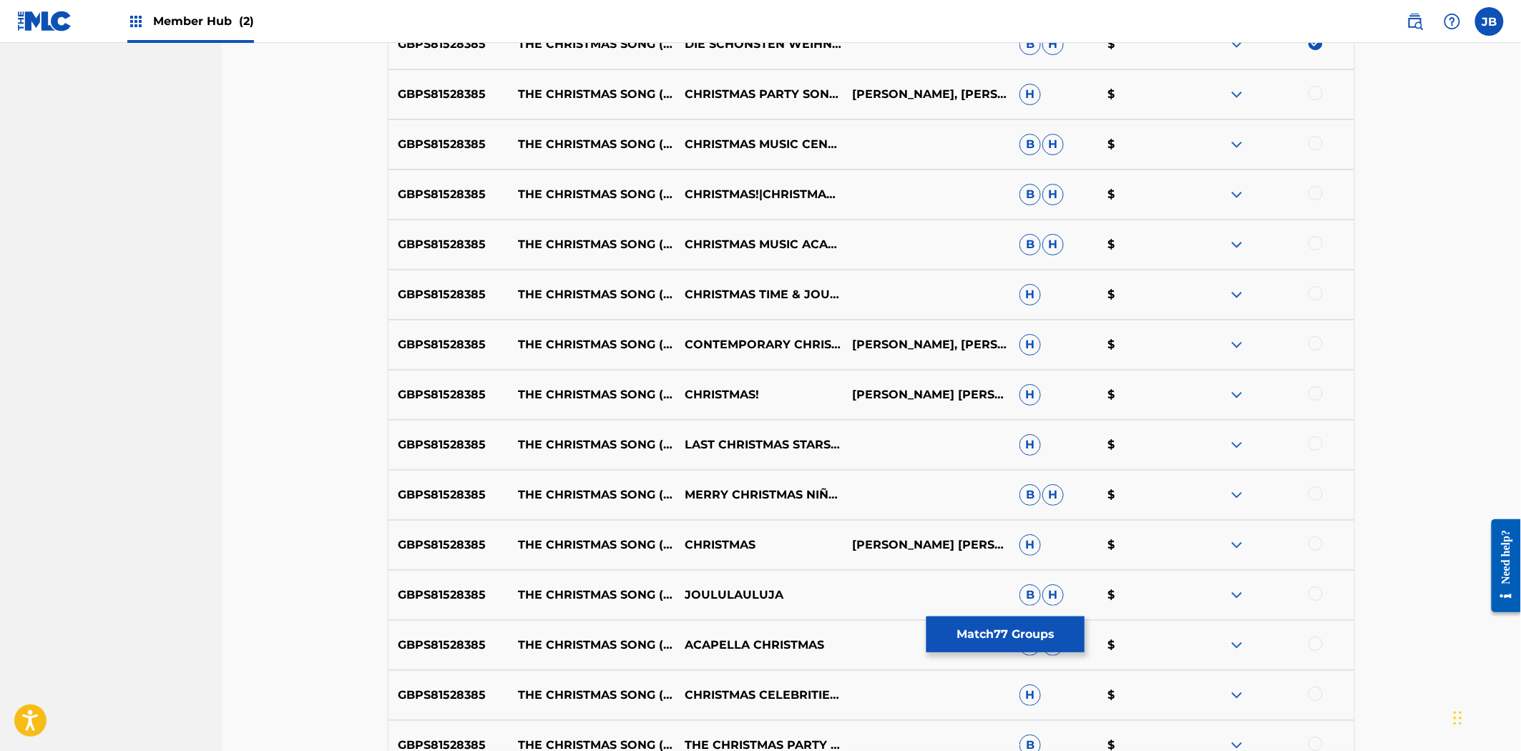
scroll to position [4341, 0]
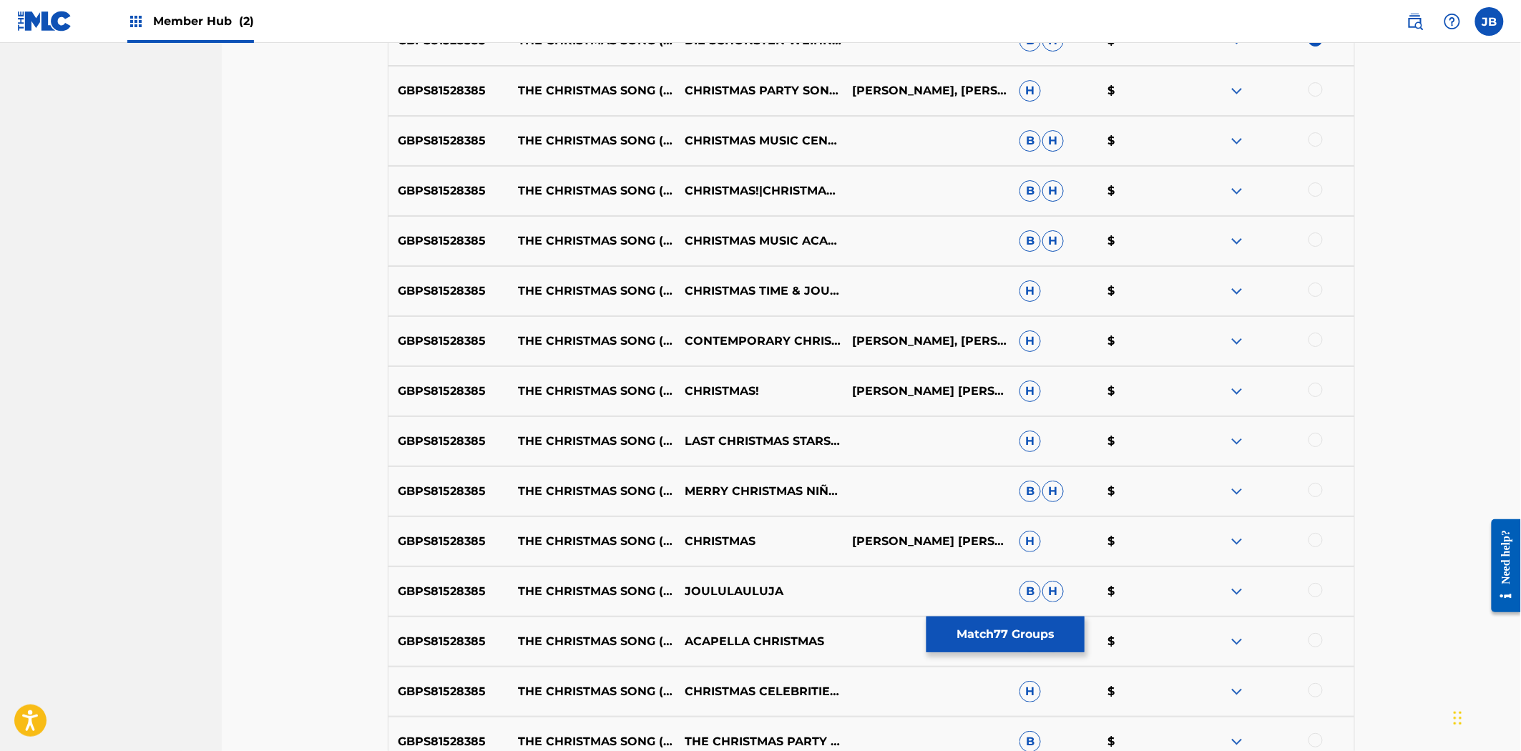
click at [1313, 94] on div at bounding box center [1315, 89] width 14 height 14
click at [1313, 138] on div at bounding box center [1315, 139] width 14 height 14
click at [1321, 193] on div at bounding box center [1315, 189] width 14 height 14
click at [1317, 248] on div at bounding box center [1270, 241] width 167 height 17
click at [1315, 242] on div at bounding box center [1315, 240] width 14 height 14
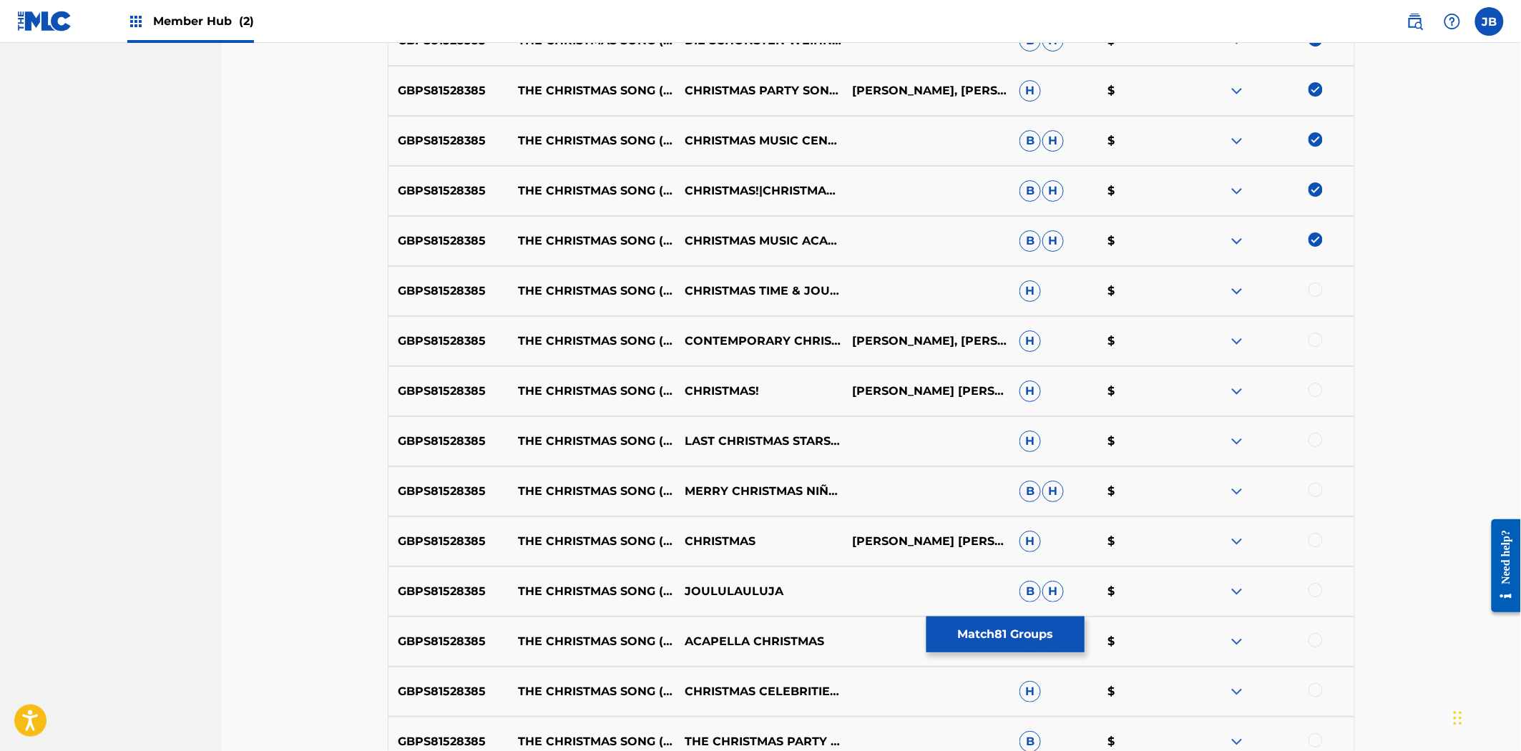
click at [1313, 283] on div at bounding box center [1315, 290] width 14 height 14
click at [1313, 330] on div "GBPS81528385 THE CHRISTMAS SONG (CHESTNUTS ROASTING ON AN OPEN FIRE) CONTEMPORA…" at bounding box center [871, 341] width 967 height 50
click at [1310, 338] on div at bounding box center [1315, 340] width 14 height 14
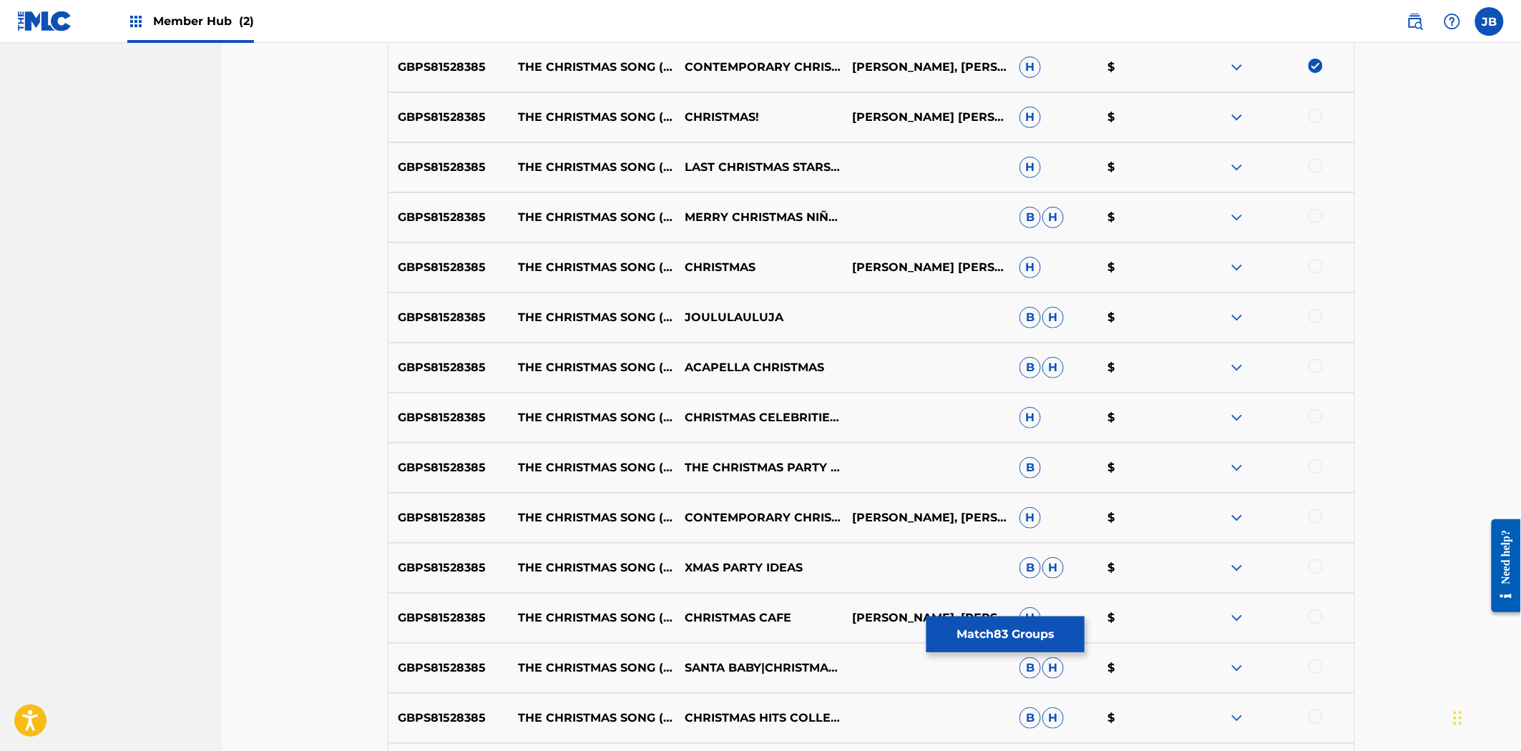
scroll to position [4580, 0]
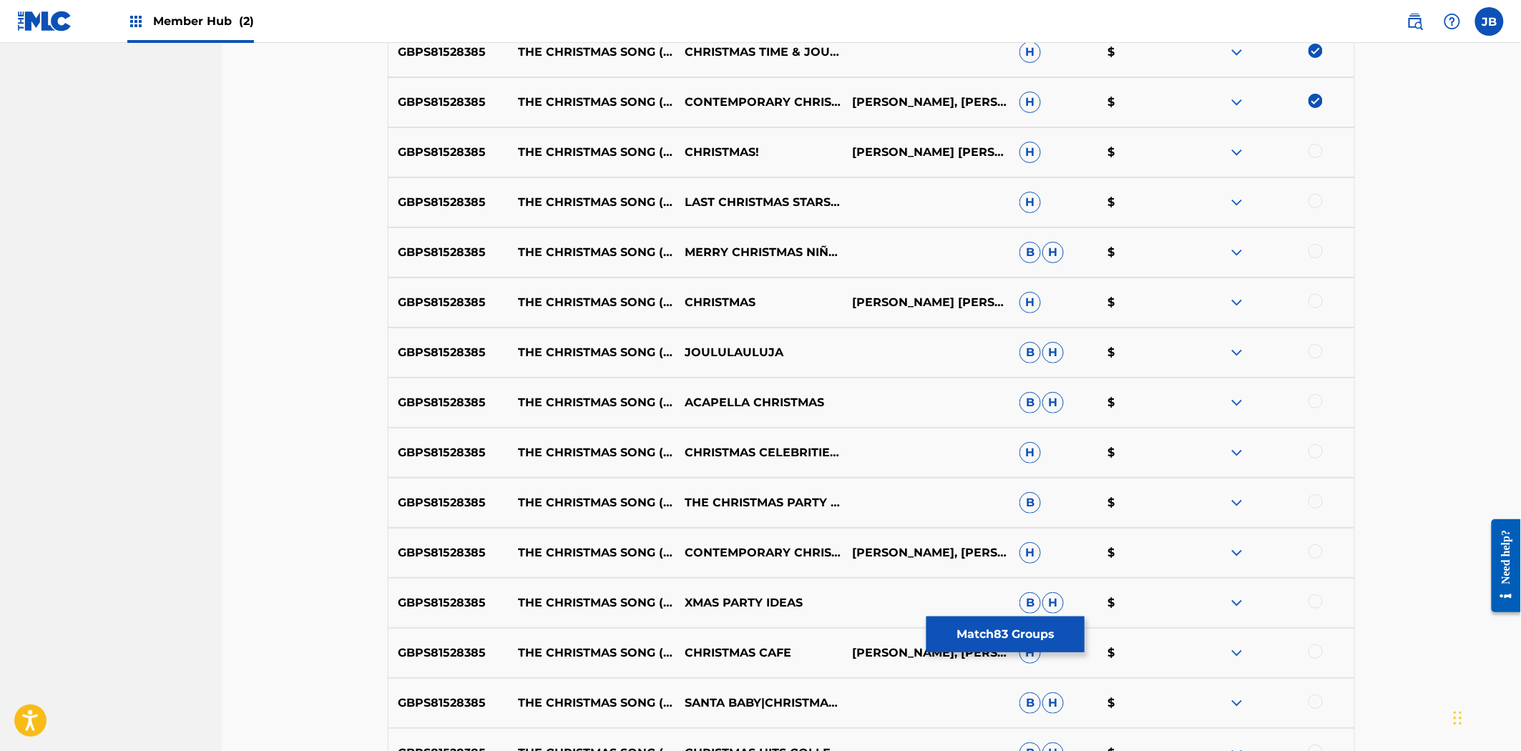
click at [1316, 152] on div at bounding box center [1315, 151] width 14 height 14
click at [1312, 205] on div at bounding box center [1315, 201] width 14 height 14
click at [1317, 252] on div at bounding box center [1315, 251] width 14 height 14
click at [1318, 305] on div at bounding box center [1315, 301] width 14 height 14
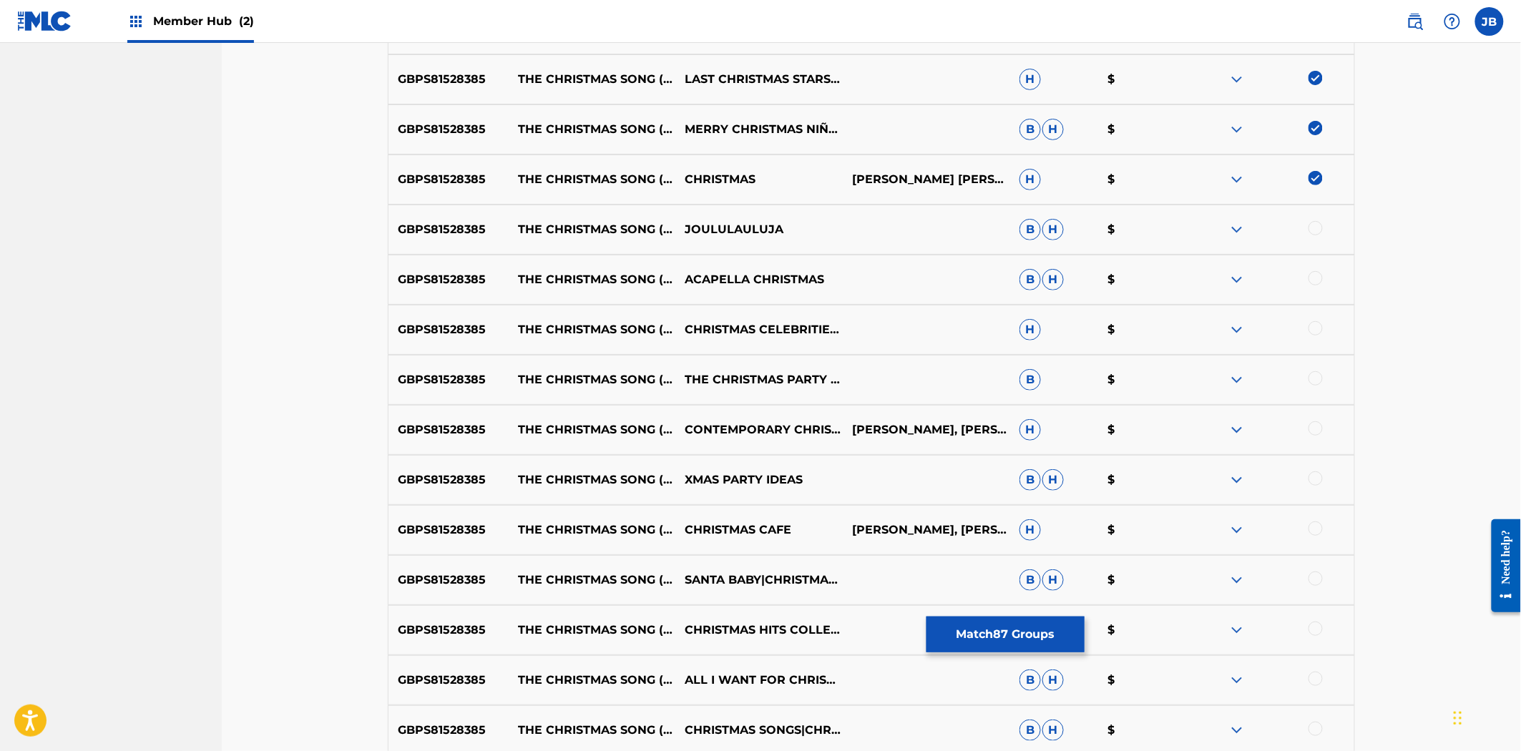
scroll to position [4739, 0]
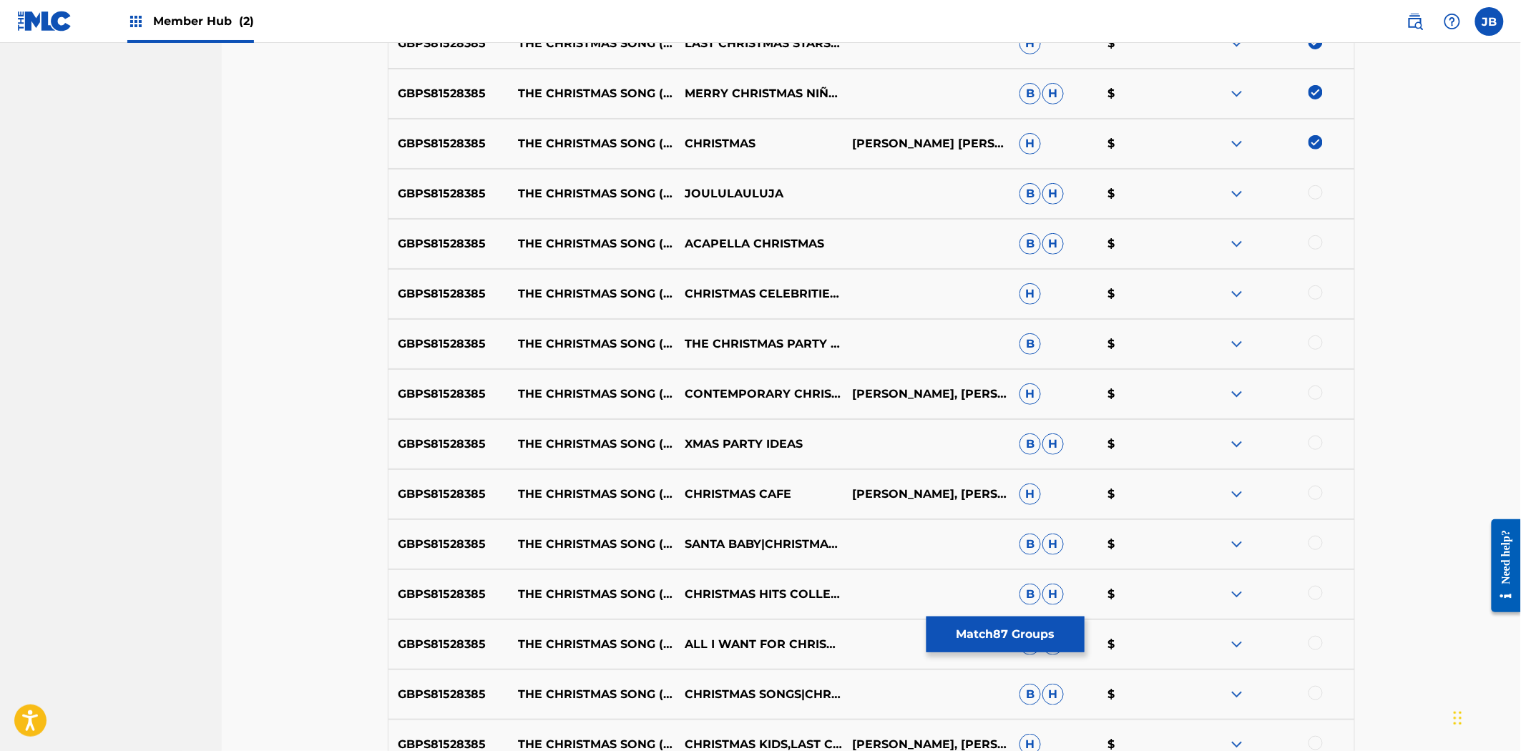
click at [1317, 194] on div at bounding box center [1315, 192] width 14 height 14
drag, startPoint x: 1311, startPoint y: 244, endPoint x: 1313, endPoint y: 258, distance: 14.6
click at [1311, 245] on div at bounding box center [1315, 242] width 14 height 14
click at [1318, 290] on div at bounding box center [1315, 292] width 14 height 14
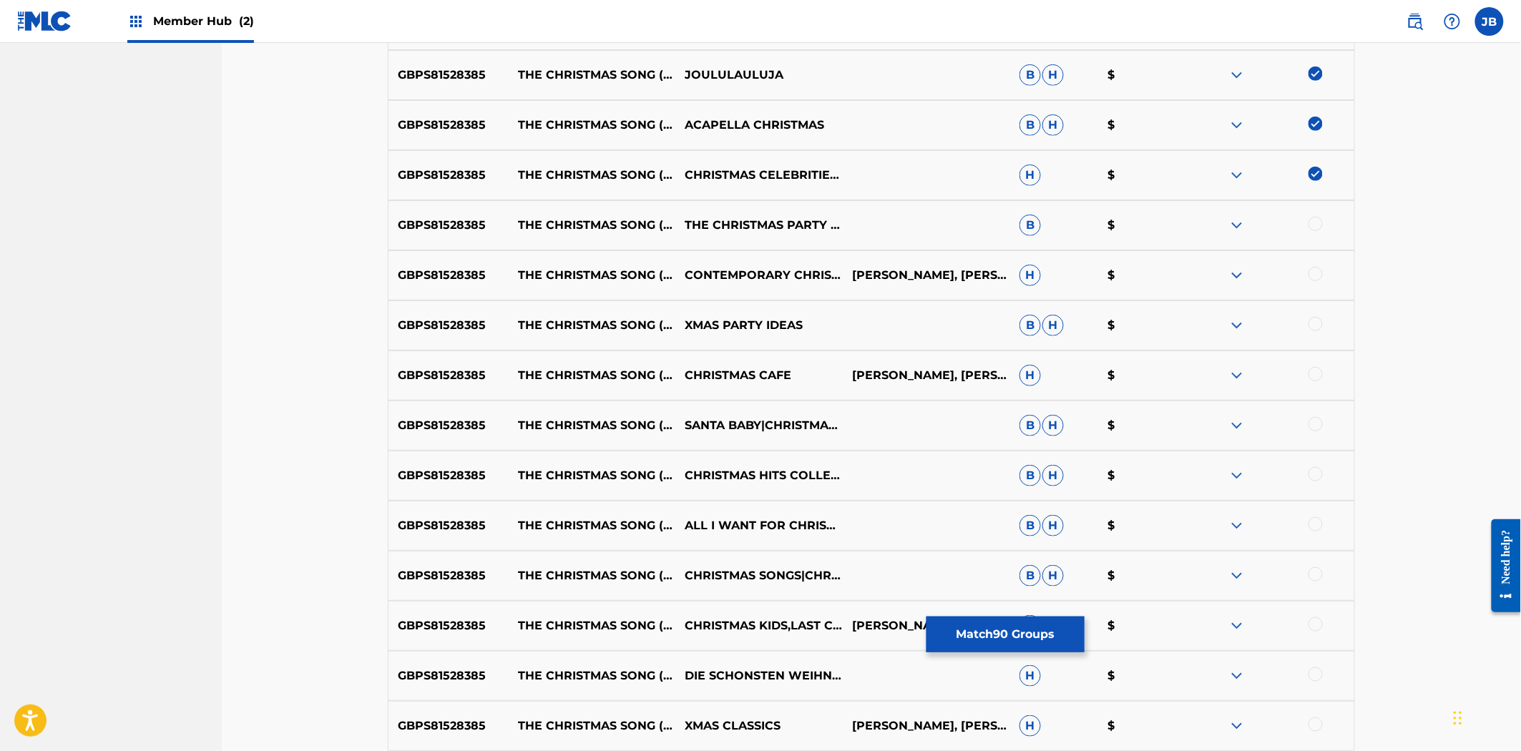
scroll to position [4977, 0]
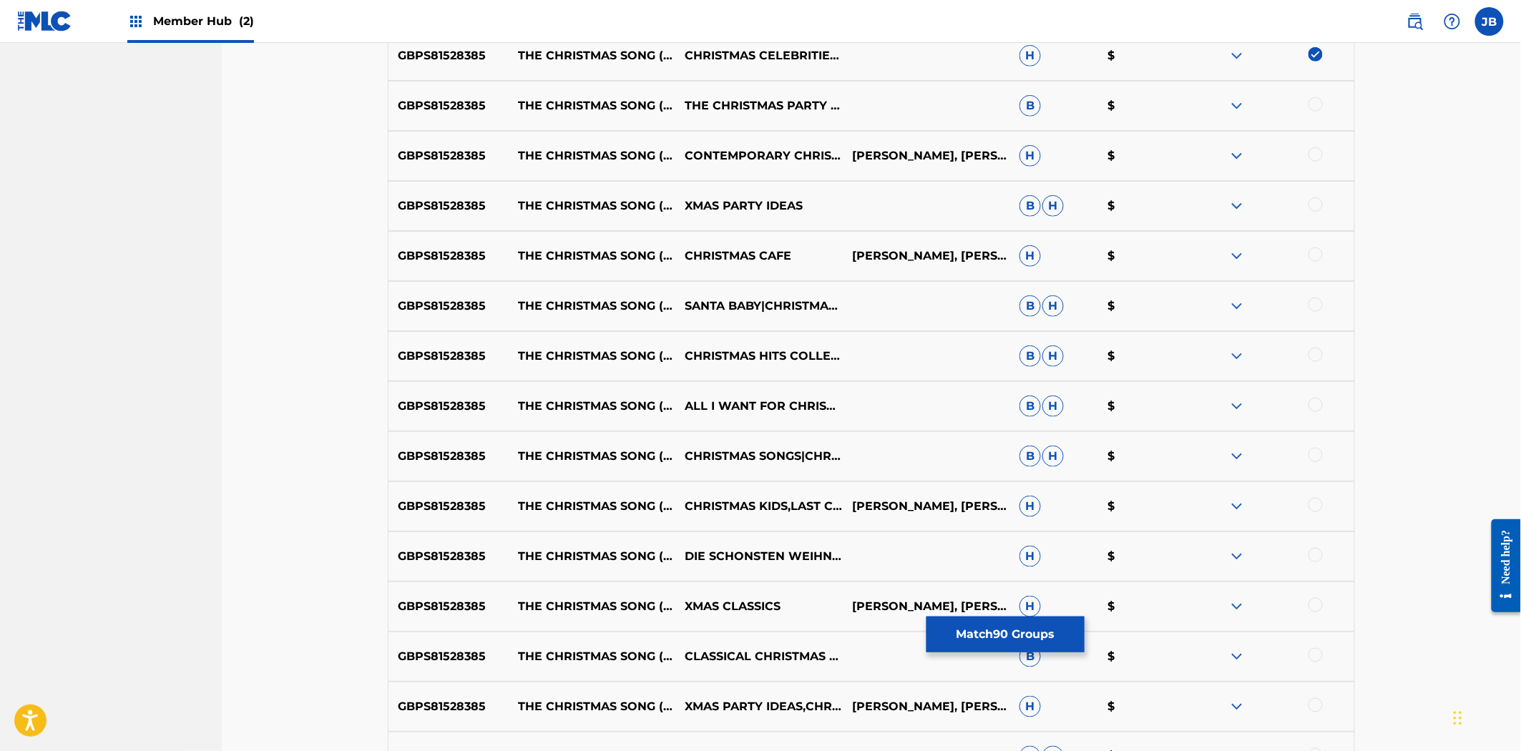
click at [1318, 103] on div at bounding box center [1315, 104] width 14 height 14
click at [1307, 157] on div at bounding box center [1270, 155] width 167 height 17
click at [1311, 157] on div at bounding box center [1315, 154] width 14 height 14
click at [1313, 203] on div at bounding box center [1315, 204] width 14 height 14
click at [1312, 255] on div at bounding box center [1315, 255] width 14 height 14
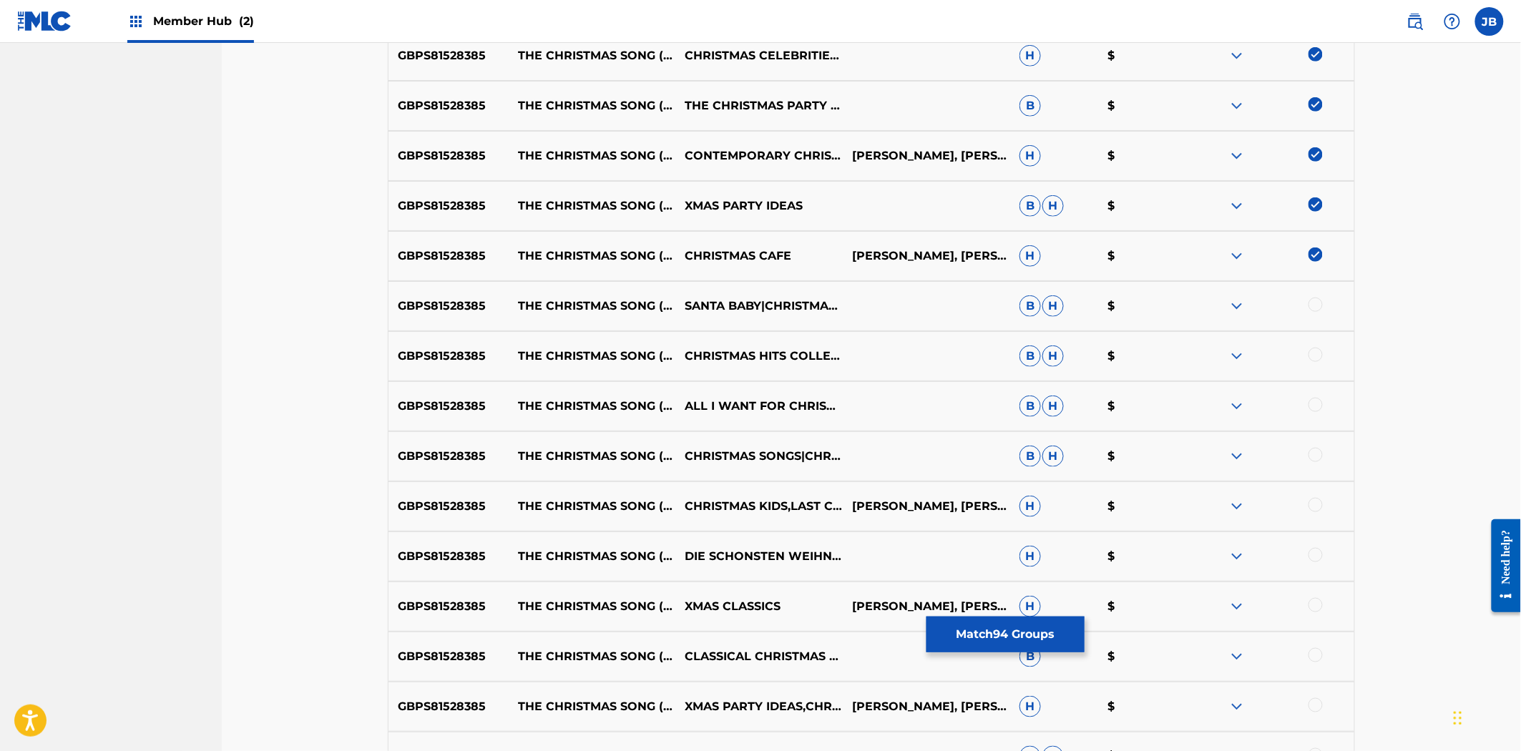
click at [1314, 310] on div at bounding box center [1270, 306] width 167 height 17
click at [1311, 305] on div at bounding box center [1315, 305] width 14 height 14
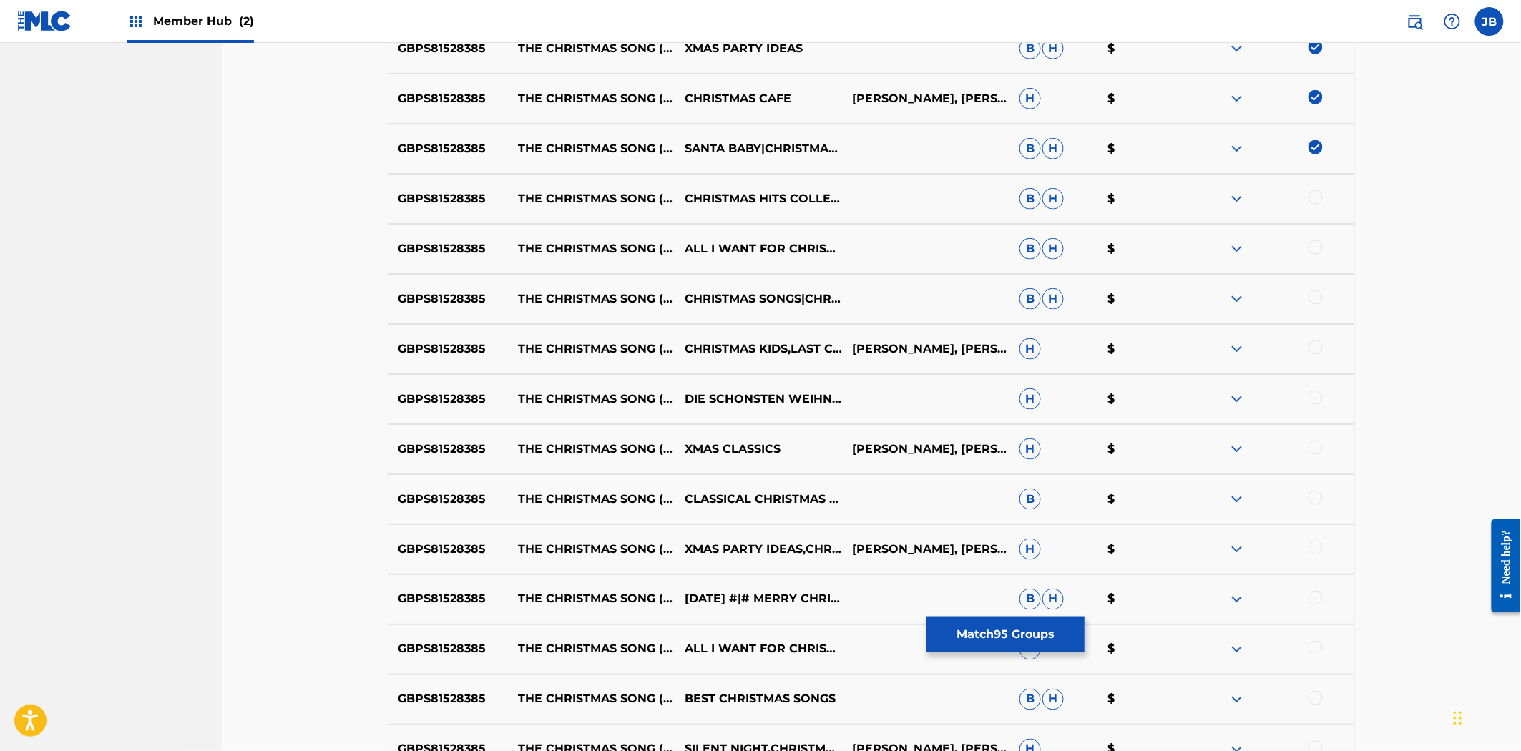
scroll to position [5137, 0]
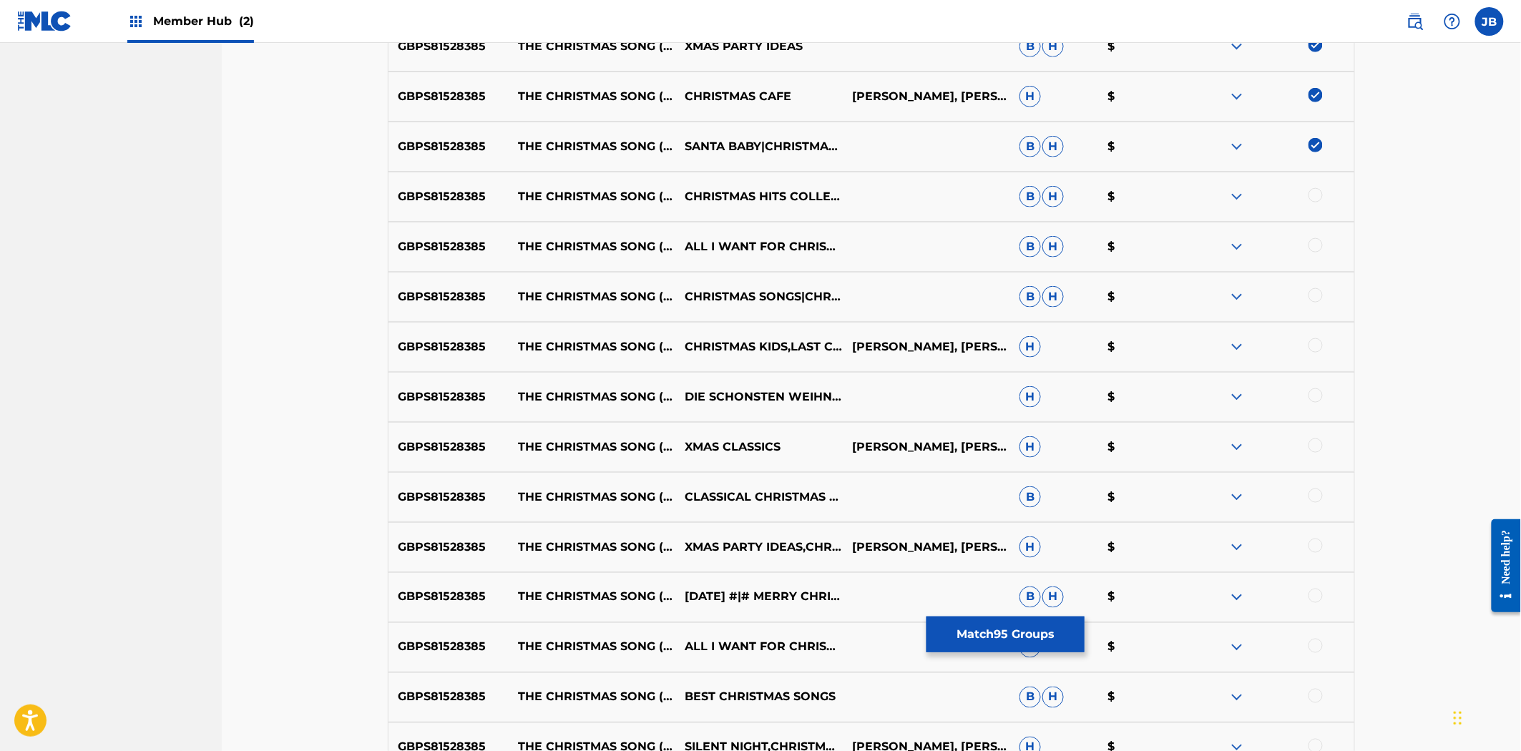
click at [1314, 198] on div at bounding box center [1315, 195] width 14 height 14
click at [1318, 240] on div at bounding box center [1315, 245] width 14 height 14
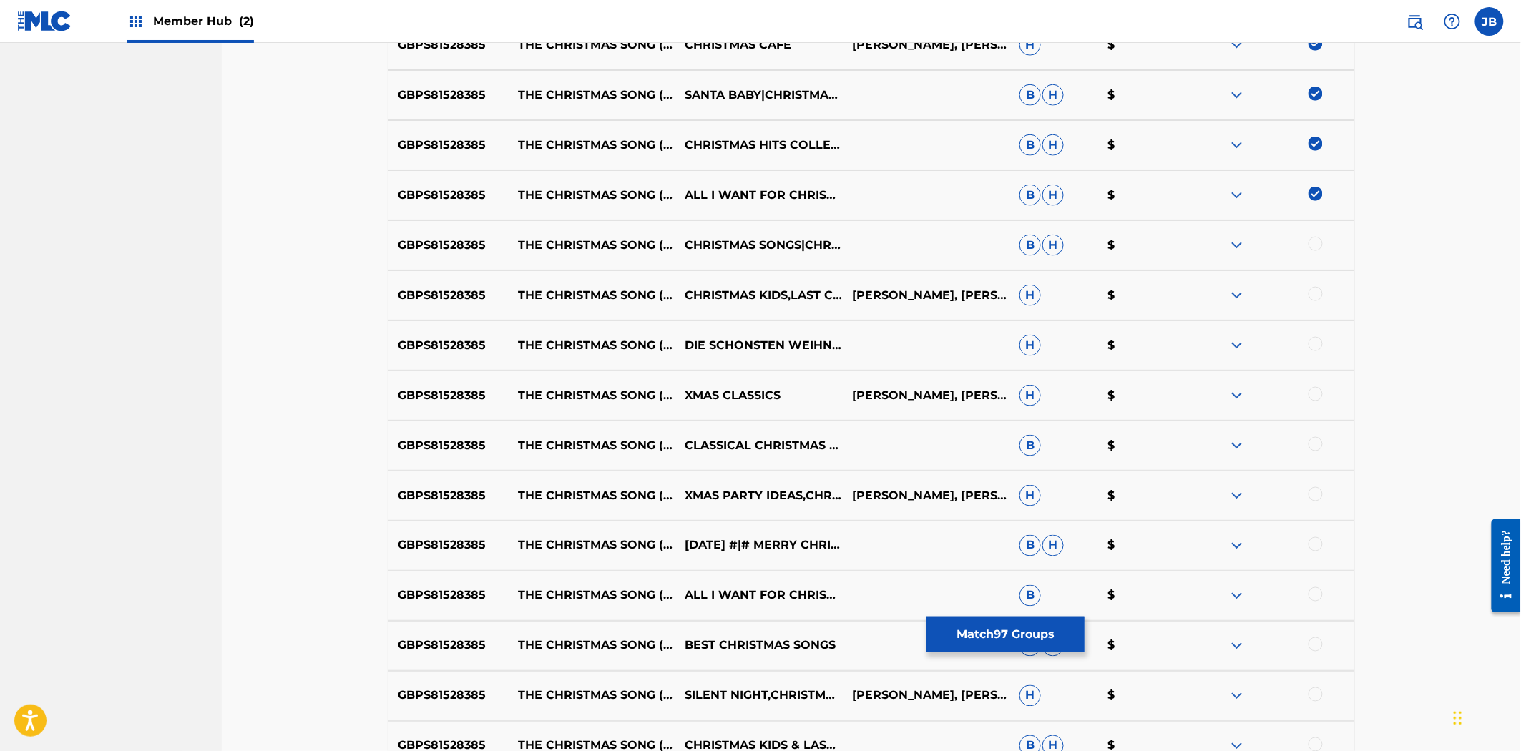
scroll to position [5216, 0]
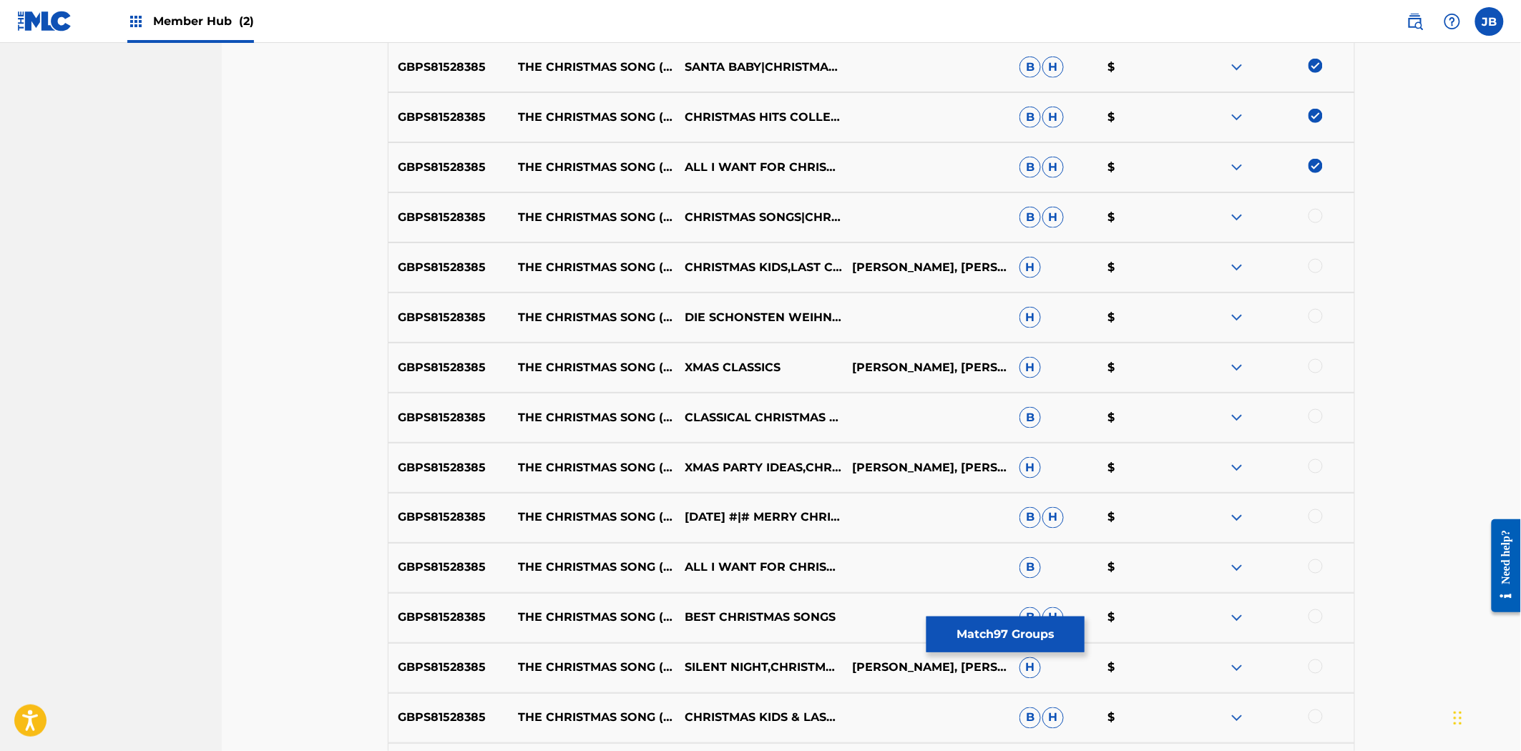
click at [1318, 219] on div at bounding box center [1315, 216] width 14 height 14
click at [1313, 268] on div at bounding box center [1315, 266] width 14 height 14
click at [1308, 310] on div at bounding box center [1270, 317] width 167 height 17
click at [1313, 315] on div at bounding box center [1315, 316] width 14 height 14
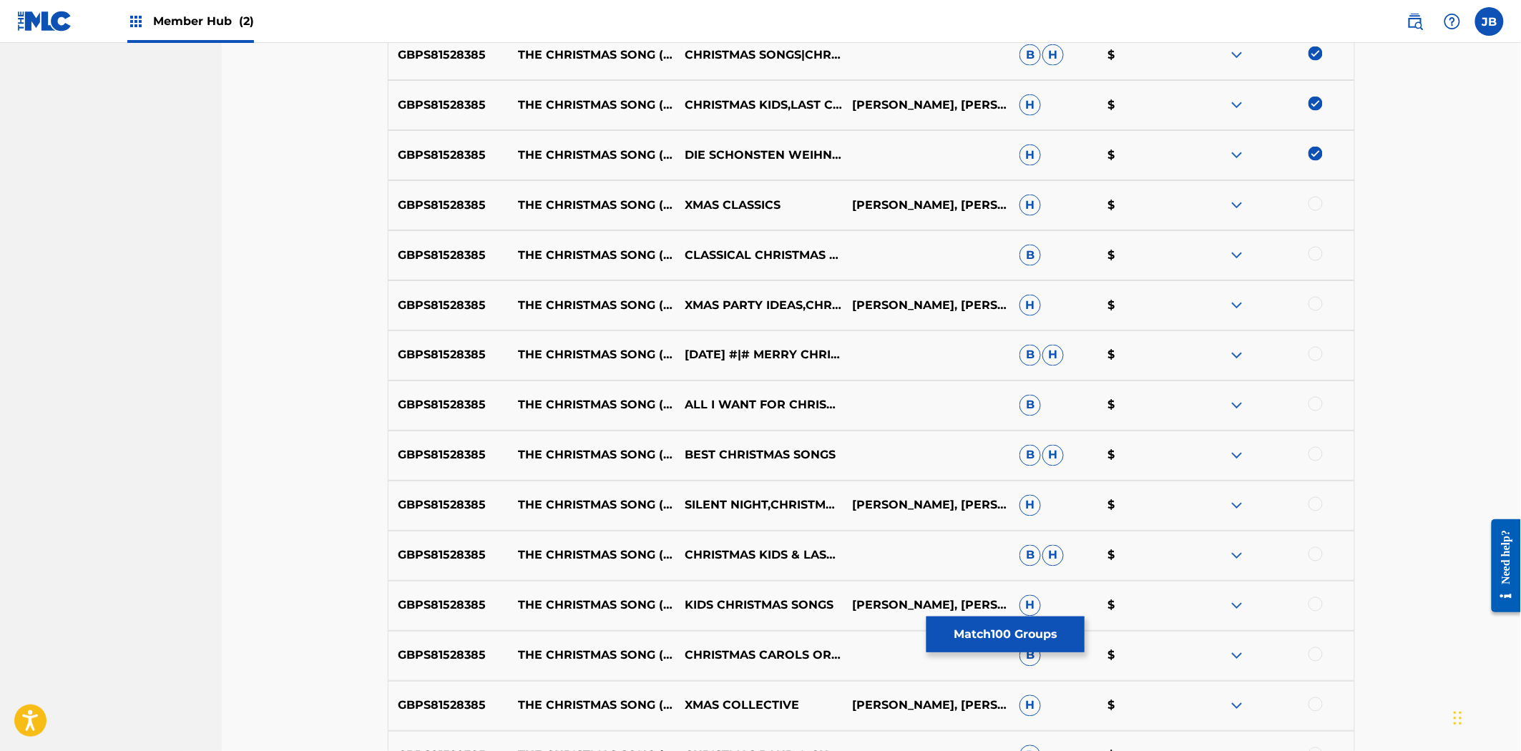
scroll to position [5375, 0]
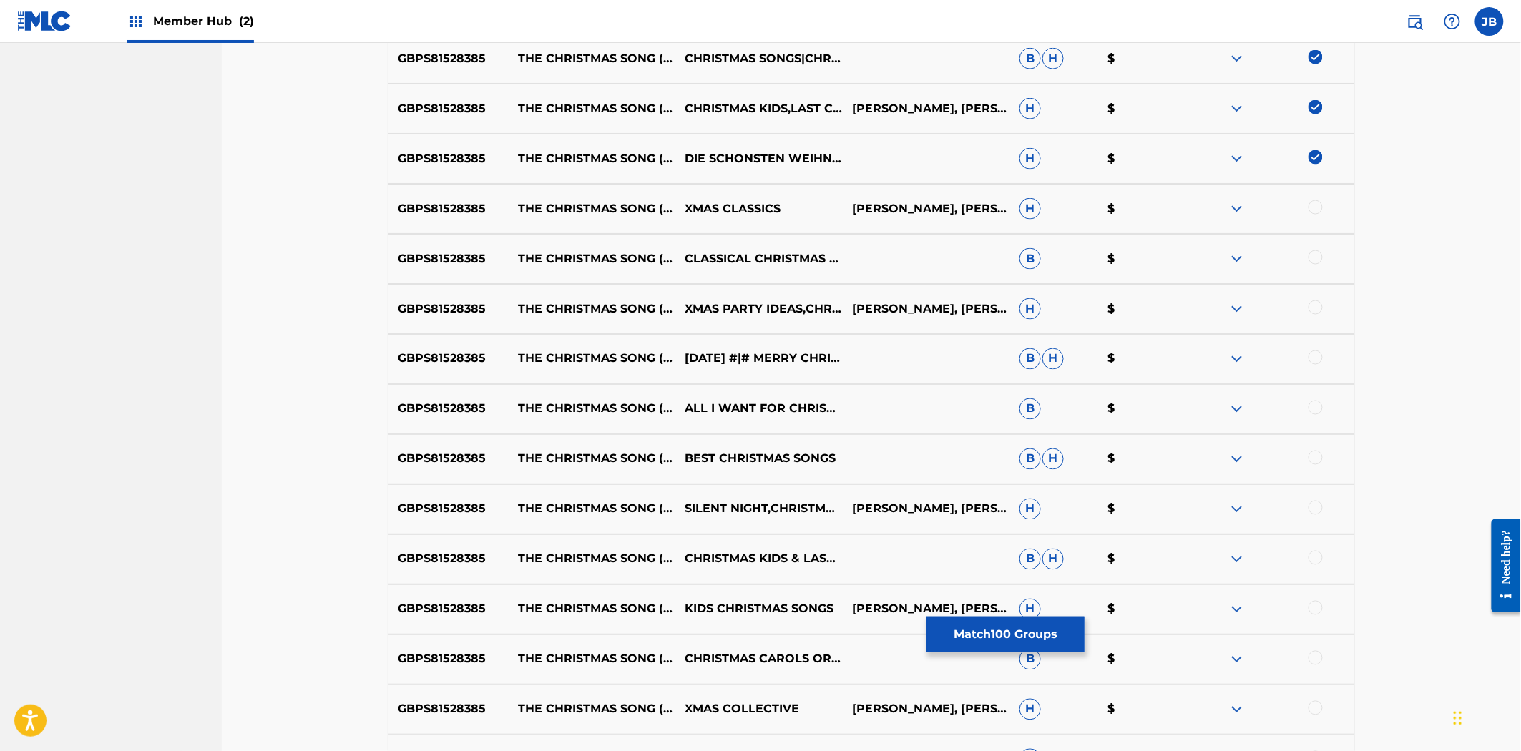
click at [1315, 205] on div at bounding box center [1315, 207] width 14 height 14
click at [1314, 258] on div at bounding box center [1315, 257] width 14 height 14
click at [1318, 312] on div at bounding box center [1315, 307] width 14 height 14
click at [1314, 362] on div at bounding box center [1315, 358] width 14 height 14
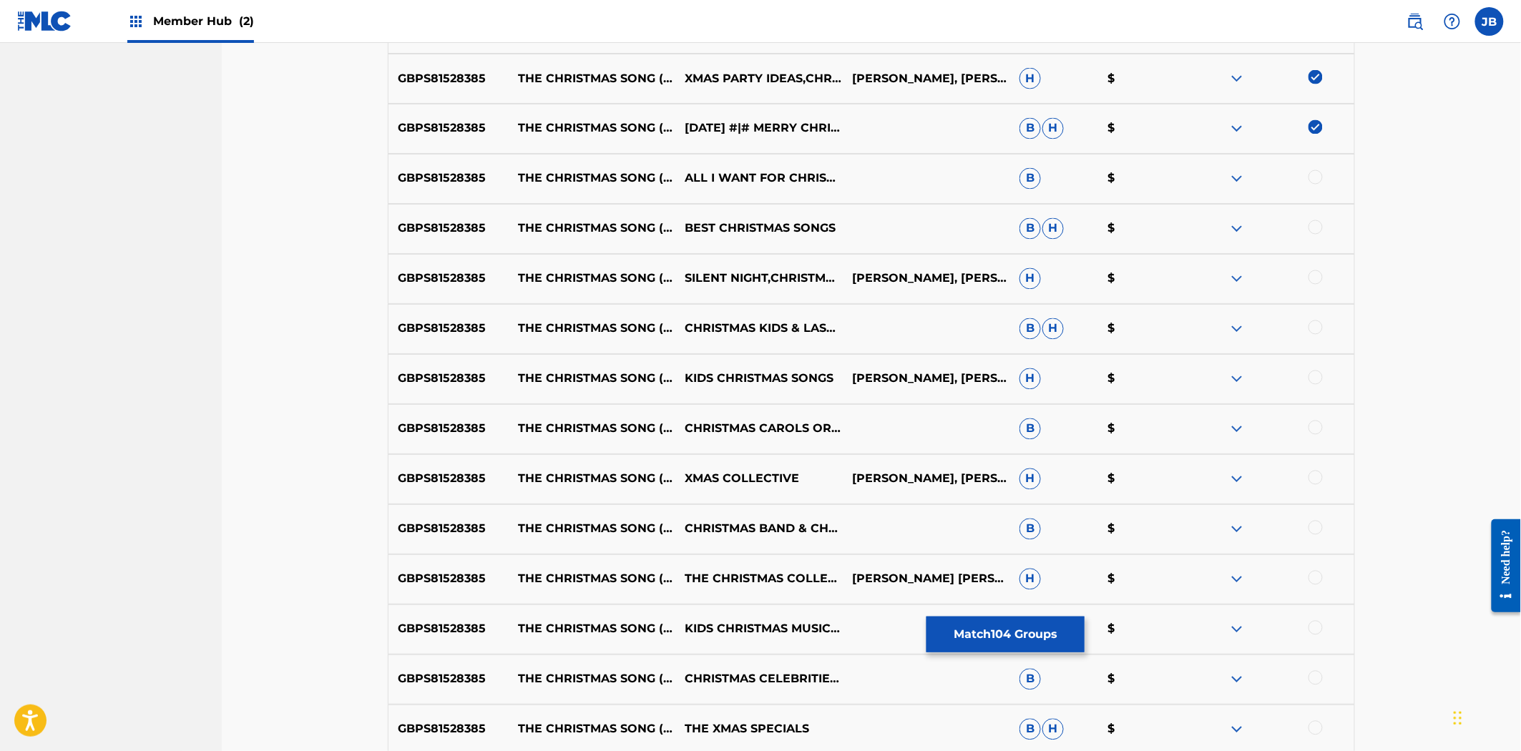
scroll to position [5613, 0]
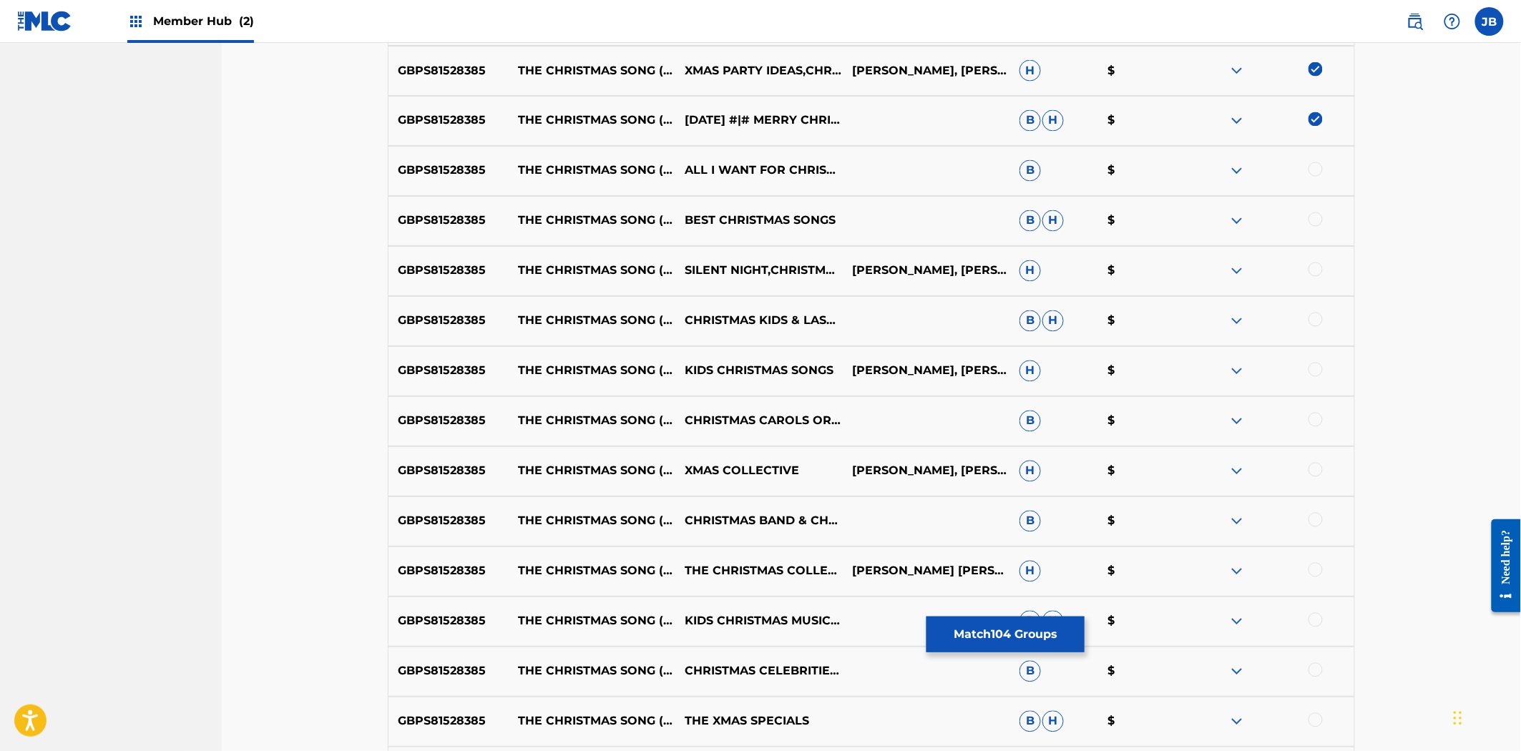
click at [1315, 172] on div at bounding box center [1315, 169] width 14 height 14
click at [1321, 222] on div at bounding box center [1315, 219] width 14 height 14
click at [1320, 268] on div at bounding box center [1315, 270] width 14 height 14
drag, startPoint x: 1317, startPoint y: 329, endPoint x: 1310, endPoint y: 328, distance: 7.3
click at [1317, 328] on div at bounding box center [1270, 321] width 167 height 17
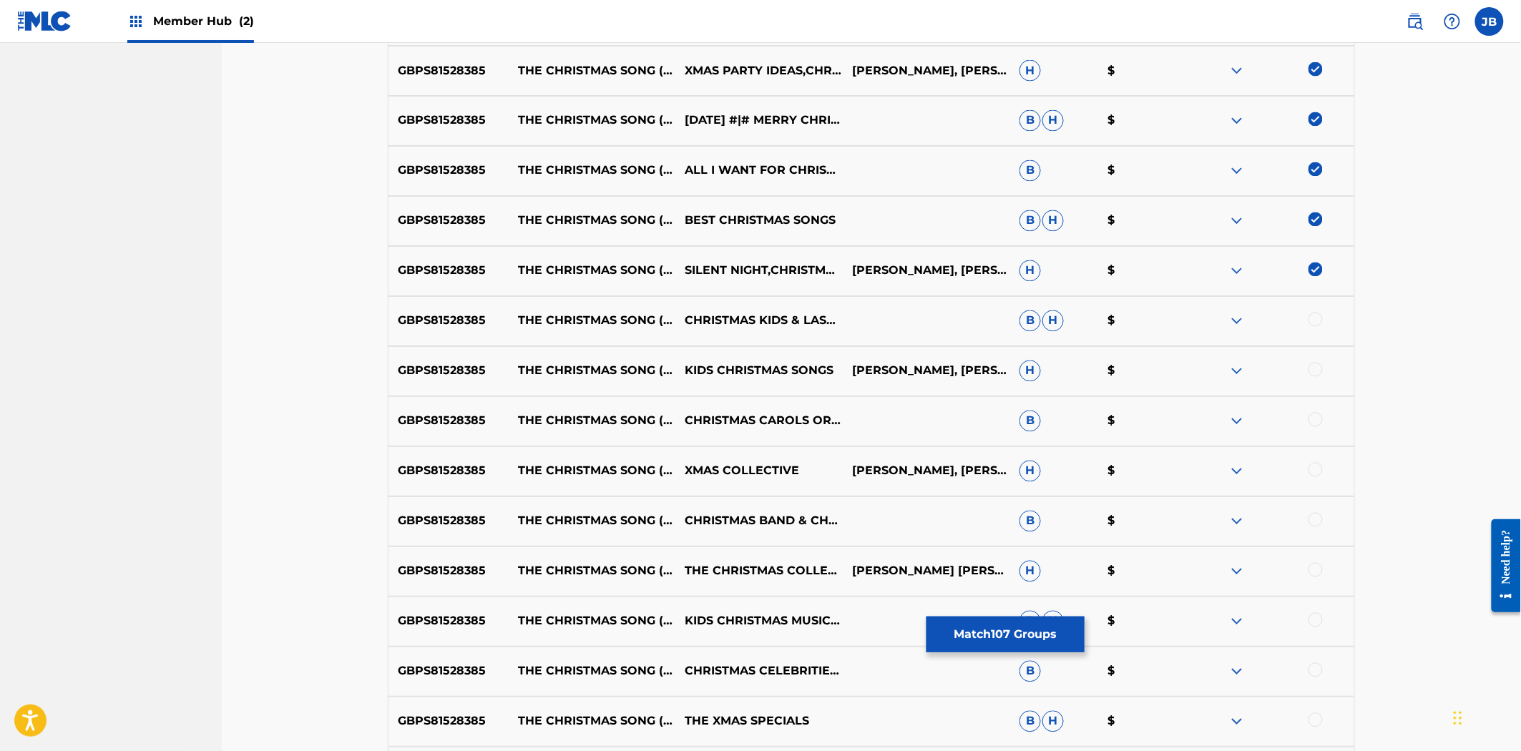
click at [1319, 319] on div at bounding box center [1315, 320] width 14 height 14
click at [1315, 368] on div at bounding box center [1315, 370] width 14 height 14
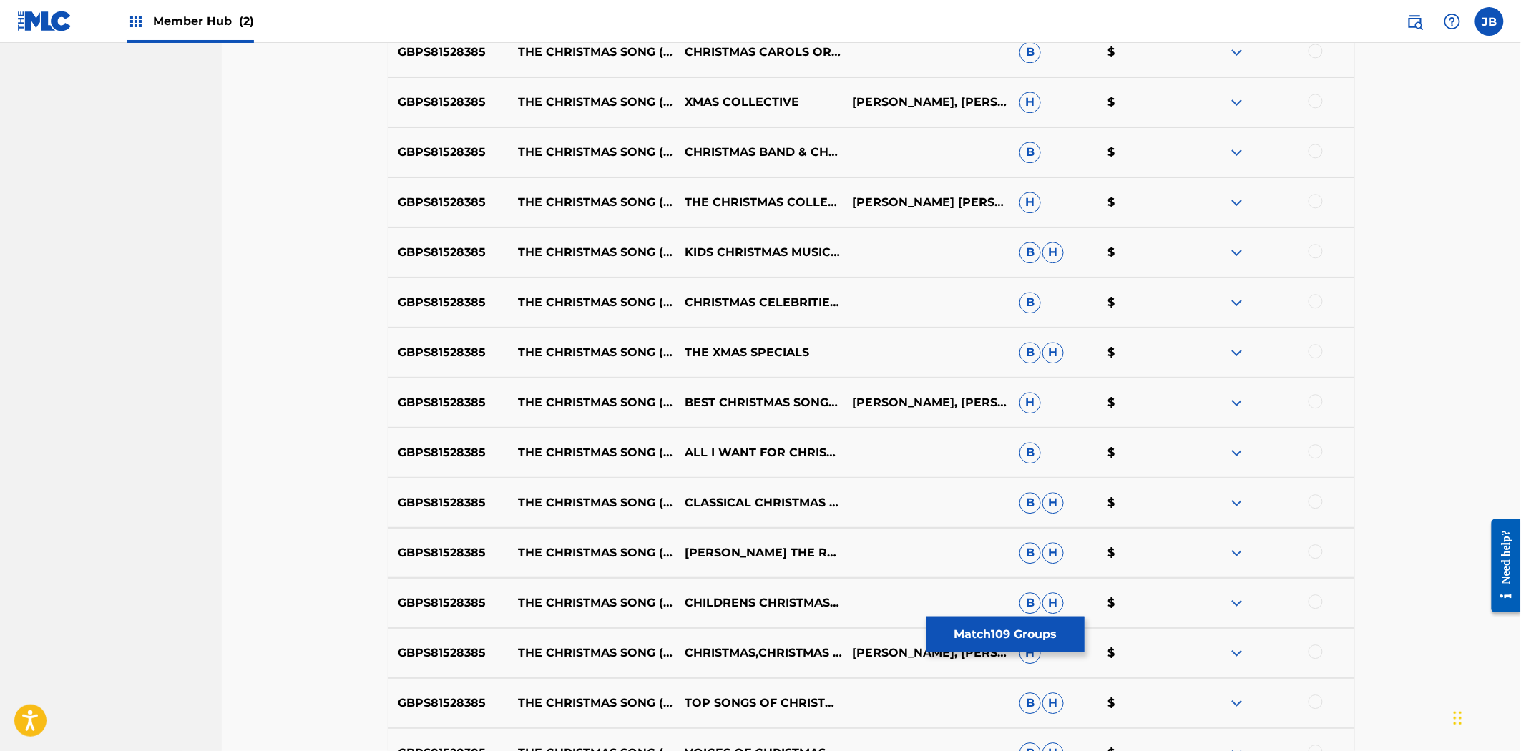
scroll to position [5931, 0]
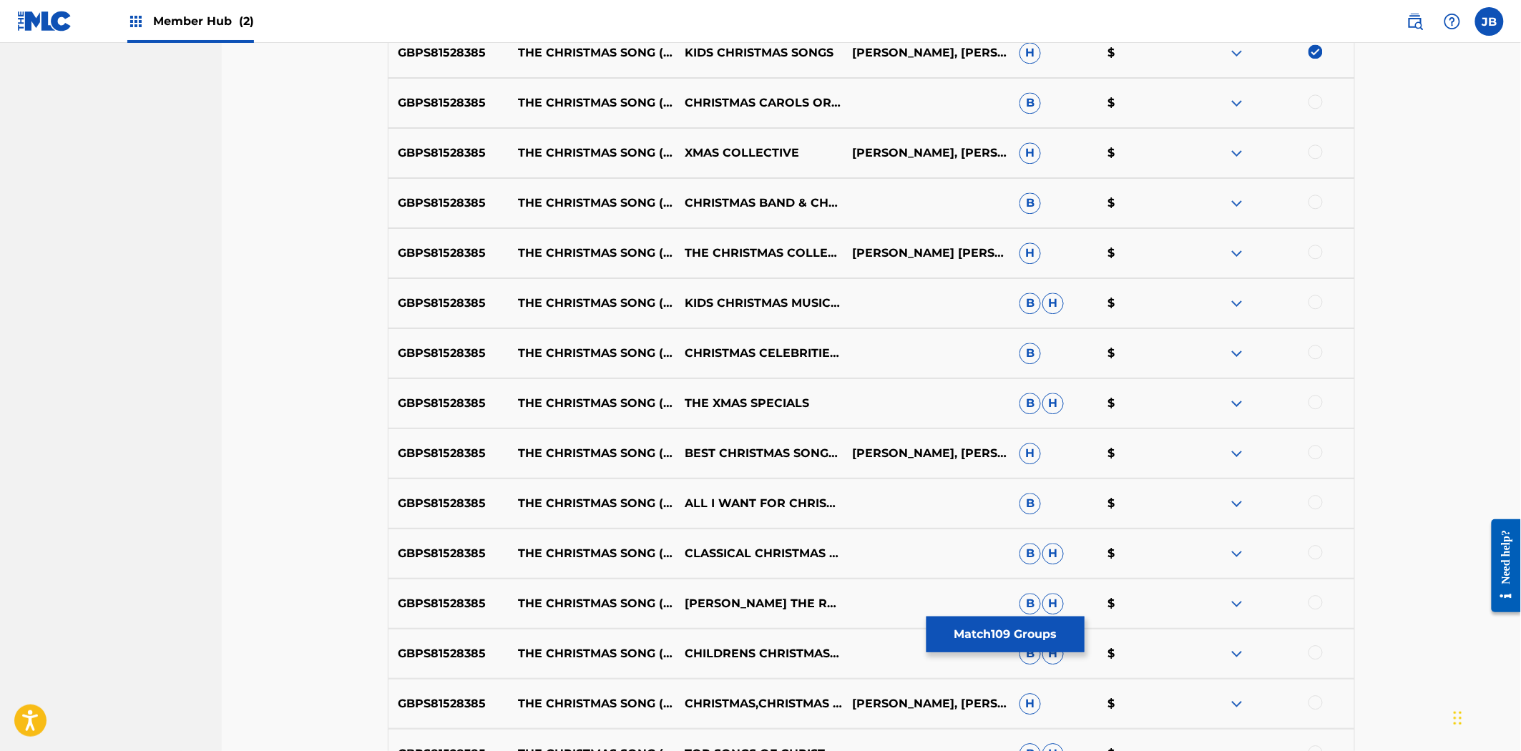
drag, startPoint x: 1318, startPoint y: 110, endPoint x: 1310, endPoint y: 97, distance: 15.5
click at [1318, 109] on div at bounding box center [1270, 102] width 167 height 17
click at [1318, 106] on div at bounding box center [1315, 101] width 14 height 14
click at [1313, 153] on div at bounding box center [1315, 152] width 14 height 14
click at [1312, 209] on div at bounding box center [1270, 203] width 167 height 17
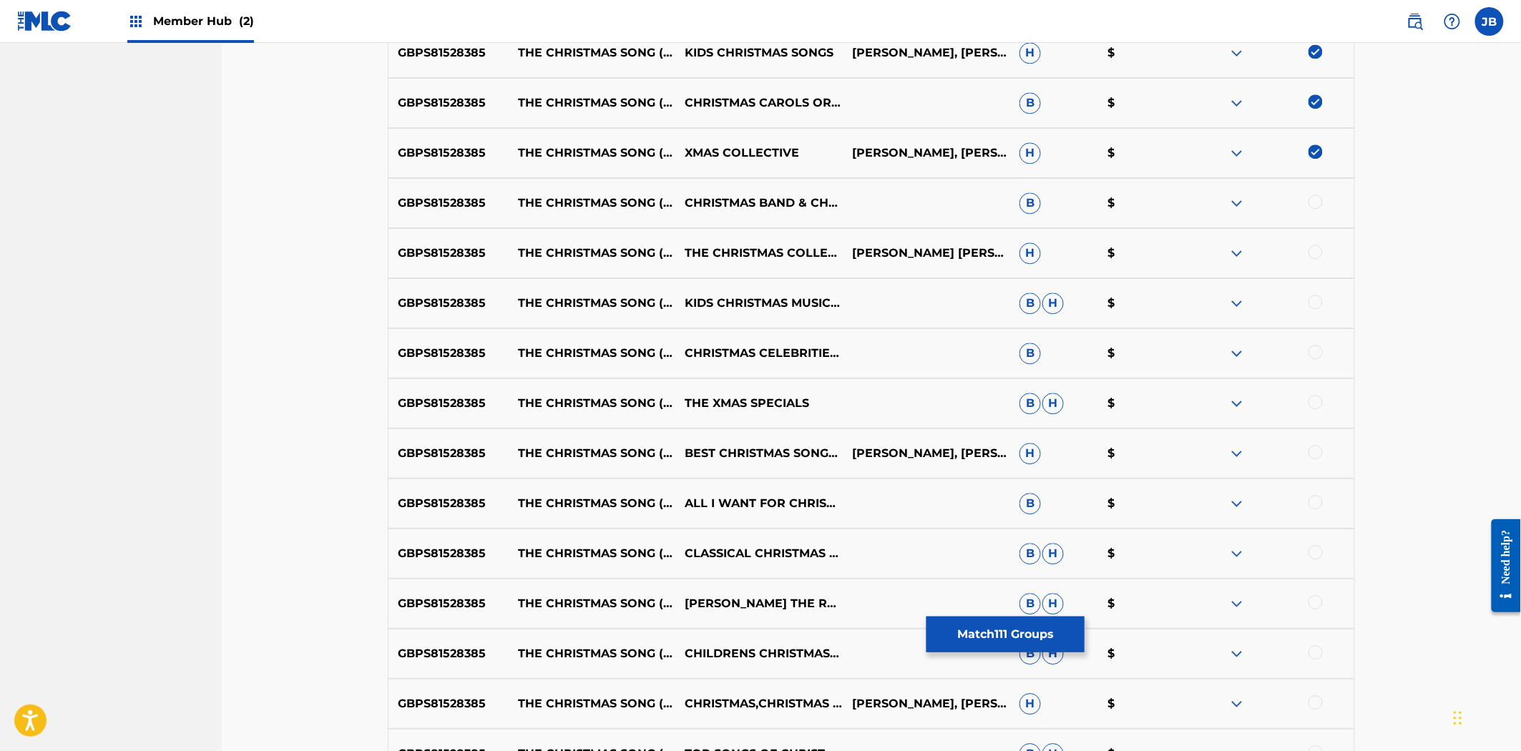
click at [1313, 199] on div at bounding box center [1315, 202] width 14 height 14
click at [1313, 250] on div at bounding box center [1315, 252] width 14 height 14
click at [1316, 305] on div at bounding box center [1315, 302] width 14 height 14
click at [1318, 354] on div at bounding box center [1315, 352] width 14 height 14
click at [1316, 401] on div at bounding box center [1315, 402] width 14 height 14
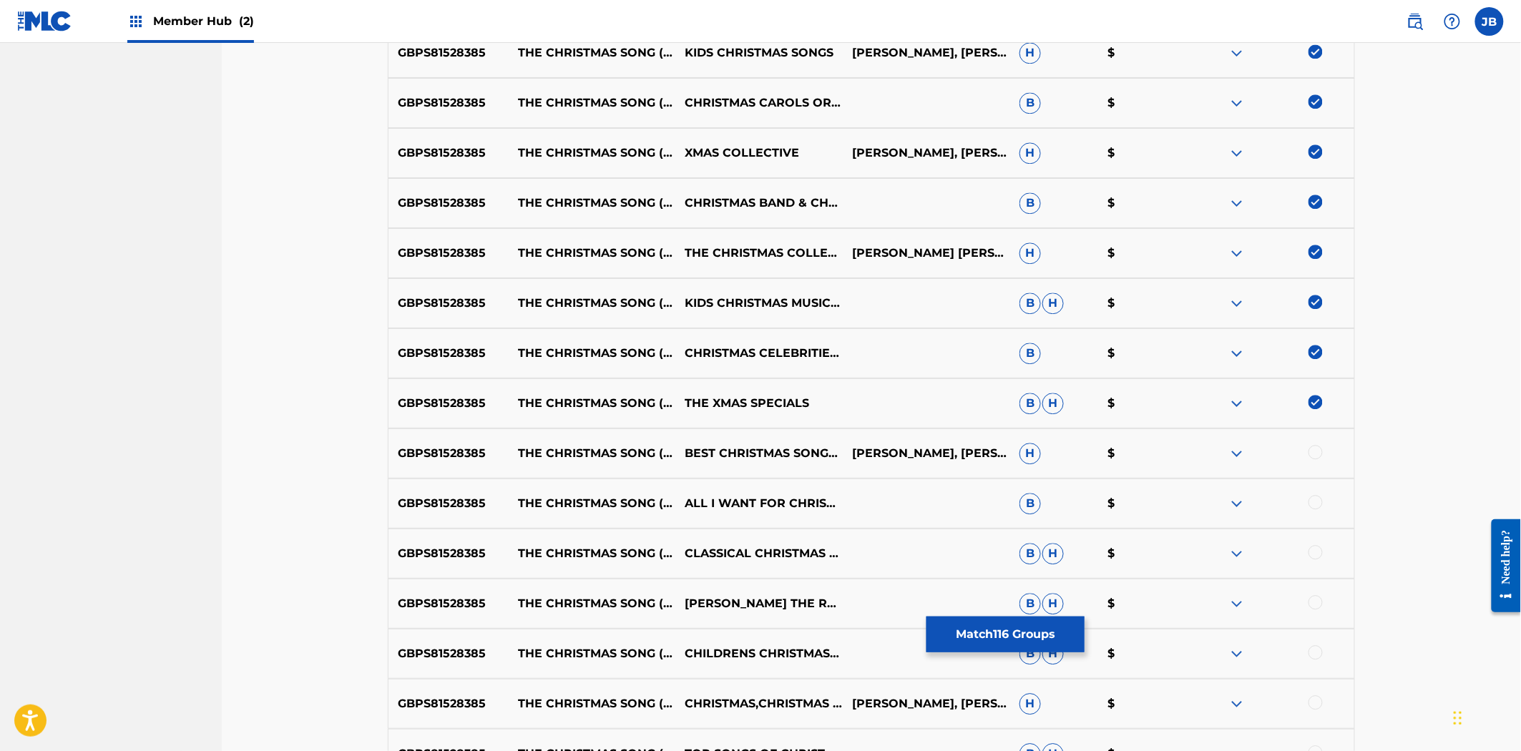
click at [1317, 454] on div at bounding box center [1315, 452] width 14 height 14
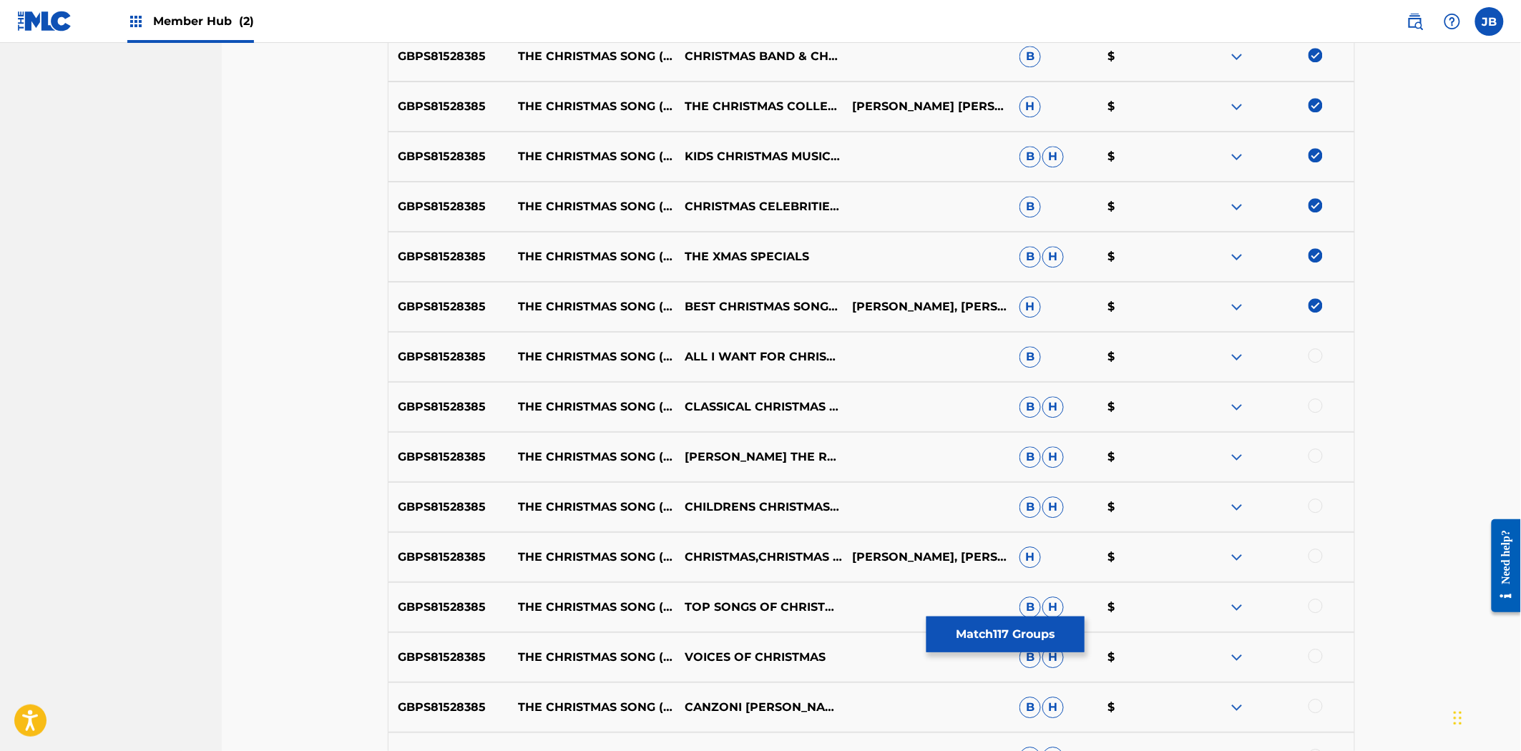
scroll to position [6249, 0]
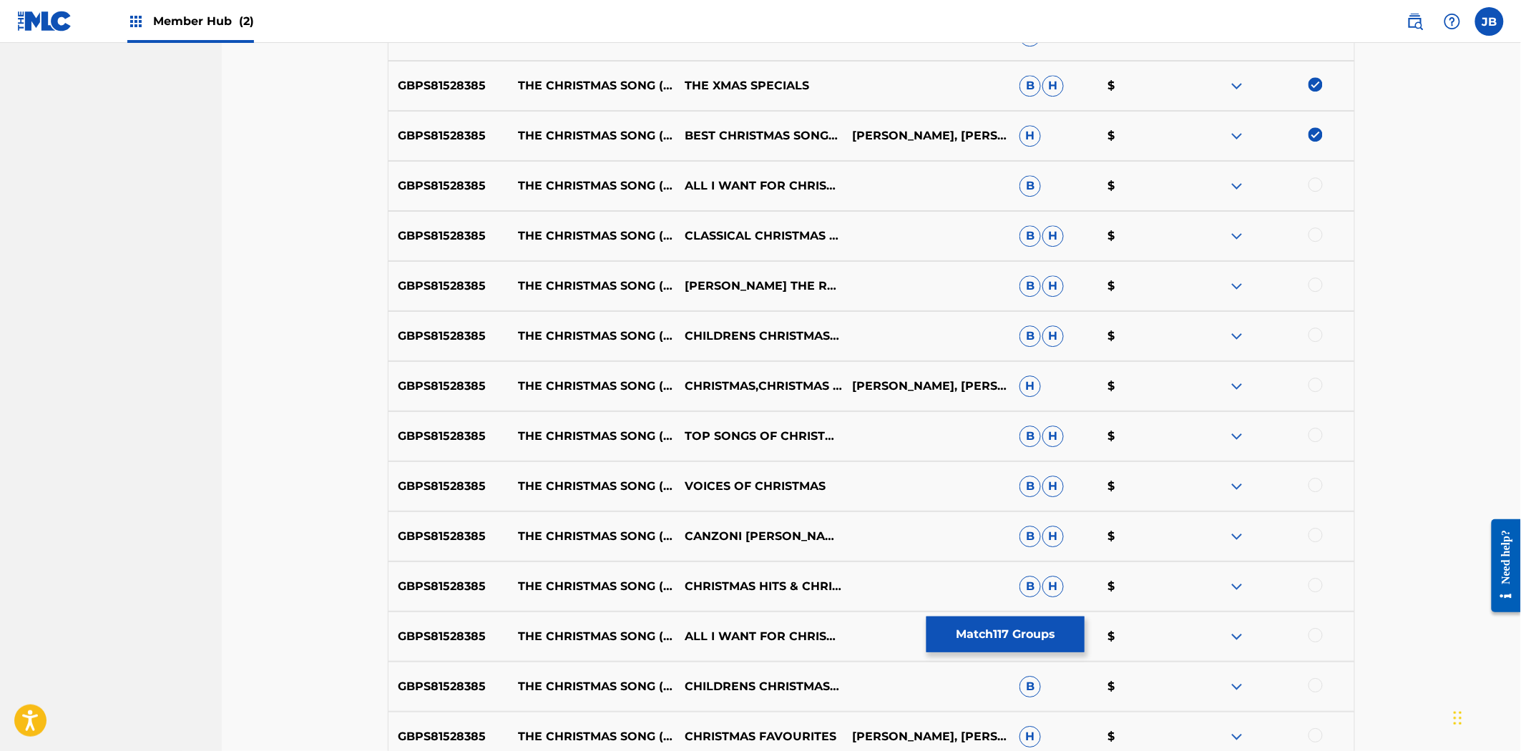
click at [1313, 180] on div at bounding box center [1315, 184] width 14 height 14
click at [1318, 232] on div at bounding box center [1315, 234] width 14 height 14
click at [1323, 286] on div at bounding box center [1270, 286] width 167 height 17
click at [1318, 283] on div at bounding box center [1315, 285] width 14 height 14
click at [1317, 334] on div at bounding box center [1315, 335] width 14 height 14
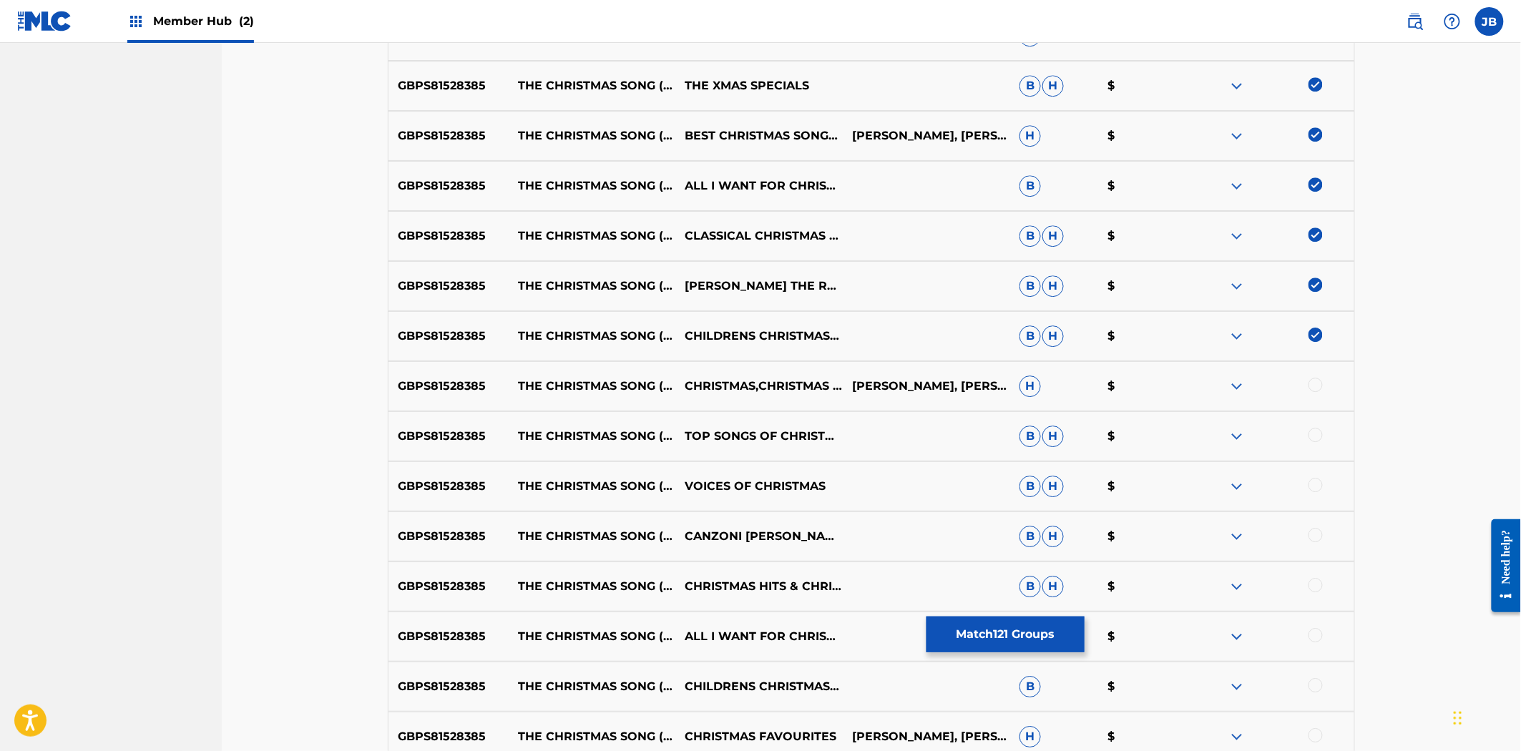
click at [1319, 383] on div at bounding box center [1315, 385] width 14 height 14
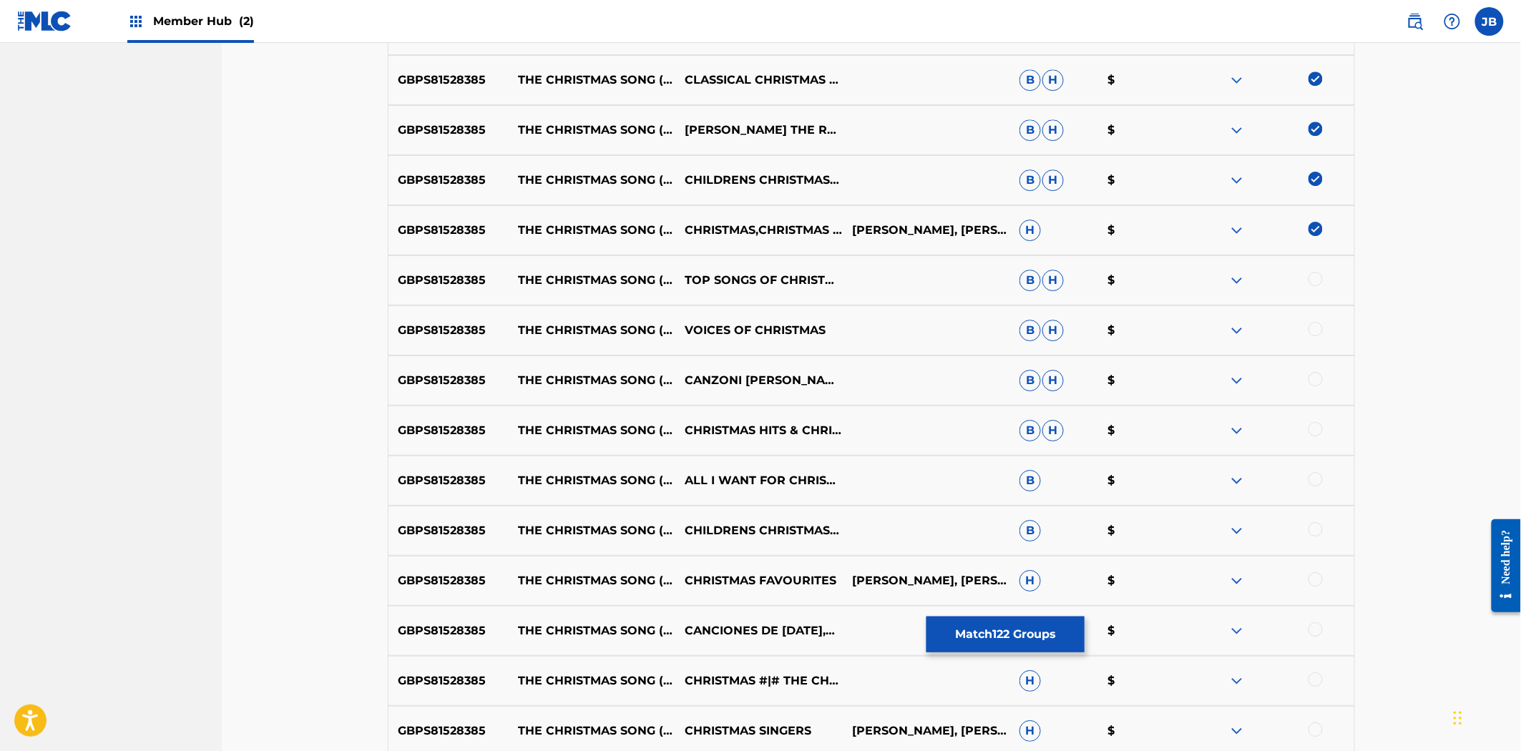
scroll to position [6567, 0]
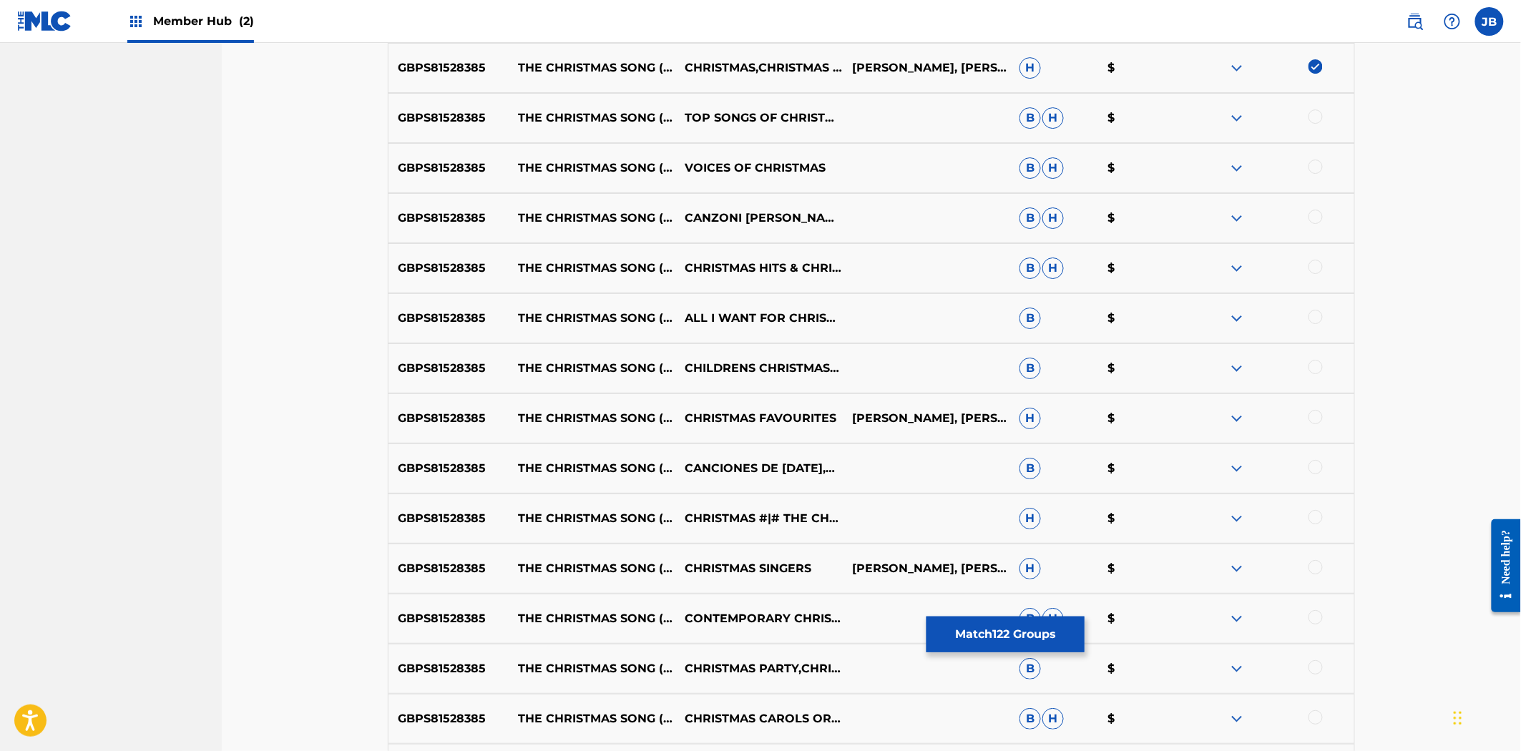
click at [1311, 117] on div at bounding box center [1315, 116] width 14 height 14
click at [1319, 168] on div at bounding box center [1315, 167] width 14 height 14
click at [1315, 217] on div at bounding box center [1315, 217] width 14 height 14
click at [1311, 265] on div at bounding box center [1315, 267] width 14 height 14
click at [1318, 318] on div at bounding box center [1315, 317] width 14 height 14
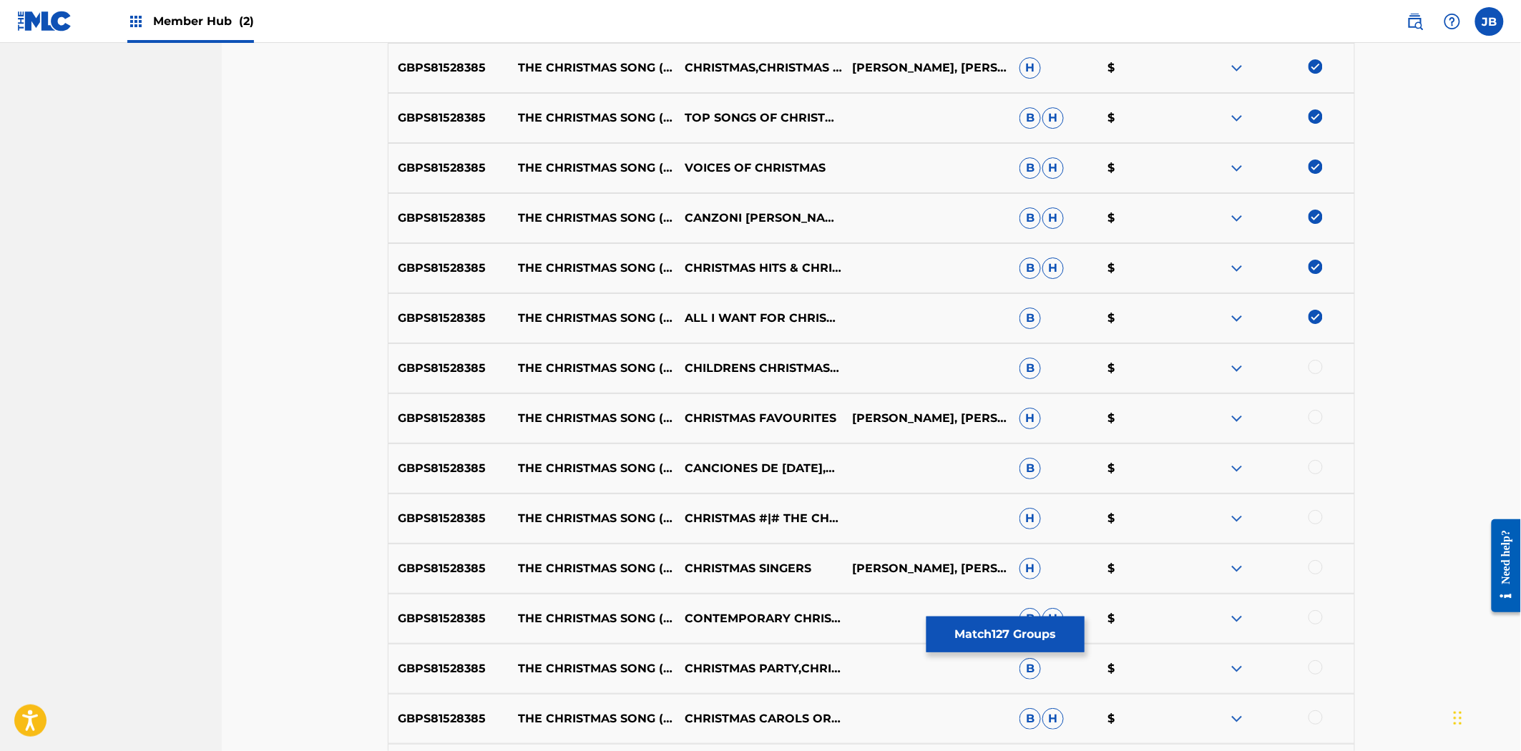
click at [1316, 365] on div at bounding box center [1315, 367] width 14 height 14
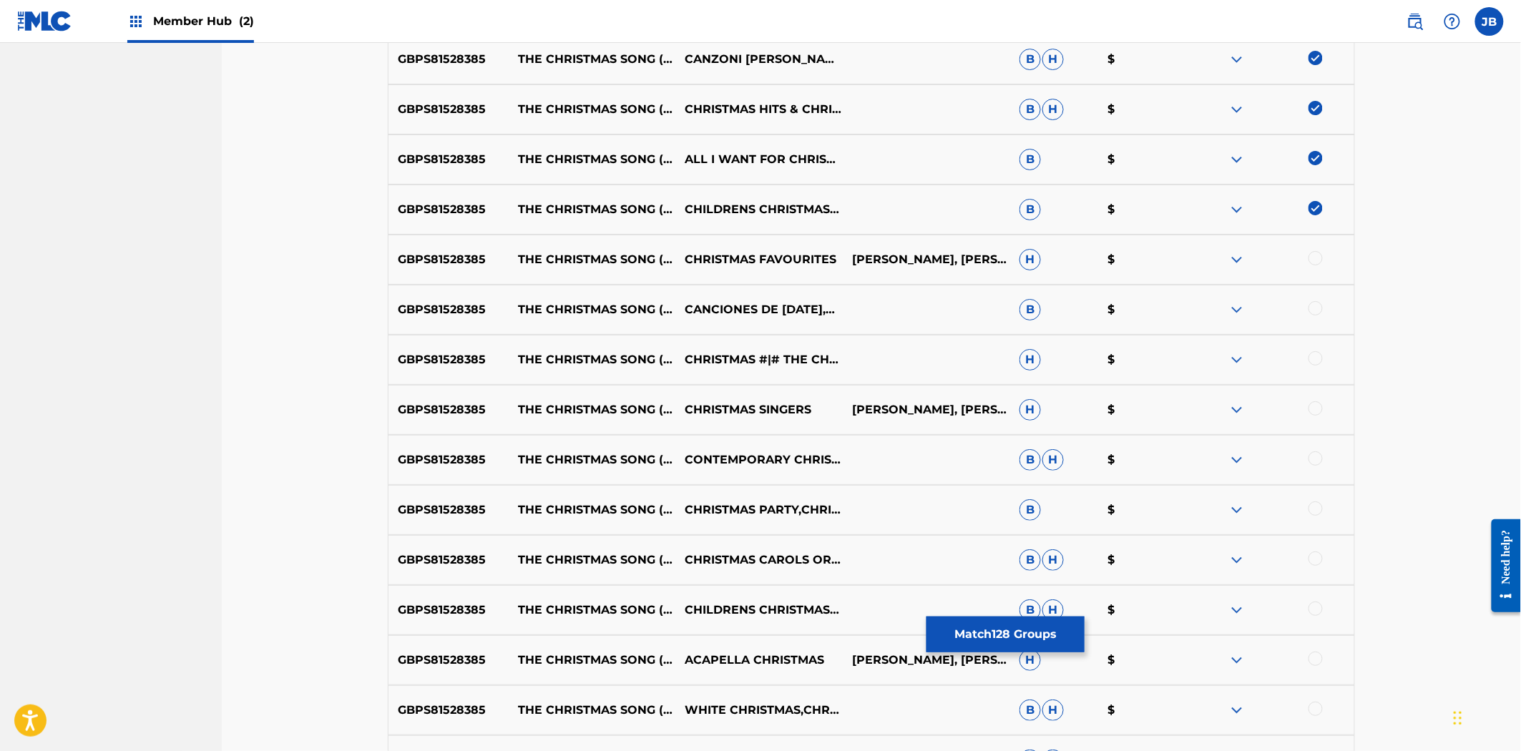
click at [1316, 260] on div at bounding box center [1315, 258] width 14 height 14
click at [1311, 310] on div at bounding box center [1315, 308] width 14 height 14
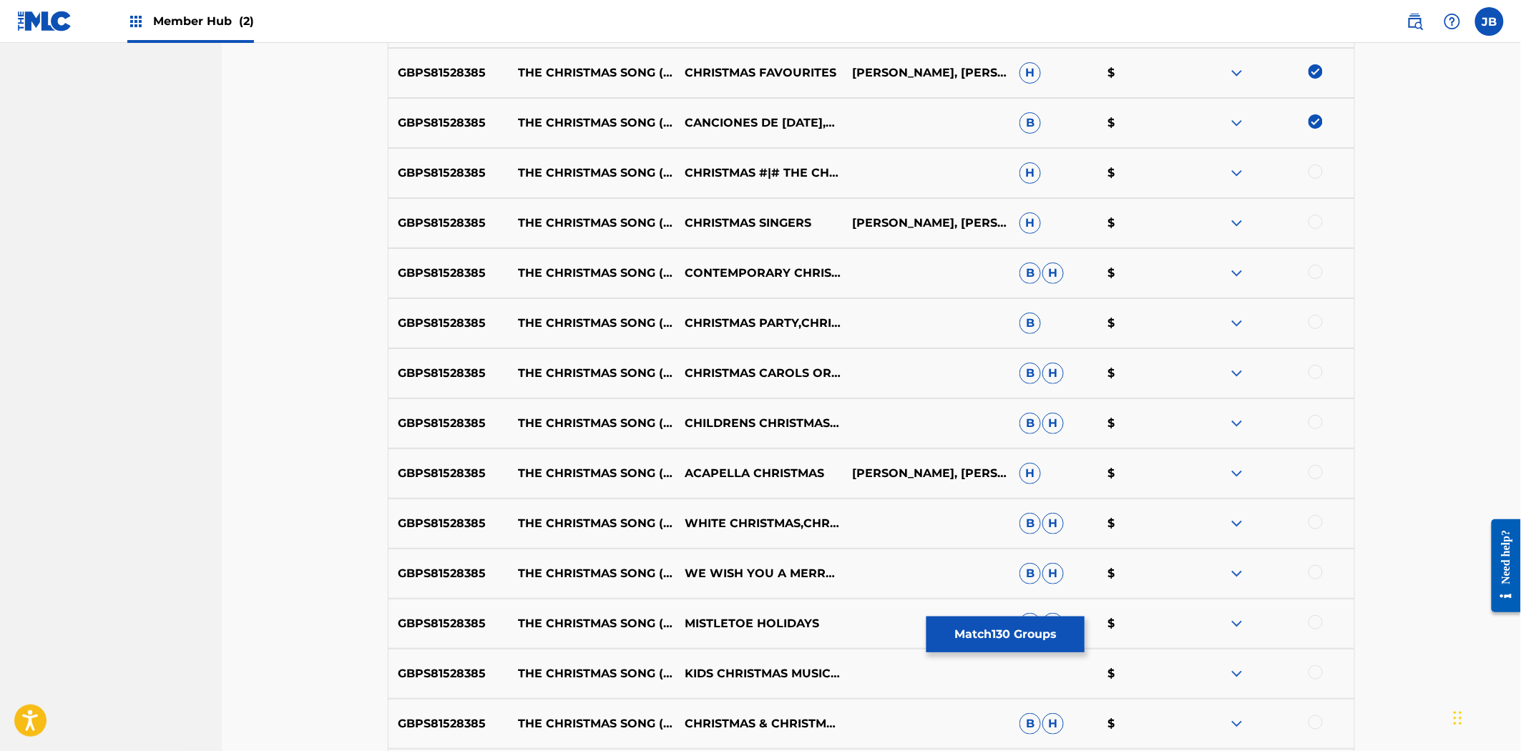
scroll to position [6885, 0]
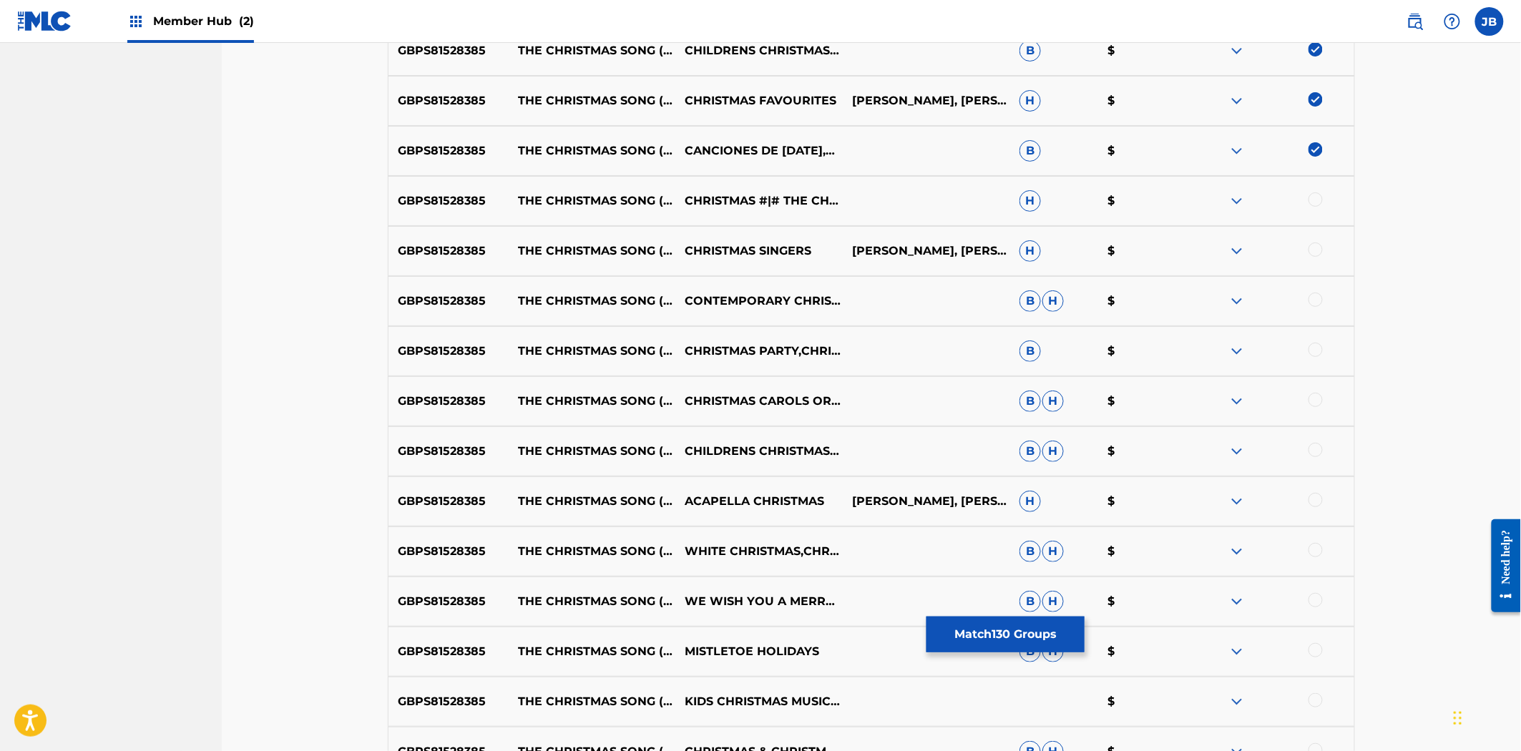
click at [1327, 201] on div at bounding box center [1270, 200] width 167 height 17
click at [1318, 201] on div at bounding box center [1315, 199] width 14 height 14
click at [1317, 252] on div at bounding box center [1315, 250] width 14 height 14
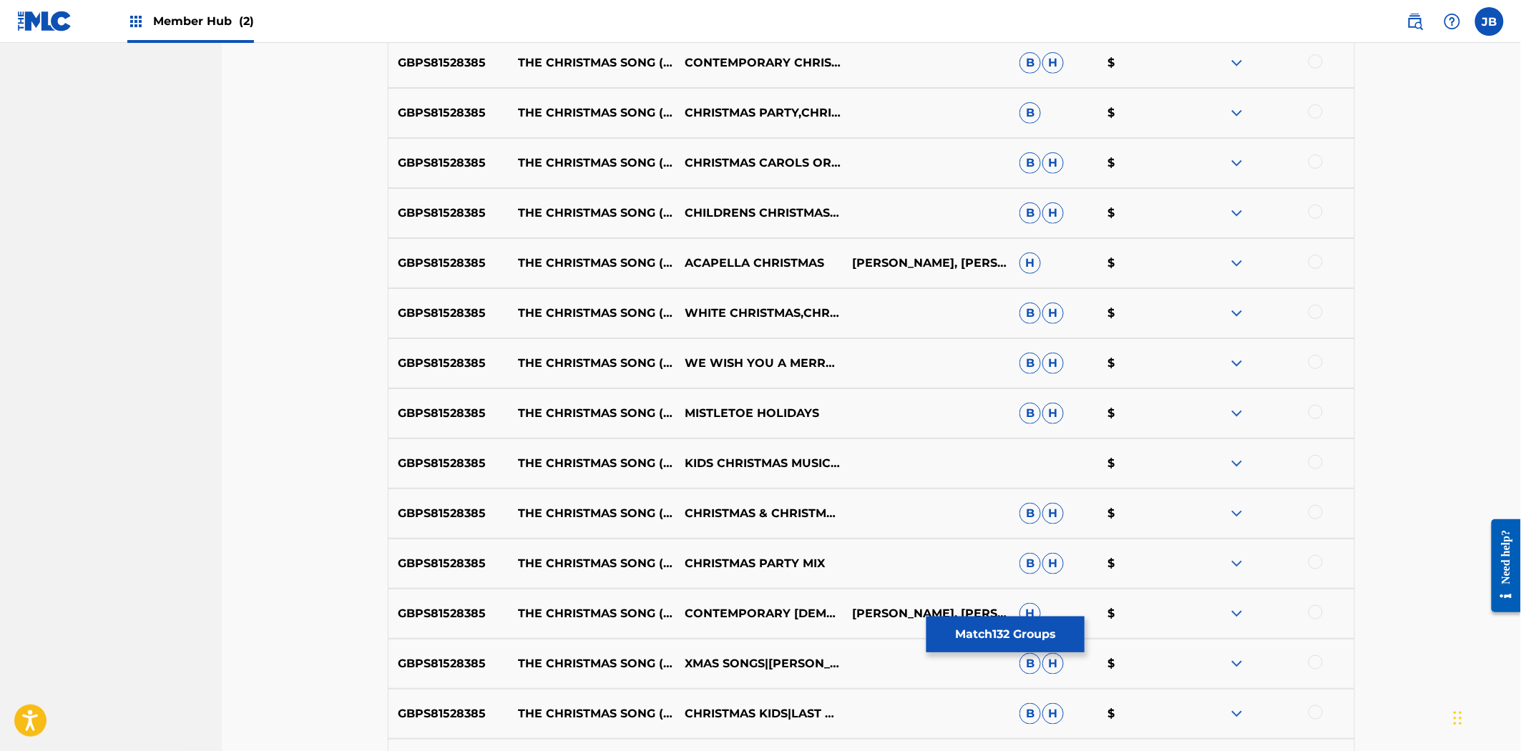
scroll to position [7044, 0]
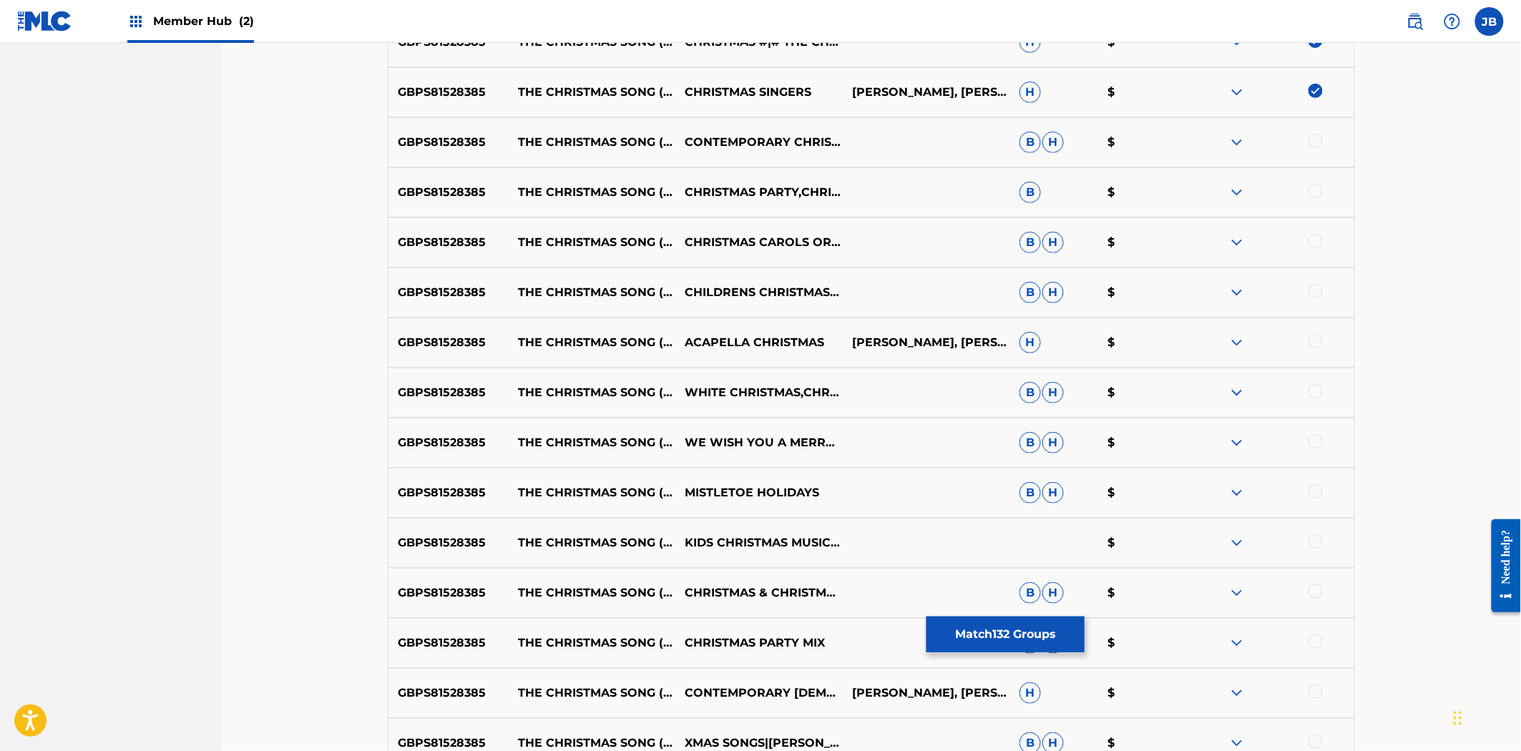
click at [1310, 137] on div at bounding box center [1315, 141] width 14 height 14
click at [1315, 187] on div at bounding box center [1315, 191] width 14 height 14
click at [1315, 245] on div at bounding box center [1315, 241] width 14 height 14
click at [1314, 288] on div at bounding box center [1315, 291] width 14 height 14
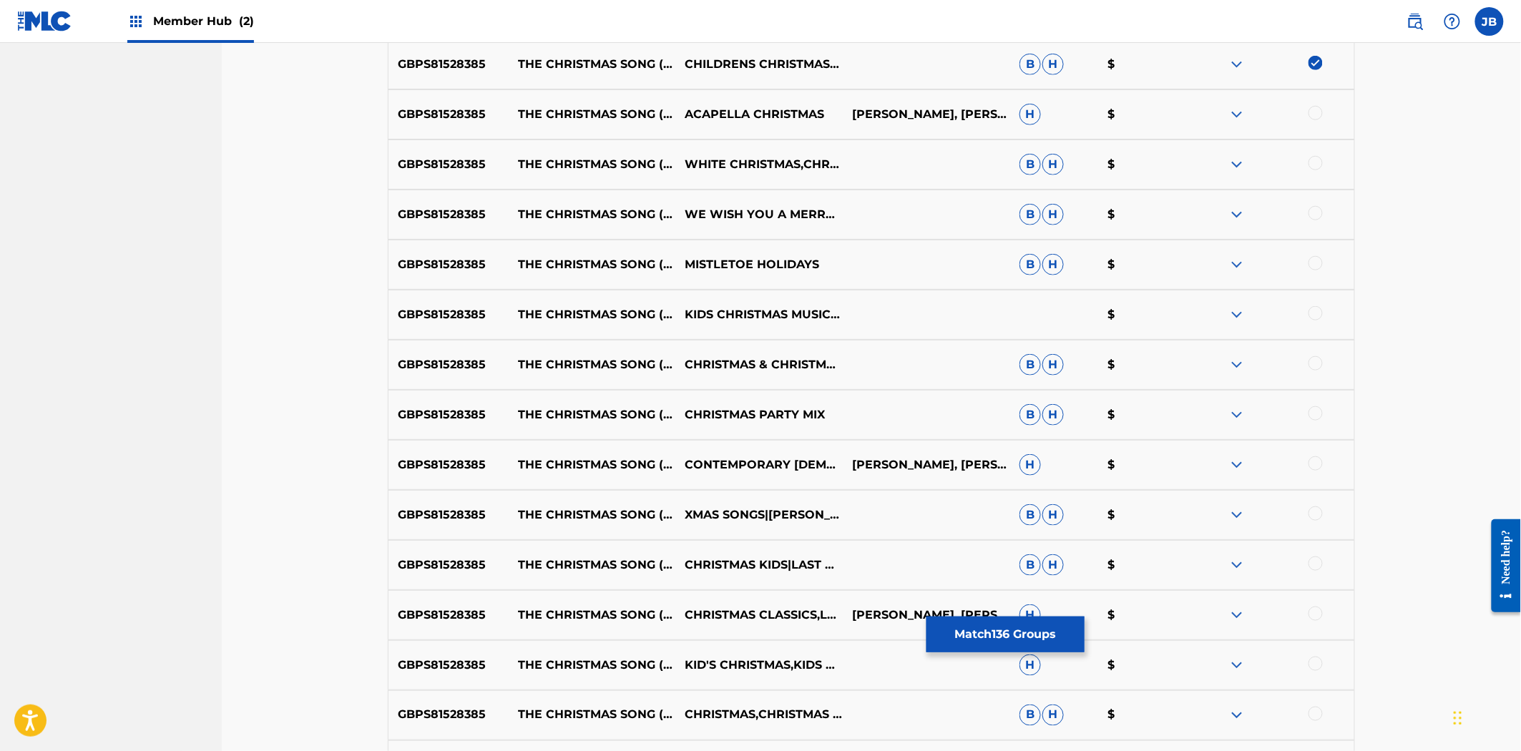
scroll to position [7283, 0]
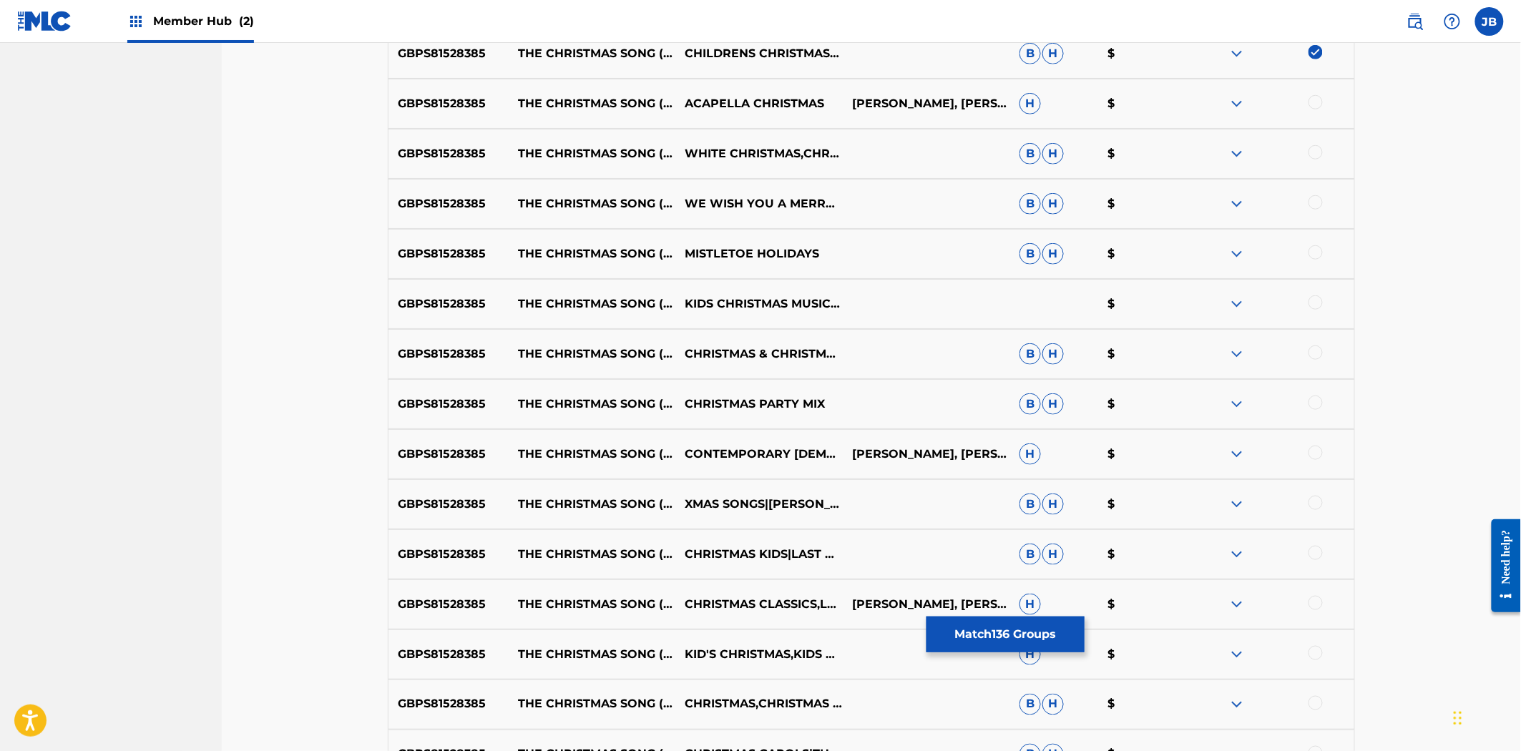
click at [1318, 101] on div at bounding box center [1315, 102] width 14 height 14
click at [1318, 155] on div at bounding box center [1315, 152] width 14 height 14
click at [1315, 204] on div at bounding box center [1315, 202] width 14 height 14
click at [1311, 248] on div at bounding box center [1315, 252] width 14 height 14
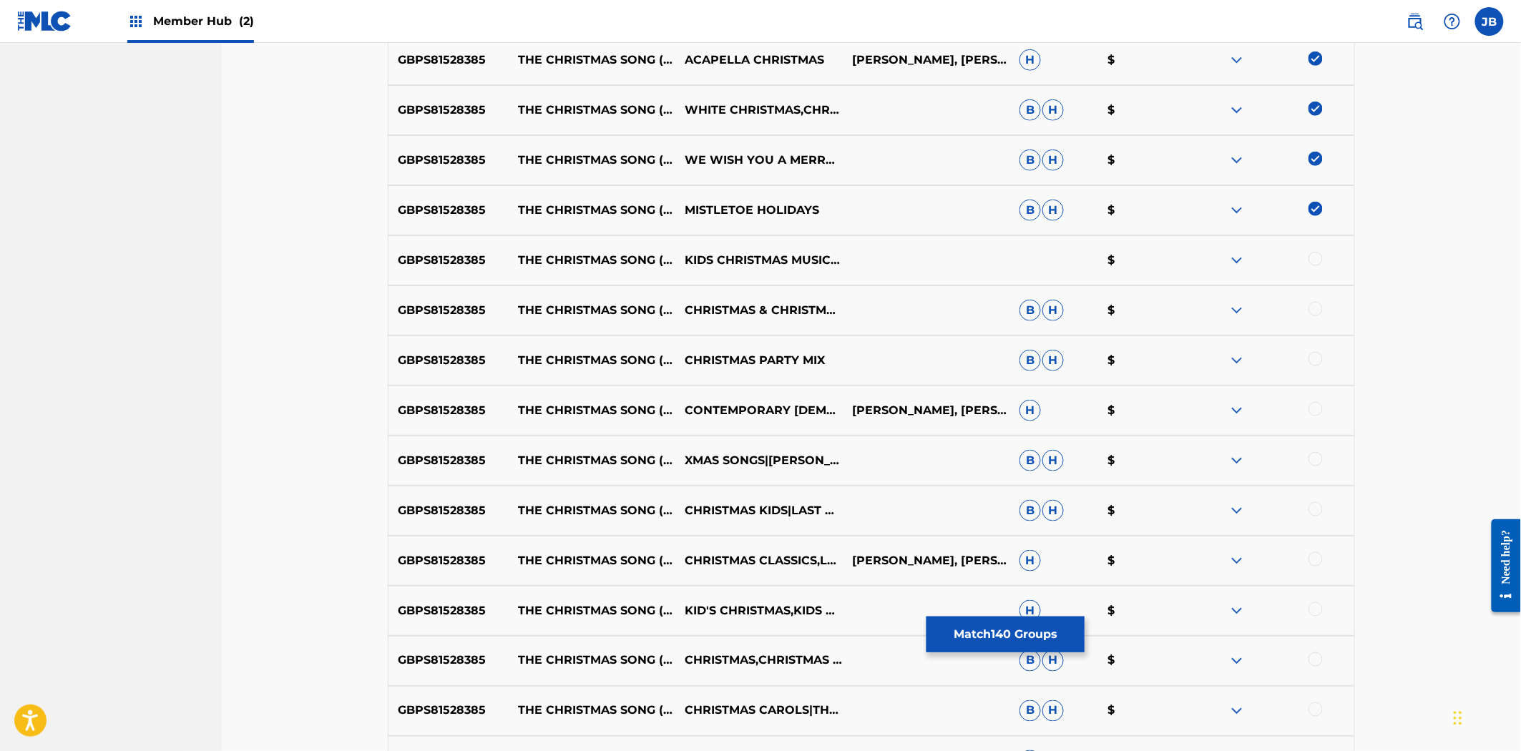
scroll to position [7362, 0]
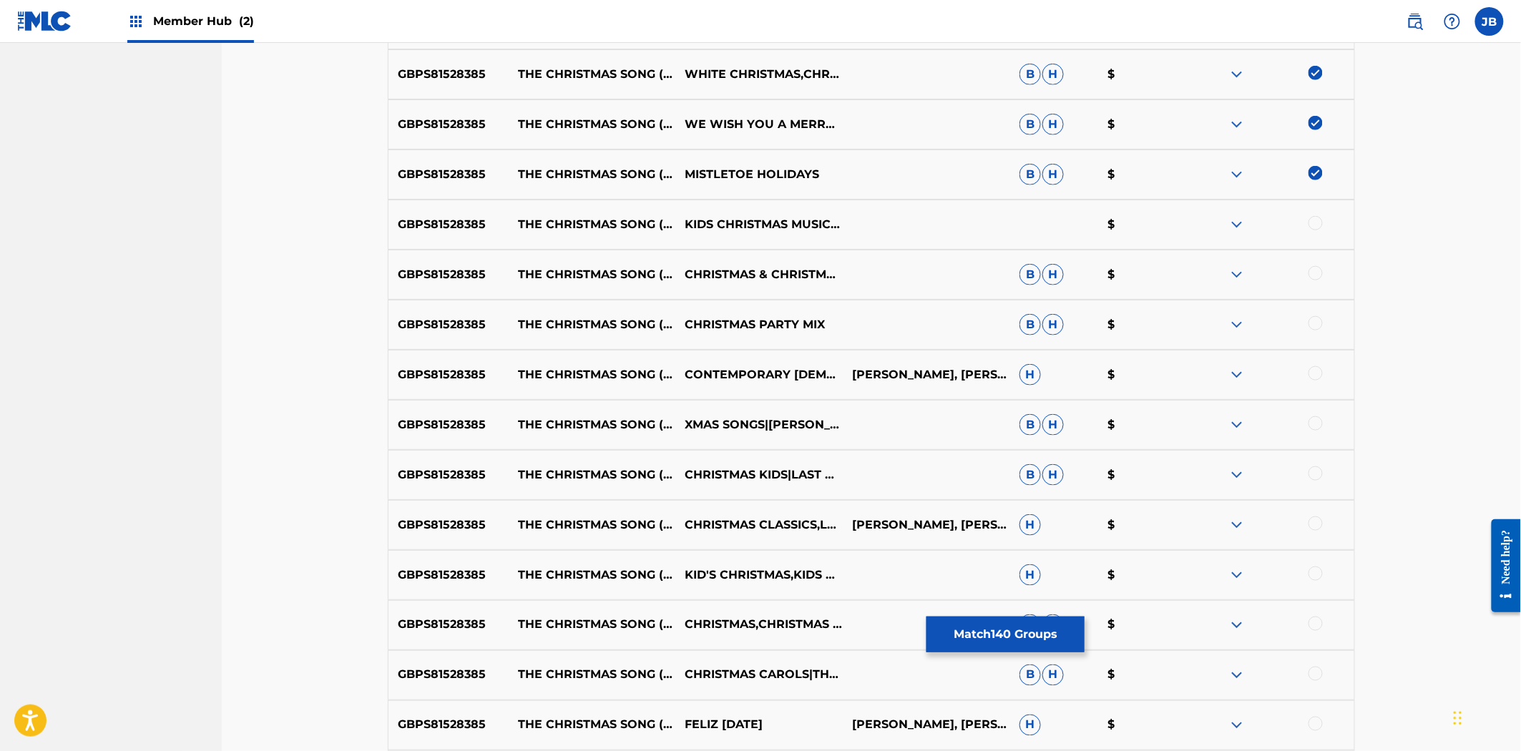
click at [1315, 220] on div at bounding box center [1315, 223] width 14 height 14
click at [1317, 269] on div at bounding box center [1315, 273] width 14 height 14
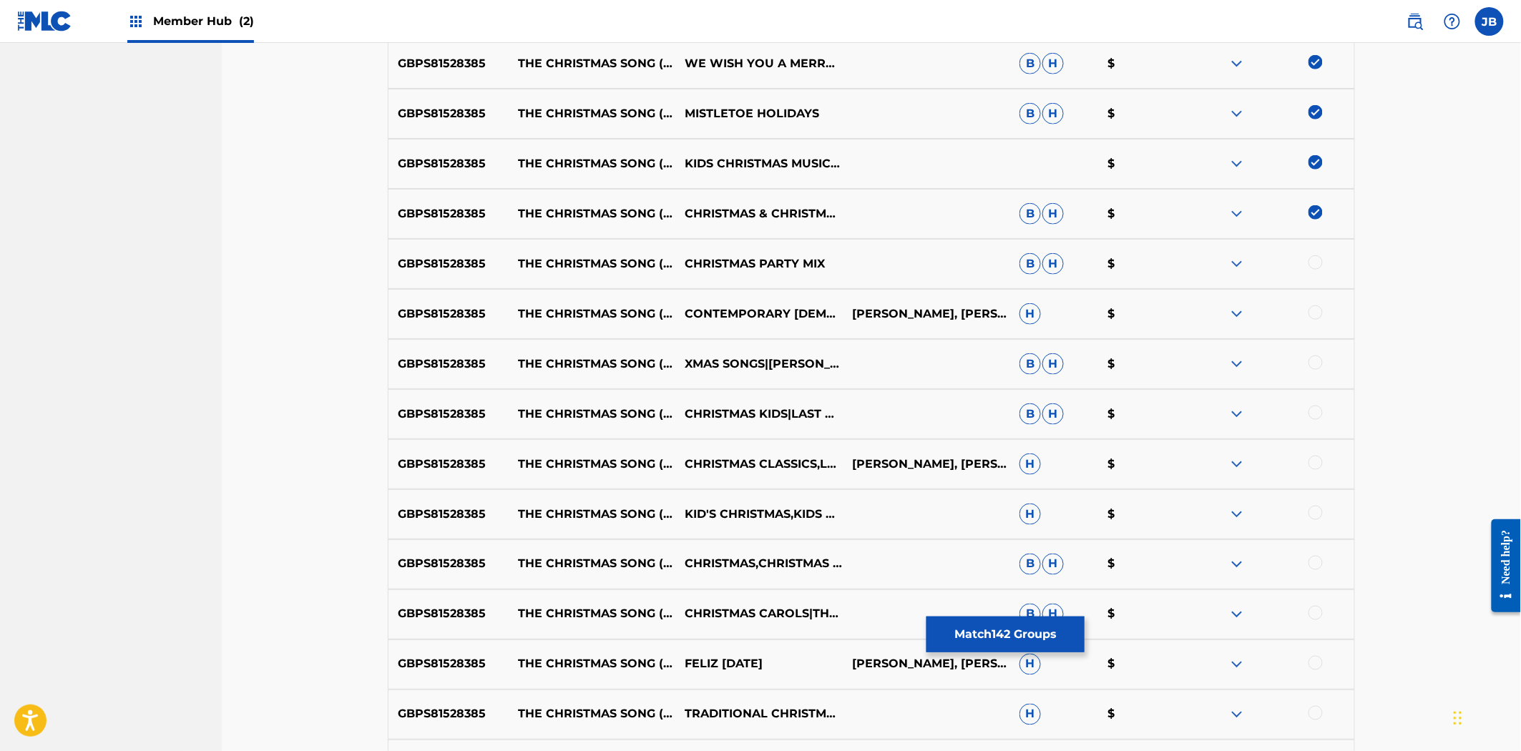
scroll to position [7521, 0]
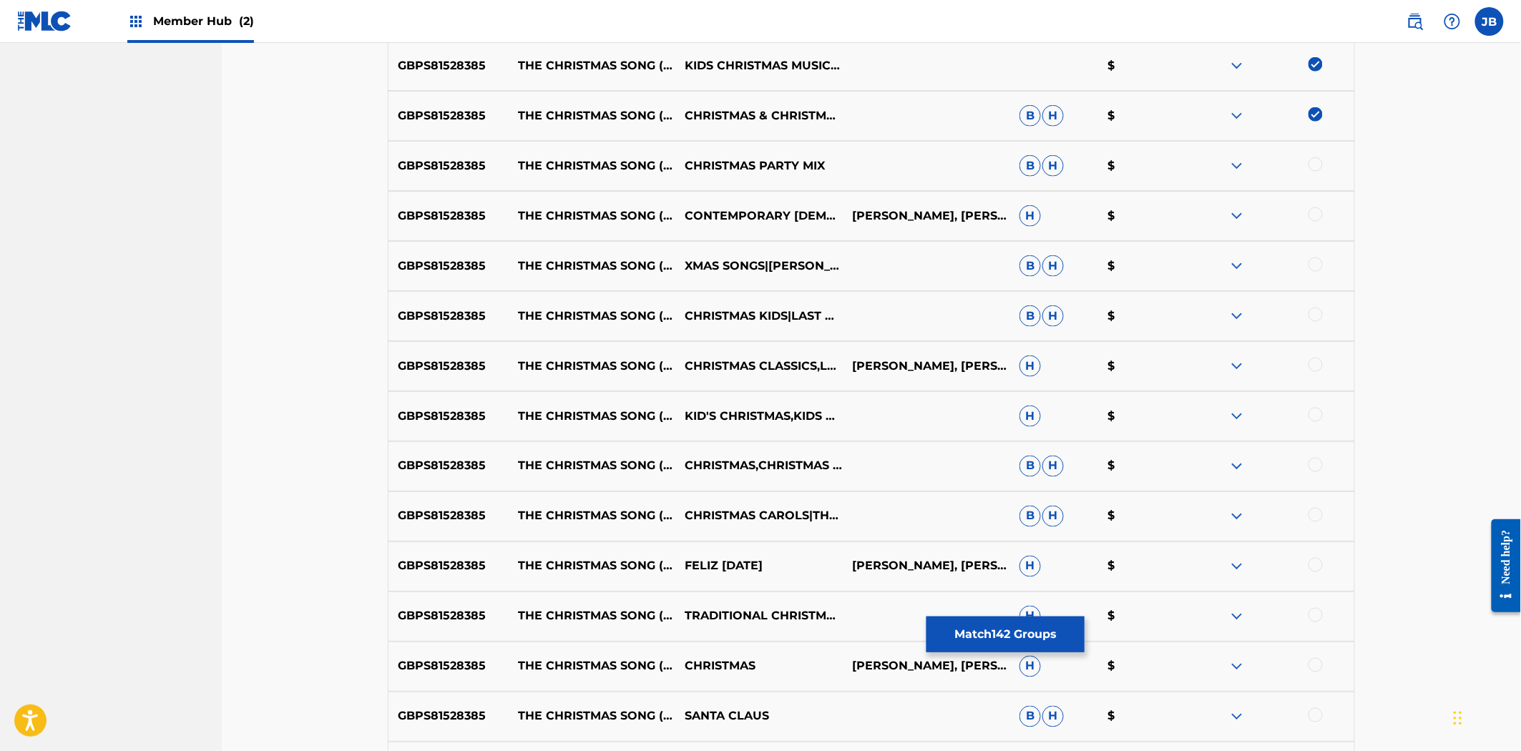
click at [1312, 167] on div at bounding box center [1315, 164] width 14 height 14
click at [1317, 217] on div at bounding box center [1315, 214] width 14 height 14
click at [1313, 269] on div at bounding box center [1315, 265] width 14 height 14
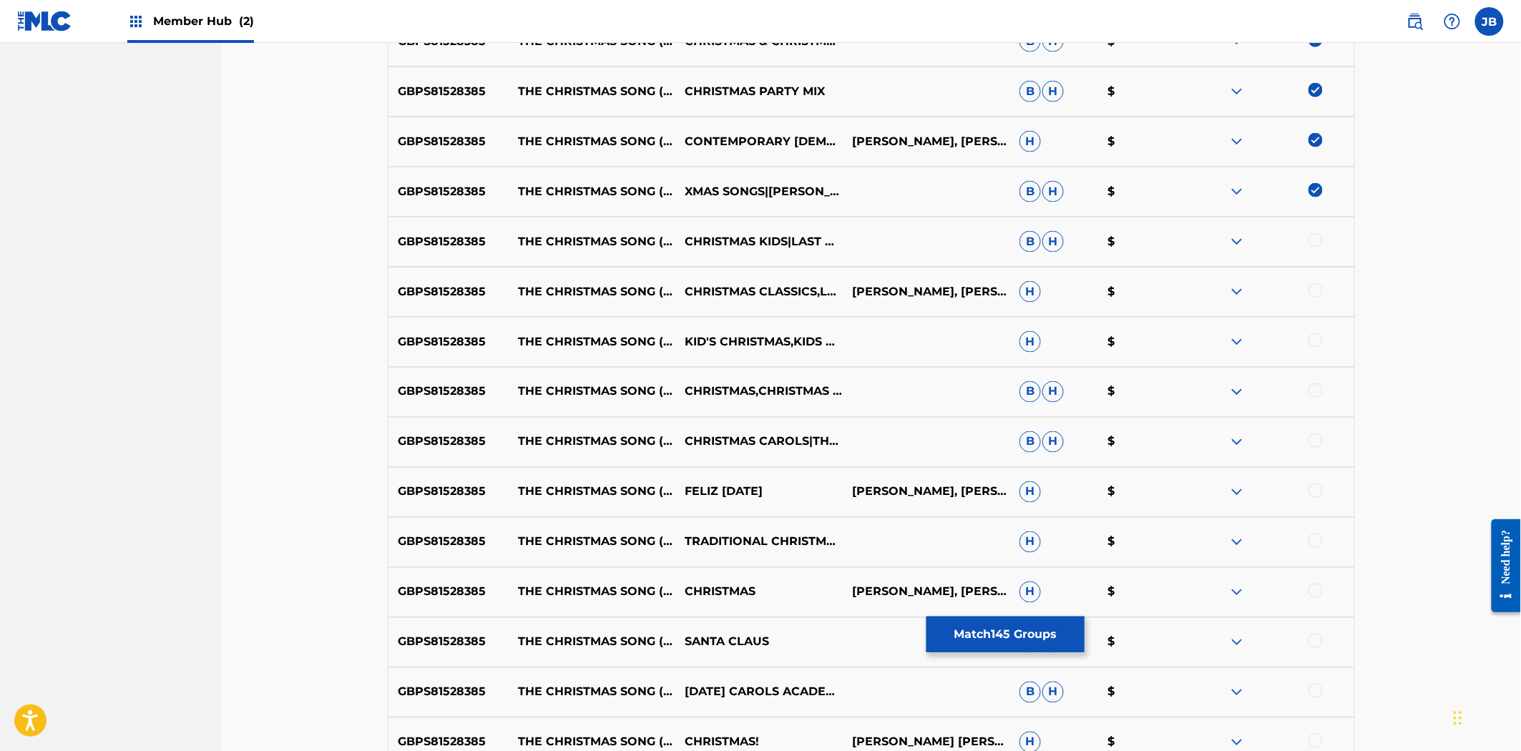
scroll to position [7680, 0]
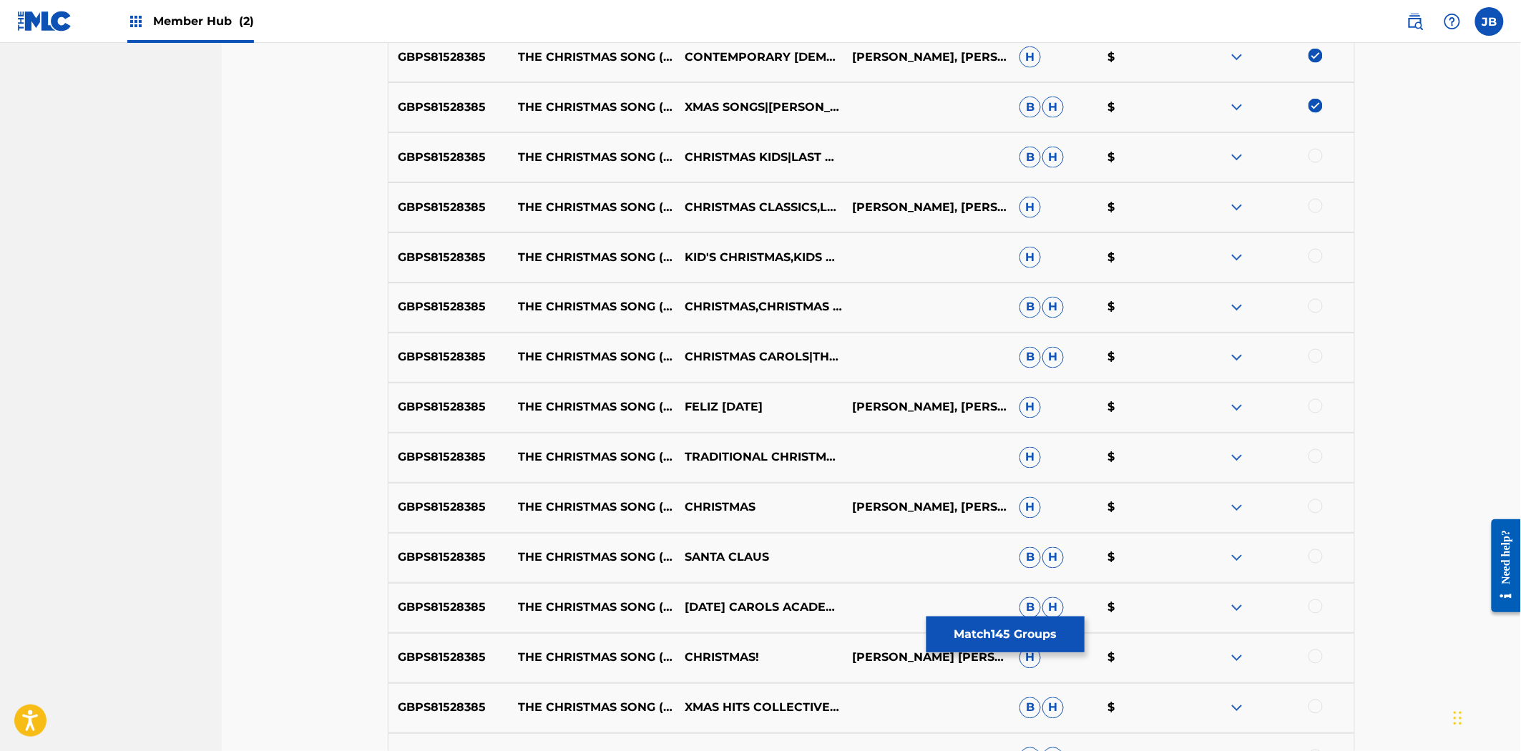
click at [1313, 155] on div at bounding box center [1315, 156] width 14 height 14
click at [1313, 203] on div at bounding box center [1315, 206] width 14 height 14
click at [1318, 258] on div at bounding box center [1315, 256] width 14 height 14
click at [1313, 305] on div at bounding box center [1315, 306] width 14 height 14
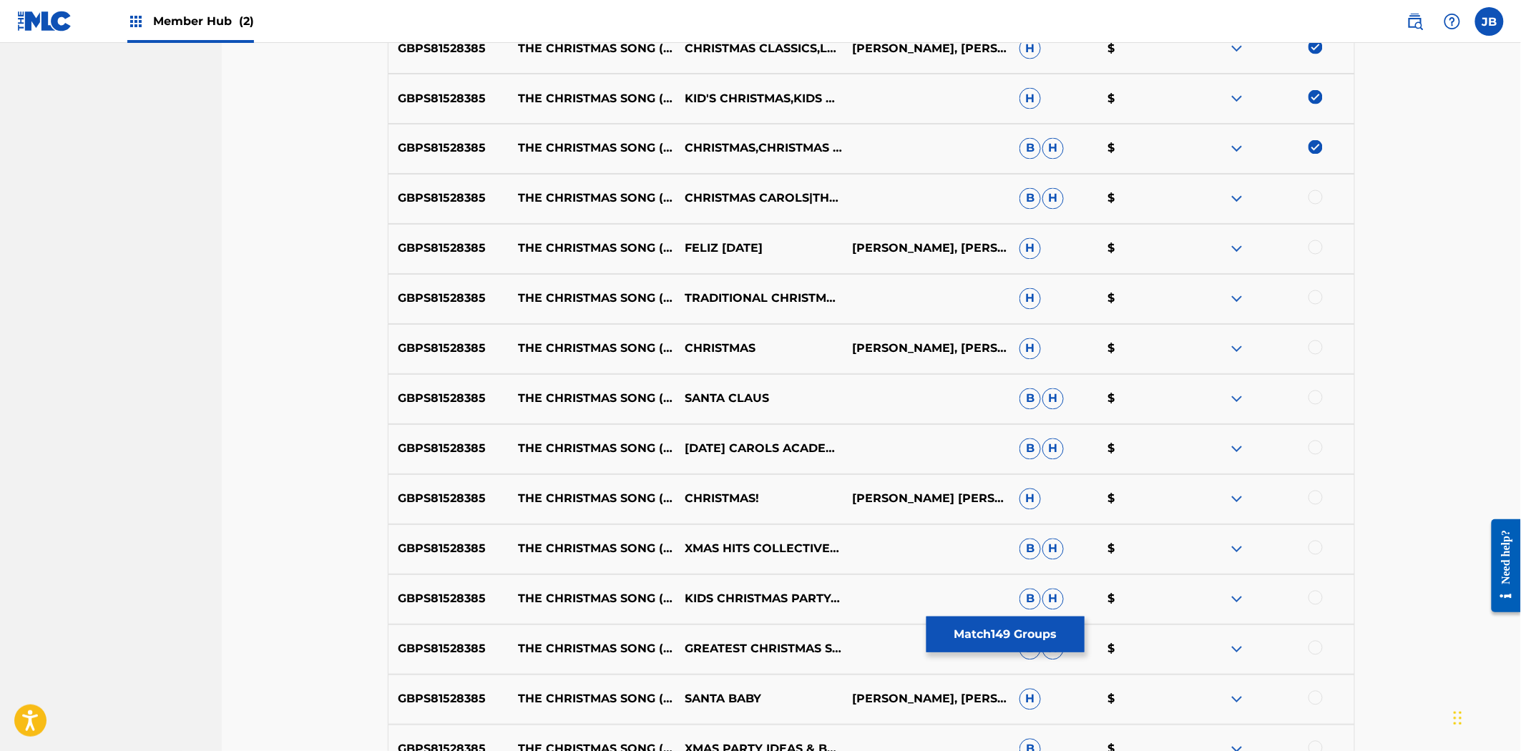
click at [1314, 198] on div at bounding box center [1315, 197] width 14 height 14
click at [1308, 246] on div at bounding box center [1315, 247] width 14 height 14
click at [1315, 296] on div at bounding box center [1315, 297] width 14 height 14
click at [1318, 351] on div at bounding box center [1315, 348] width 14 height 14
click at [1313, 409] on div "GBPS81528385 THE CHRISTMAS SONG (CHESTNUTS ROASTING ON AN OPEN FIRE) SANTA [PER…" at bounding box center [871, 399] width 967 height 50
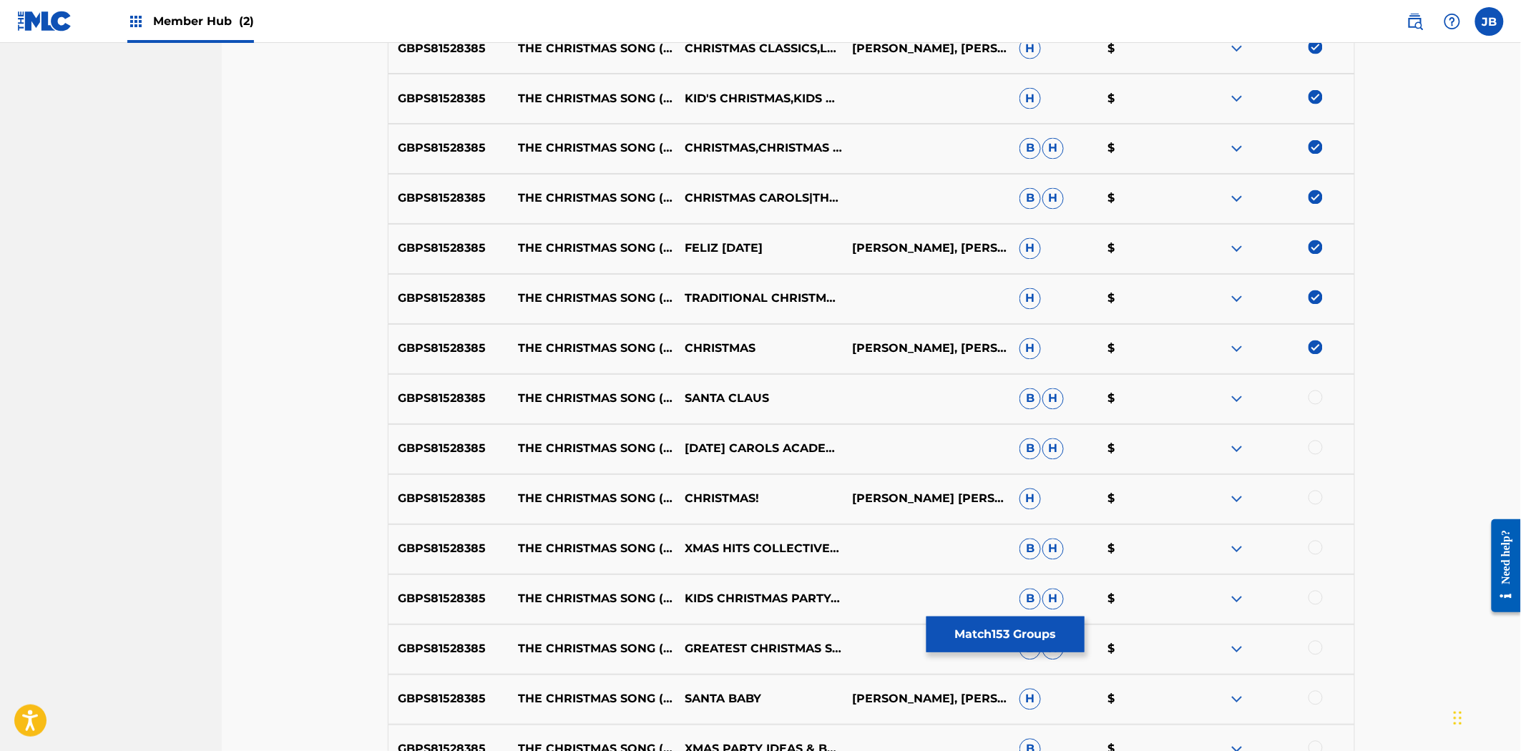
click at [1318, 391] on div at bounding box center [1315, 398] width 14 height 14
click at [1317, 447] on div at bounding box center [1315, 448] width 14 height 14
click at [1315, 496] on div at bounding box center [1315, 498] width 14 height 14
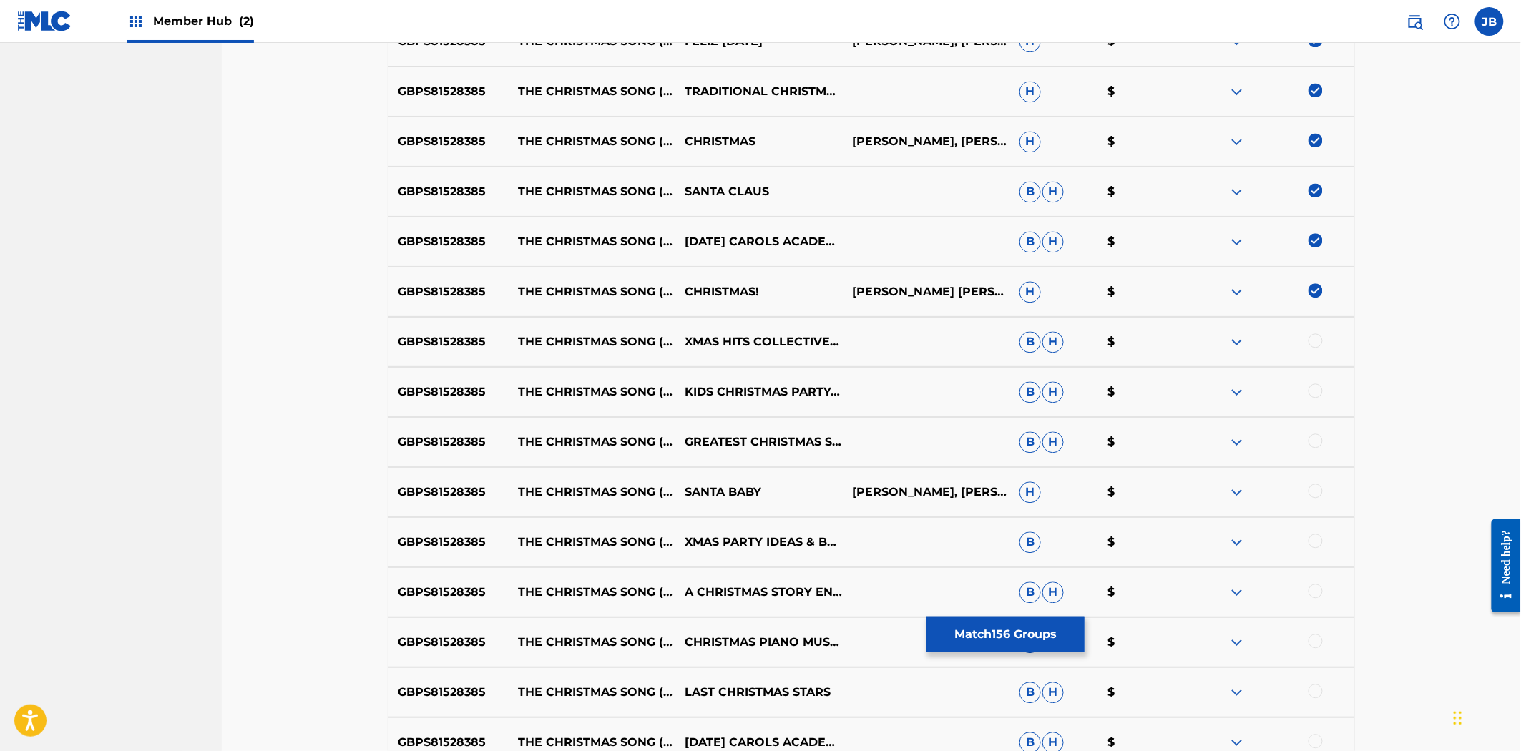
scroll to position [8157, 0]
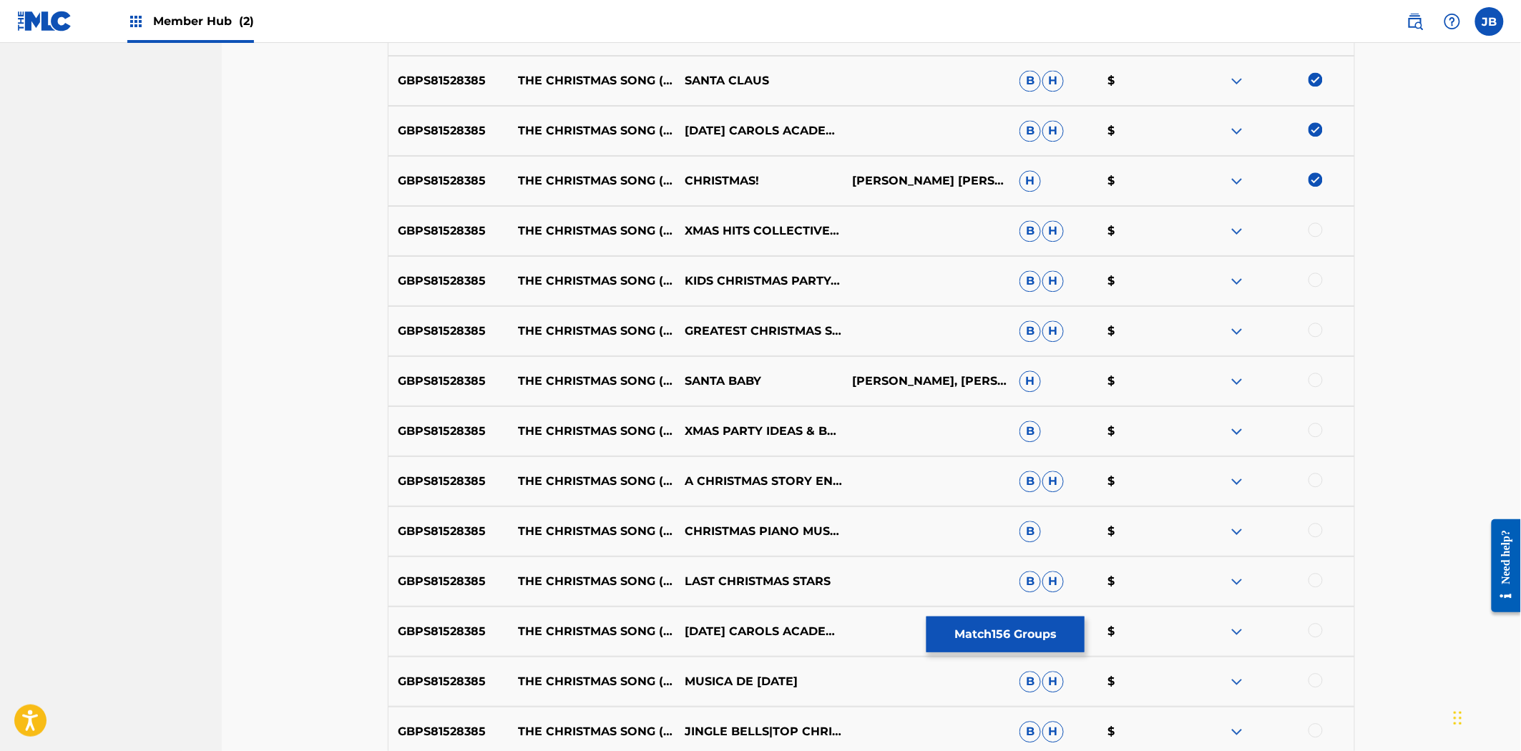
click at [1311, 233] on div at bounding box center [1315, 229] width 14 height 14
click at [1322, 280] on div at bounding box center [1270, 281] width 167 height 17
click at [1314, 282] on div at bounding box center [1315, 280] width 14 height 14
click at [1313, 335] on div at bounding box center [1315, 330] width 14 height 14
click at [1317, 387] on div at bounding box center [1270, 381] width 167 height 17
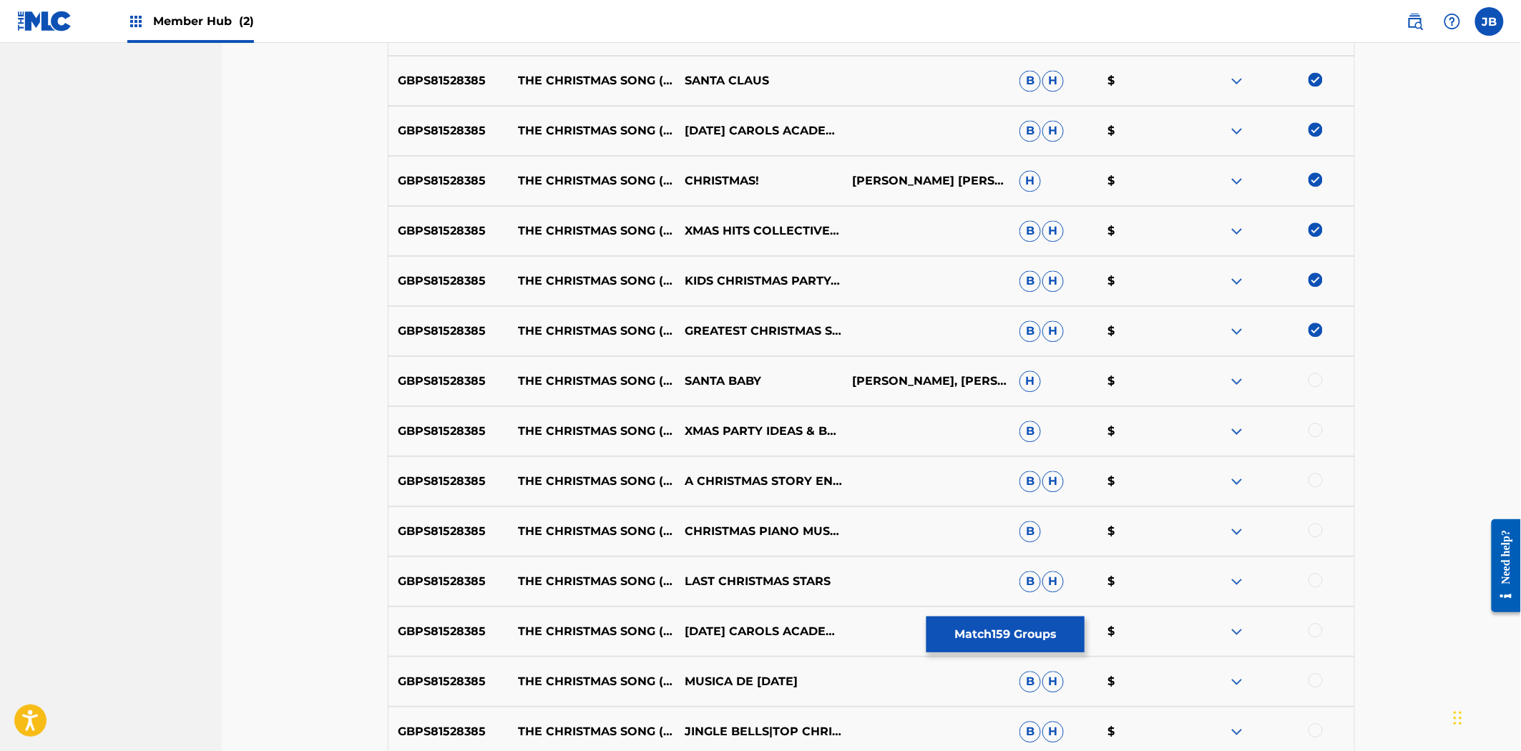
click at [1317, 385] on div at bounding box center [1315, 380] width 14 height 14
click at [1313, 431] on div at bounding box center [1315, 430] width 14 height 14
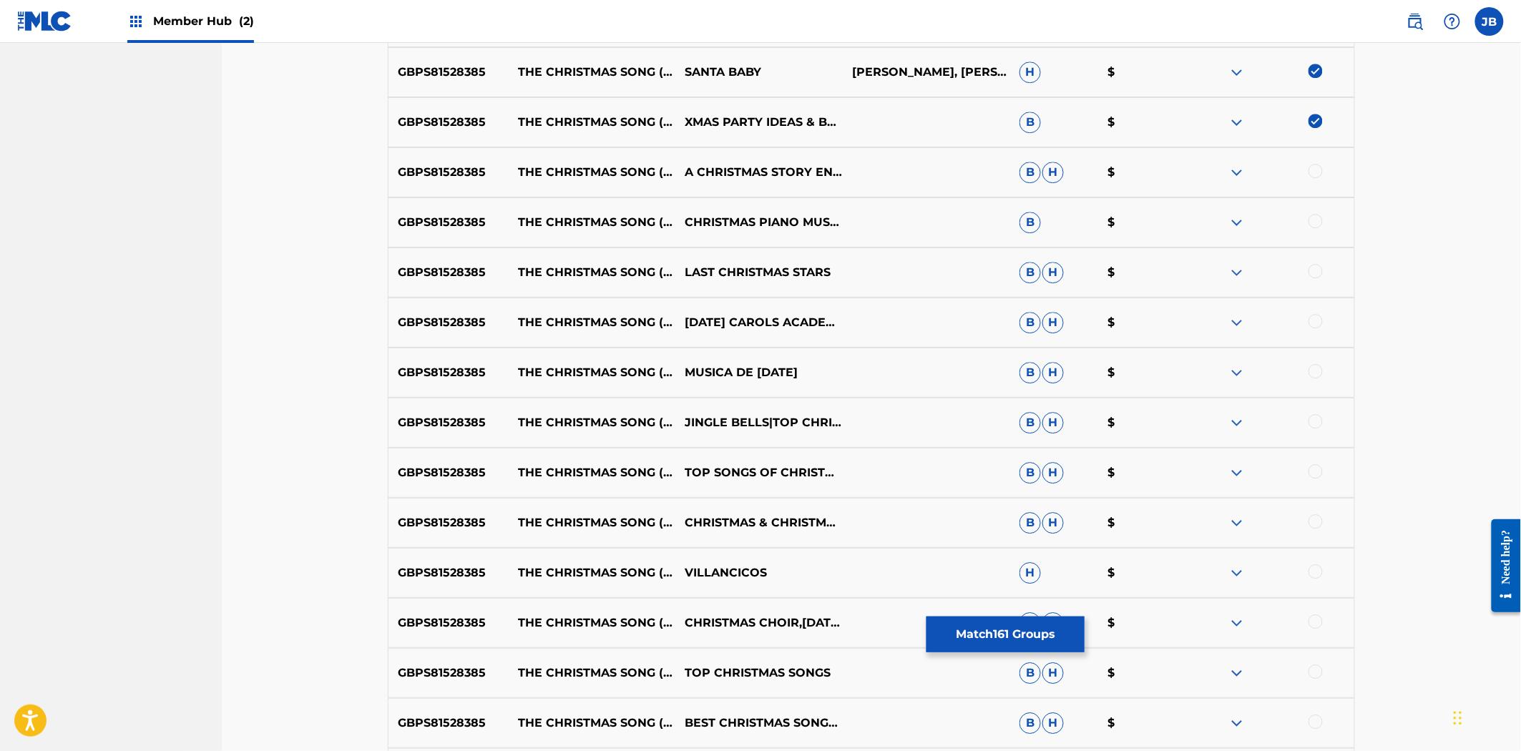
scroll to position [8475, 0]
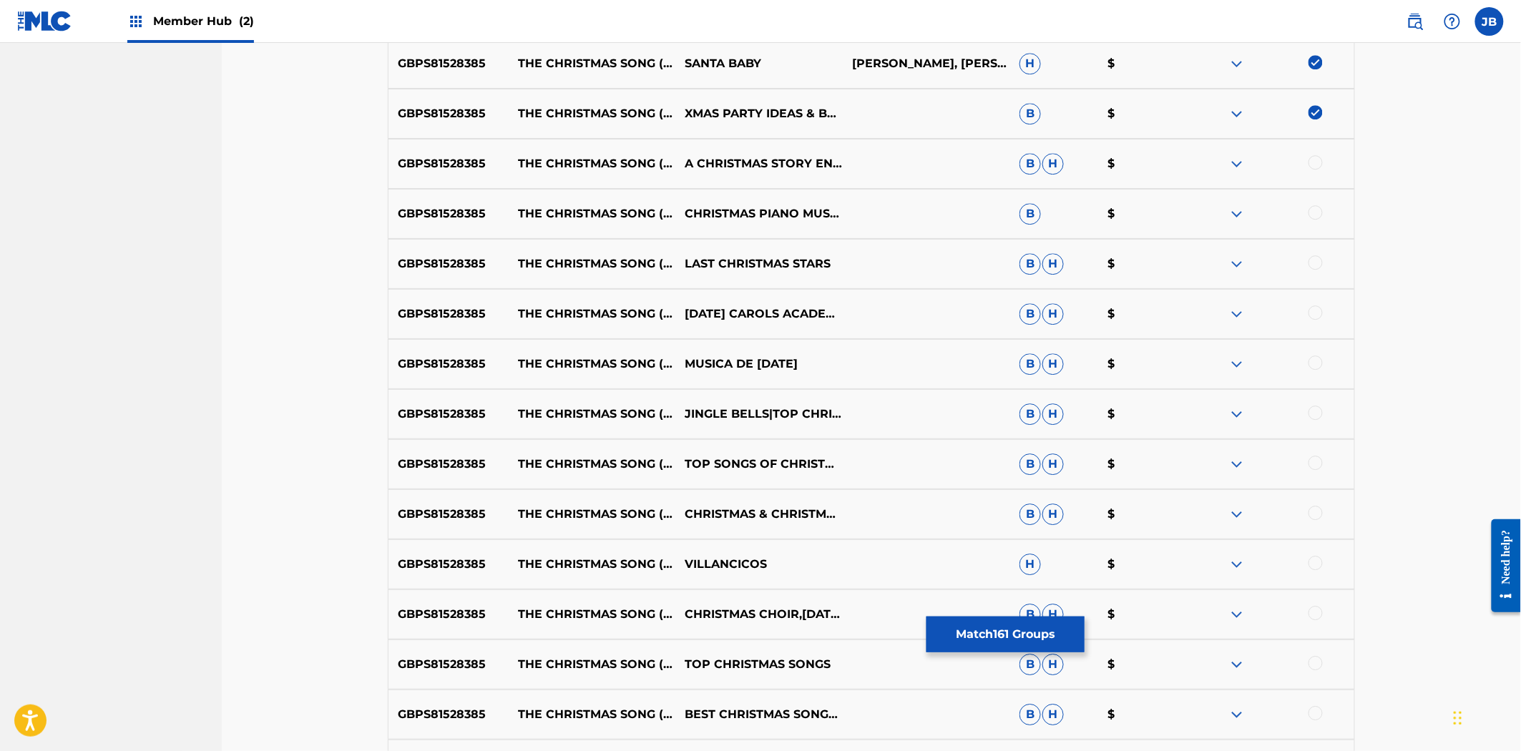
click at [1313, 162] on div at bounding box center [1315, 162] width 14 height 14
click at [1314, 210] on div at bounding box center [1315, 212] width 14 height 14
click at [1318, 259] on div at bounding box center [1315, 262] width 14 height 14
drag, startPoint x: 1314, startPoint y: 289, endPoint x: 1318, endPoint y: 376, distance: 86.6
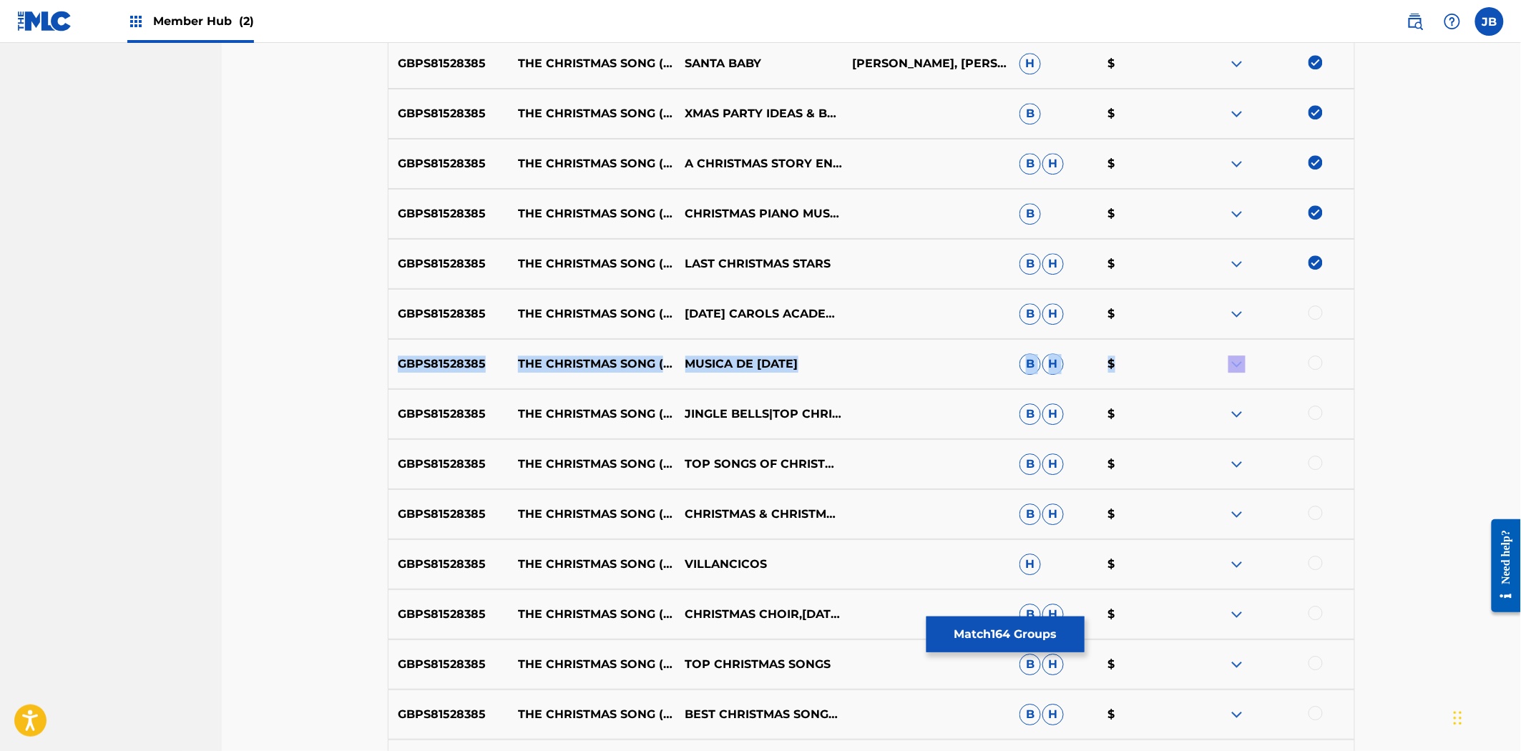
click at [1317, 306] on div at bounding box center [1315, 312] width 14 height 14
click at [1316, 363] on div at bounding box center [1315, 363] width 14 height 14
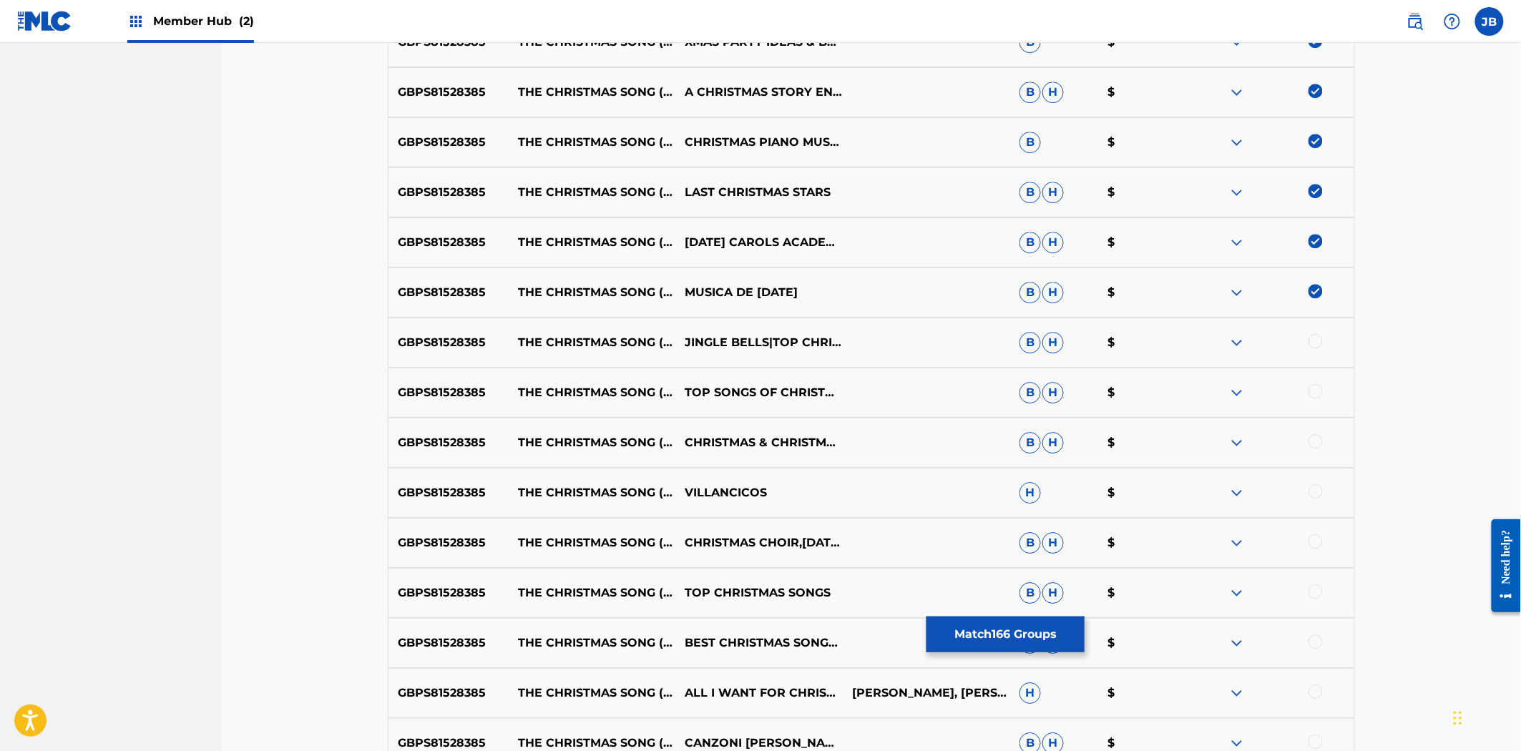
scroll to position [8633, 0]
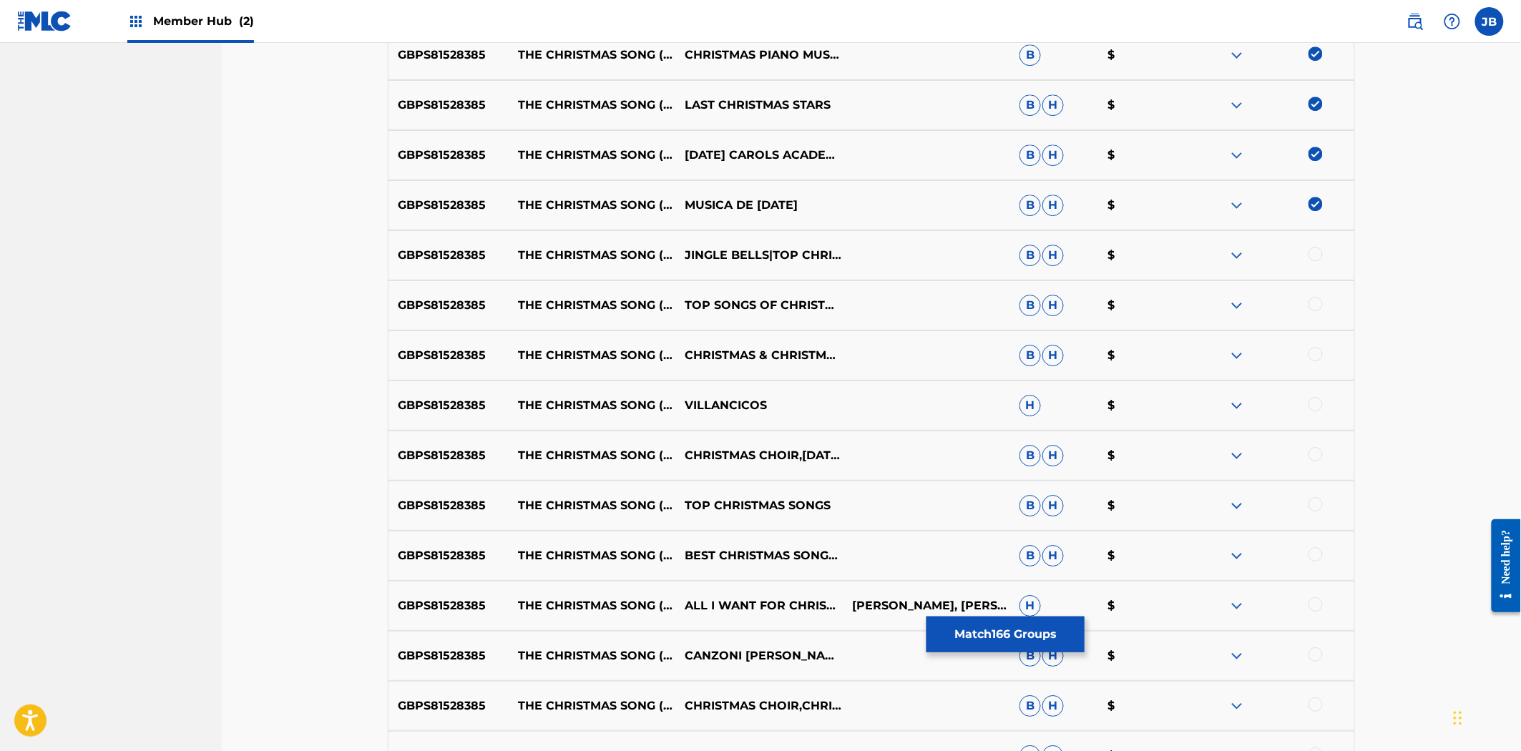
click at [1318, 255] on div at bounding box center [1315, 254] width 14 height 14
click at [1319, 298] on div at bounding box center [1315, 304] width 14 height 14
click at [1316, 352] on div at bounding box center [1315, 354] width 14 height 14
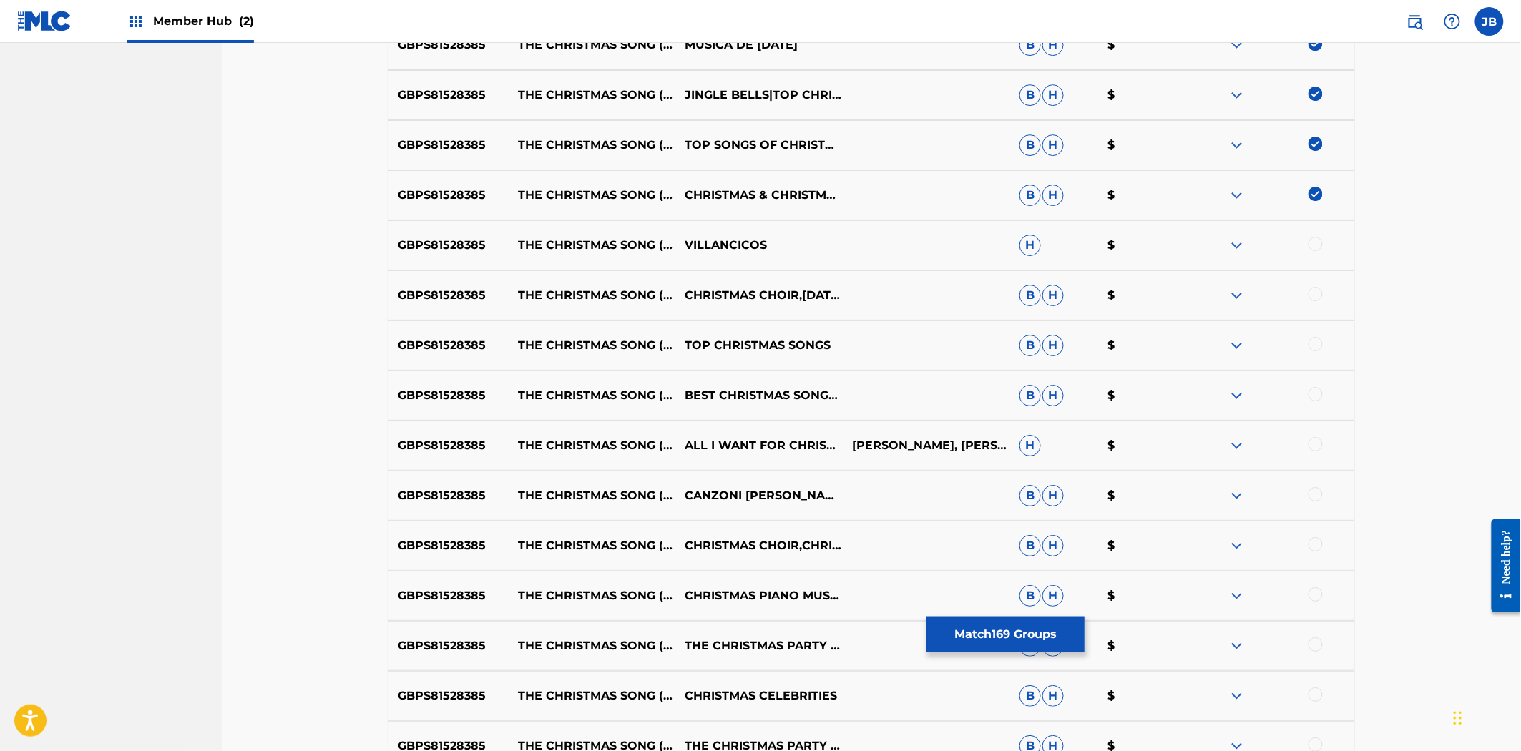
scroll to position [8793, 0]
click at [1319, 253] on div at bounding box center [1270, 246] width 167 height 17
click at [1317, 245] on div at bounding box center [1315, 245] width 14 height 14
click at [1318, 298] on div at bounding box center [1315, 295] width 14 height 14
click at [1306, 345] on div at bounding box center [1270, 346] width 167 height 17
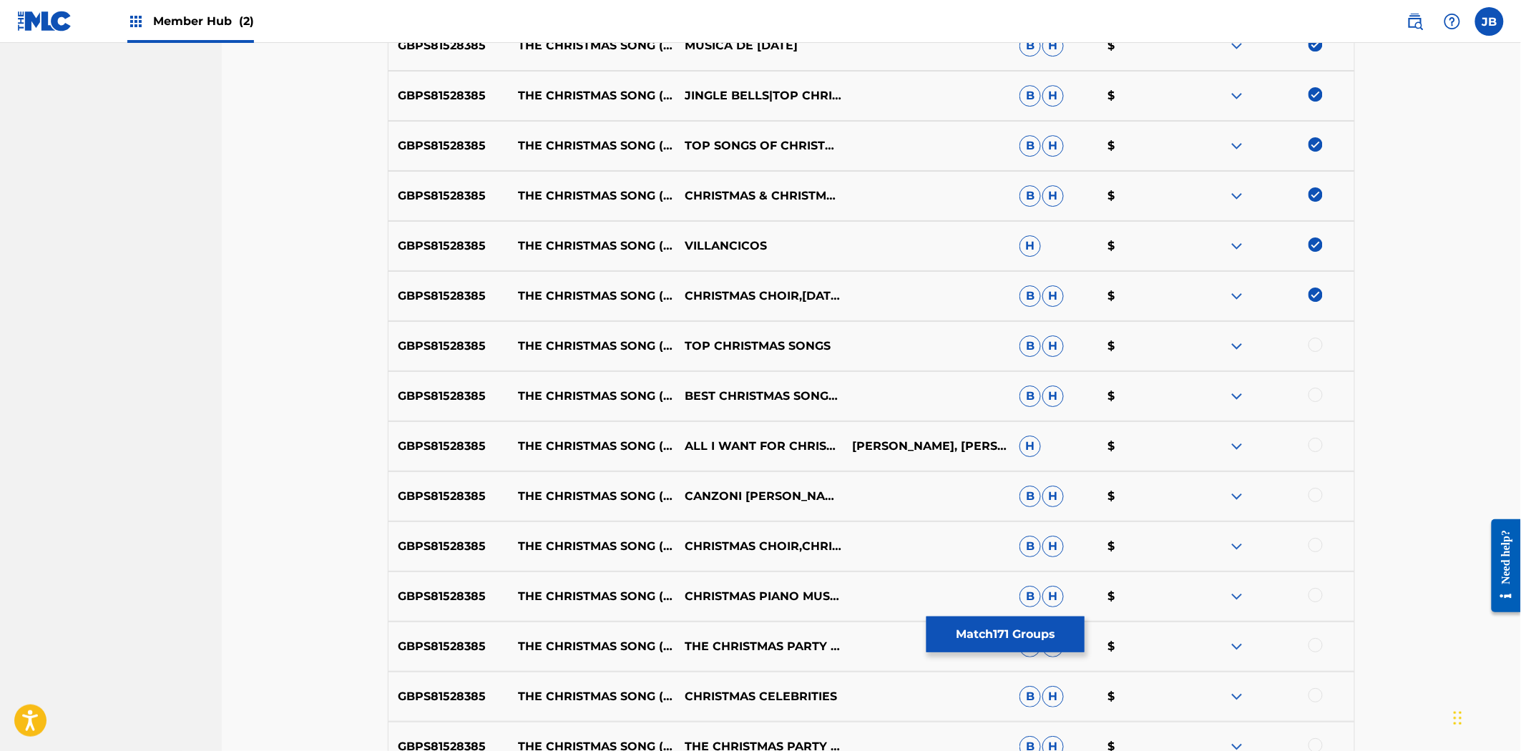
click at [1313, 345] on div at bounding box center [1315, 345] width 14 height 14
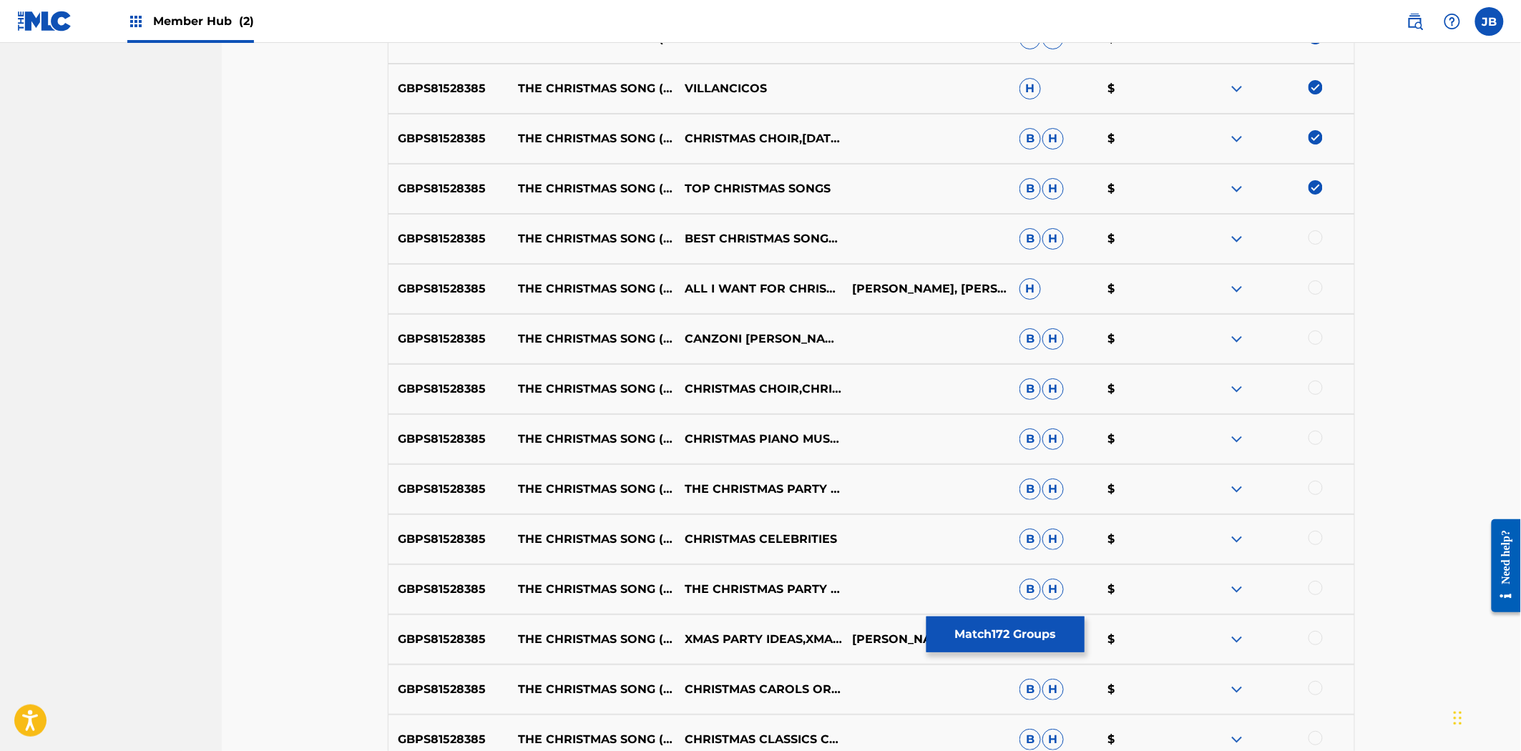
scroll to position [8952, 0]
click at [1312, 242] on div at bounding box center [1315, 236] width 14 height 14
click at [1312, 288] on div at bounding box center [1315, 286] width 14 height 14
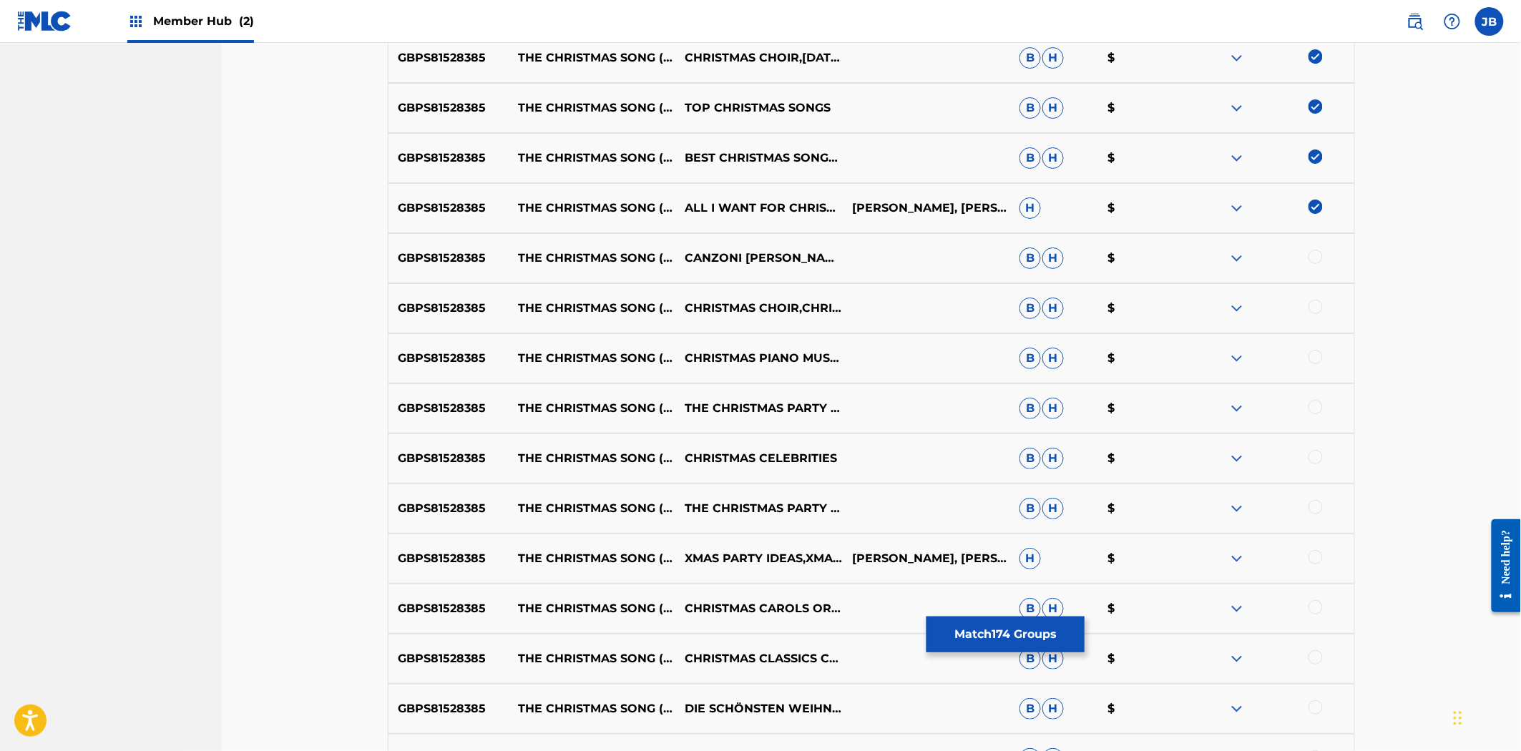
click at [1315, 269] on div "GBPS81528385 THE CHRISTMAS SONG (CHESTNUTS ROASTING ON AN OPEN FIRE) CANZONI [P…" at bounding box center [871, 258] width 967 height 50
click at [1316, 259] on div at bounding box center [1315, 257] width 14 height 14
click at [1312, 300] on div at bounding box center [1315, 307] width 14 height 14
click at [1321, 358] on div at bounding box center [1315, 357] width 14 height 14
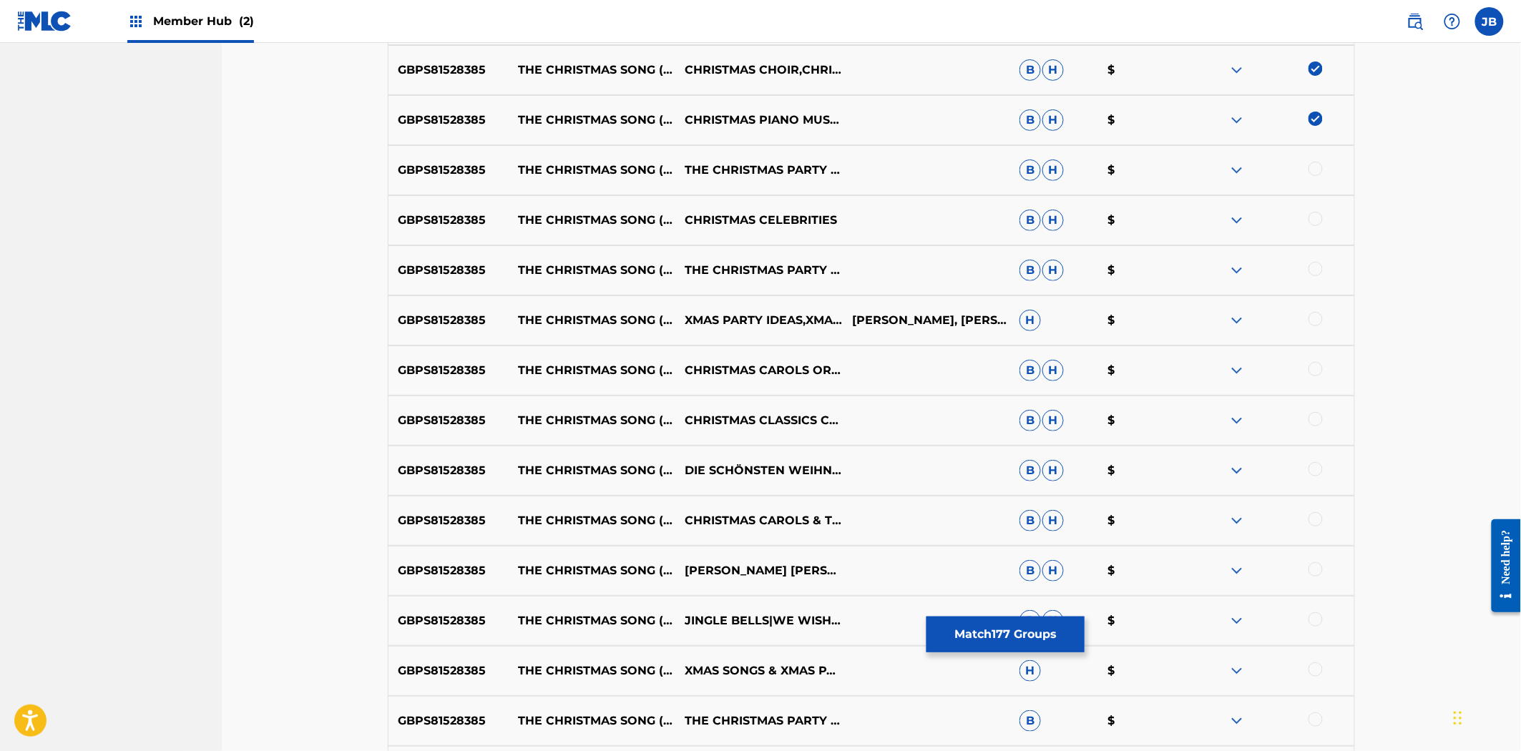
click at [1317, 166] on div at bounding box center [1315, 169] width 14 height 14
click at [1317, 212] on div at bounding box center [1315, 219] width 14 height 14
click at [1311, 262] on div at bounding box center [1315, 269] width 14 height 14
click at [1313, 274] on img at bounding box center [1315, 269] width 14 height 14
click at [1311, 274] on div at bounding box center [1315, 269] width 14 height 14
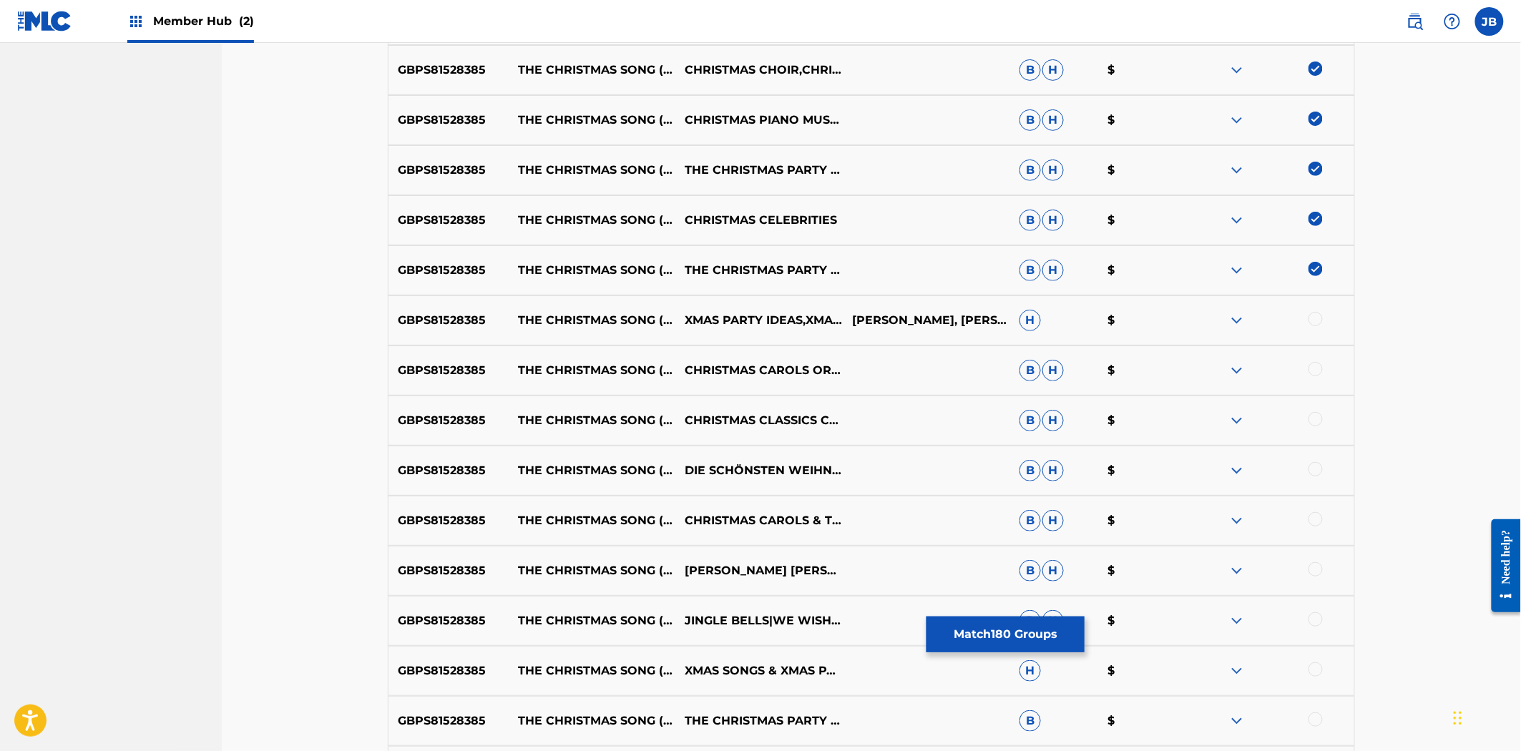
click at [1311, 320] on div at bounding box center [1315, 319] width 14 height 14
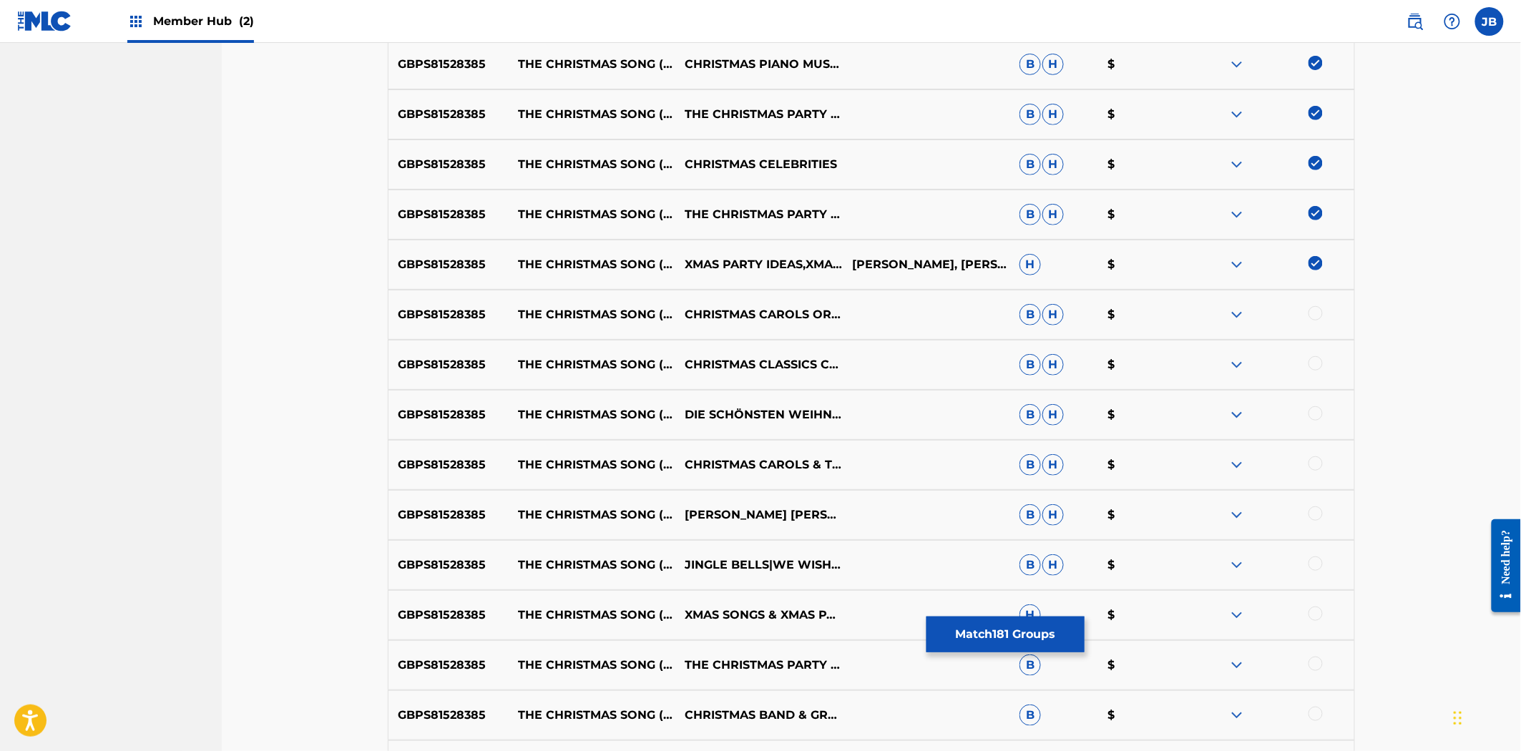
scroll to position [9429, 0]
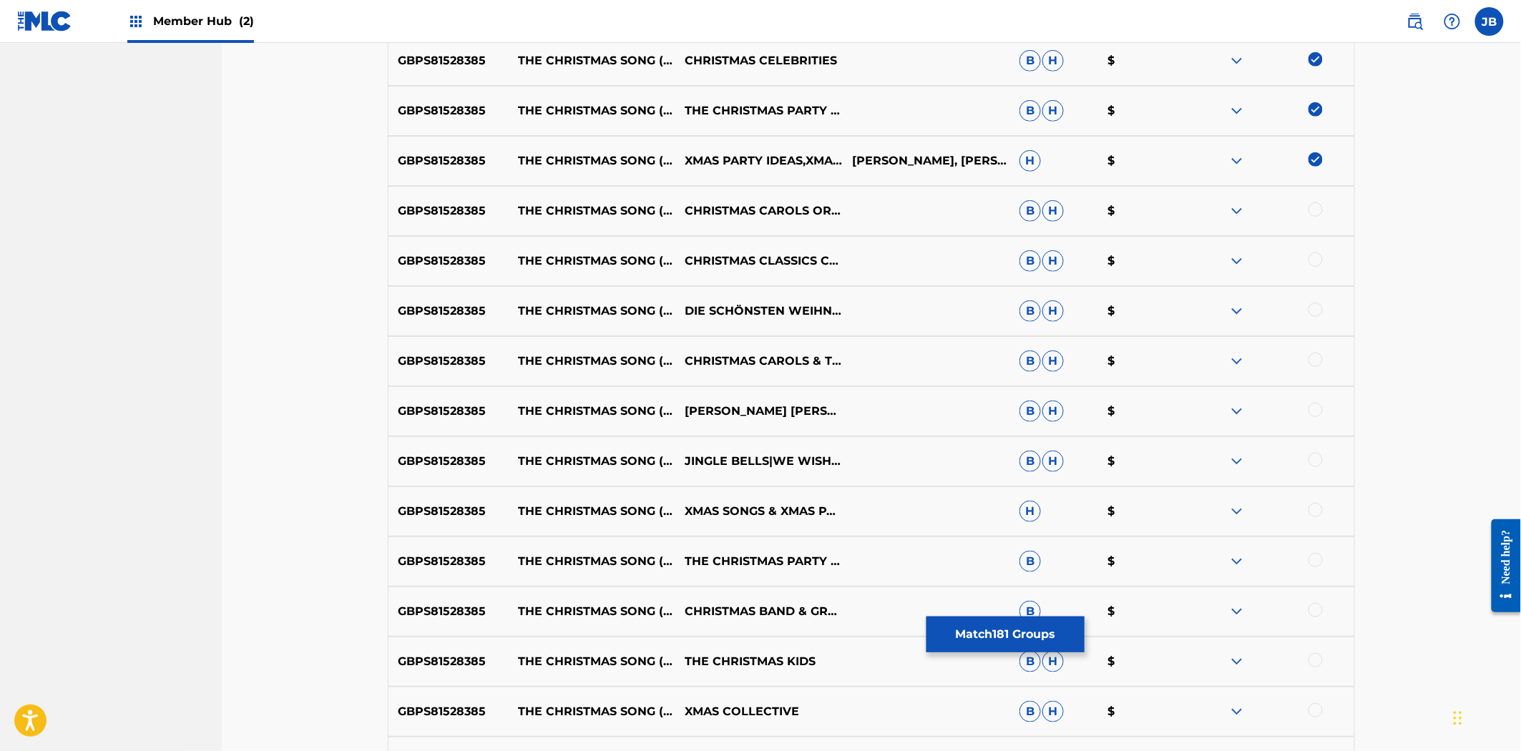
click at [1313, 215] on div at bounding box center [1315, 209] width 14 height 14
click at [1317, 256] on div at bounding box center [1315, 260] width 14 height 14
click at [1314, 313] on div at bounding box center [1315, 310] width 14 height 14
click at [1313, 354] on div at bounding box center [1315, 360] width 14 height 14
click at [1318, 410] on div "GBPS81528385 THE CHRISTMAS SONG (CHESTNUTS ROASTING ON AN OPEN FIRE) GENE [PERS…" at bounding box center [871, 411] width 967 height 50
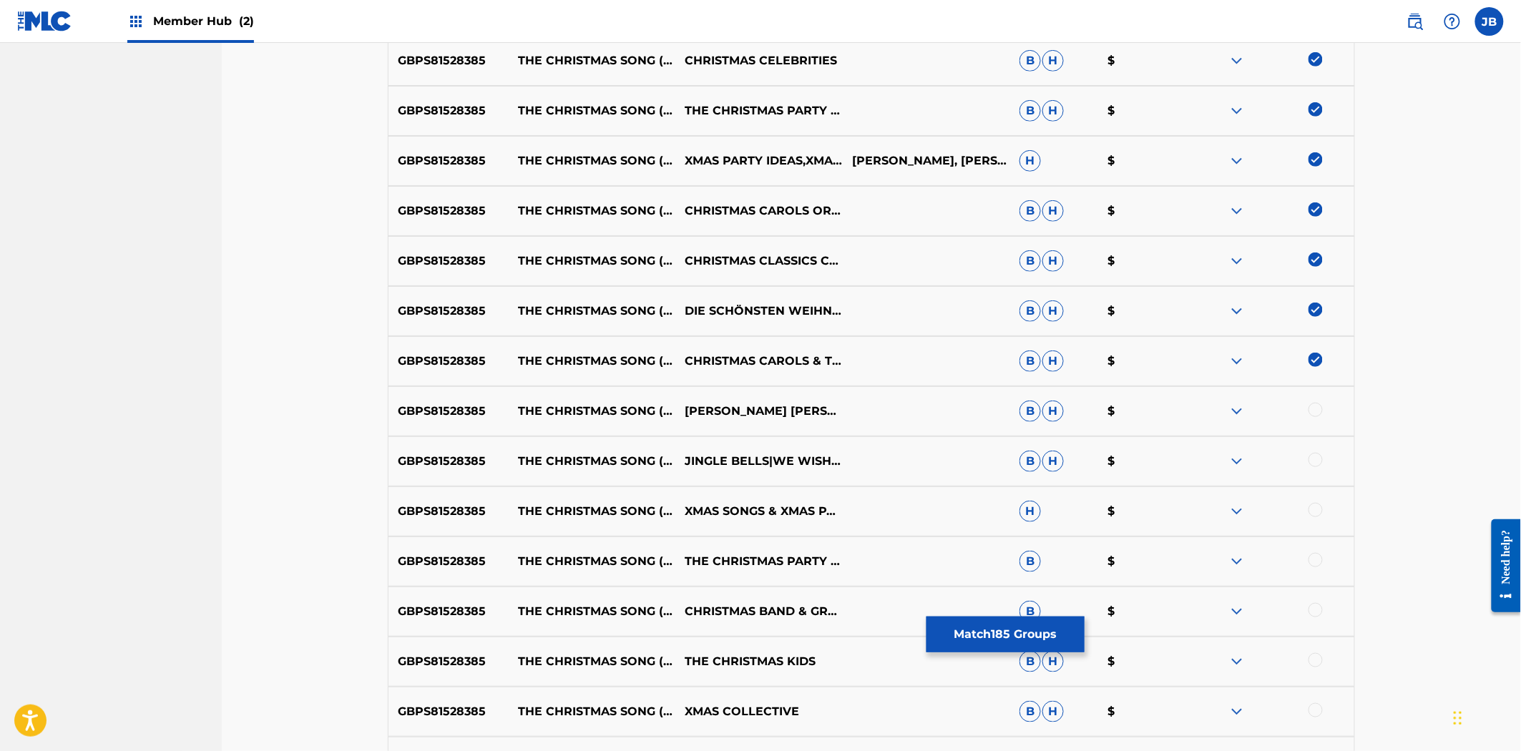
click at [1320, 416] on div at bounding box center [1270, 411] width 167 height 17
click at [1312, 403] on div at bounding box center [1315, 410] width 14 height 14
click at [1311, 451] on div "GBPS81528385 THE CHRISTMAS SONG (CHESTNUTS ROASTING ON AN OPEN FIRE) JINGLE BEL…" at bounding box center [871, 461] width 967 height 50
click at [1312, 461] on div at bounding box center [1315, 460] width 14 height 14
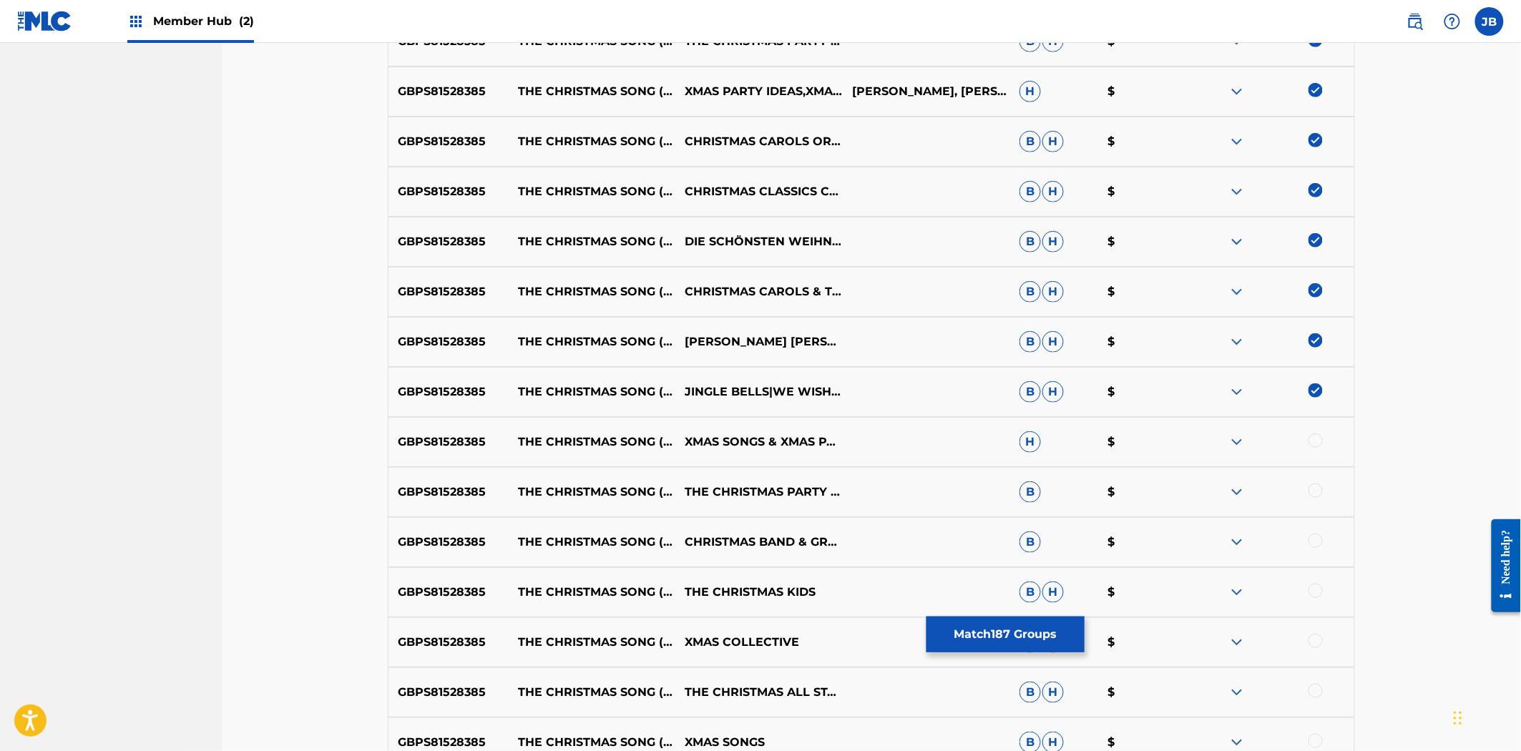
scroll to position [9588, 0]
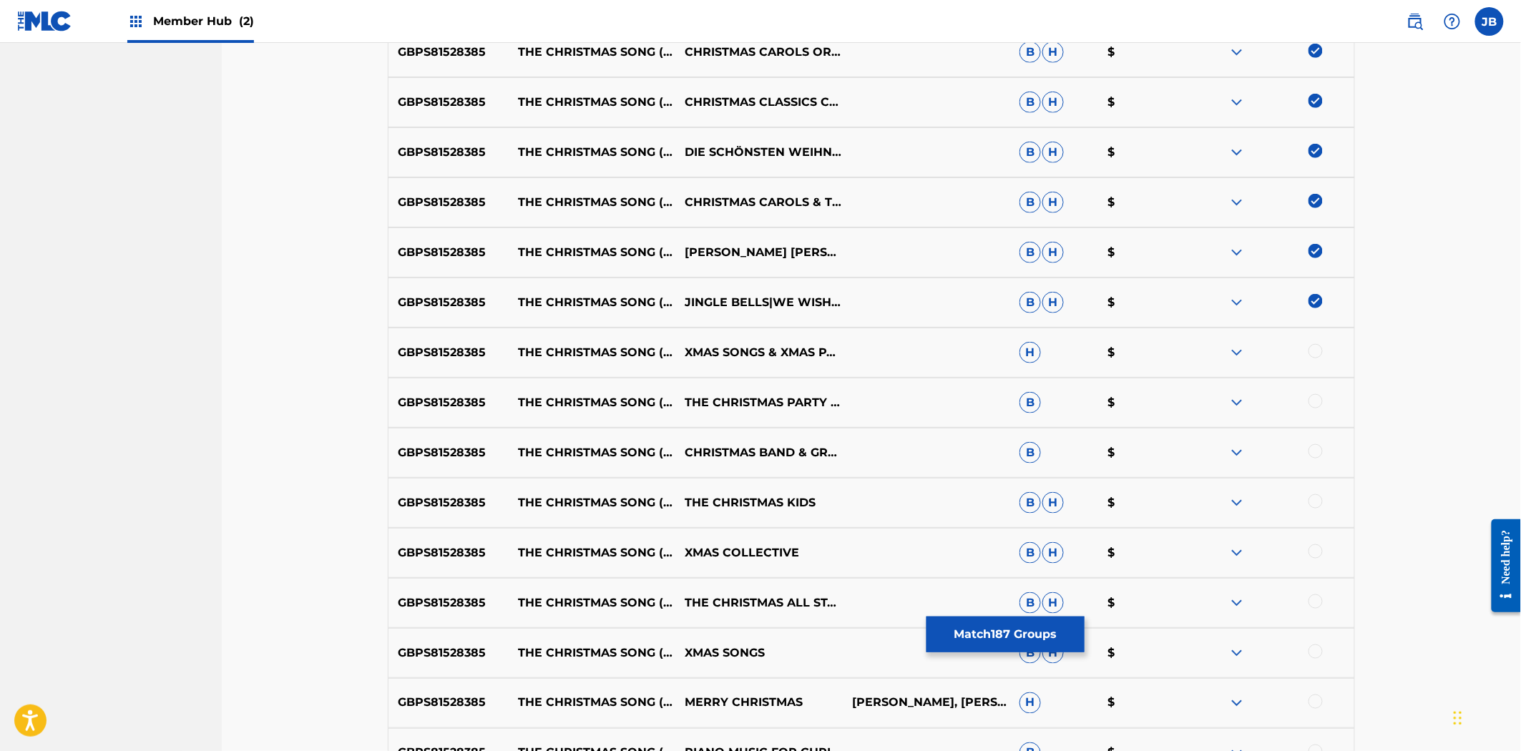
click at [1313, 354] on div at bounding box center [1315, 351] width 14 height 14
click at [1315, 402] on div at bounding box center [1315, 401] width 14 height 14
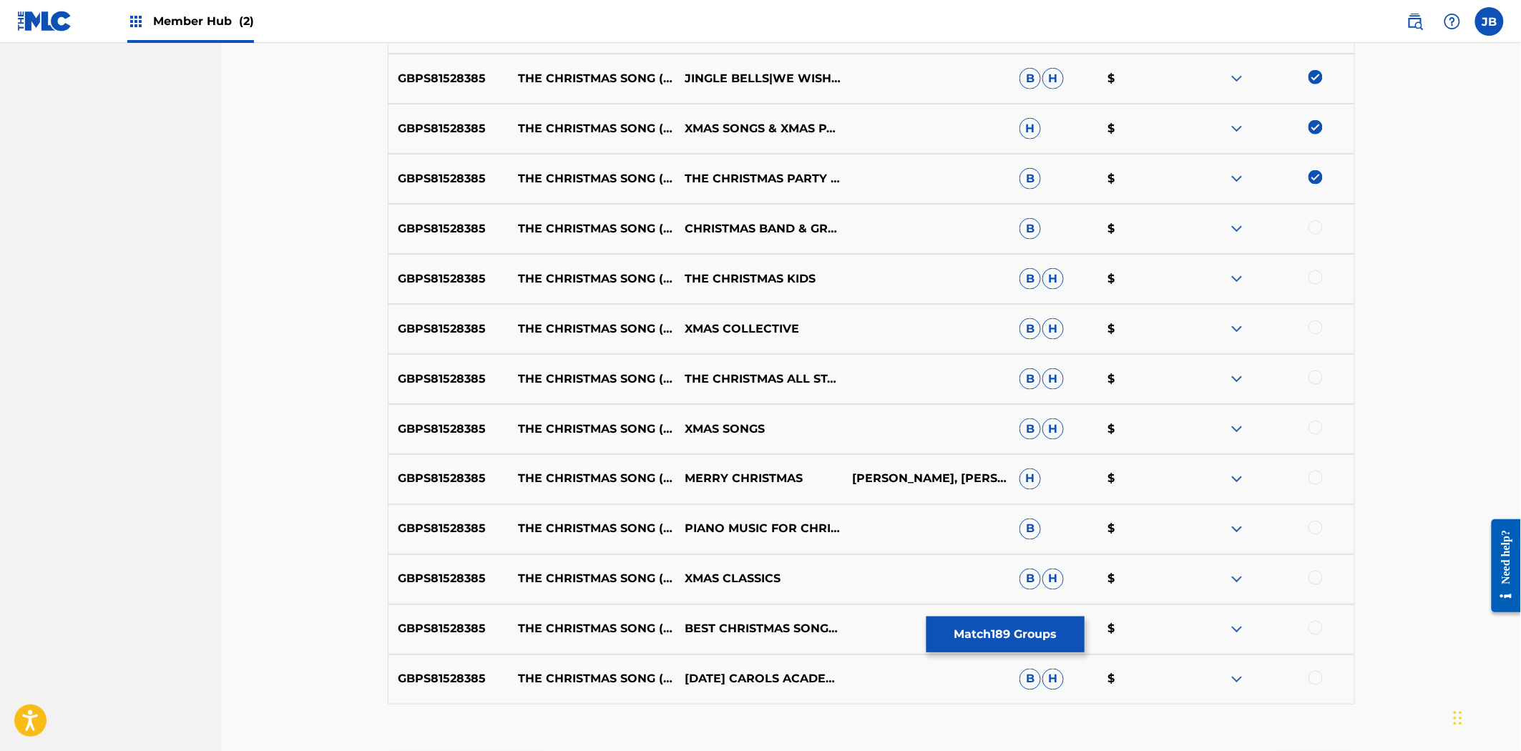
scroll to position [9826, 0]
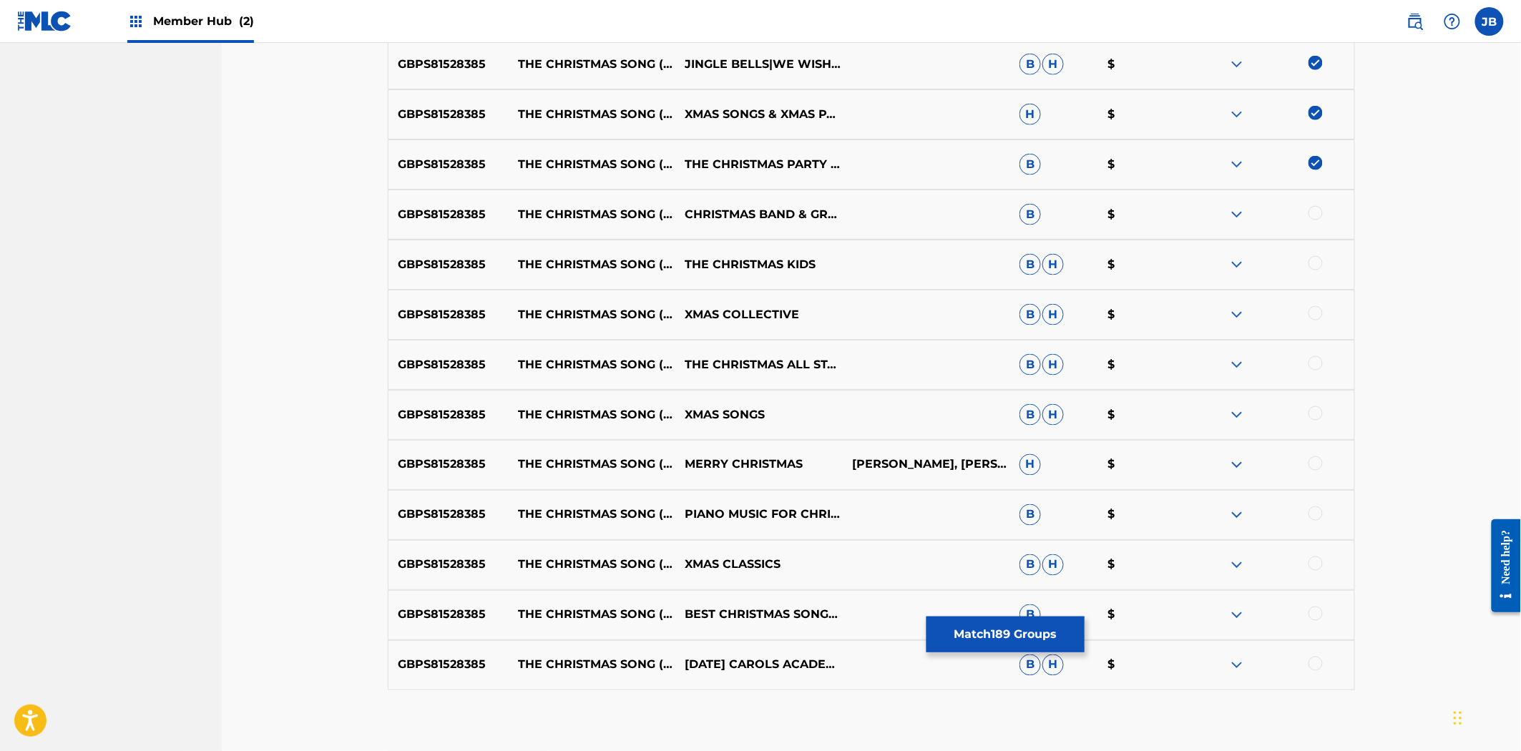
click at [1318, 208] on div at bounding box center [1315, 213] width 14 height 14
click at [1313, 270] on div at bounding box center [1270, 264] width 167 height 17
click at [1318, 261] on div at bounding box center [1315, 263] width 14 height 14
click at [1313, 306] on div at bounding box center [1270, 314] width 167 height 17
click at [1313, 317] on div at bounding box center [1315, 313] width 14 height 14
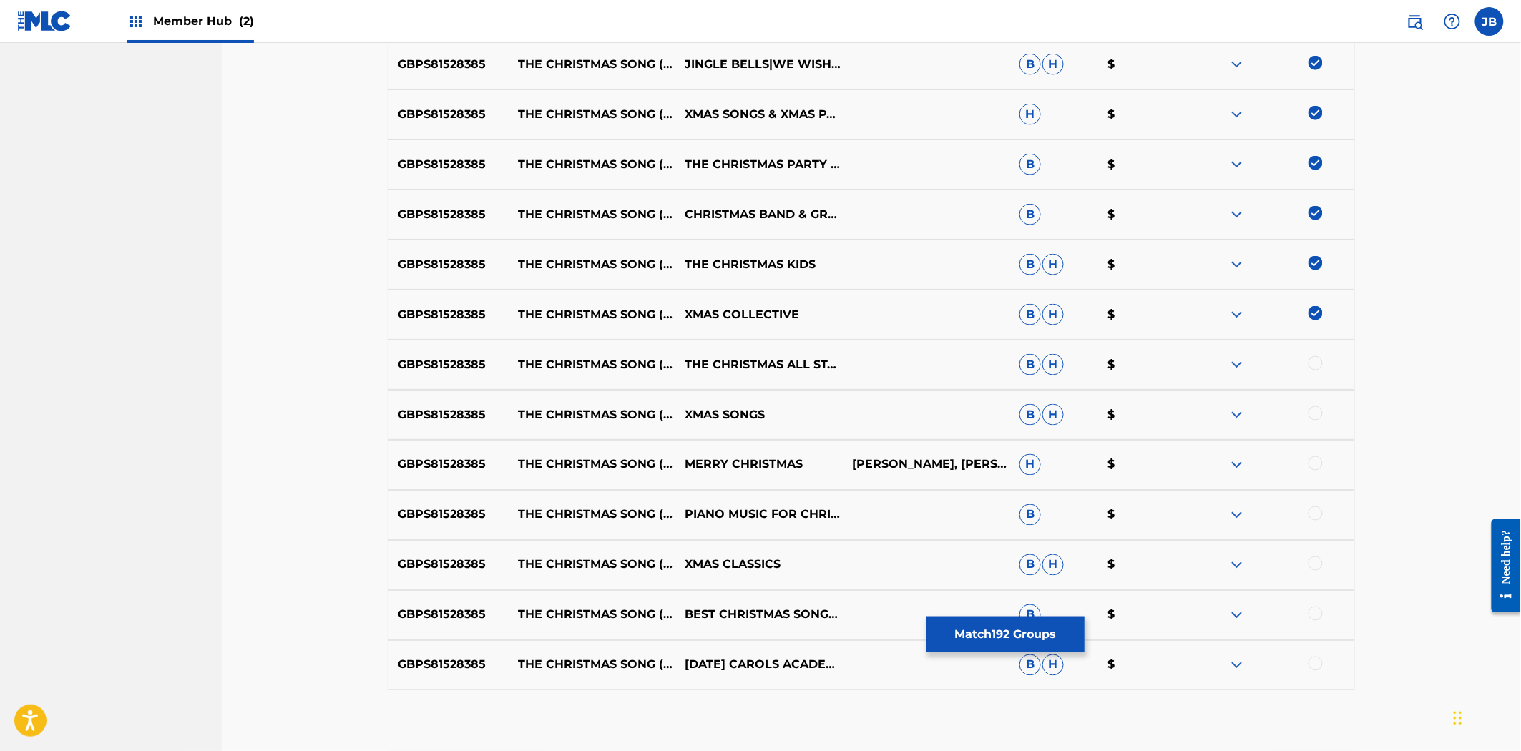
click at [1321, 367] on div at bounding box center [1270, 364] width 167 height 17
click at [1317, 363] on div at bounding box center [1315, 363] width 14 height 14
click at [1318, 417] on div at bounding box center [1315, 413] width 14 height 14
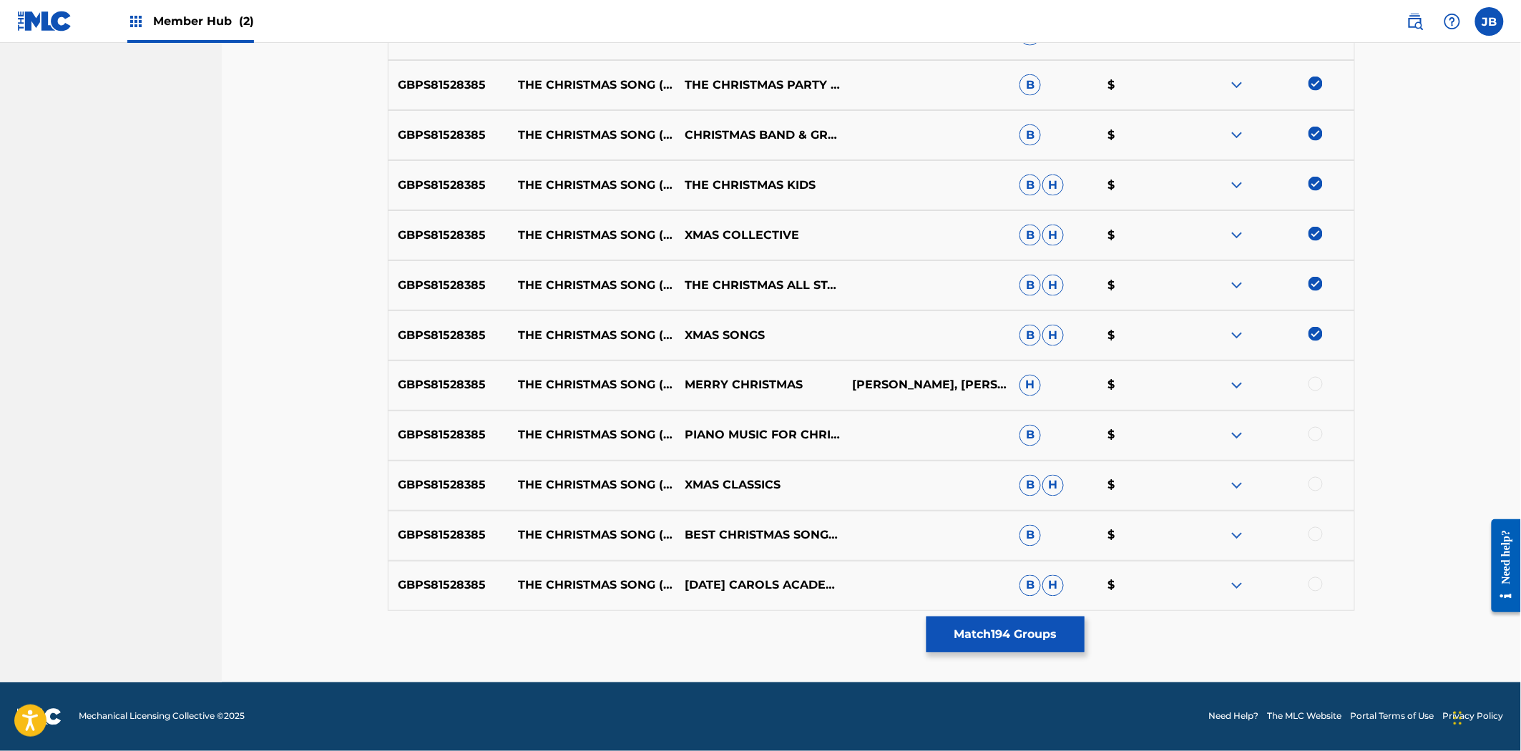
click at [1316, 383] on div at bounding box center [1315, 384] width 14 height 14
click at [1313, 436] on div at bounding box center [1315, 434] width 14 height 14
click at [1311, 486] on div at bounding box center [1315, 484] width 14 height 14
click at [1315, 534] on div at bounding box center [1315, 534] width 14 height 14
click at [1314, 583] on div at bounding box center [1315, 584] width 14 height 14
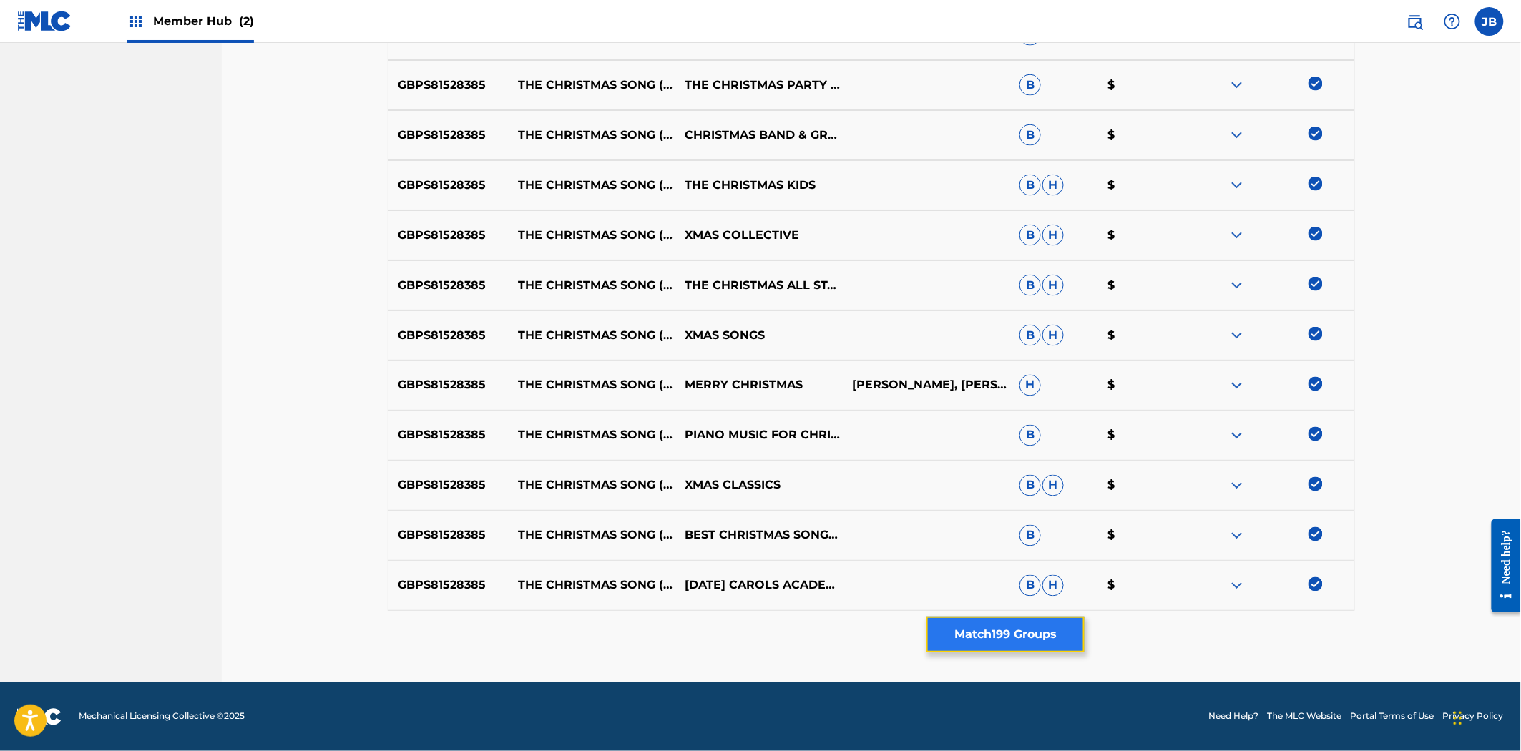
click at [1055, 626] on button "Match 199 Groups" at bounding box center [1005, 635] width 158 height 36
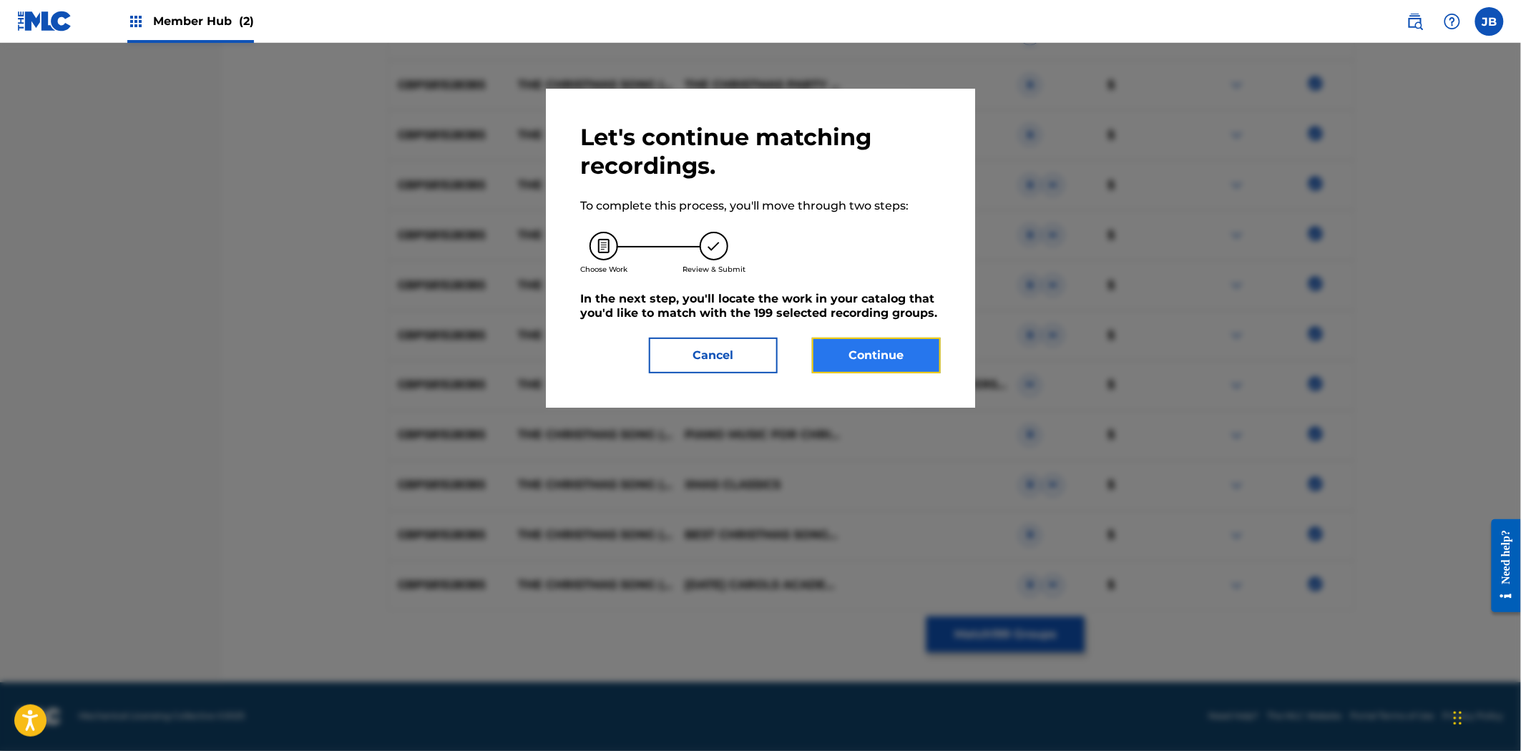
click at [898, 348] on button "Continue" at bounding box center [876, 356] width 129 height 36
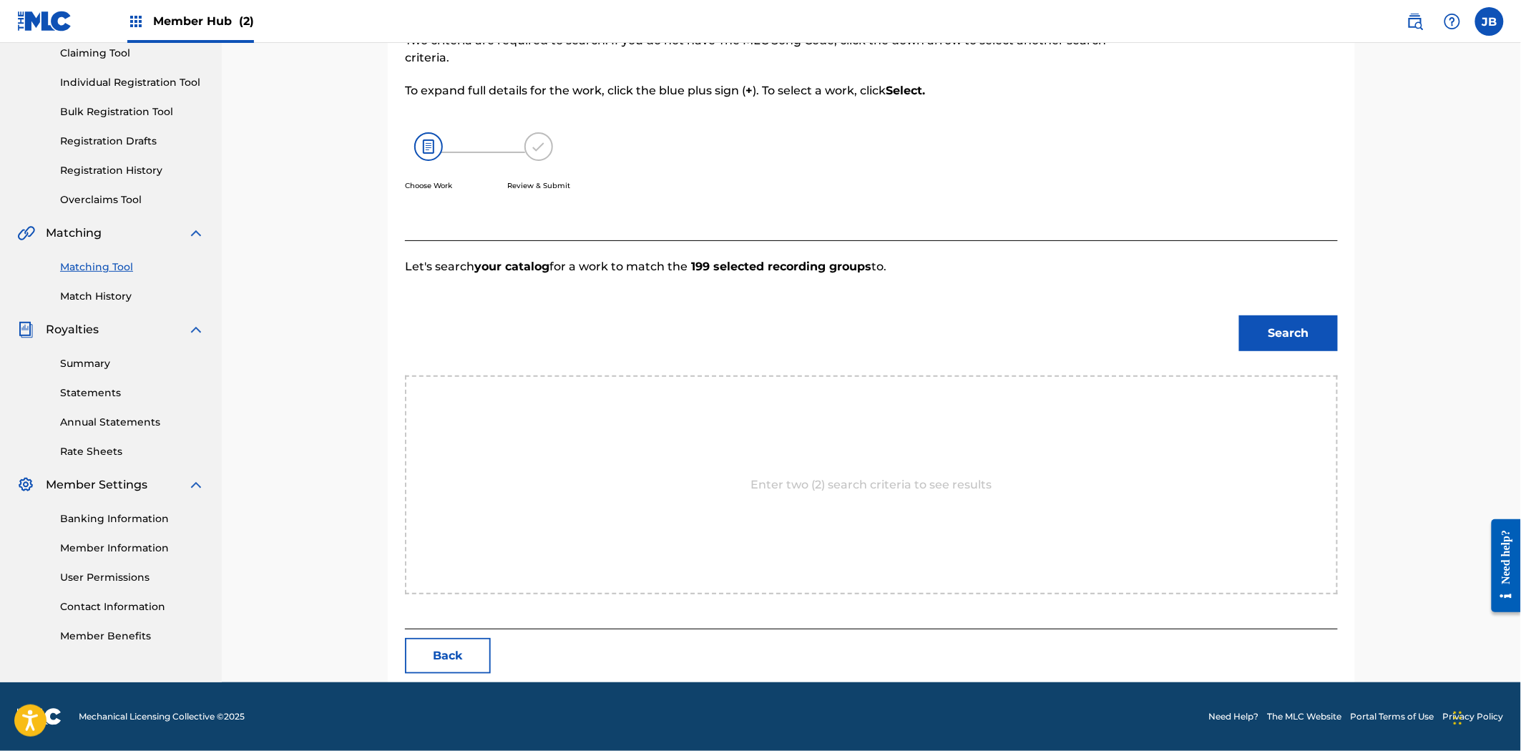
scroll to position [202, 0]
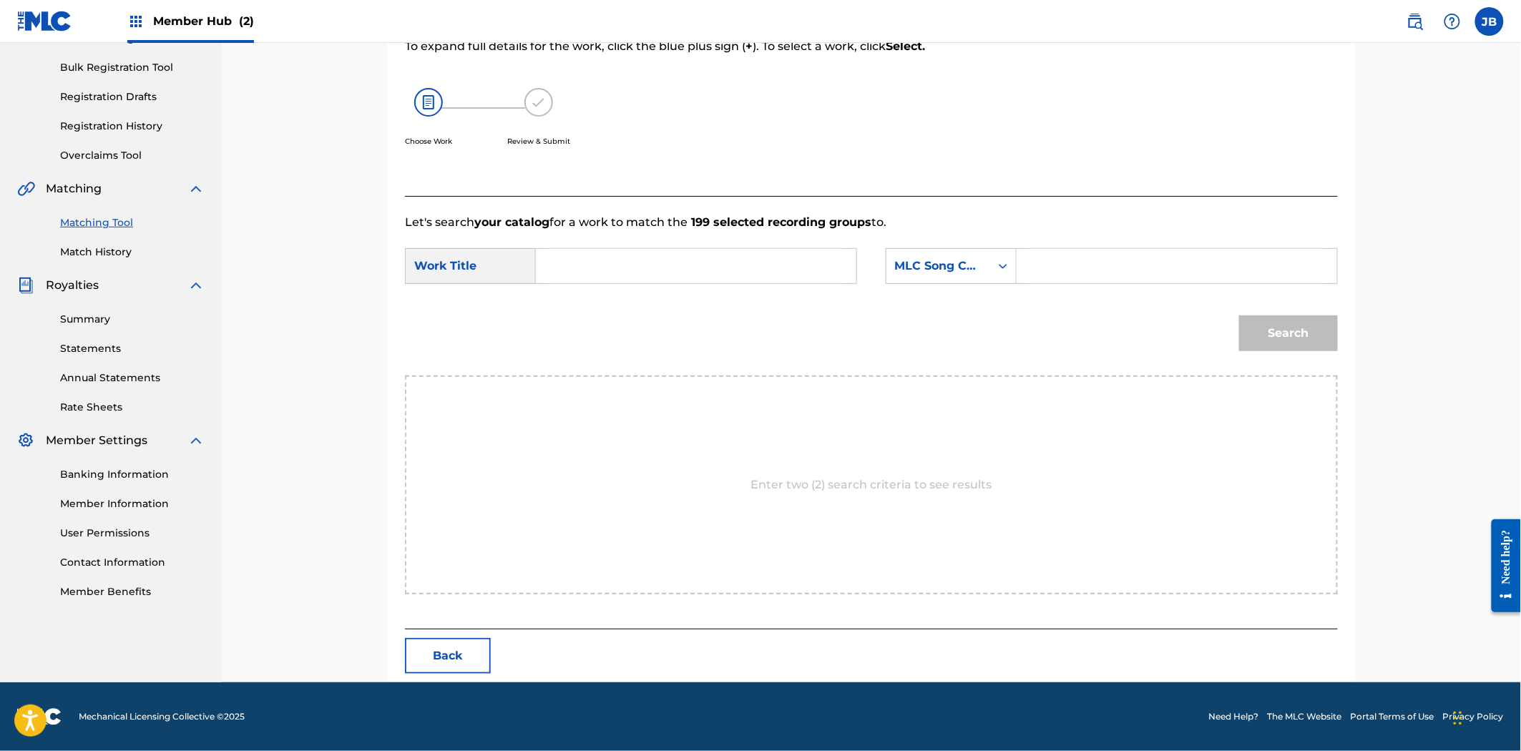
click at [1082, 270] on input "Search Form" at bounding box center [1177, 266] width 296 height 34
paste input "C56673"
type input "C56673"
click at [808, 263] on input "Search Form" at bounding box center [696, 266] width 296 height 34
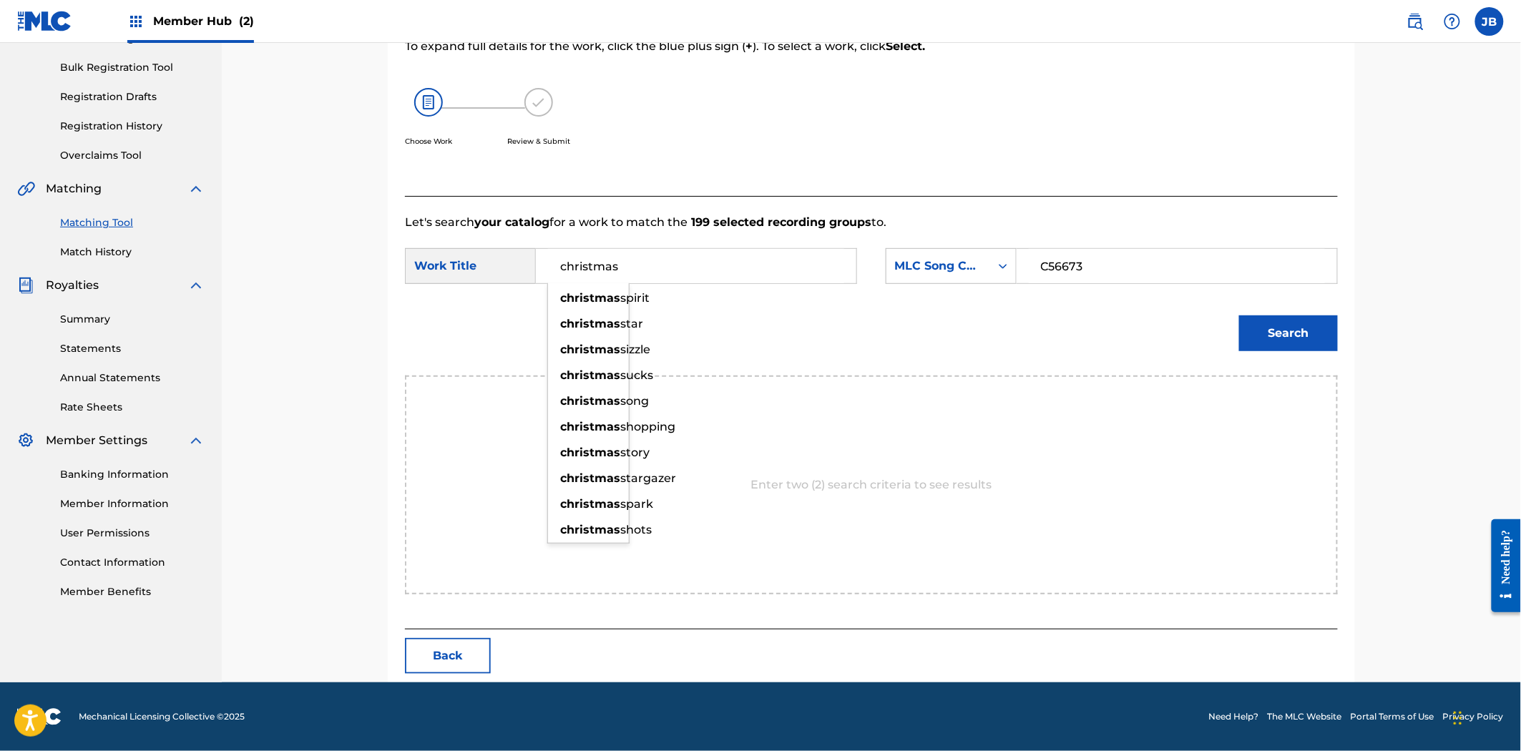
type input "christmas"
click at [1239, 315] on button "Search" at bounding box center [1288, 333] width 99 height 36
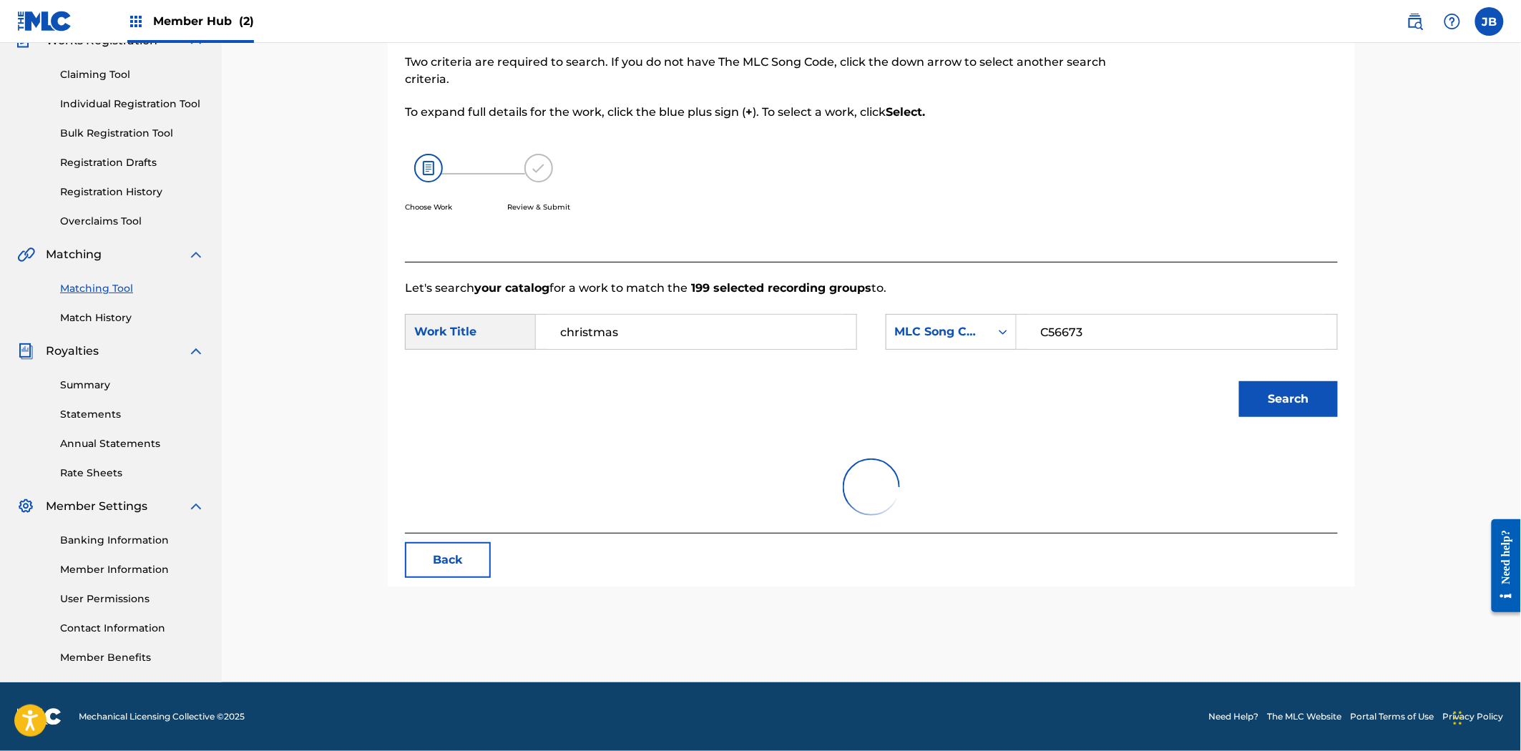
scroll to position [160, 0]
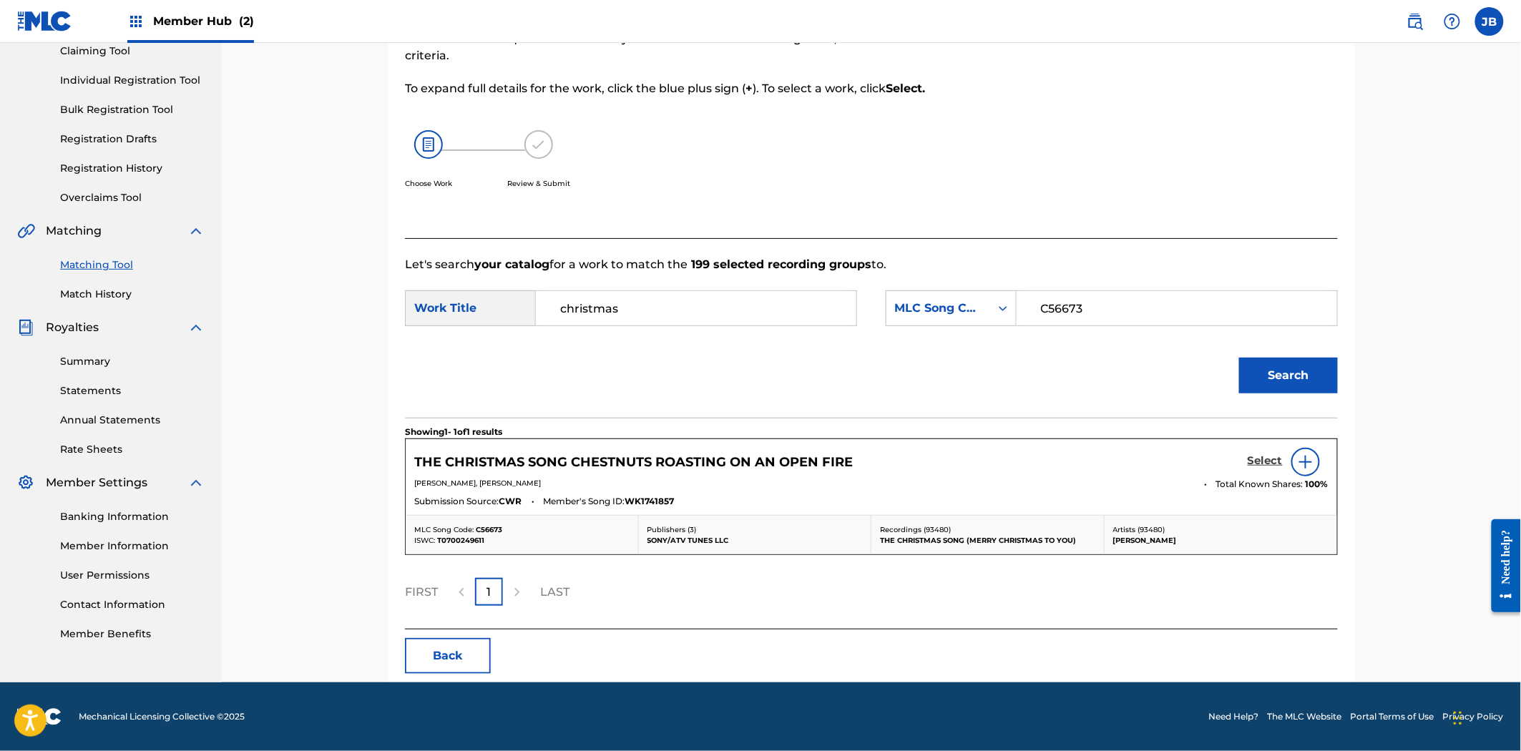
click at [1254, 460] on h5 "Select" at bounding box center [1265, 461] width 35 height 14
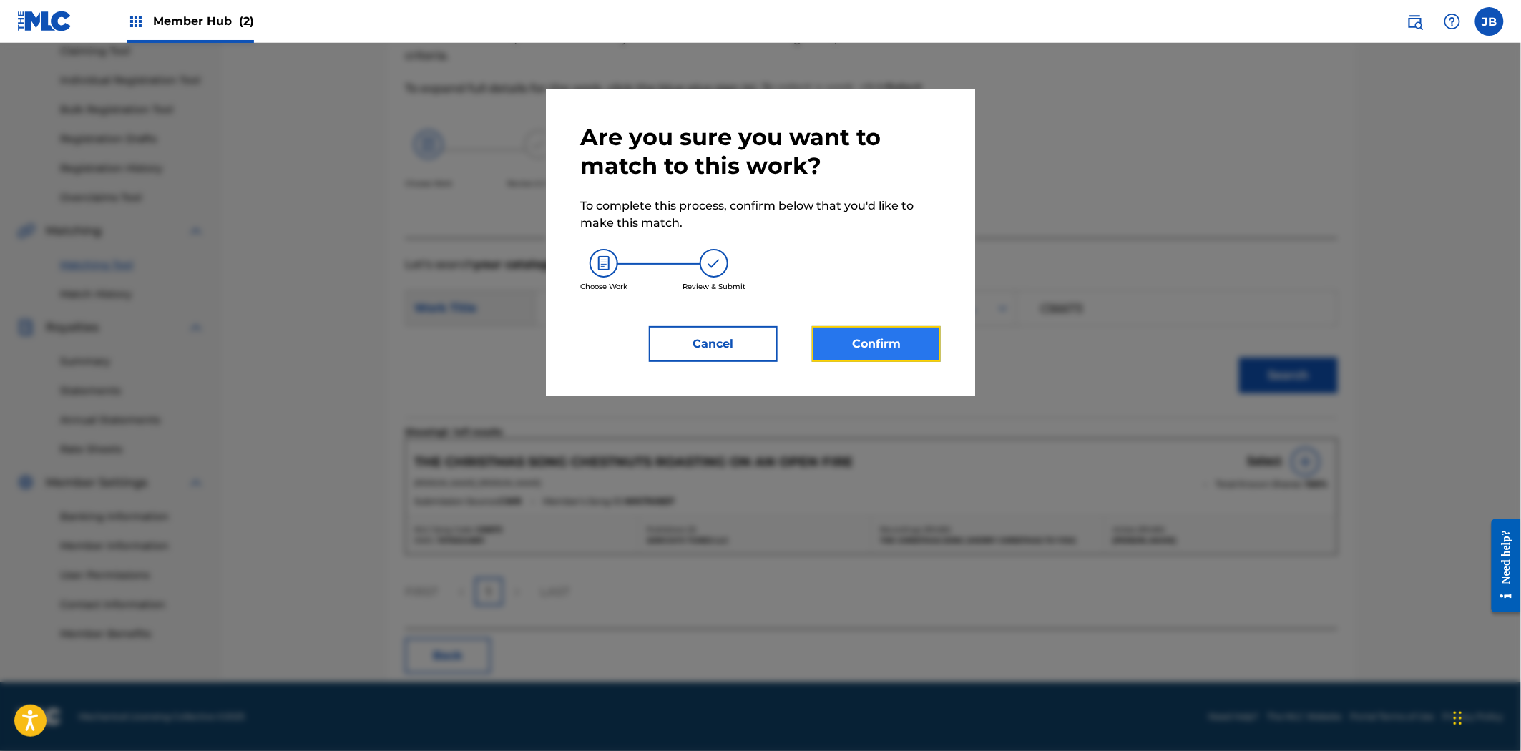
click at [921, 330] on button "Confirm" at bounding box center [876, 344] width 129 height 36
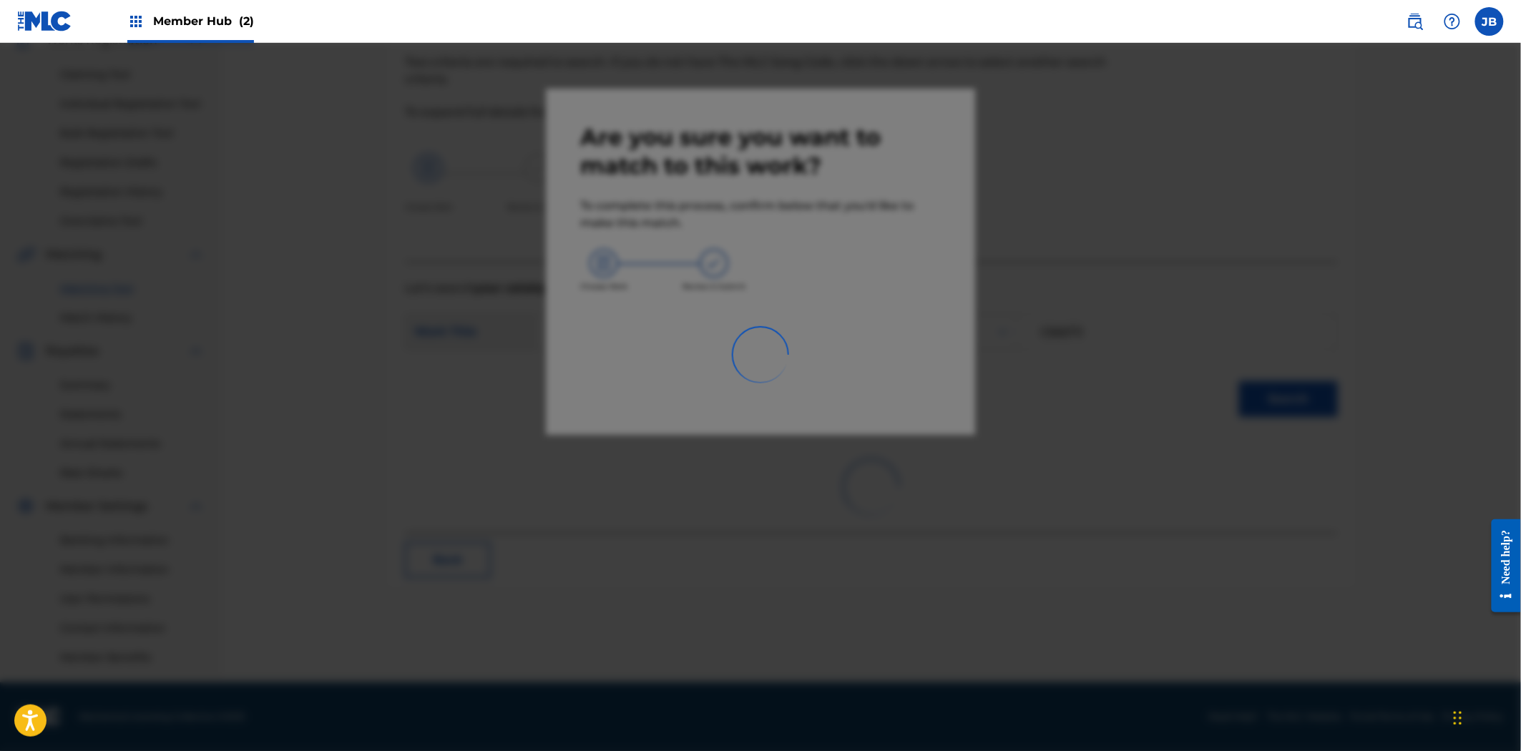
scroll to position [136, 0]
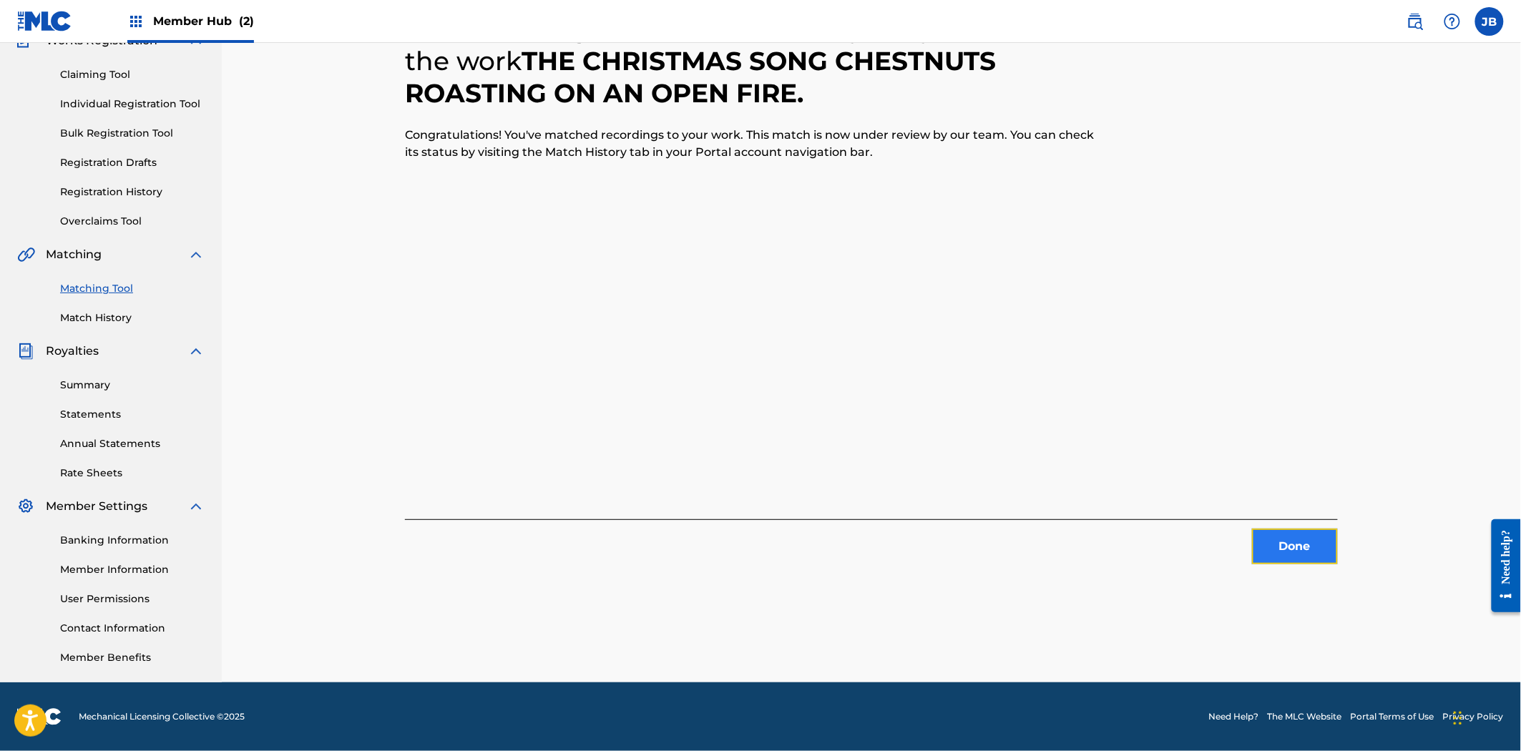
click at [1275, 534] on button "Done" at bounding box center [1295, 547] width 86 height 36
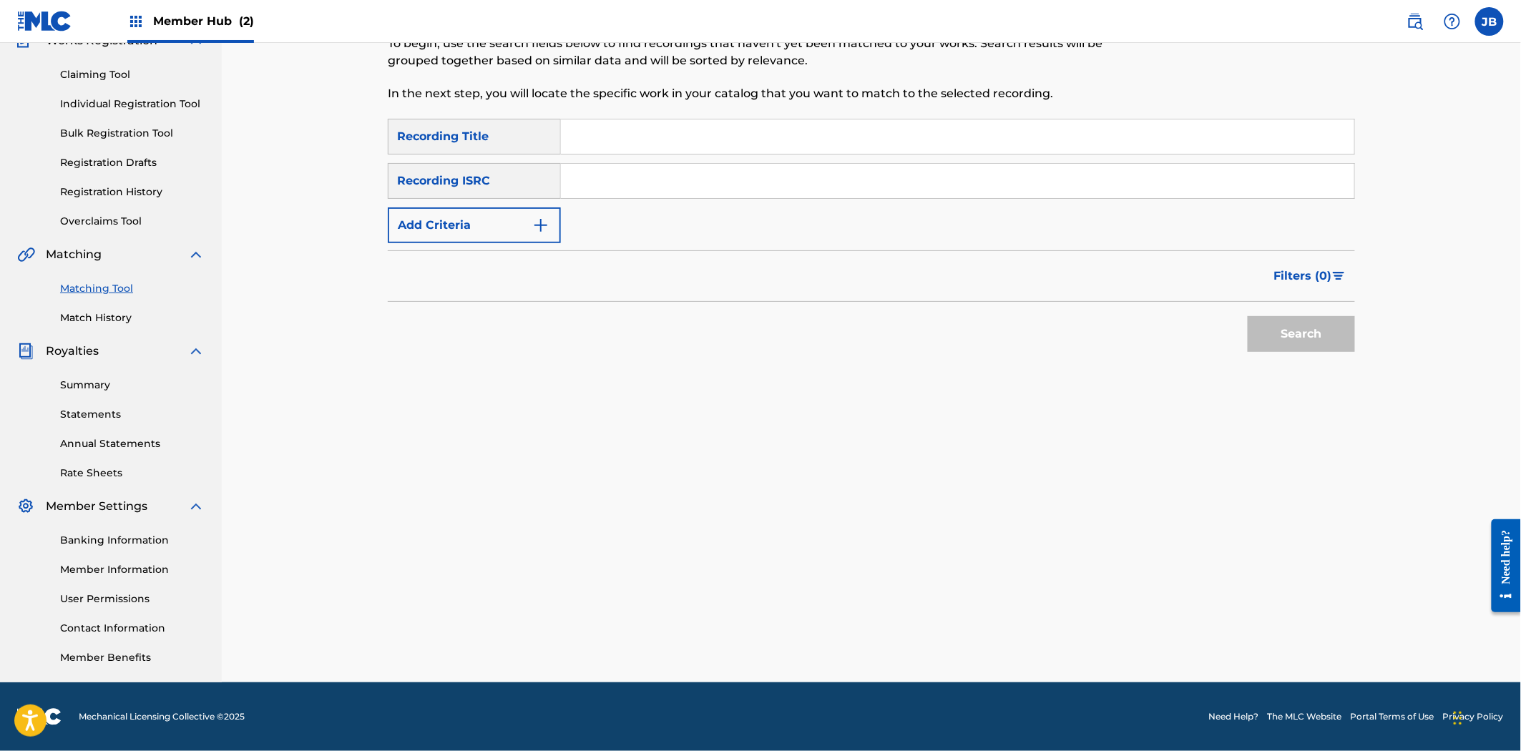
click at [852, 167] on input "Search Form" at bounding box center [957, 181] width 793 height 34
click at [592, 147] on div "Search Form" at bounding box center [958, 137] width 794 height 36
click at [592, 147] on input "Search Form" at bounding box center [957, 136] width 793 height 34
paste input "GBLFP1948893"
type input "GBLFP1948893"
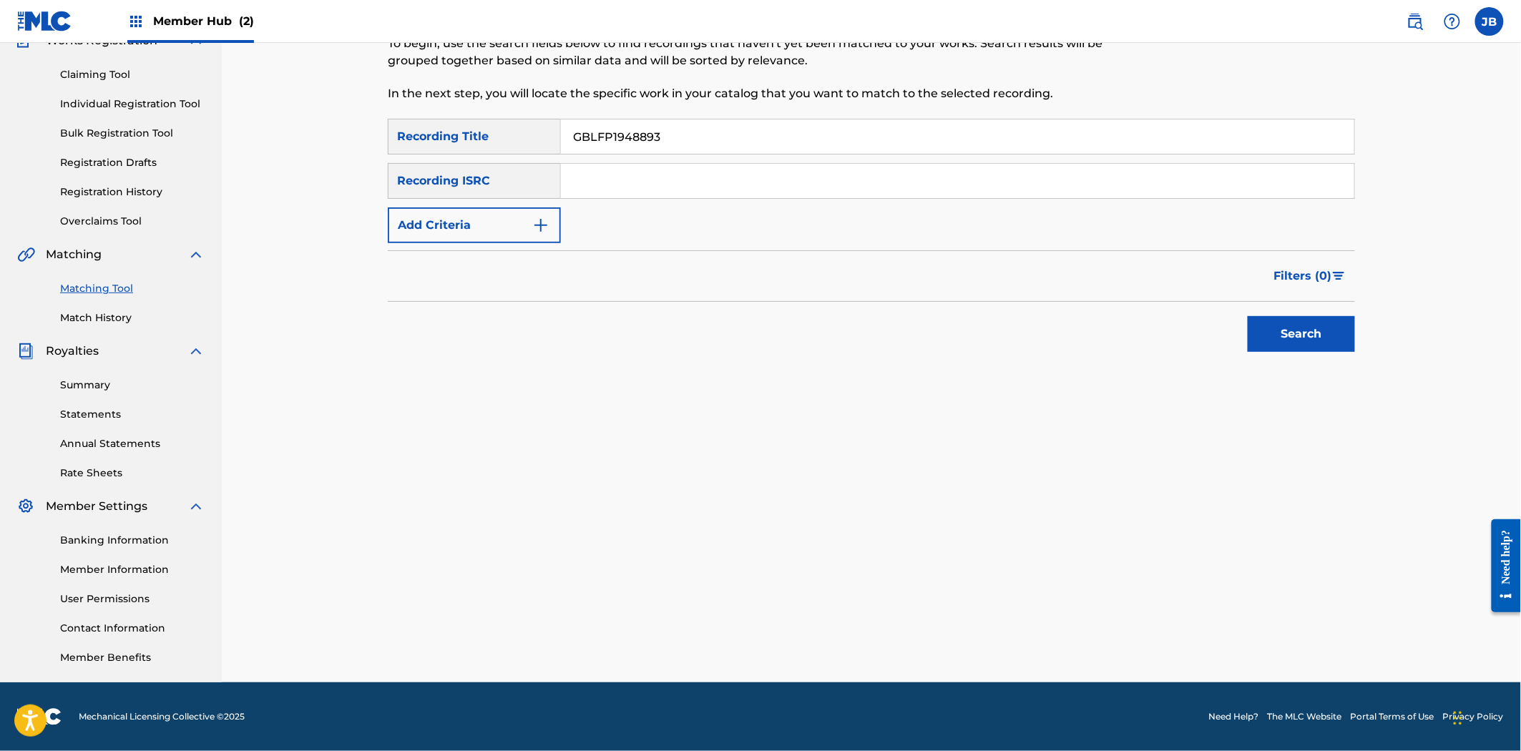
click at [597, 179] on input "Search Form" at bounding box center [957, 181] width 793 height 34
drag, startPoint x: 598, startPoint y: 179, endPoint x: 518, endPoint y: 166, distance: 81.2
click at [518, 166] on div "SearchWithCriteria2f432cf0-615a-42f2-aa94-66bd2a8f2822 Recording ISRC l" at bounding box center [871, 181] width 967 height 36
paste input "GBLFP1948893"
type input "GBLFP1948893"
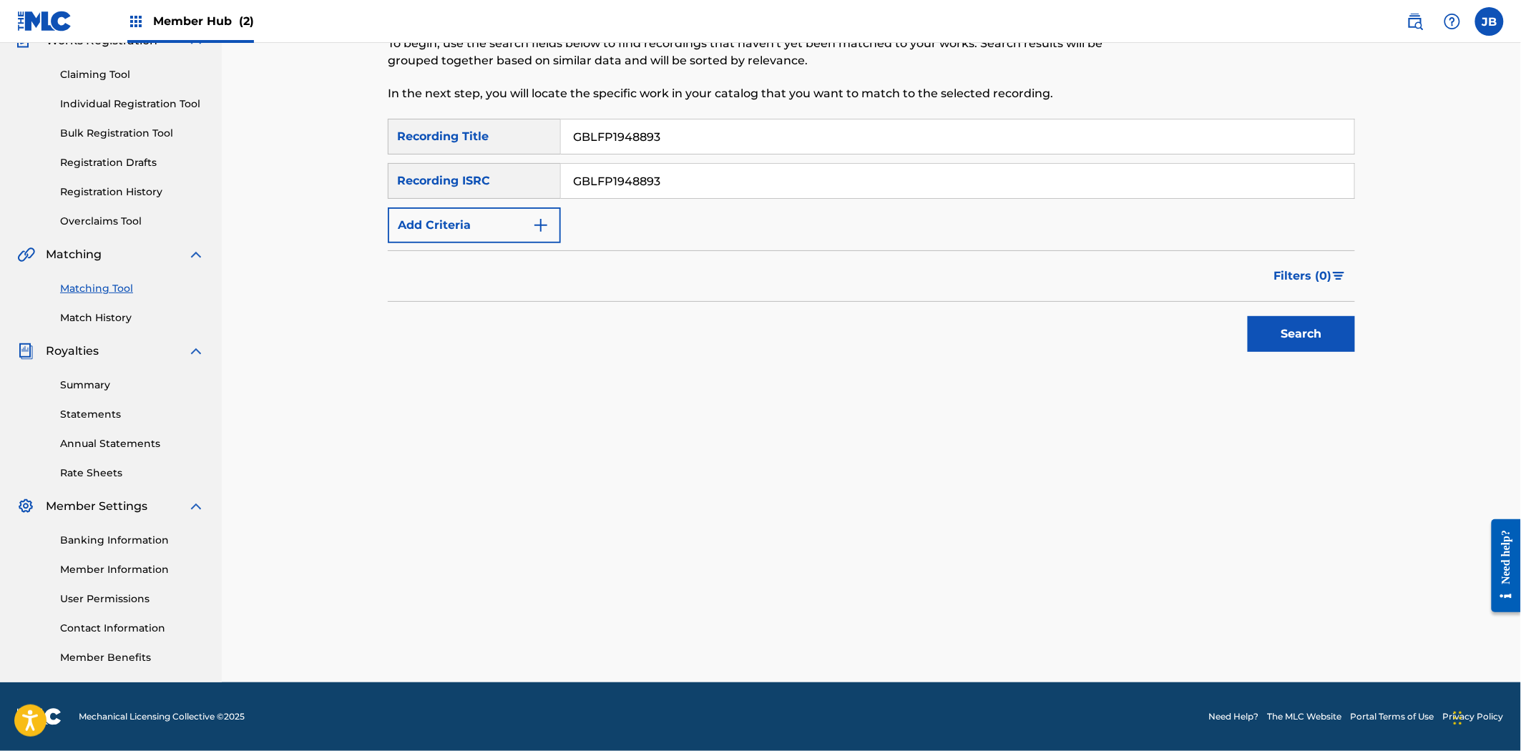
drag, startPoint x: 675, startPoint y: 137, endPoint x: 415, endPoint y: 101, distance: 262.9
click at [415, 101] on div "Matching Tool The Matching Tool enables you to suggest matches between sound re…" at bounding box center [871, 313] width 967 height 740
click at [1248, 316] on button "Search" at bounding box center [1301, 334] width 107 height 36
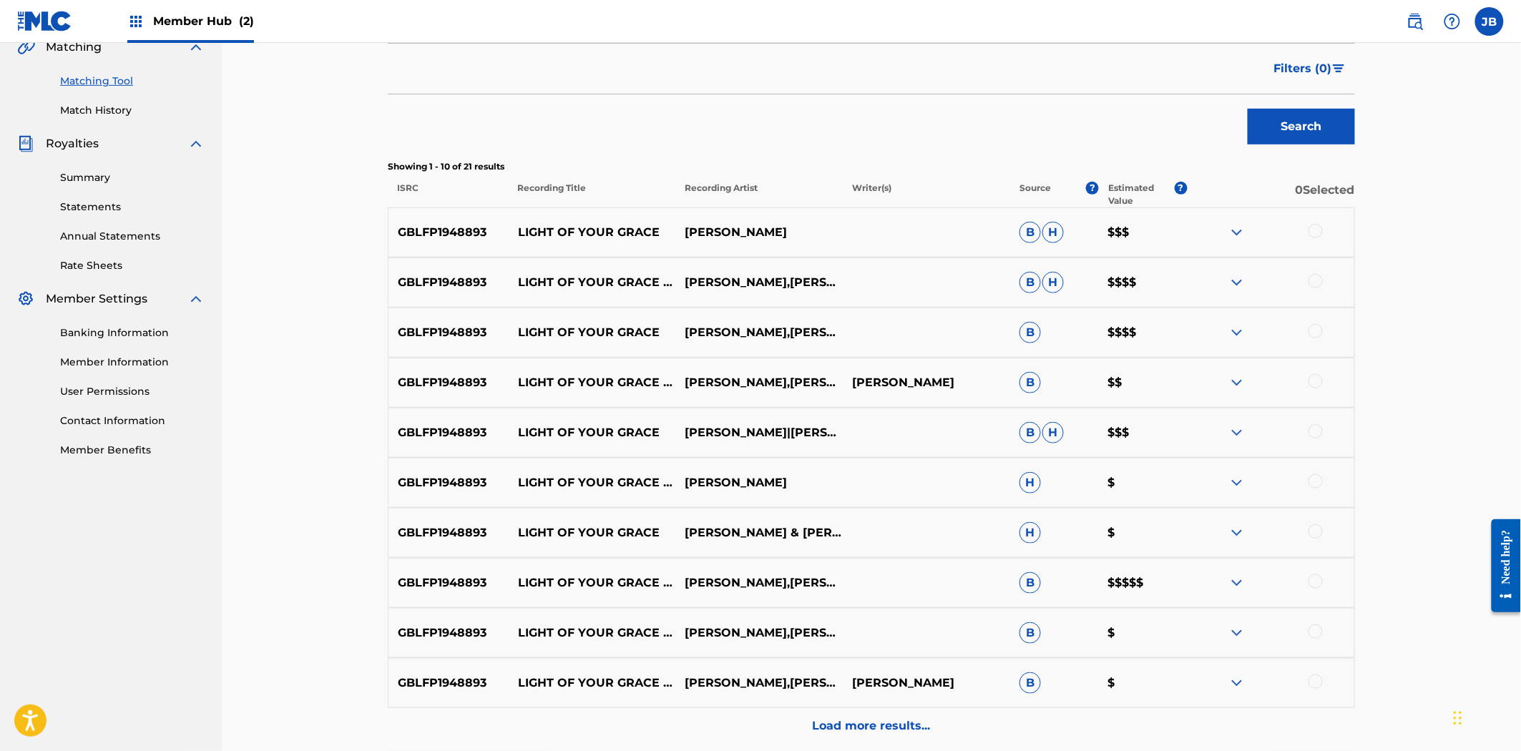
scroll to position [476, 0]
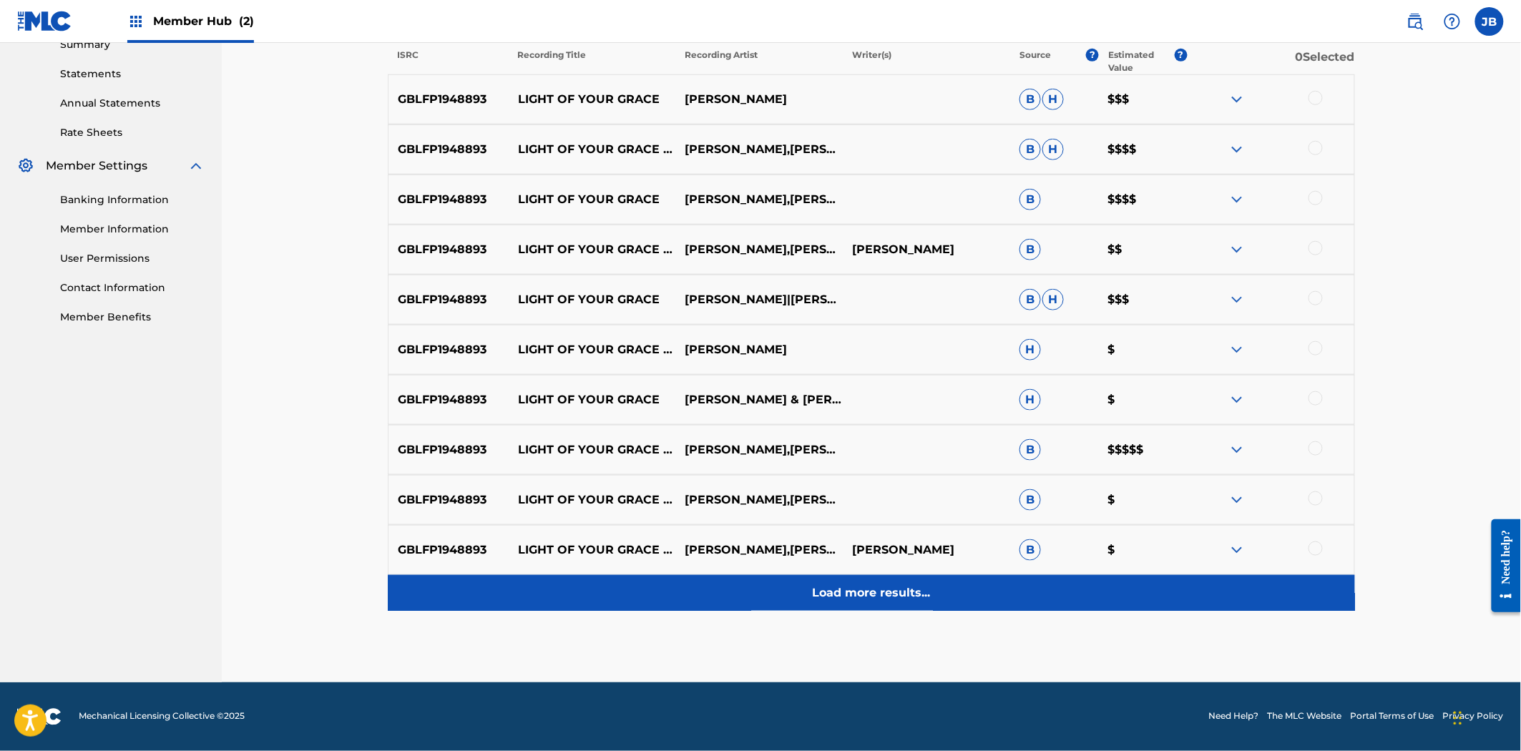
click at [870, 589] on p "Load more results..." at bounding box center [872, 592] width 118 height 17
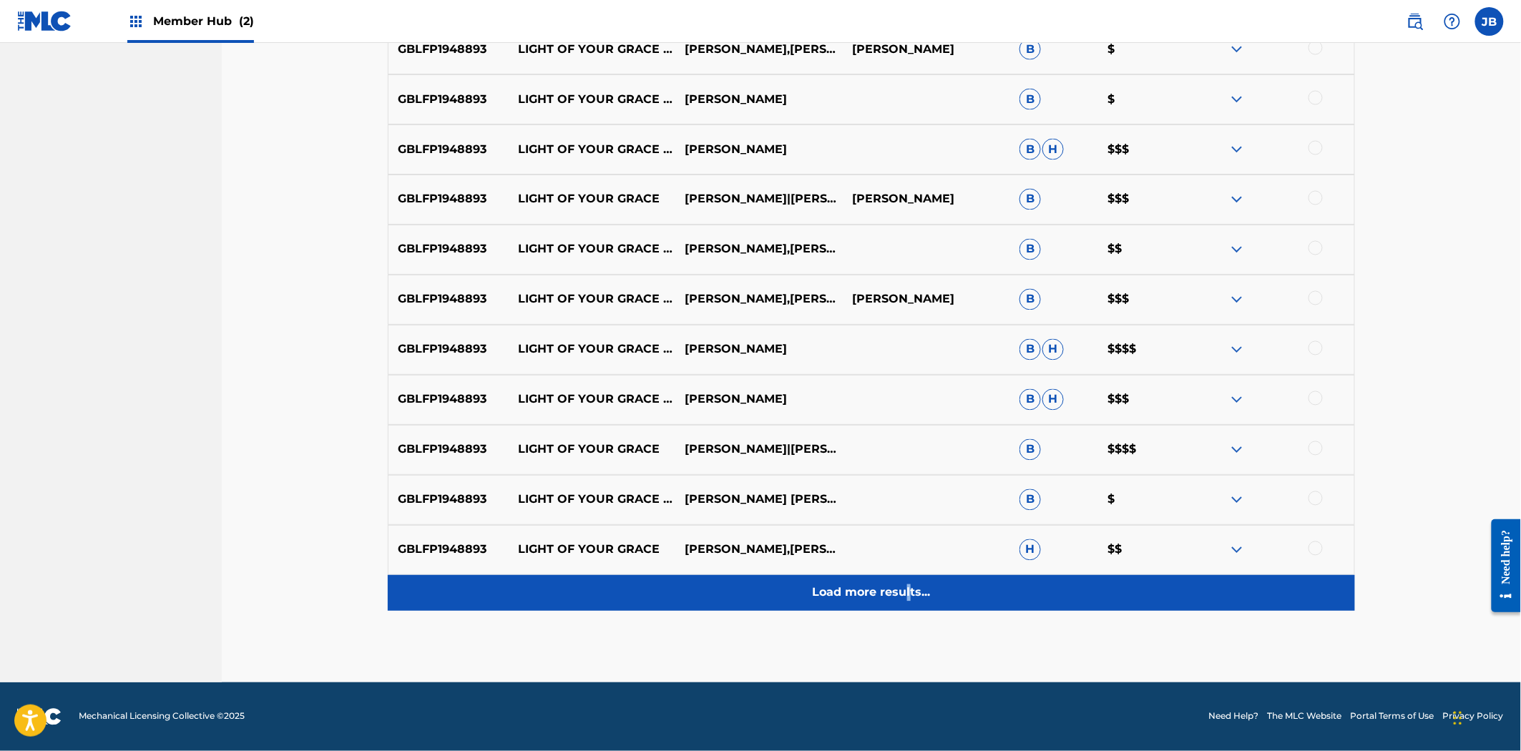
click at [911, 610] on div "Load more results..." at bounding box center [871, 593] width 967 height 36
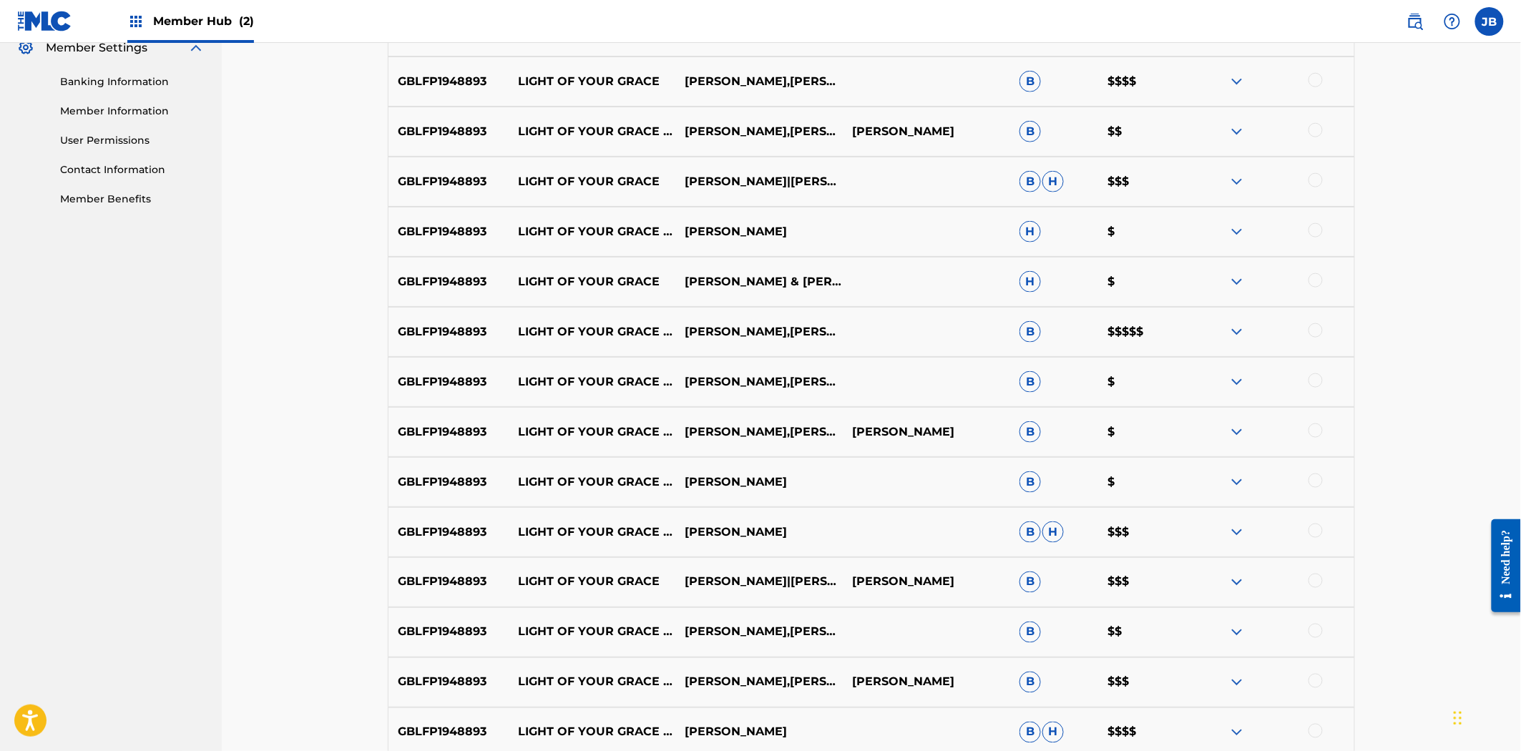
scroll to position [197, 0]
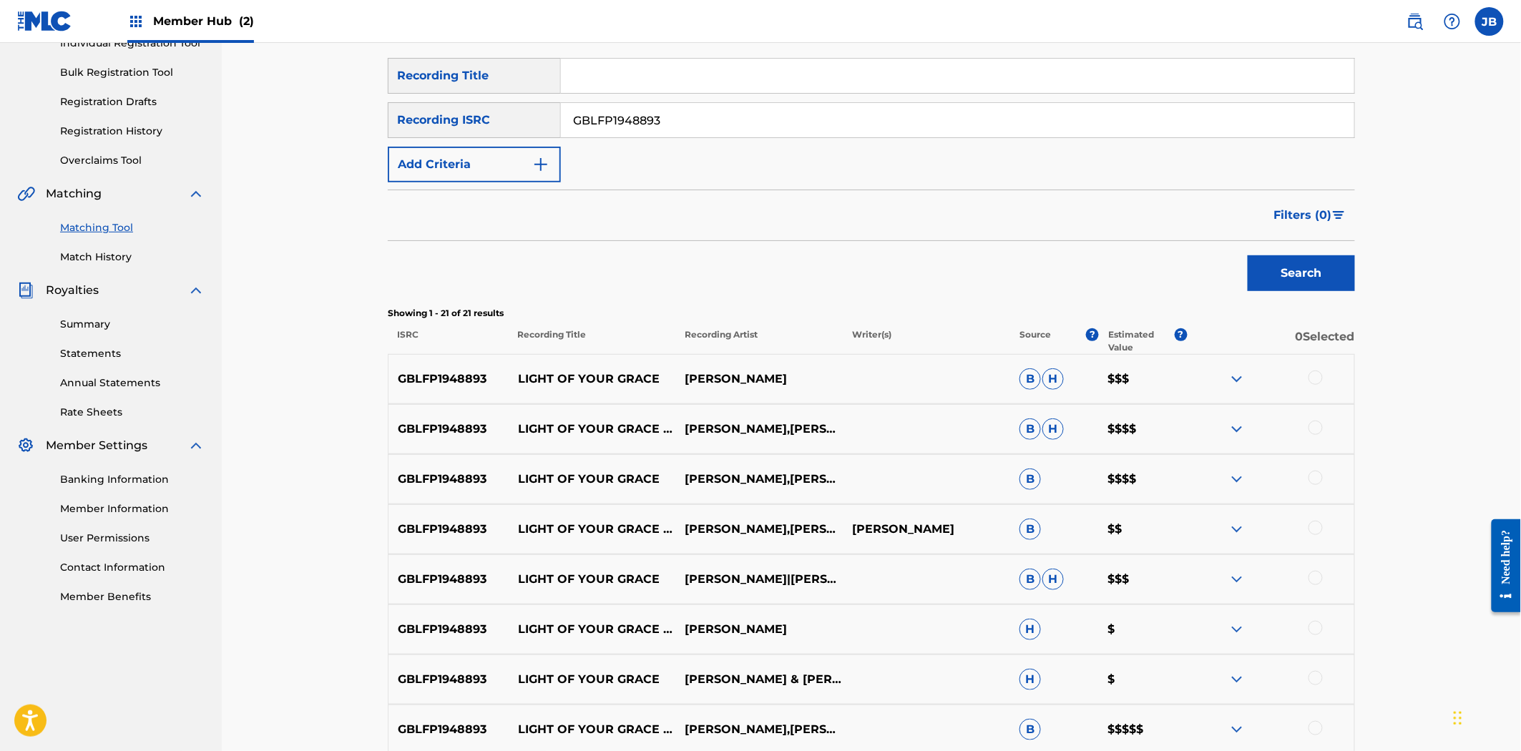
click at [1315, 380] on div at bounding box center [1315, 378] width 14 height 14
click at [1321, 440] on div "GBLFP1948893 LIGHT OF YOUR GRACE - LIVE AT MONTE SAHAJA [PERSON_NAME],[PERSON_N…" at bounding box center [871, 429] width 967 height 50
click at [1320, 426] on div at bounding box center [1315, 428] width 14 height 14
click at [1313, 482] on div at bounding box center [1315, 478] width 14 height 14
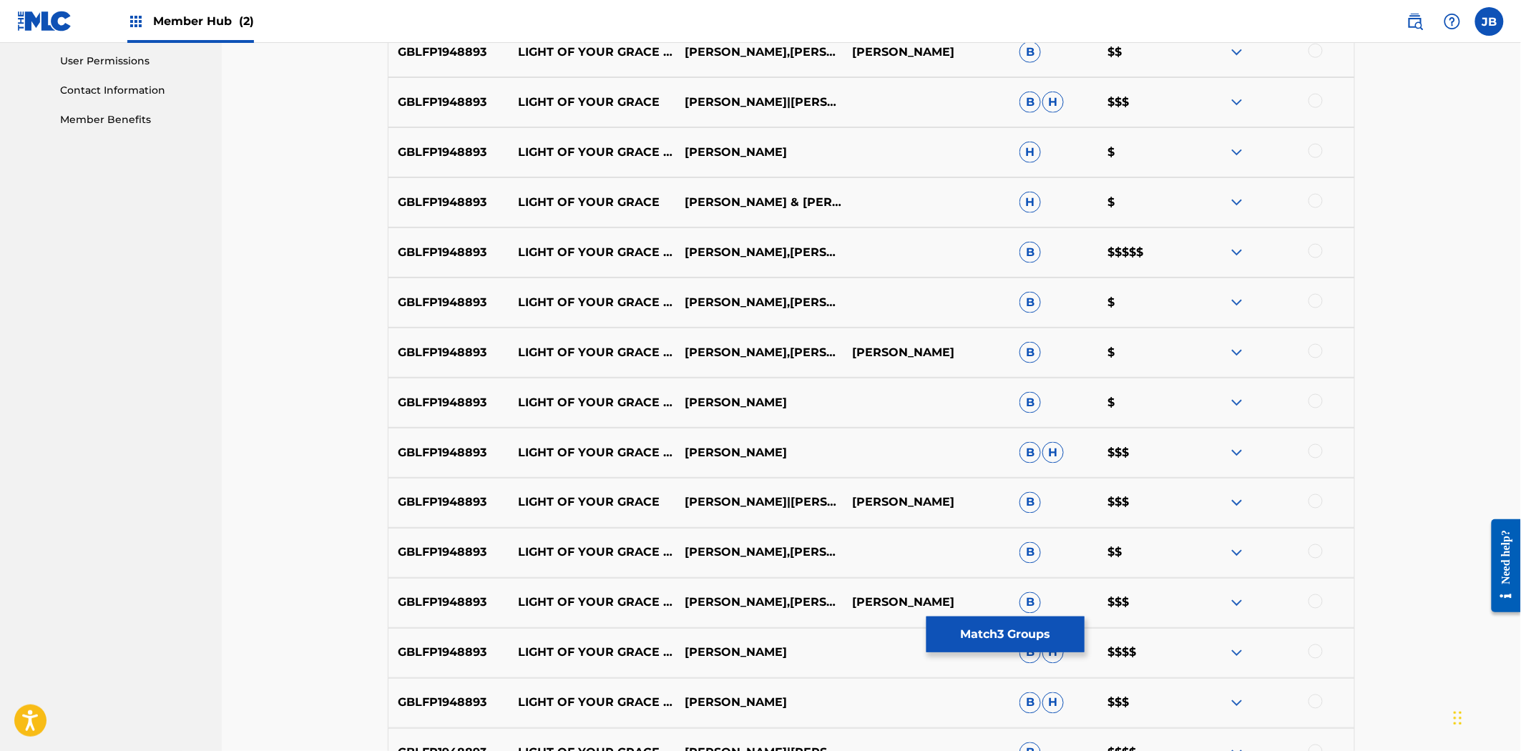
scroll to position [515, 0]
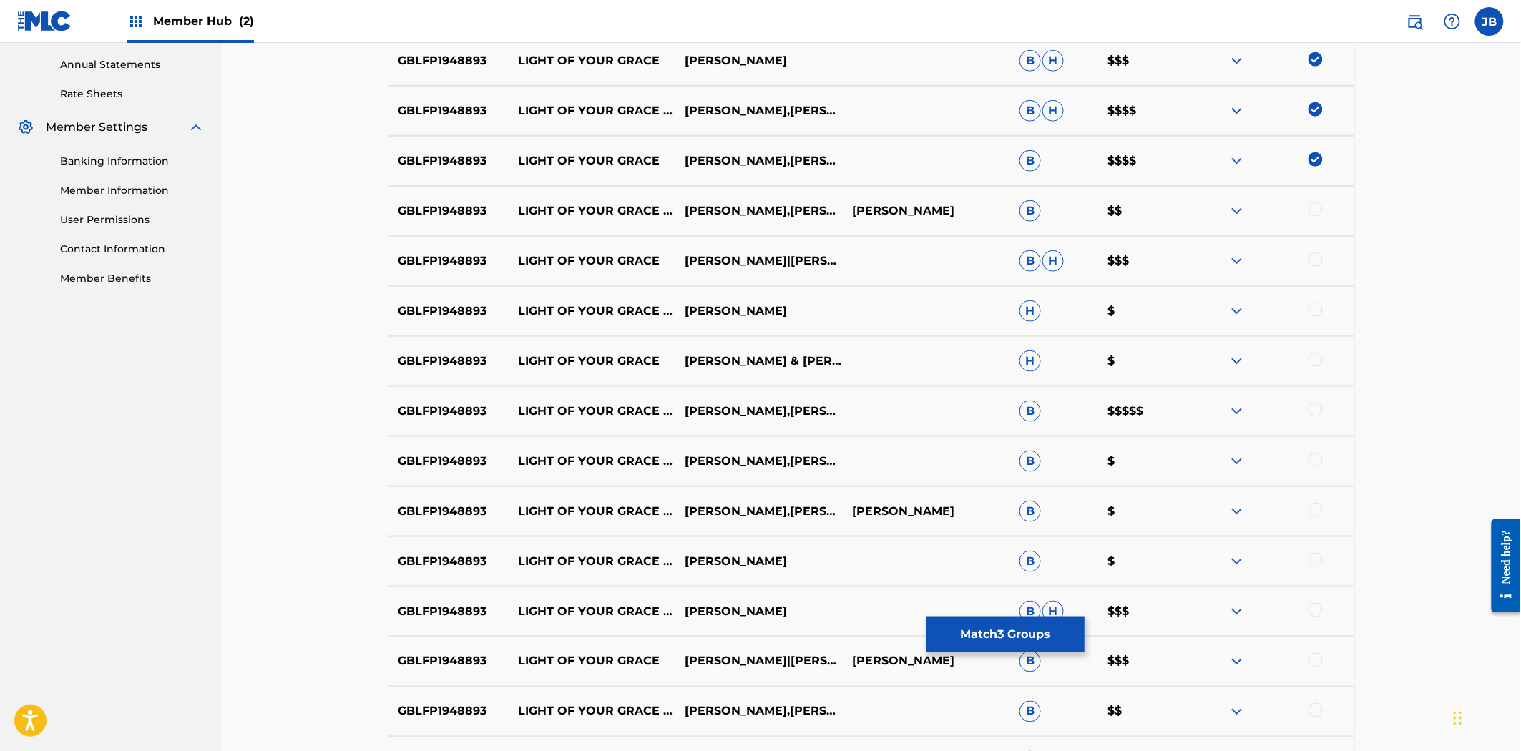
click at [1317, 212] on div at bounding box center [1315, 209] width 14 height 14
click at [1315, 260] on div at bounding box center [1315, 260] width 14 height 14
click at [1319, 308] on div at bounding box center [1315, 310] width 14 height 14
click at [1320, 363] on div at bounding box center [1315, 360] width 14 height 14
click at [1318, 411] on div at bounding box center [1315, 410] width 14 height 14
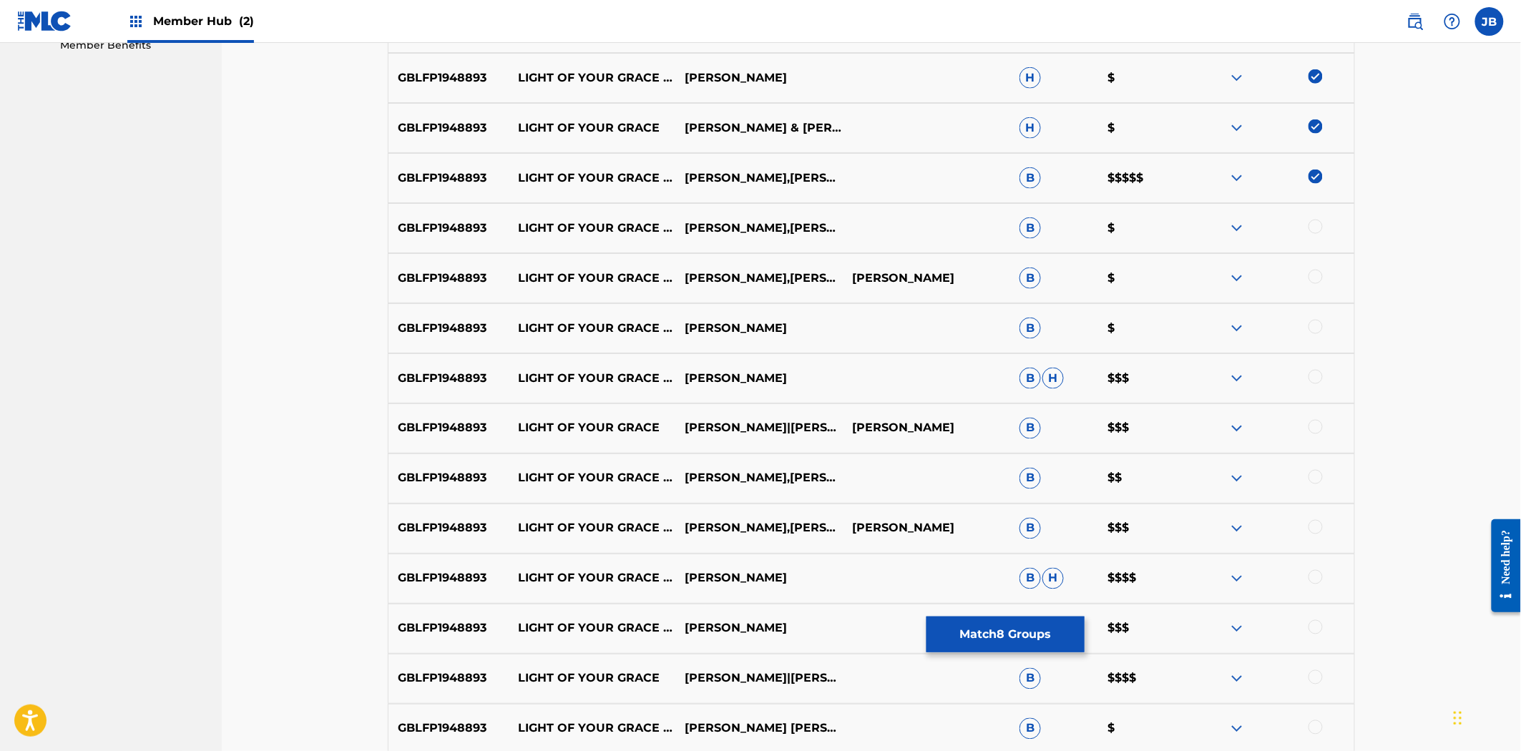
scroll to position [753, 0]
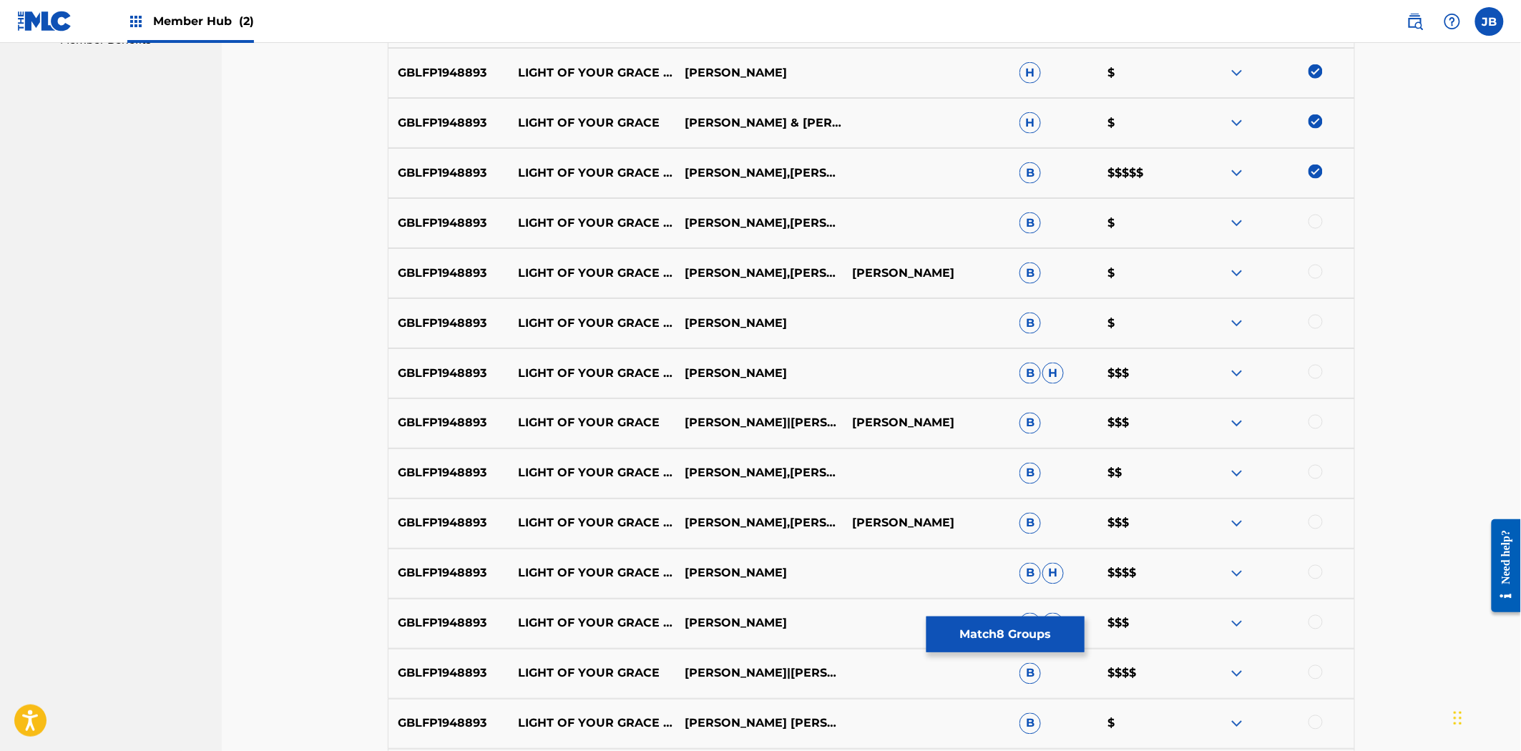
click at [1317, 215] on div at bounding box center [1270, 223] width 167 height 17
click at [1315, 217] on div at bounding box center [1315, 222] width 14 height 14
click at [1314, 266] on div at bounding box center [1270, 273] width 167 height 17
click at [1316, 267] on div at bounding box center [1315, 272] width 14 height 14
click at [1312, 320] on div at bounding box center [1315, 322] width 14 height 14
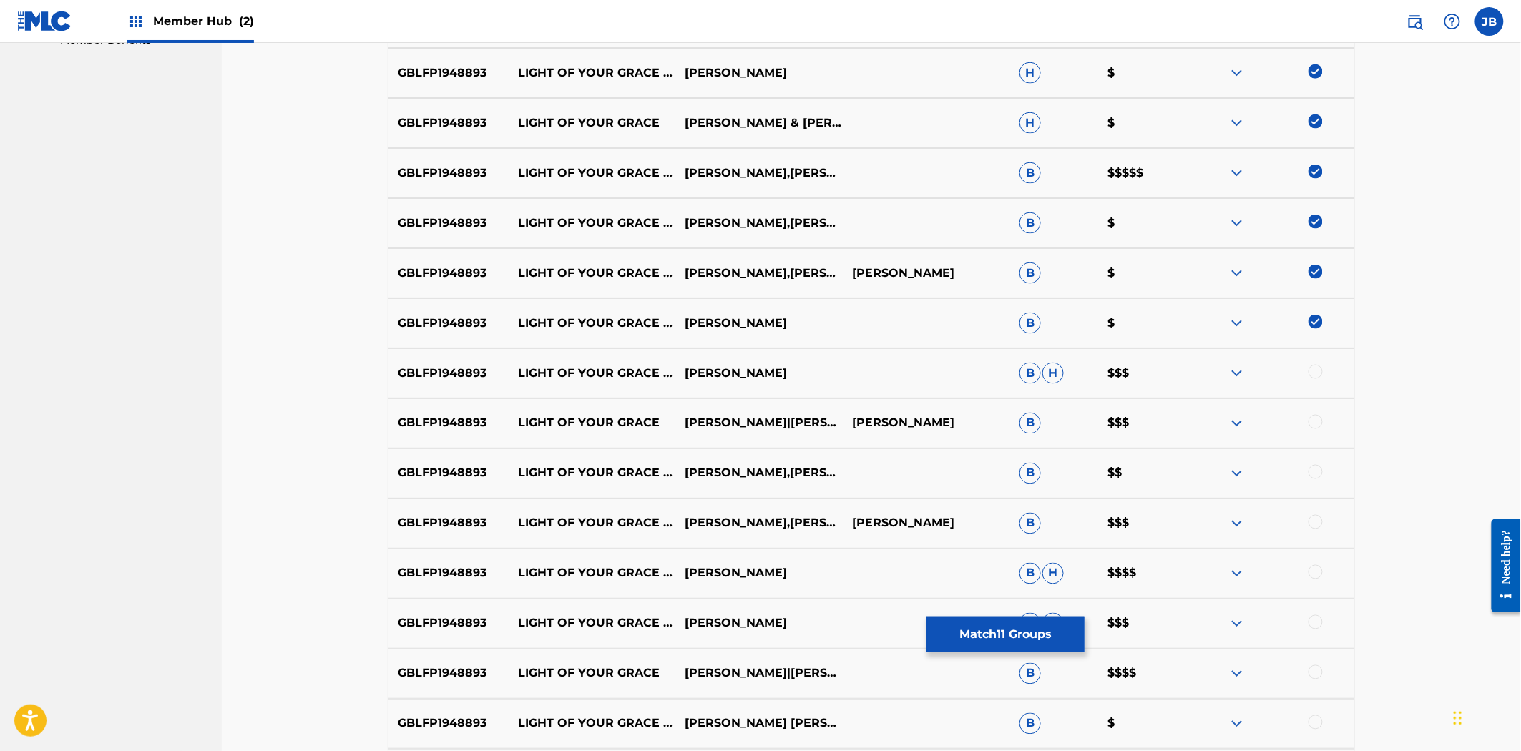
click at [1321, 373] on div at bounding box center [1315, 372] width 14 height 14
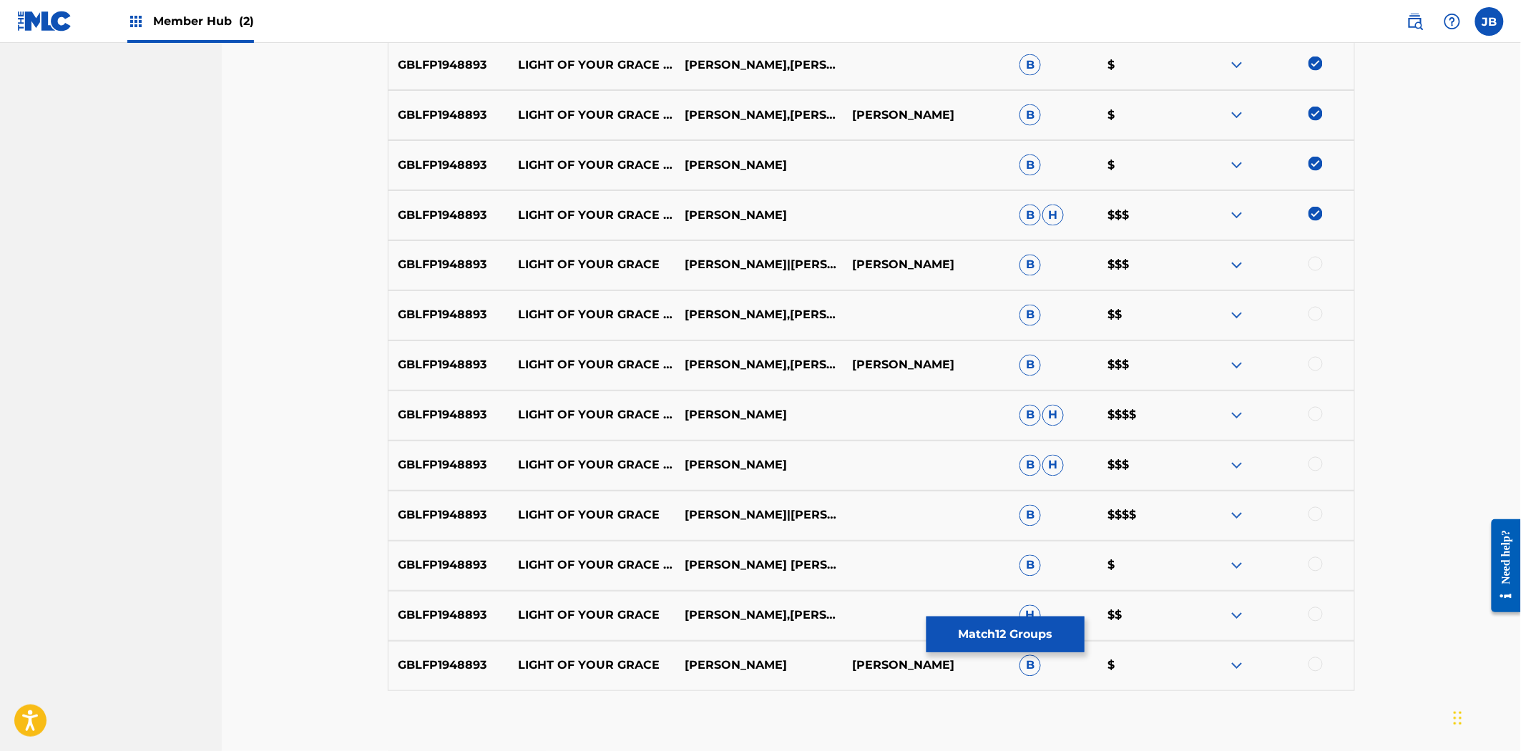
scroll to position [912, 0]
click at [1316, 267] on div at bounding box center [1315, 263] width 14 height 14
click at [1315, 316] on div at bounding box center [1315, 313] width 14 height 14
click at [1320, 359] on div at bounding box center [1315, 363] width 14 height 14
click at [1313, 409] on div at bounding box center [1315, 413] width 14 height 14
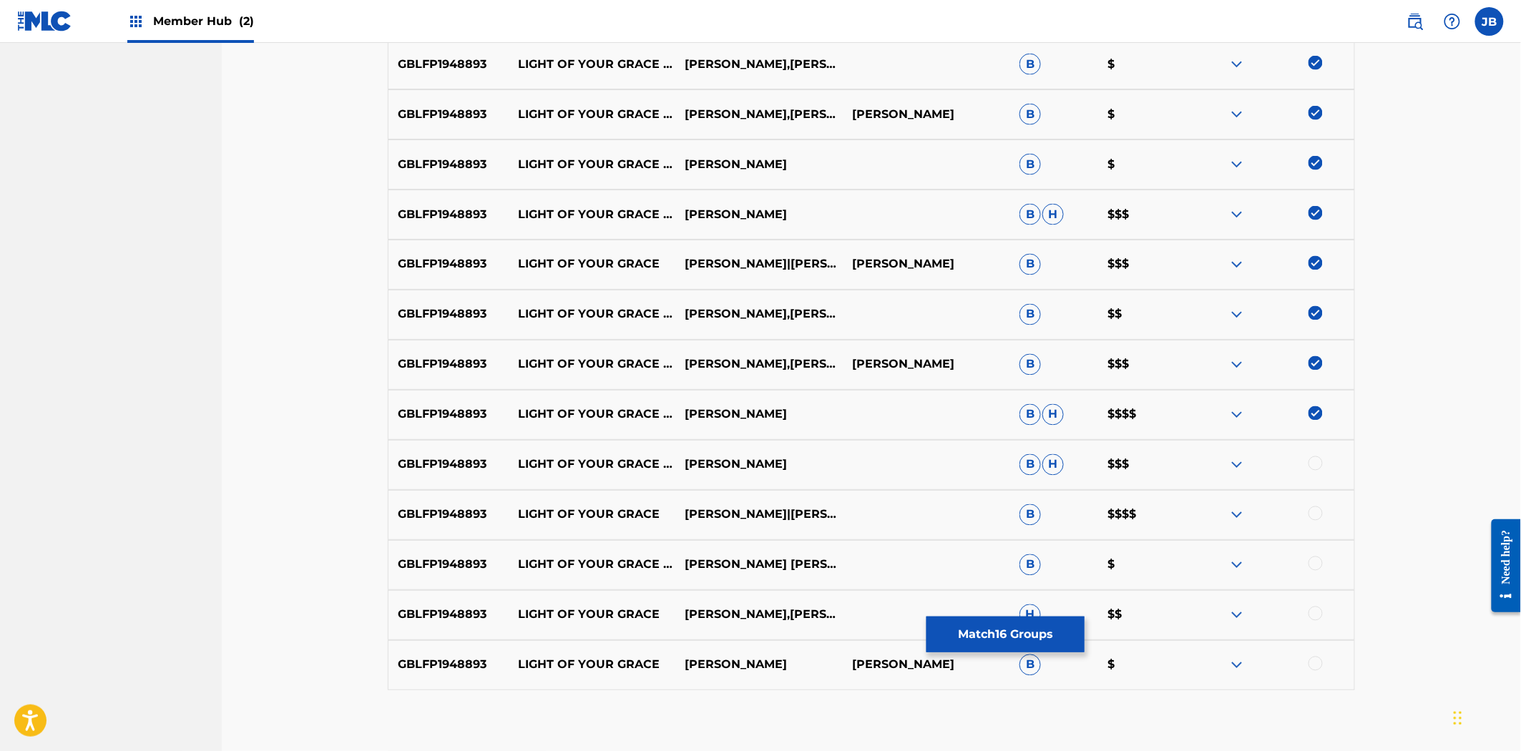
click at [1316, 463] on div at bounding box center [1315, 463] width 14 height 14
click at [1318, 512] on div at bounding box center [1315, 513] width 14 height 14
click at [1316, 566] on div at bounding box center [1315, 564] width 14 height 14
click at [1311, 612] on div at bounding box center [1315, 614] width 14 height 14
click at [1311, 660] on div at bounding box center [1315, 664] width 14 height 14
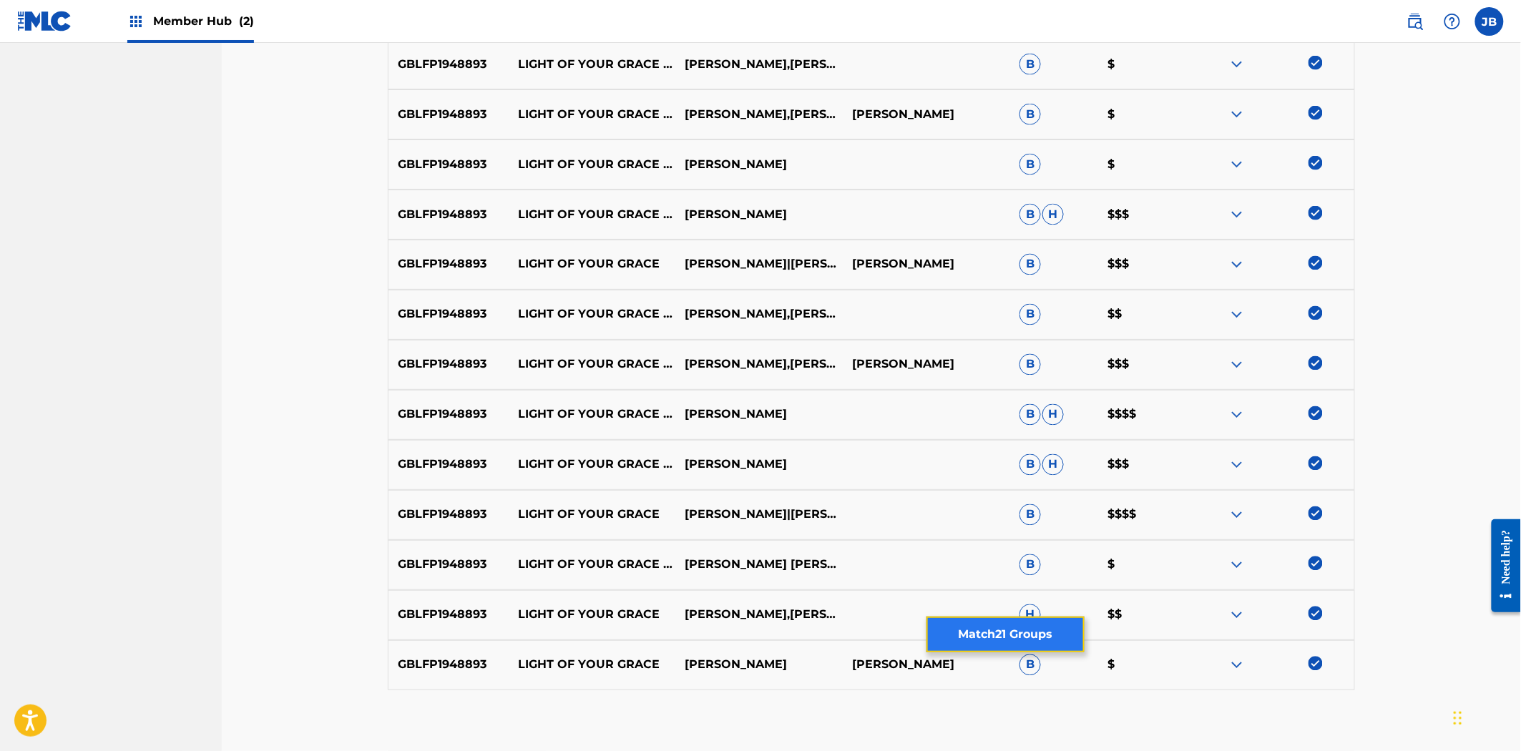
click at [1082, 628] on button "Match 21 Groups" at bounding box center [1005, 635] width 158 height 36
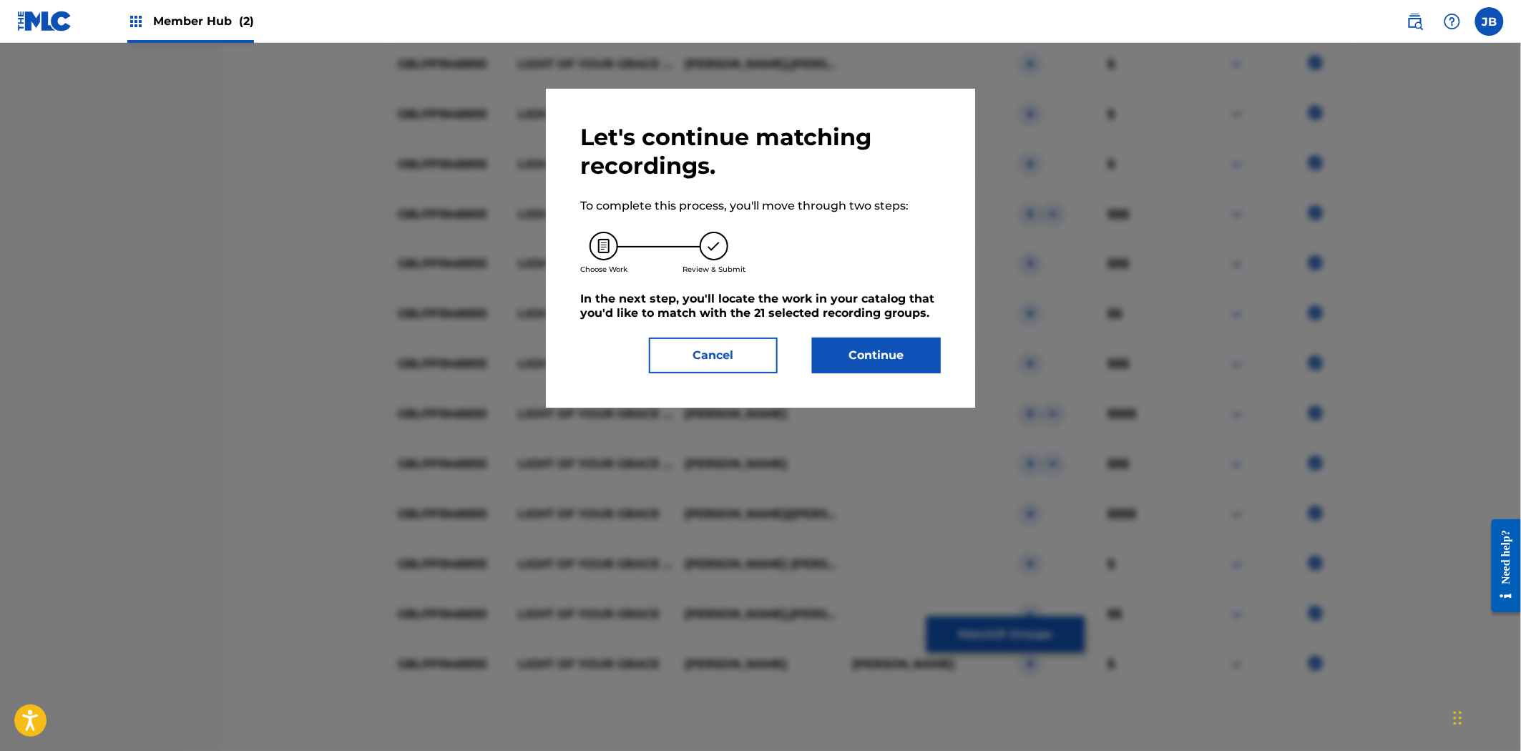
click at [873, 331] on div "Let's continue matching recordings. To complete this process, you'll move throu…" at bounding box center [760, 248] width 361 height 250
click at [875, 345] on button "Continue" at bounding box center [876, 356] width 129 height 36
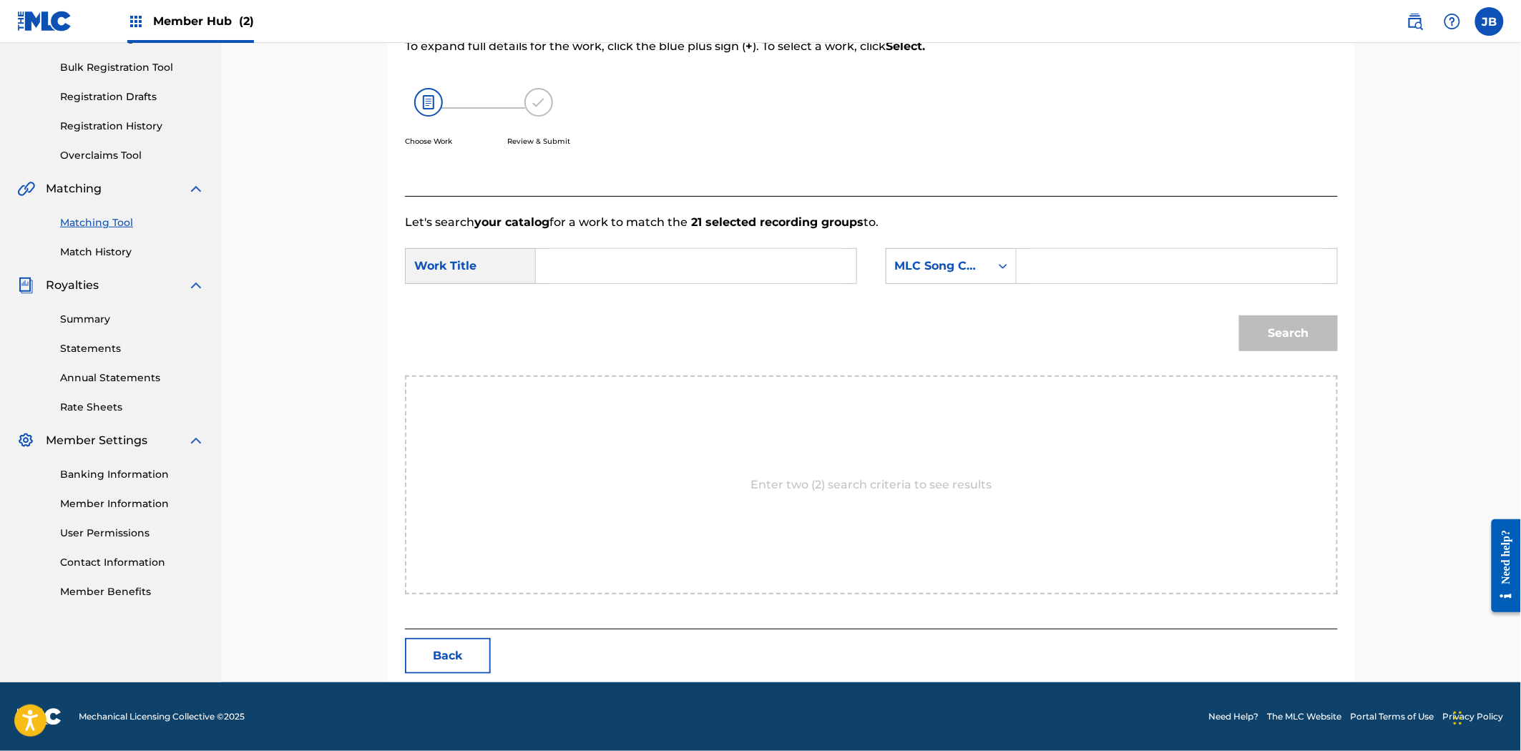
scroll to position [202, 0]
click at [1073, 270] on input "Search Form" at bounding box center [1177, 266] width 296 height 34
paste input "LT29N5"
type input "LT29N5"
click at [654, 256] on input "Search Form" at bounding box center [696, 266] width 296 height 34
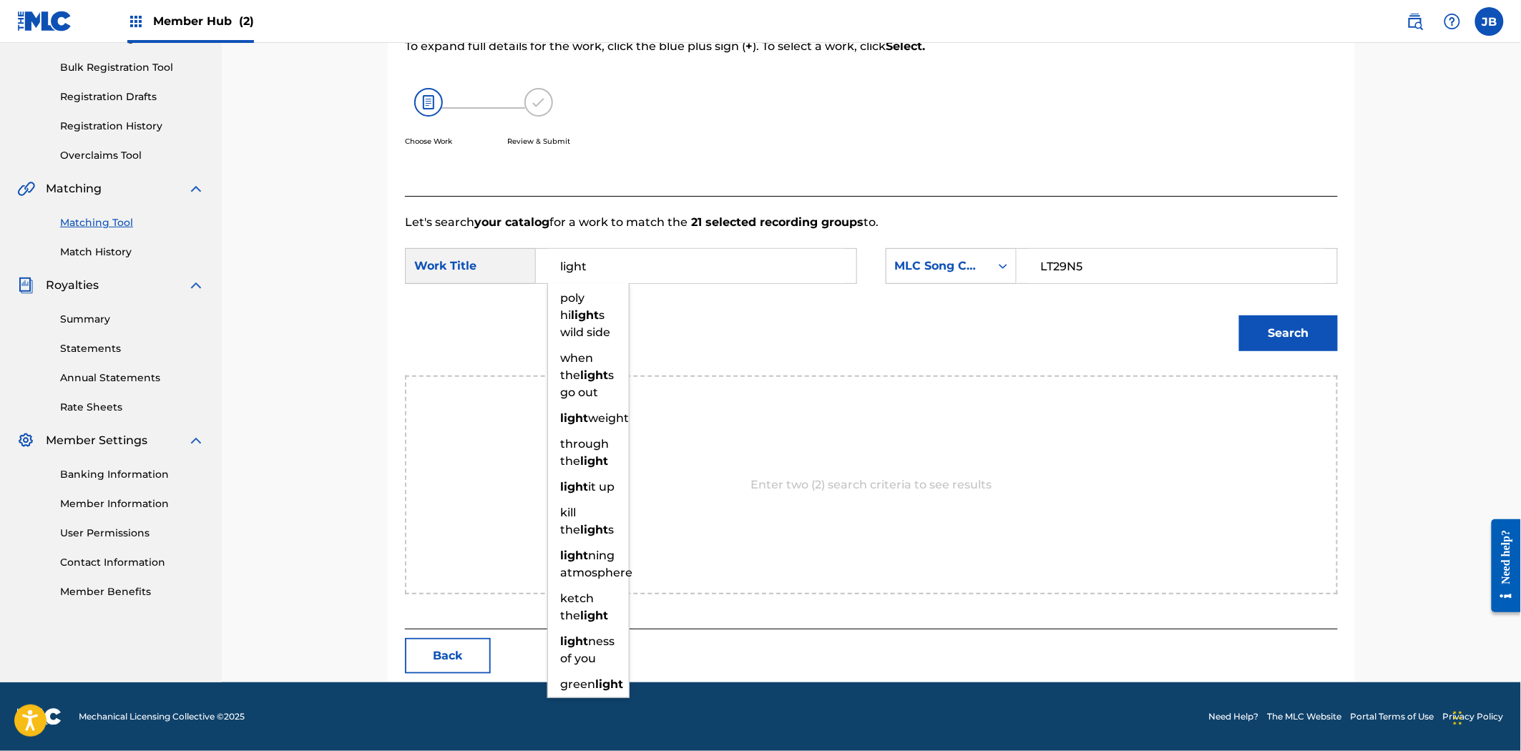
type input "light"
click at [1239, 315] on button "Search" at bounding box center [1288, 333] width 99 height 36
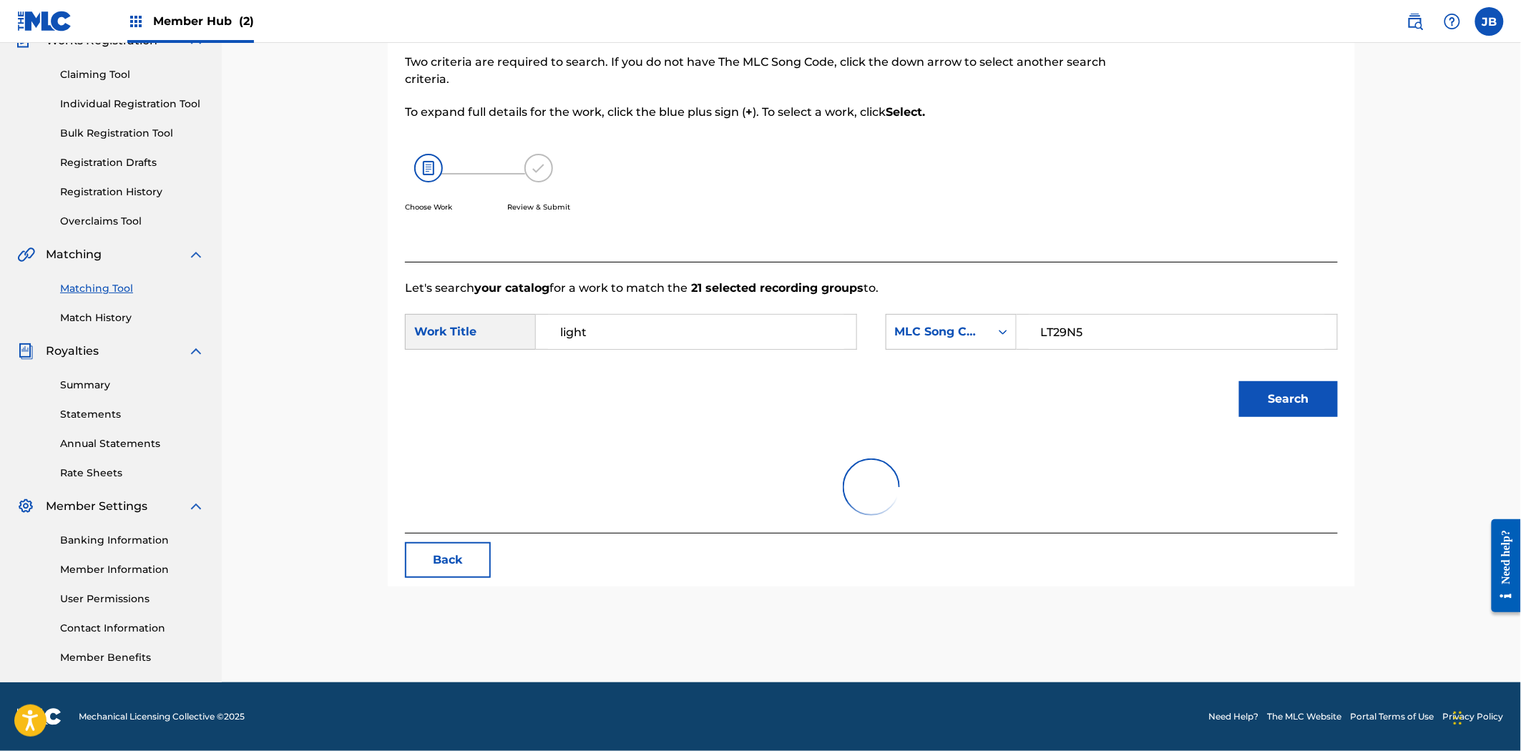
scroll to position [160, 0]
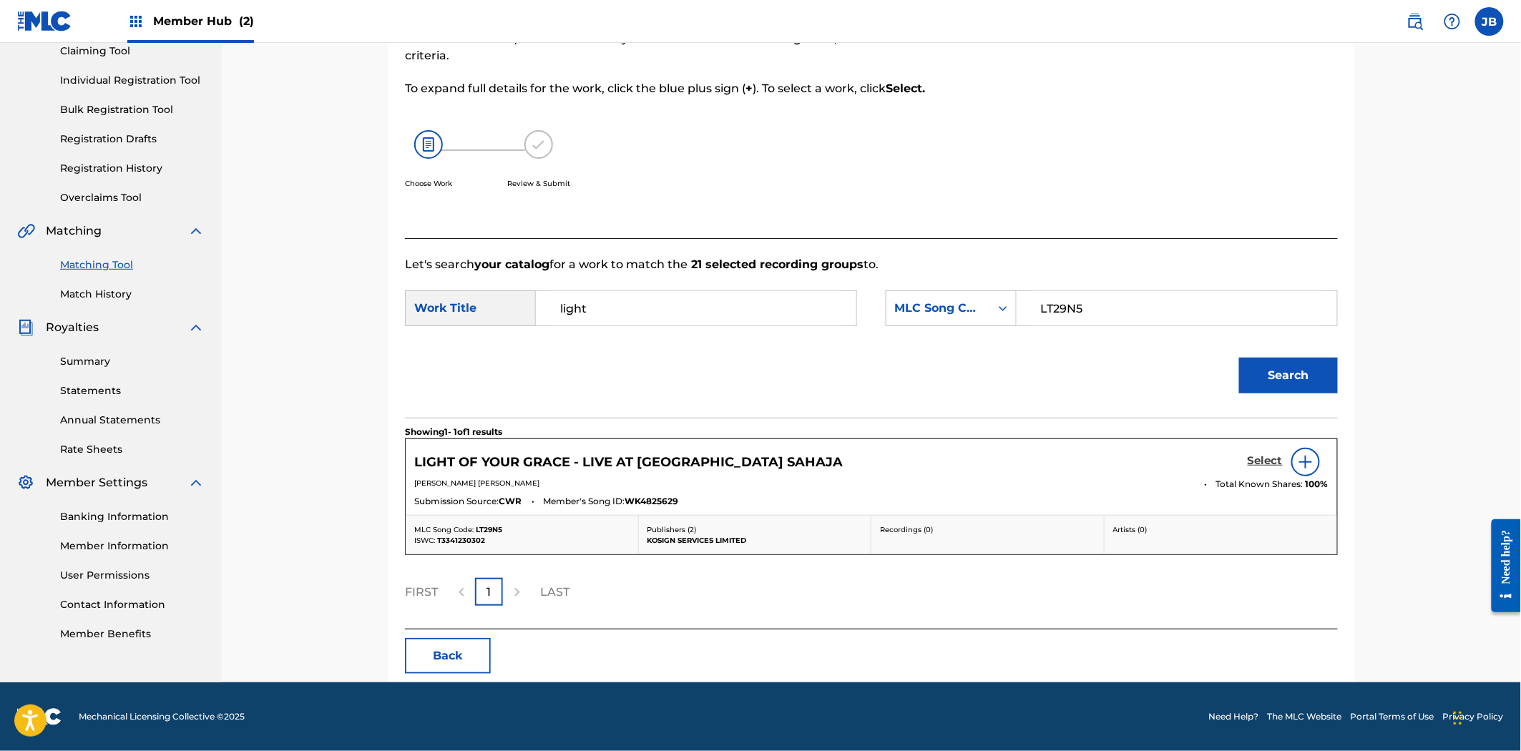
click at [1276, 459] on h5 "Select" at bounding box center [1265, 461] width 35 height 14
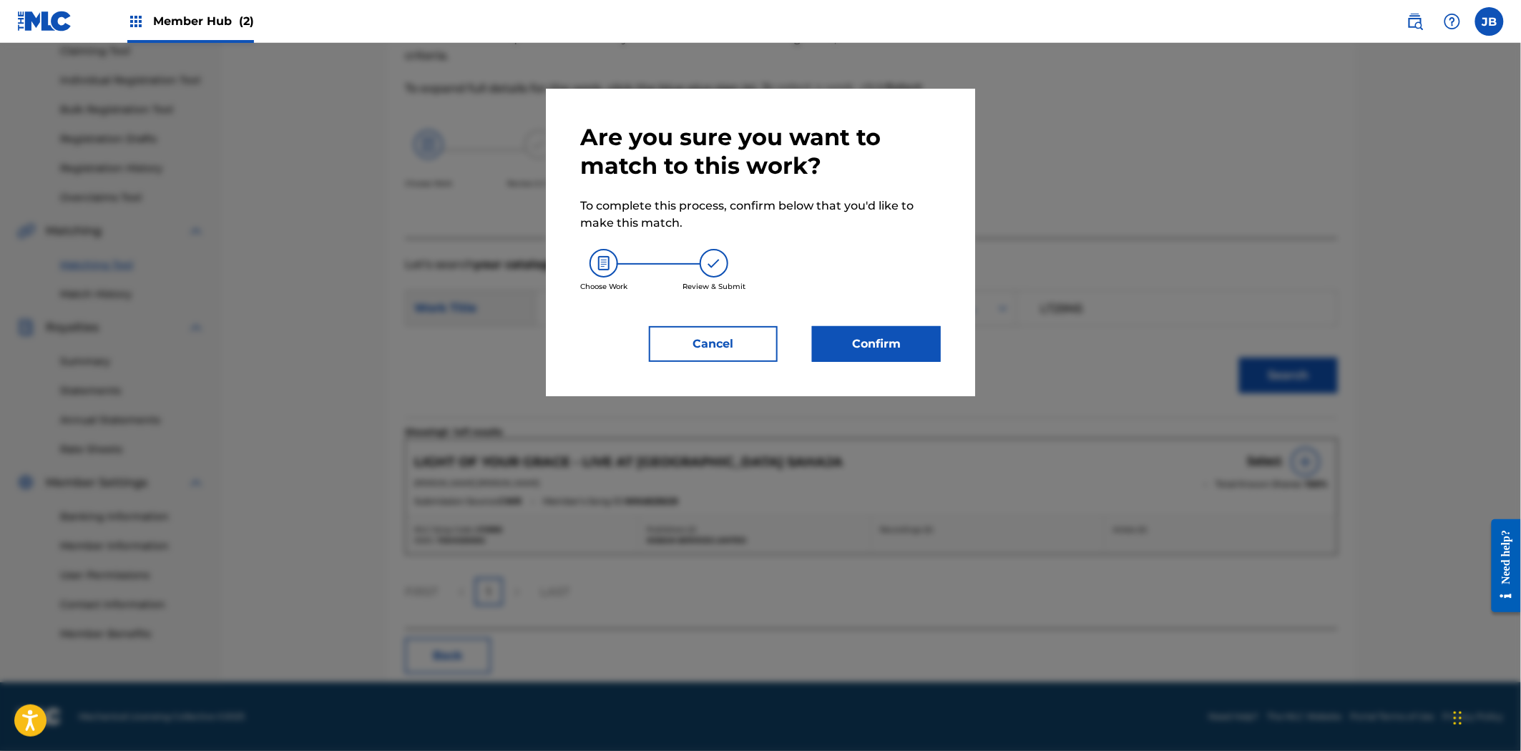
click at [943, 332] on div "Are you sure you want to match to this work? To complete this process, confirm …" at bounding box center [760, 243] width 429 height 308
click at [916, 341] on button "Confirm" at bounding box center [876, 344] width 129 height 36
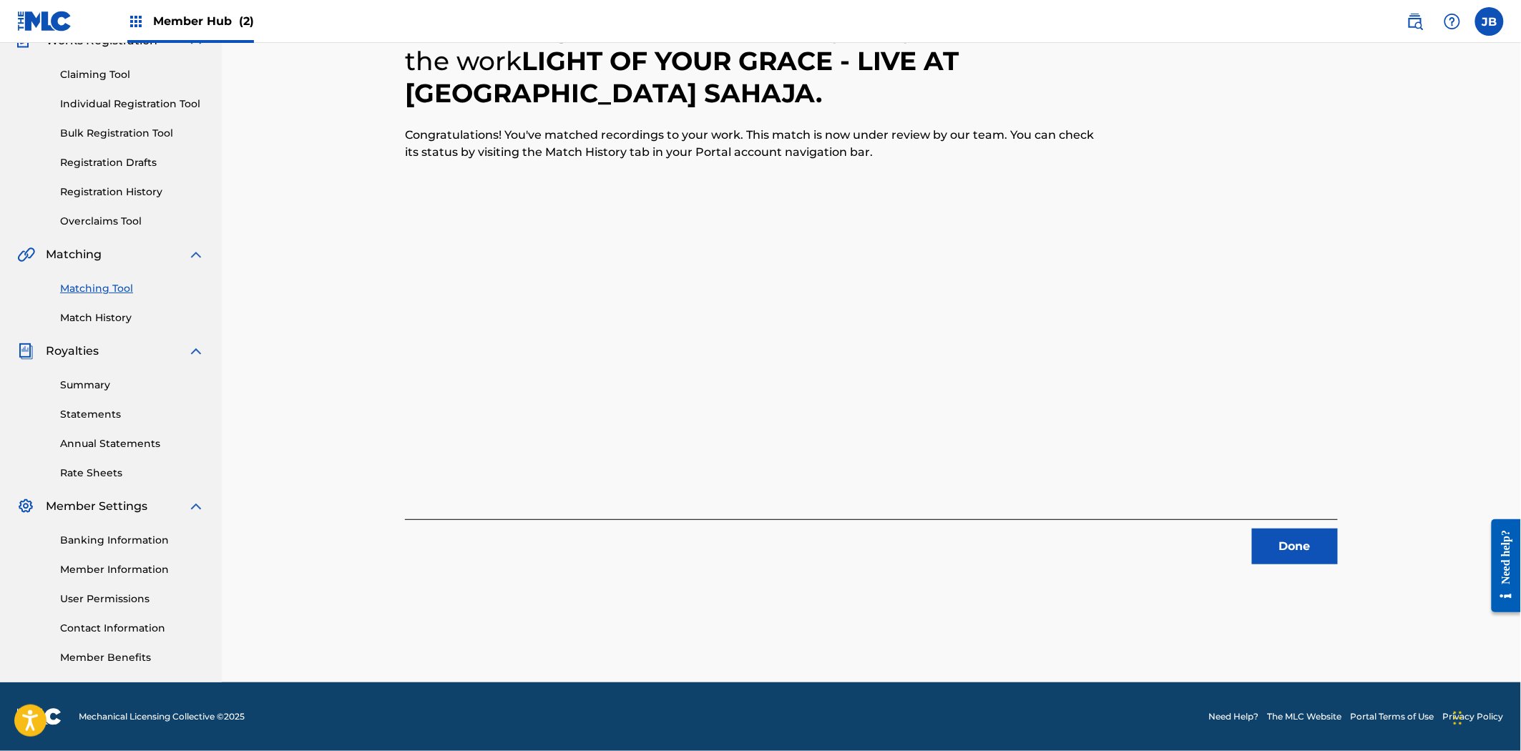
click at [1341, 574] on div "21 Recording Groups are pending usage match to the work LIGHT OF YOUR GRACE - L…" at bounding box center [872, 313] width 1002 height 740
click at [1320, 555] on button "Done" at bounding box center [1295, 547] width 86 height 36
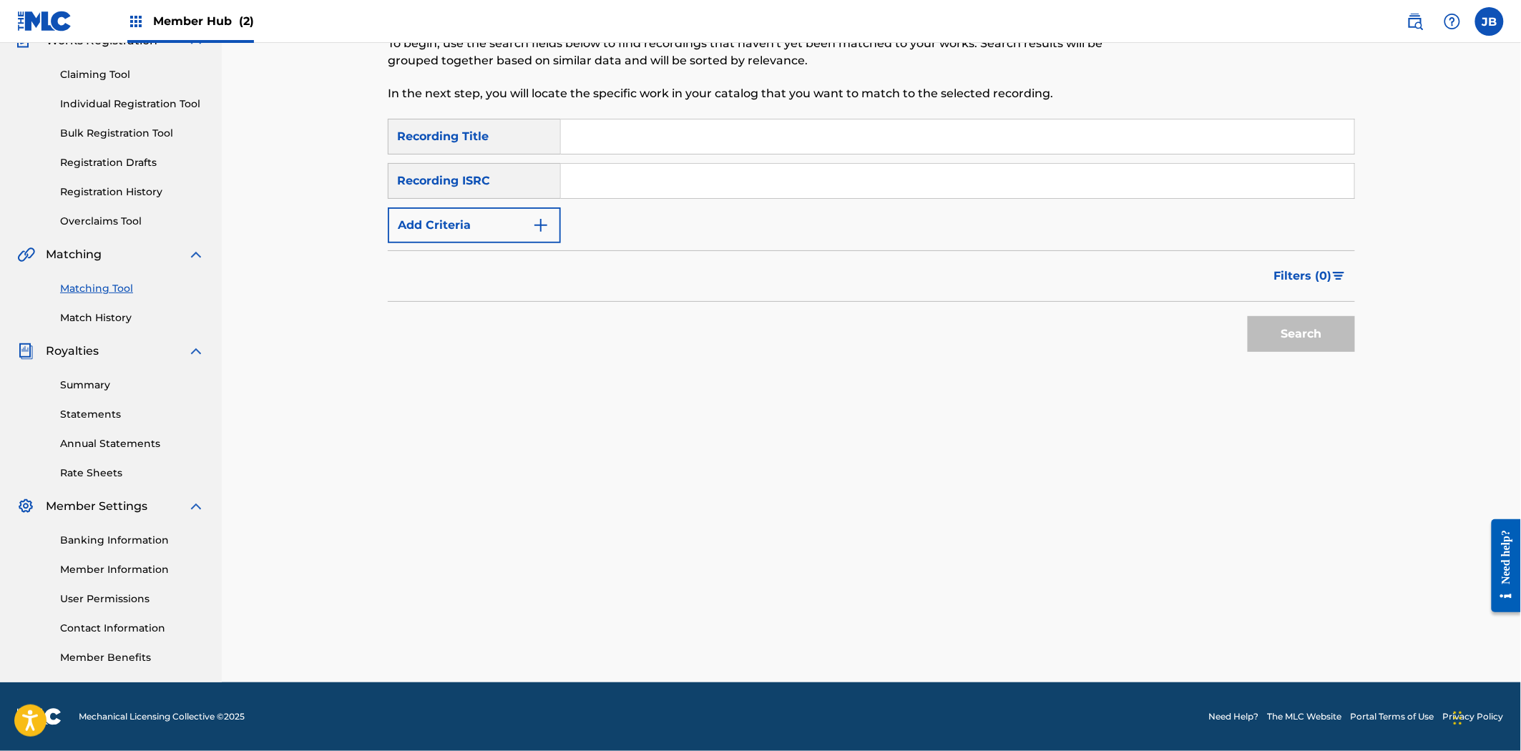
click at [582, 183] on input "Search Form" at bounding box center [957, 181] width 793 height 34
paste input "GBPS81529092"
drag, startPoint x: 1322, startPoint y: 318, endPoint x: 1318, endPoint y: 329, distance: 11.6
click at [1322, 319] on button "Search" at bounding box center [1301, 334] width 107 height 36
click at [1318, 329] on div "Search" at bounding box center [1297, 330] width 114 height 57
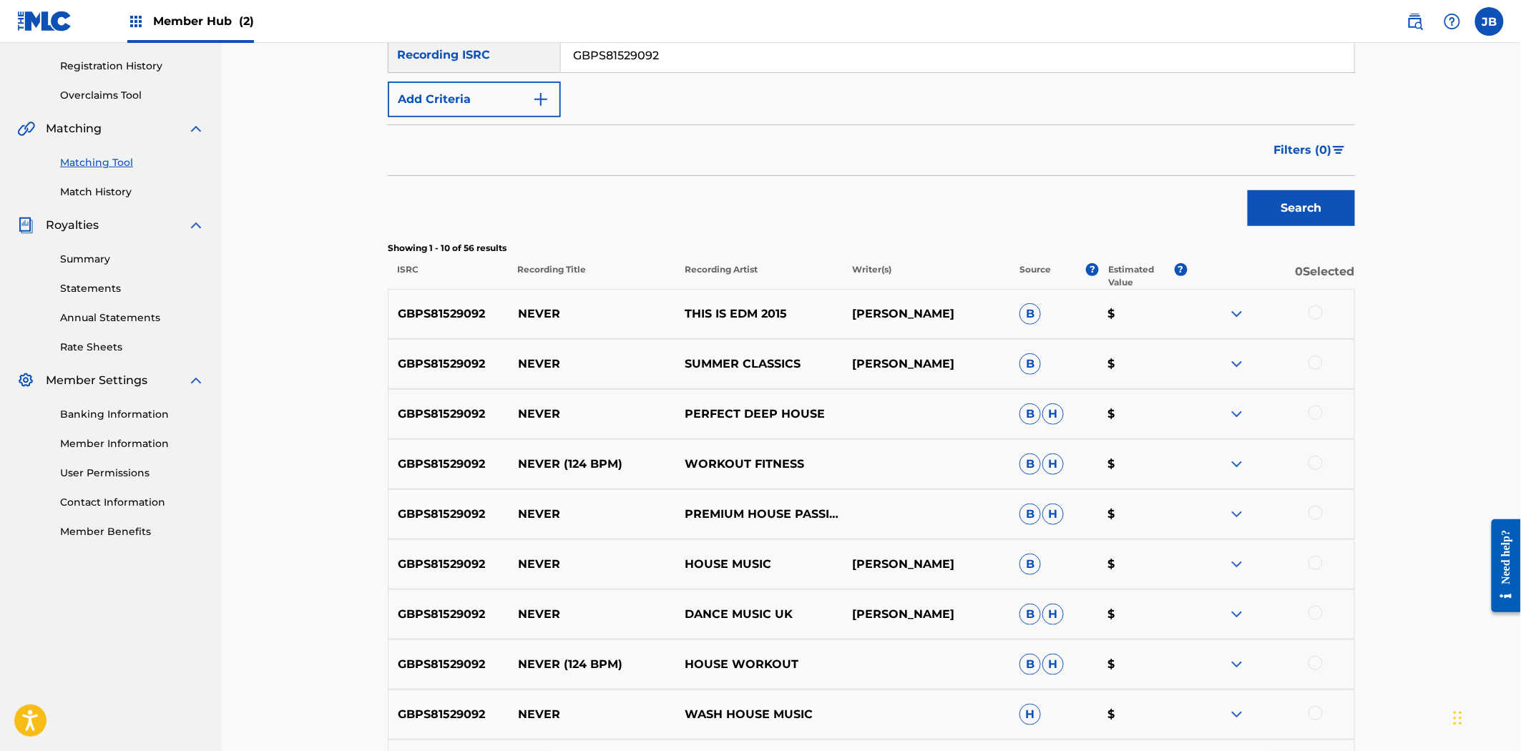
scroll to position [454, 0]
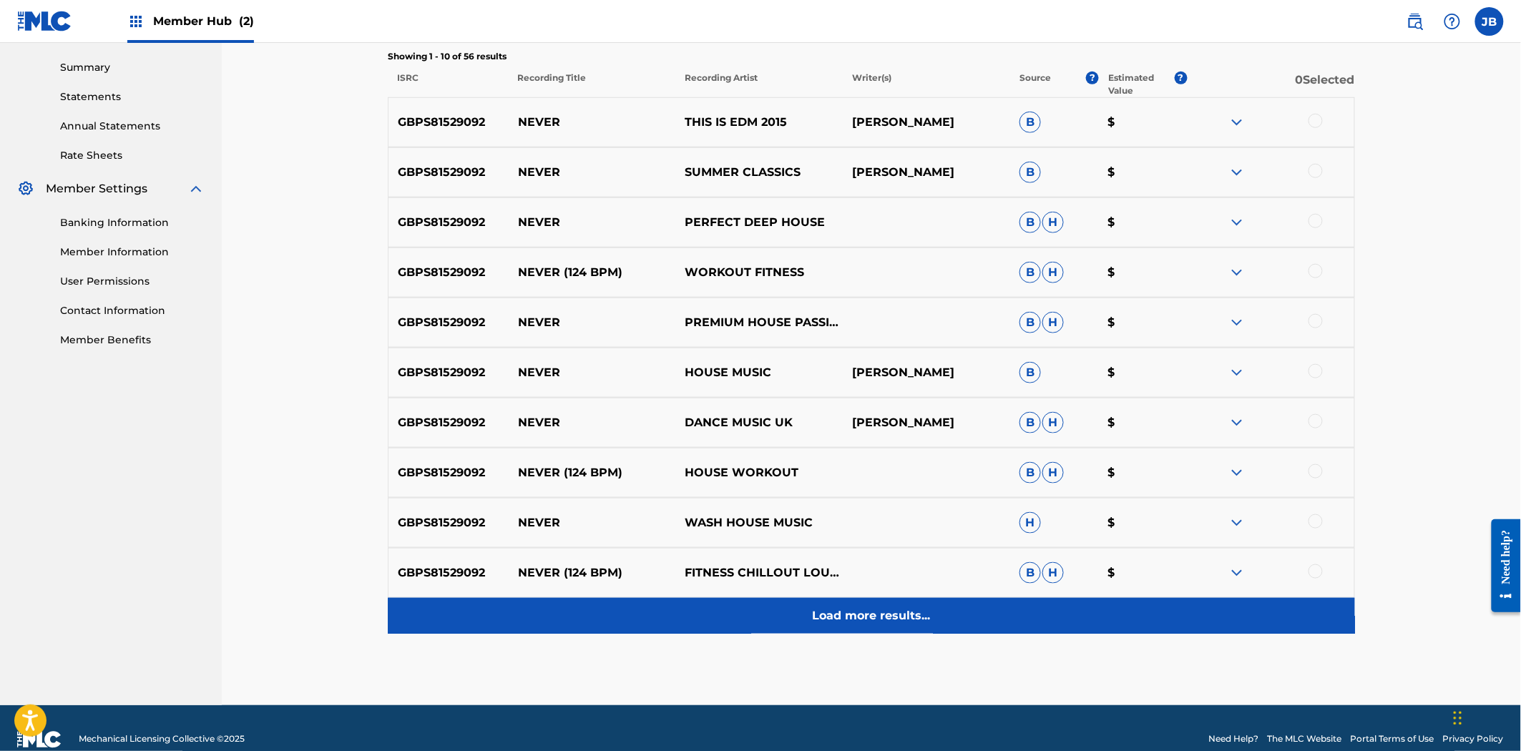
click at [891, 625] on div "Load more results..." at bounding box center [871, 616] width 967 height 36
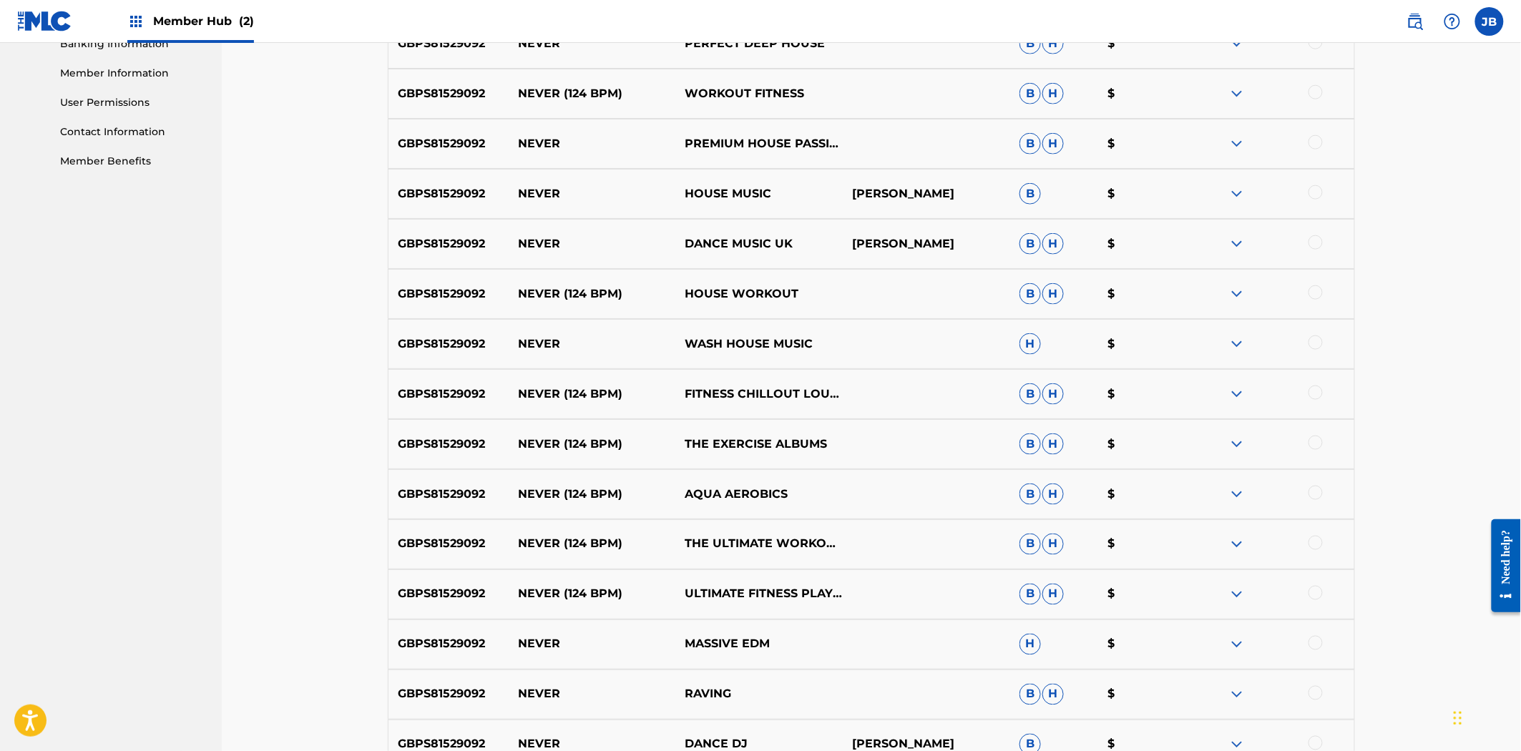
scroll to position [0, 0]
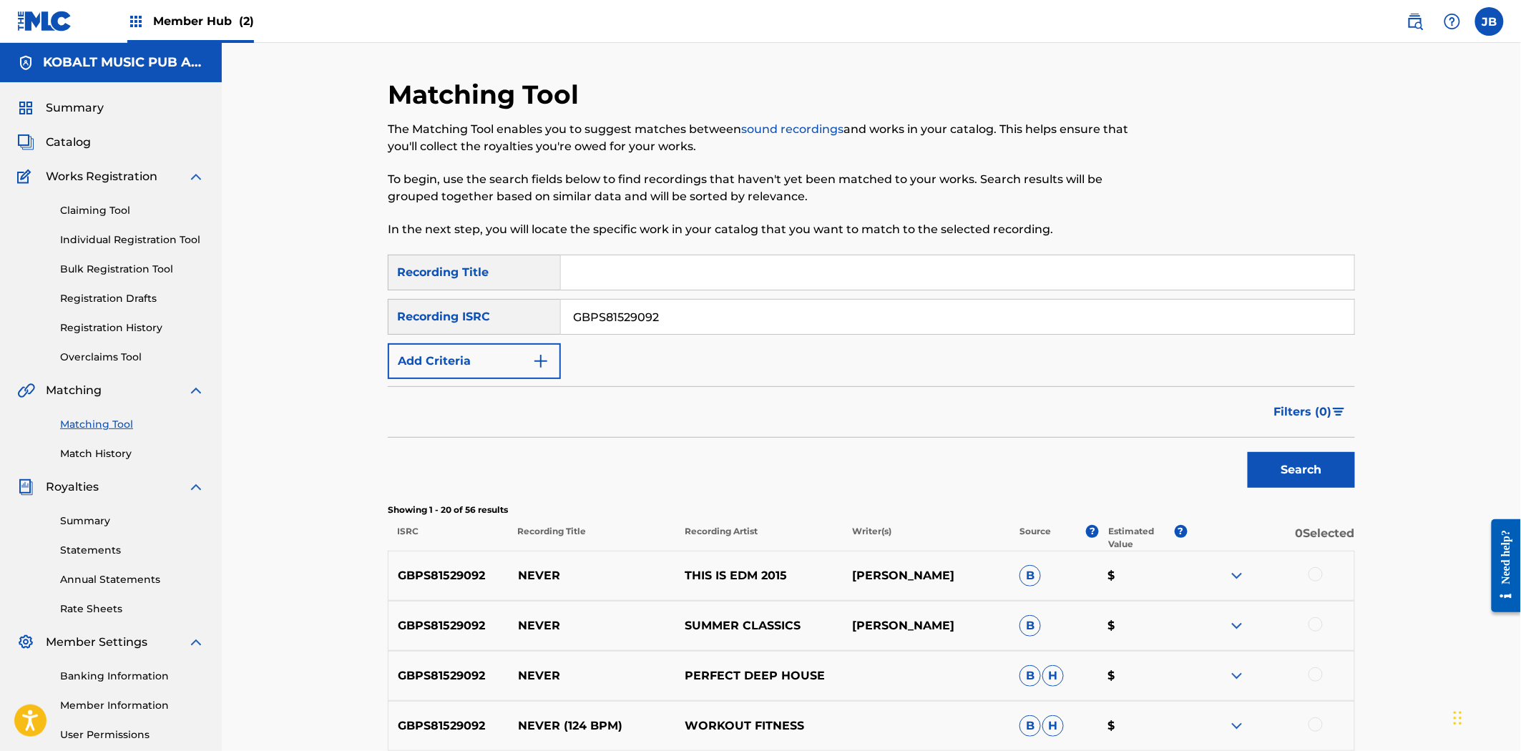
drag, startPoint x: 645, startPoint y: 313, endPoint x: 469, endPoint y: 279, distance: 179.9
click at [469, 279] on div "SearchWithCriteria2ffc0640-39e0-4c85-b904-0ae3bf0119f7 Recording Title SearchWi…" at bounding box center [871, 317] width 967 height 124
paste input "USUYG1140306"
type input "USUYG1140306"
click at [1248, 452] on button "Search" at bounding box center [1301, 470] width 107 height 36
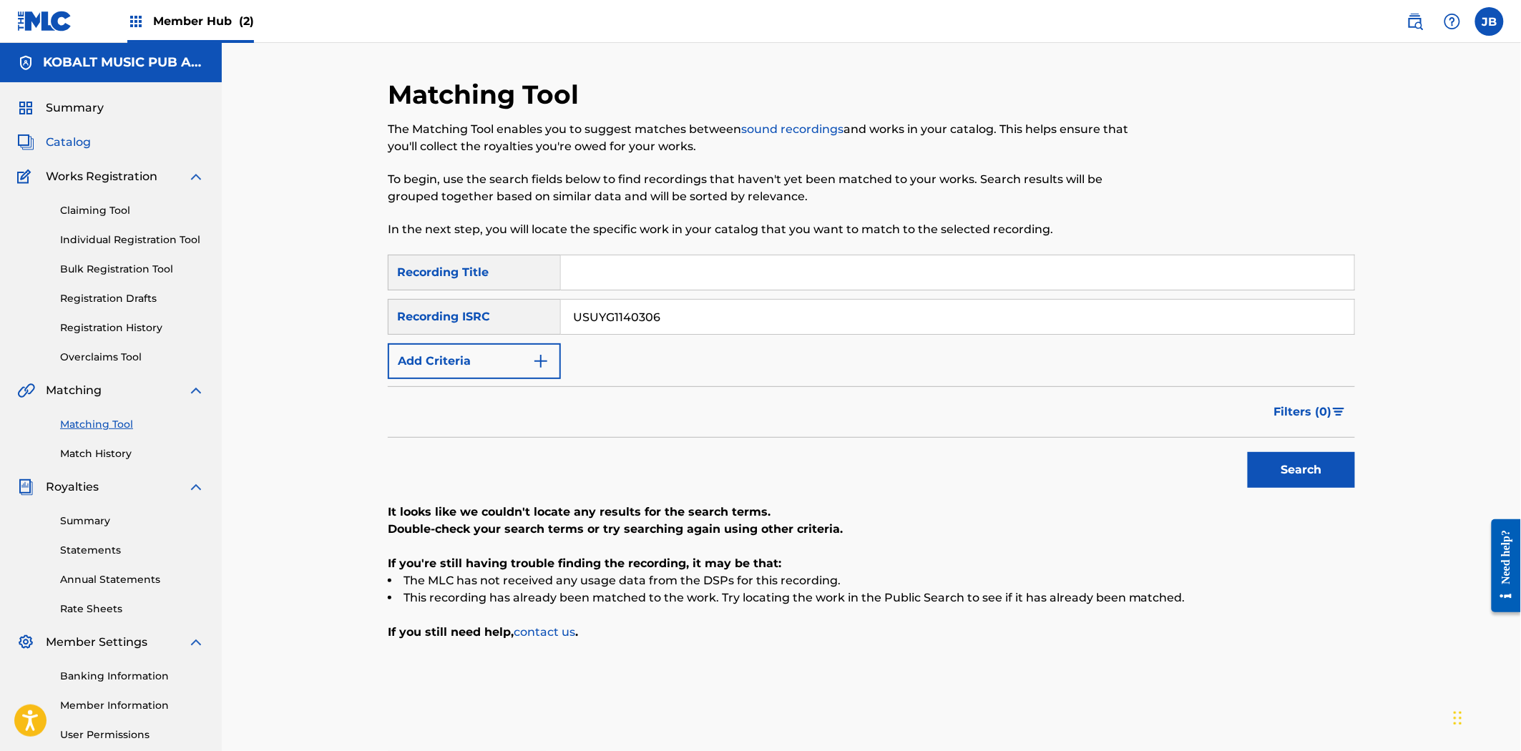
click at [55, 140] on span "Catalog" at bounding box center [68, 142] width 45 height 17
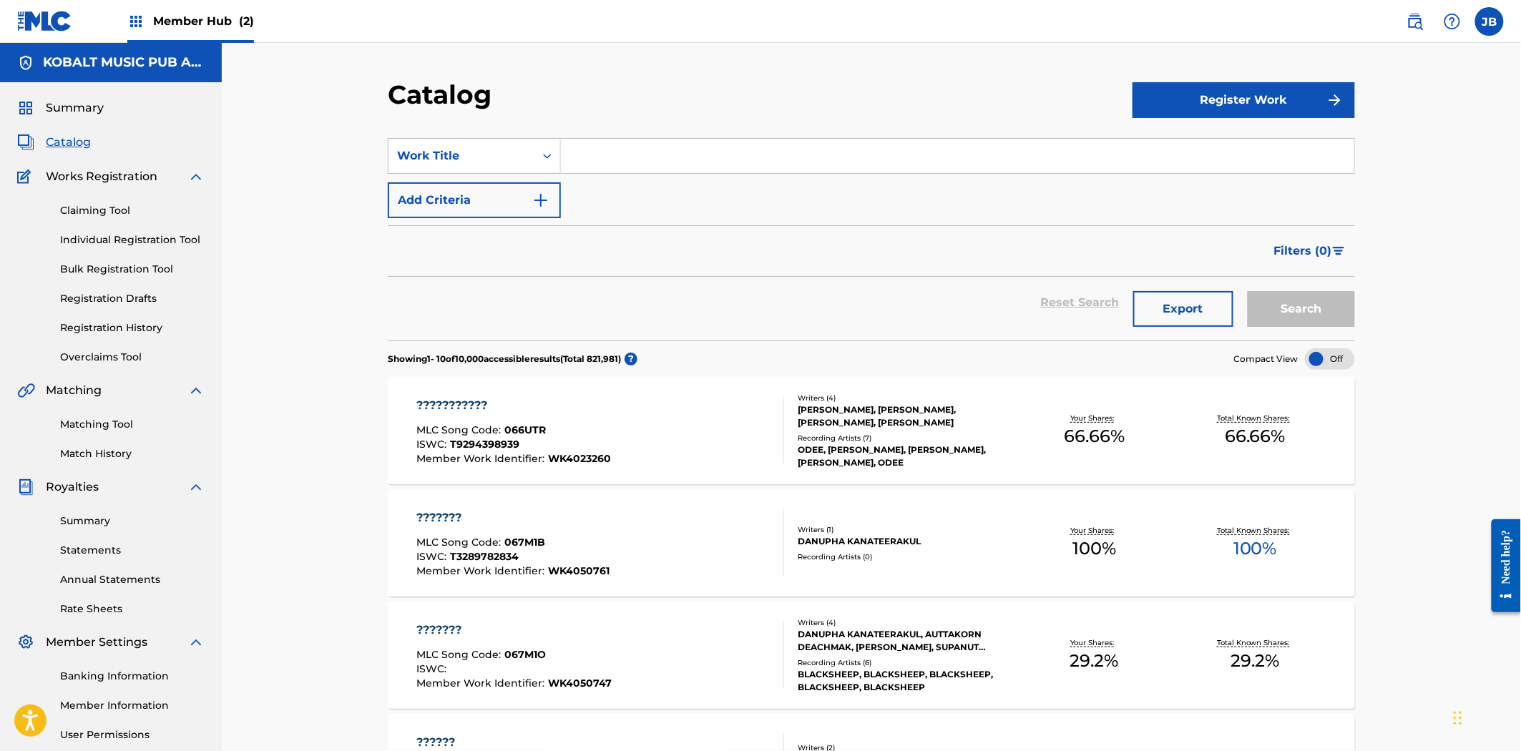
click at [668, 165] on input "Search Form" at bounding box center [957, 156] width 793 height 34
click at [474, 169] on div "Work Title" at bounding box center [461, 155] width 146 height 27
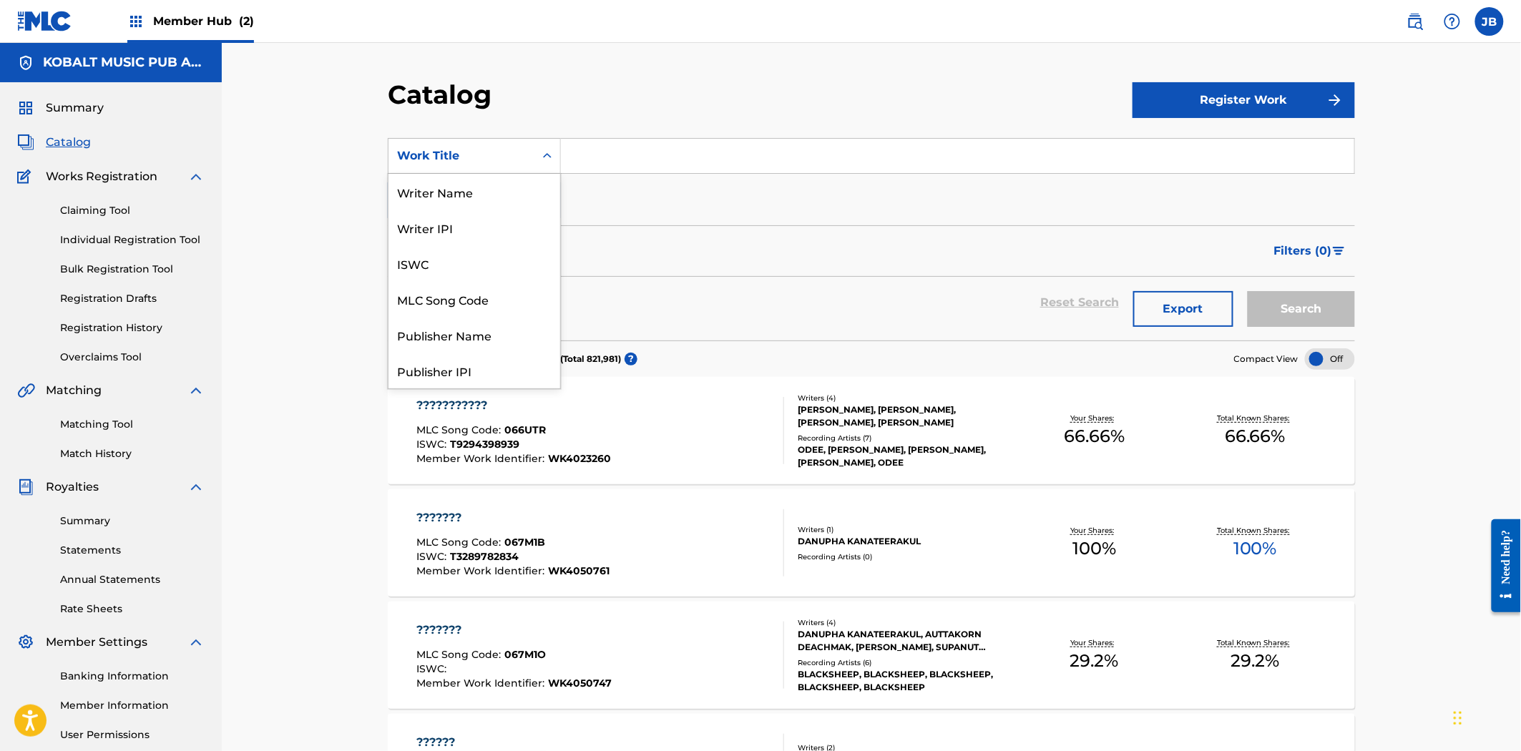
scroll to position [215, 0]
click at [464, 346] on div "ISRC" at bounding box center [474, 335] width 172 height 36
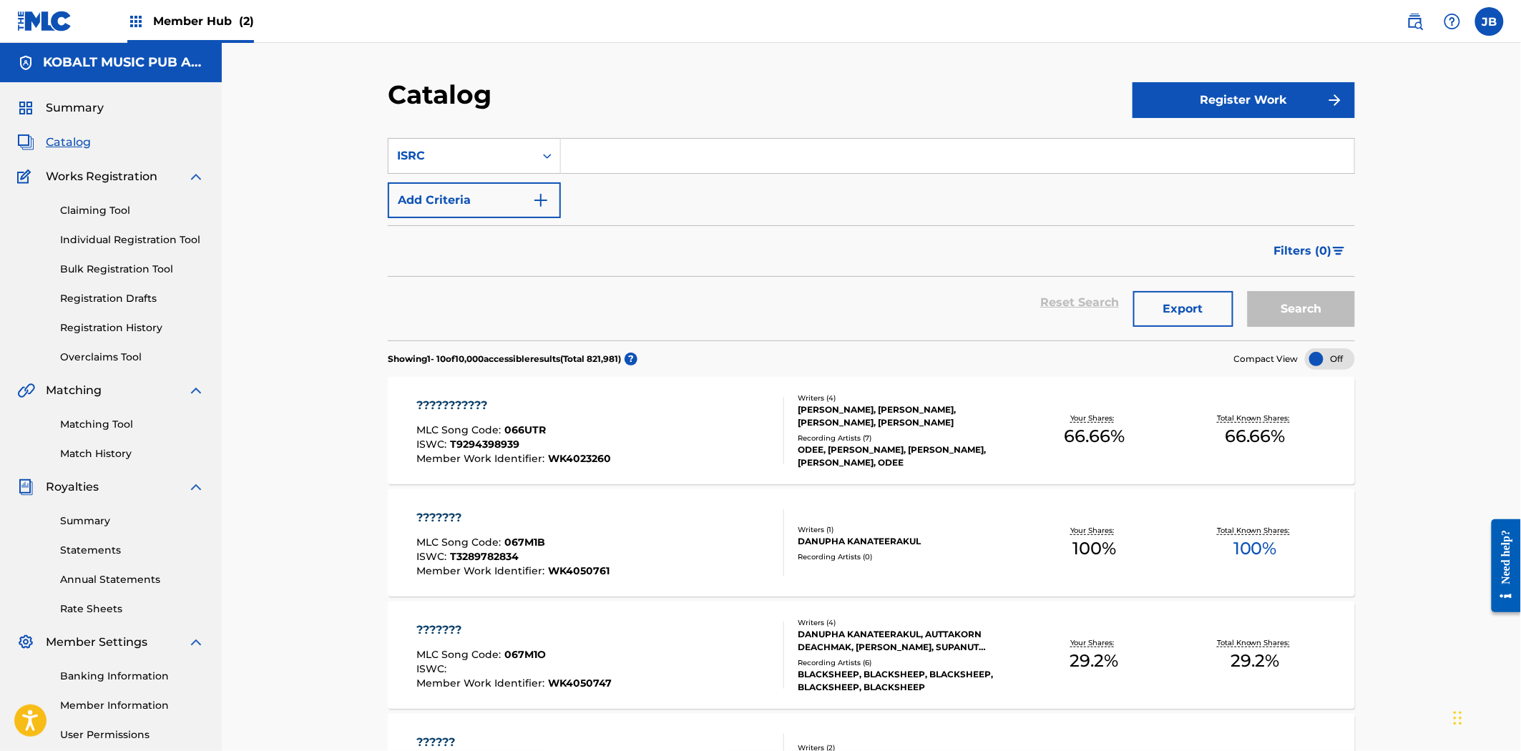
click at [613, 145] on input "Search Form" at bounding box center [957, 156] width 793 height 34
paste input "USUYG1140306"
type input "USUYG1140306"
click at [1288, 300] on button "Search" at bounding box center [1301, 309] width 107 height 36
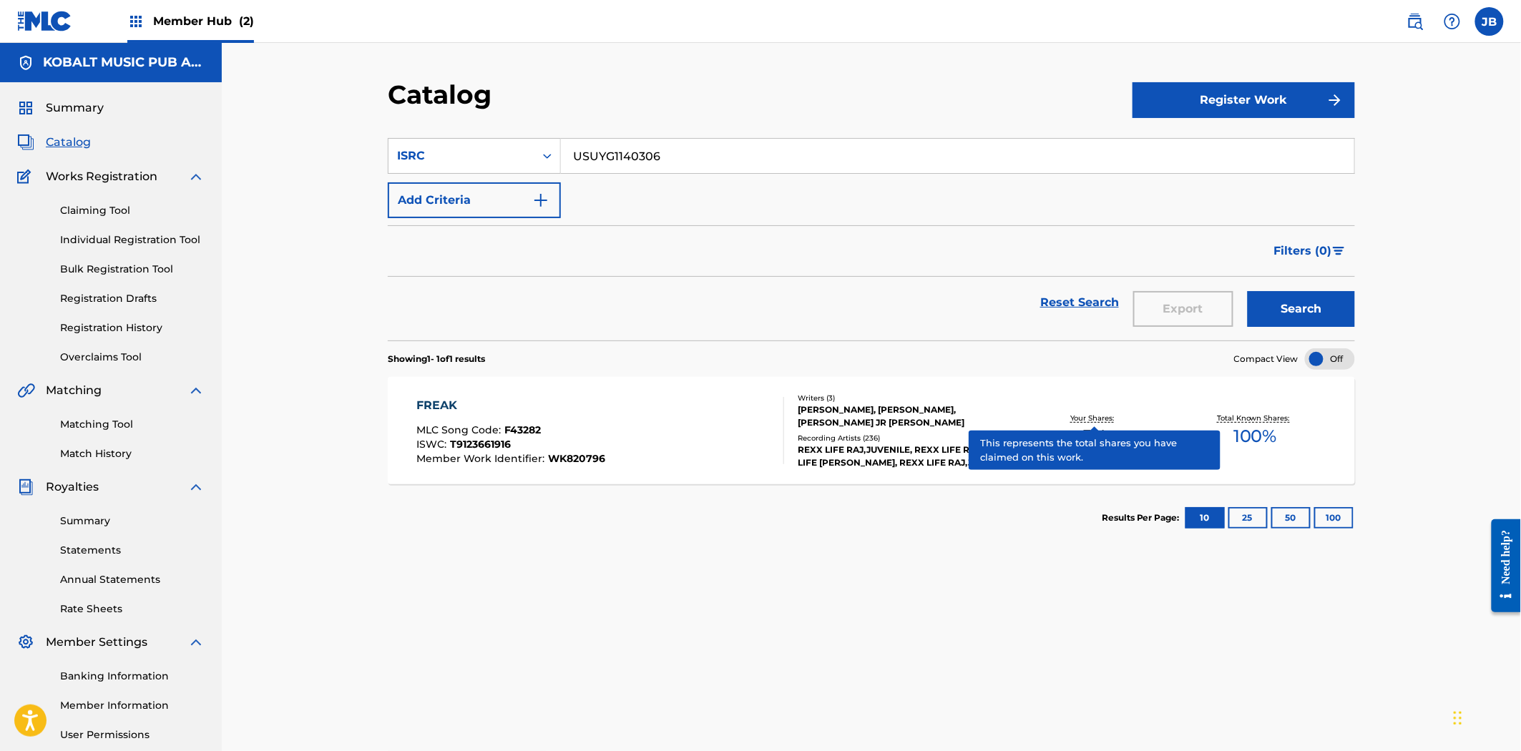
click at [1102, 416] on p "Your Shares:" at bounding box center [1094, 418] width 47 height 11
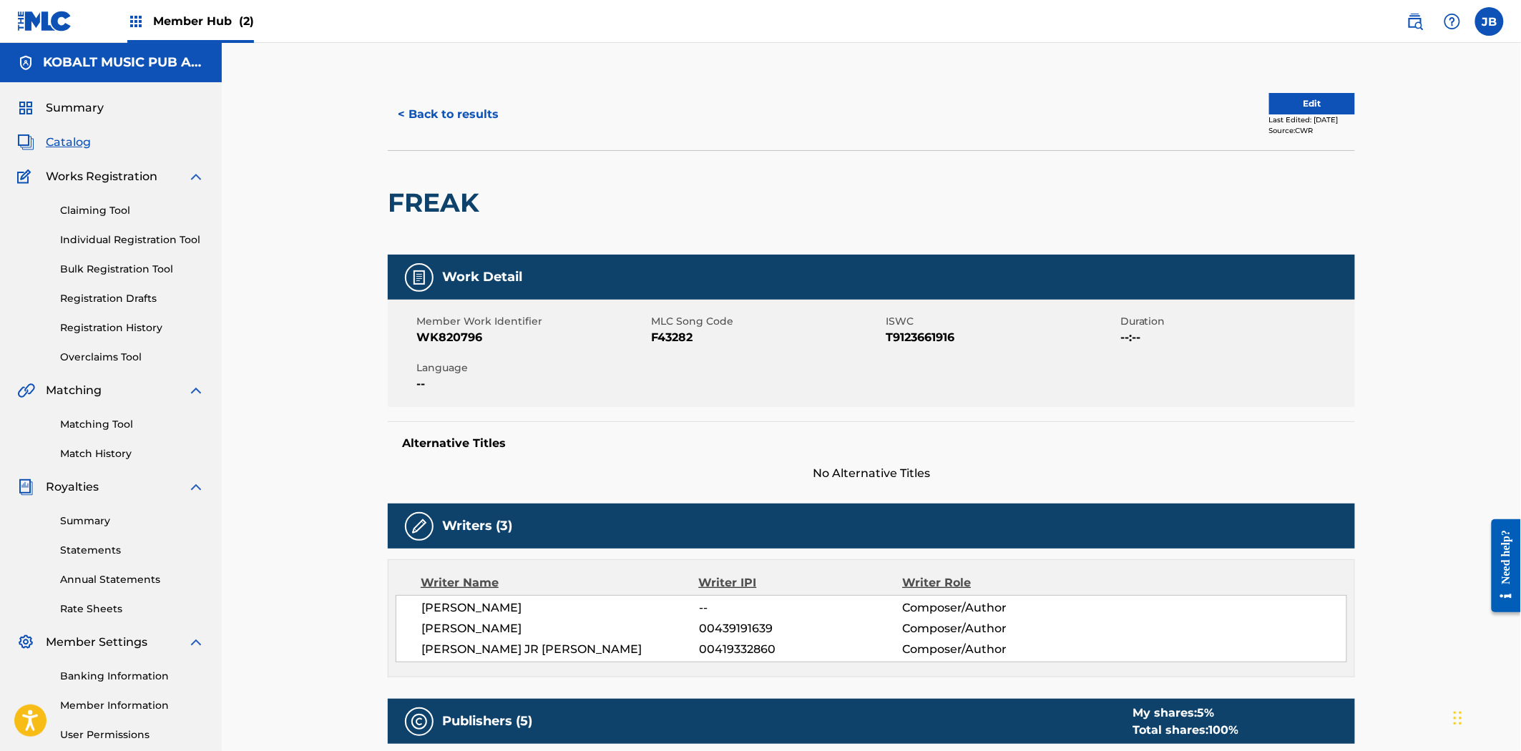
click at [96, 415] on div "Matching Tool Match History" at bounding box center [110, 430] width 187 height 62
click at [412, 113] on button "< Back to results" at bounding box center [448, 115] width 121 height 36
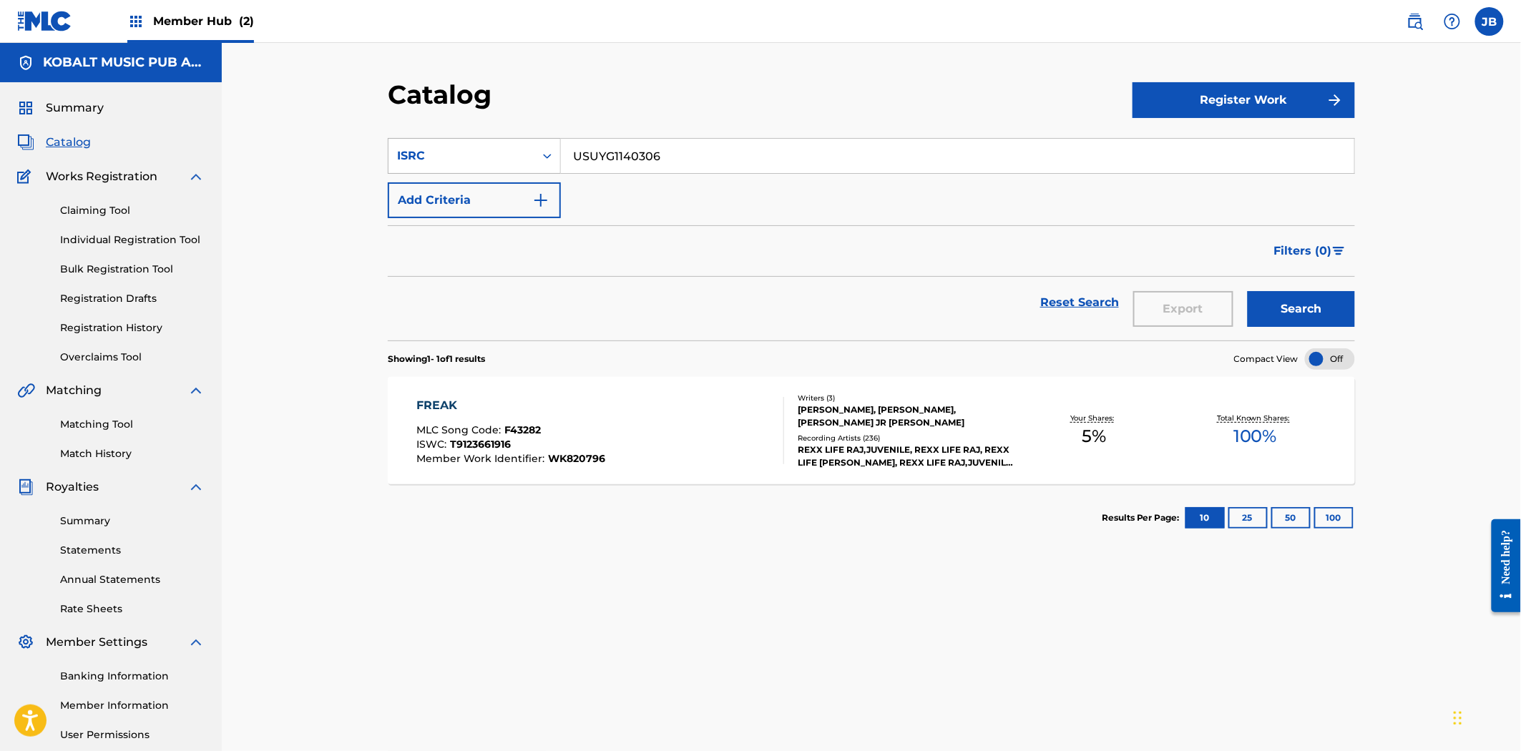
drag, startPoint x: 784, startPoint y: 140, endPoint x: 480, endPoint y: 139, distance: 304.0
click at [480, 139] on div "SearchWithCriteria5295f09e-30ee-49d1-9e5f-0956e56d946a ISRC USUYG1140306" at bounding box center [871, 156] width 967 height 36
paste input "MH92324571"
type input "USMH92324571"
click at [1297, 312] on button "Search" at bounding box center [1301, 309] width 107 height 36
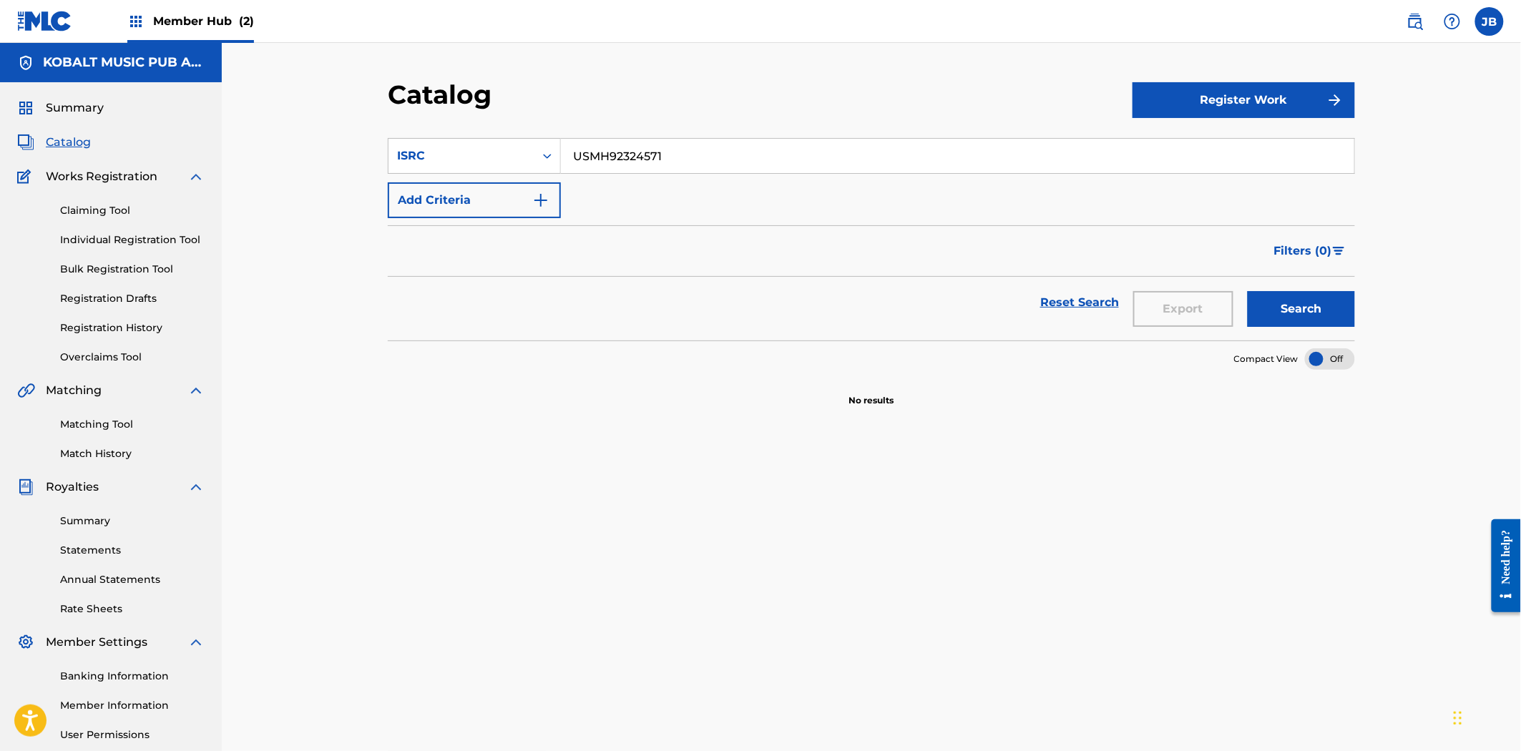
click at [97, 436] on div "Matching Tool Match History" at bounding box center [110, 430] width 187 height 62
click at [97, 423] on link "Matching Tool" at bounding box center [132, 424] width 145 height 15
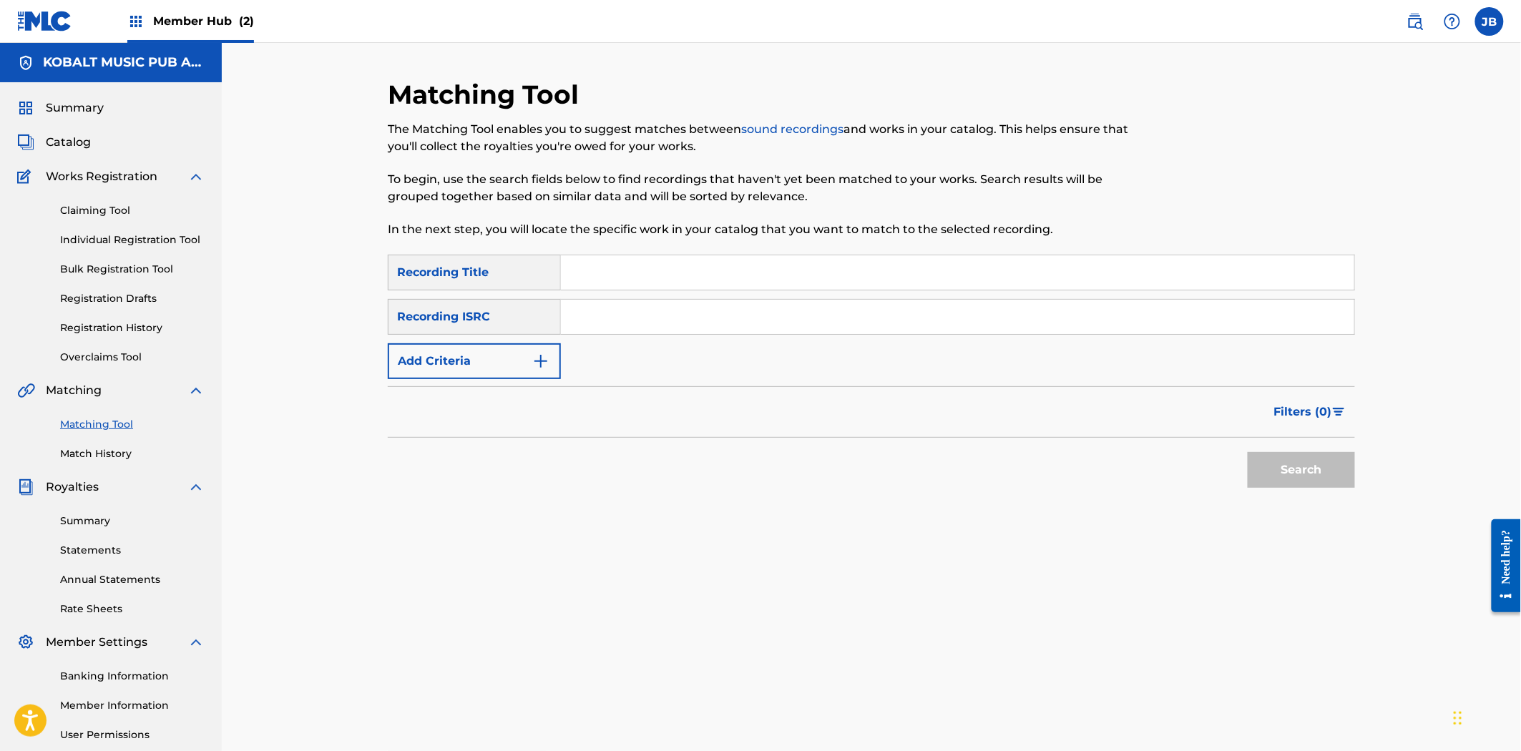
click at [703, 315] on input "Search Form" at bounding box center [957, 317] width 793 height 34
paste input "USMH92324571"
type input "USMH92324571"
click at [1281, 462] on button "Search" at bounding box center [1301, 470] width 107 height 36
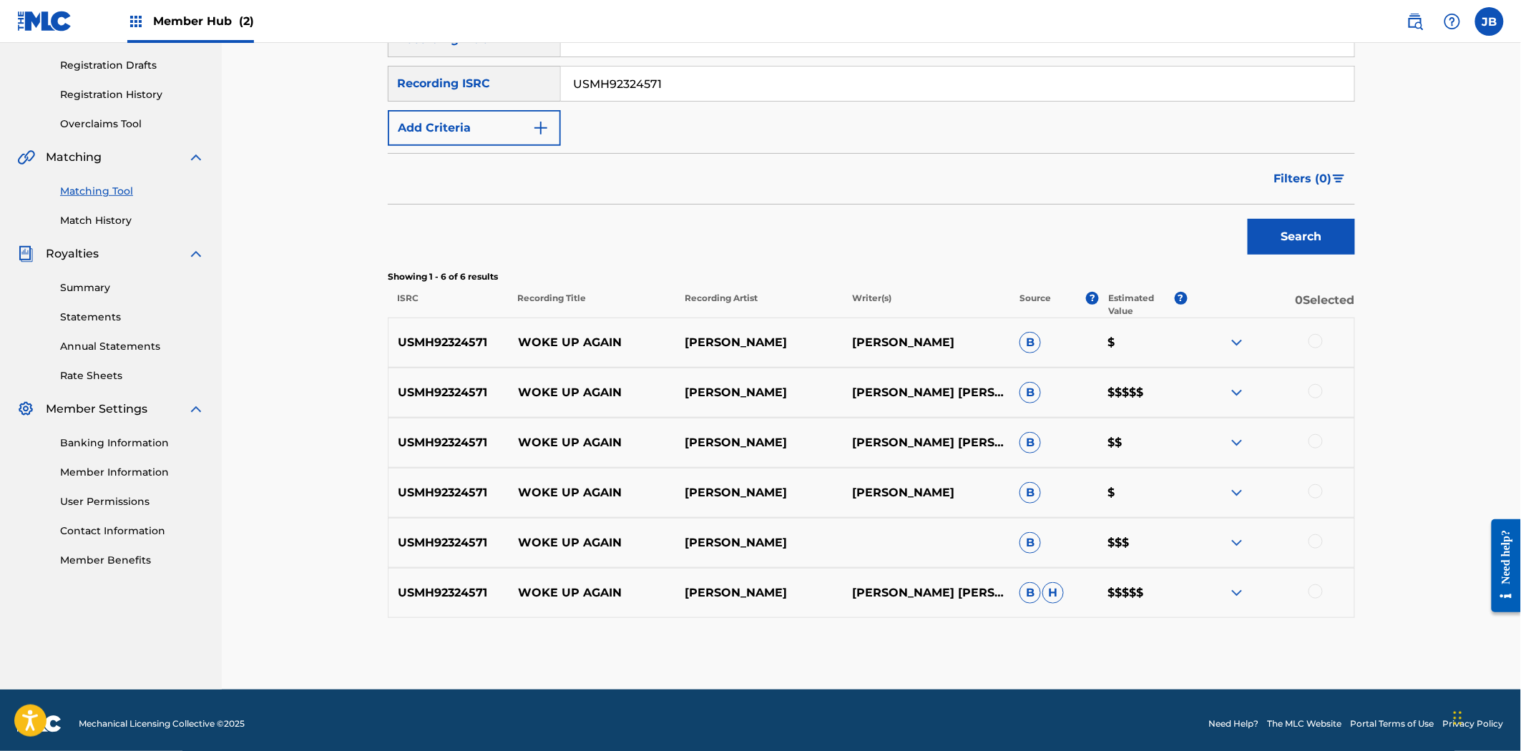
scroll to position [240, 0]
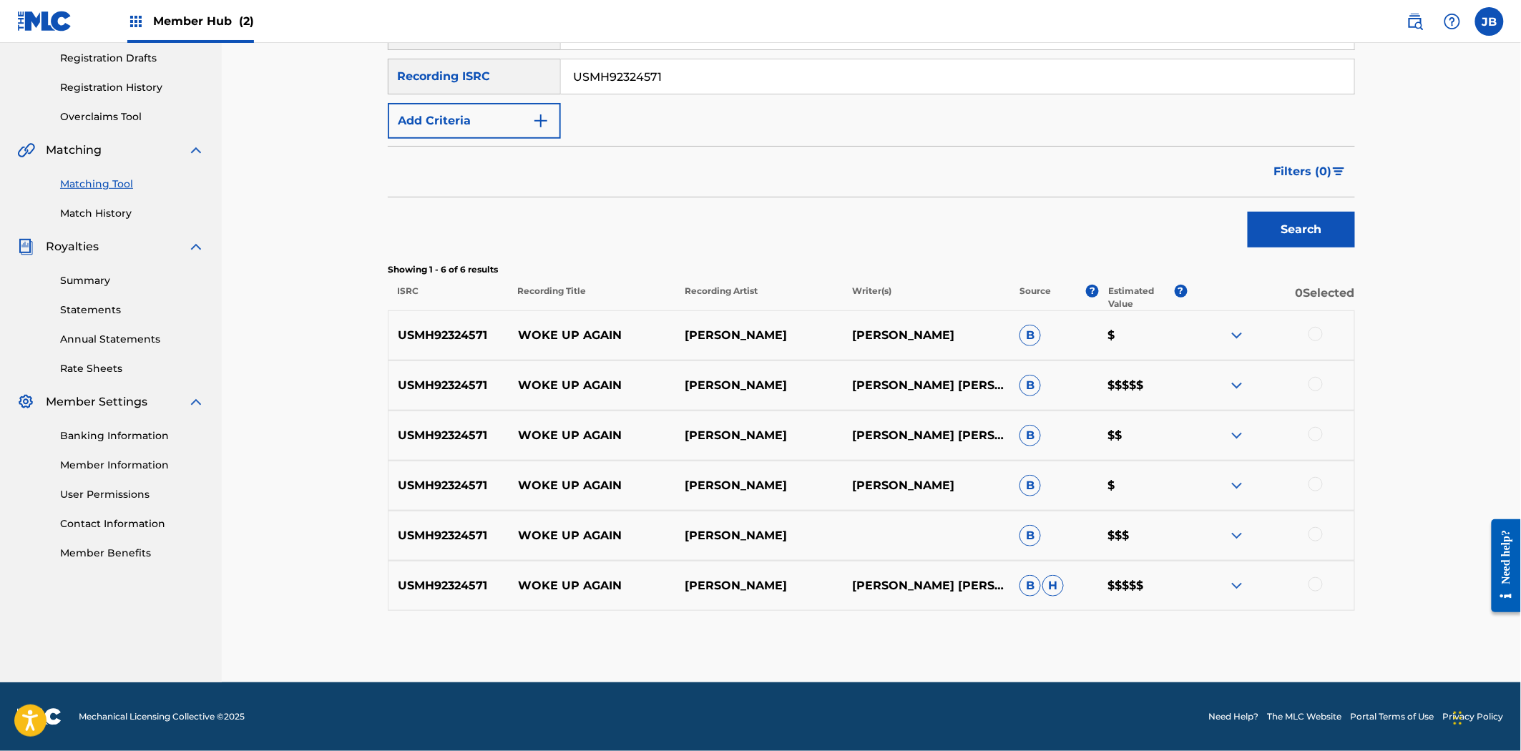
click at [1313, 336] on div at bounding box center [1315, 334] width 14 height 14
click at [1318, 379] on div at bounding box center [1315, 384] width 14 height 14
click at [1306, 432] on div at bounding box center [1270, 435] width 167 height 17
click at [1315, 436] on div at bounding box center [1315, 434] width 14 height 14
click at [1321, 486] on div at bounding box center [1315, 484] width 14 height 14
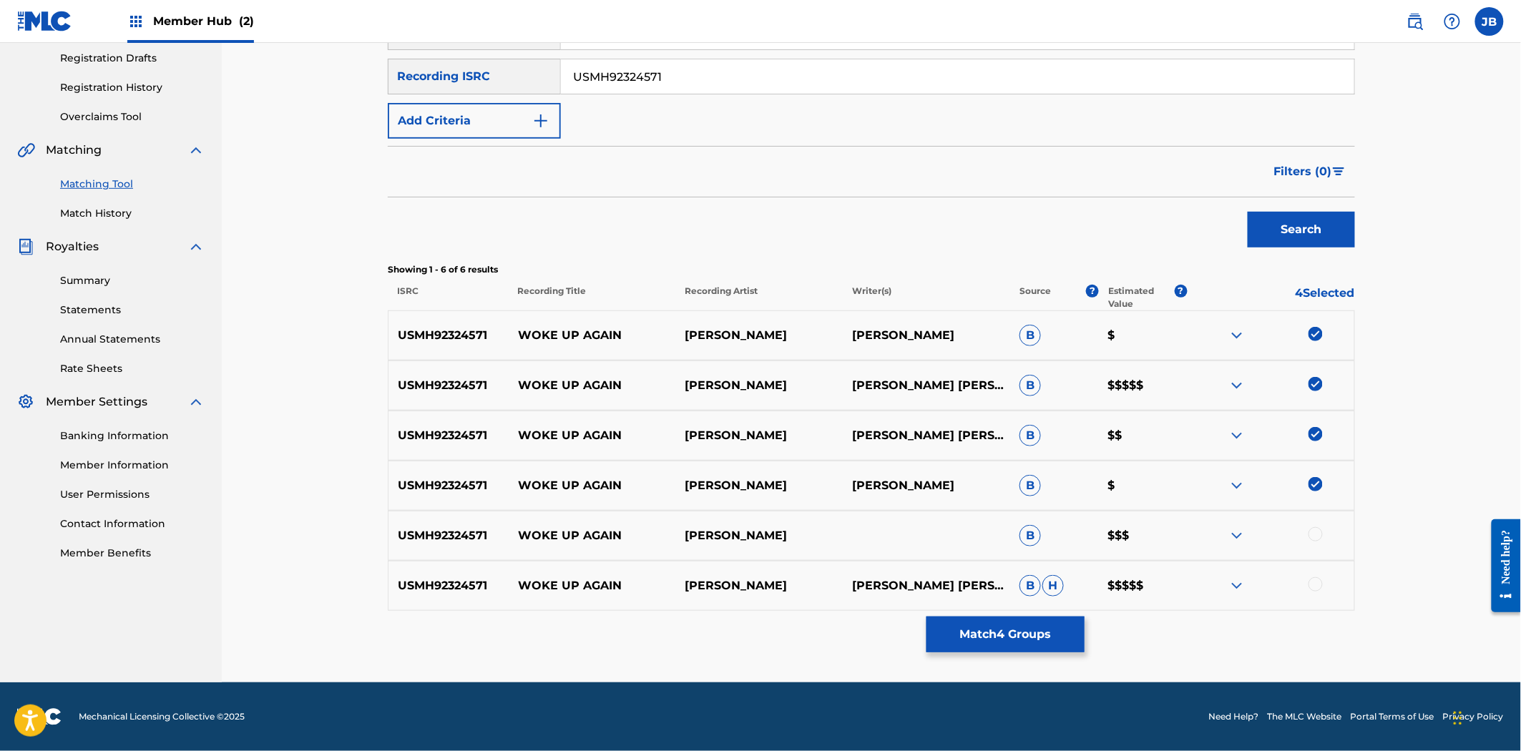
click at [1321, 535] on div at bounding box center [1315, 534] width 14 height 14
click at [1319, 584] on div at bounding box center [1315, 584] width 14 height 14
click at [964, 634] on button "Match 6 Groups" at bounding box center [1005, 635] width 158 height 36
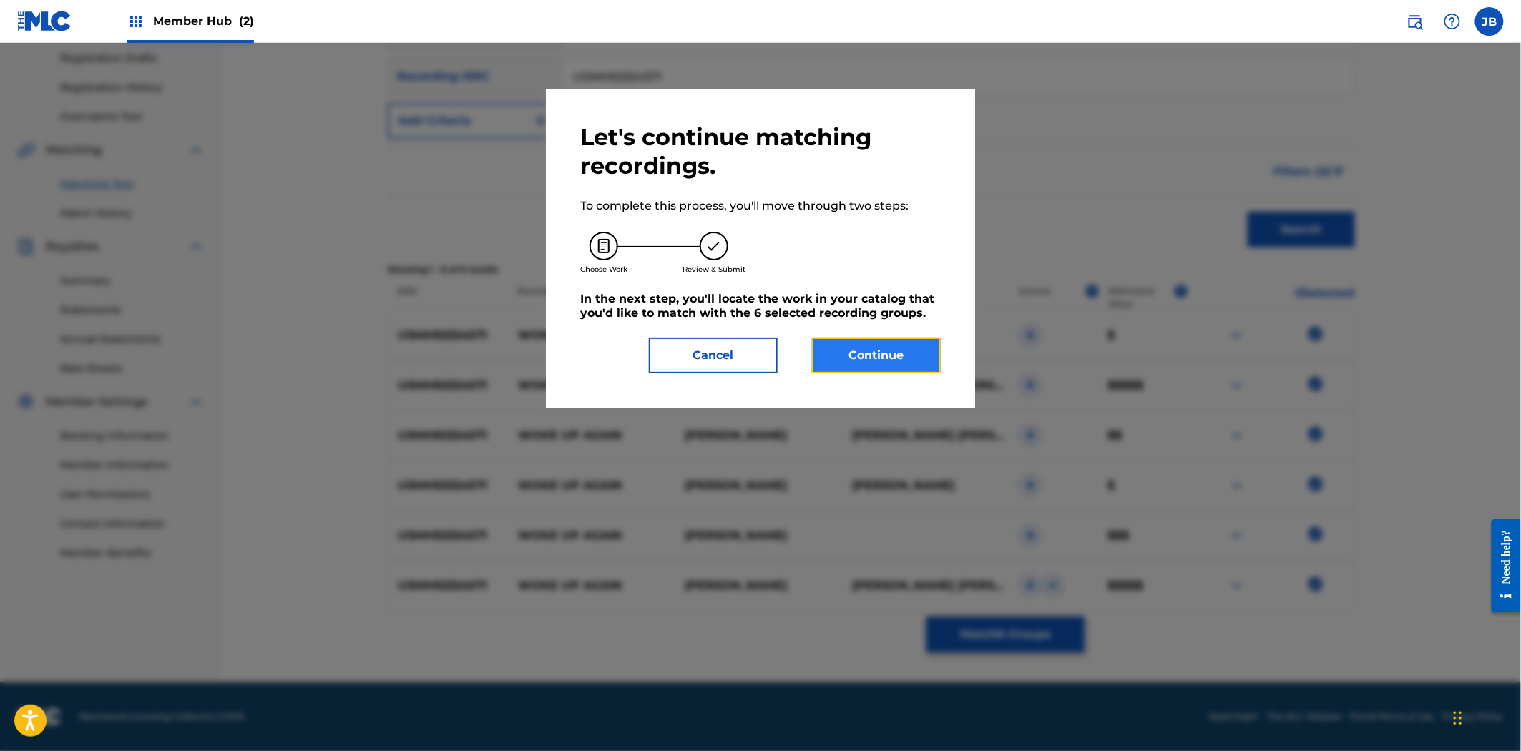
click at [848, 361] on button "Continue" at bounding box center [876, 356] width 129 height 36
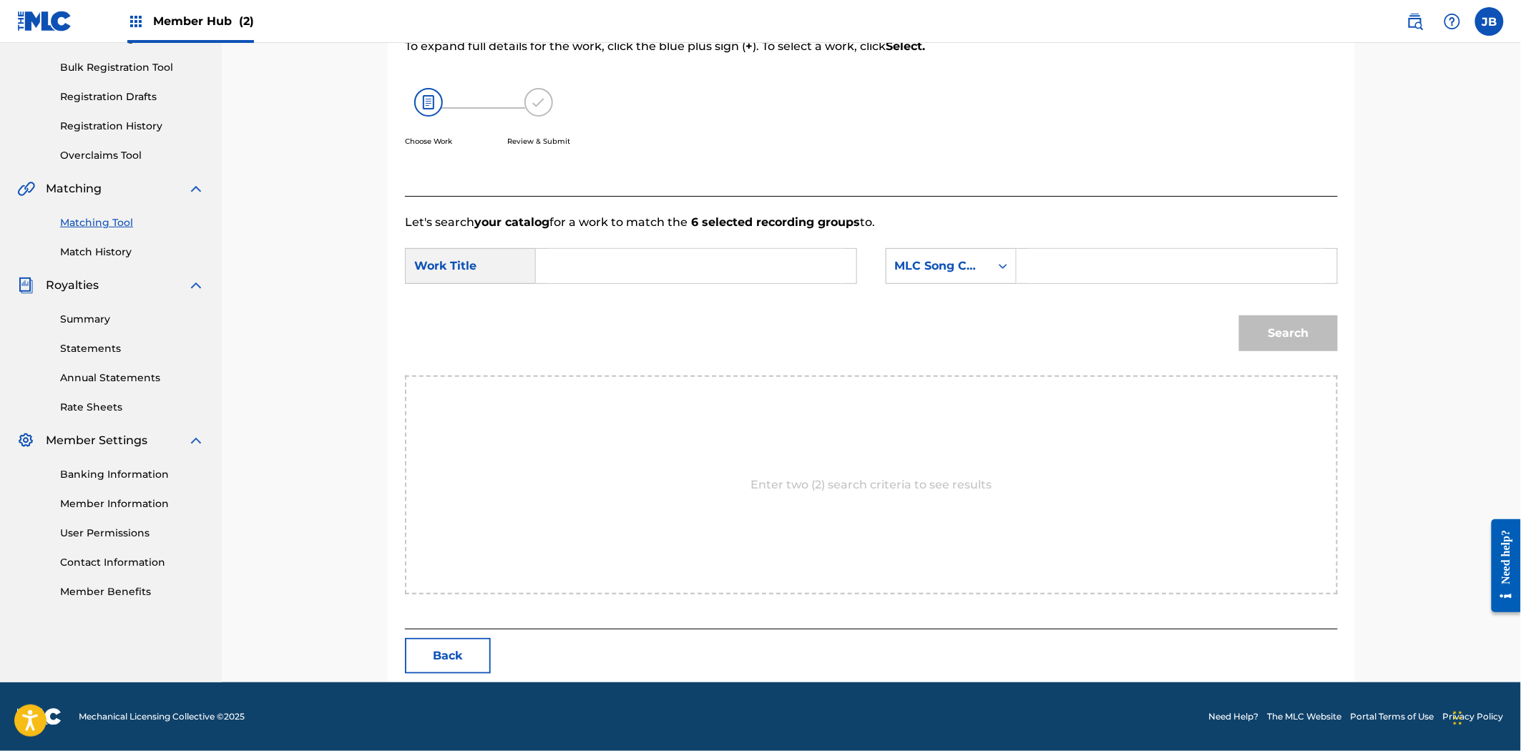
scroll to position [202, 0]
click at [1038, 262] on input "Search Form" at bounding box center [1177, 266] width 296 height 34
paste input "W53BMD"
type input "W53BMD"
click at [715, 266] on input "Search Form" at bounding box center [696, 266] width 296 height 34
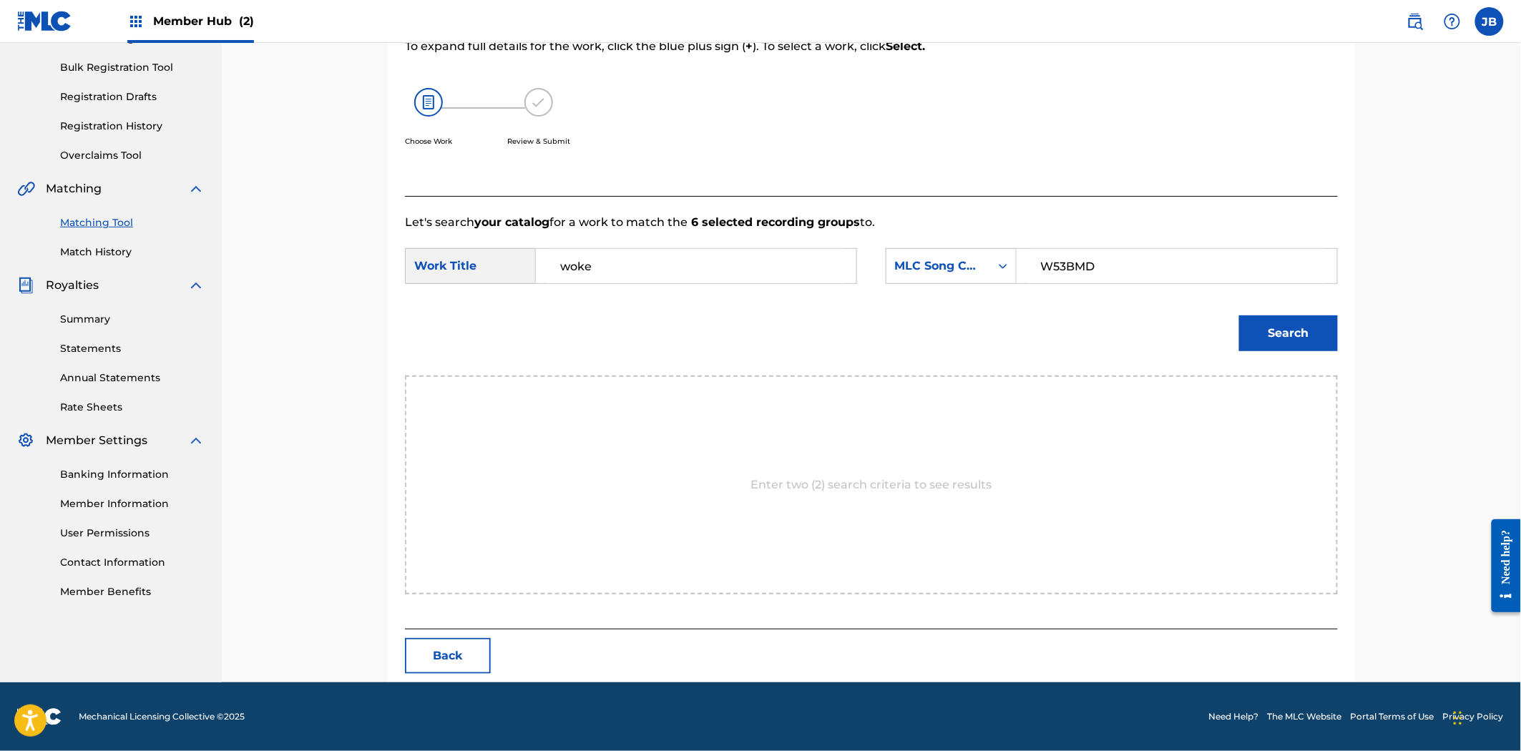
type input "woke"
click at [1239, 315] on button "Search" at bounding box center [1288, 333] width 99 height 36
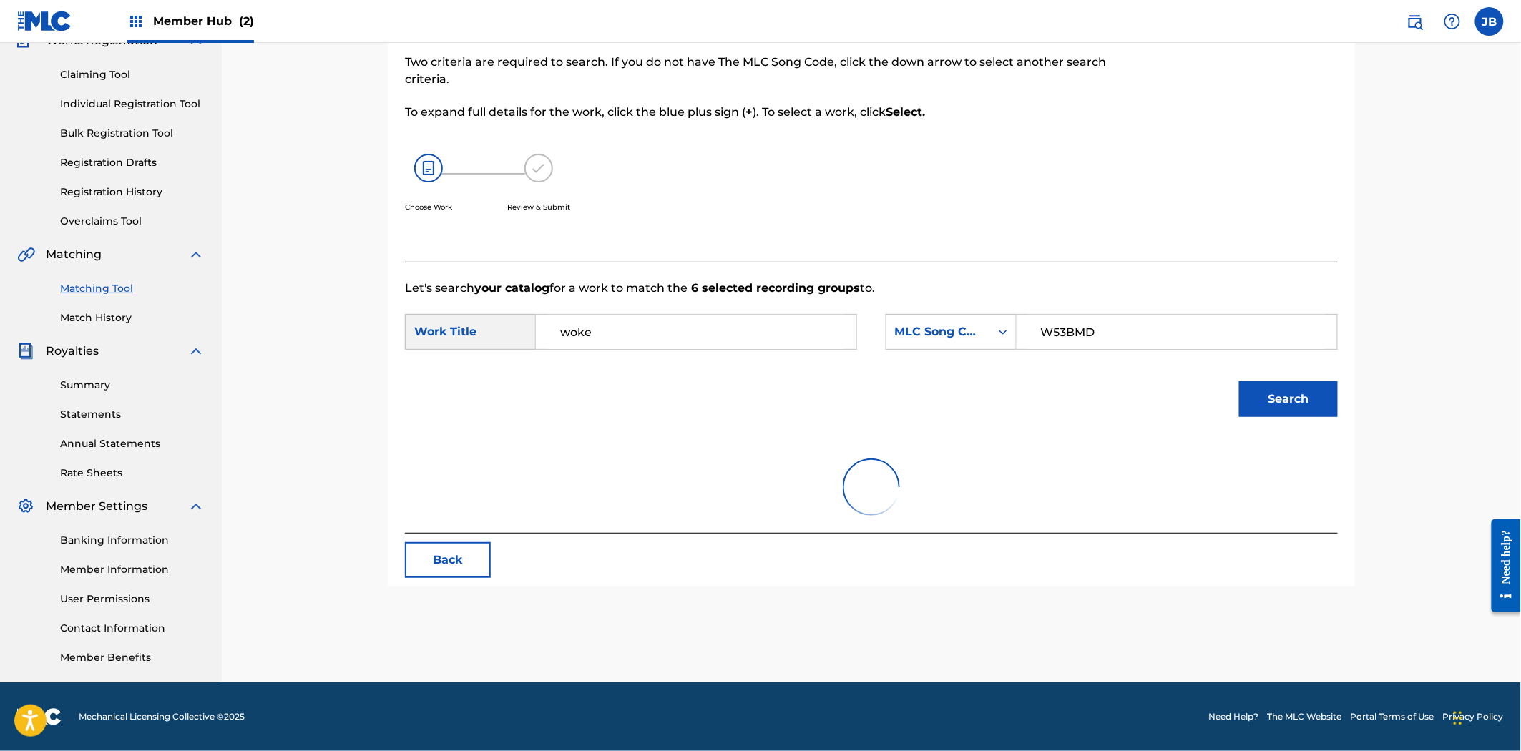
scroll to position [160, 0]
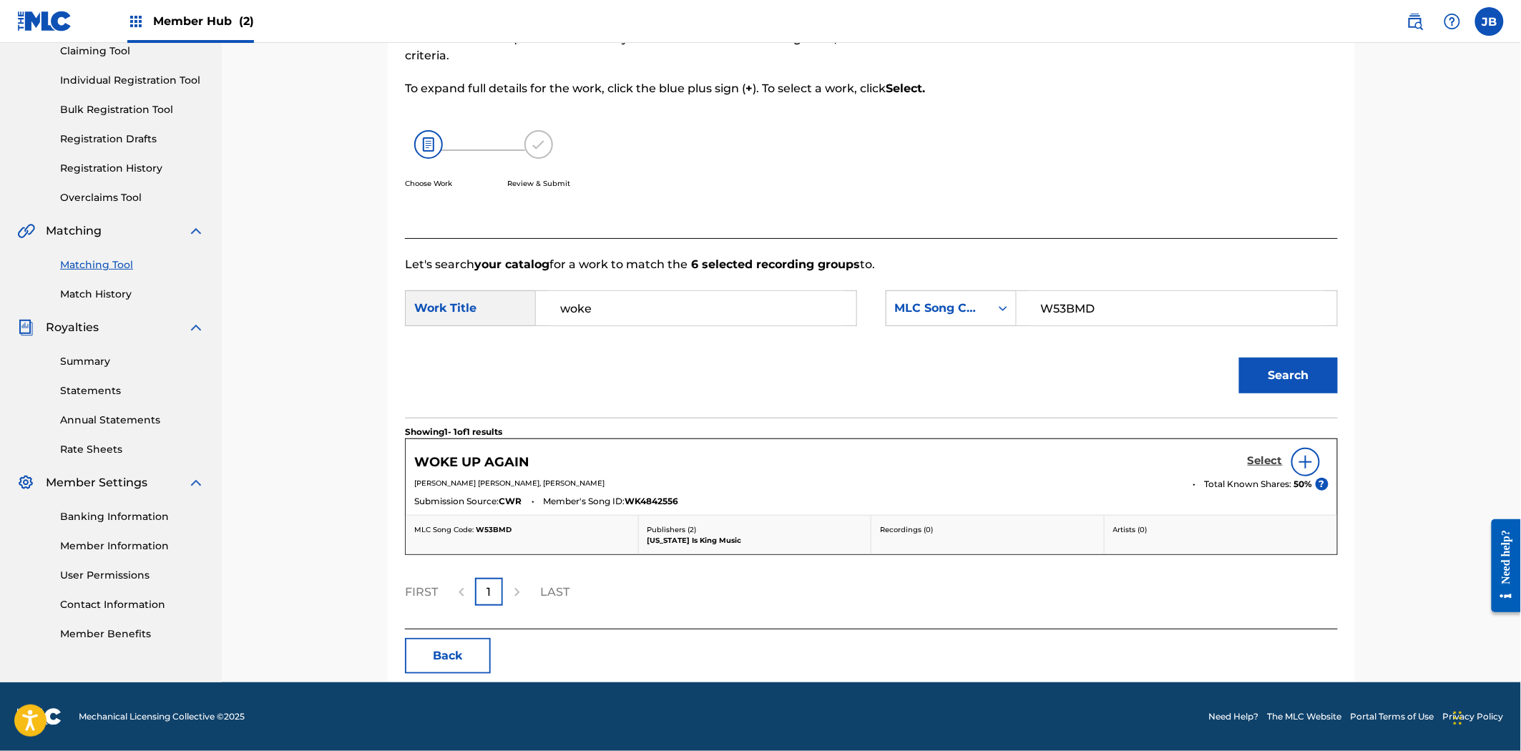
click at [1260, 463] on h5 "Select" at bounding box center [1265, 461] width 35 height 14
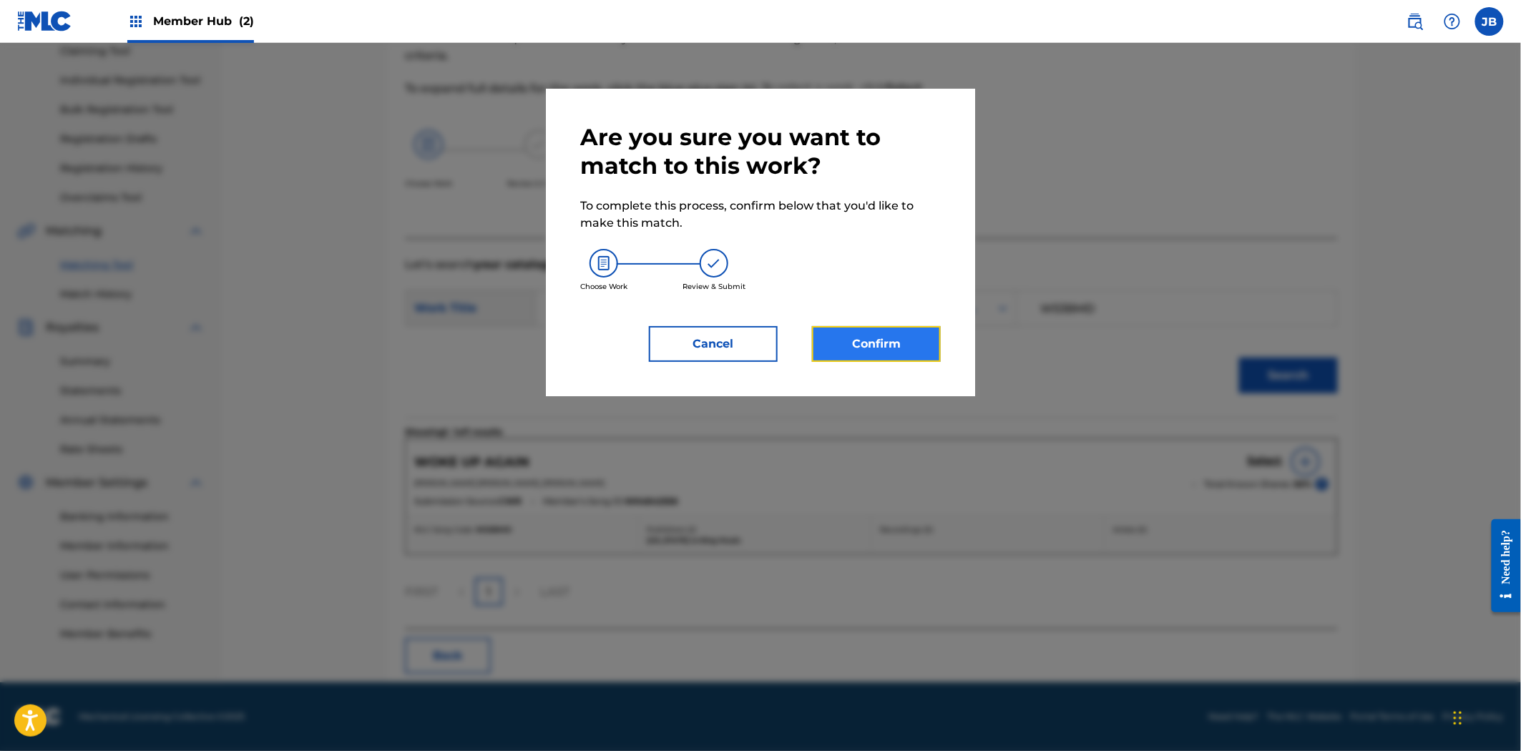
click at [890, 337] on button "Confirm" at bounding box center [876, 344] width 129 height 36
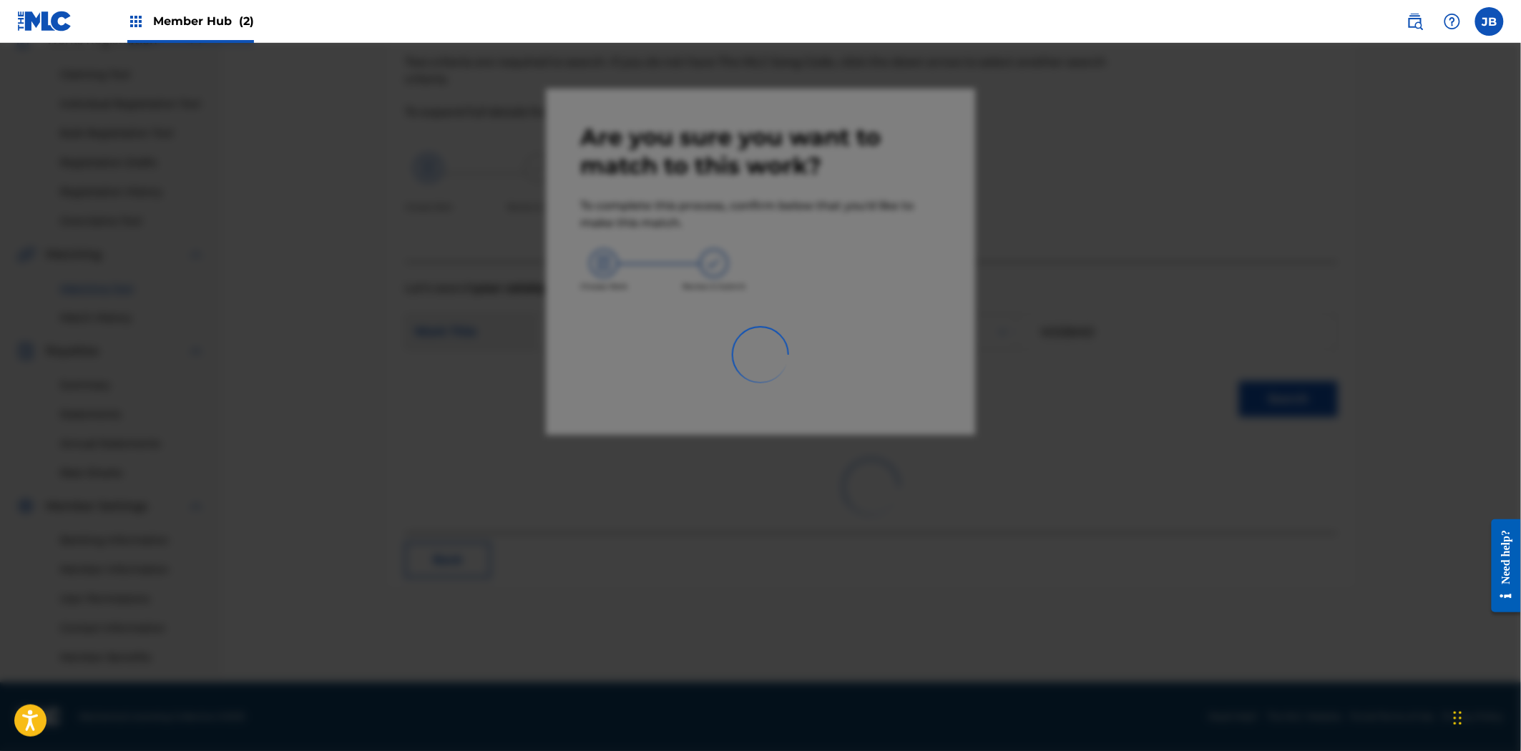
scroll to position [136, 0]
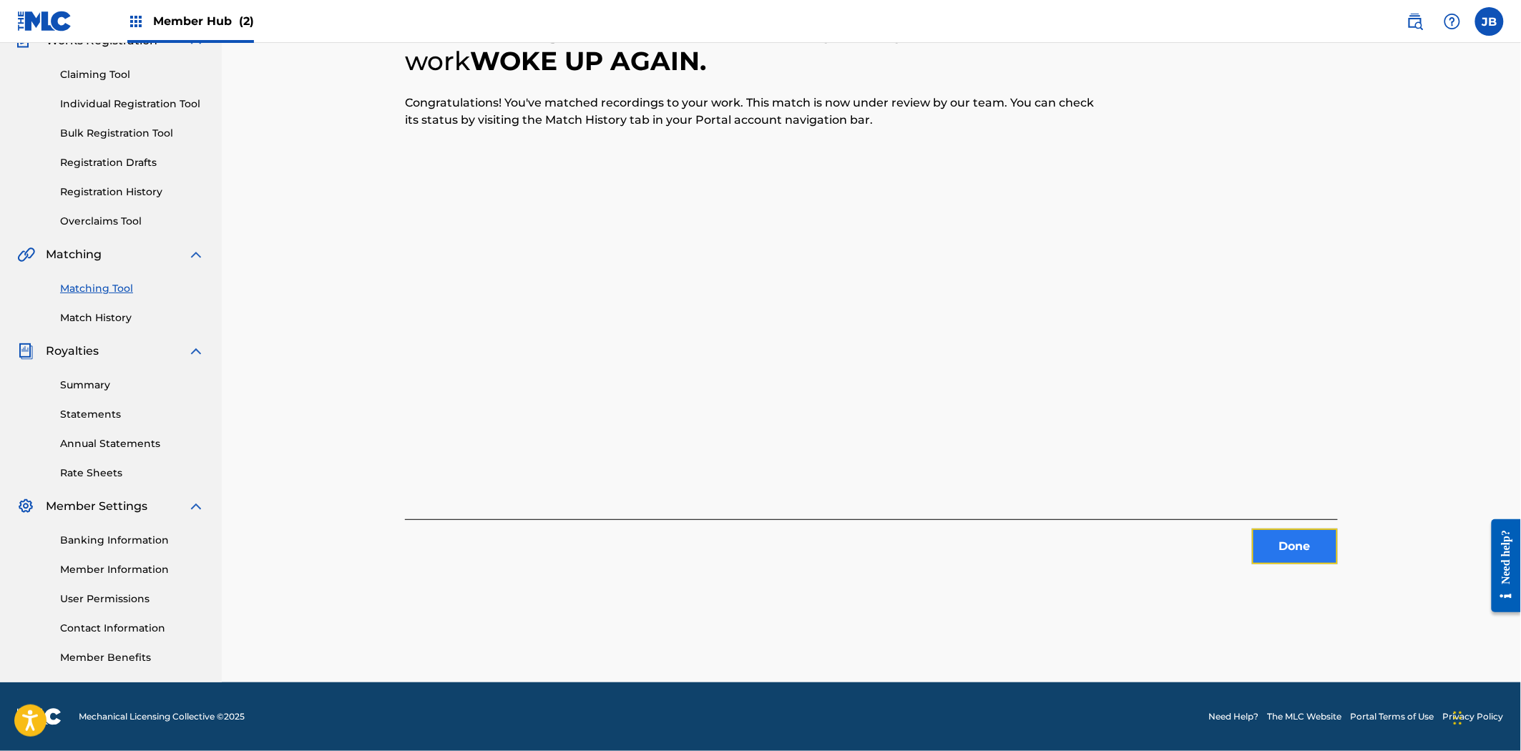
click at [1326, 562] on button "Done" at bounding box center [1295, 547] width 86 height 36
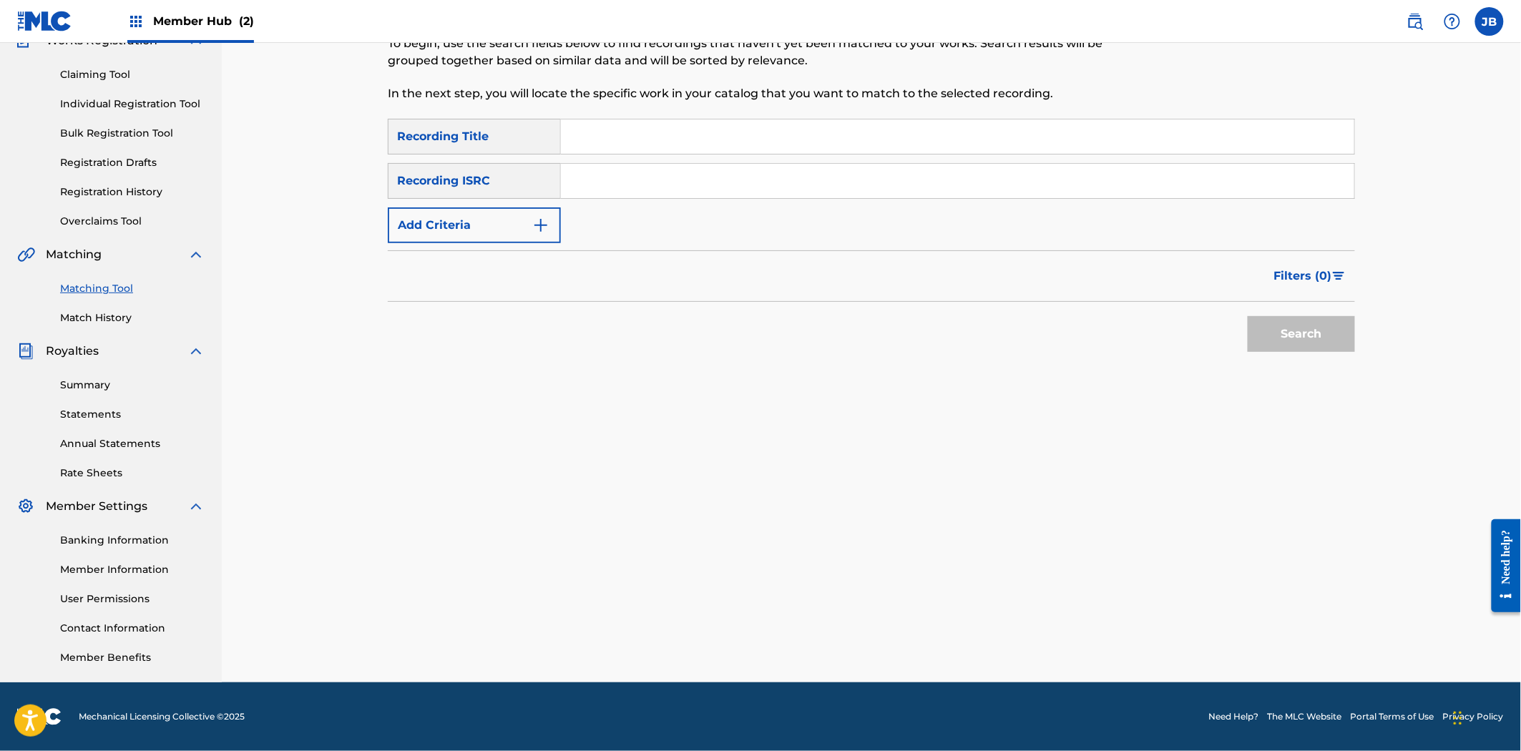
click at [631, 173] on input "Search Form" at bounding box center [957, 181] width 793 height 34
paste input "QMKSC1800248"
type input "QMKSC1800248"
click at [1268, 317] on button "Search" at bounding box center [1301, 334] width 107 height 36
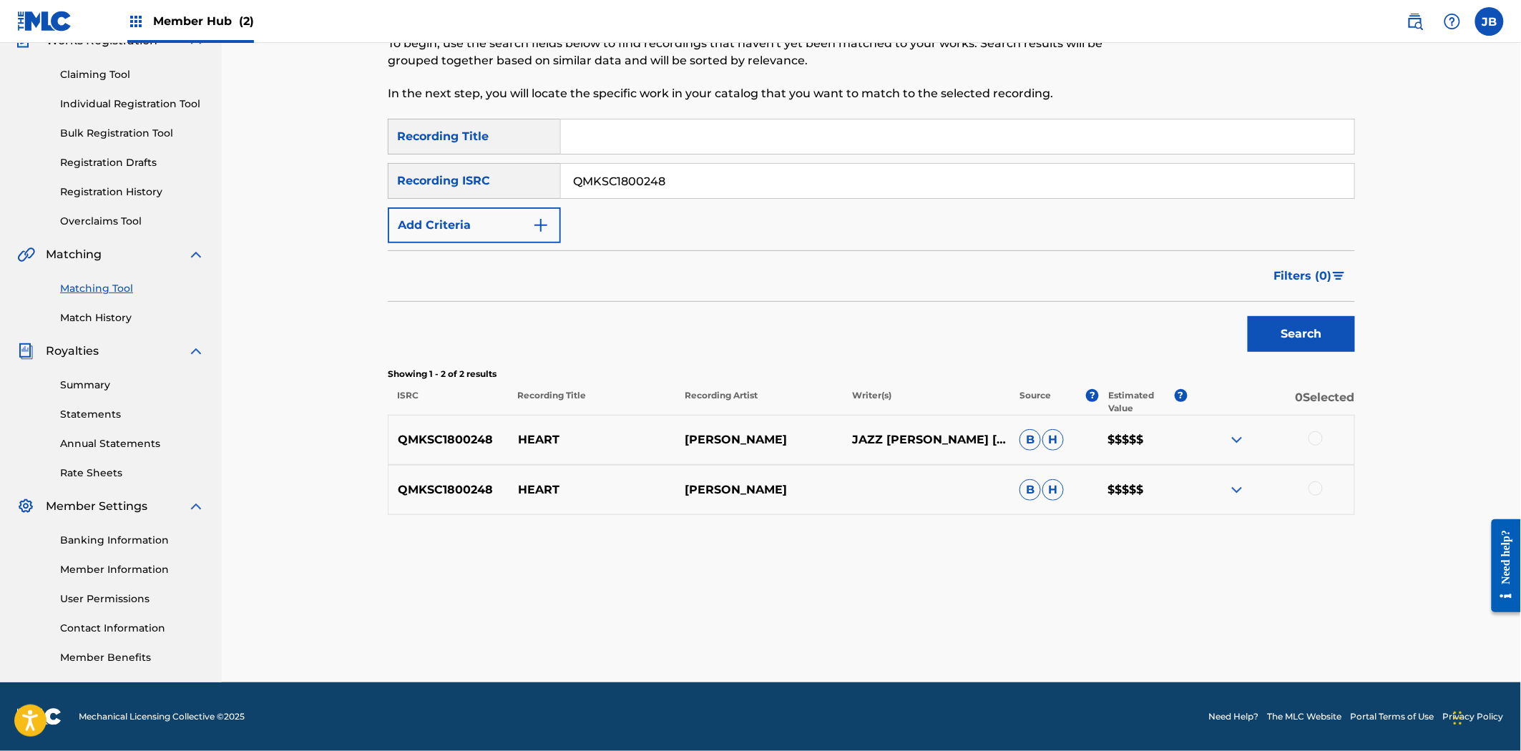
click at [1304, 431] on div at bounding box center [1270, 439] width 167 height 17
click at [1312, 441] on div at bounding box center [1315, 438] width 14 height 14
click at [1317, 490] on div at bounding box center [1315, 488] width 14 height 14
click at [1021, 644] on button "Match 2 Groups" at bounding box center [1005, 635] width 158 height 36
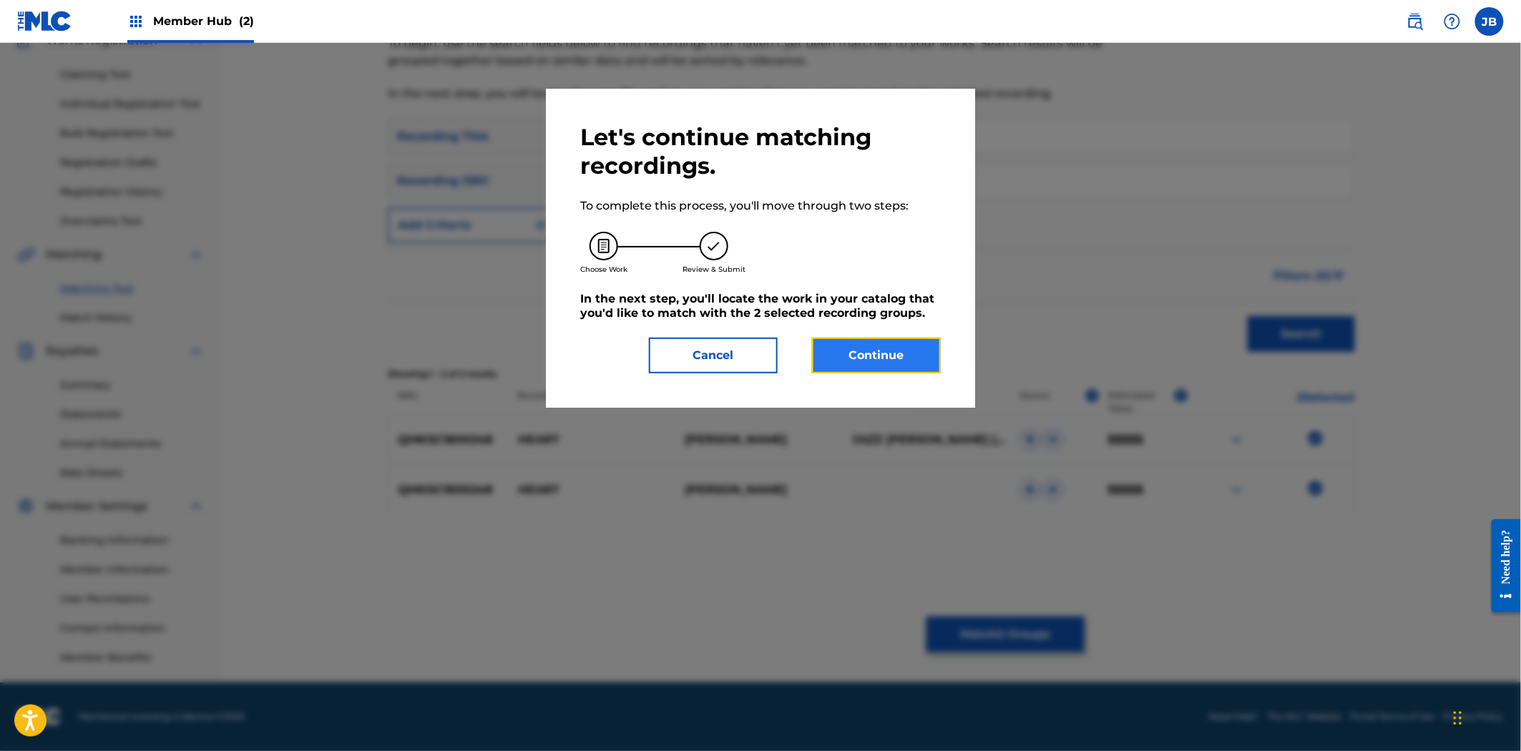
click at [871, 358] on button "Continue" at bounding box center [876, 356] width 129 height 36
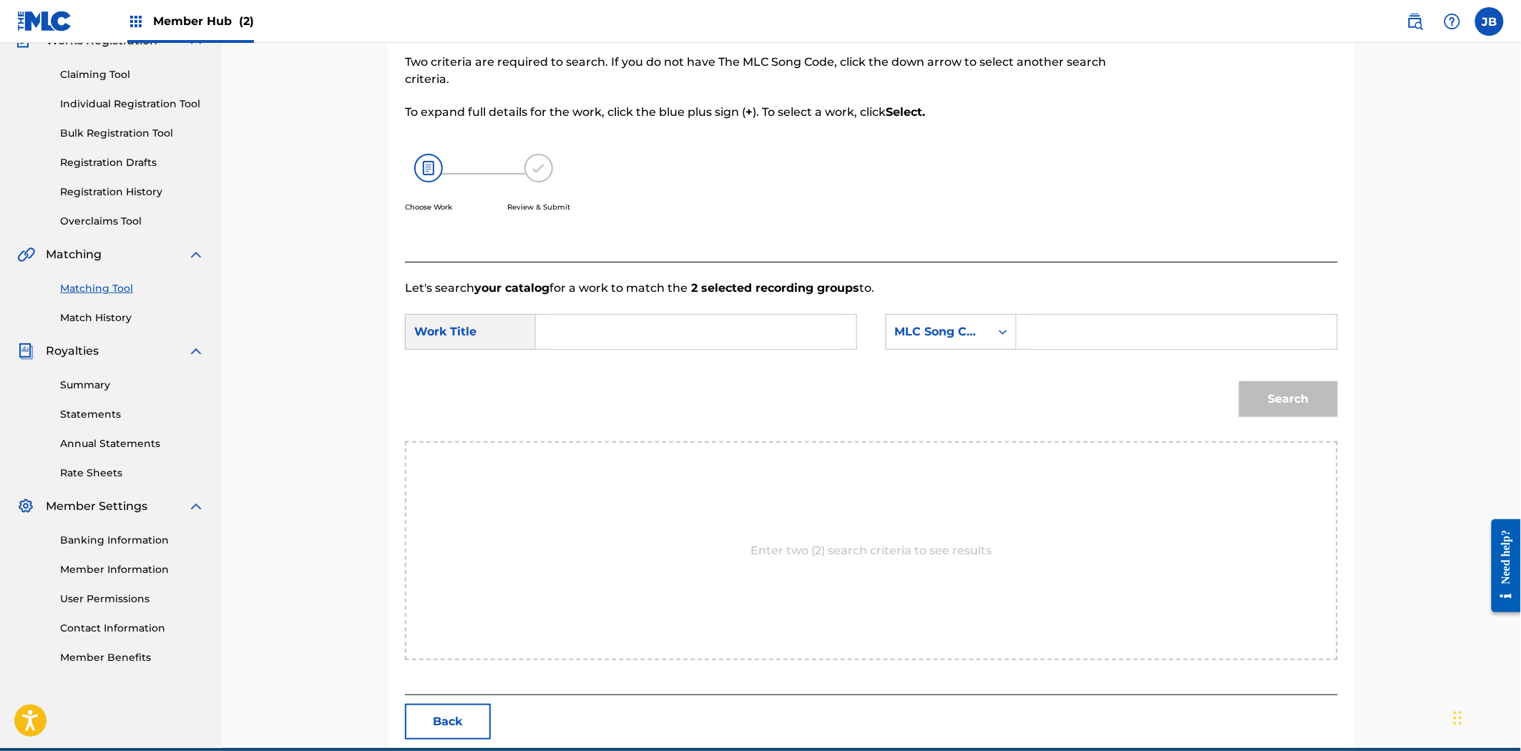
click at [1121, 346] on input "Search Form" at bounding box center [1177, 332] width 296 height 34
paste input "HQ6TX4"
type input "HQ6TX4"
click at [675, 334] on input "Search Form" at bounding box center [696, 332] width 296 height 34
paste input "Heart"
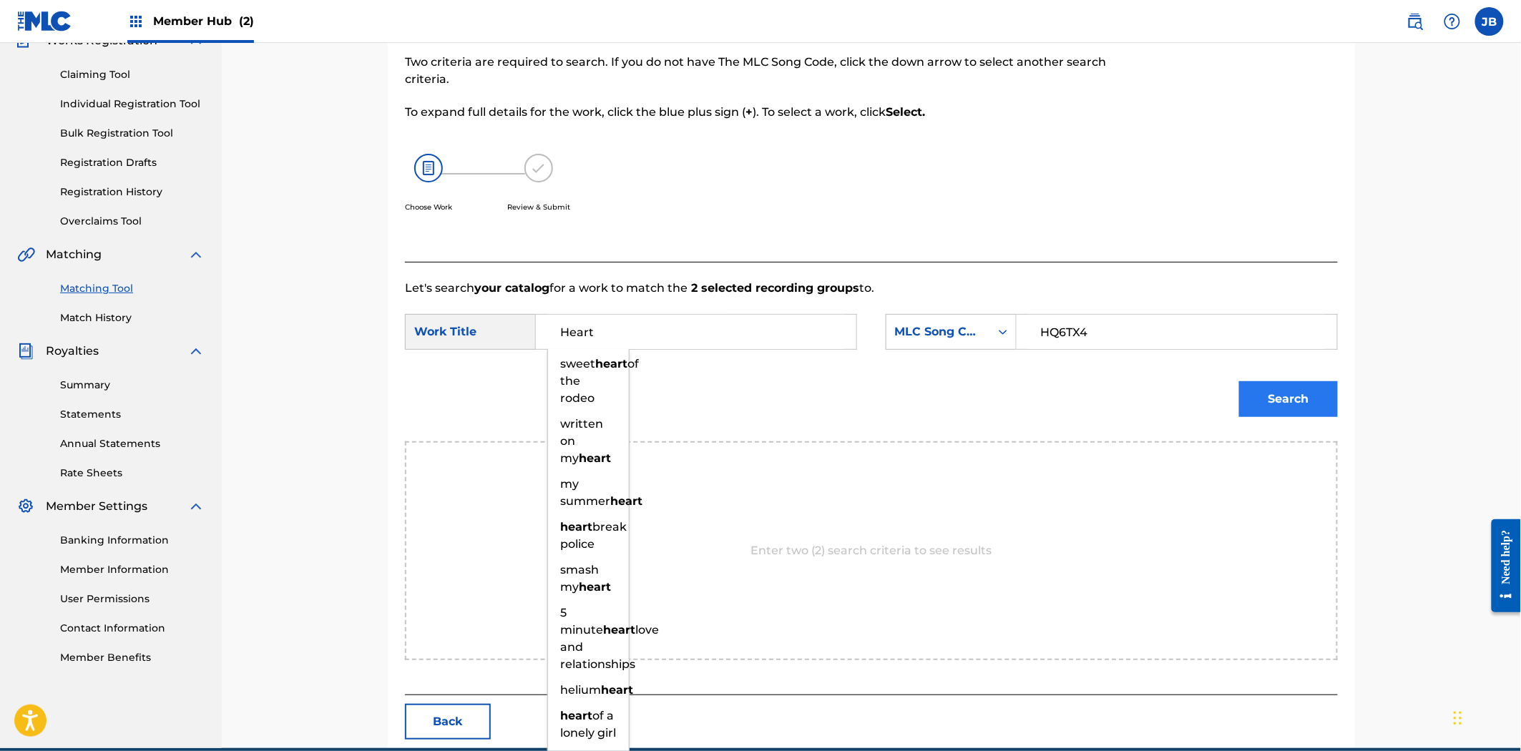
type input "Heart"
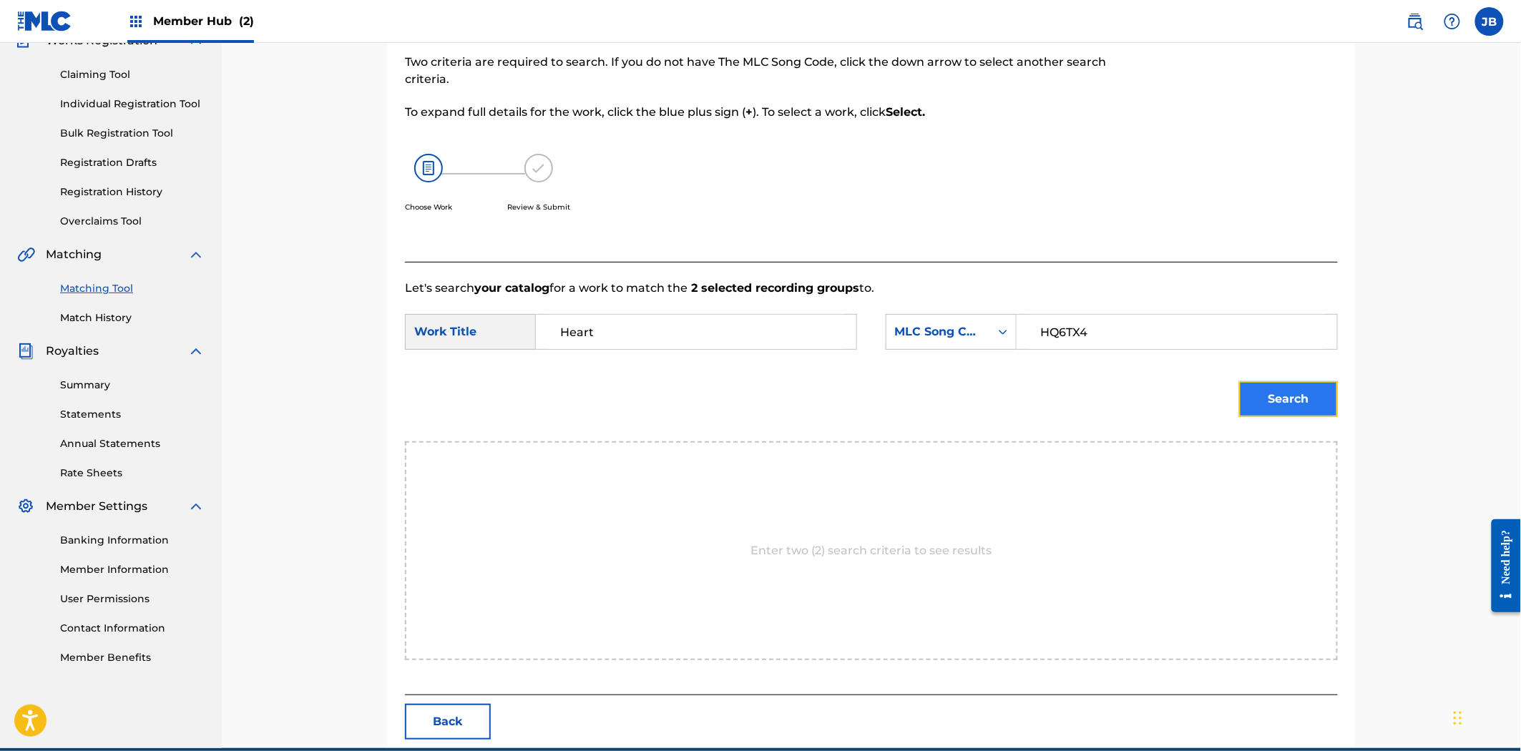
click at [1268, 406] on button "Search" at bounding box center [1288, 399] width 99 height 36
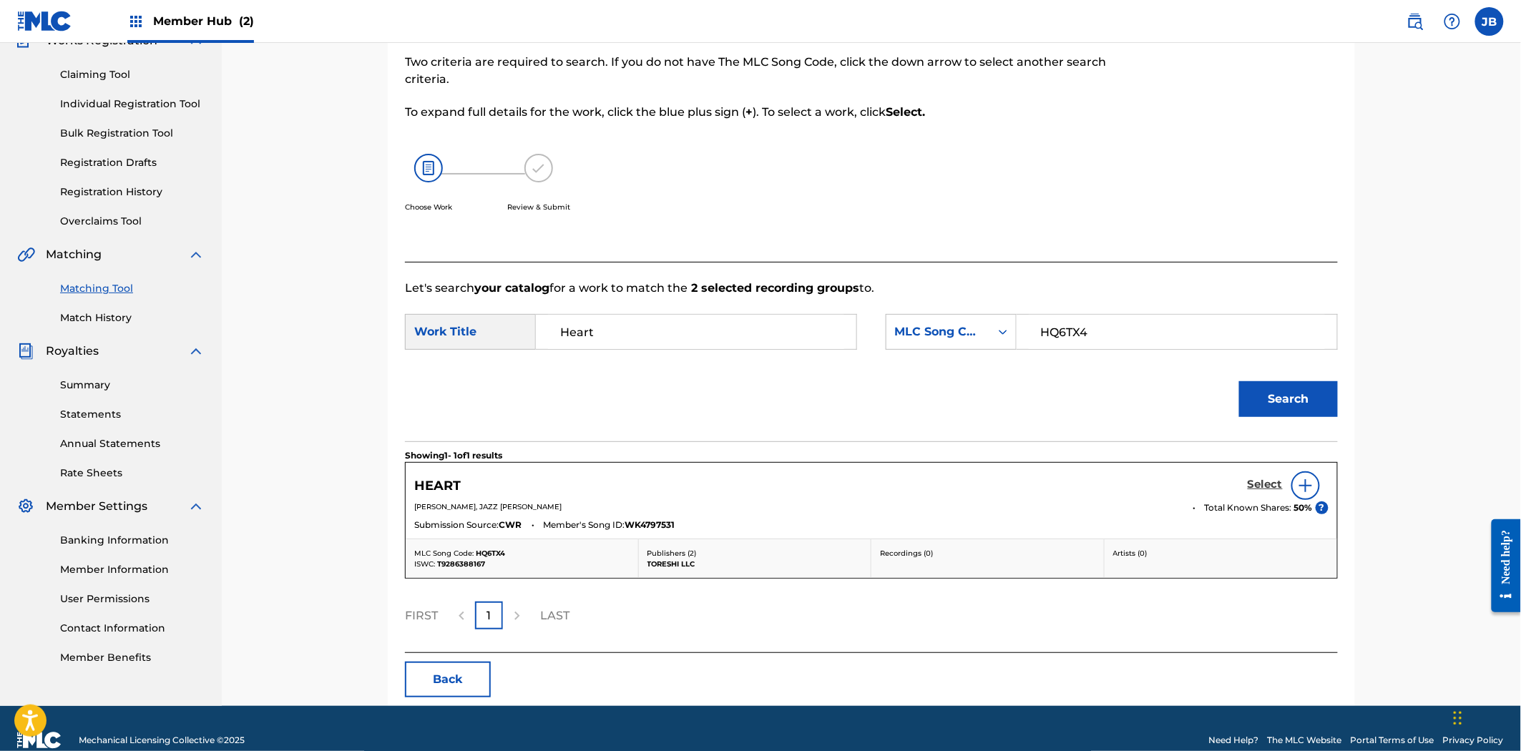
click at [1257, 481] on h5 "Select" at bounding box center [1265, 485] width 35 height 14
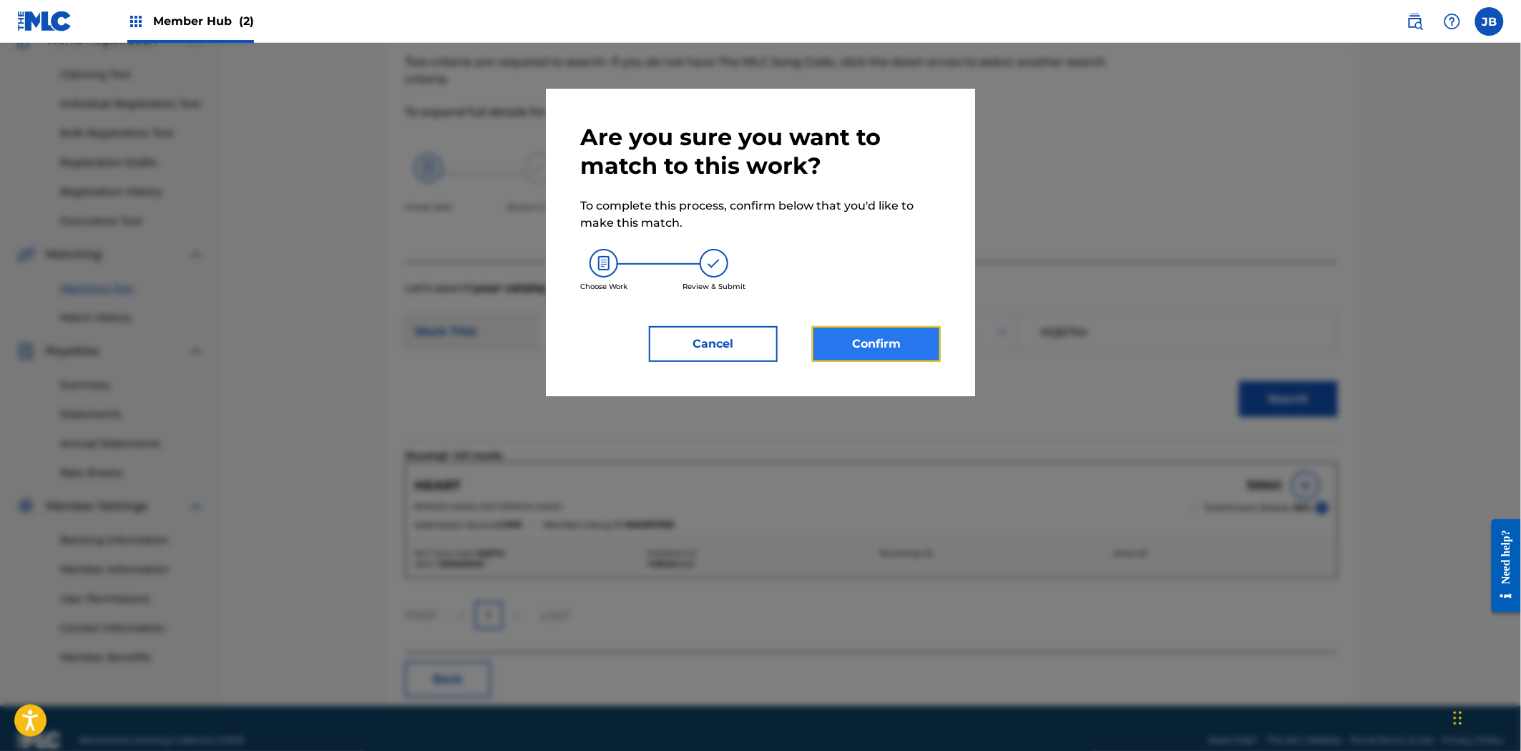
click at [894, 340] on button "Confirm" at bounding box center [876, 344] width 129 height 36
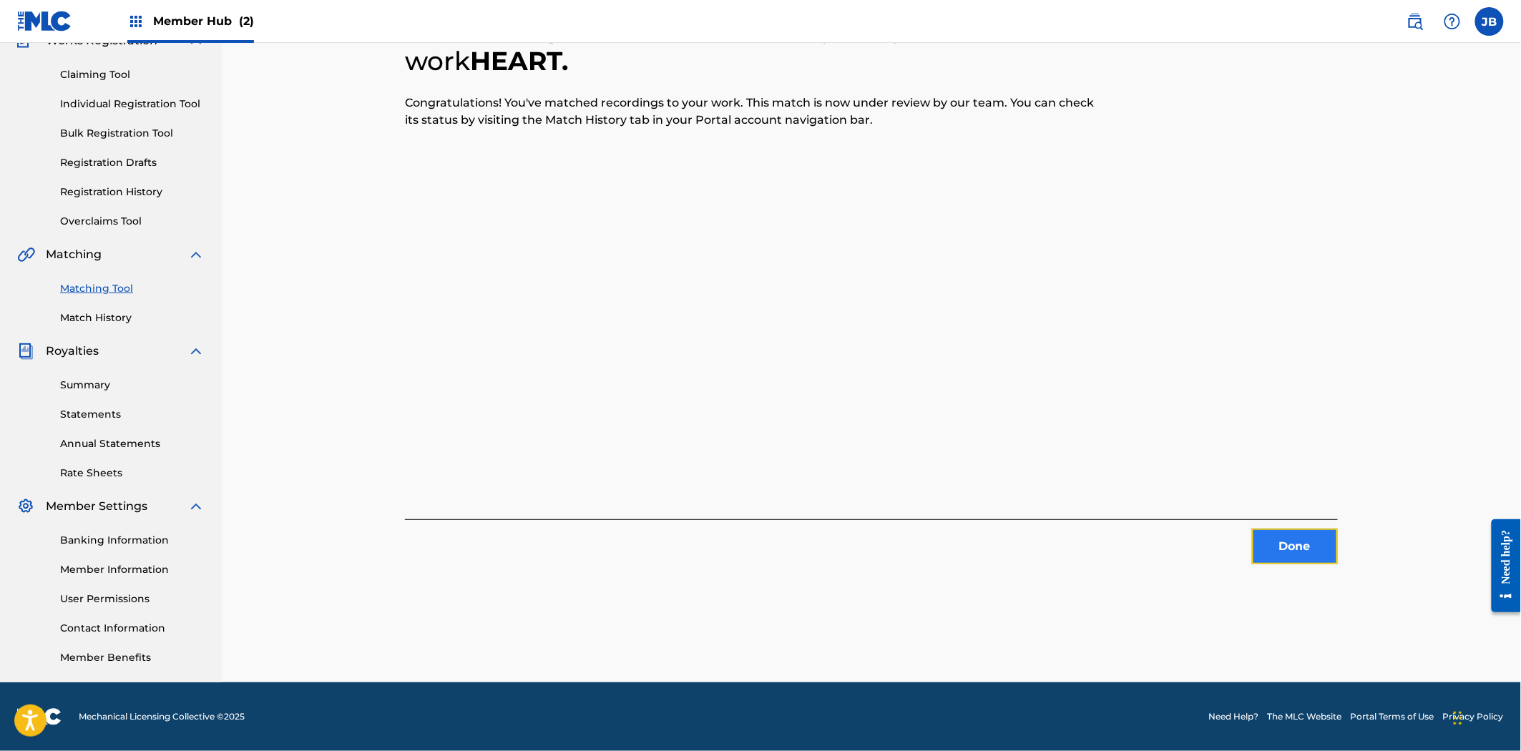
click at [1317, 534] on button "Done" at bounding box center [1295, 547] width 86 height 36
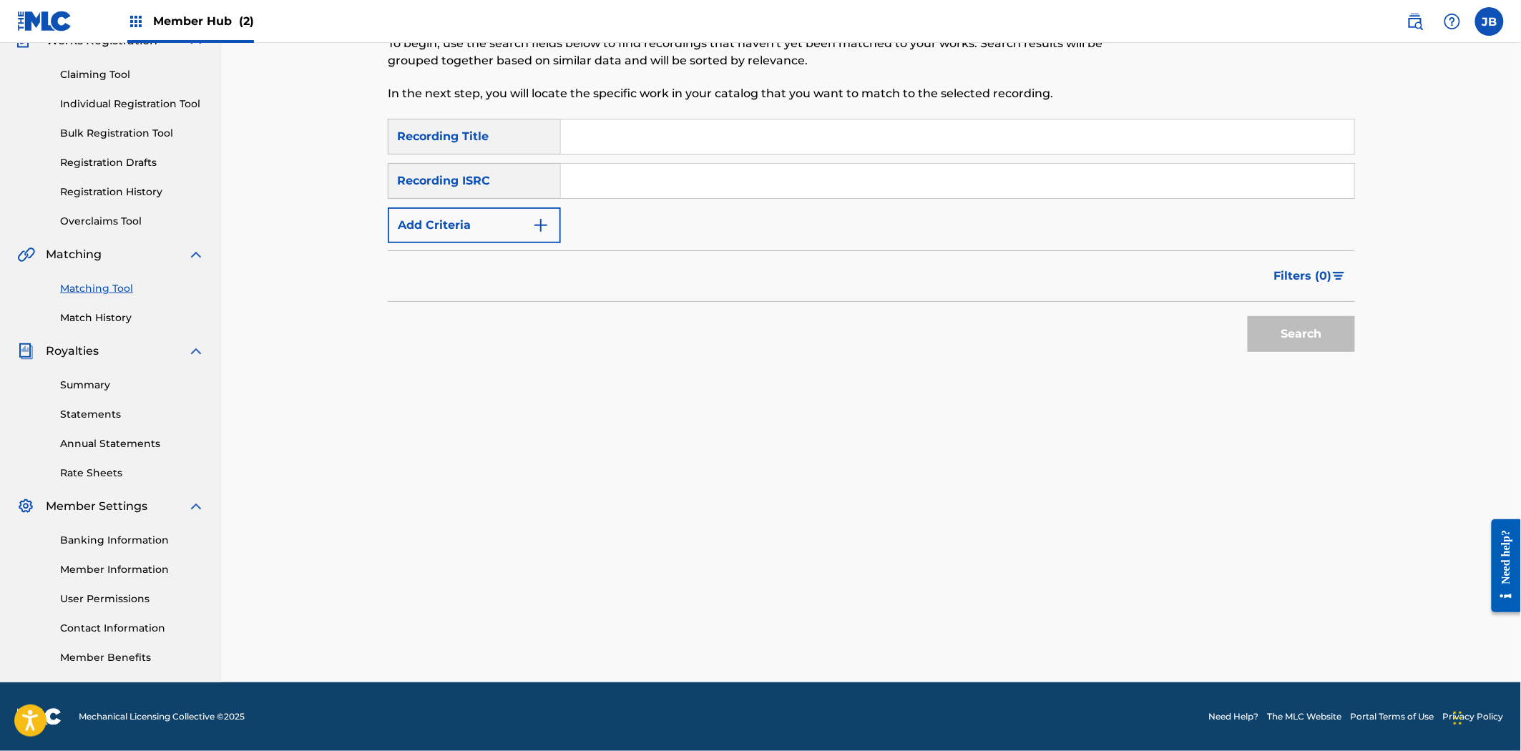
click at [754, 184] on input "Search Form" at bounding box center [957, 181] width 793 height 34
paste input "USUM72411214"
type input "USUM72411214"
drag, startPoint x: 1306, startPoint y: 342, endPoint x: 1290, endPoint y: 341, distance: 16.5
click at [1307, 343] on button "Search" at bounding box center [1301, 334] width 107 height 36
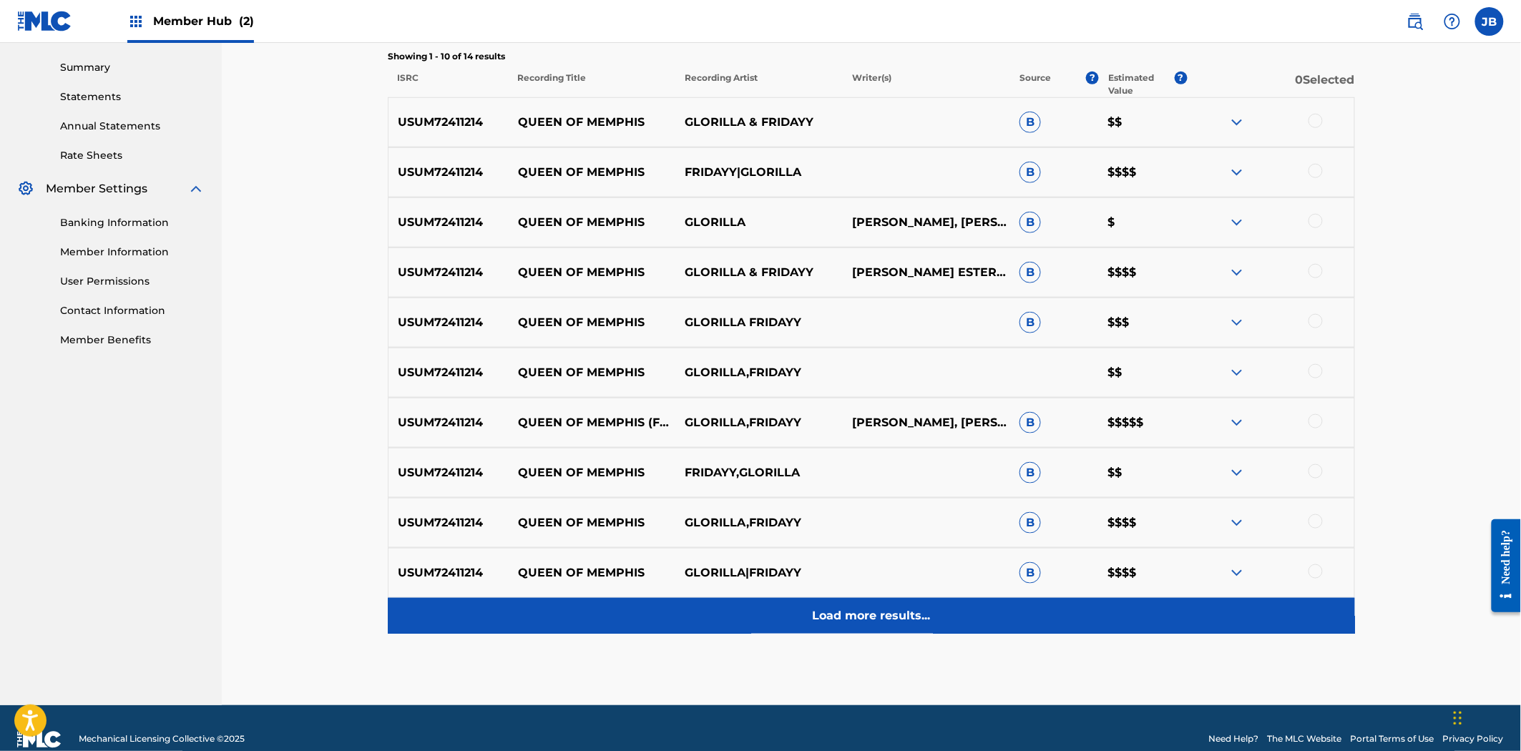
click at [906, 623] on p "Load more results..." at bounding box center [872, 615] width 118 height 17
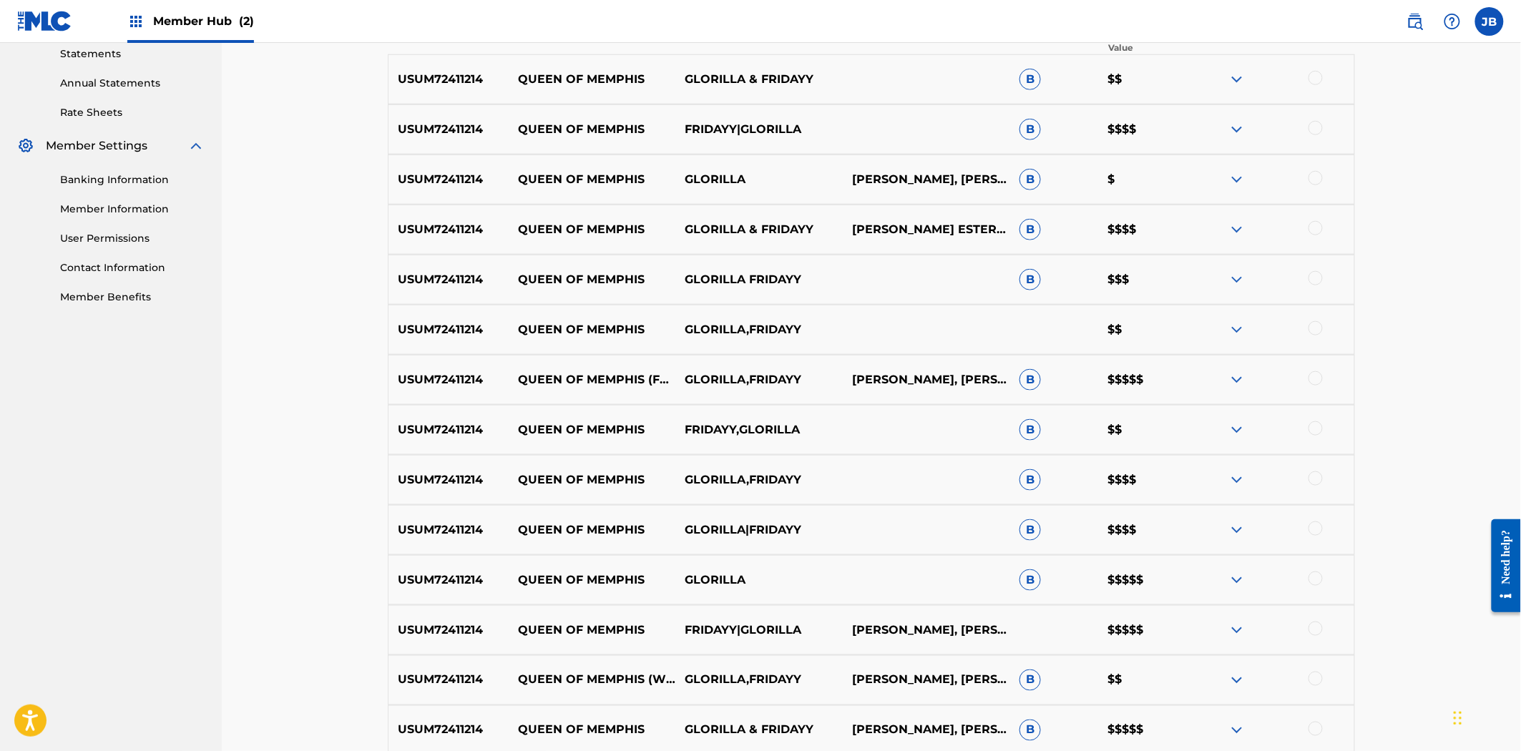
scroll to position [403, 0]
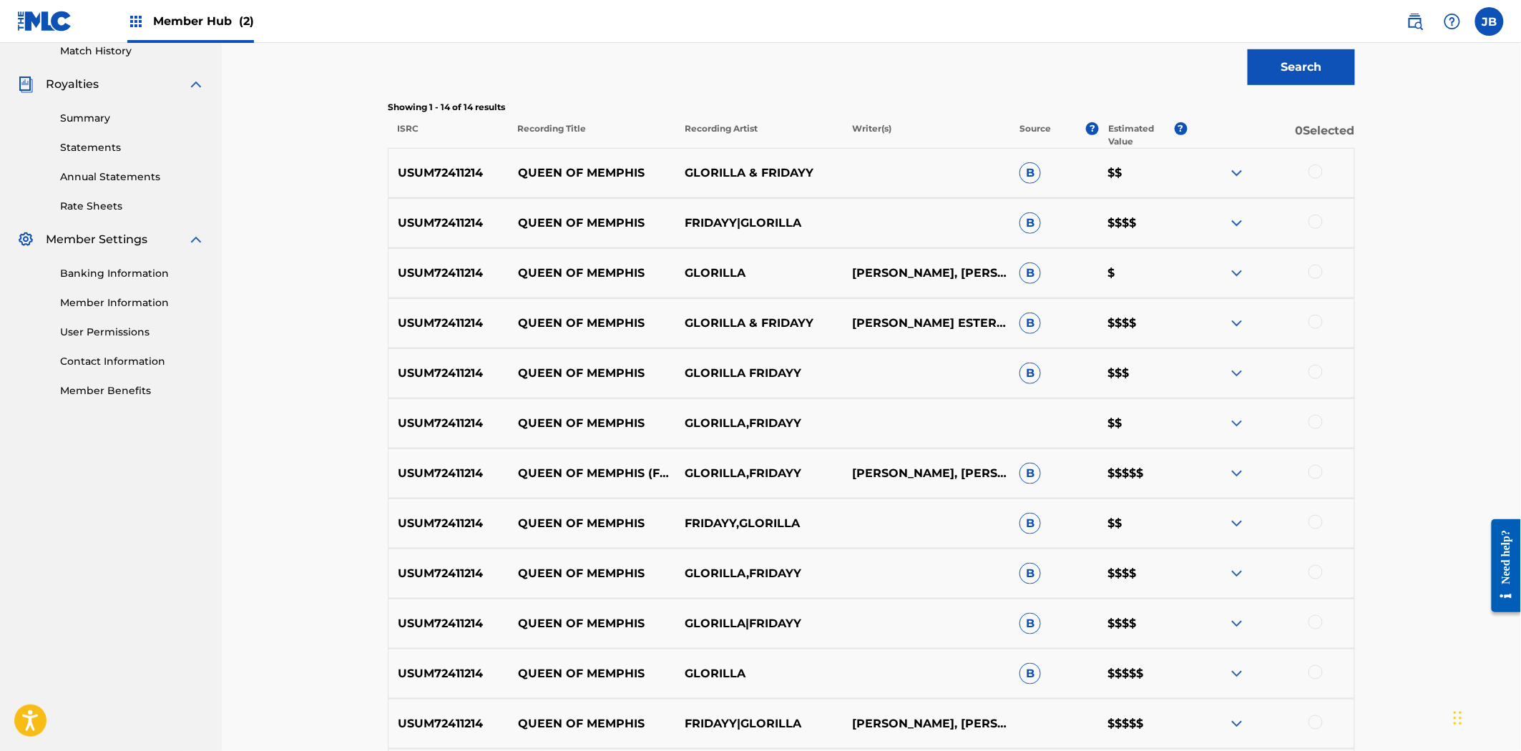
click at [1319, 175] on div at bounding box center [1315, 172] width 14 height 14
click at [1321, 230] on div at bounding box center [1270, 223] width 167 height 17
click at [1318, 222] on div at bounding box center [1315, 222] width 14 height 14
click at [1321, 273] on div at bounding box center [1315, 272] width 14 height 14
click at [1314, 325] on div at bounding box center [1315, 322] width 14 height 14
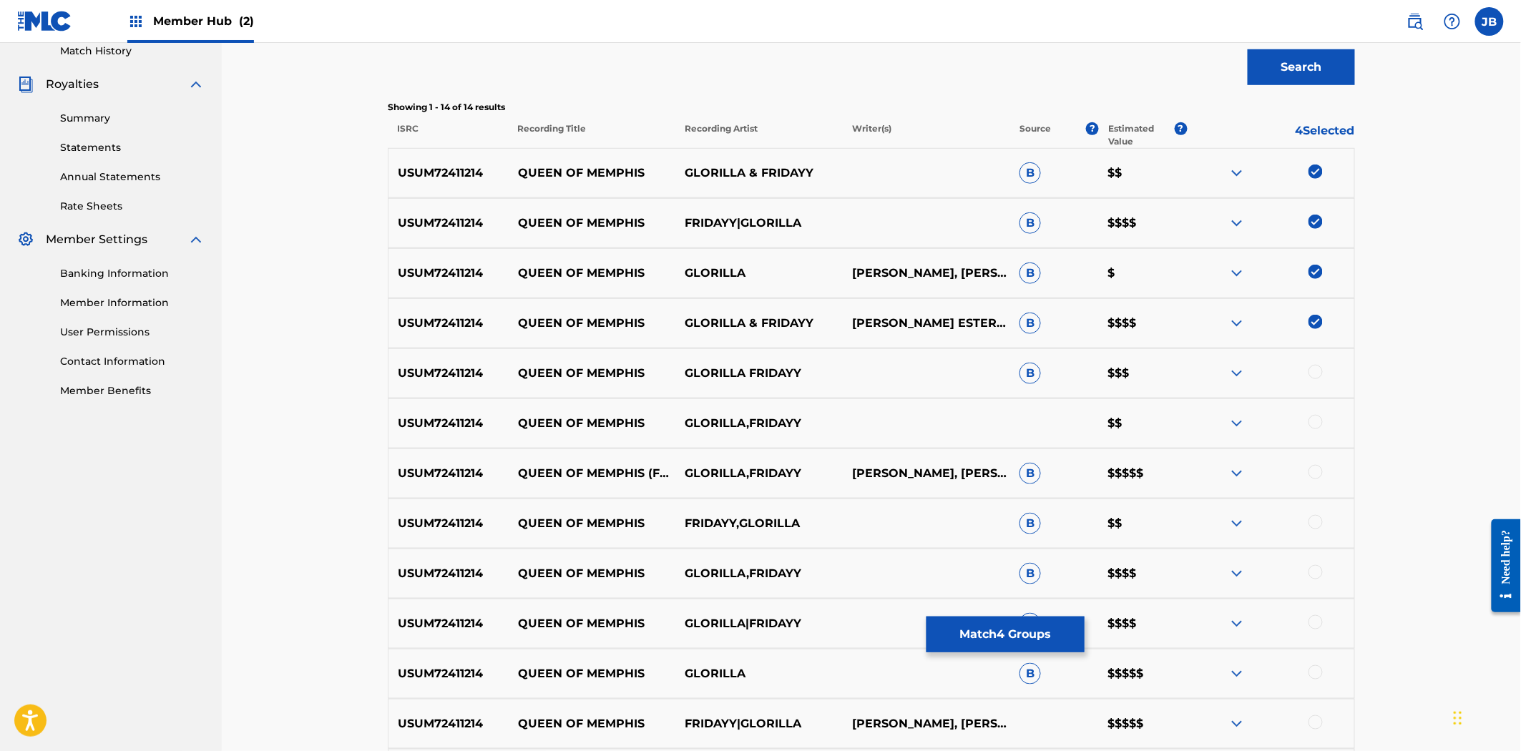
click at [1310, 377] on div at bounding box center [1270, 373] width 167 height 17
click at [1313, 376] on div at bounding box center [1315, 372] width 14 height 14
click at [1313, 421] on div at bounding box center [1315, 422] width 14 height 14
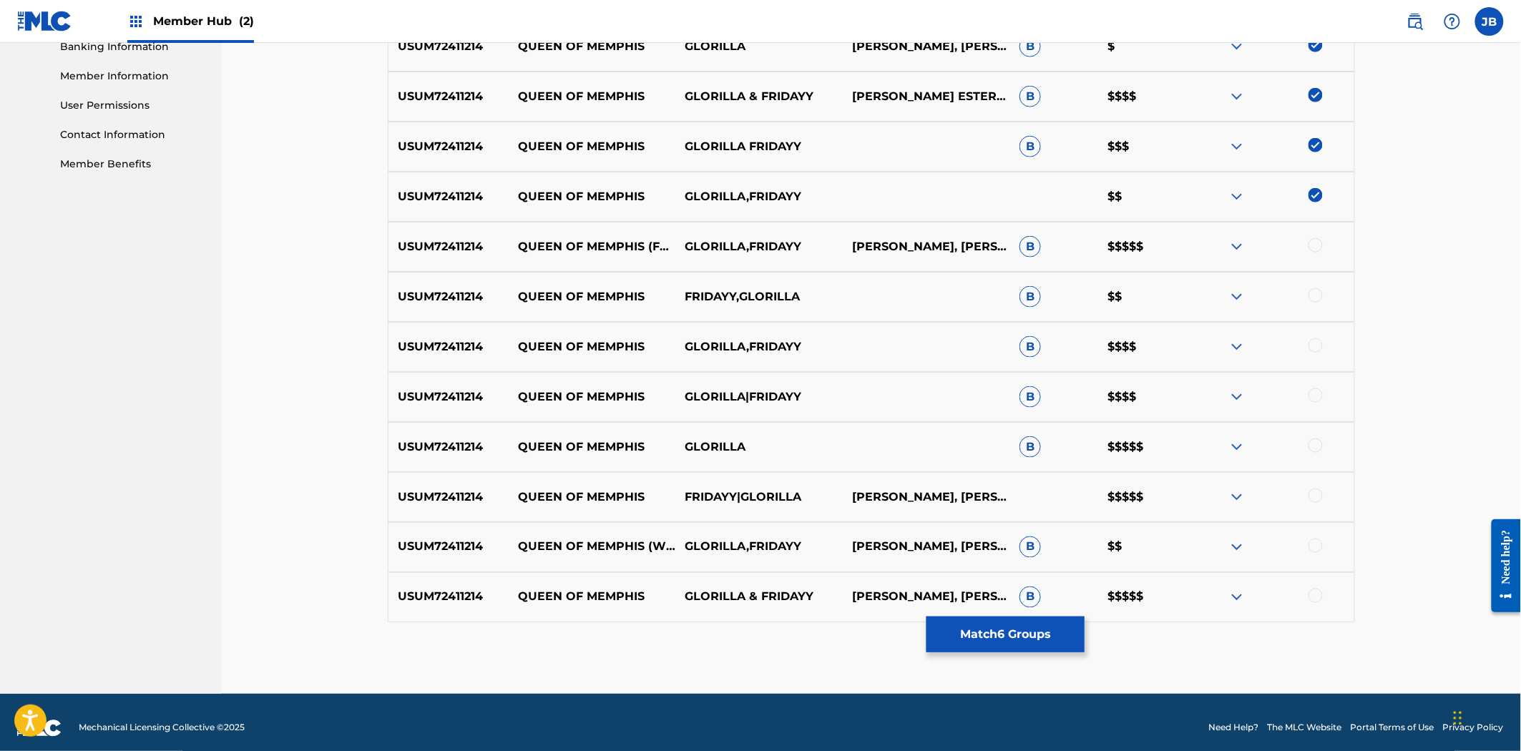
scroll to position [641, 0]
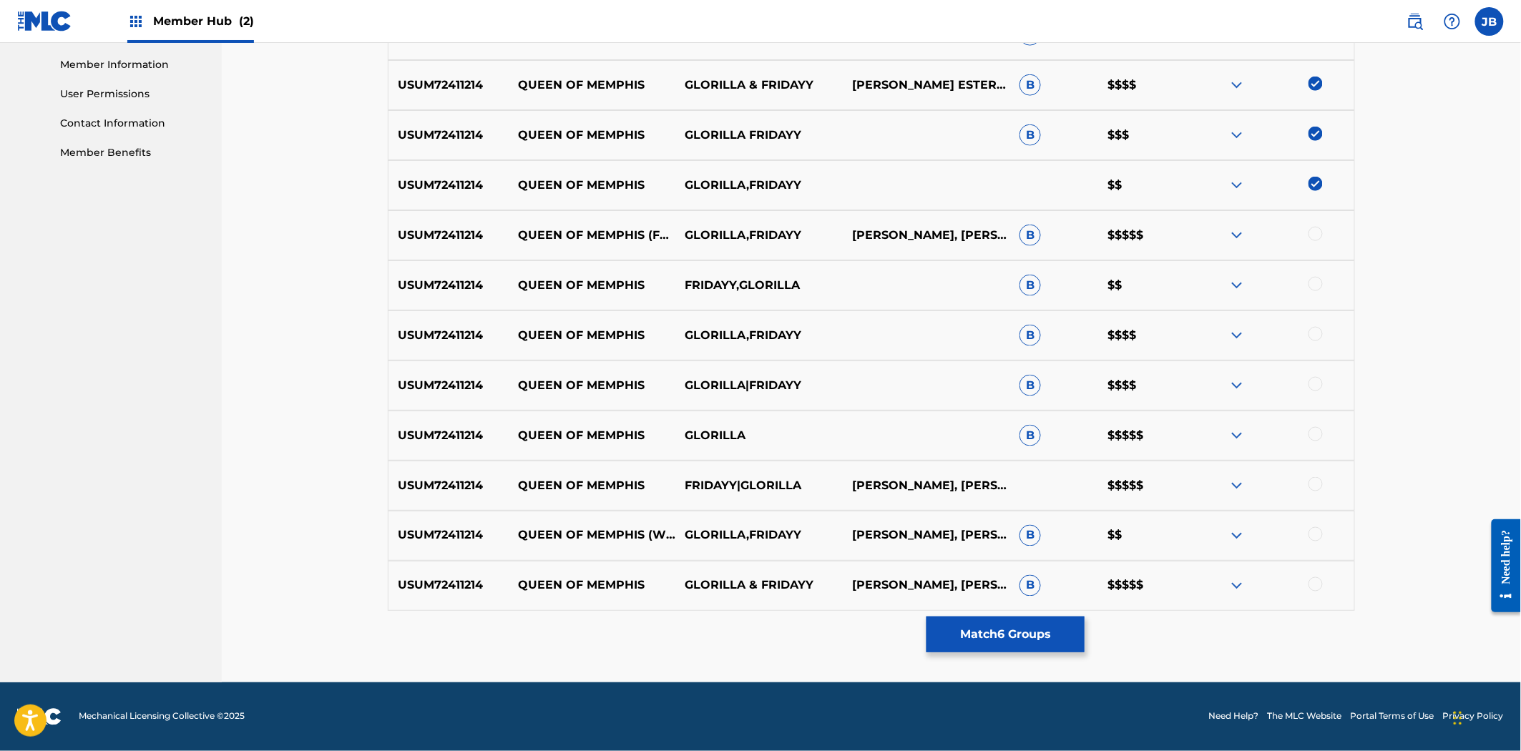
click at [1317, 238] on div at bounding box center [1315, 234] width 14 height 14
click at [1315, 292] on div at bounding box center [1270, 285] width 167 height 17
click at [1315, 289] on div at bounding box center [1315, 284] width 14 height 14
click at [1332, 327] on div at bounding box center [1270, 335] width 167 height 17
click at [1318, 340] on div at bounding box center [1315, 334] width 14 height 14
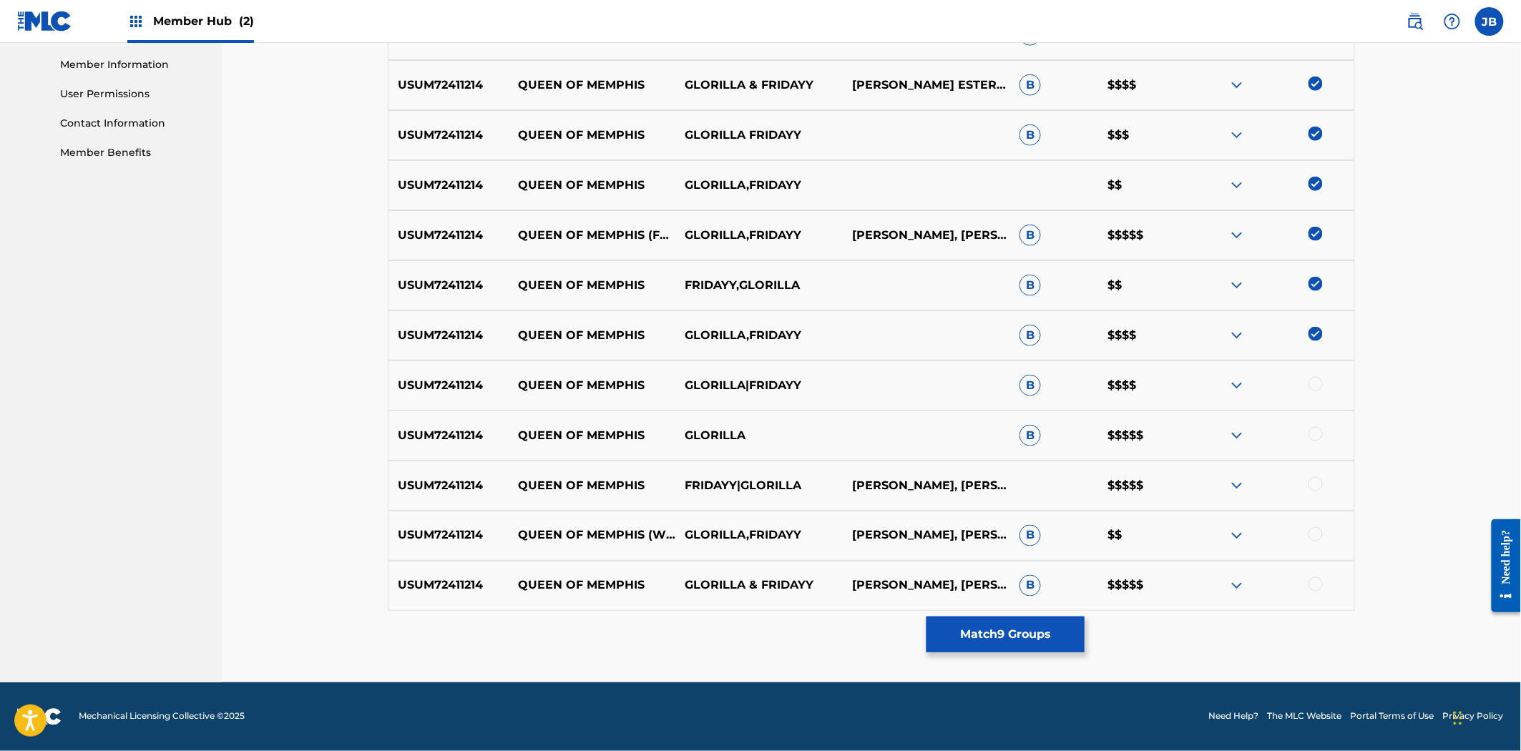
click at [1318, 381] on div at bounding box center [1315, 384] width 14 height 14
click at [1321, 434] on div at bounding box center [1315, 434] width 14 height 14
click at [1310, 489] on div at bounding box center [1315, 484] width 14 height 14
click at [1318, 534] on div at bounding box center [1315, 534] width 14 height 14
click at [1318, 534] on img at bounding box center [1315, 534] width 14 height 14
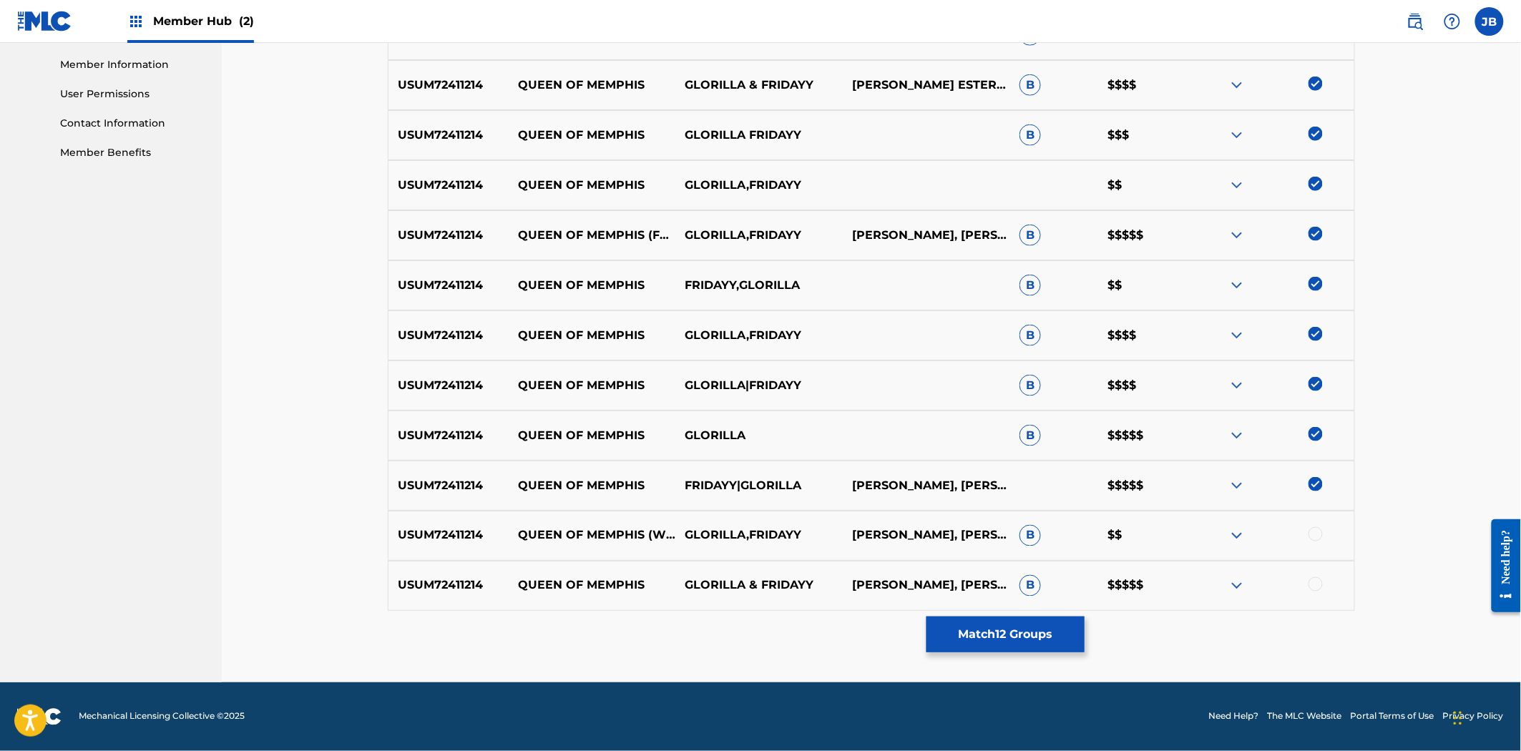
click at [1315, 542] on div at bounding box center [1270, 535] width 167 height 17
click at [1315, 541] on div at bounding box center [1270, 535] width 167 height 17
click at [1318, 535] on div at bounding box center [1315, 534] width 14 height 14
click at [1309, 585] on div at bounding box center [1315, 584] width 14 height 14
click at [1036, 627] on button "Match 14 Groups" at bounding box center [1005, 635] width 158 height 36
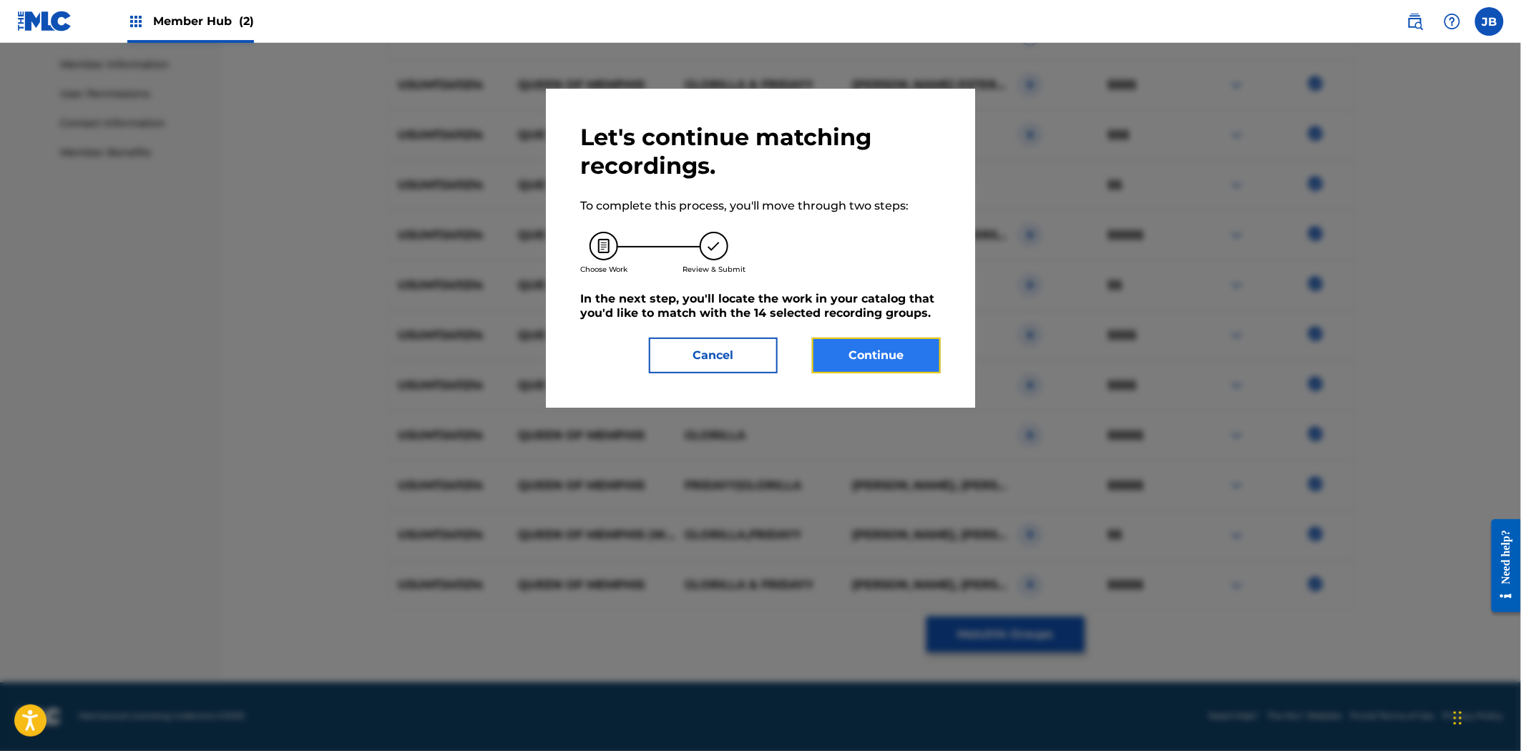
click at [870, 356] on button "Continue" at bounding box center [876, 356] width 129 height 36
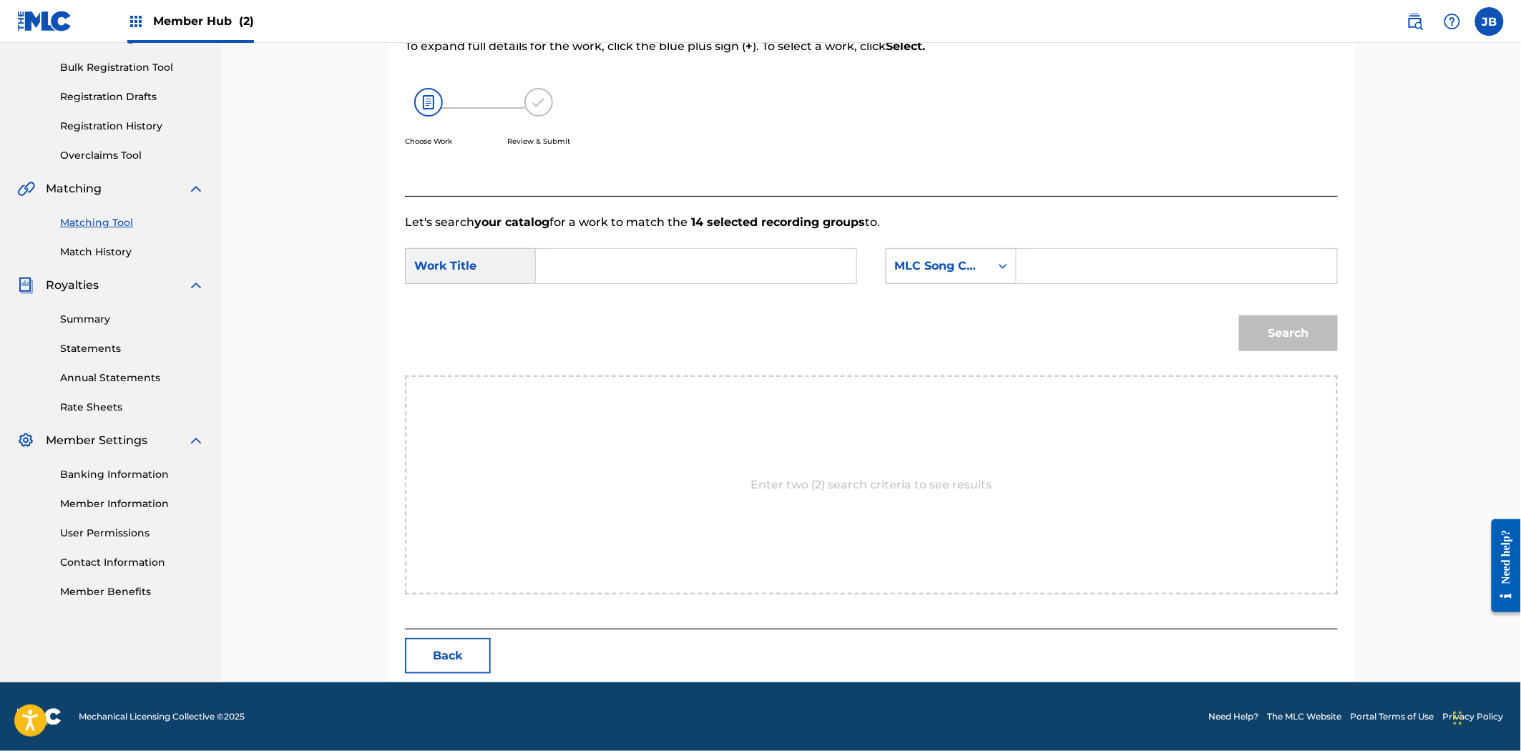
click at [1153, 265] on input "Search Form" at bounding box center [1177, 266] width 296 height 34
paste input "QL122Q"
type input "QL122Q"
click at [811, 272] on input "Search Form" at bounding box center [696, 266] width 296 height 34
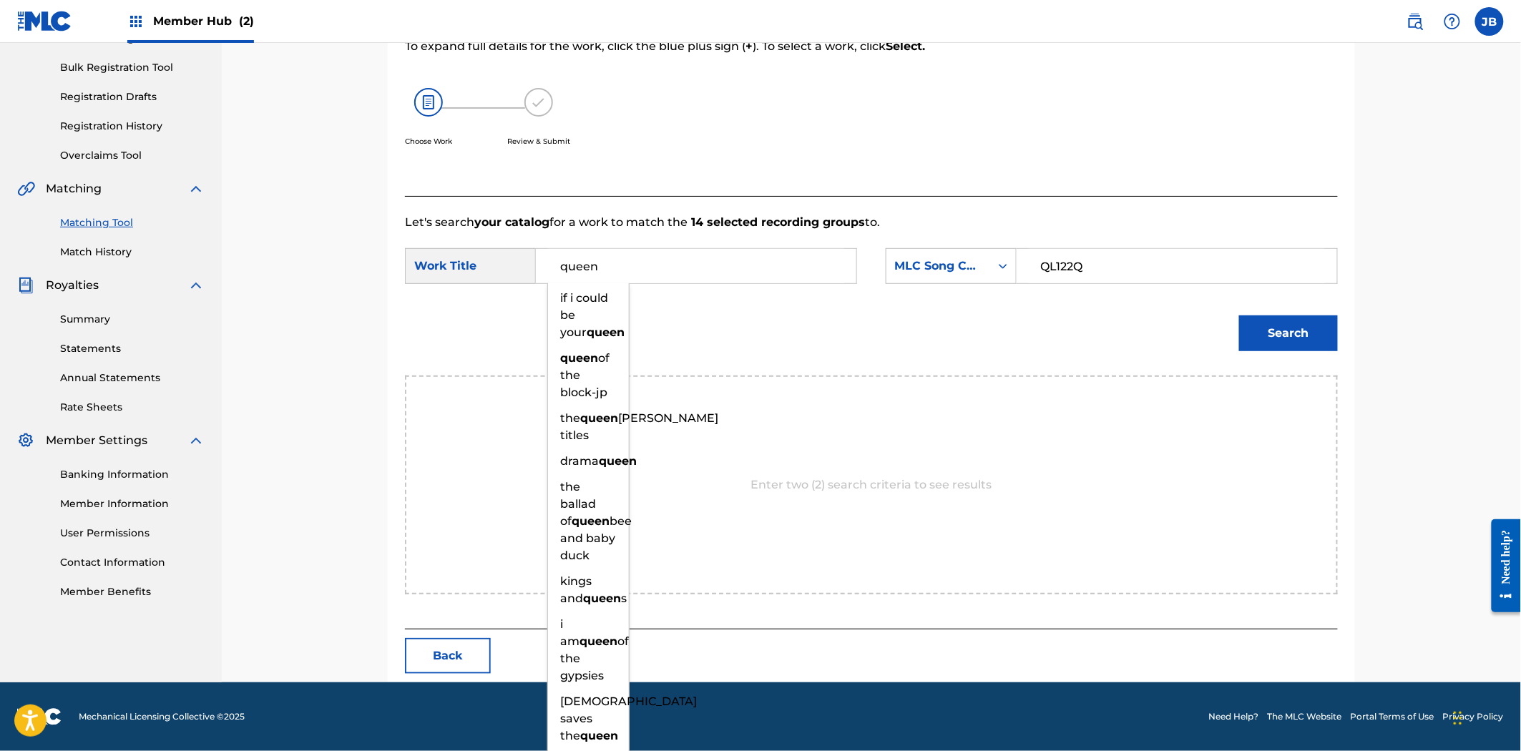
type input "queen"
click at [1239, 315] on button "Search" at bounding box center [1288, 333] width 99 height 36
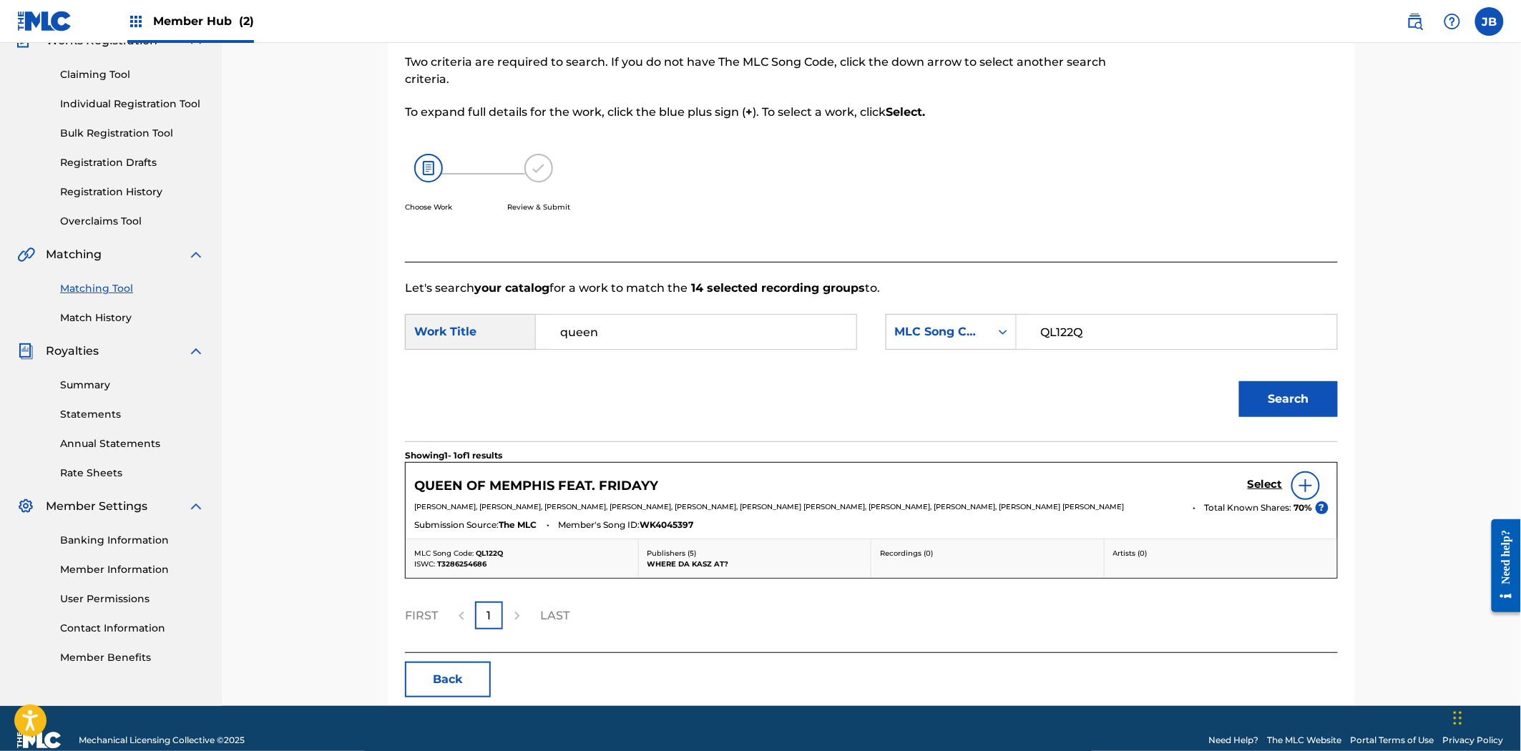
scroll to position [160, 0]
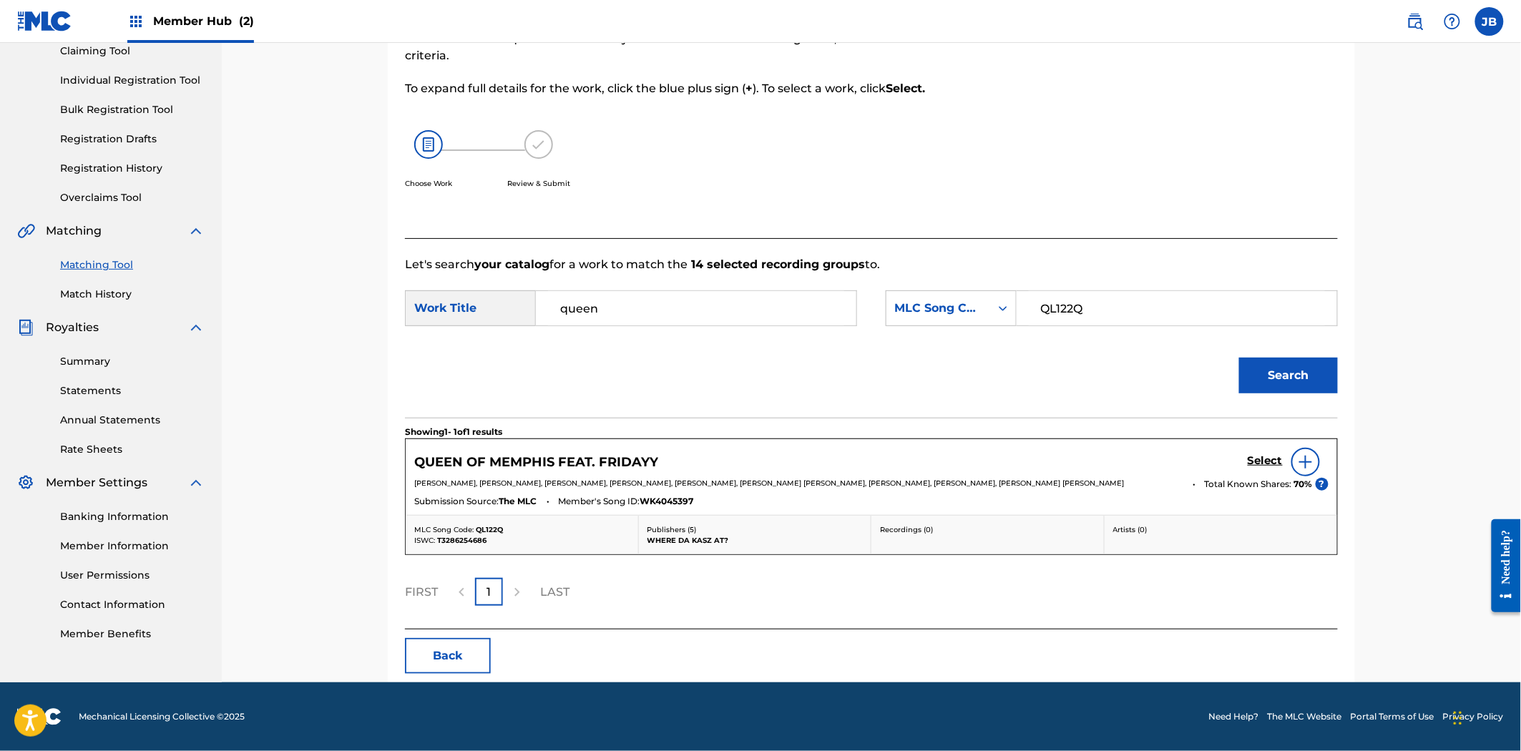
click at [1247, 466] on div "QUEEN OF MEMPHIS FEAT. FRIDAYY Select" at bounding box center [871, 462] width 914 height 29
click at [1261, 460] on h5 "Select" at bounding box center [1265, 461] width 35 height 14
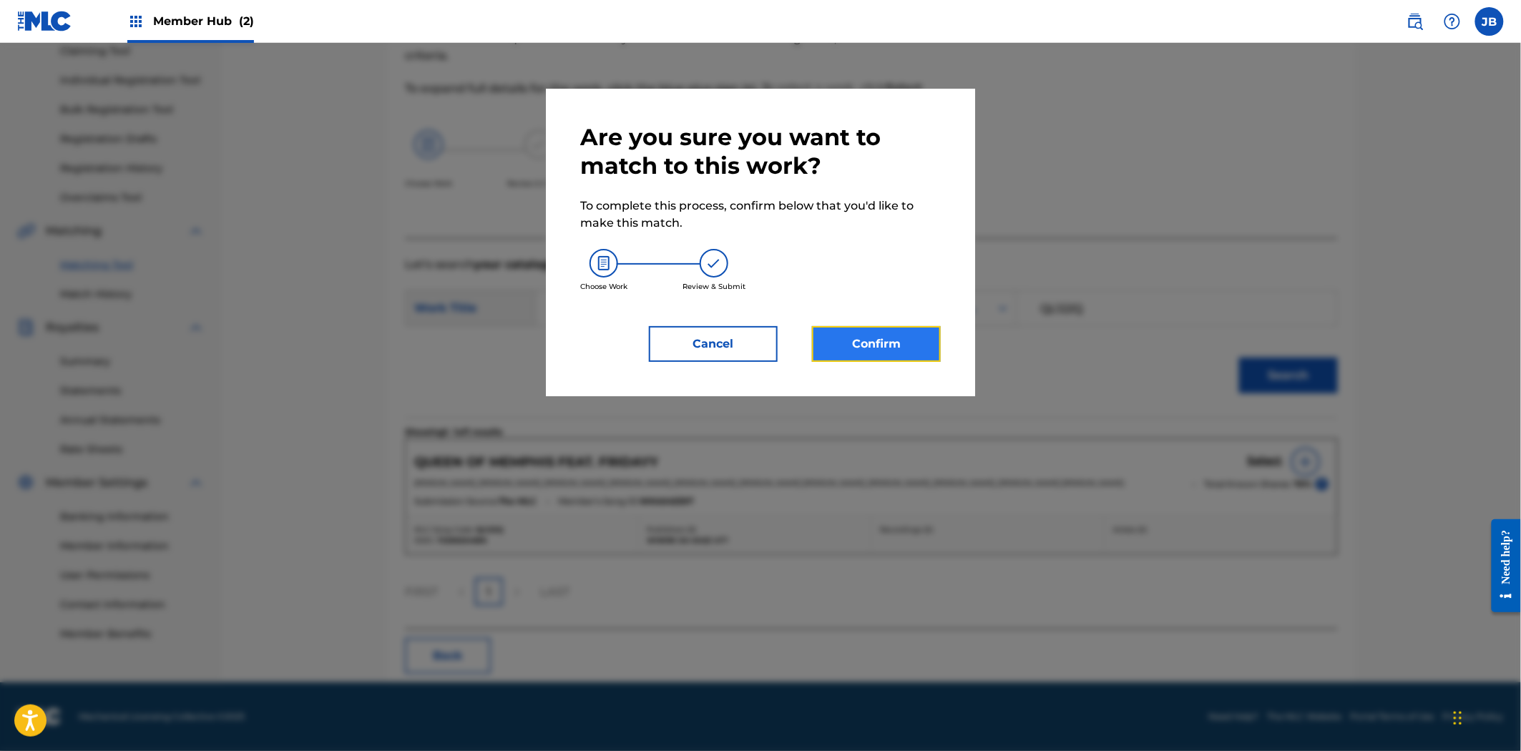
click at [916, 339] on button "Confirm" at bounding box center [876, 344] width 129 height 36
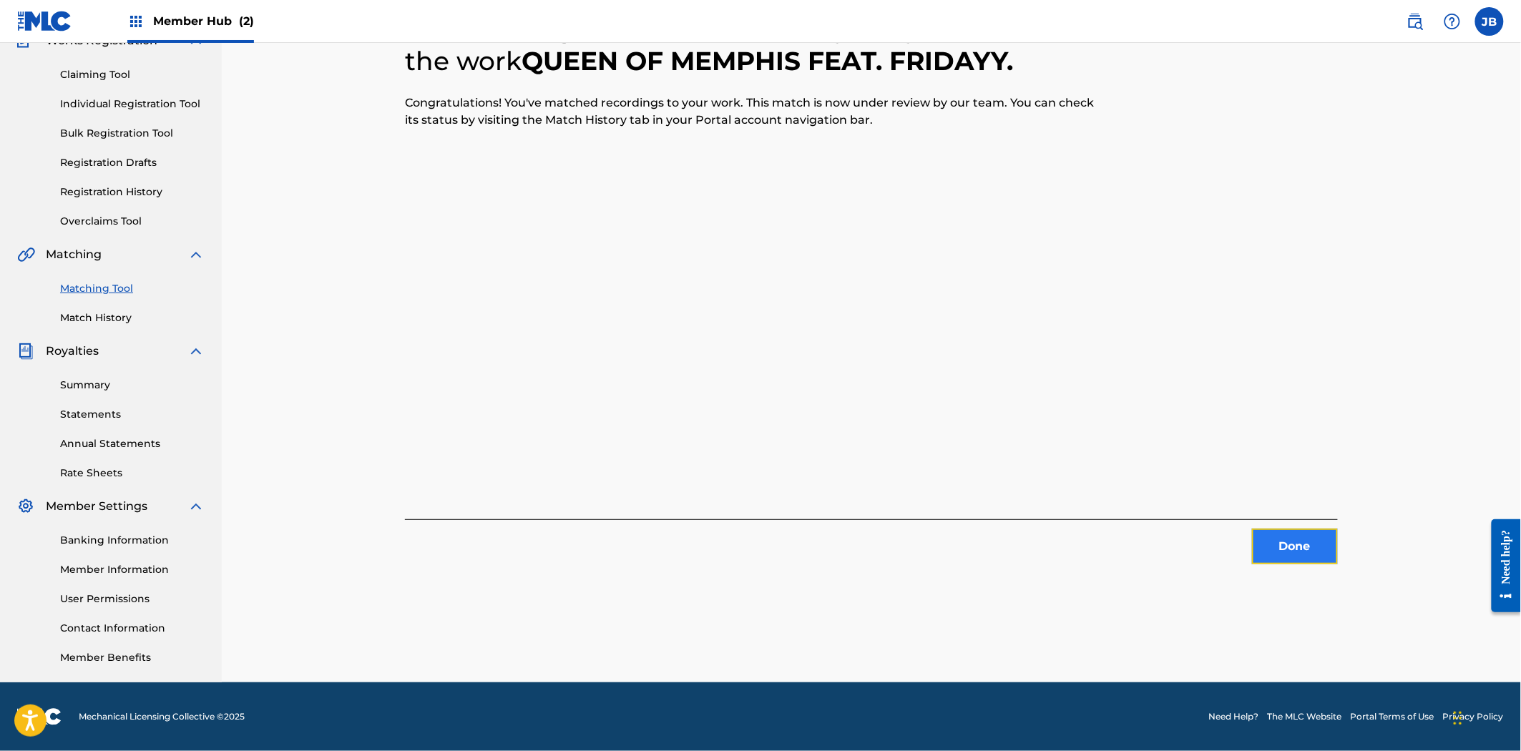
click at [1292, 544] on button "Done" at bounding box center [1295, 547] width 86 height 36
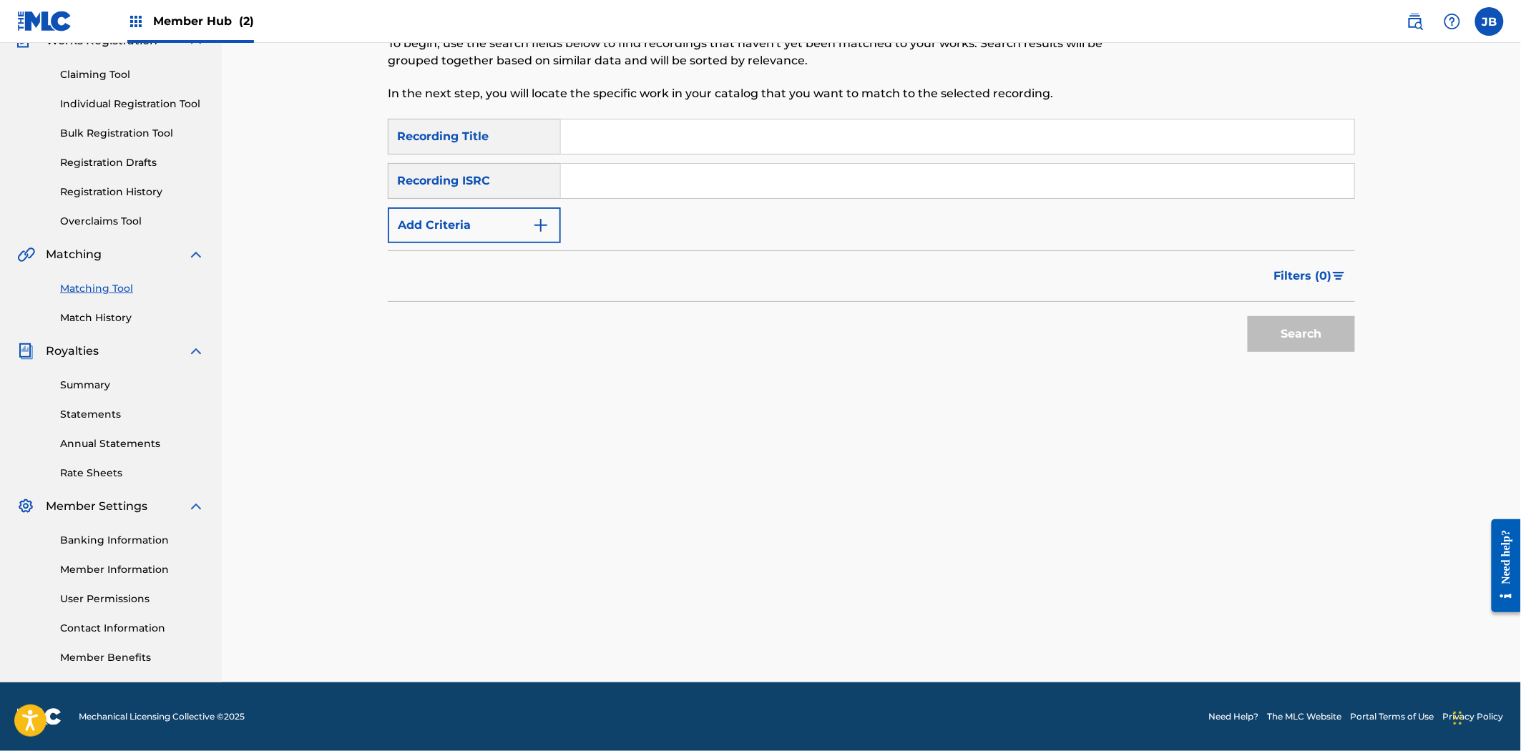
click at [635, 180] on input "Search Form" at bounding box center [957, 181] width 793 height 34
paste input "QZQAY2345300"
type input "QZQAY2345300"
click at [1293, 343] on button "Search" at bounding box center [1301, 334] width 107 height 36
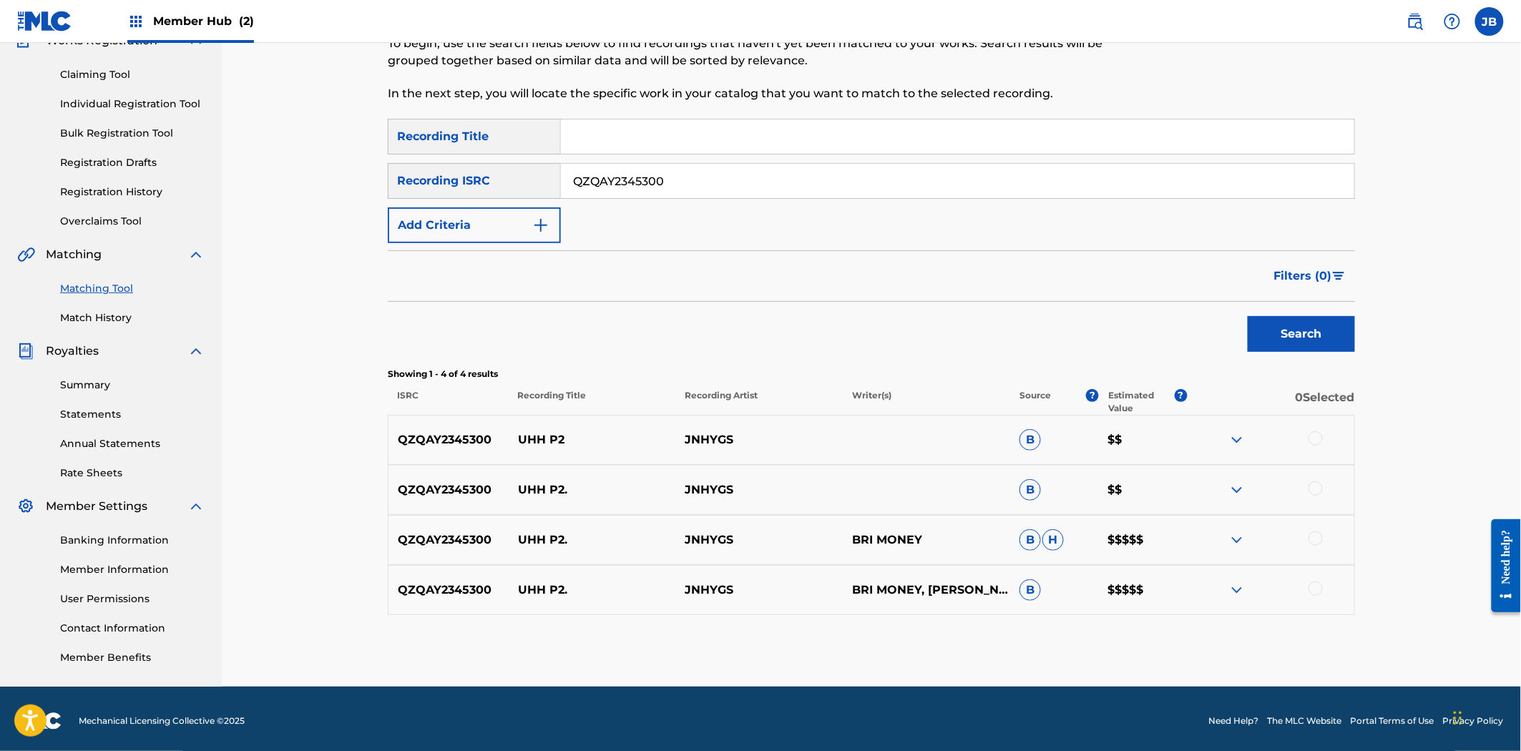
click at [1317, 444] on div at bounding box center [1315, 438] width 14 height 14
click at [1311, 496] on div at bounding box center [1270, 489] width 167 height 17
click at [1315, 489] on div at bounding box center [1315, 488] width 14 height 14
click at [1319, 547] on div at bounding box center [1270, 540] width 167 height 17
click at [1315, 534] on div at bounding box center [1315, 539] width 14 height 14
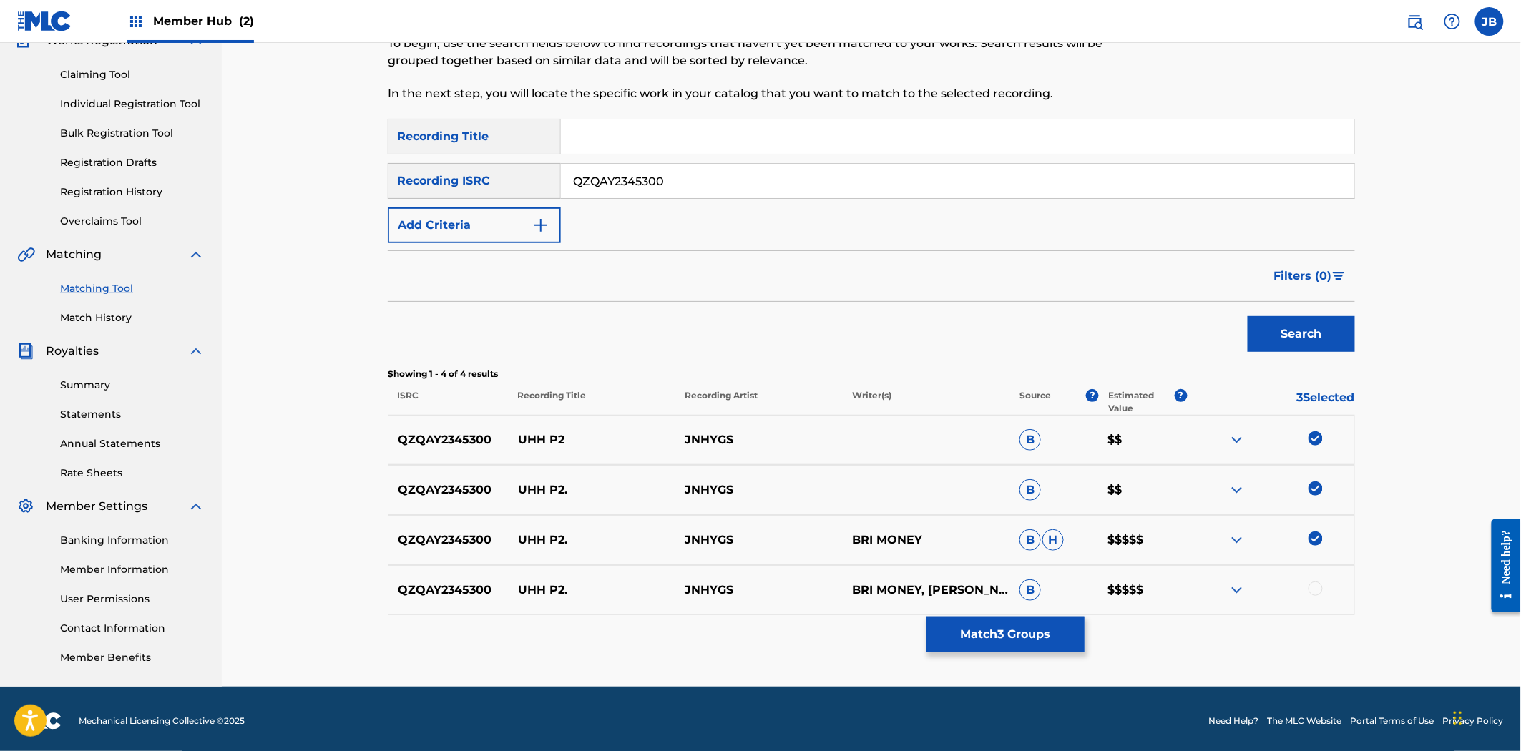
click
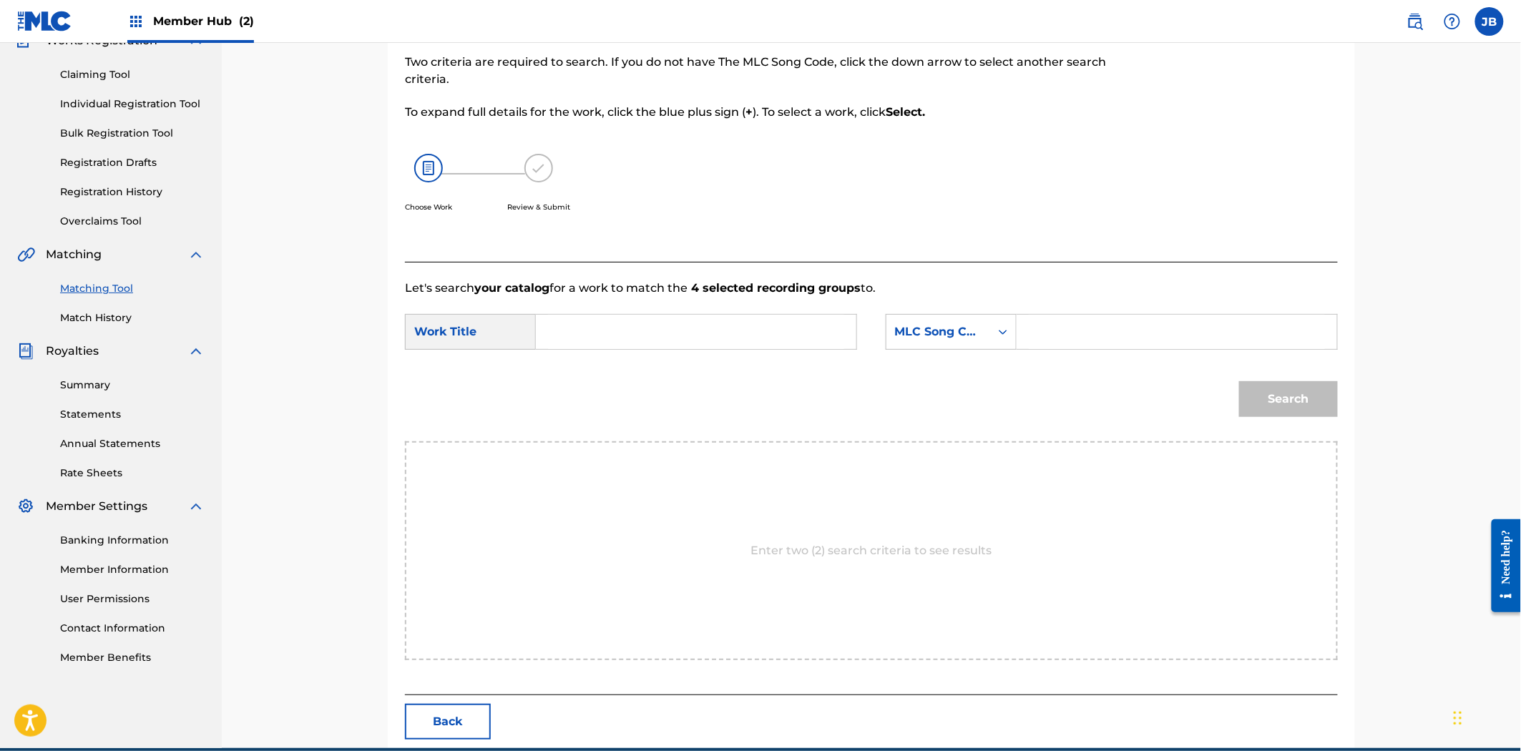
paste input "UW2W66"
type input "UW2W66"
paste input "Uhh P2"
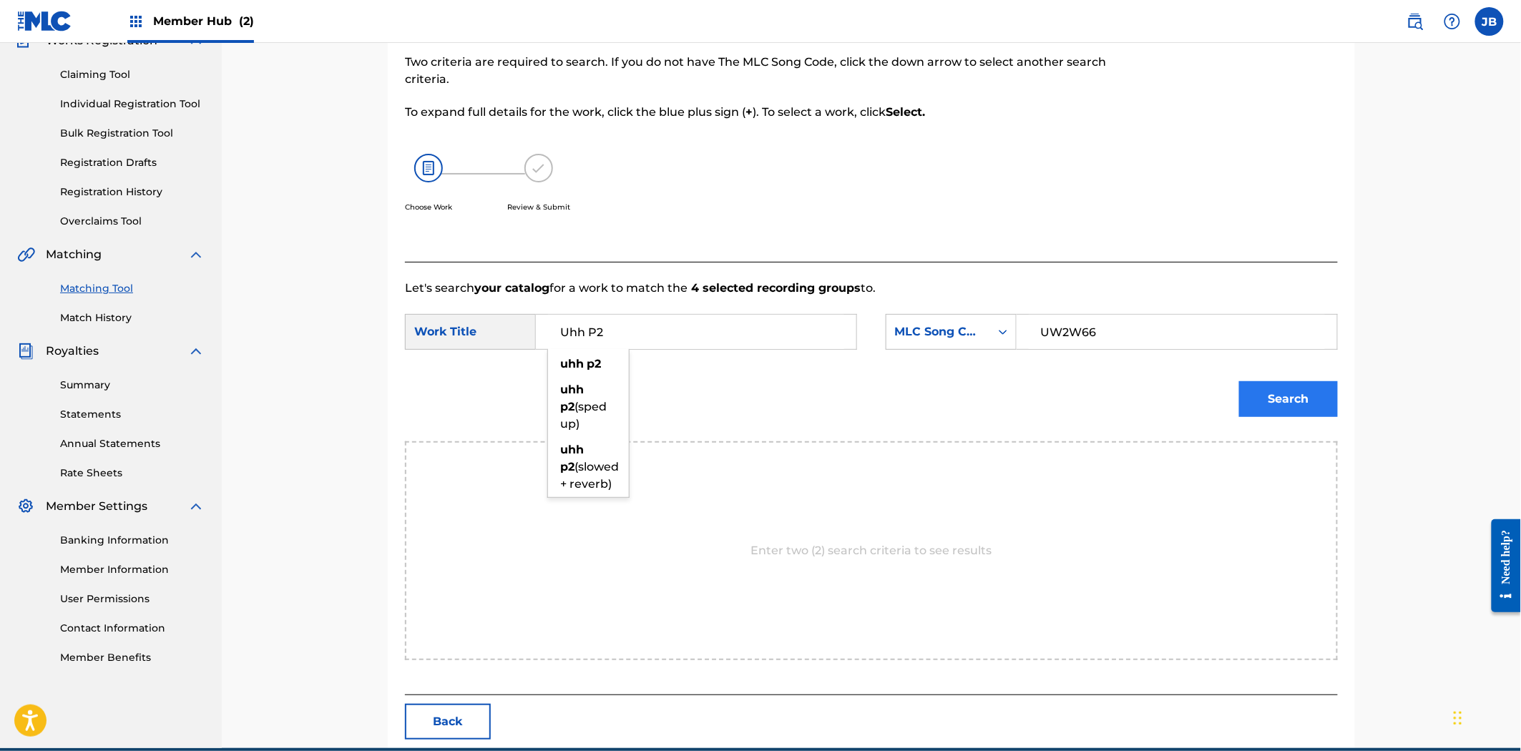
type input "Uhh P2"
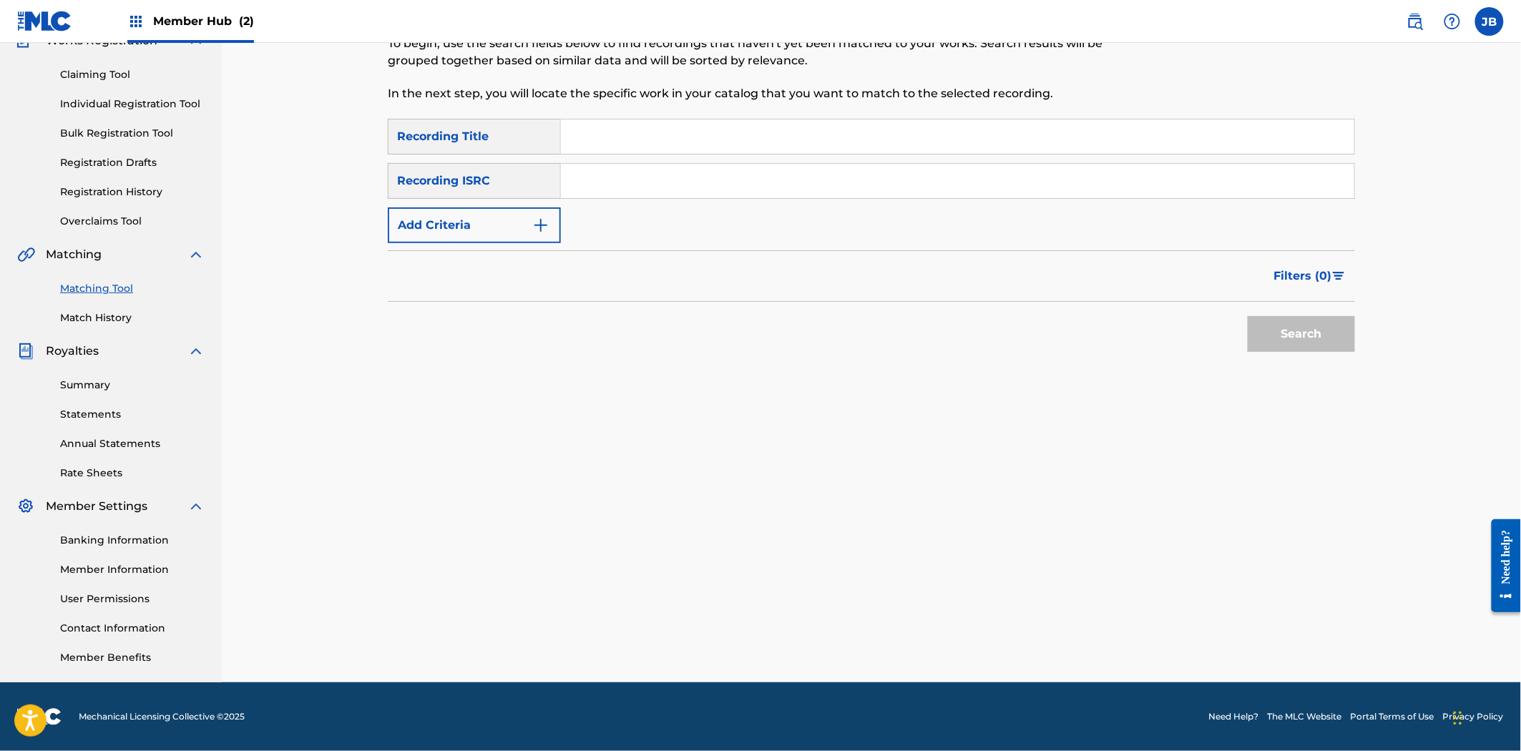
paste input "USAT21904116"
type input "USAT21904116"
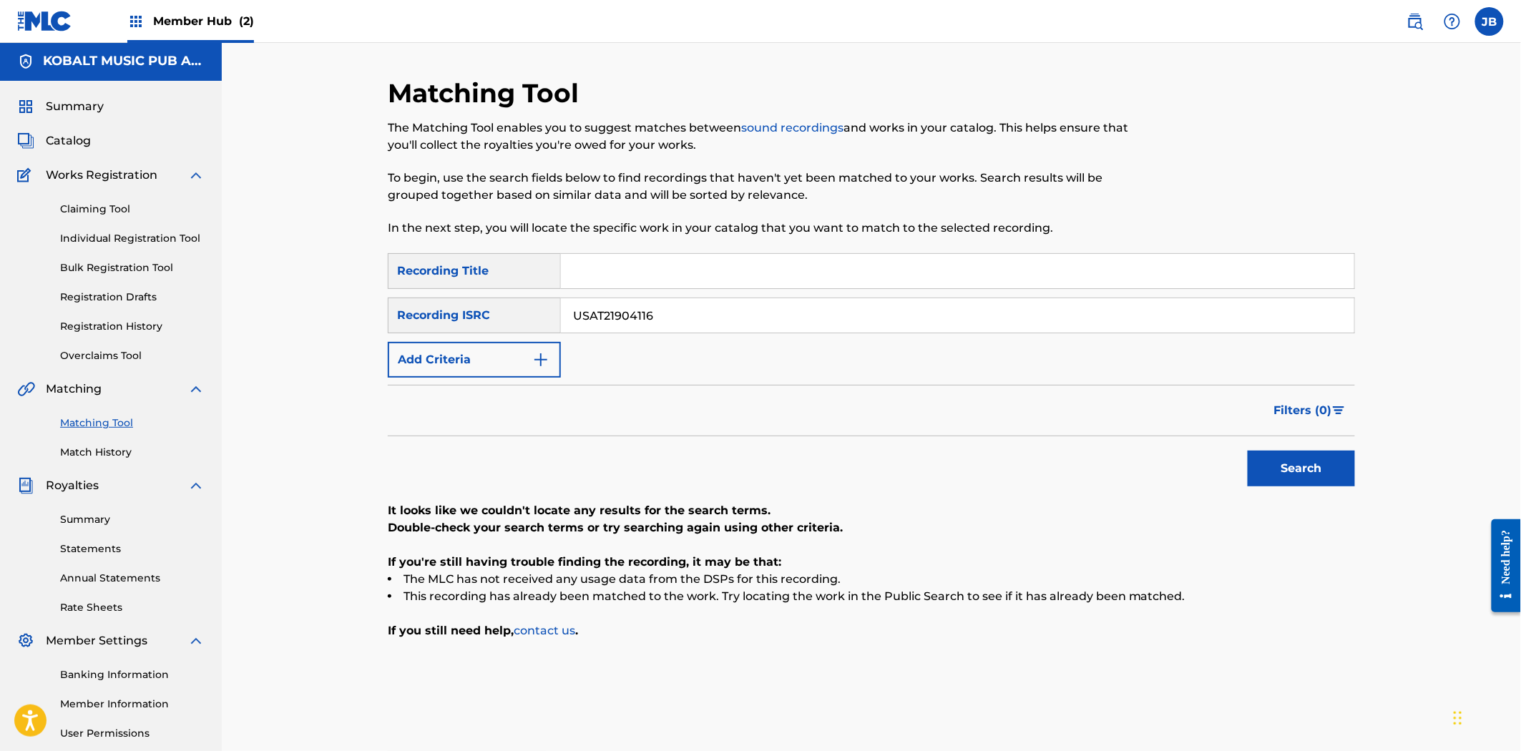
scroll to position [0, 0]
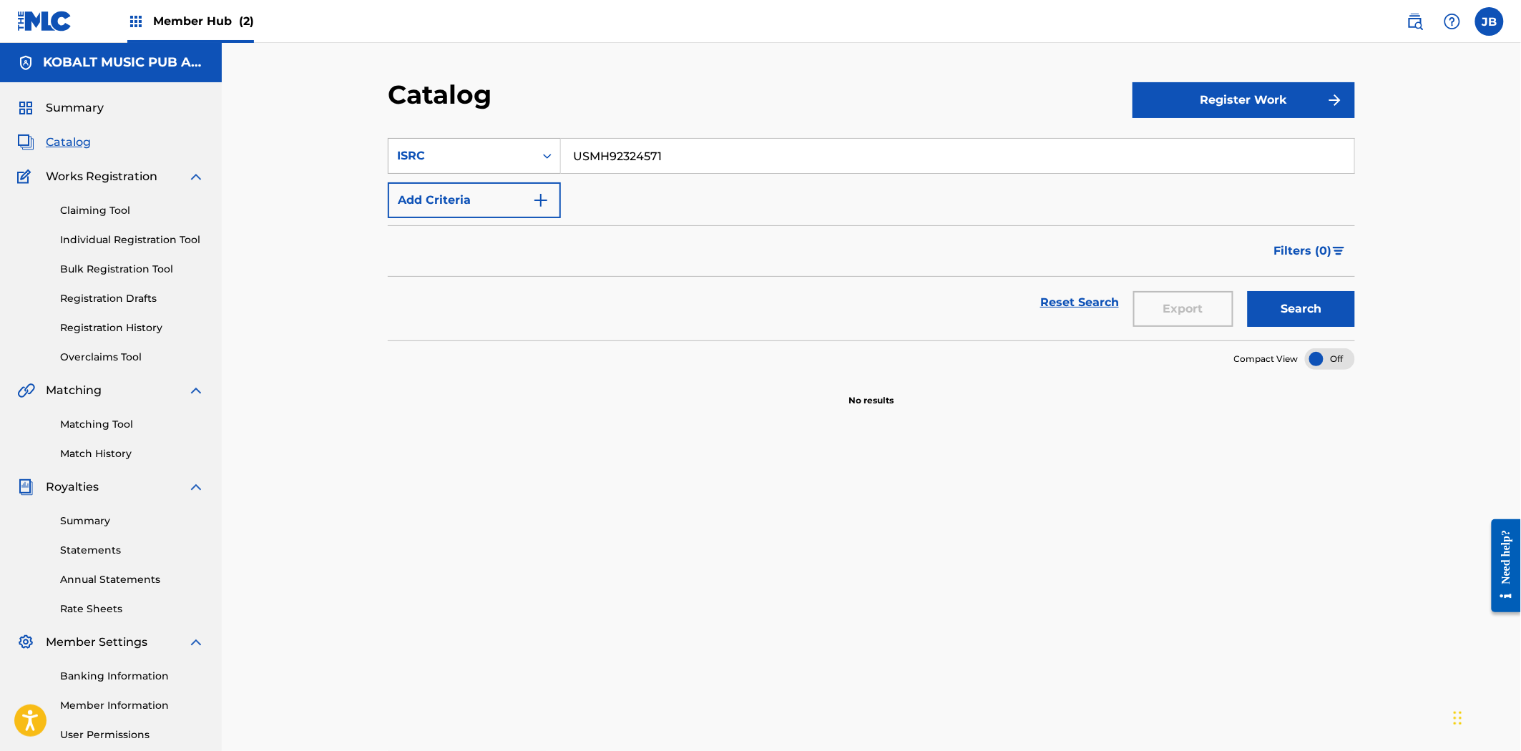
drag, startPoint x: 677, startPoint y: 147, endPoint x: 484, endPoint y: 141, distance: 194.0
paste input "AT21904116"
type input "USAT21904116"
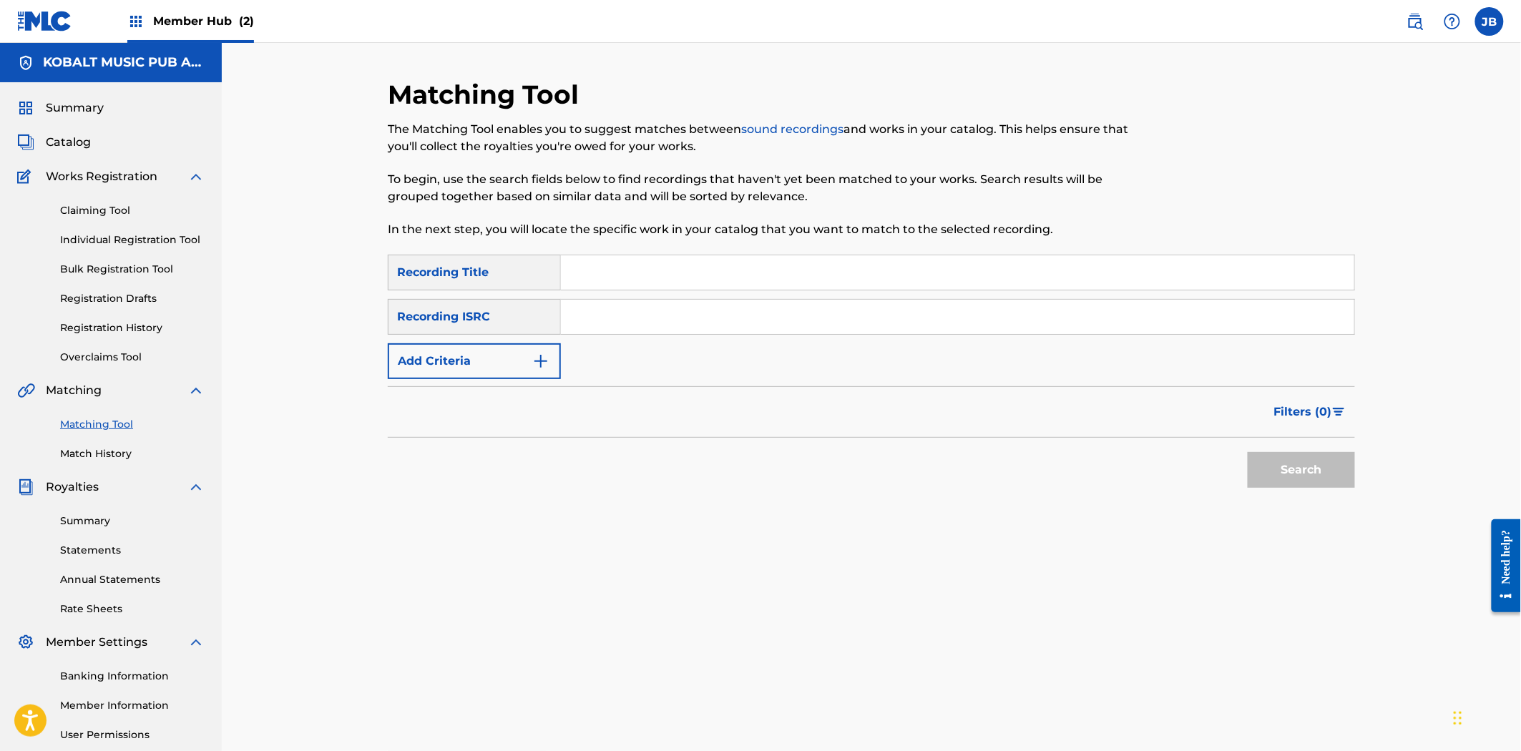
paste input "USAT21904116"
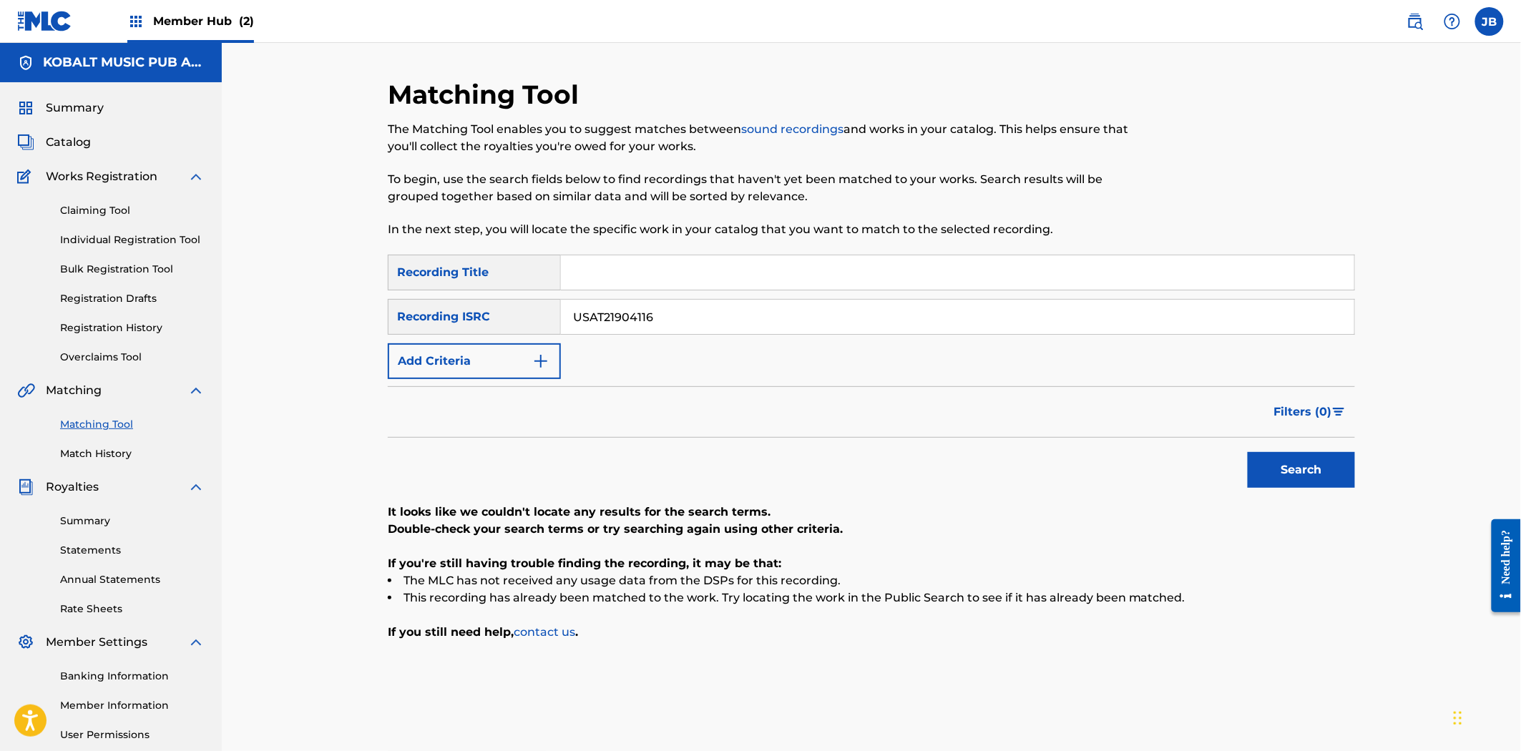
drag, startPoint x: 534, startPoint y: 309, endPoint x: 453, endPoint y: 297, distance: 81.7
paste input "TKYGX572879"
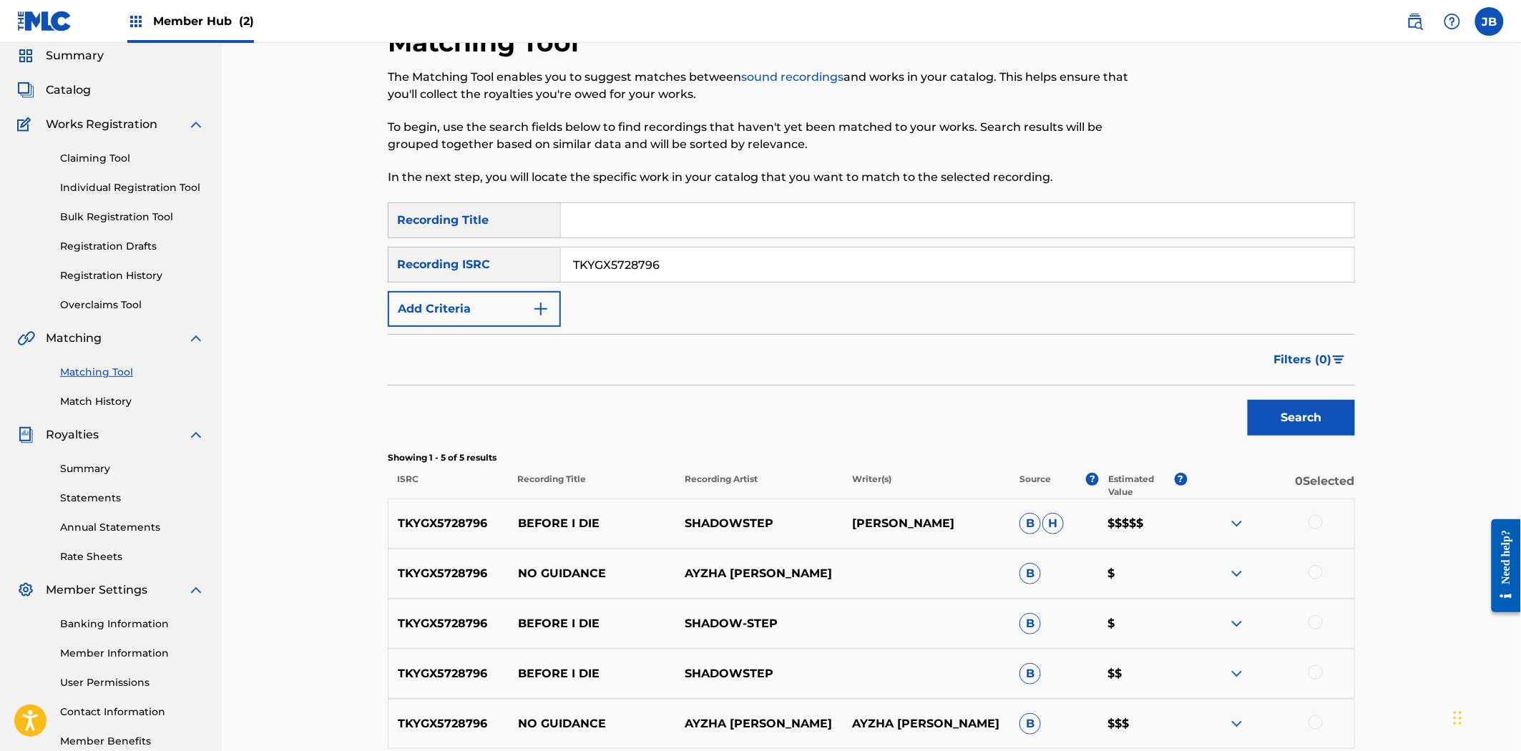
scroll to position [190, 0]
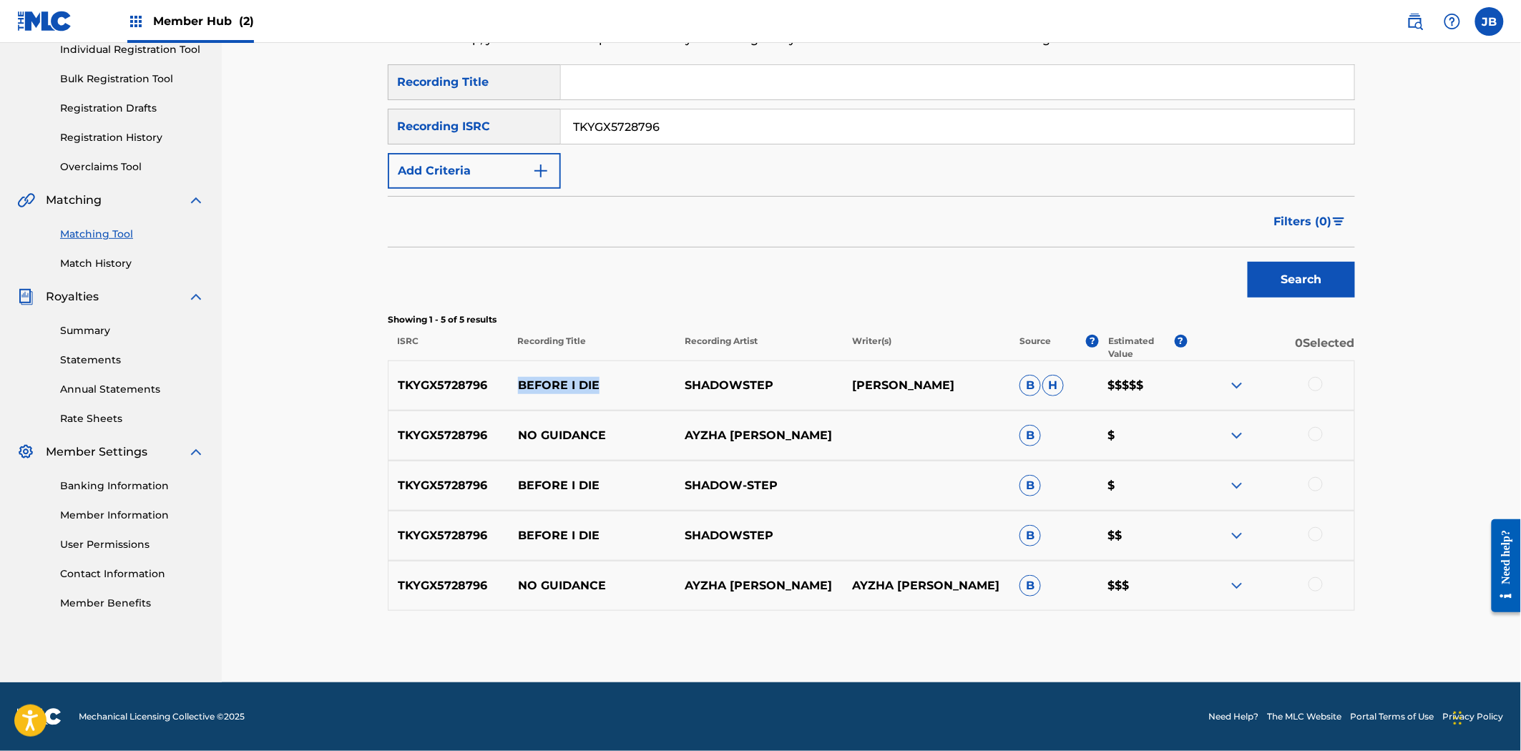
drag, startPoint x: 625, startPoint y: 390, endPoint x: 517, endPoint y: 383, distance: 108.2
copy p "BEFORE I DIE"
drag, startPoint x: 677, startPoint y: 124, endPoint x: 413, endPoint y: 83, distance: 266.4
paste input "QM24S210514"
type input "QM24S2105146"
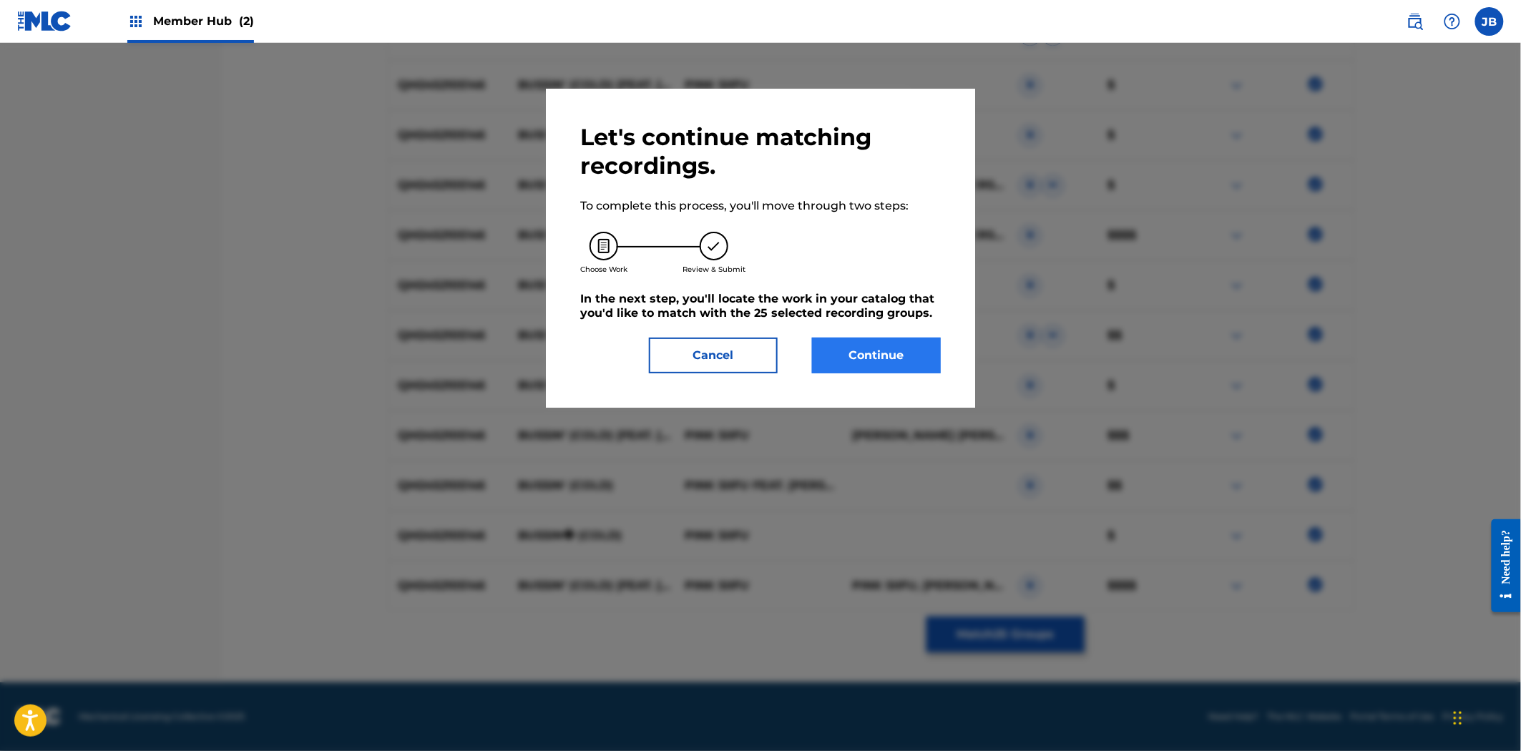
scroll to position [202, 0]
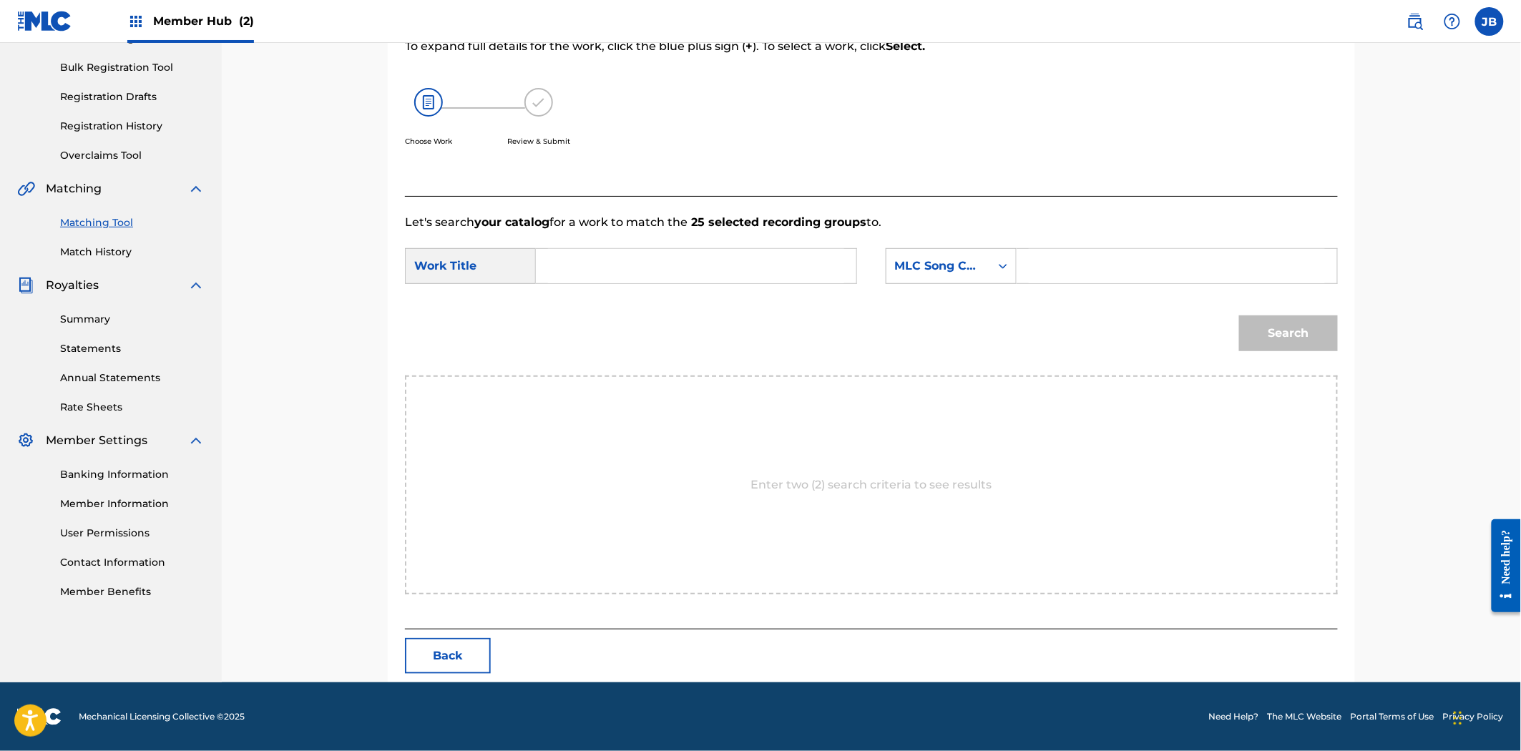
paste input "BE13M2"
type input "BE13M2"
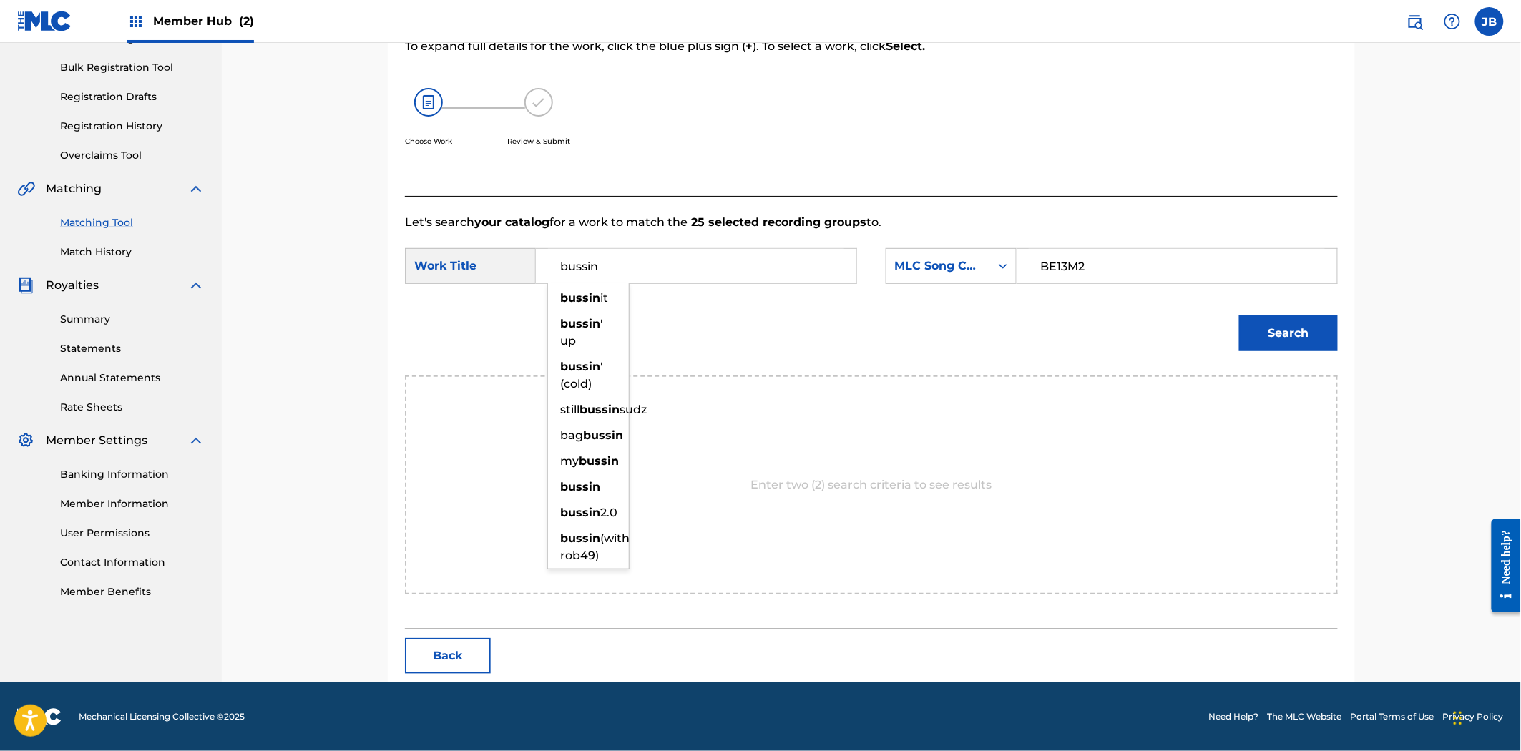
type input "bussin' (cold)"
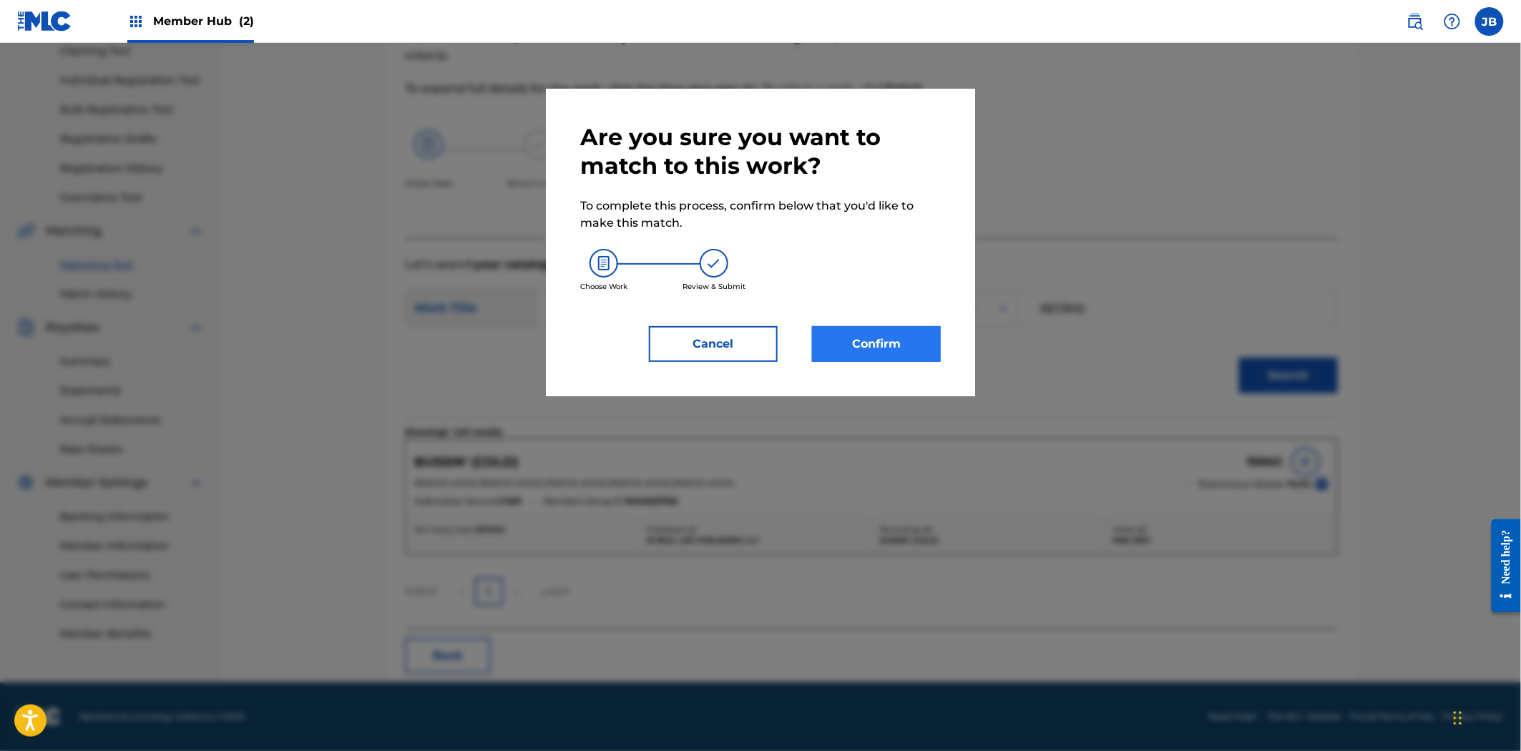
scroll to position [136, 0]
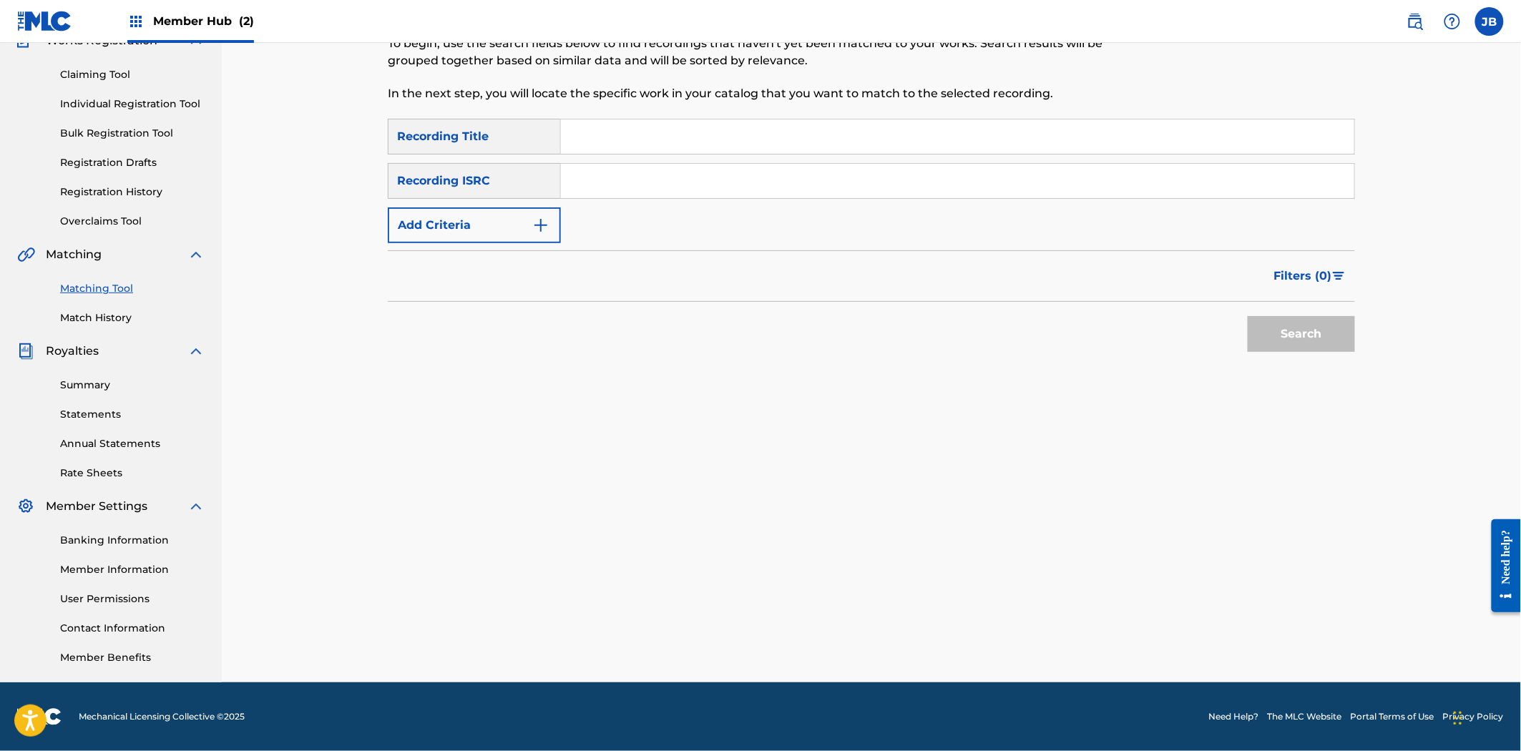
paste input "USUYG1209365"
type input "USUYG1209365"
drag, startPoint x: 1243, startPoint y: 308, endPoint x: 1259, endPoint y: 328, distance: 25.4
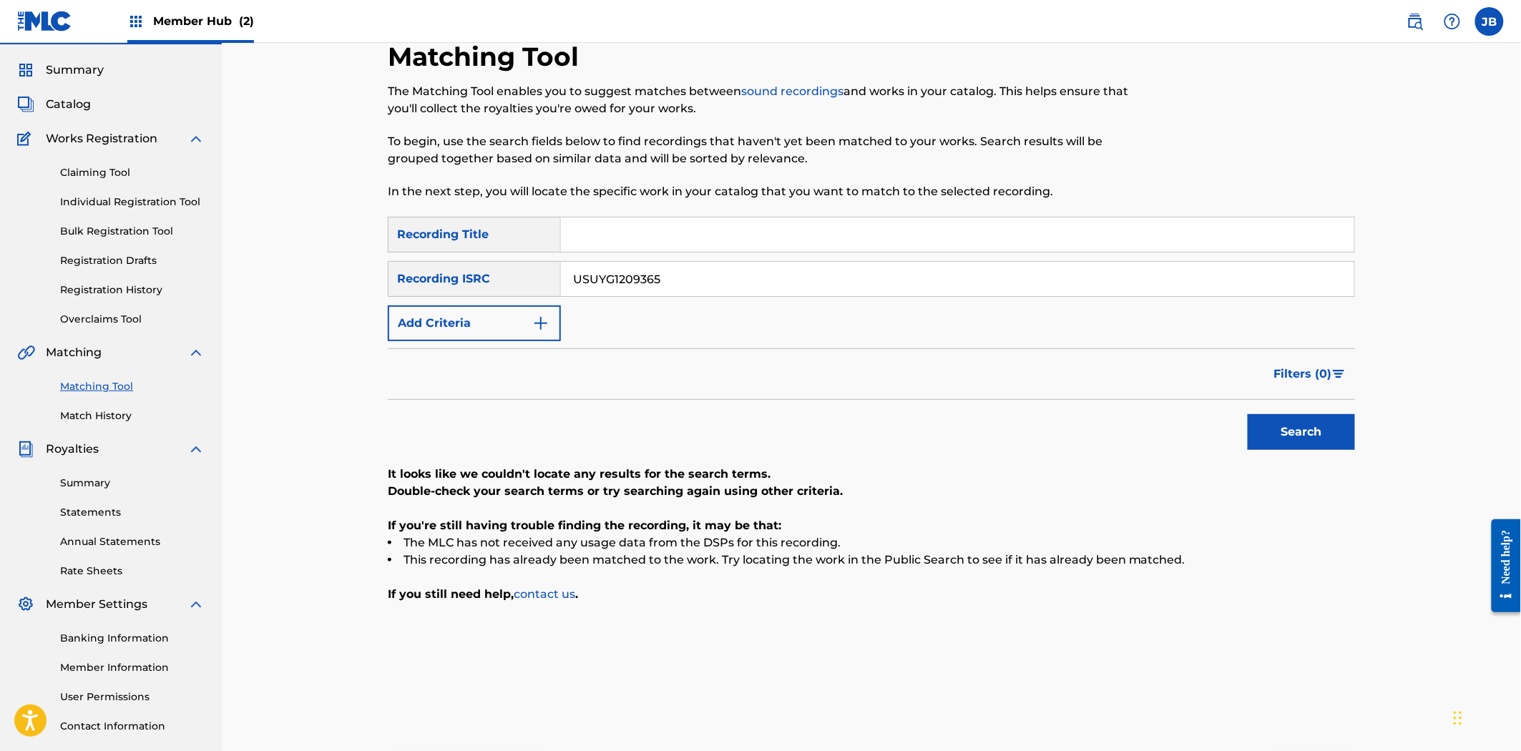
scroll to position [0, 0]
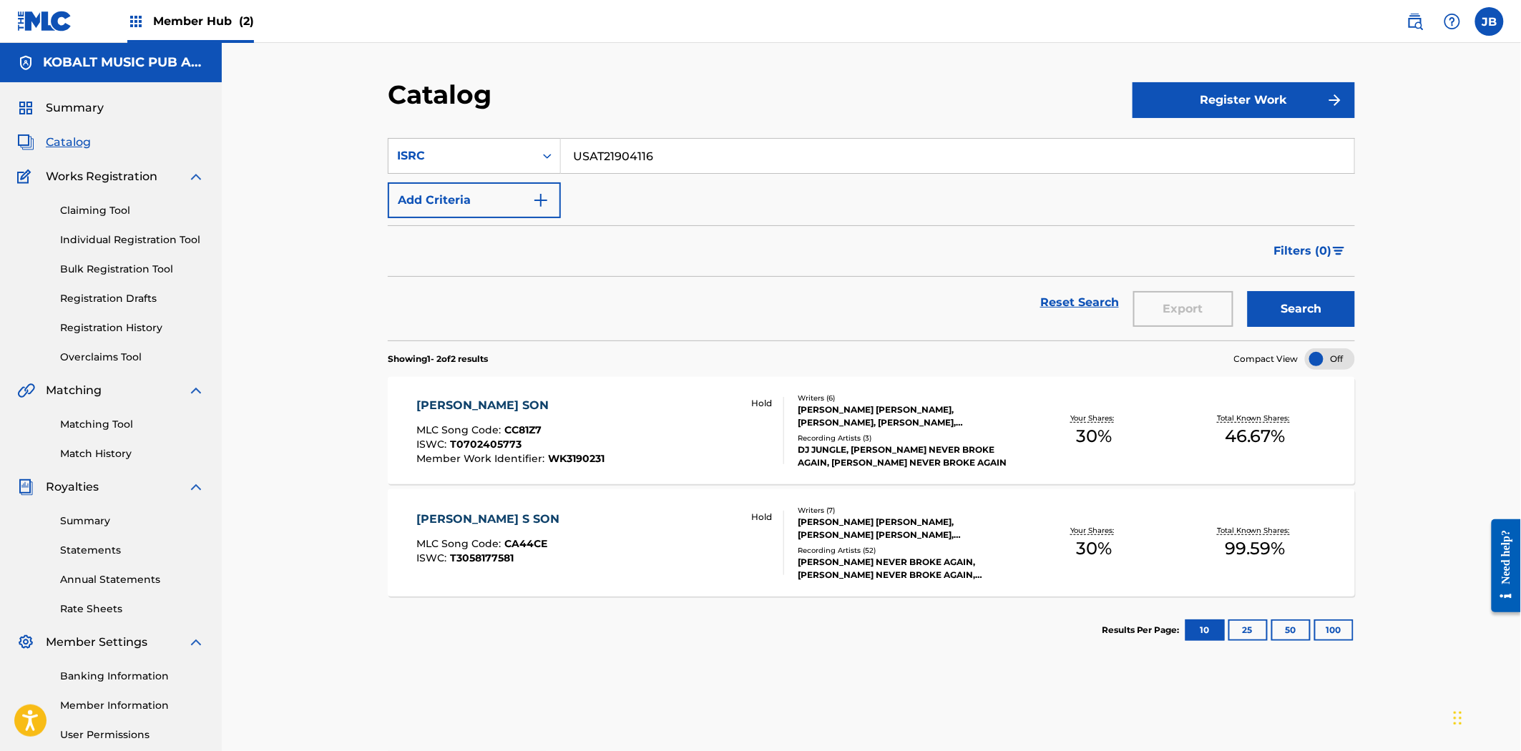
drag, startPoint x: 703, startPoint y: 150, endPoint x: 566, endPoint y: 124, distance: 139.0
paste input "UYG1209365"
type input "USUYG1209365"
